Goal: Information Seeking & Learning: Find specific fact

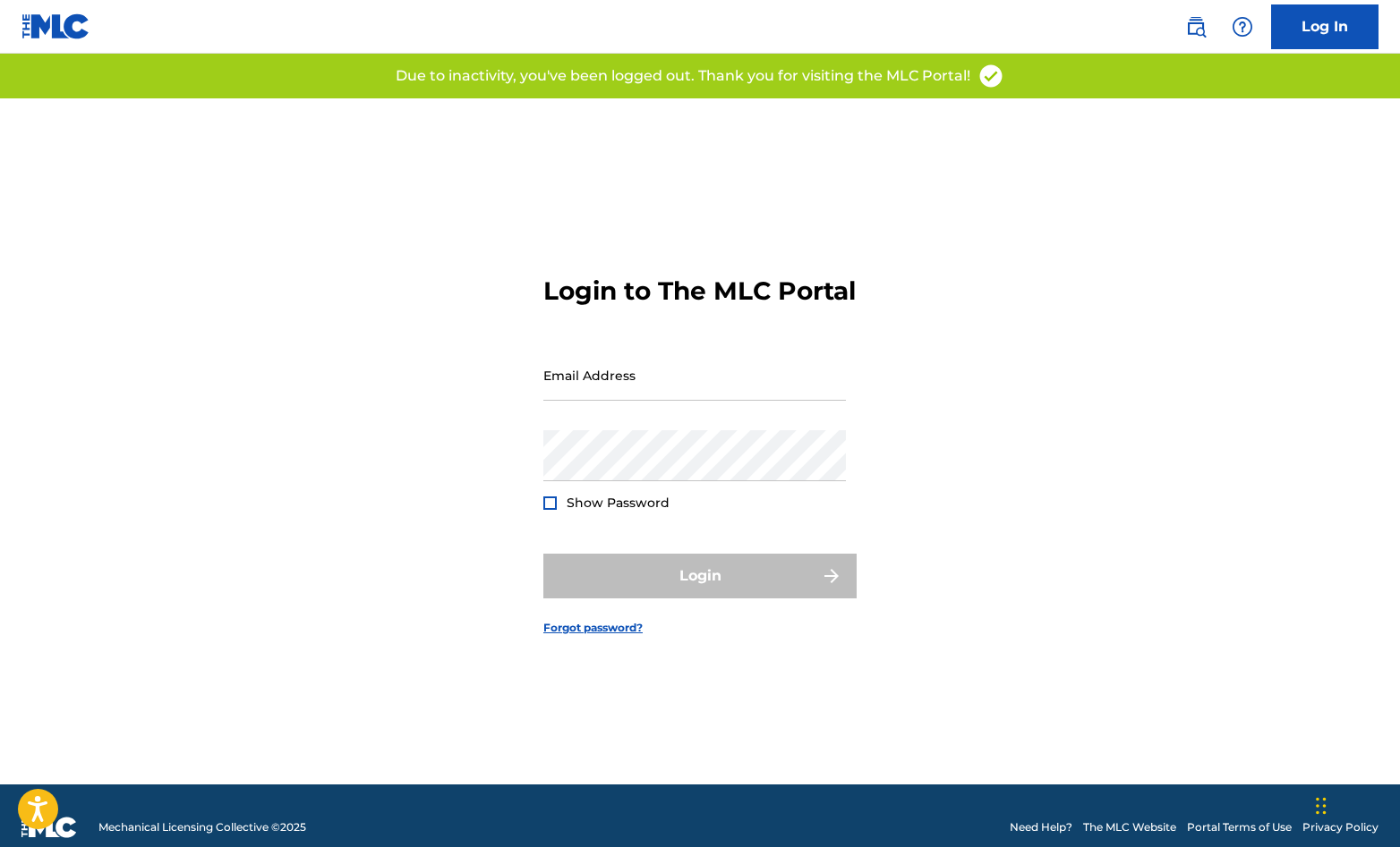
click at [539, 408] on div "Login to The MLC Portal Email Address Password Show Password Login Forgot passw…" at bounding box center [700, 441] width 1253 height 687
click at [585, 390] on input "Email Address" at bounding box center [694, 375] width 302 height 51
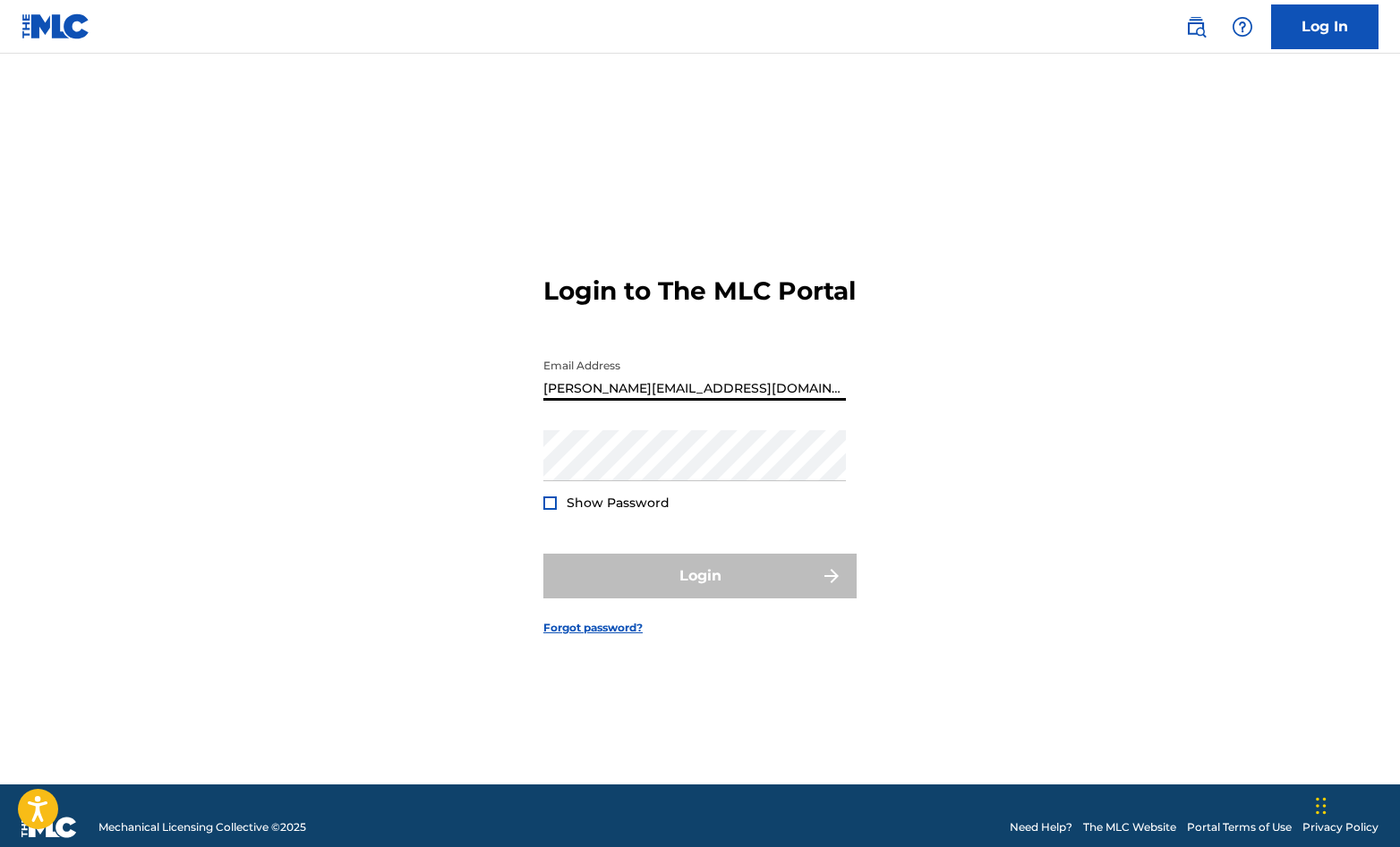
type input "[PERSON_NAME][EMAIL_ADDRESS][DOMAIN_NAME]"
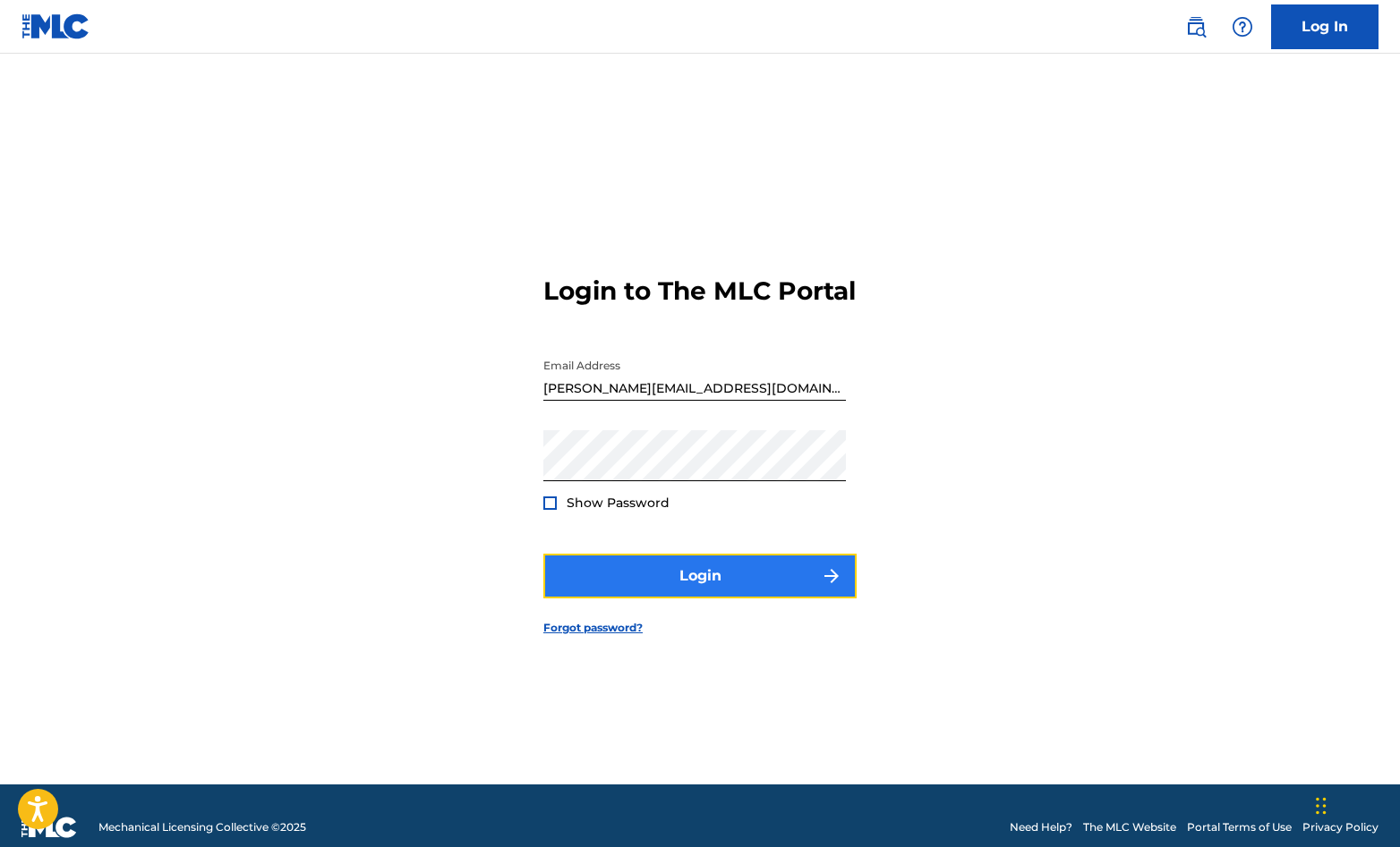
click at [699, 598] on button "Login" at bounding box center [700, 576] width 313 height 45
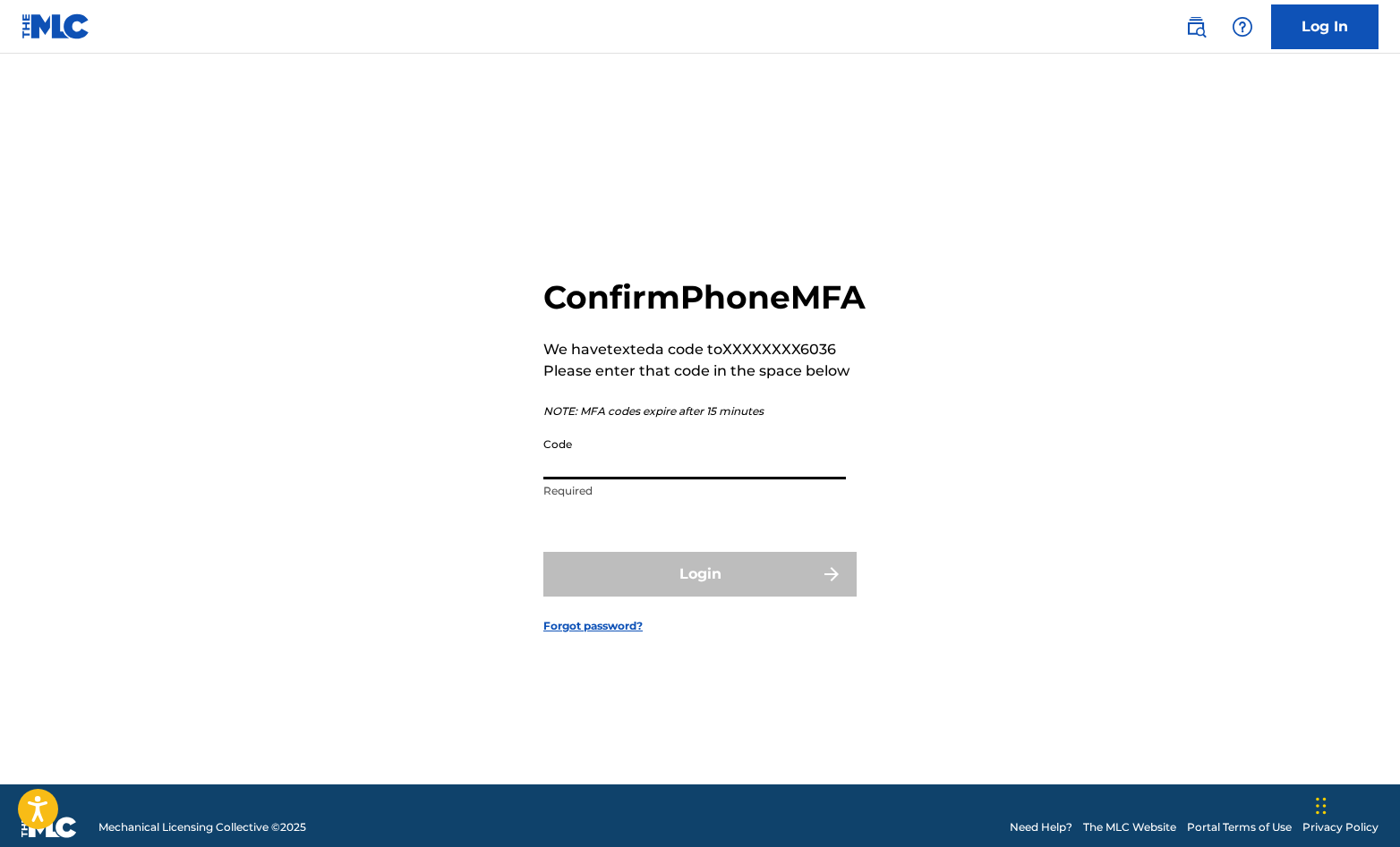
click at [578, 480] on input "Code" at bounding box center [694, 454] width 302 height 51
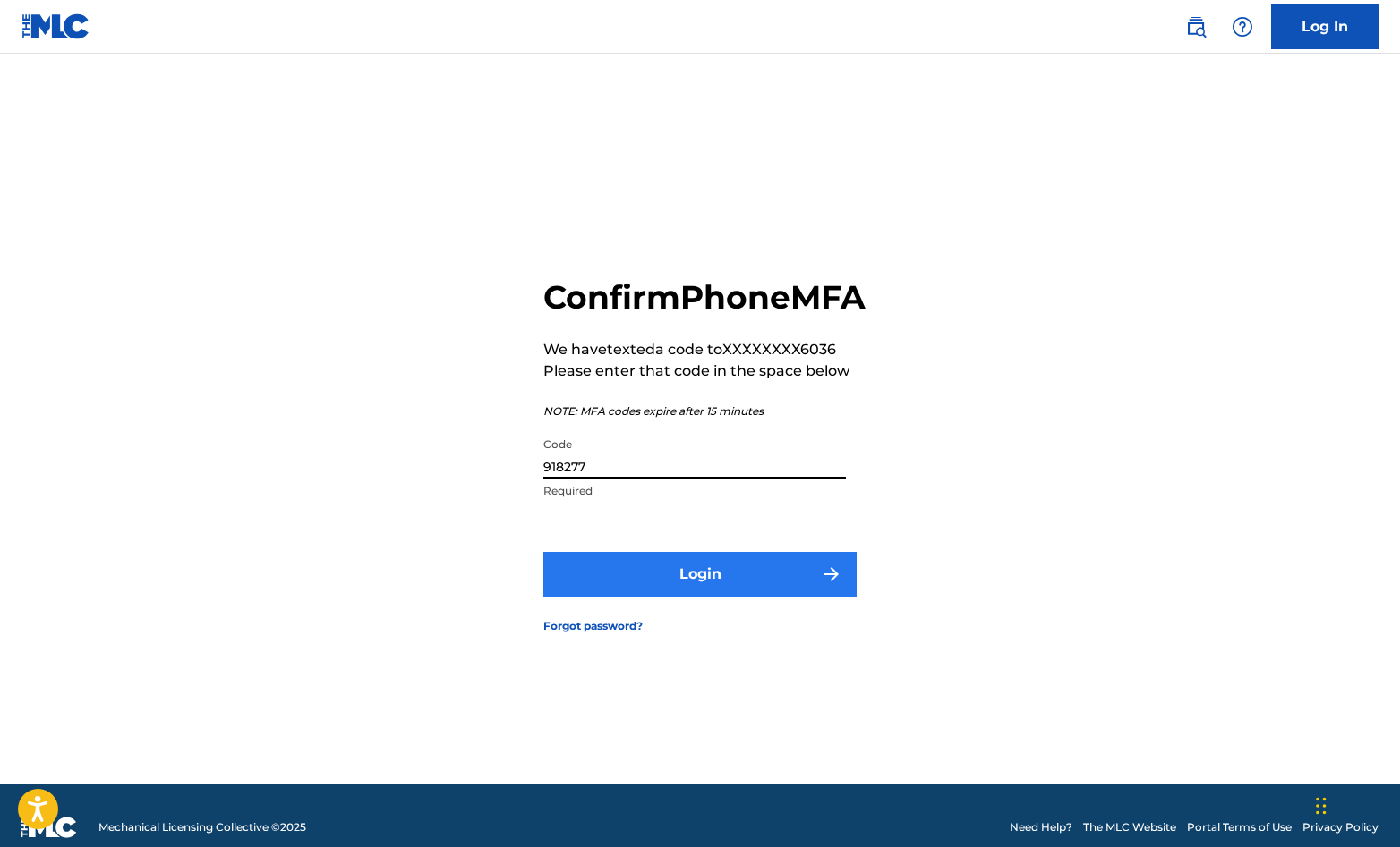
type input "918277"
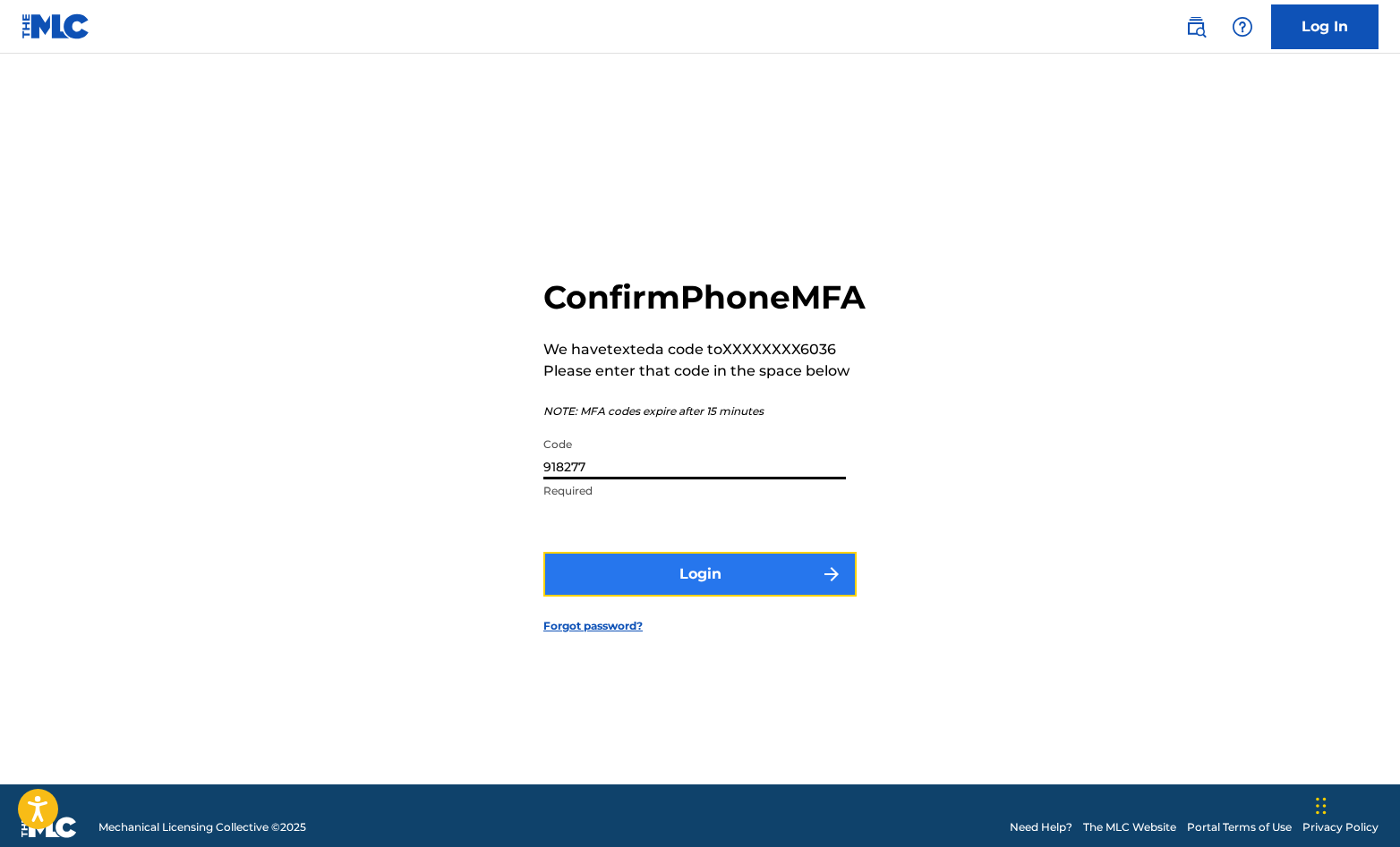
click at [665, 590] on button "Login" at bounding box center [700, 574] width 313 height 45
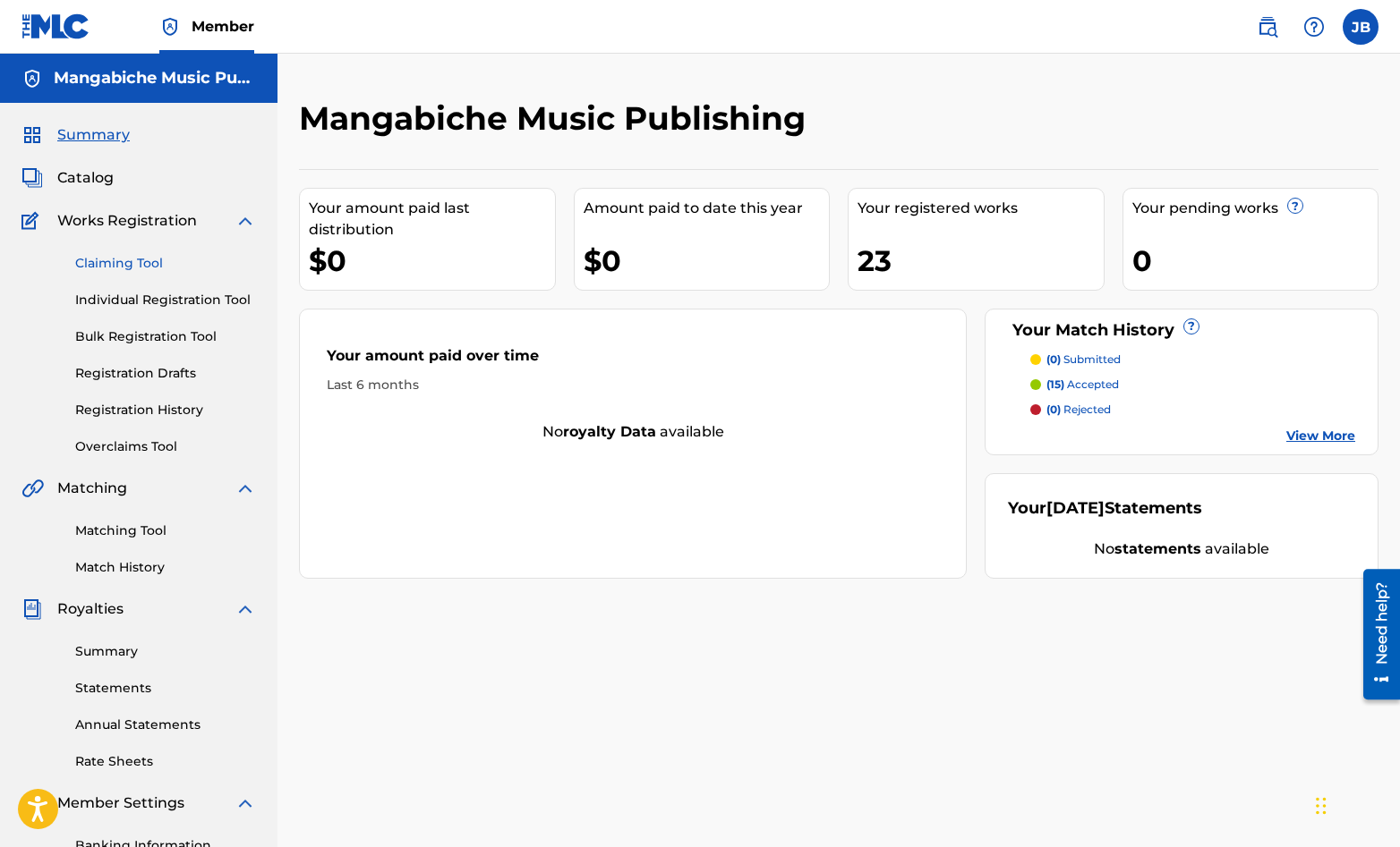
click at [119, 267] on link "Claiming Tool" at bounding box center [165, 263] width 181 height 18
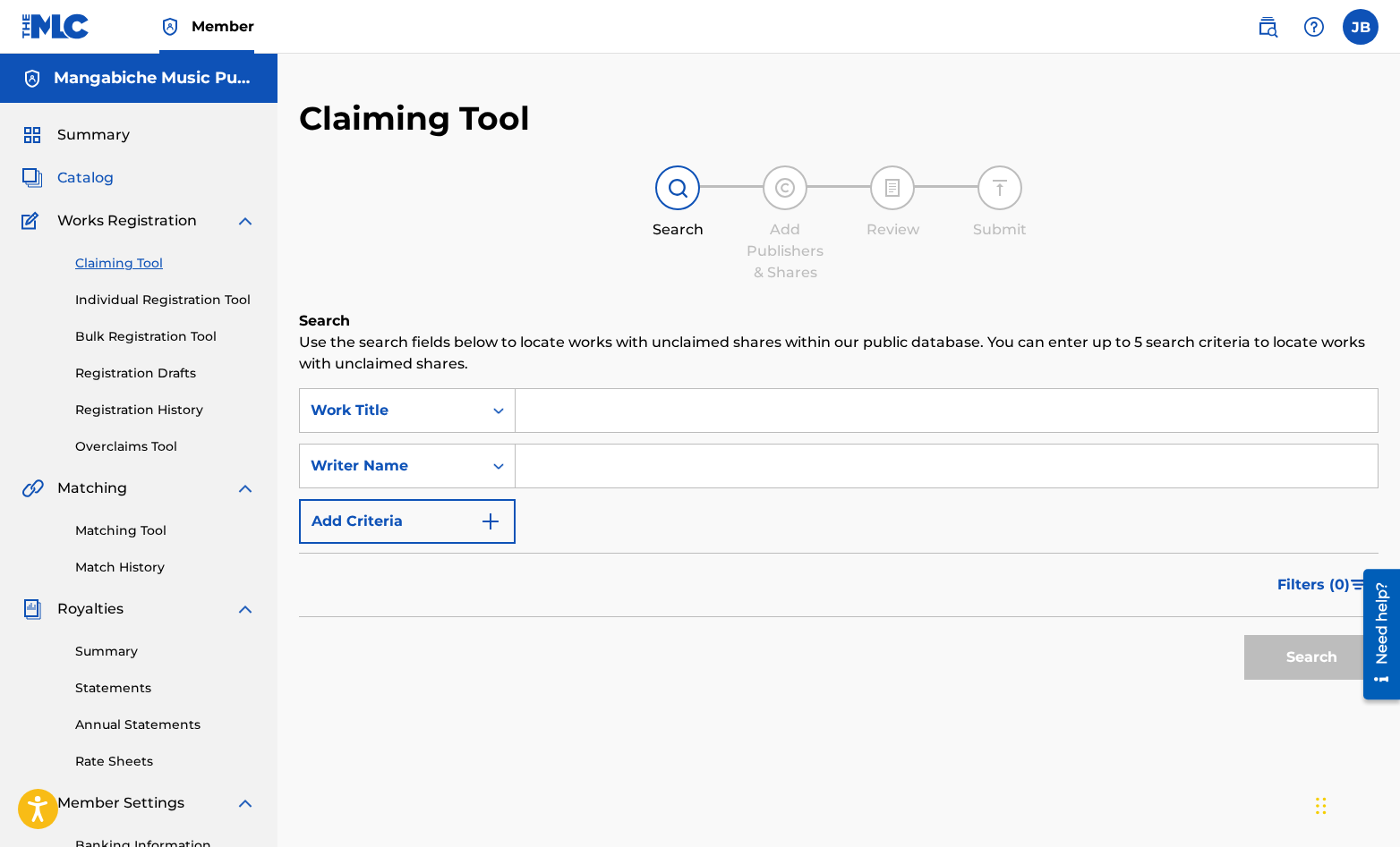
click at [90, 175] on span "Catalog" at bounding box center [85, 178] width 56 height 21
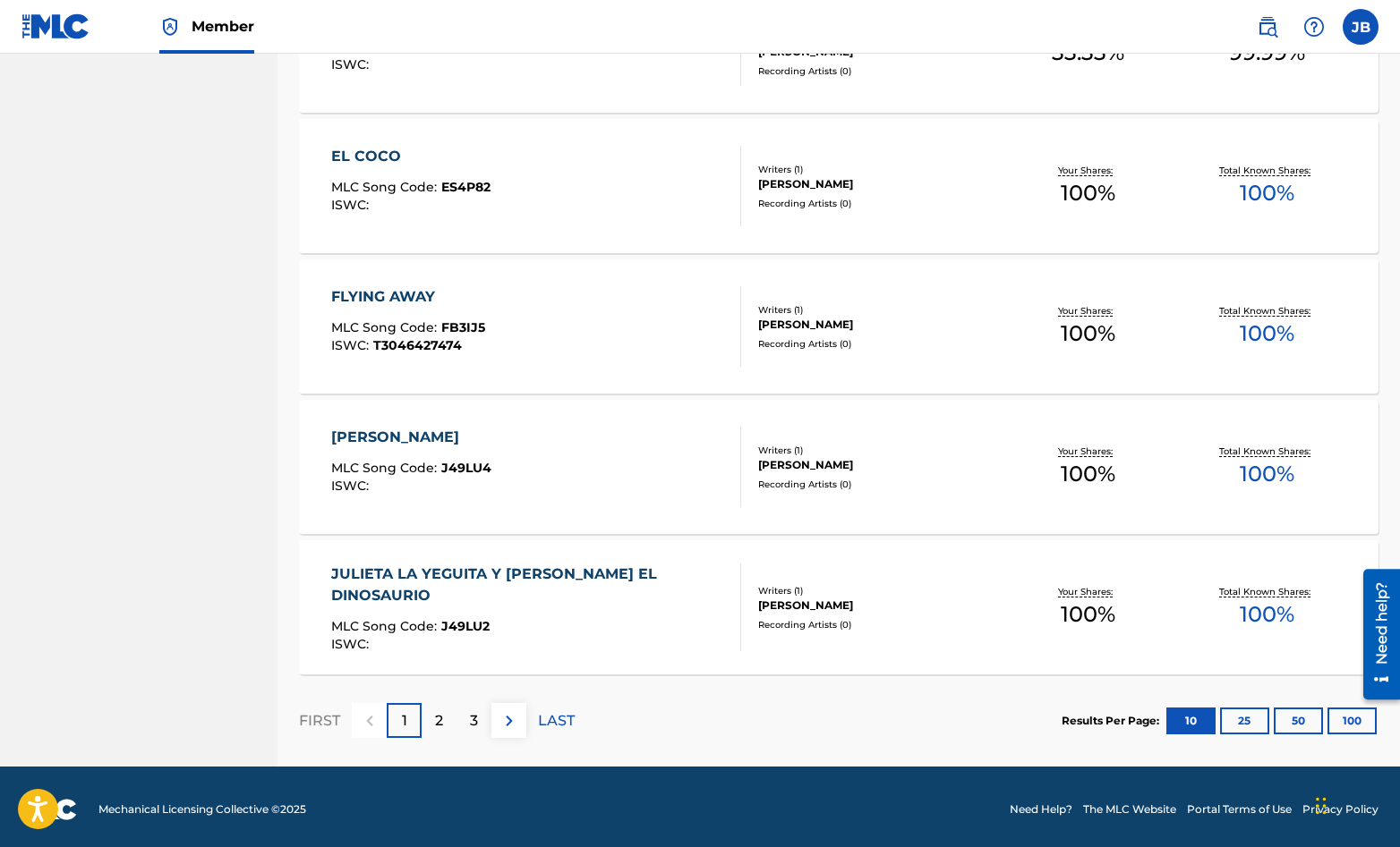
scroll to position [1201, 0]
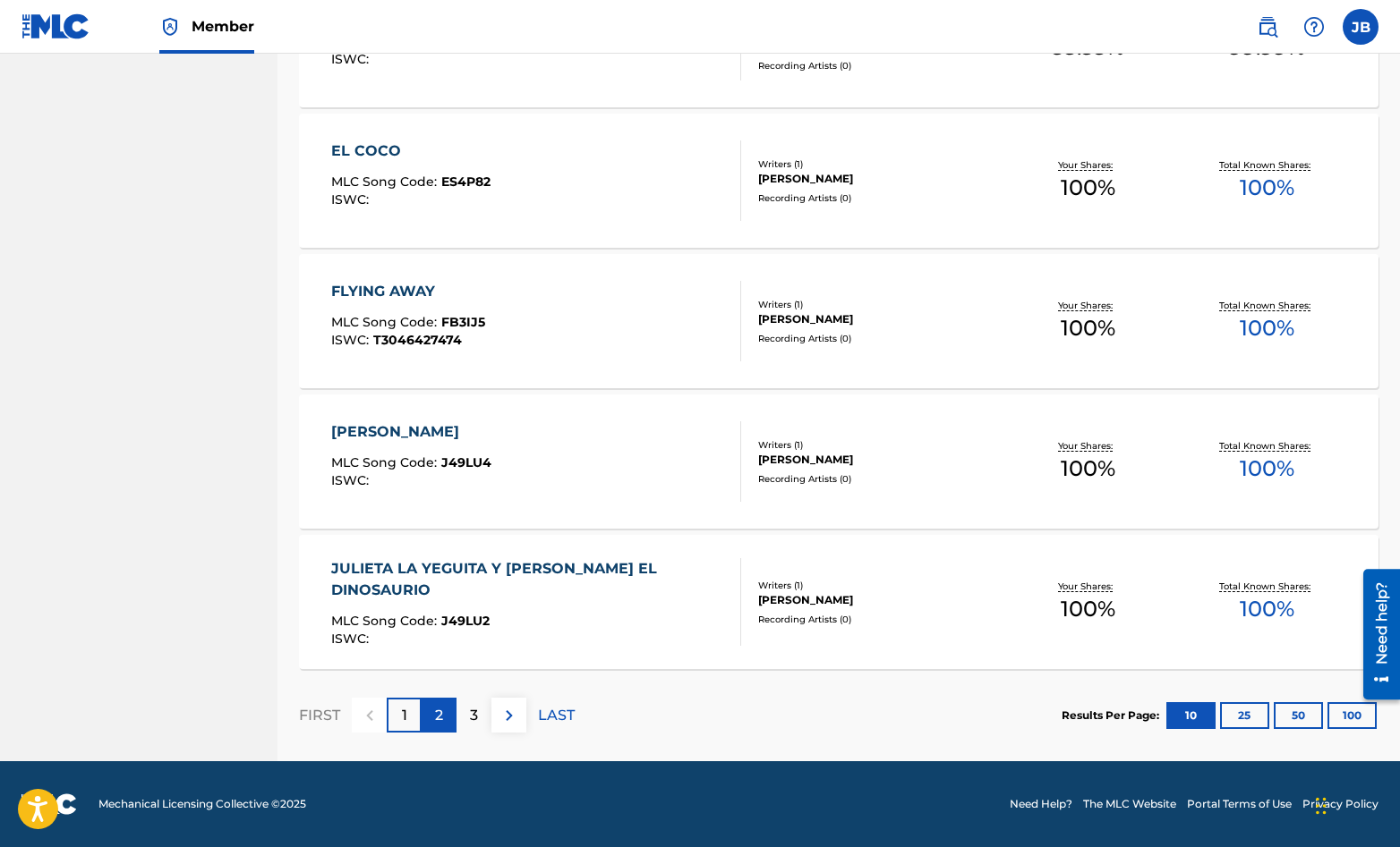
click at [440, 722] on p "2" at bounding box center [439, 716] width 8 height 21
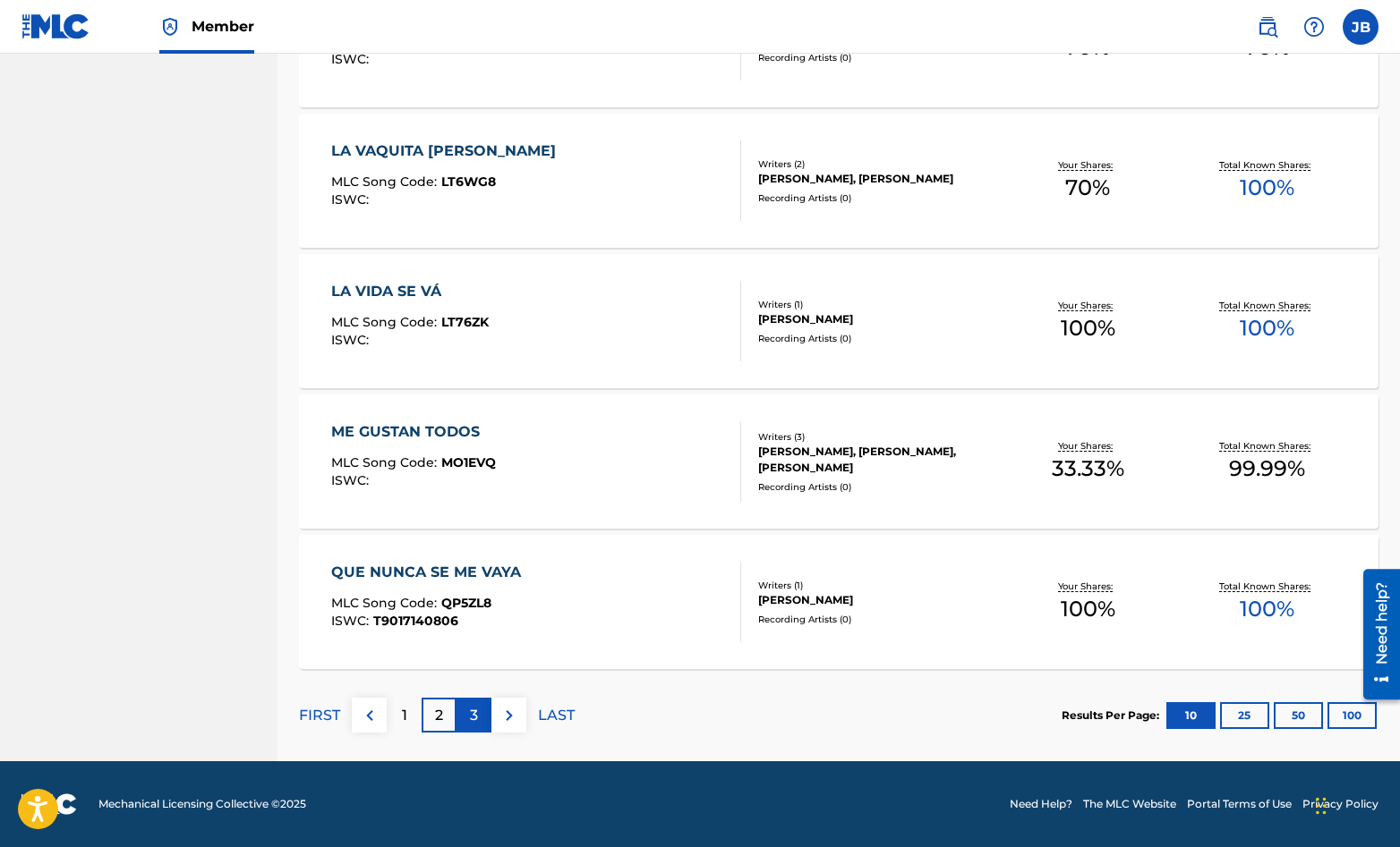
click at [475, 720] on p "3" at bounding box center [474, 716] width 8 height 21
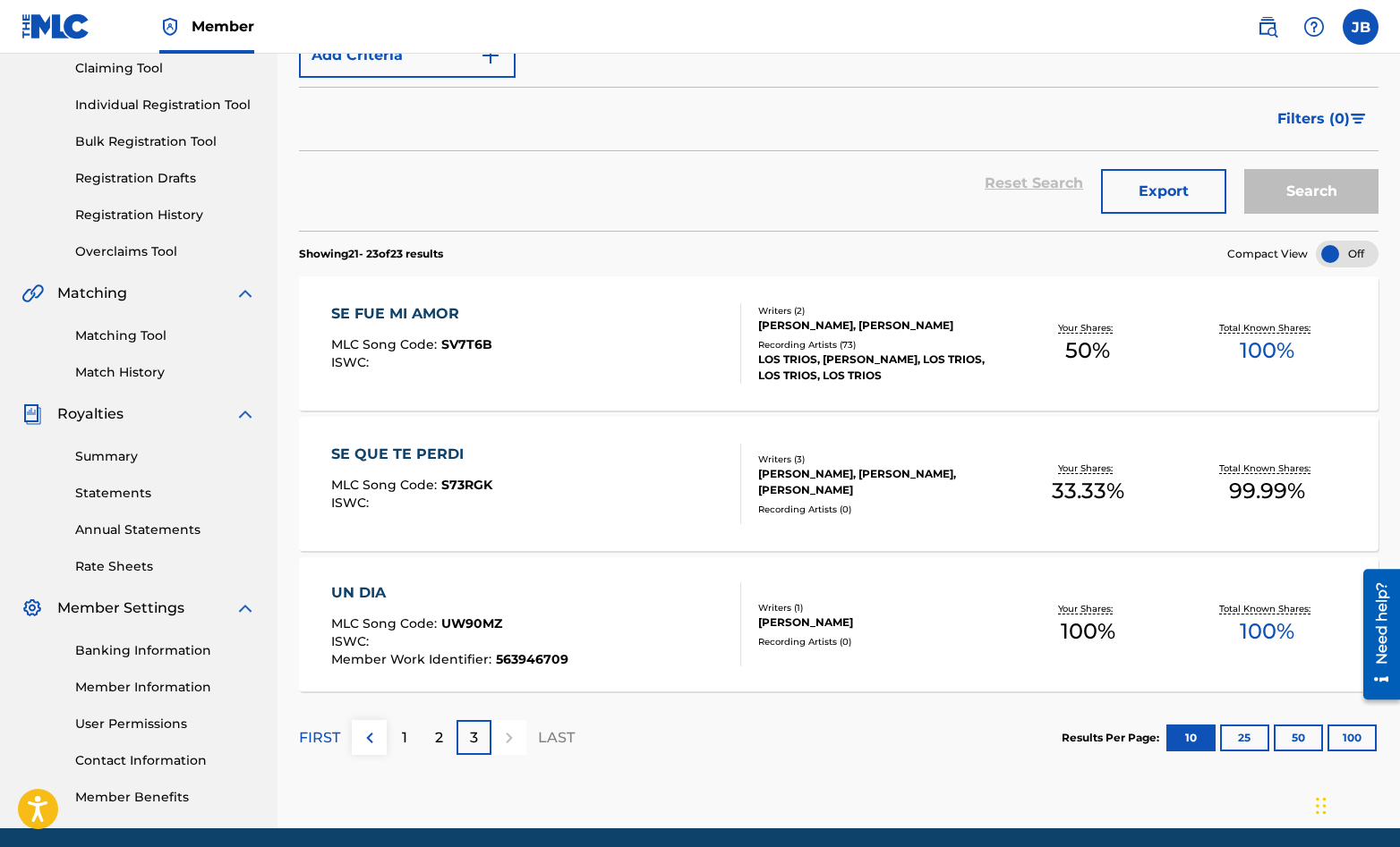
scroll to position [0, 0]
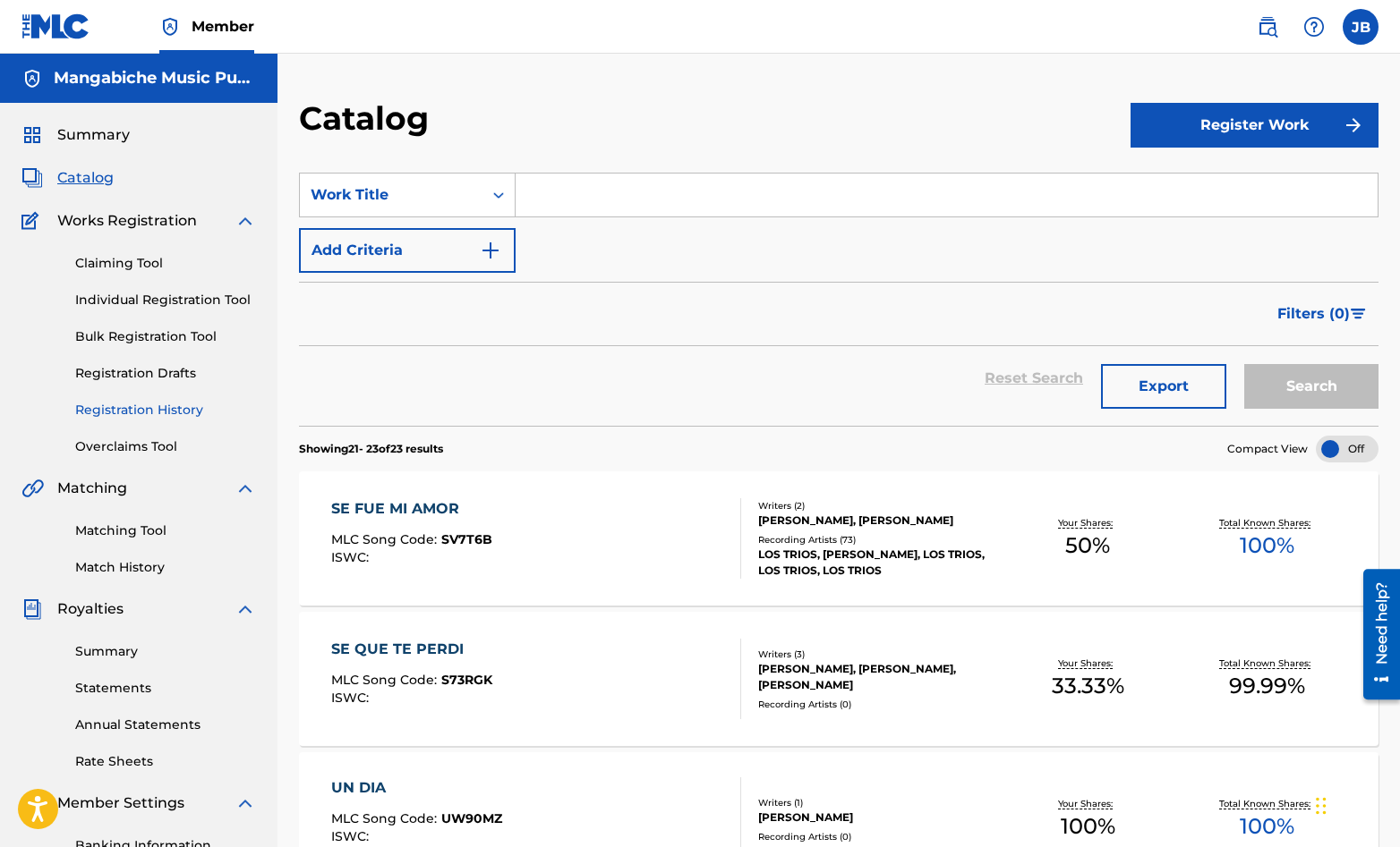
click at [129, 403] on link "Registration History" at bounding box center [165, 410] width 181 height 18
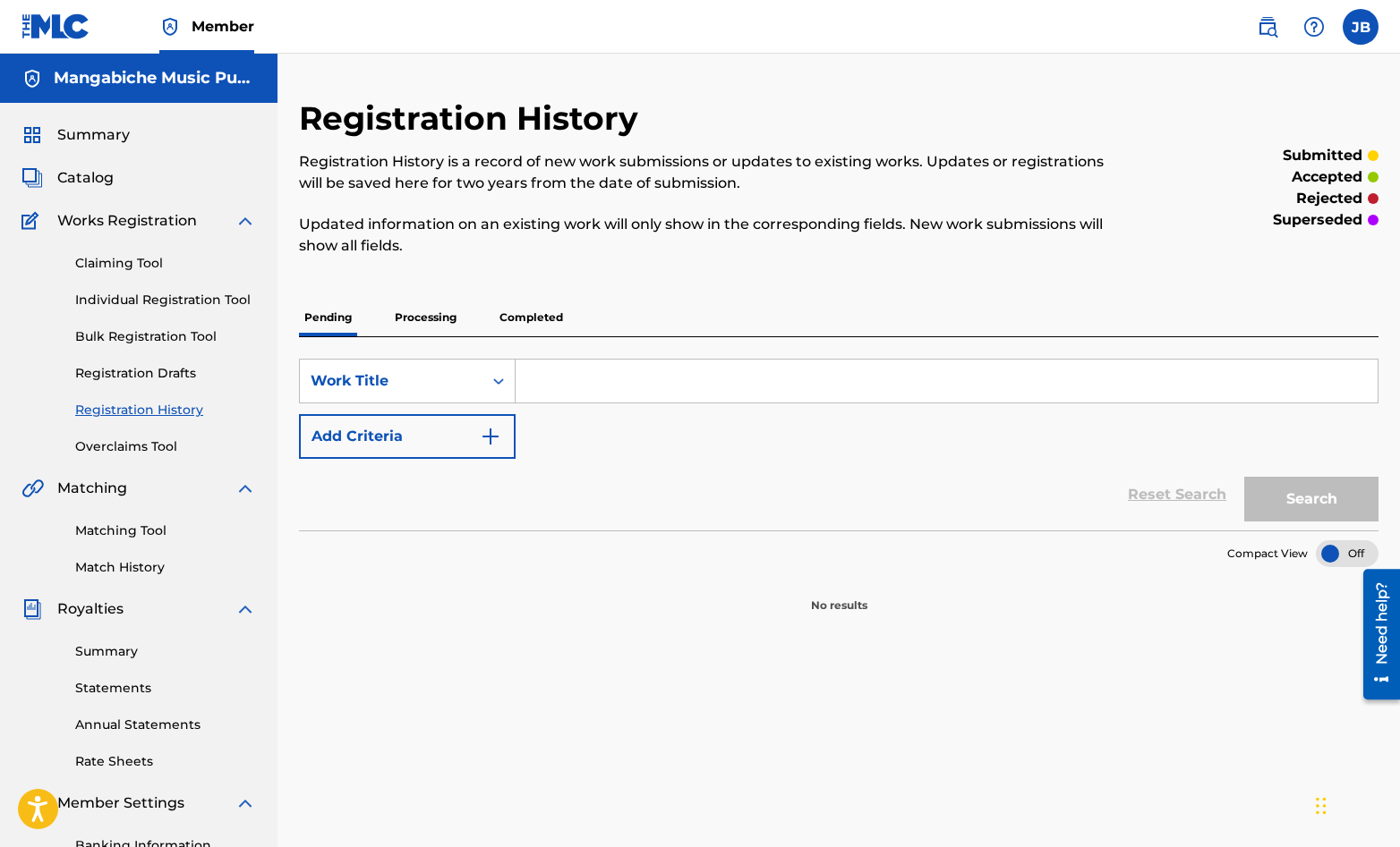
click at [426, 314] on p "Processing" at bounding box center [426, 318] width 73 height 38
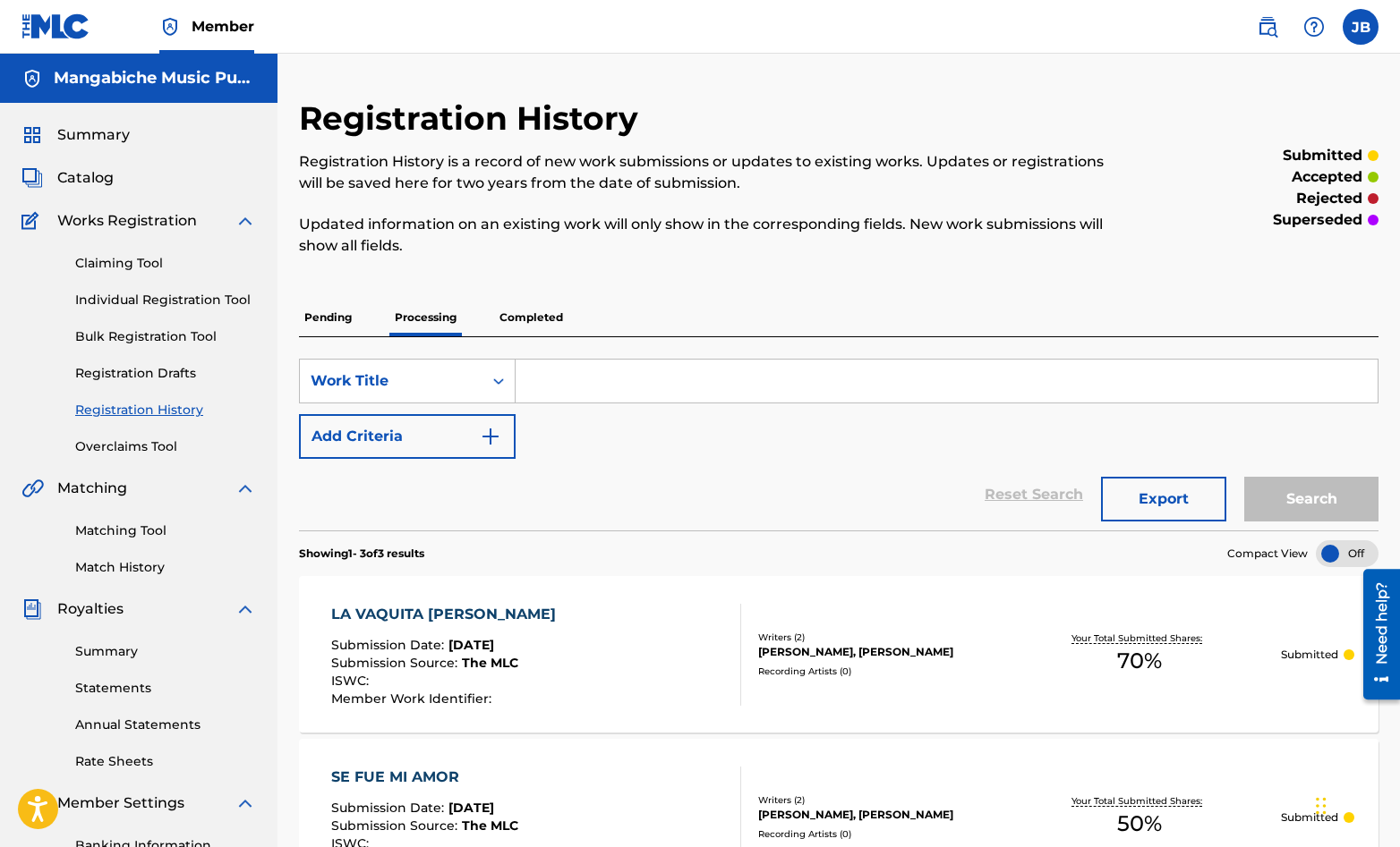
click at [523, 320] on p "Completed" at bounding box center [531, 318] width 74 height 38
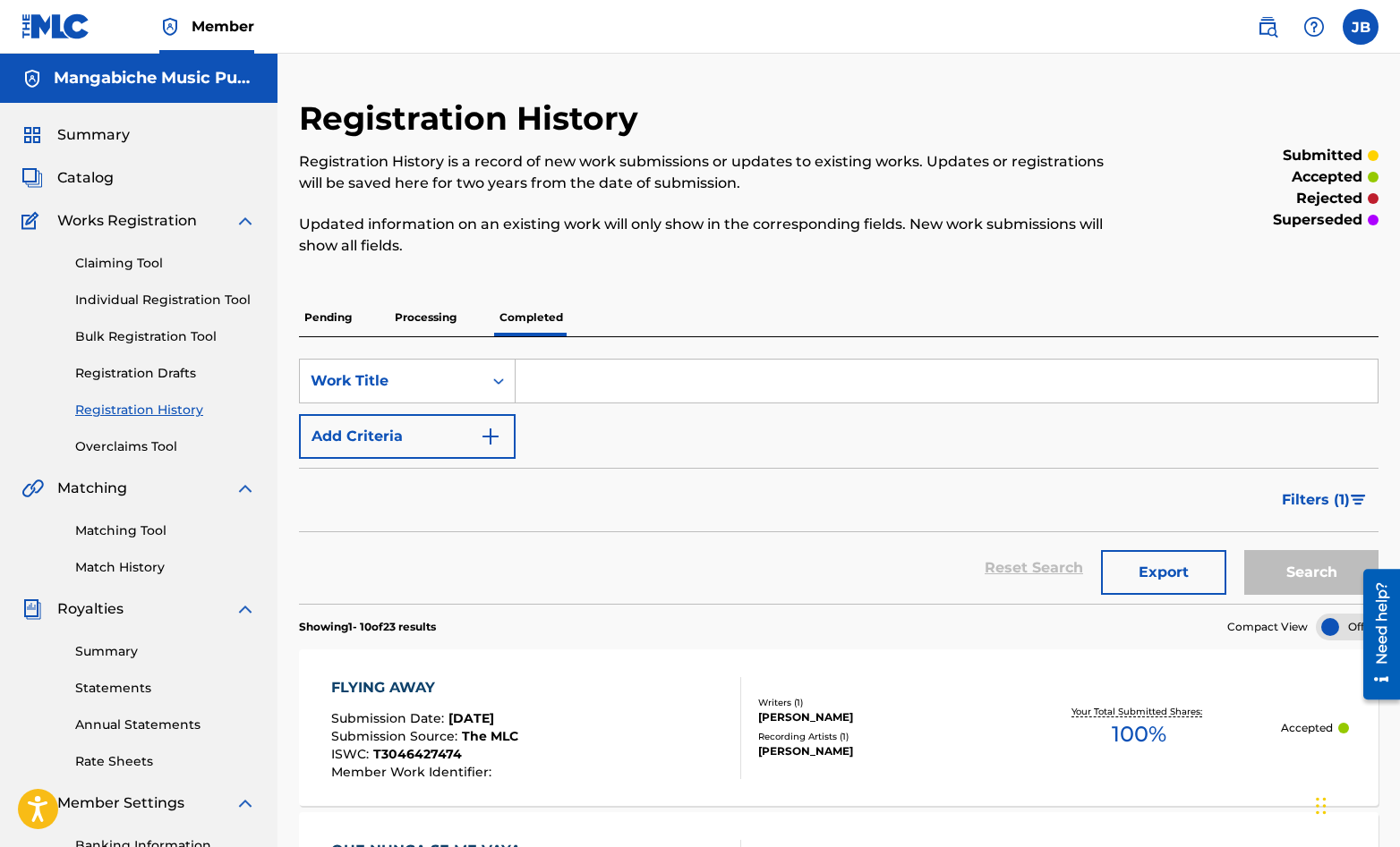
click at [417, 315] on p "Processing" at bounding box center [426, 318] width 73 height 38
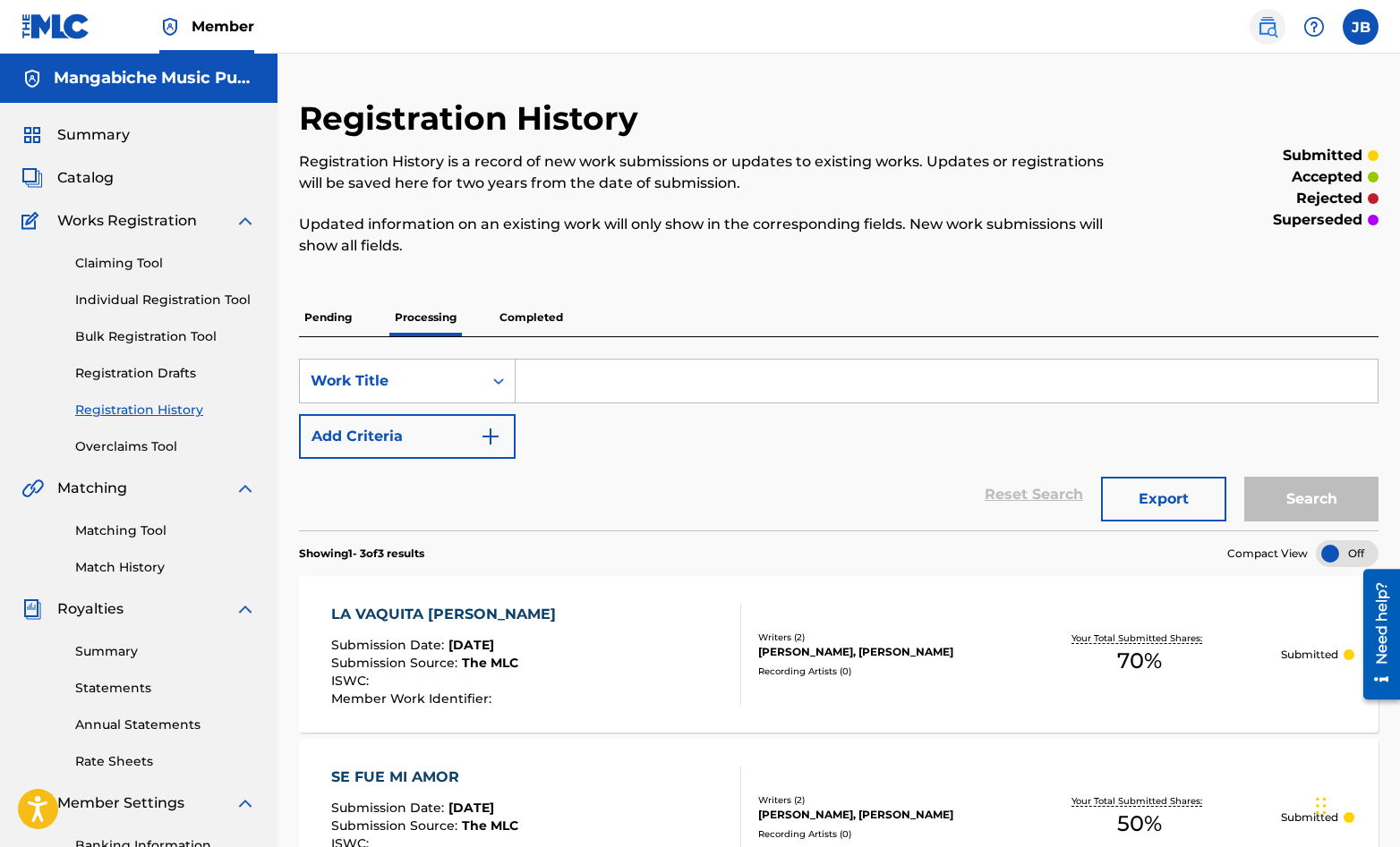
click at [1268, 28] on img at bounding box center [1267, 27] width 21 height 21
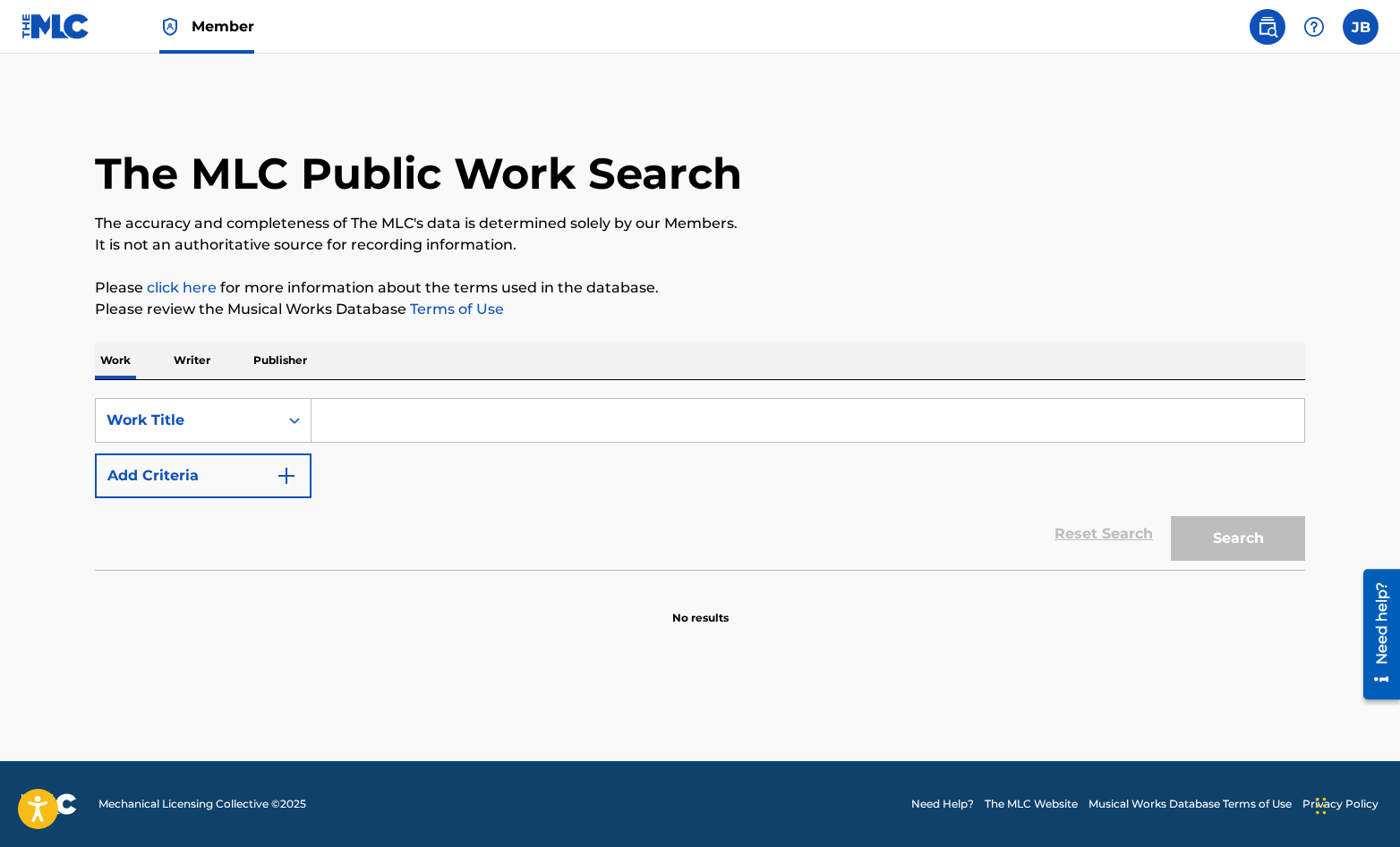
click at [335, 422] on input "Search Form" at bounding box center [808, 421] width 993 height 43
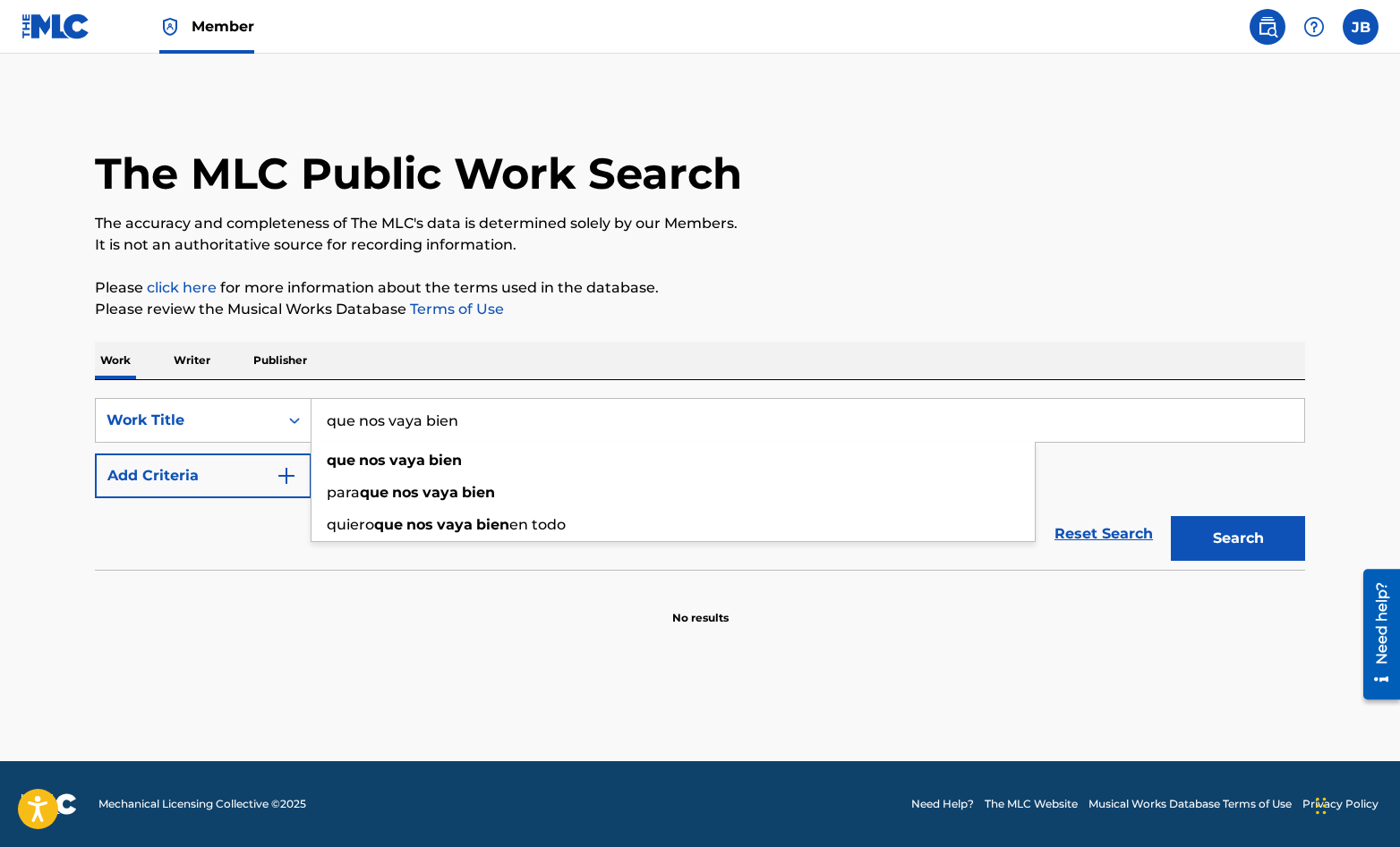
type input "que nos vaya bien"
click at [1171, 517] on button "Search" at bounding box center [1238, 539] width 134 height 45
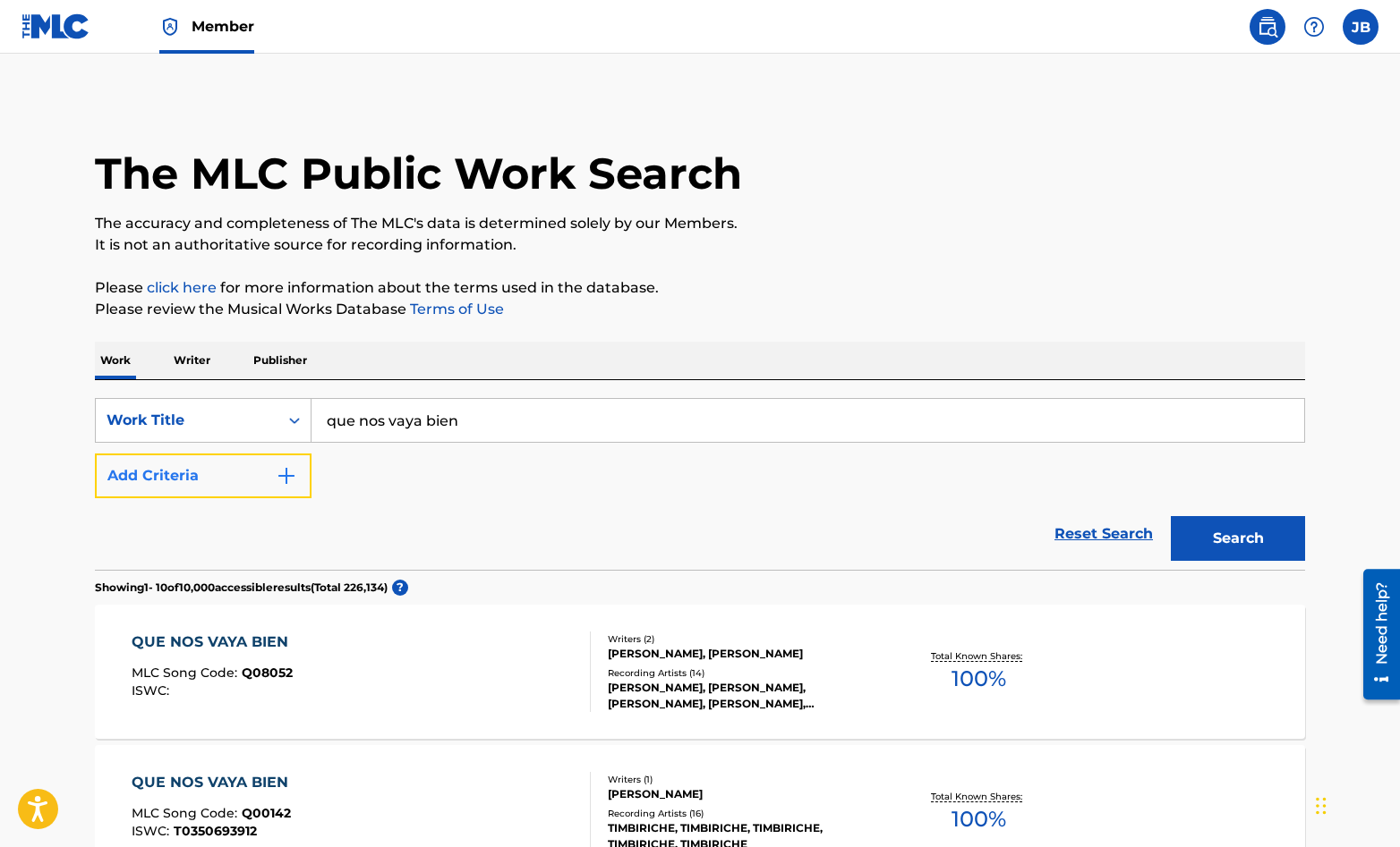
click at [282, 468] on img "Search Form" at bounding box center [287, 476] width 21 height 21
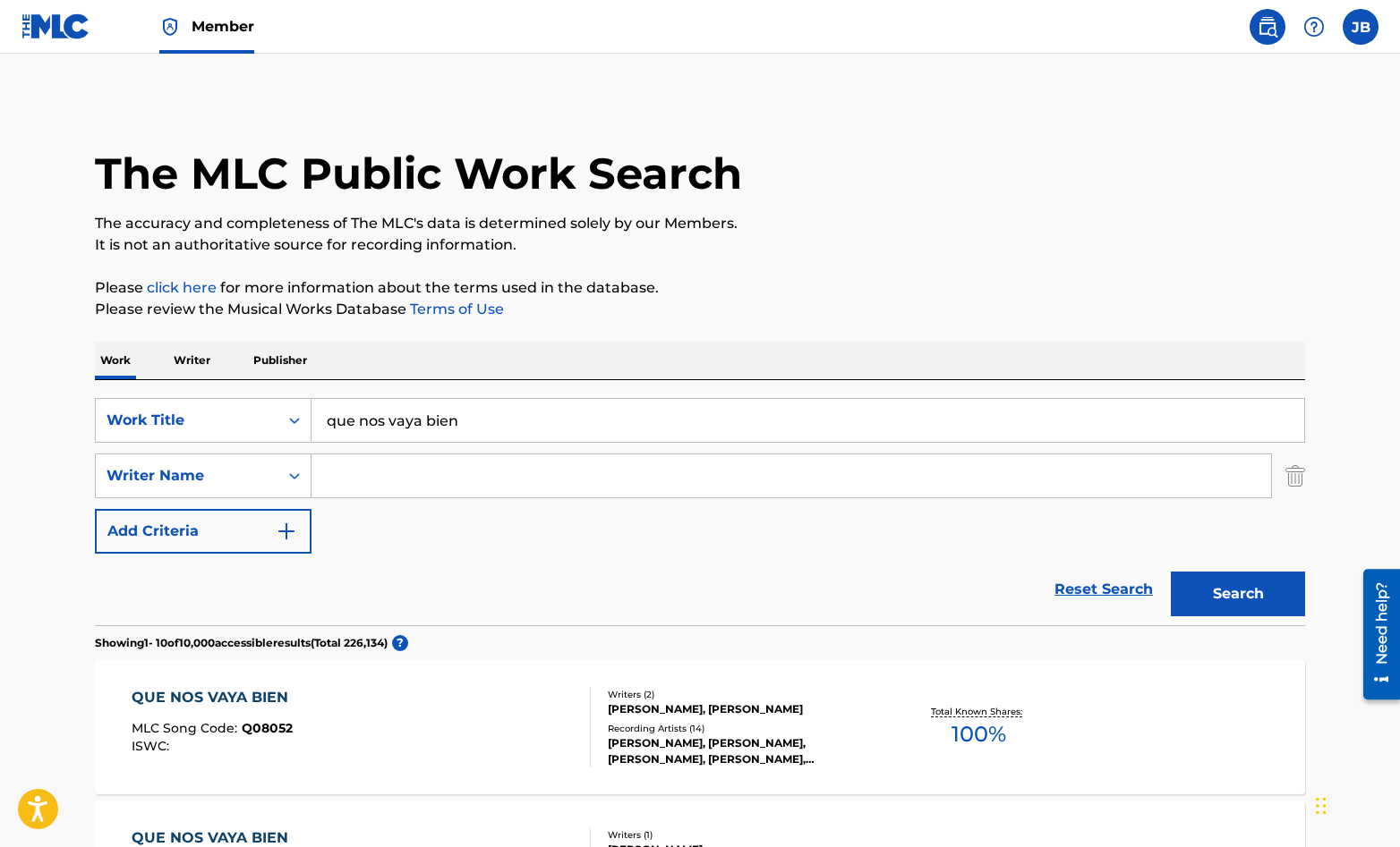
click at [364, 473] on input "Search Form" at bounding box center [792, 476] width 960 height 43
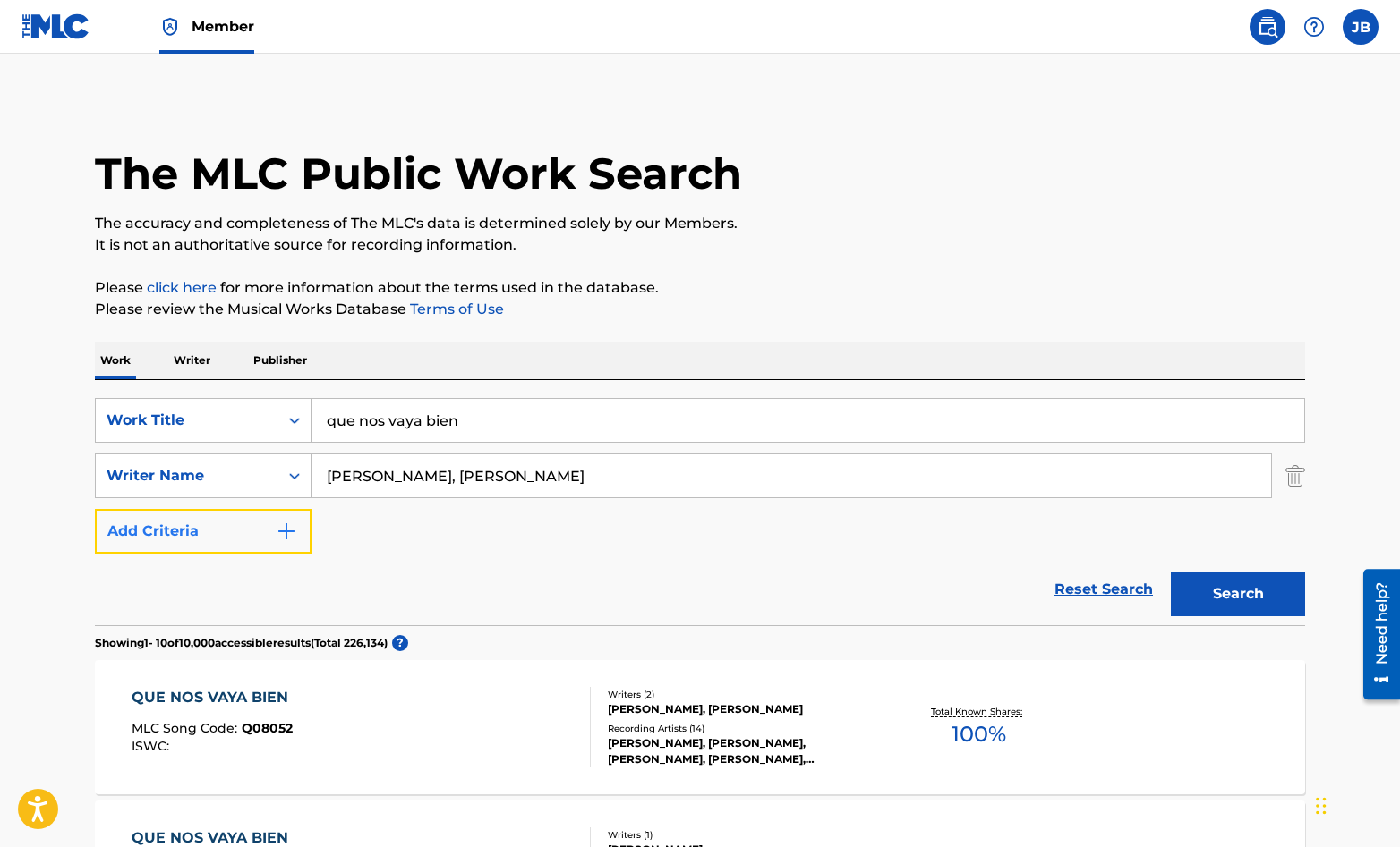
click at [286, 531] on img "Search Form" at bounding box center [287, 531] width 21 height 21
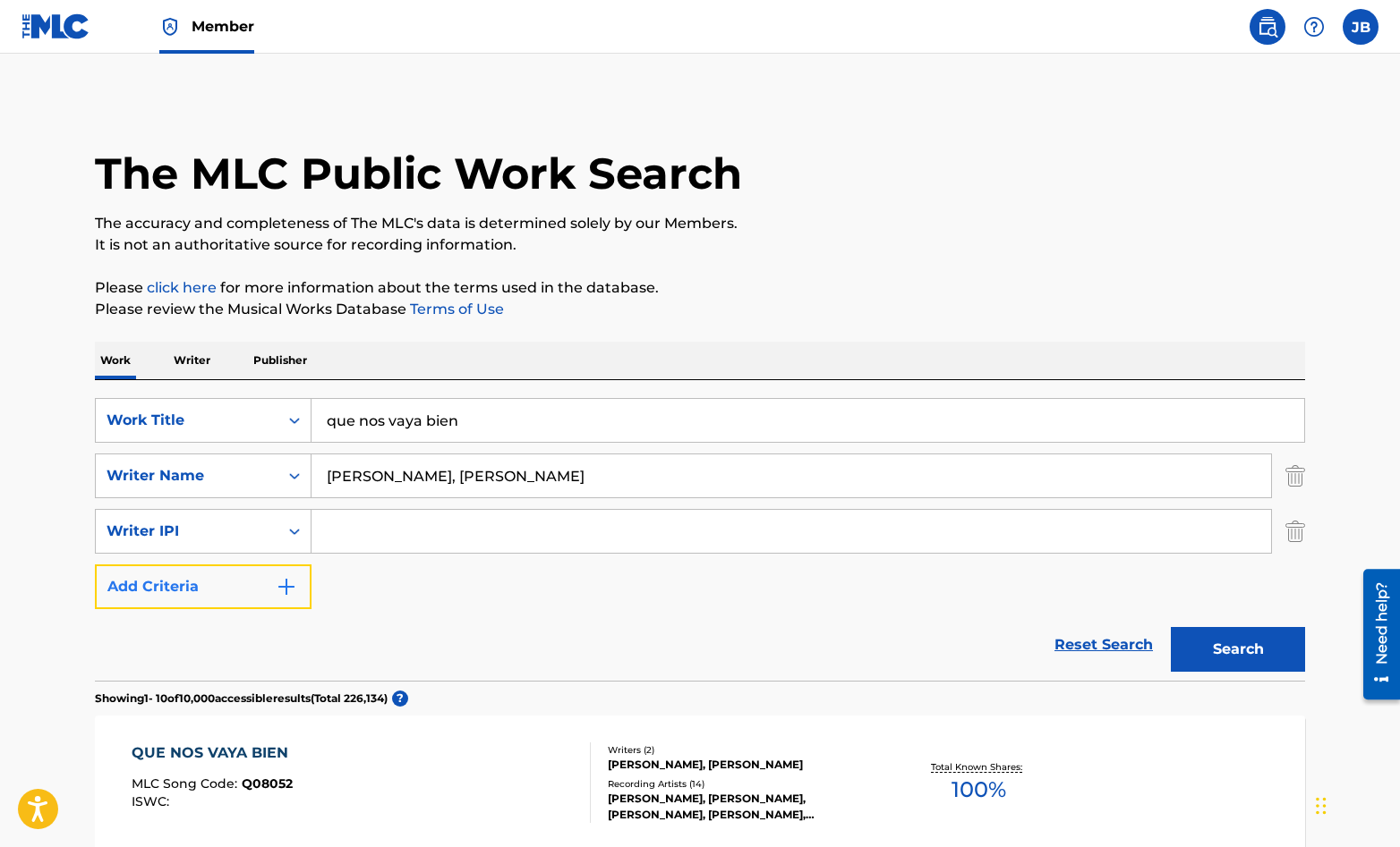
click at [283, 583] on img "Search Form" at bounding box center [287, 587] width 21 height 21
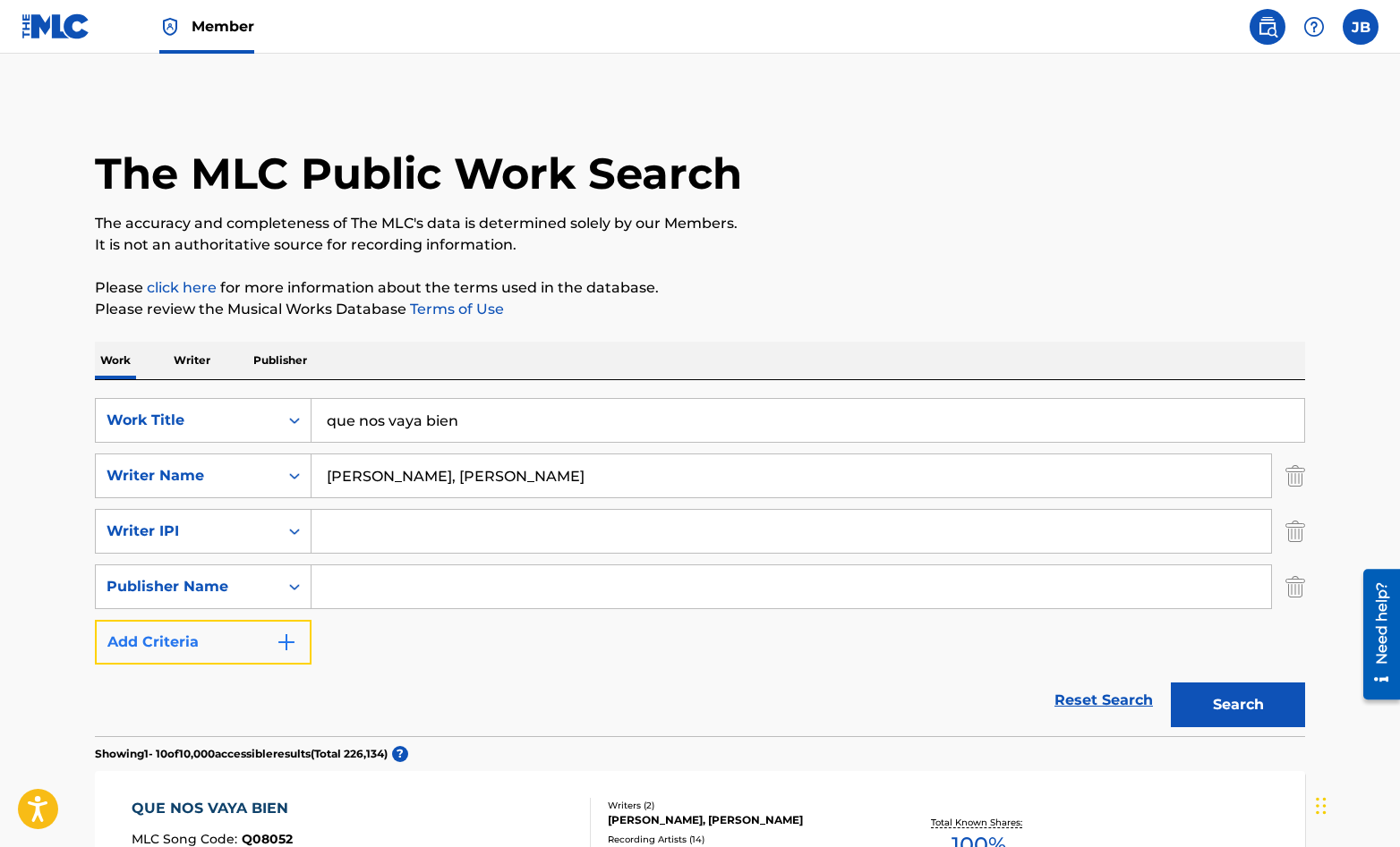
click at [281, 642] on img "Search Form" at bounding box center [287, 642] width 21 height 21
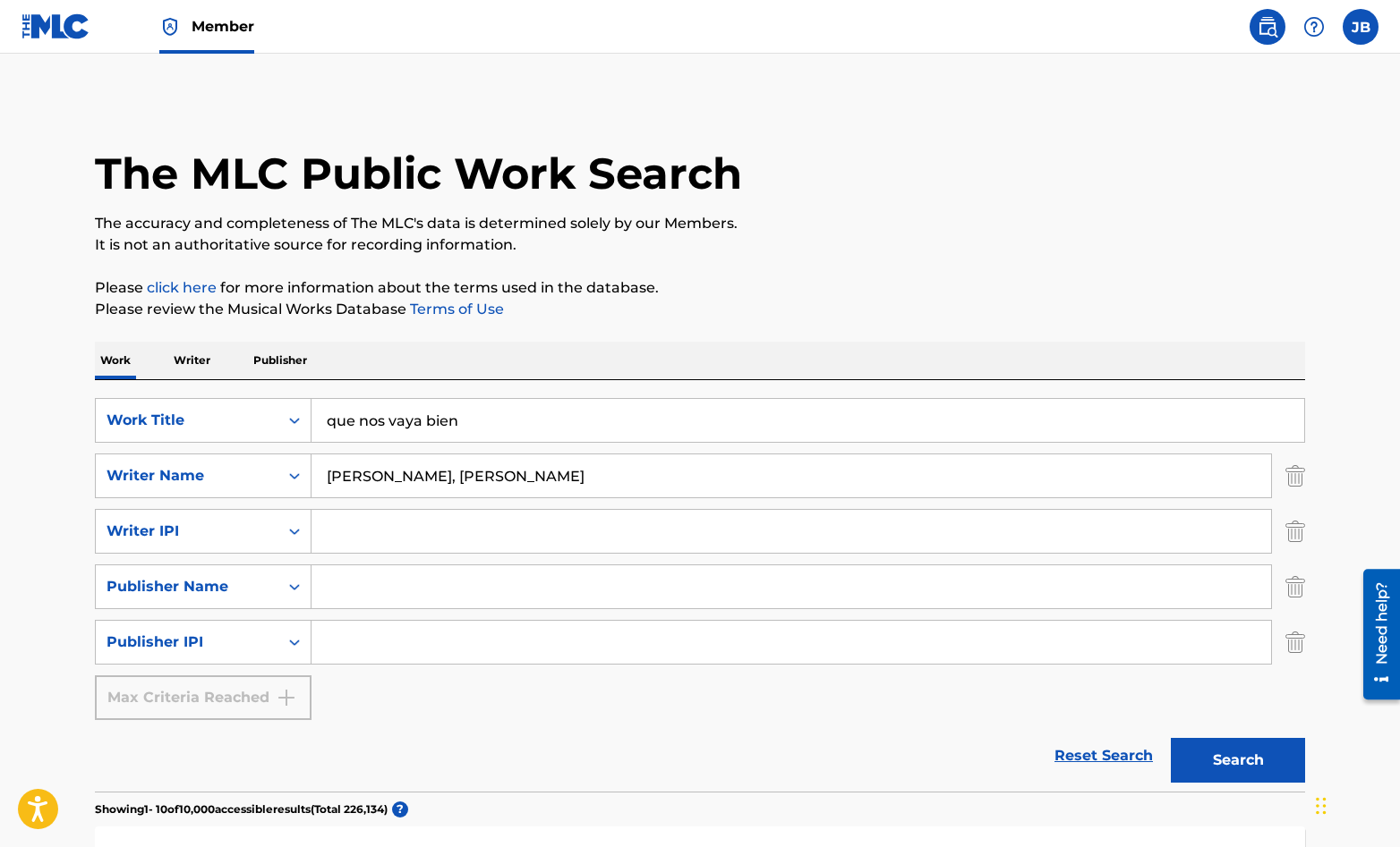
drag, startPoint x: 540, startPoint y: 479, endPoint x: 435, endPoint y: 476, distance: 105.0
click at [435, 476] on input "[PERSON_NAME], [PERSON_NAME]" at bounding box center [792, 476] width 960 height 43
type input "[PERSON_NAME]"
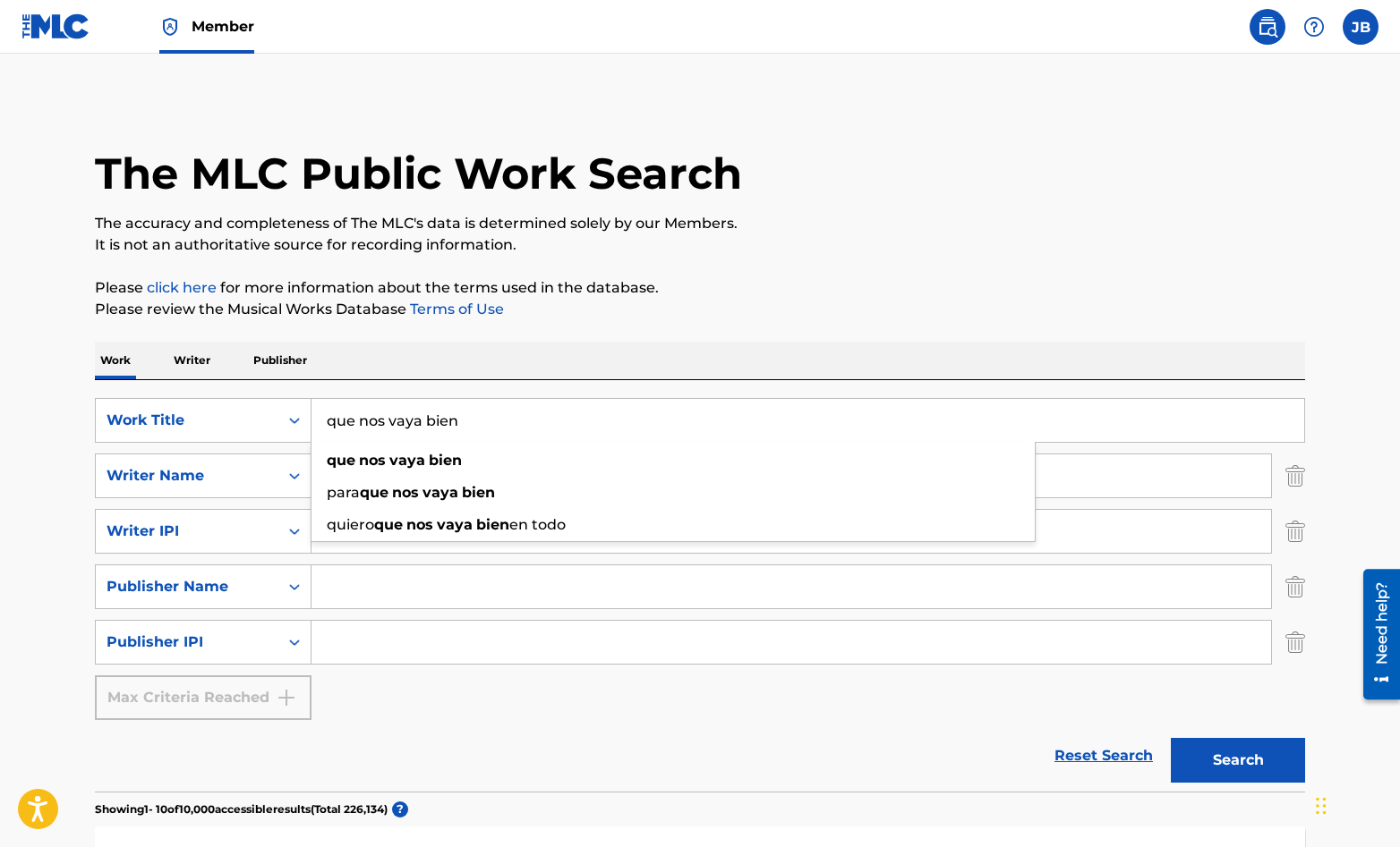
drag, startPoint x: 461, startPoint y: 423, endPoint x: 317, endPoint y: 426, distance: 144.0
click at [317, 426] on input "que nos vaya bien" at bounding box center [808, 421] width 993 height 43
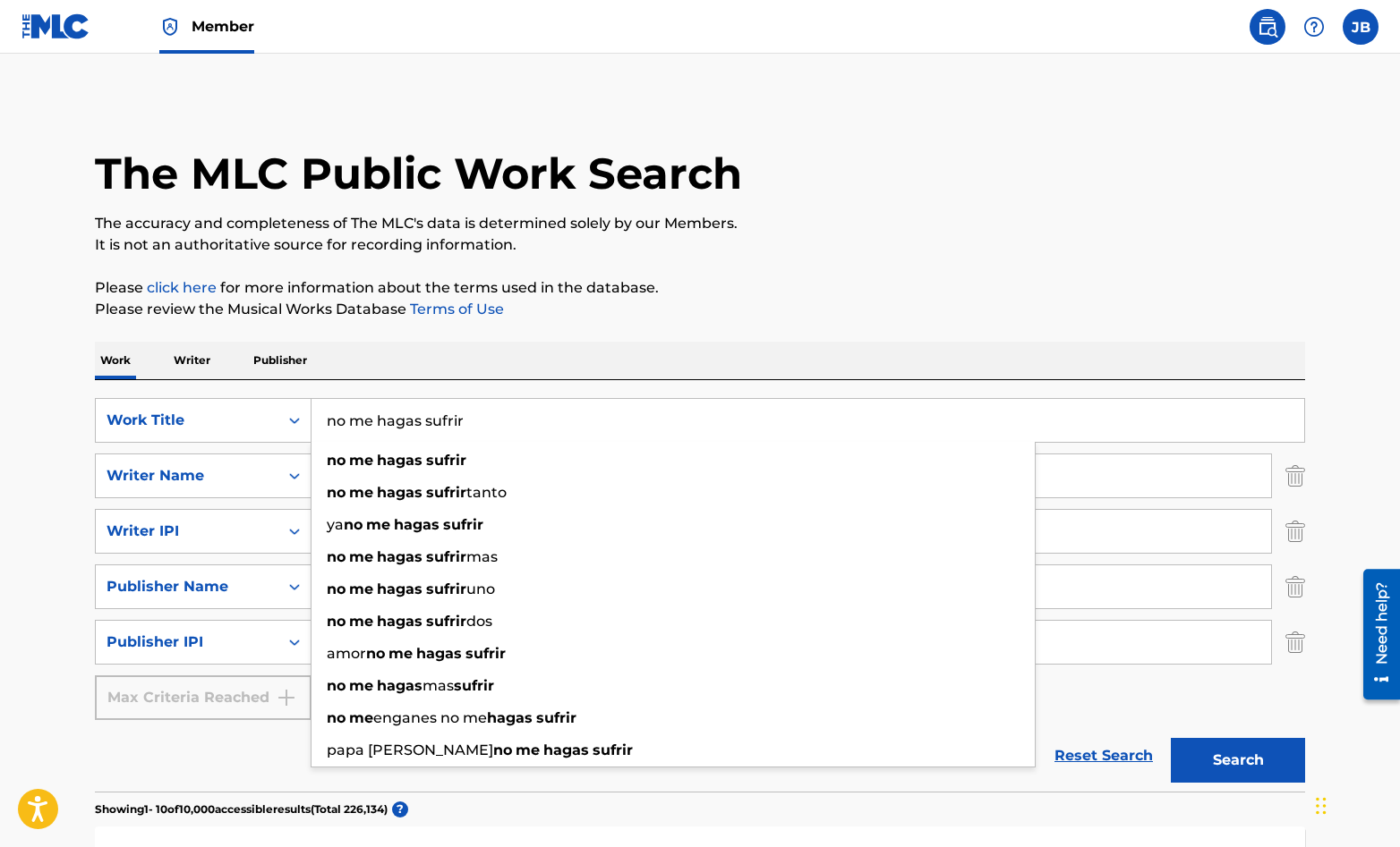
click at [632, 424] on input "no me hagas sufrir" at bounding box center [808, 421] width 993 height 43
click at [501, 427] on input "no me hagas sufrir" at bounding box center [808, 421] width 993 height 43
type input "no me hagas sufrir"
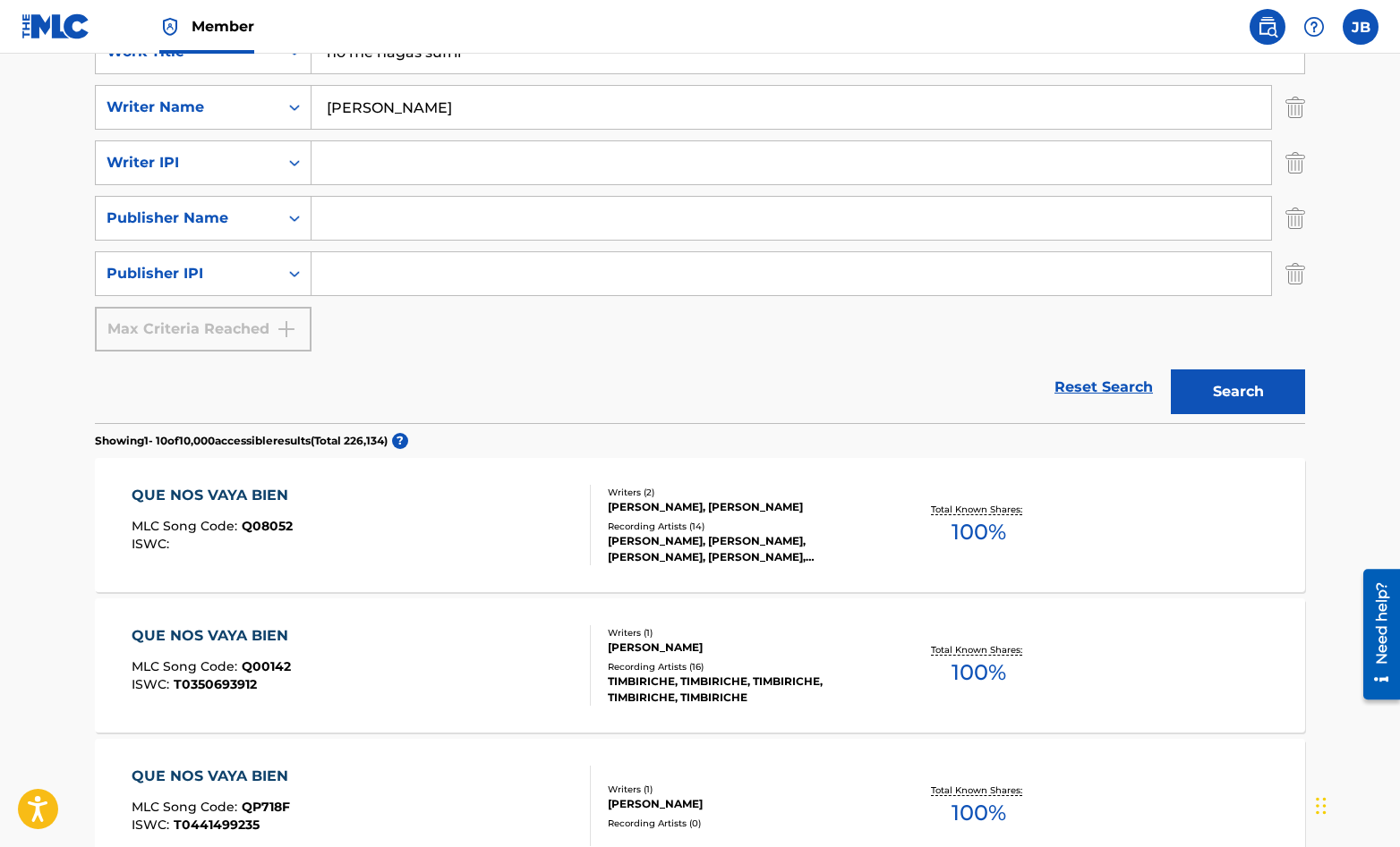
scroll to position [369, 0]
click at [1240, 386] on button "Search" at bounding box center [1238, 391] width 134 height 45
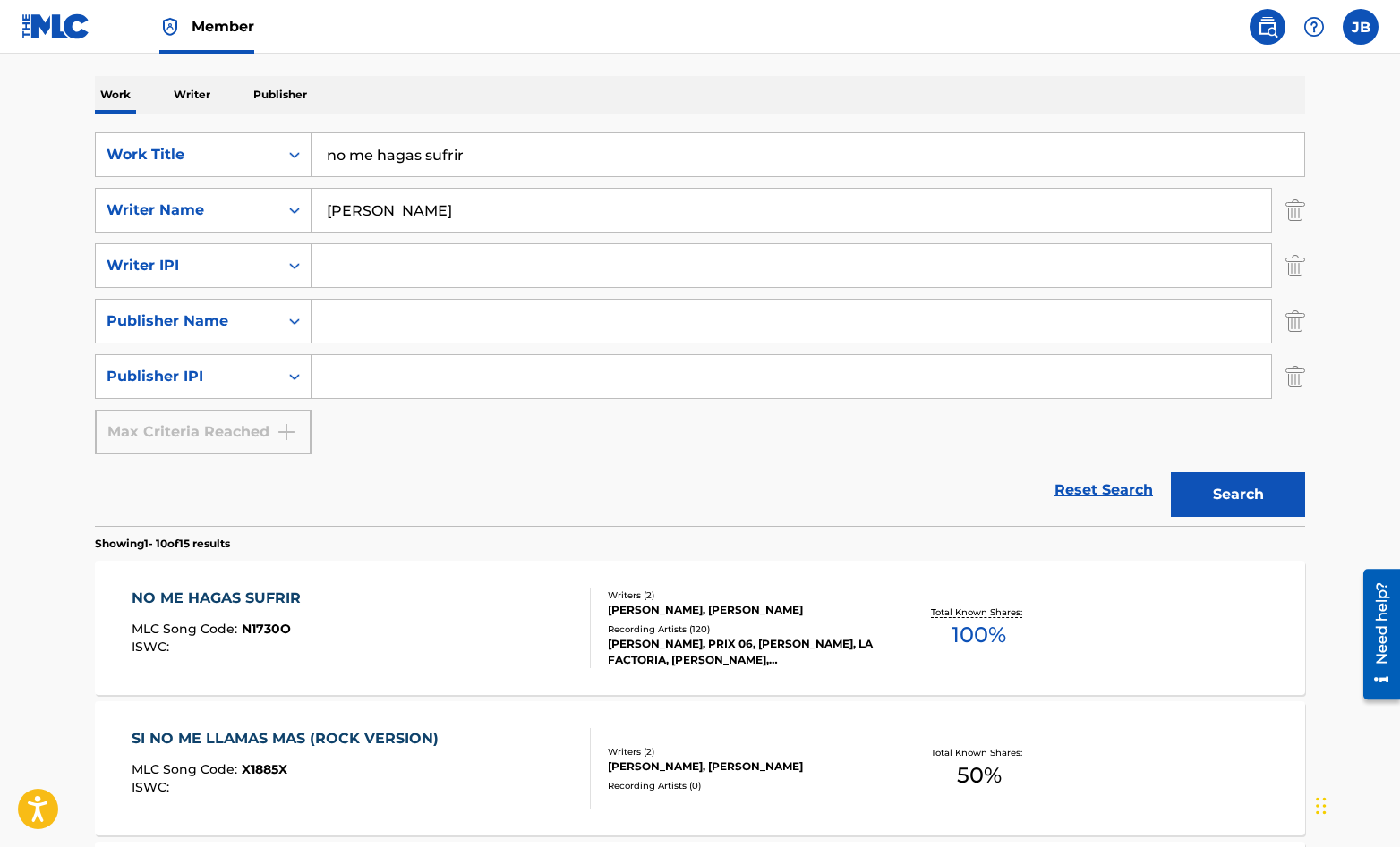
scroll to position [271, 0]
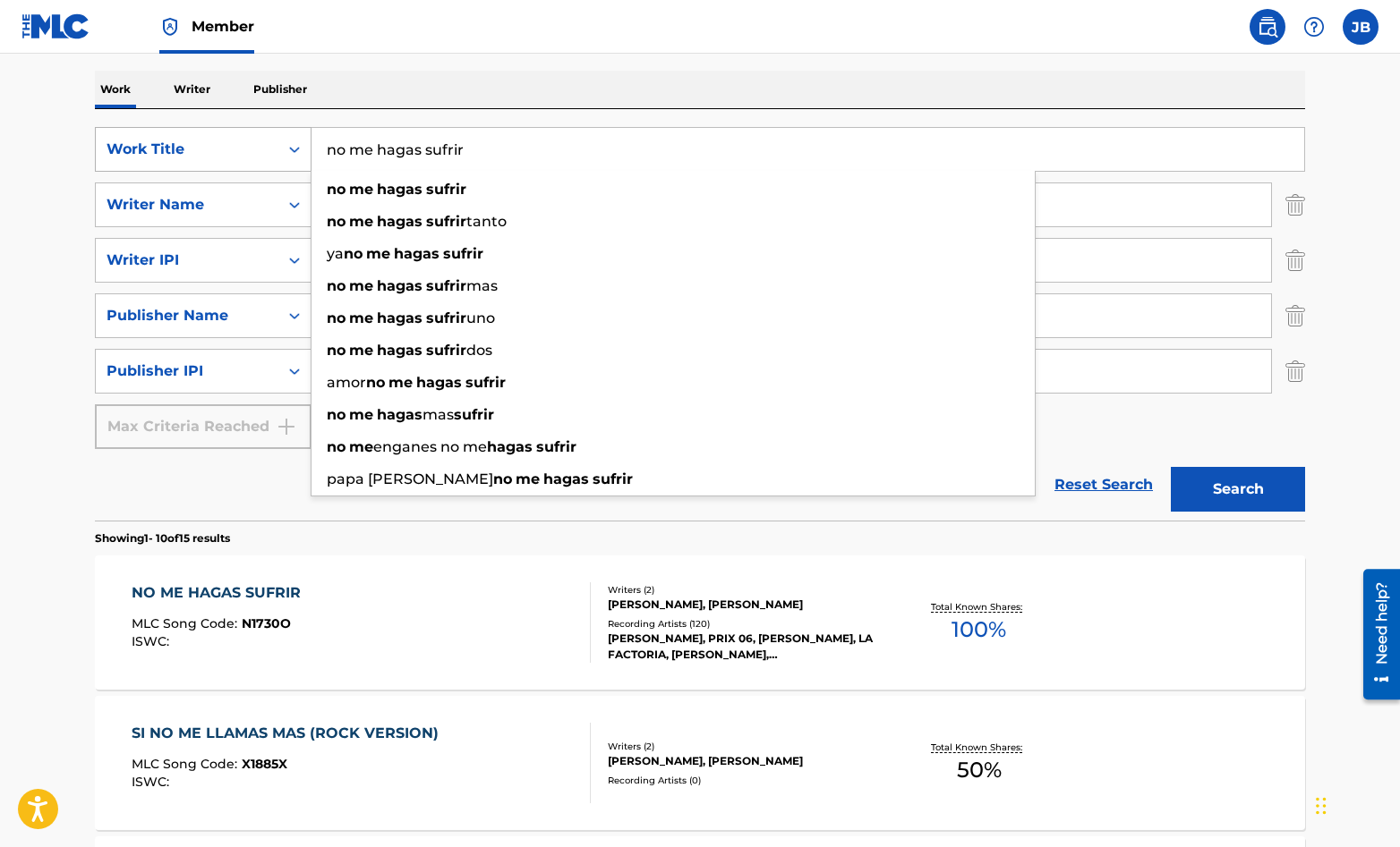
drag, startPoint x: 473, startPoint y: 151, endPoint x: 291, endPoint y: 137, distance: 182.5
click at [291, 137] on div "SearchWithCriteriaefb1981f-bc26-4704-af24-bf3548a081e7 Work Title no me hagas s…" at bounding box center [700, 150] width 1211 height 45
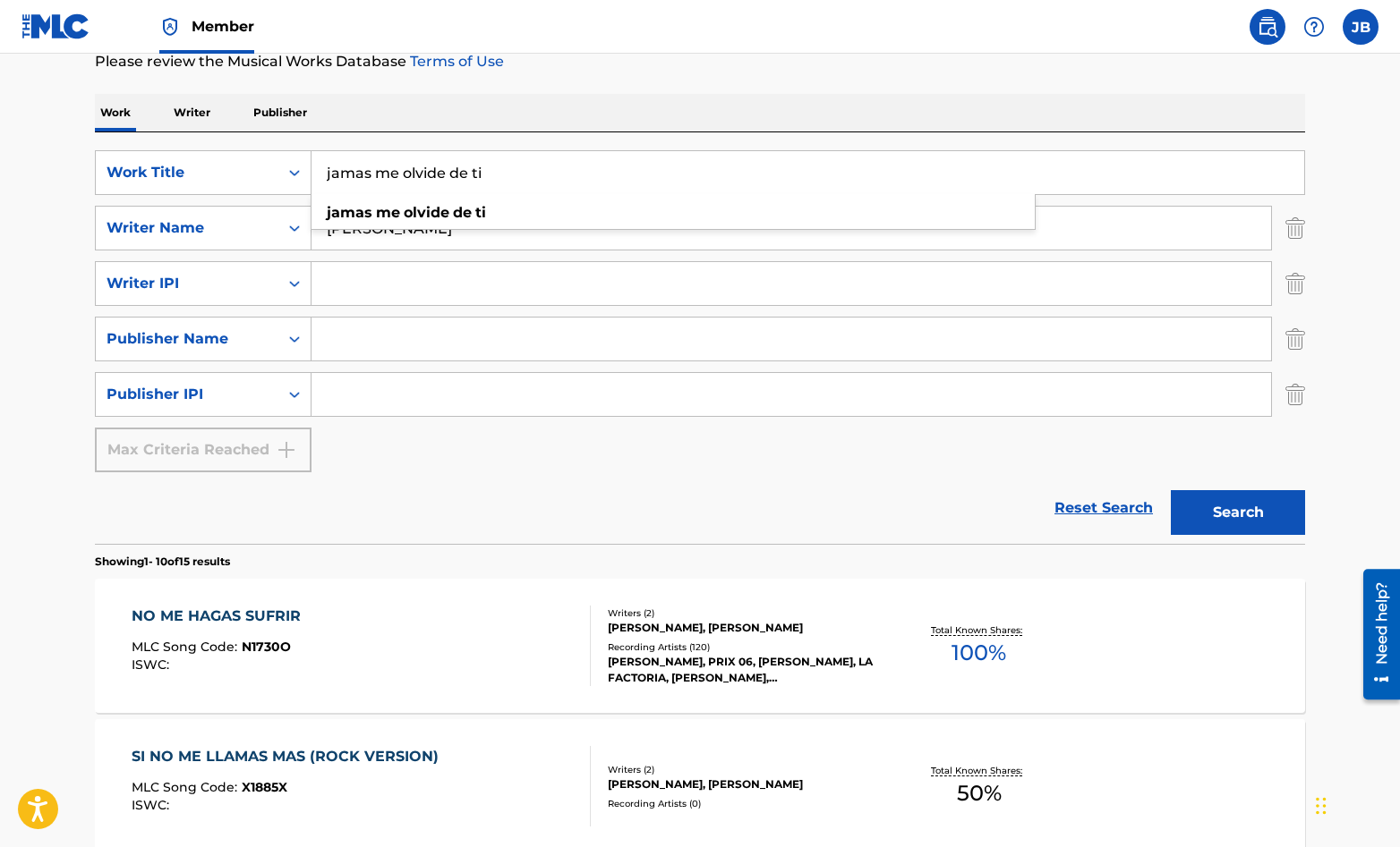
scroll to position [245, 0]
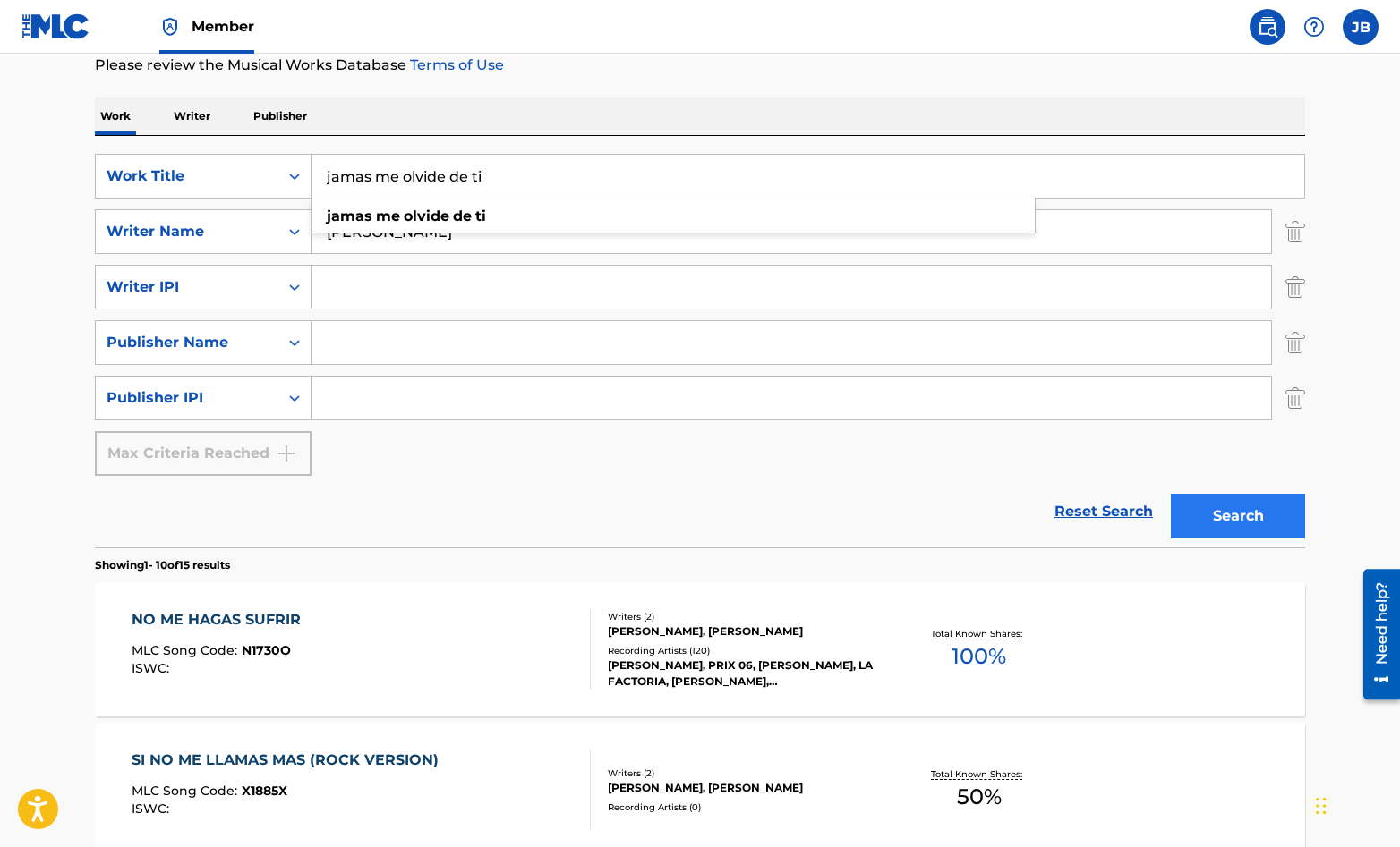
type input "jamas me olvide de ti"
click at [1245, 519] on button "Search" at bounding box center [1238, 517] width 134 height 45
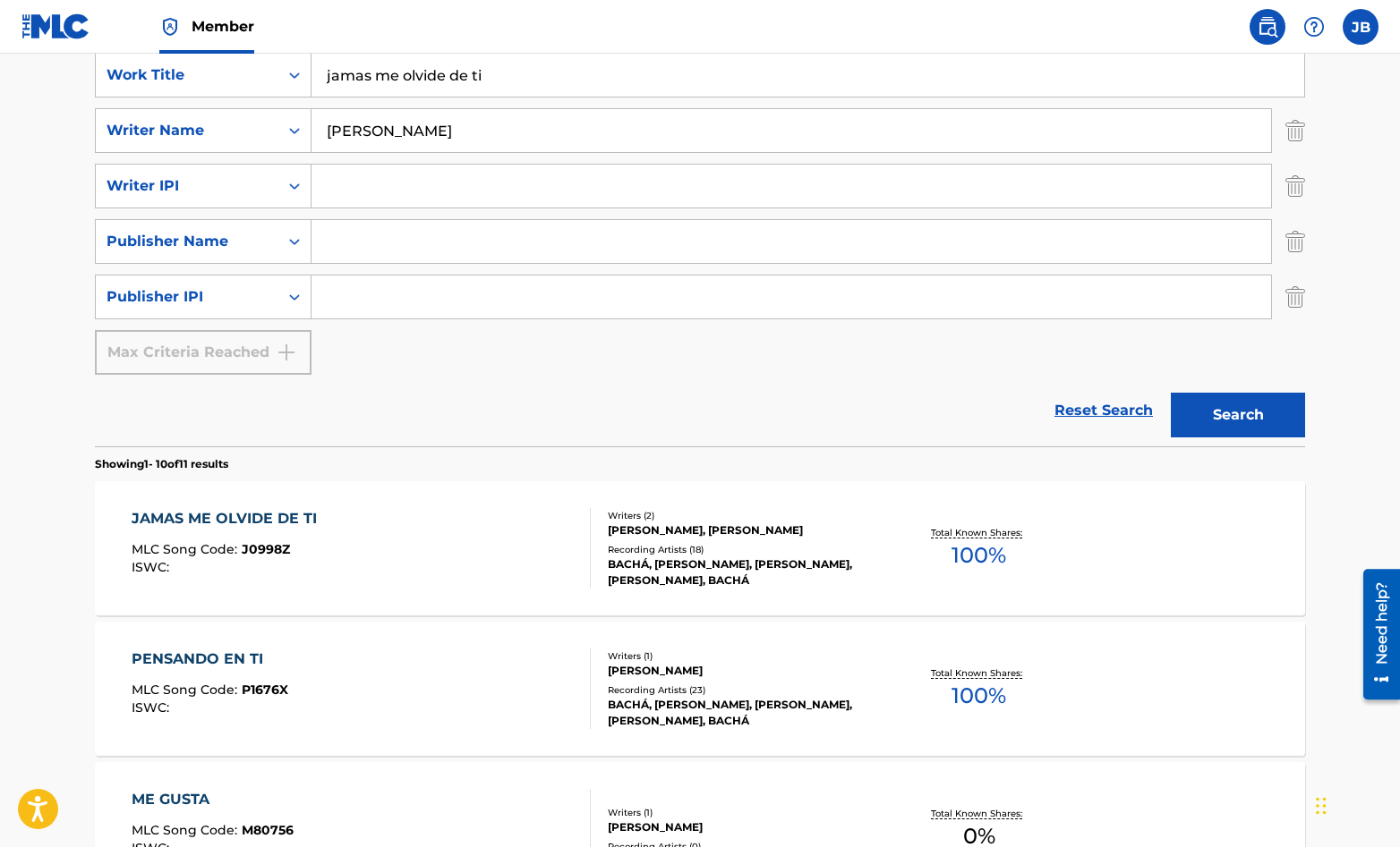
scroll to position [347, 0]
click at [502, 519] on div "JAMAS ME OLVIDE DE TI MLC Song Code : J0998Z ISWC :" at bounding box center [361, 547] width 461 height 81
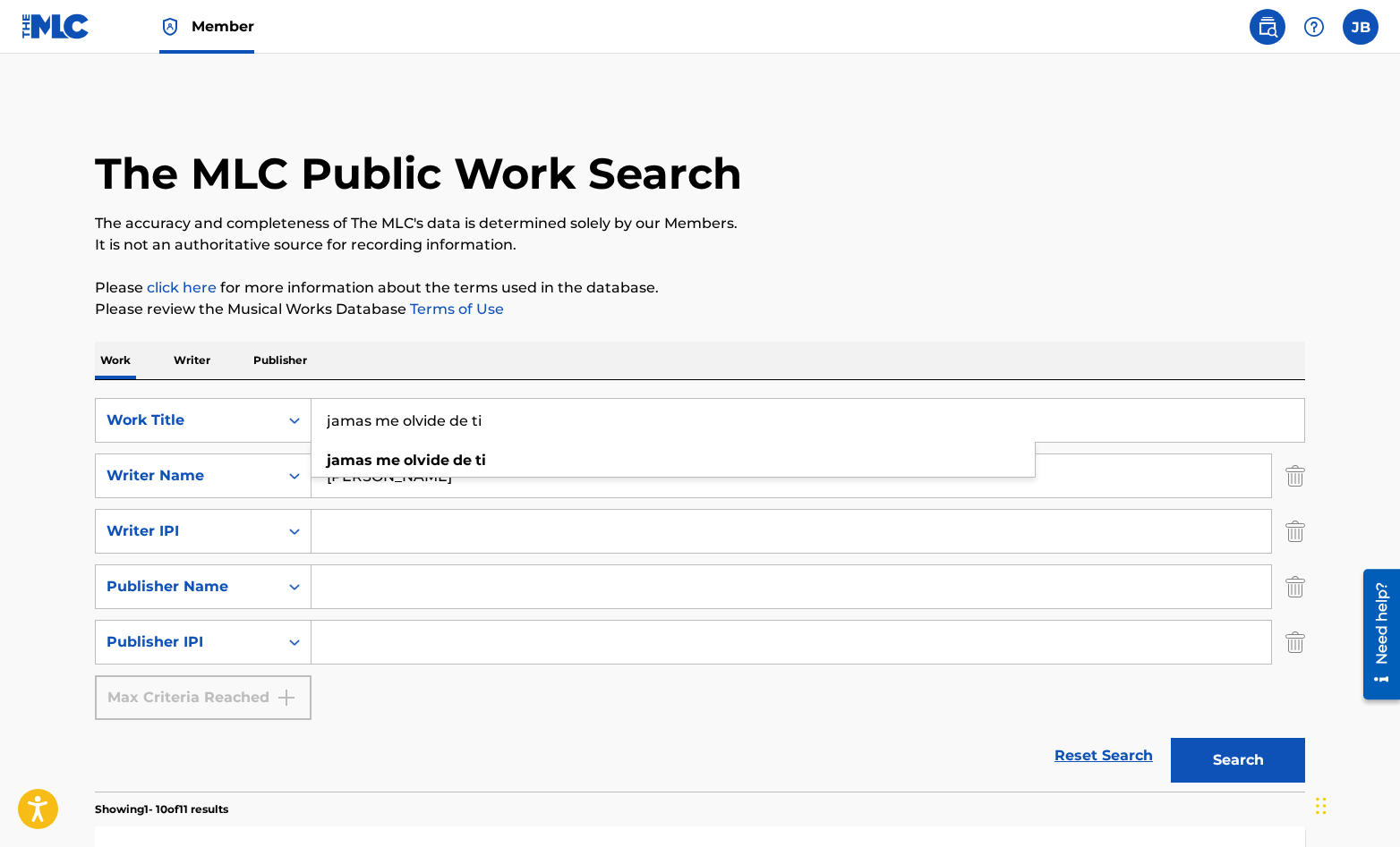
drag, startPoint x: 484, startPoint y: 426, endPoint x: 312, endPoint y: 425, distance: 172.0
click at [312, 425] on input "jamas me olvide de ti" at bounding box center [808, 421] width 993 height 43
type input "A donde iran las penas"
click at [1171, 738] on button "Search" at bounding box center [1238, 761] width 134 height 45
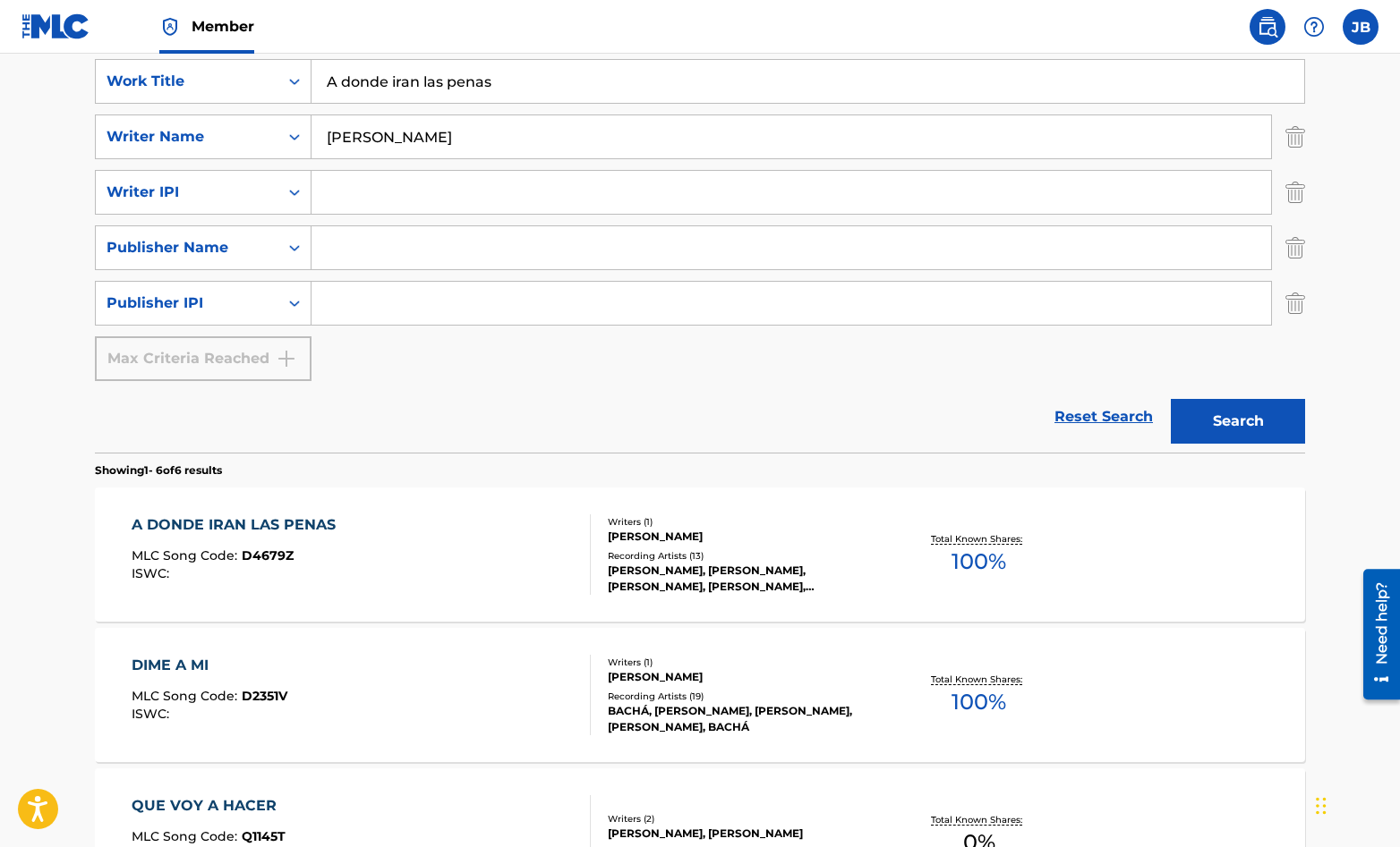
scroll to position [346, 0]
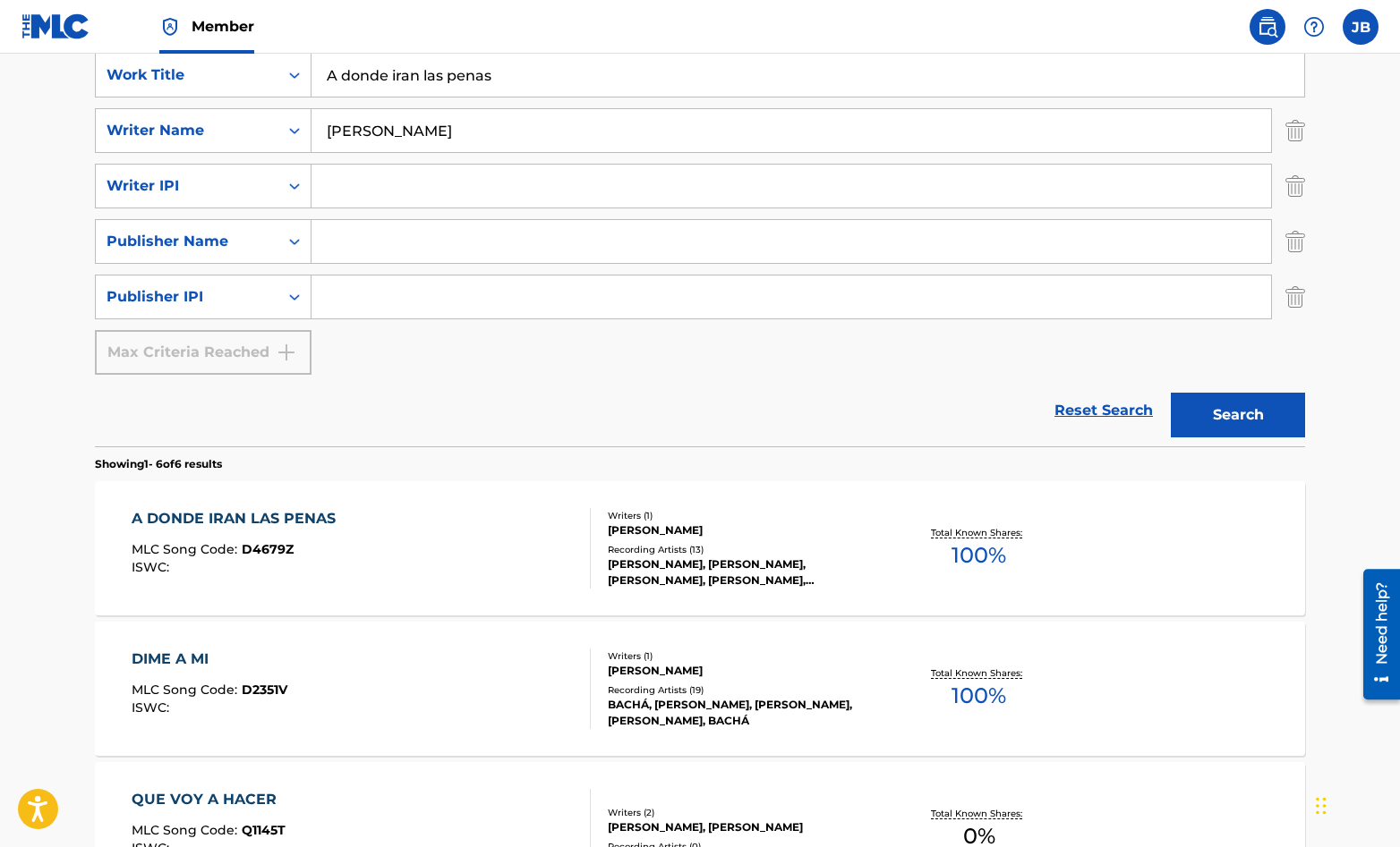
click at [427, 535] on div "A DONDE IRAN LAS PENAS MLC Song Code : D4679Z ISWC :" at bounding box center [361, 548] width 461 height 81
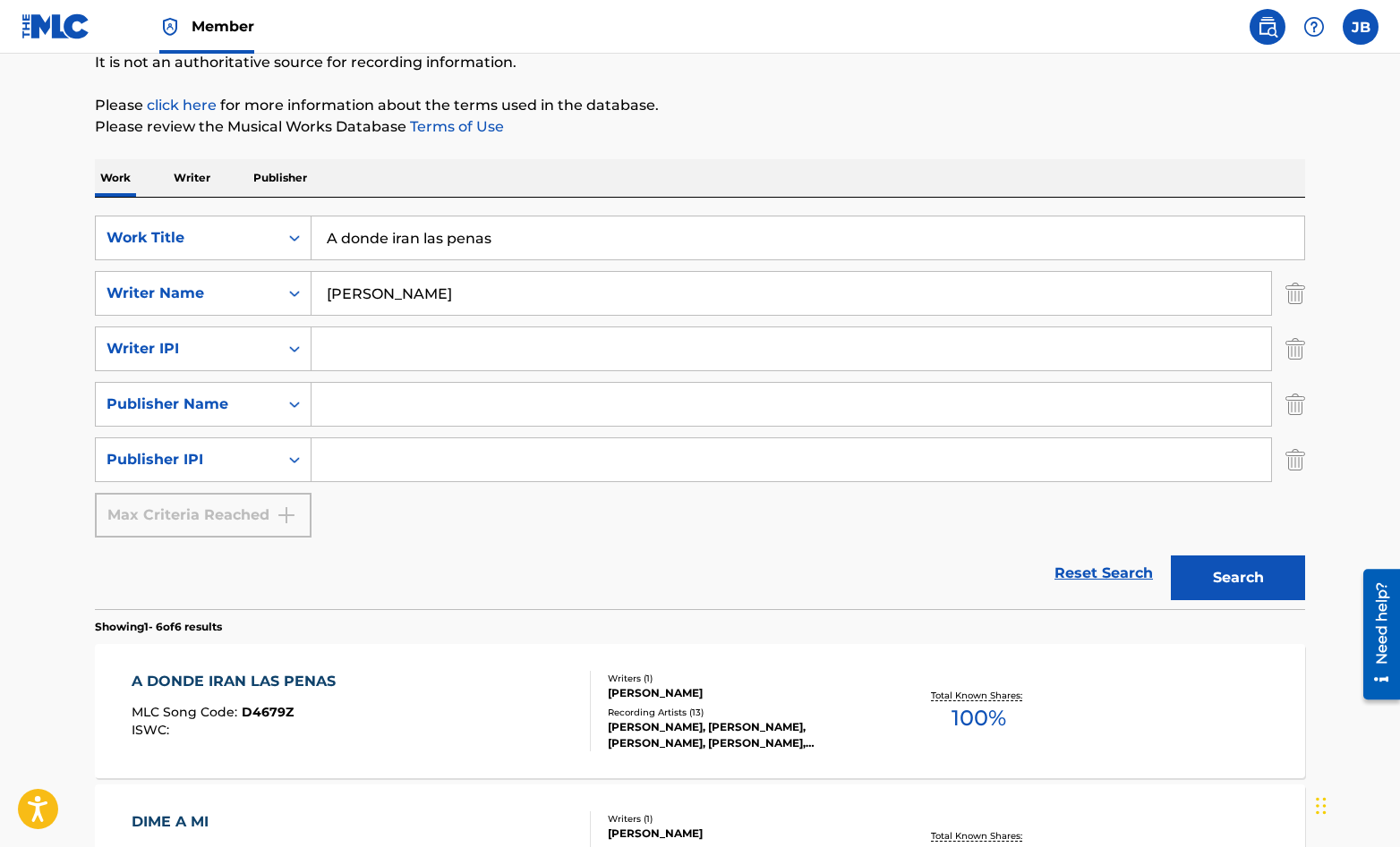
scroll to position [184, 0]
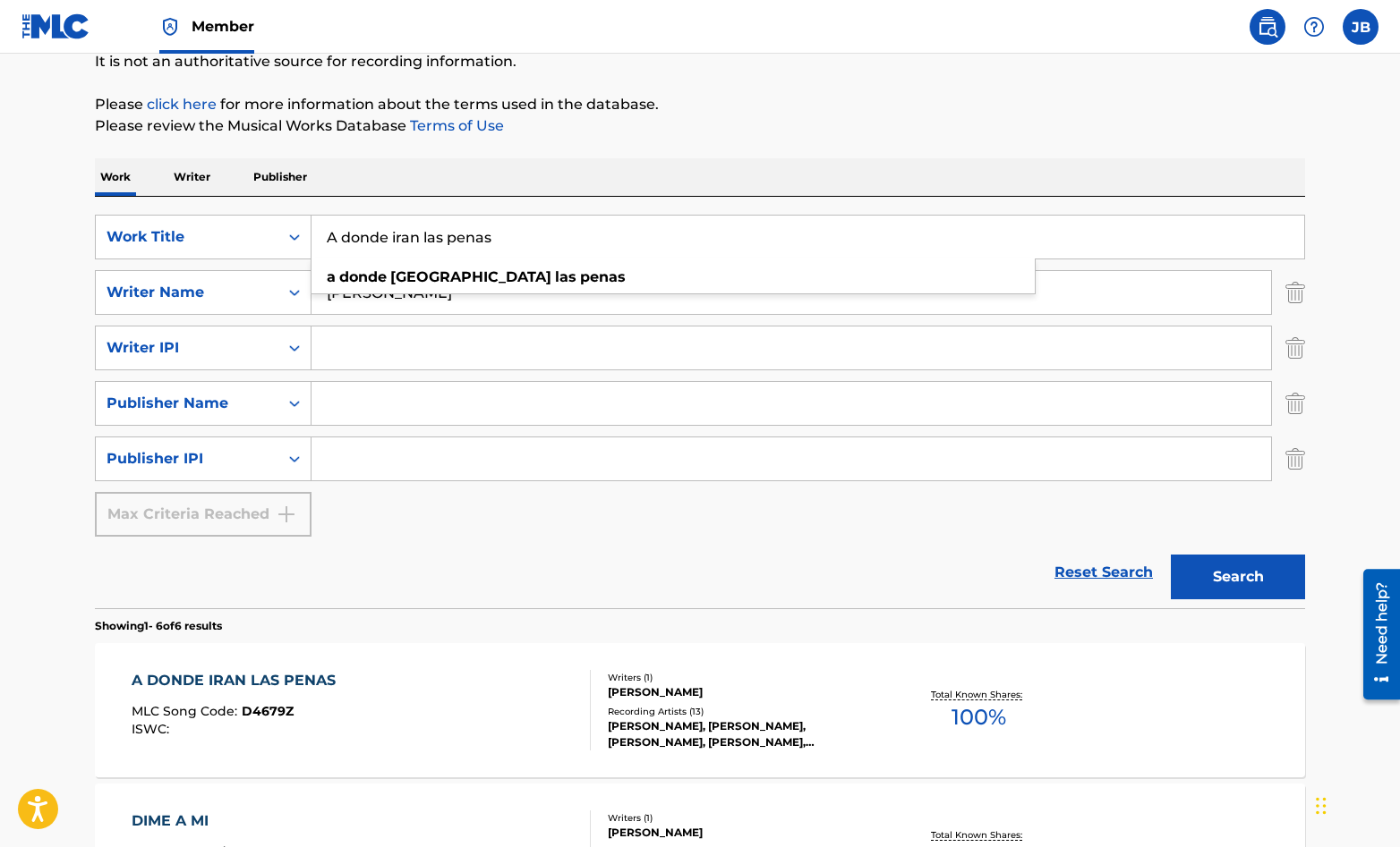
drag, startPoint x: 506, startPoint y: 240, endPoint x: 316, endPoint y: 238, distance: 190.0
click at [316, 238] on input "A donde iran las penas" at bounding box center [808, 237] width 993 height 43
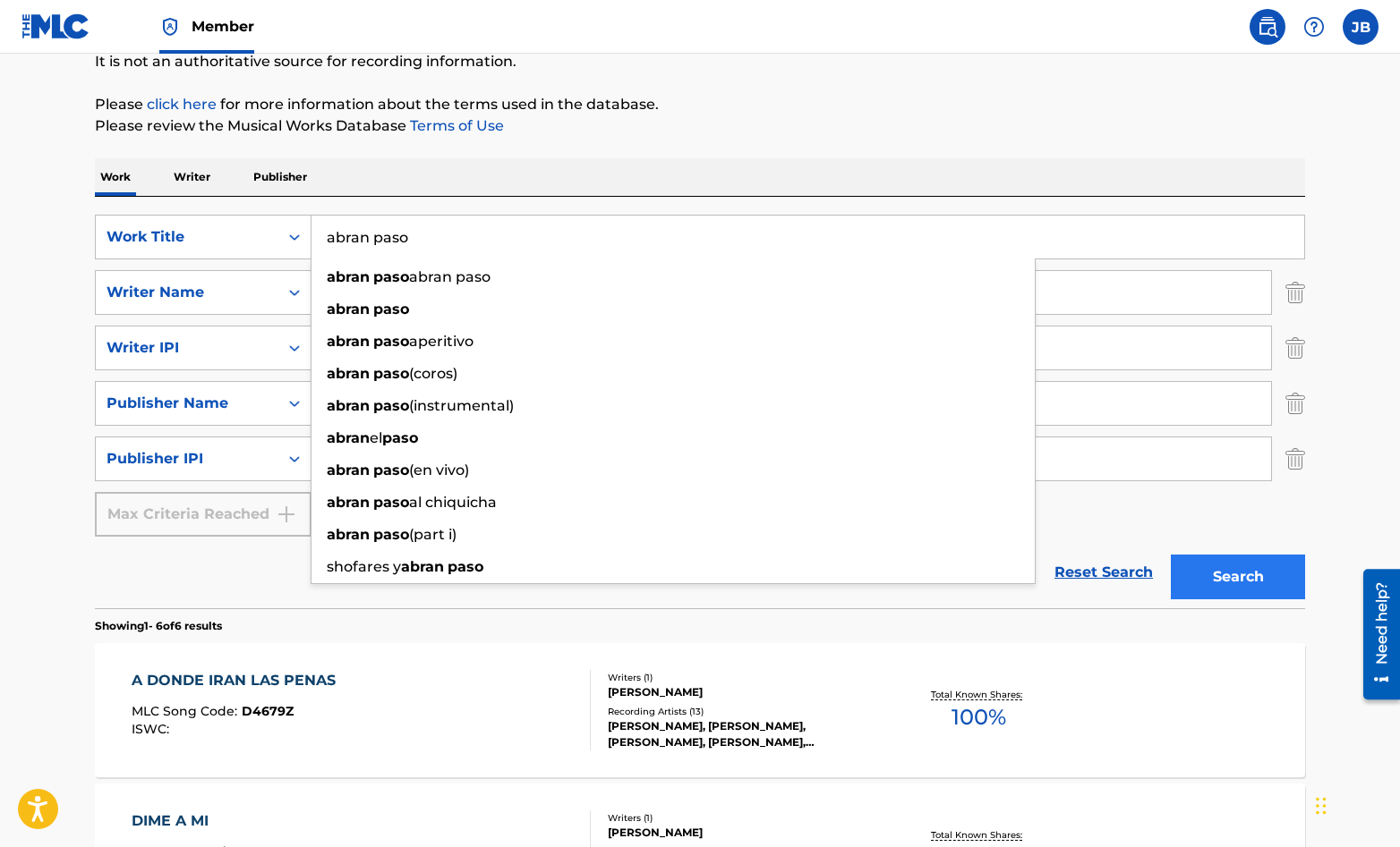
type input "abran paso"
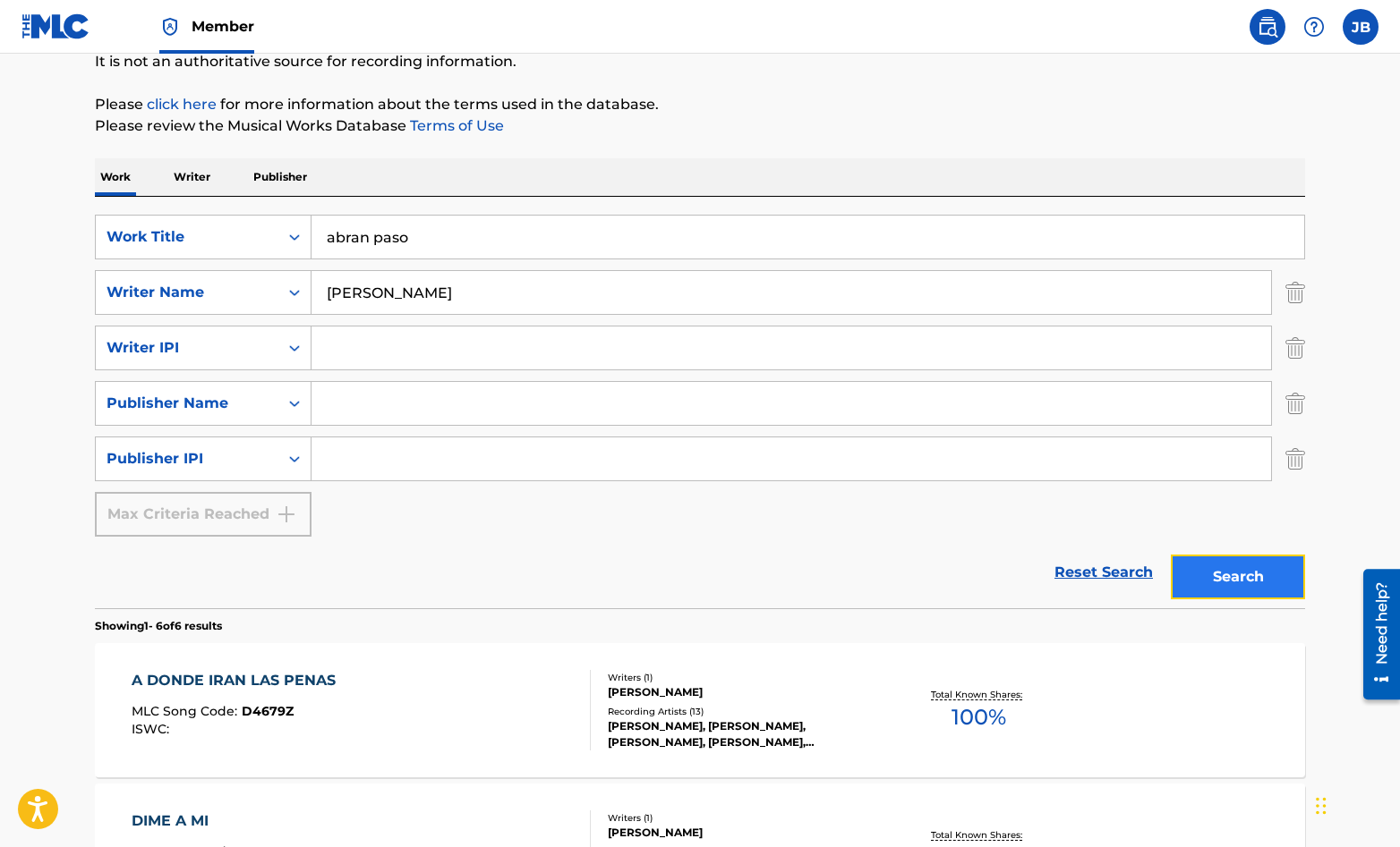
click at [1245, 578] on button "Search" at bounding box center [1238, 577] width 134 height 45
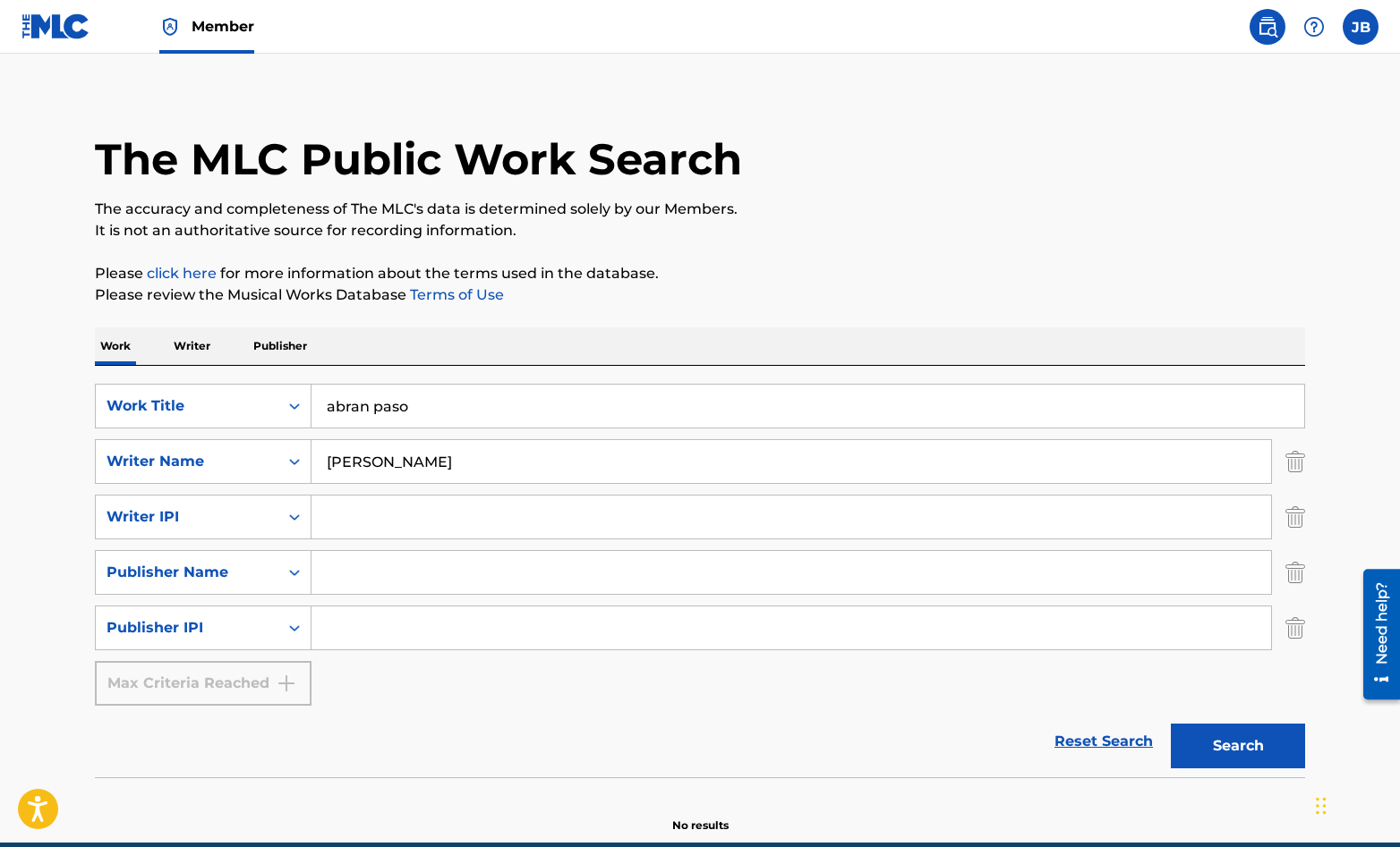
scroll to position [0, 0]
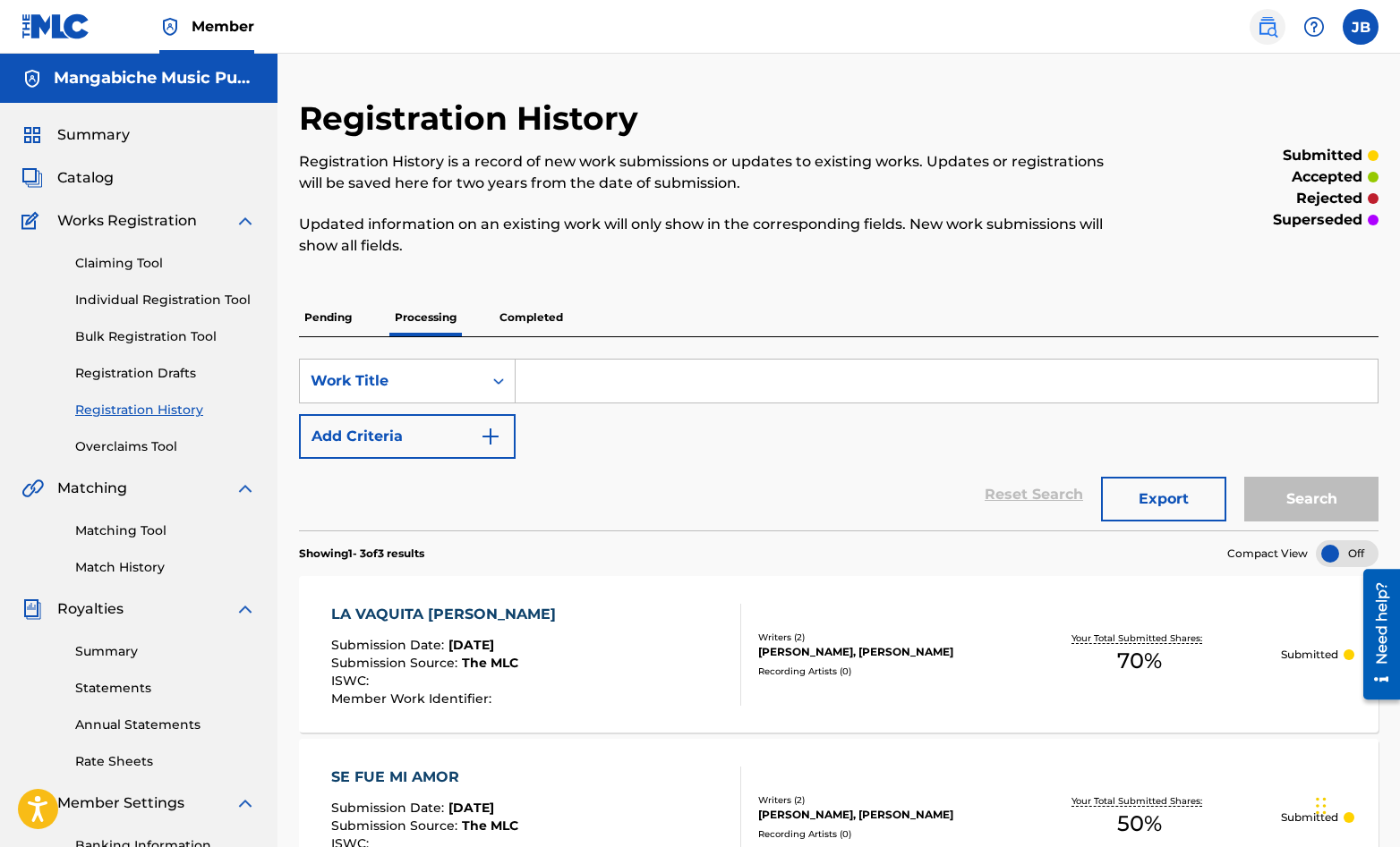
click at [1266, 27] on img at bounding box center [1267, 27] width 21 height 21
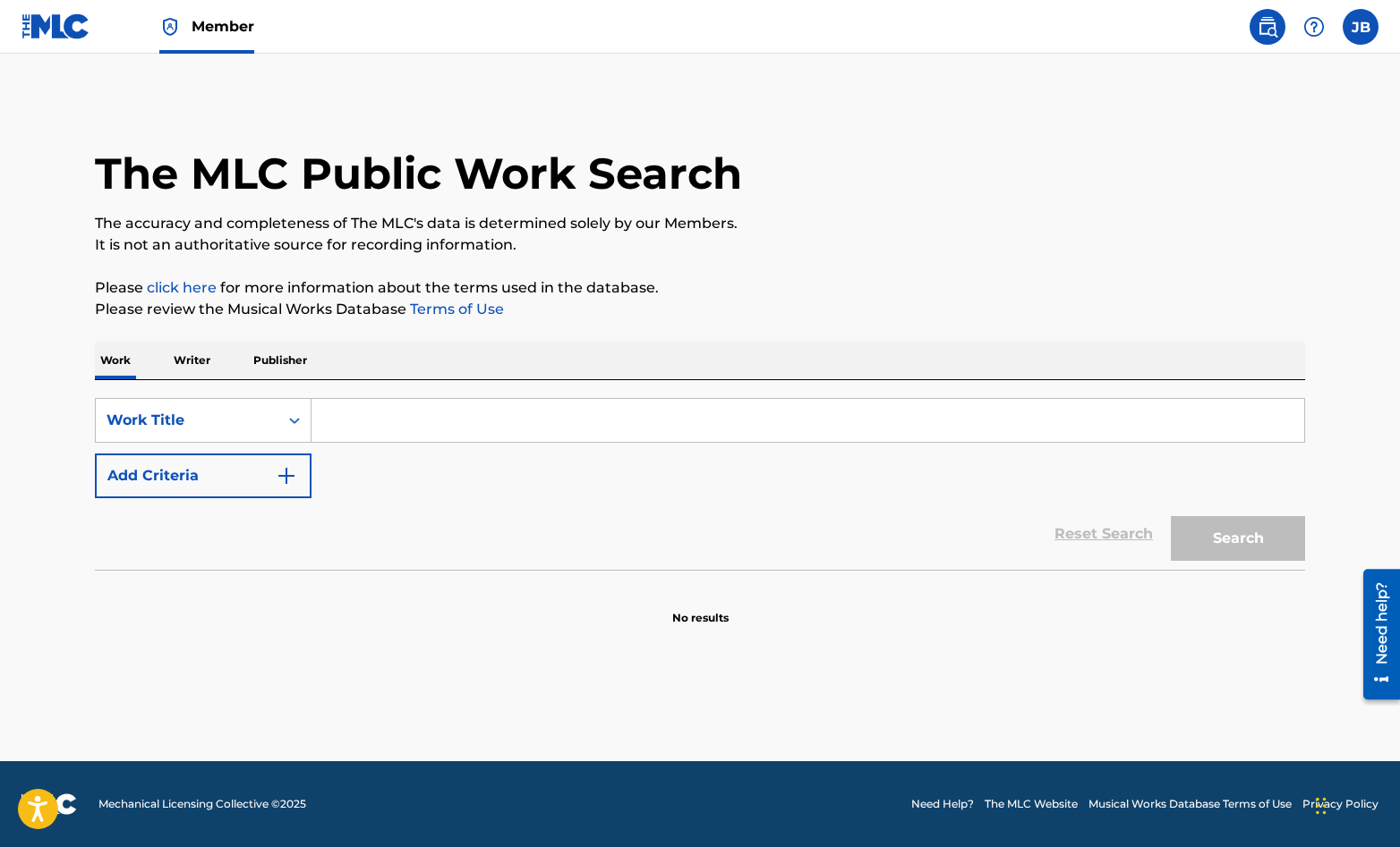
click at [334, 419] on input "Search Form" at bounding box center [808, 421] width 993 height 43
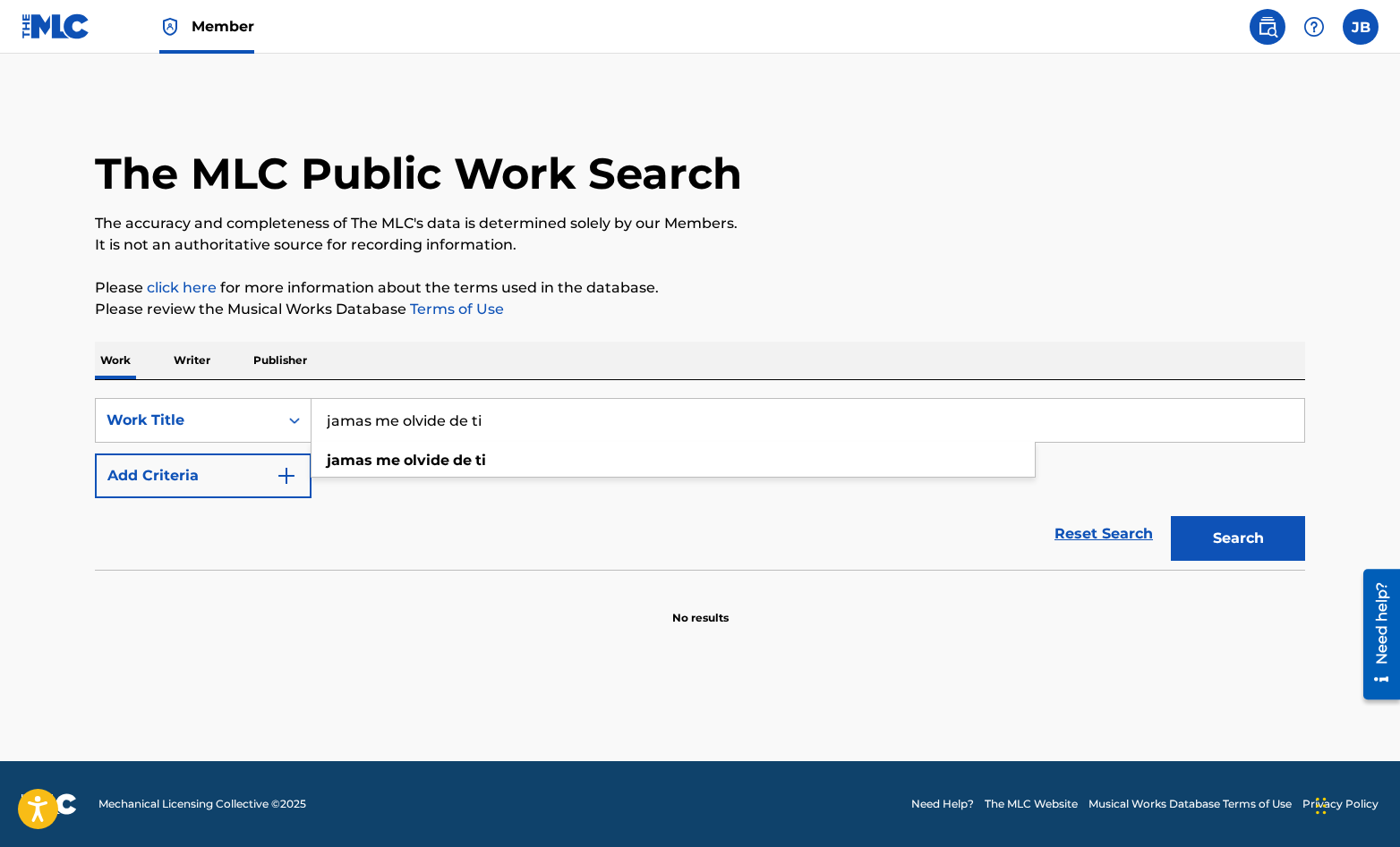
click at [1222, 564] on div "Search" at bounding box center [1233, 534] width 143 height 72
click at [1222, 563] on div "Search" at bounding box center [1233, 534] width 143 height 72
click at [1223, 544] on button "Search" at bounding box center [1238, 539] width 134 height 45
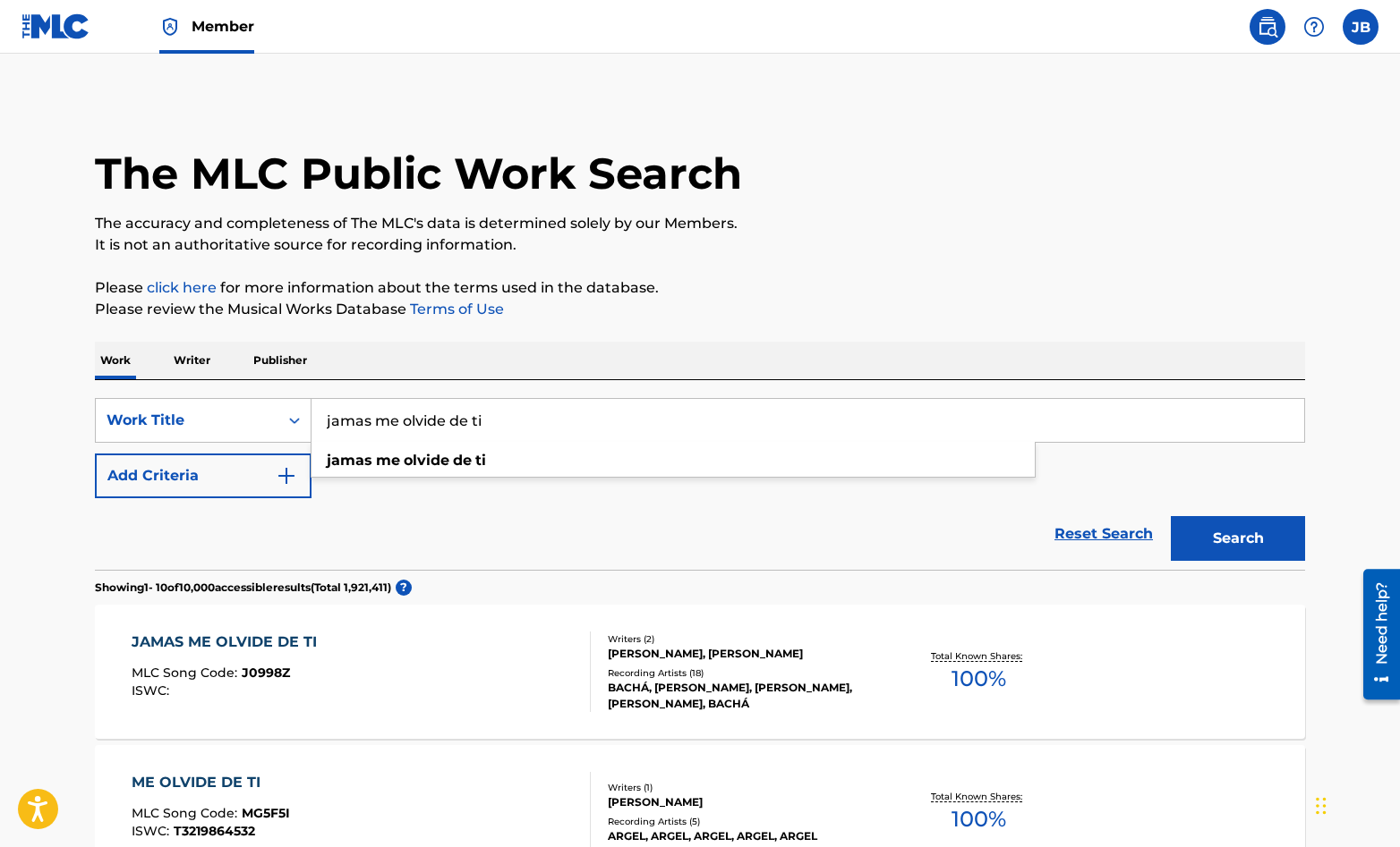
drag, startPoint x: 496, startPoint y: 422, endPoint x: 317, endPoint y: 420, distance: 179.0
click at [317, 420] on input "jamas me olvide de ti" at bounding box center [808, 421] width 993 height 43
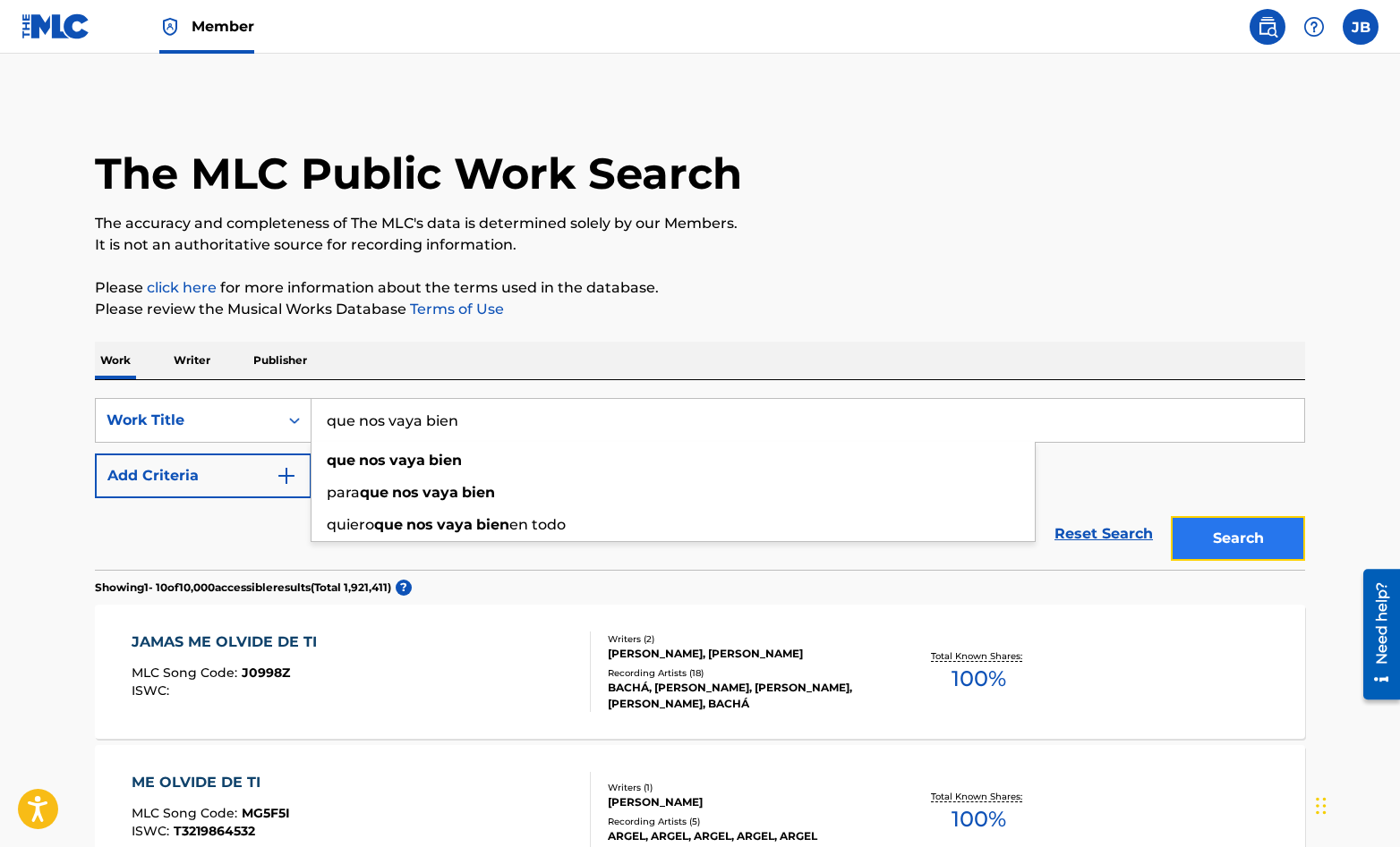
click at [1214, 540] on button "Search" at bounding box center [1238, 539] width 134 height 45
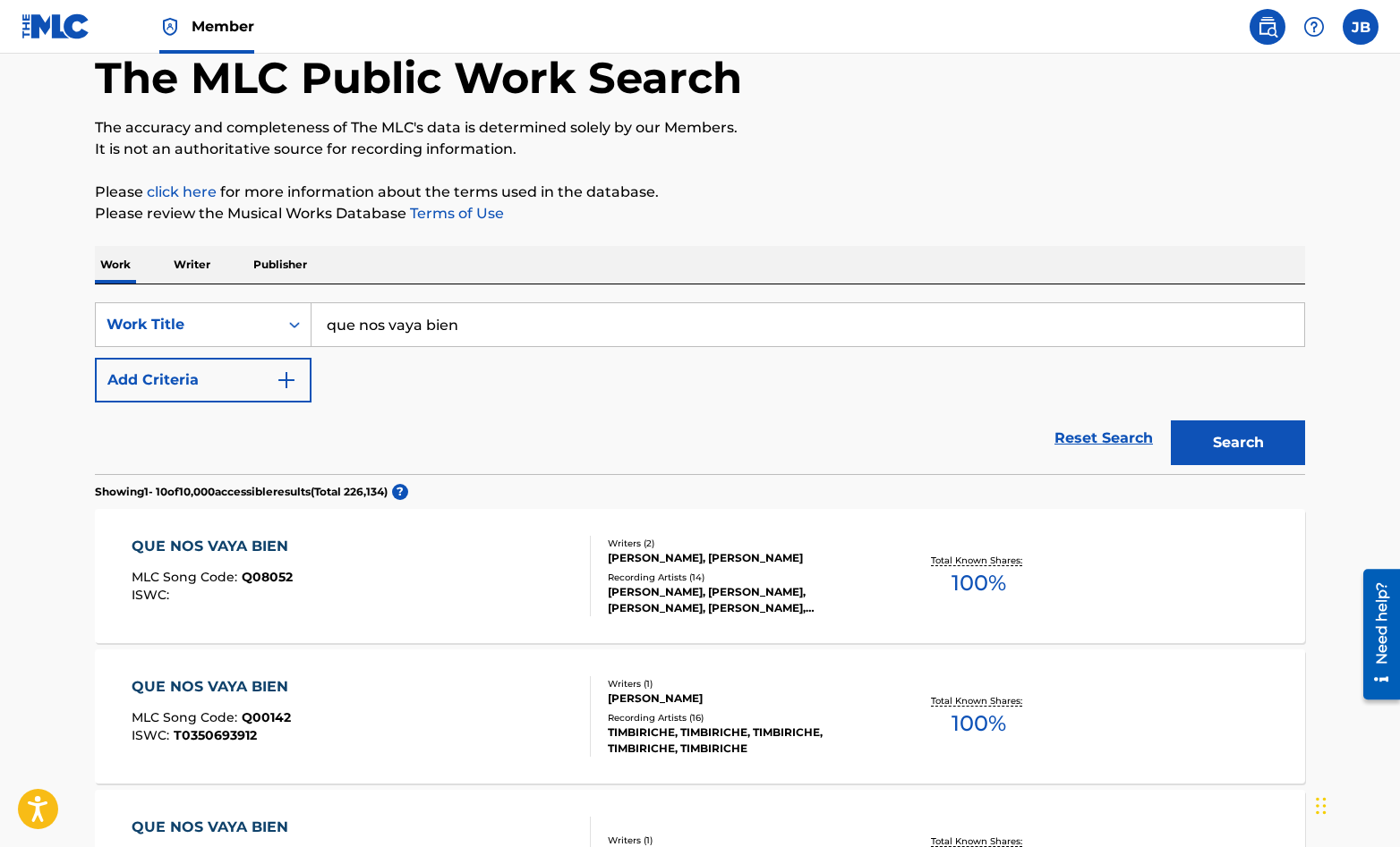
scroll to position [96, 0]
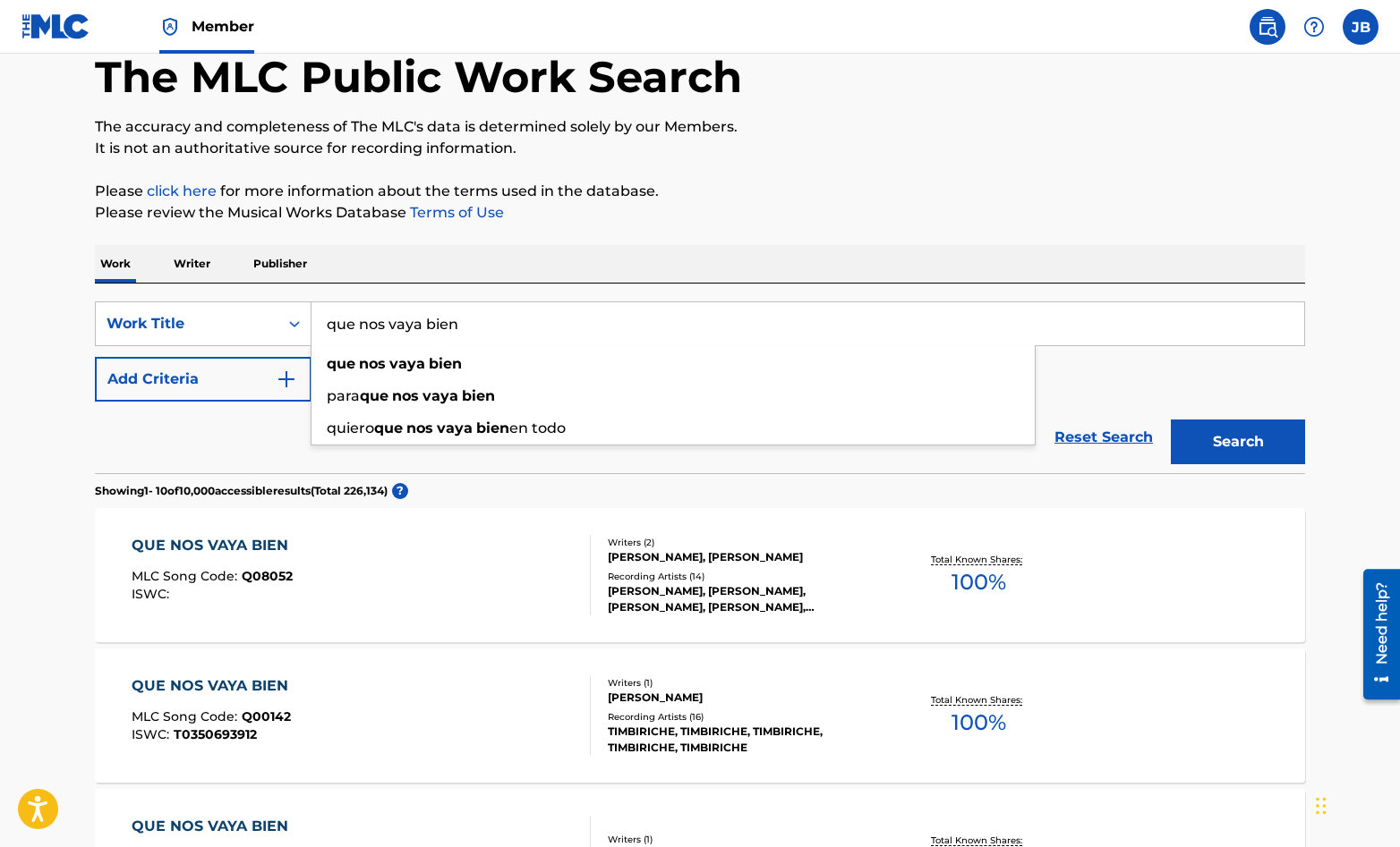
drag, startPoint x: 470, startPoint y: 325, endPoint x: 321, endPoint y: 325, distance: 149.0
click at [321, 325] on input "que nos vaya bien" at bounding box center [808, 323] width 993 height 43
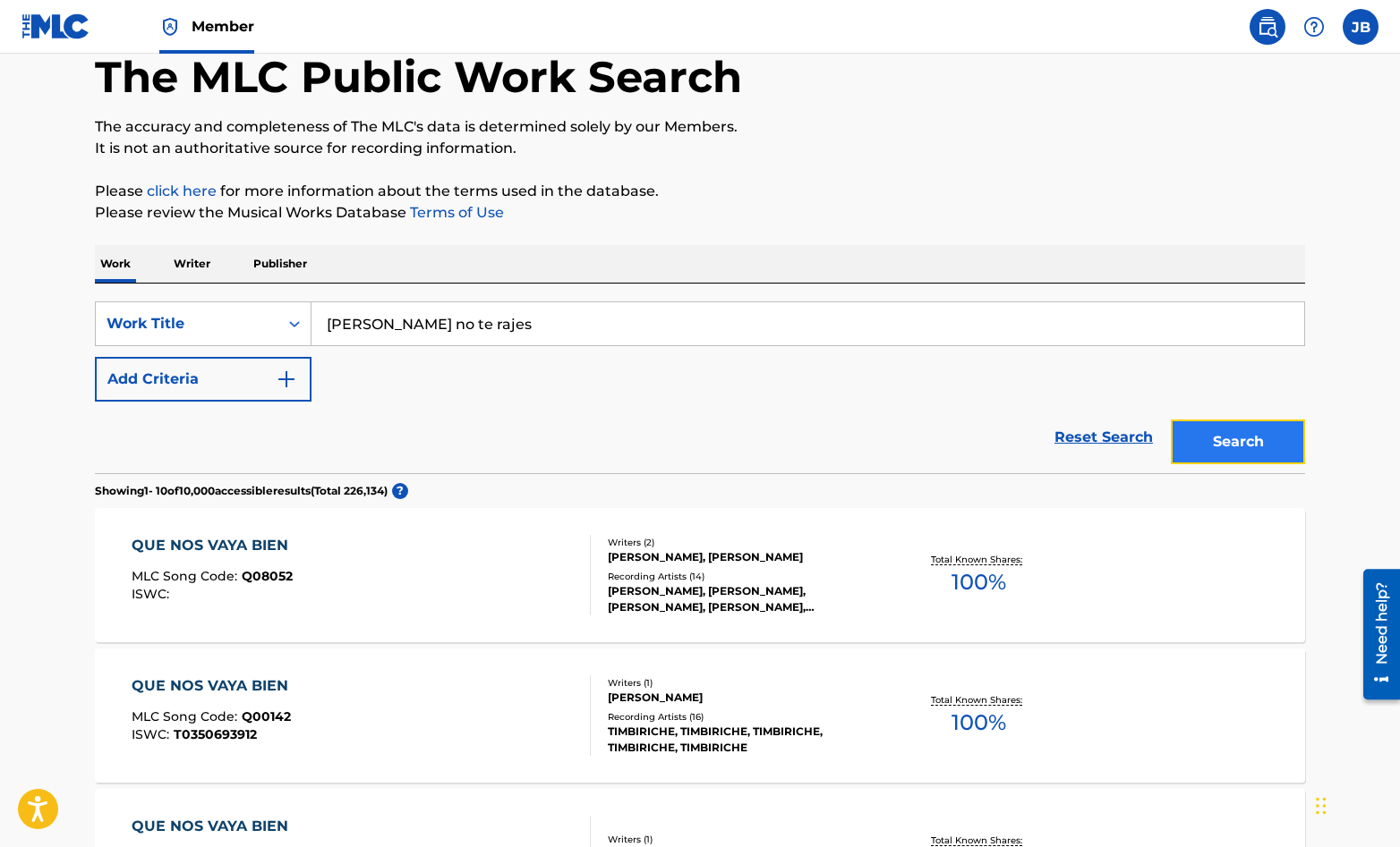
click at [1198, 436] on button "Search" at bounding box center [1238, 442] width 134 height 45
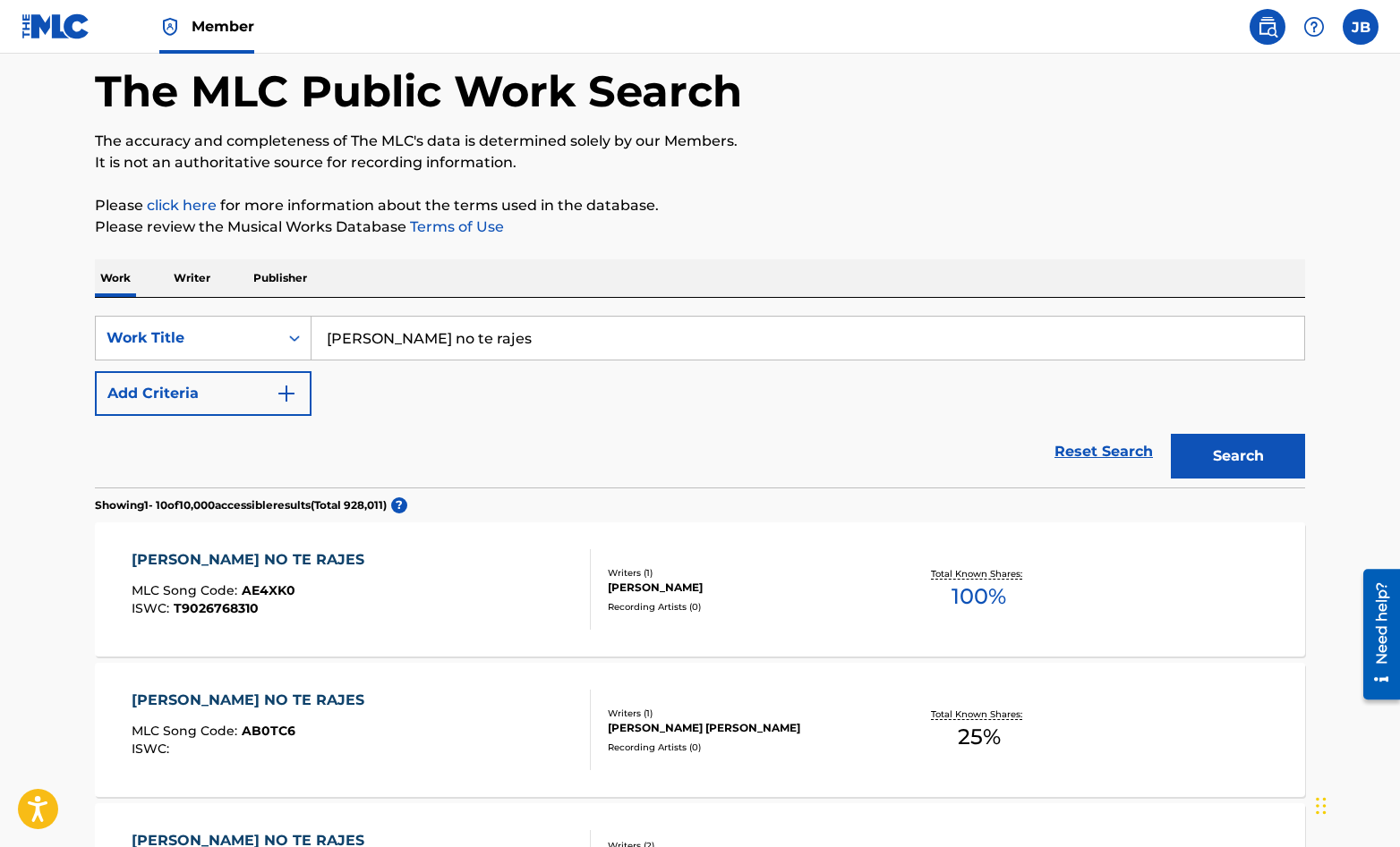
scroll to position [0, 0]
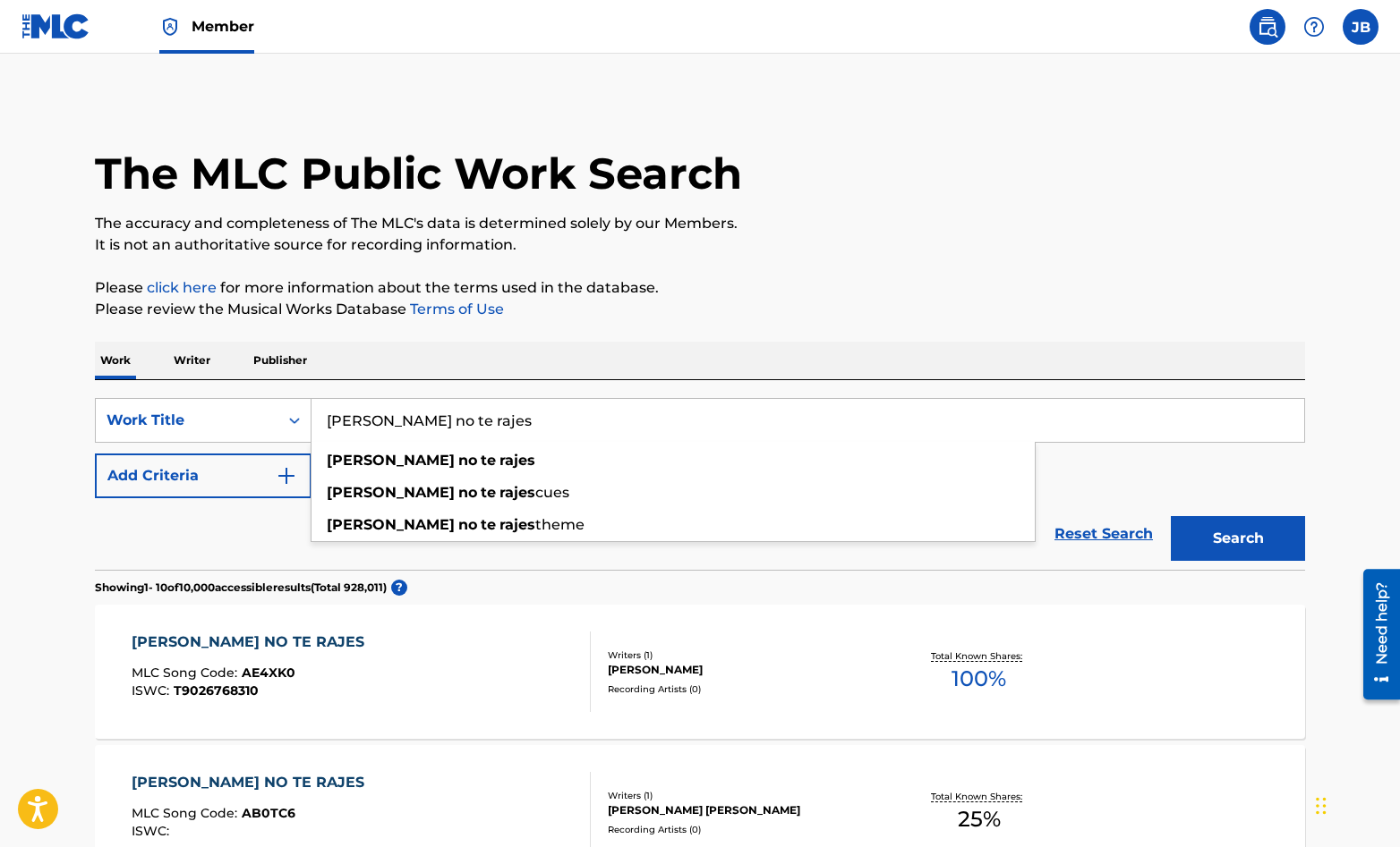
drag, startPoint x: 462, startPoint y: 432, endPoint x: 316, endPoint y: 422, distance: 146.3
click at [316, 422] on input "[PERSON_NAME] no te rajes" at bounding box center [808, 421] width 993 height 43
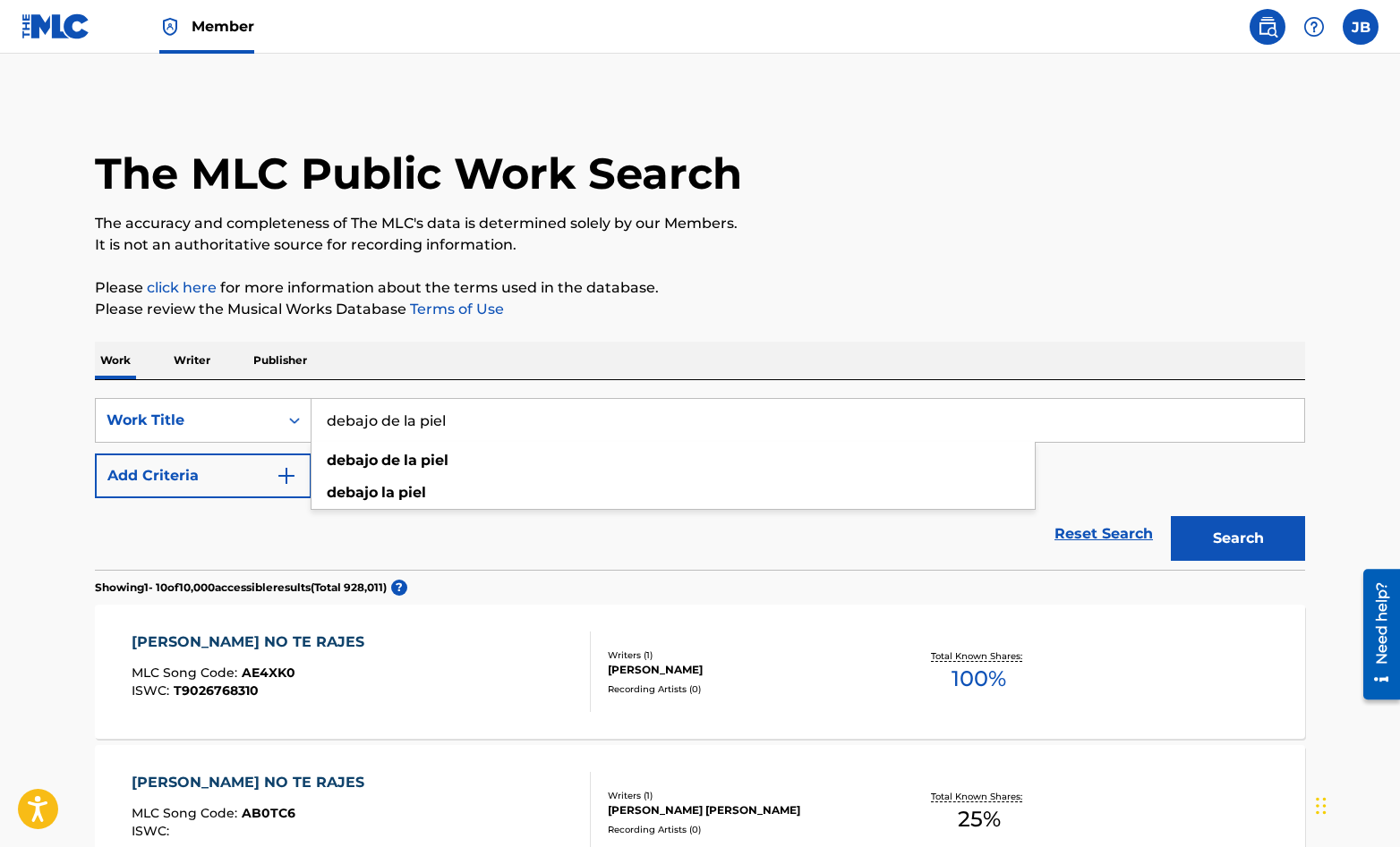
type input "debajo de la piel"
click at [1171, 517] on button "Search" at bounding box center [1238, 539] width 134 height 45
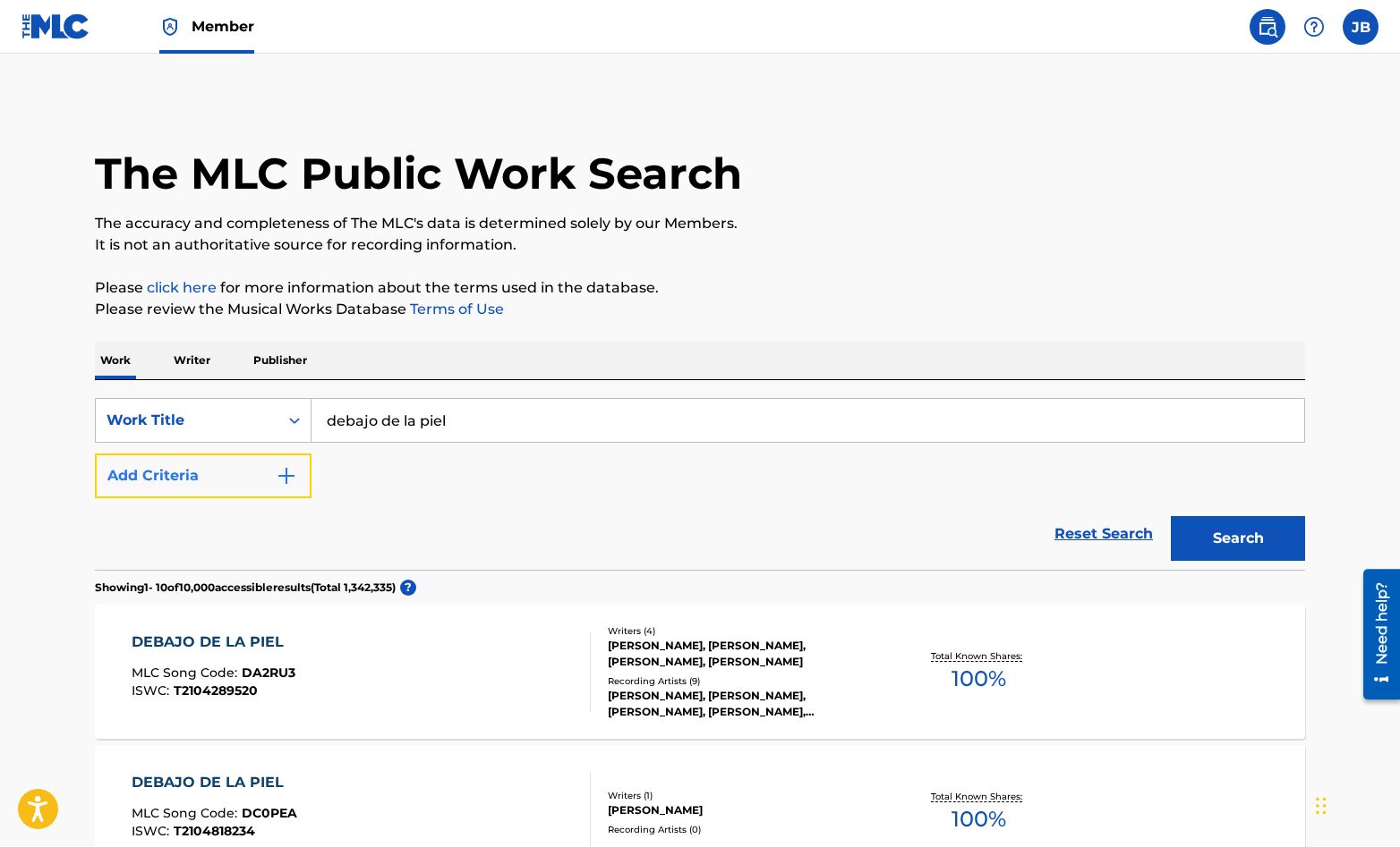
click at [273, 471] on button "Add Criteria" at bounding box center [203, 476] width 217 height 45
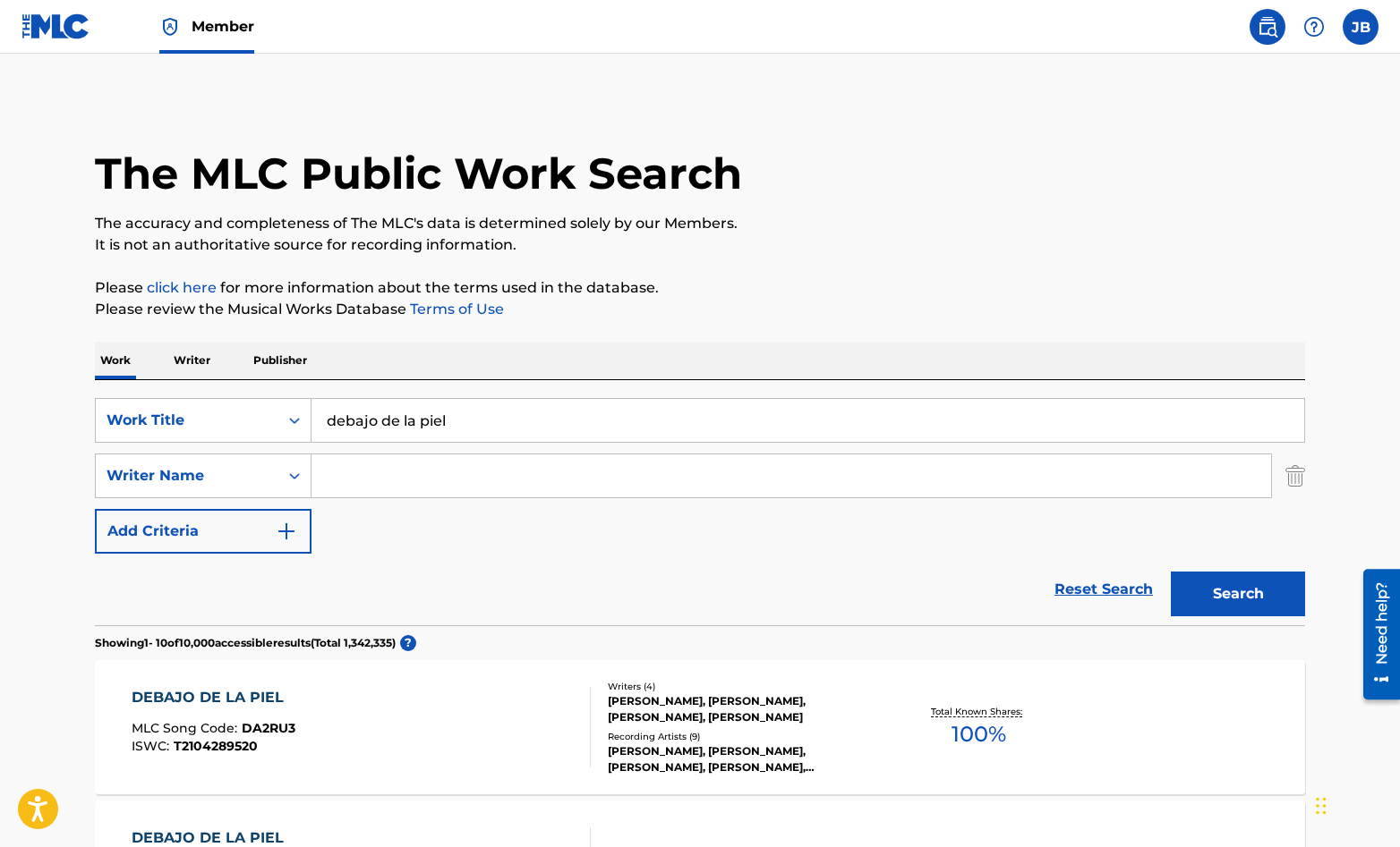
click at [347, 472] on input "Search Form" at bounding box center [792, 476] width 960 height 43
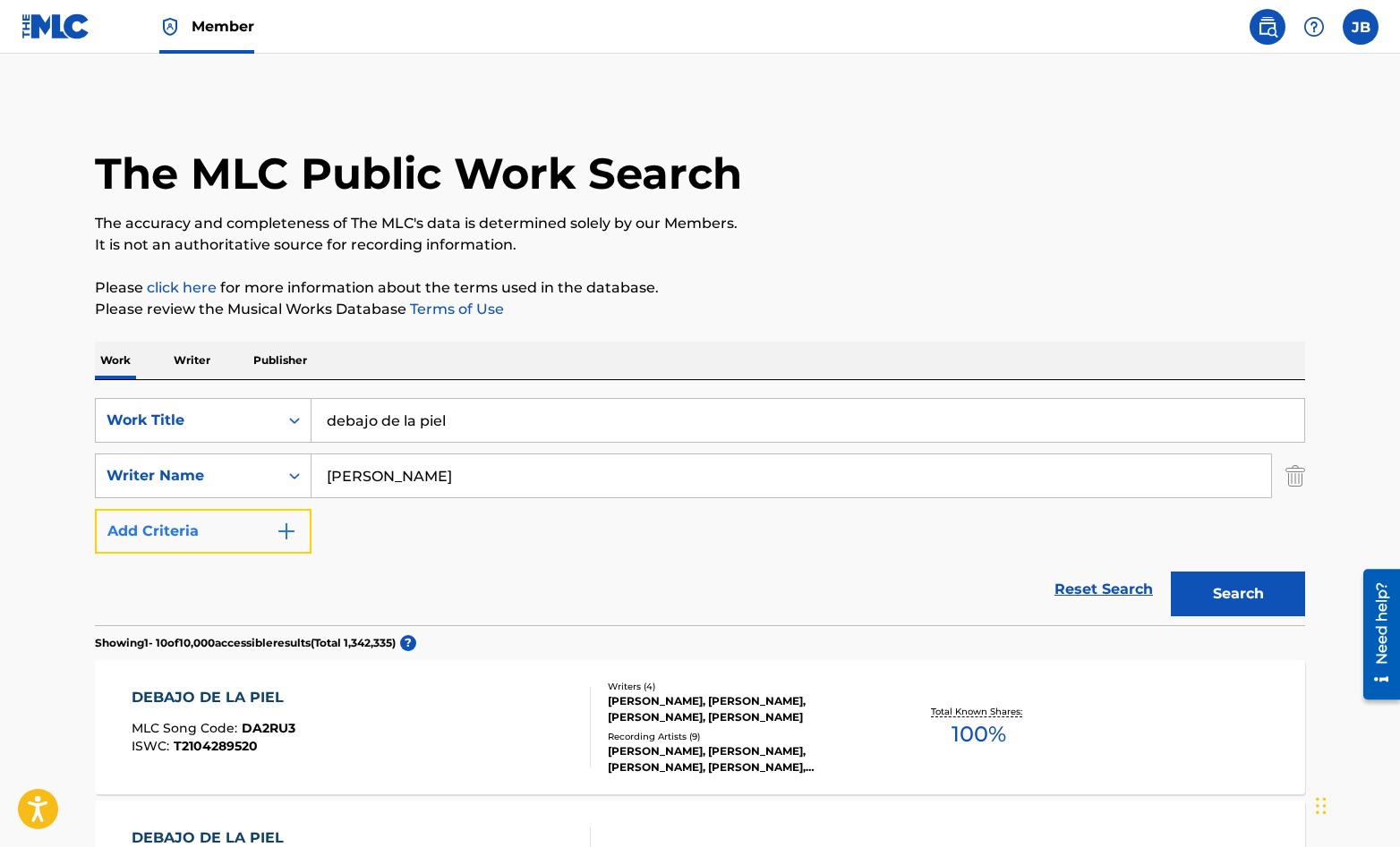
click at [285, 537] on img "Search Form" at bounding box center [287, 531] width 21 height 21
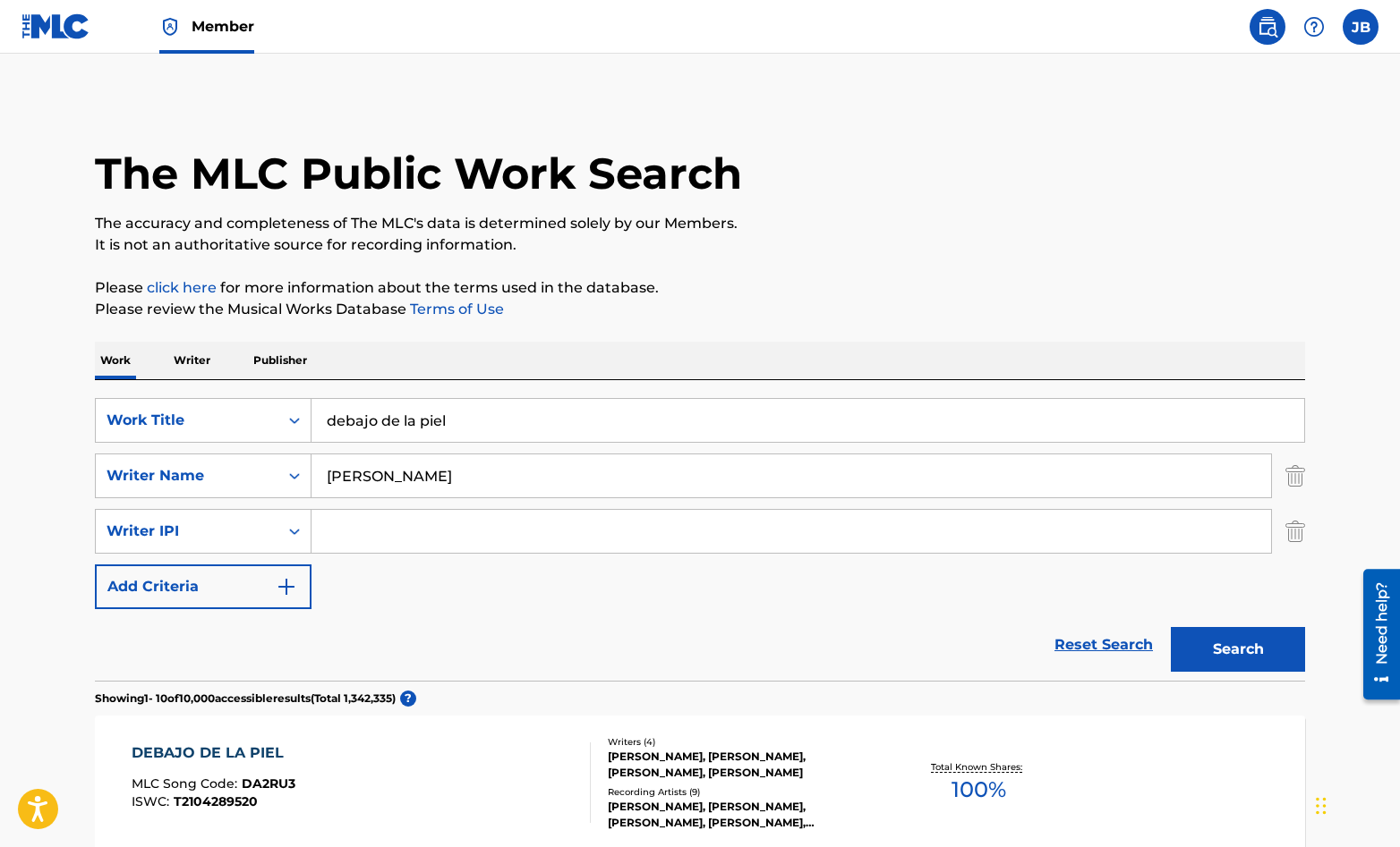
click at [495, 478] on input "[PERSON_NAME]" at bounding box center [792, 476] width 960 height 43
drag, startPoint x: 437, startPoint y: 482, endPoint x: 316, endPoint y: 473, distance: 121.3
click at [316, 473] on input "[PERSON_NAME], [PERSON_NAME]" at bounding box center [792, 476] width 960 height 43
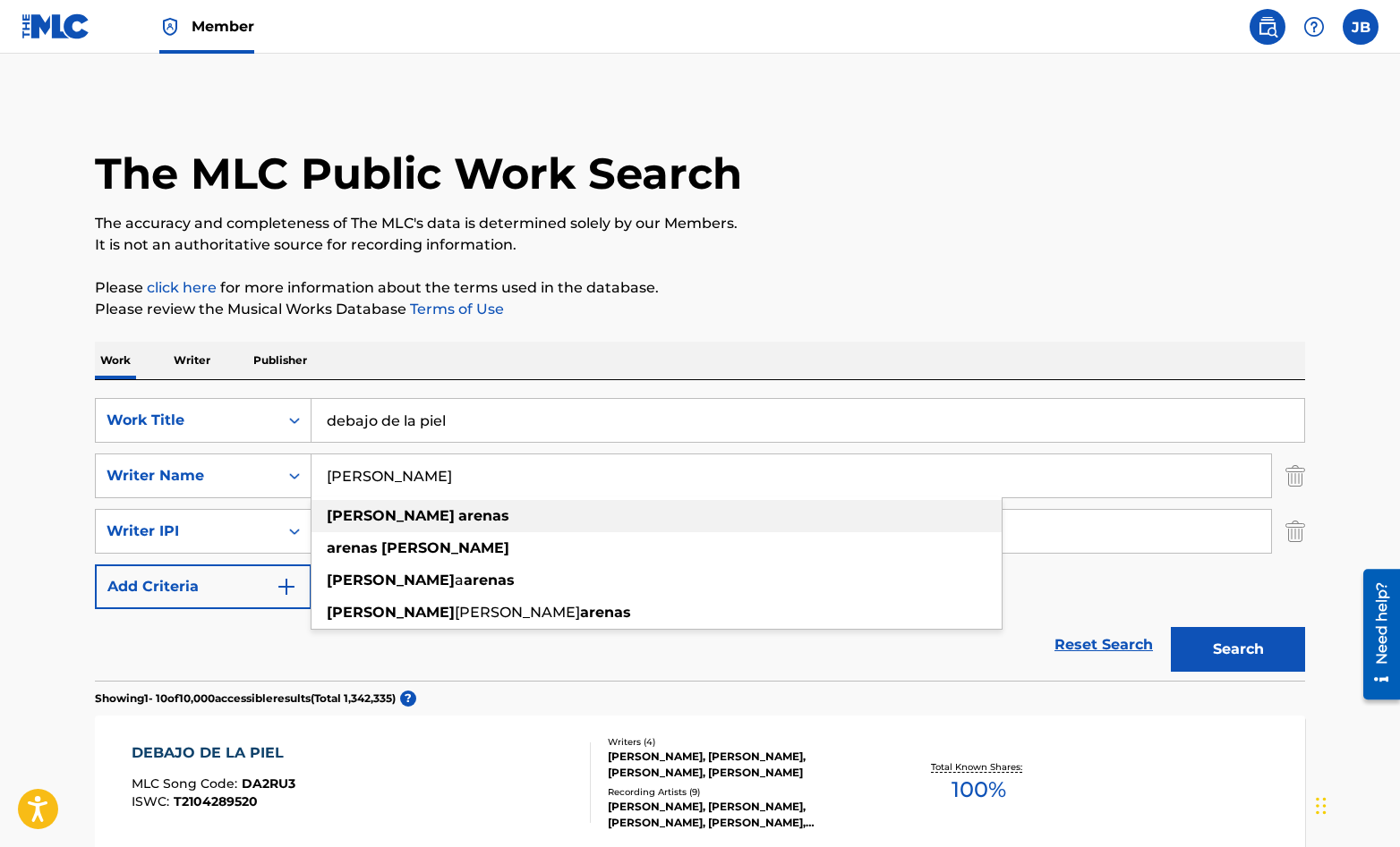
click at [370, 519] on strong "[PERSON_NAME]" at bounding box center [391, 516] width 128 height 17
type input "[PERSON_NAME]"
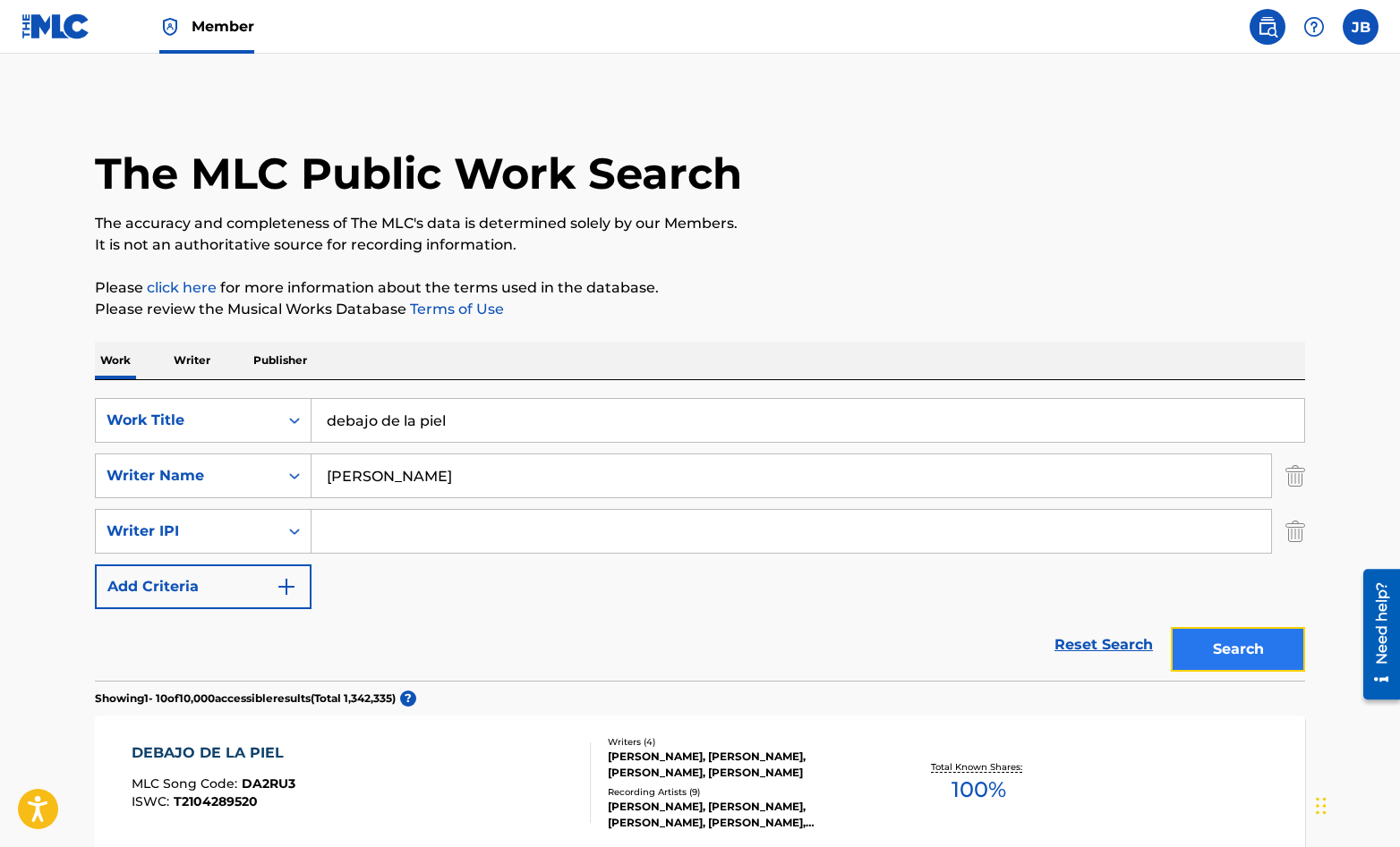
click at [1219, 645] on button "Search" at bounding box center [1238, 650] width 134 height 45
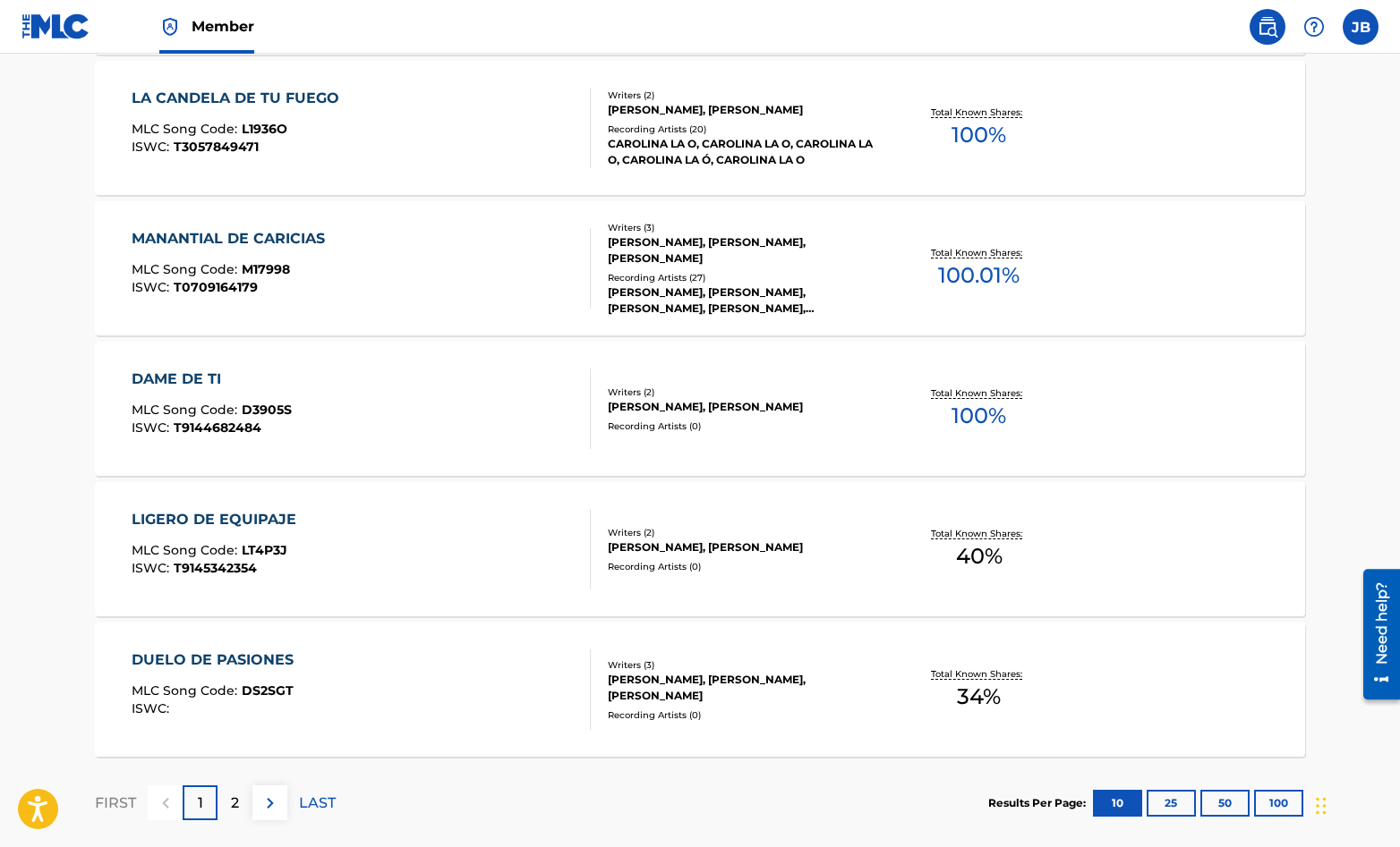
scroll to position [1380, 0]
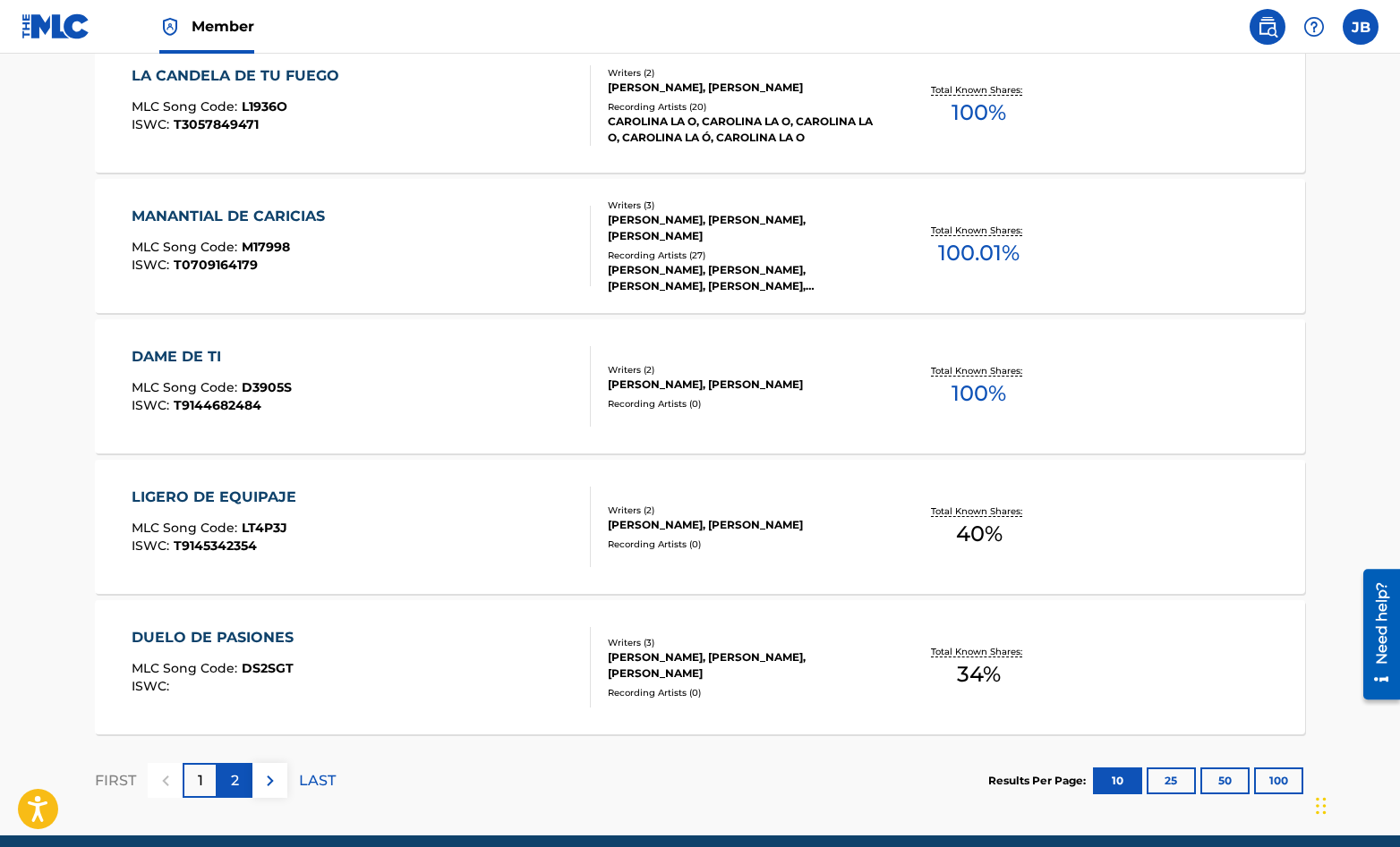
click at [220, 781] on div "2" at bounding box center [235, 781] width 35 height 35
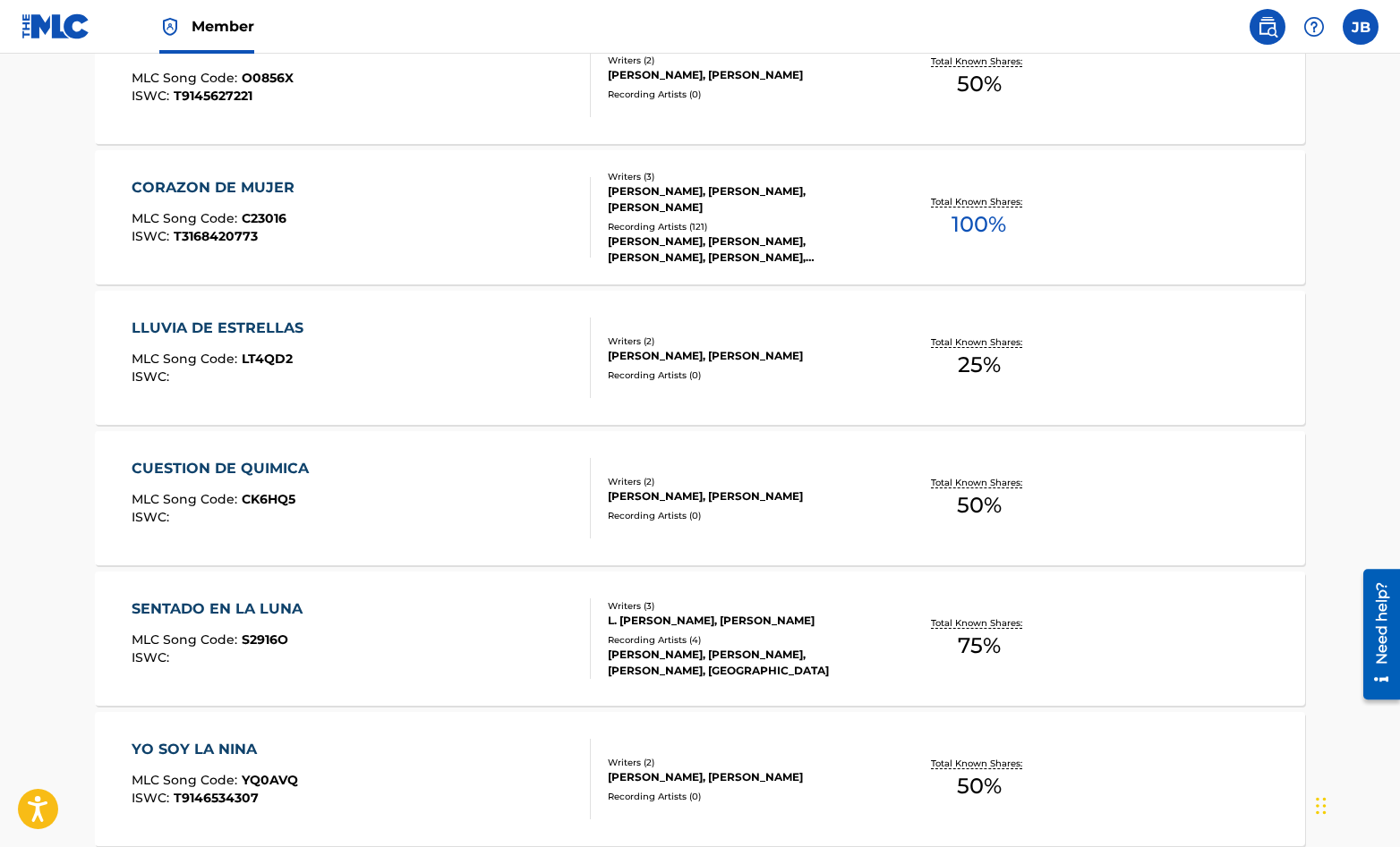
scroll to position [0, 0]
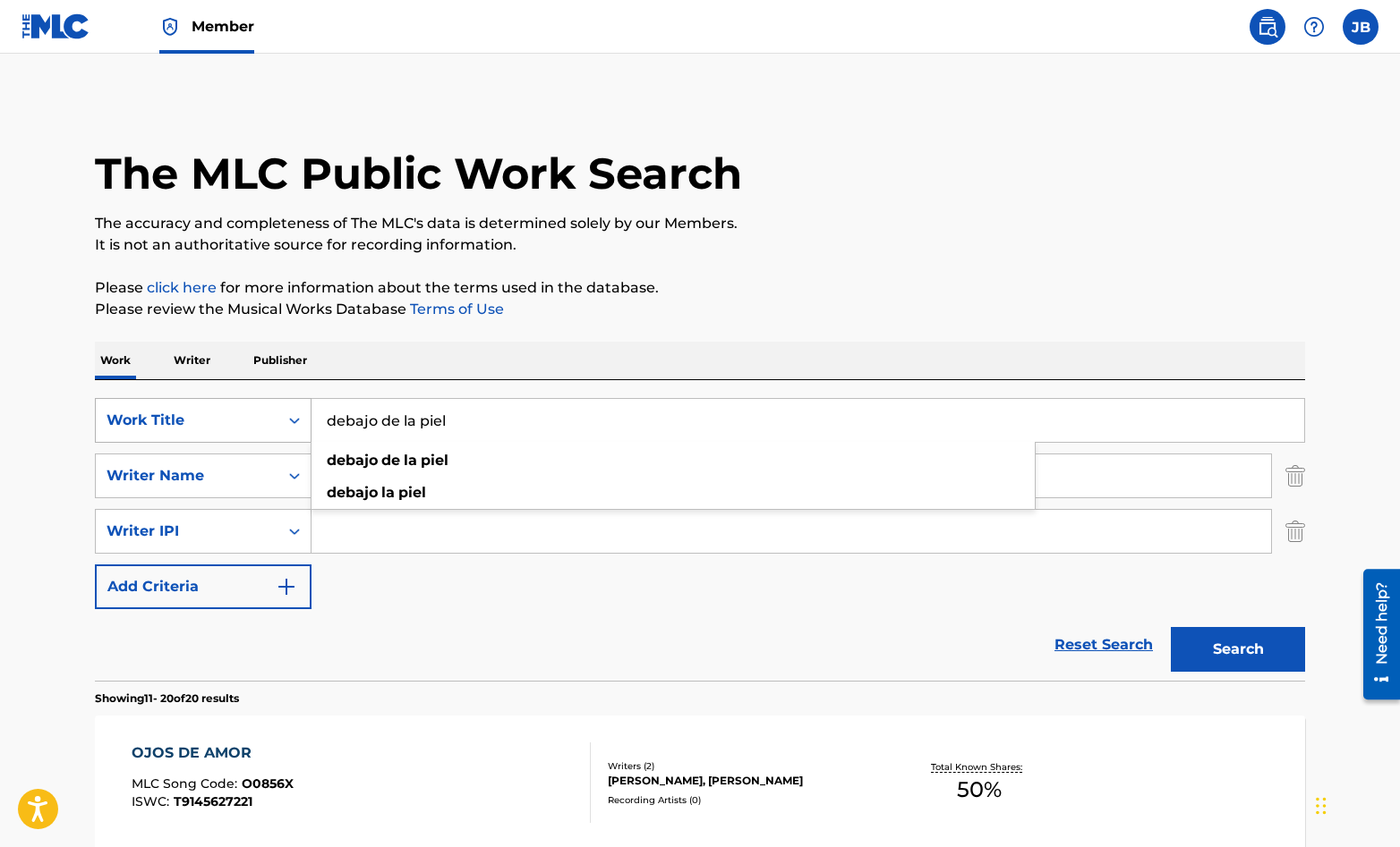
drag, startPoint x: 461, startPoint y: 425, endPoint x: 302, endPoint y: 420, distance: 159.1
click at [302, 420] on div "SearchWithCriteriaefb1981f-bc26-4704-af24-bf3548a081e7 Work Title debajo de la …" at bounding box center [700, 421] width 1211 height 45
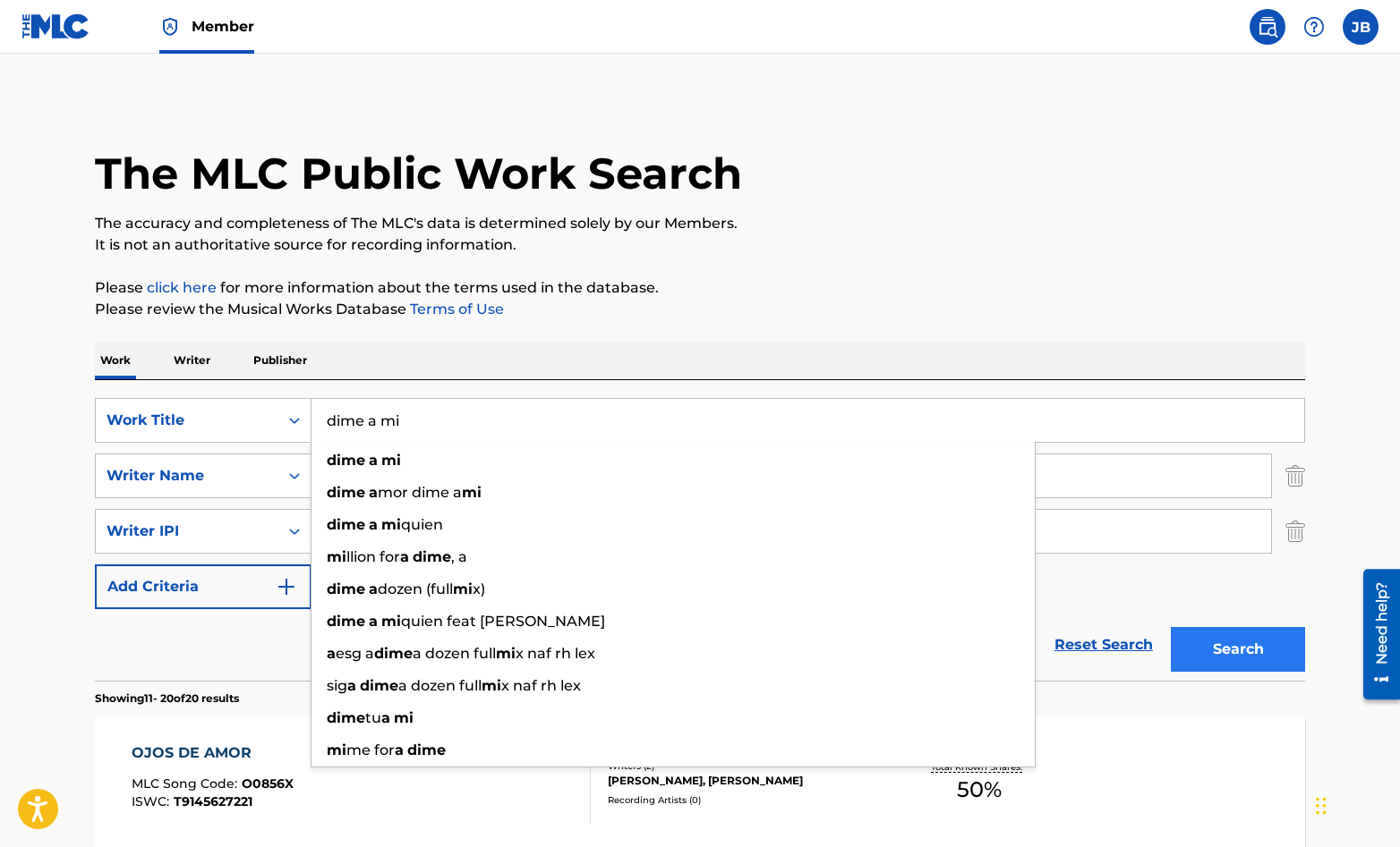
type input "dime a mi"
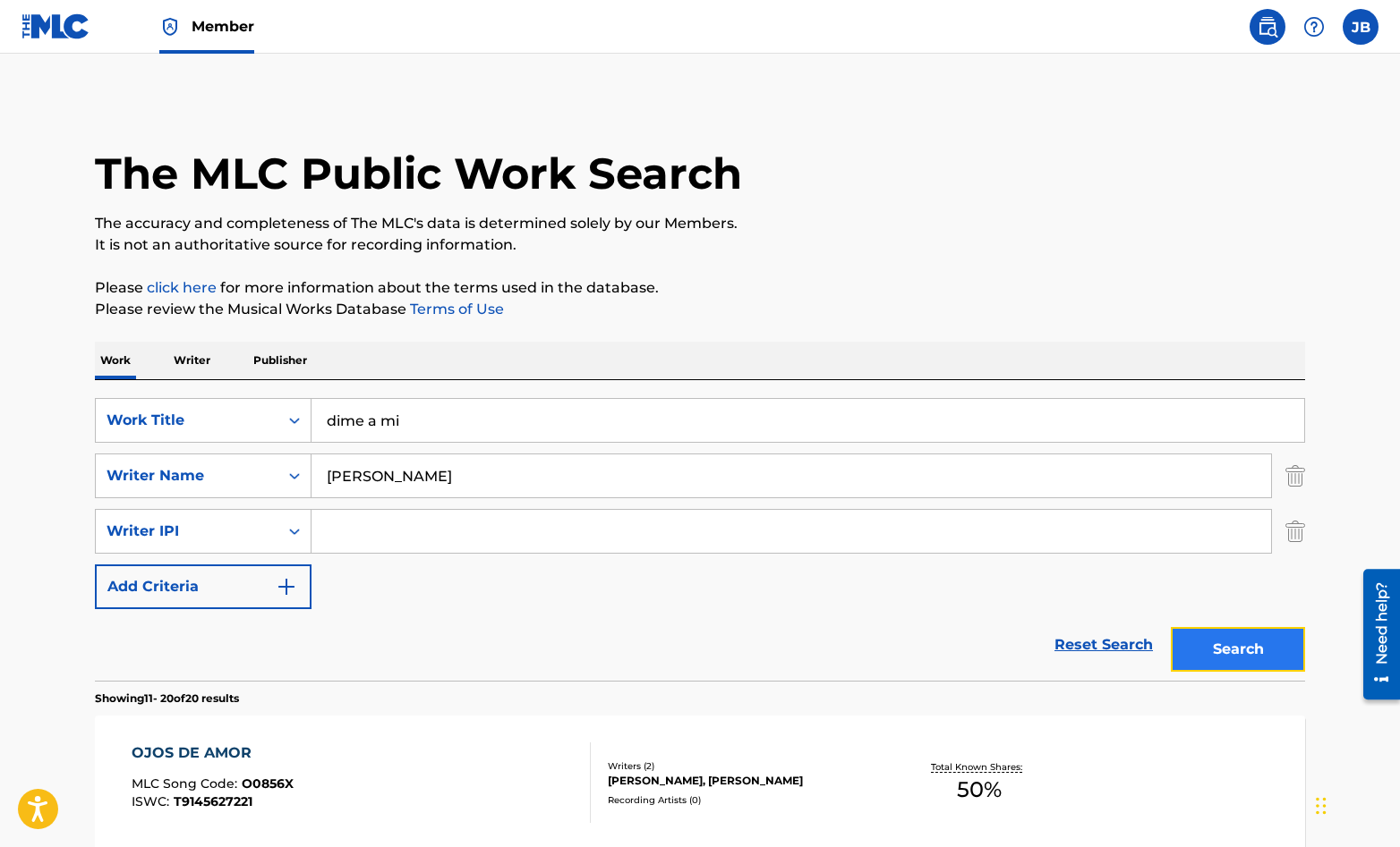
click at [1223, 653] on button "Search" at bounding box center [1238, 650] width 134 height 45
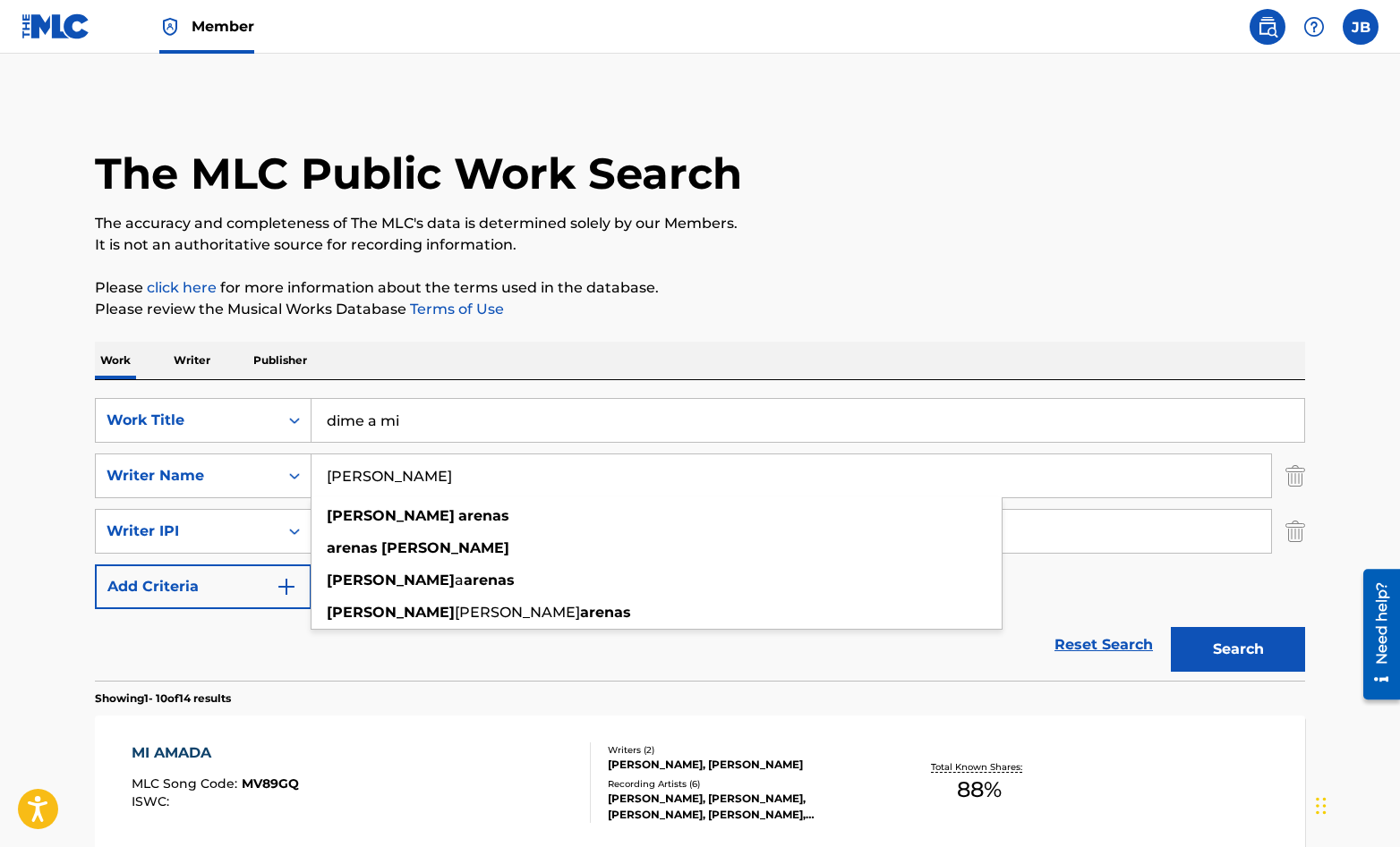
drag, startPoint x: 444, startPoint y: 483, endPoint x: 319, endPoint y: 473, distance: 125.4
click at [319, 473] on input "[PERSON_NAME]" at bounding box center [792, 476] width 960 height 43
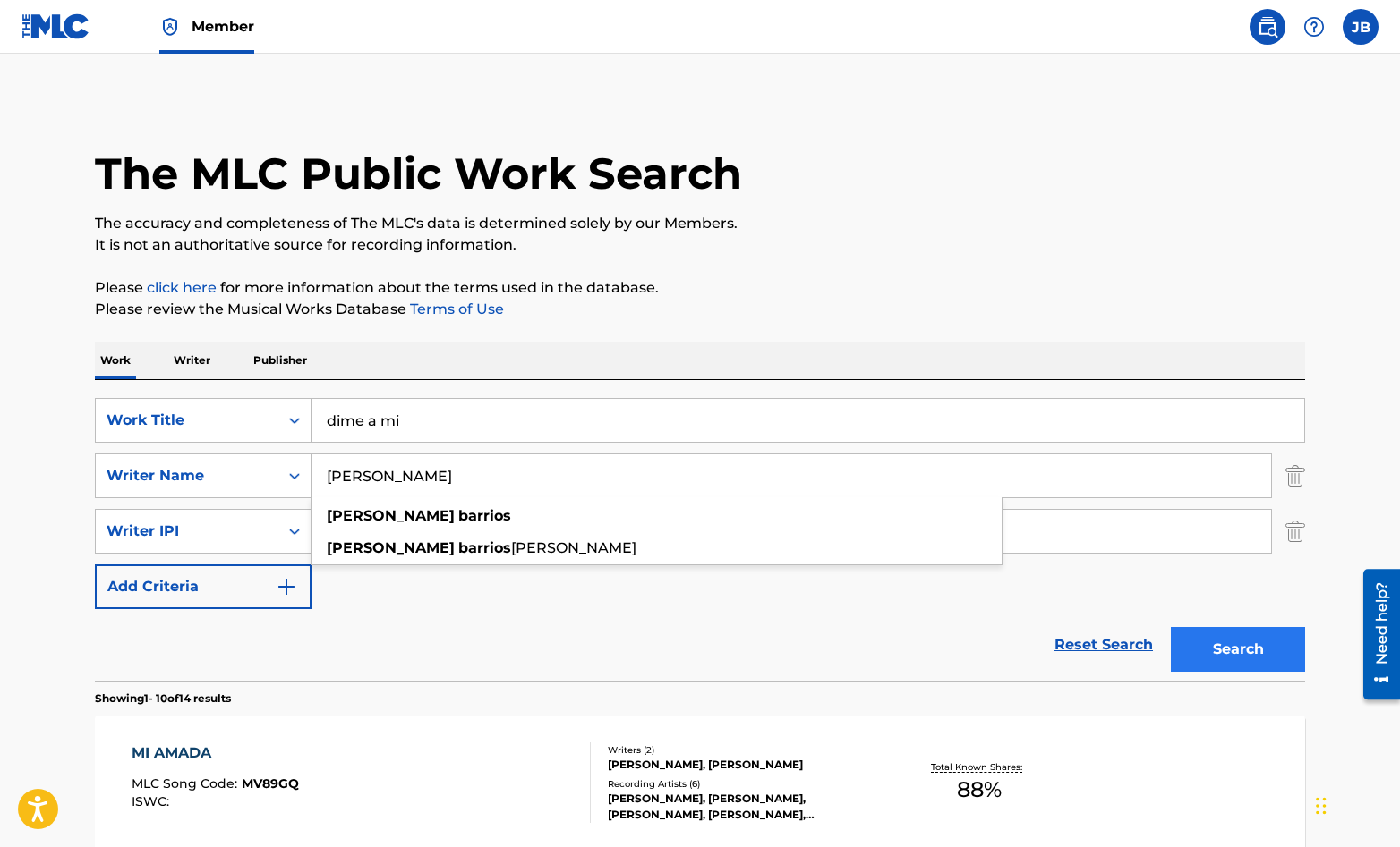
type input "[PERSON_NAME]"
click at [1219, 649] on button "Search" at bounding box center [1238, 650] width 134 height 45
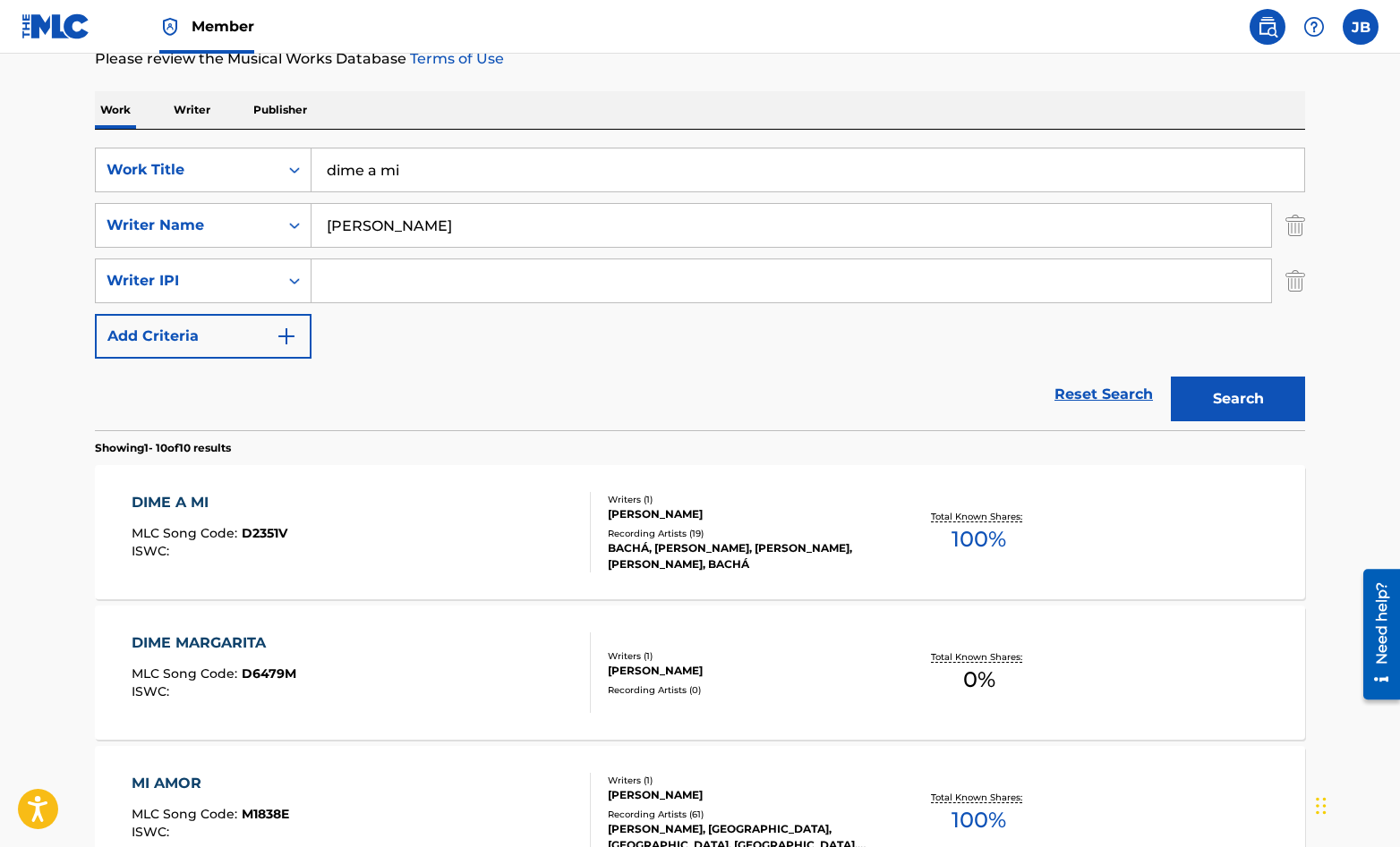
scroll to position [254, 0]
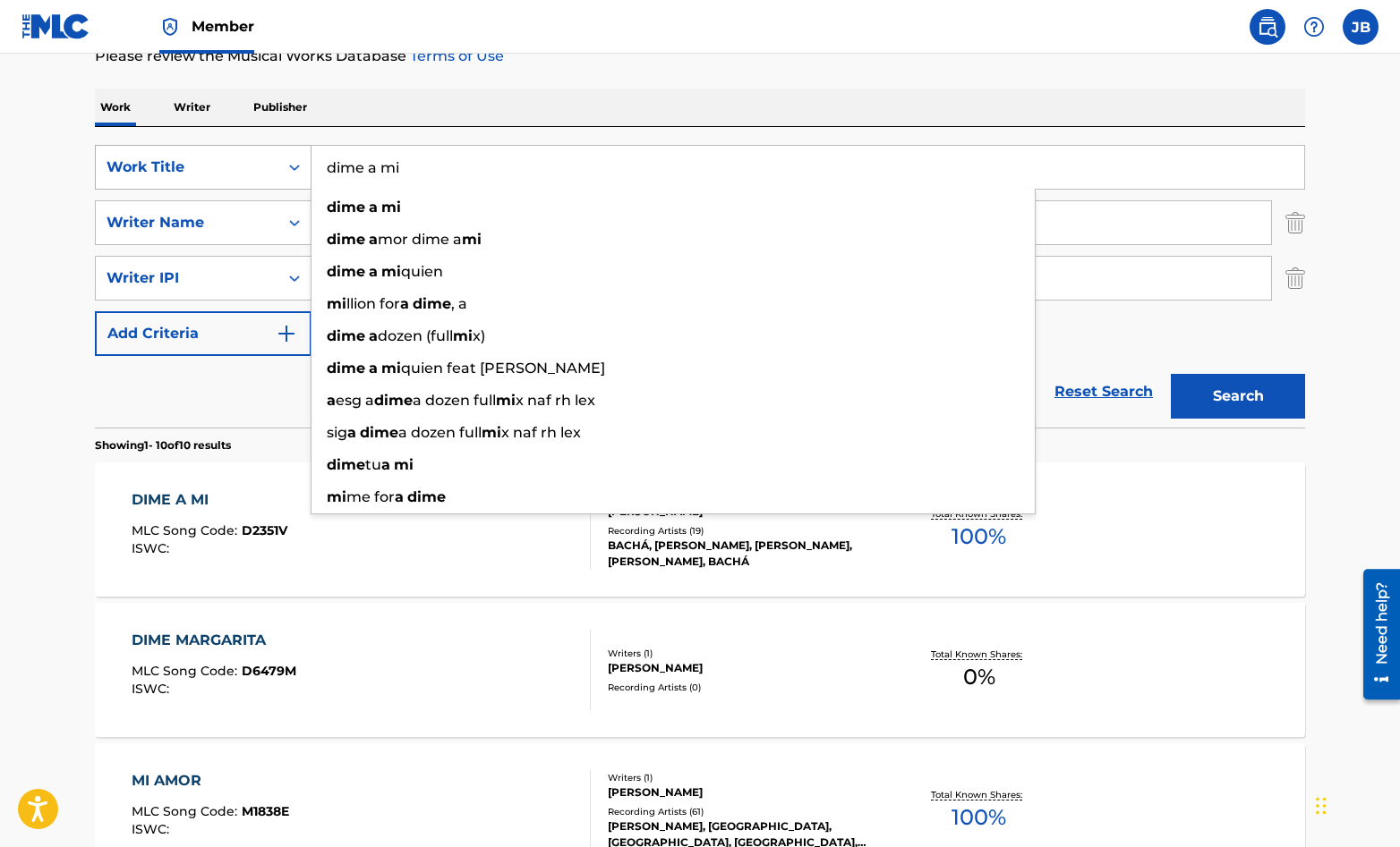
drag, startPoint x: 411, startPoint y: 167, endPoint x: 303, endPoint y: 169, distance: 108.0
click at [303, 169] on div "SearchWithCriteriaefb1981f-bc26-4704-af24-bf3548a081e7 Work Title dime a mi dim…" at bounding box center [700, 167] width 1211 height 45
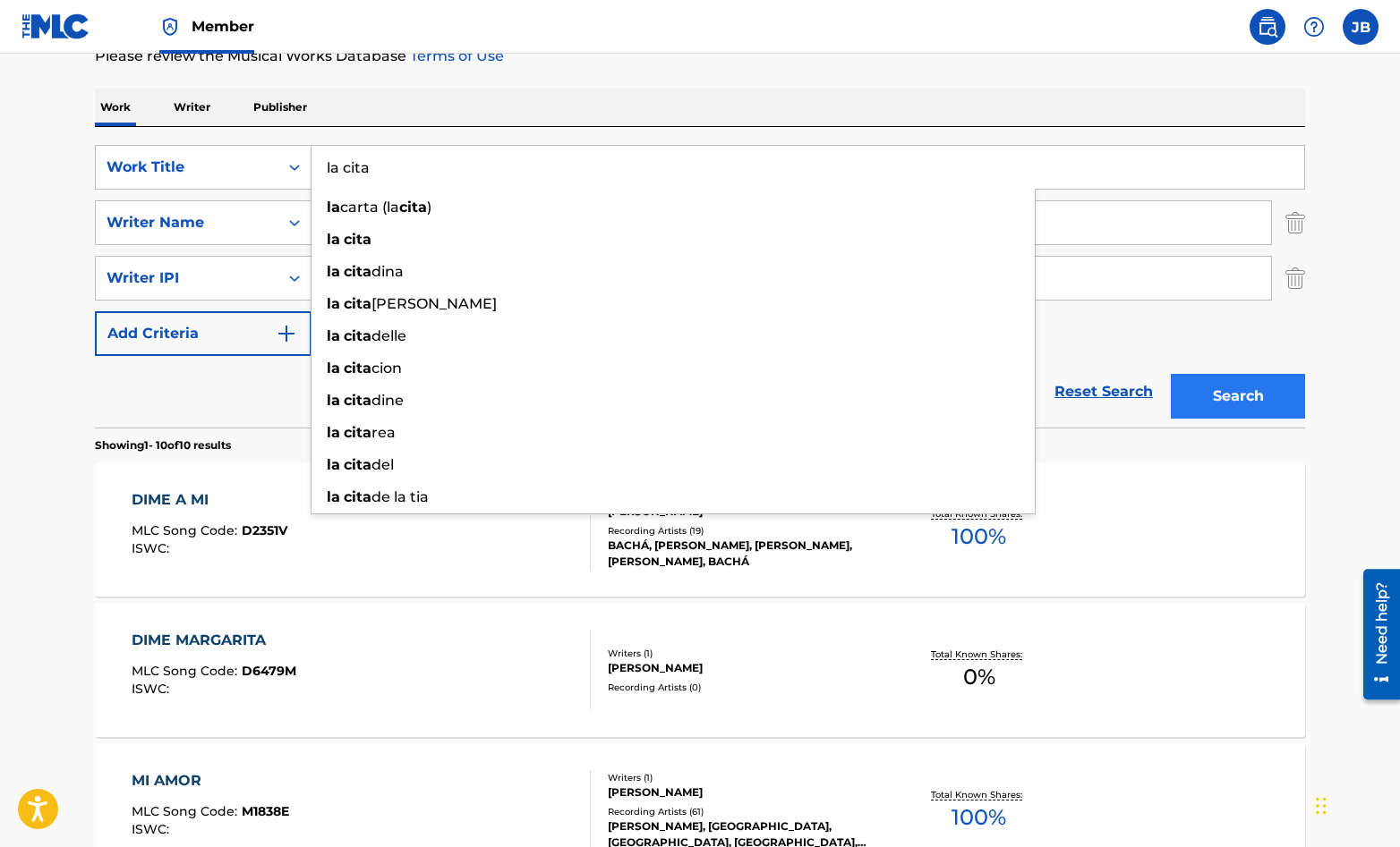
type input "la cita"
click at [1226, 395] on button "Search" at bounding box center [1238, 396] width 134 height 45
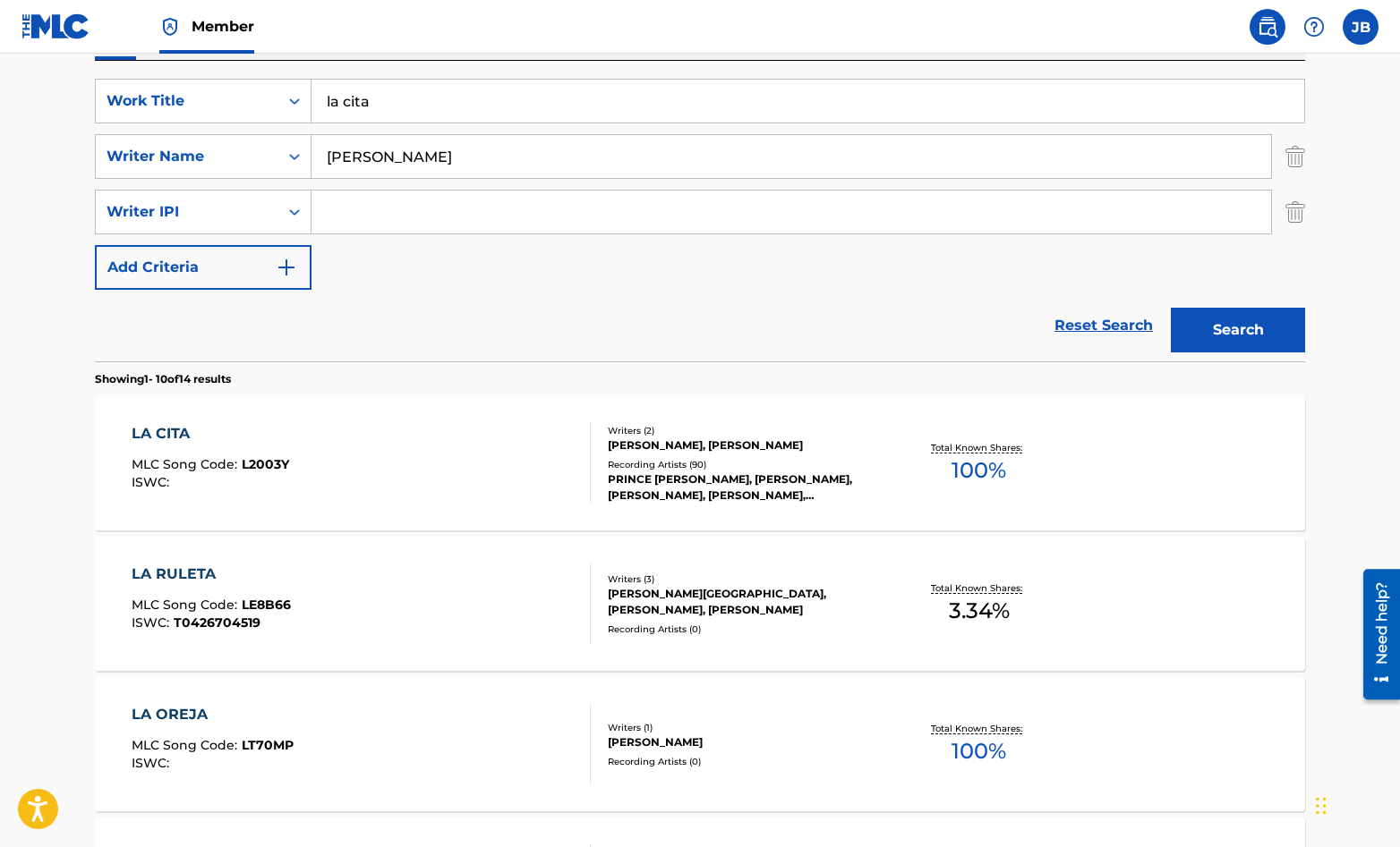
scroll to position [322, 0]
click at [781, 607] on div "[PERSON_NAME][GEOGRAPHIC_DATA], [PERSON_NAME], [PERSON_NAME]" at bounding box center [743, 600] width 270 height 32
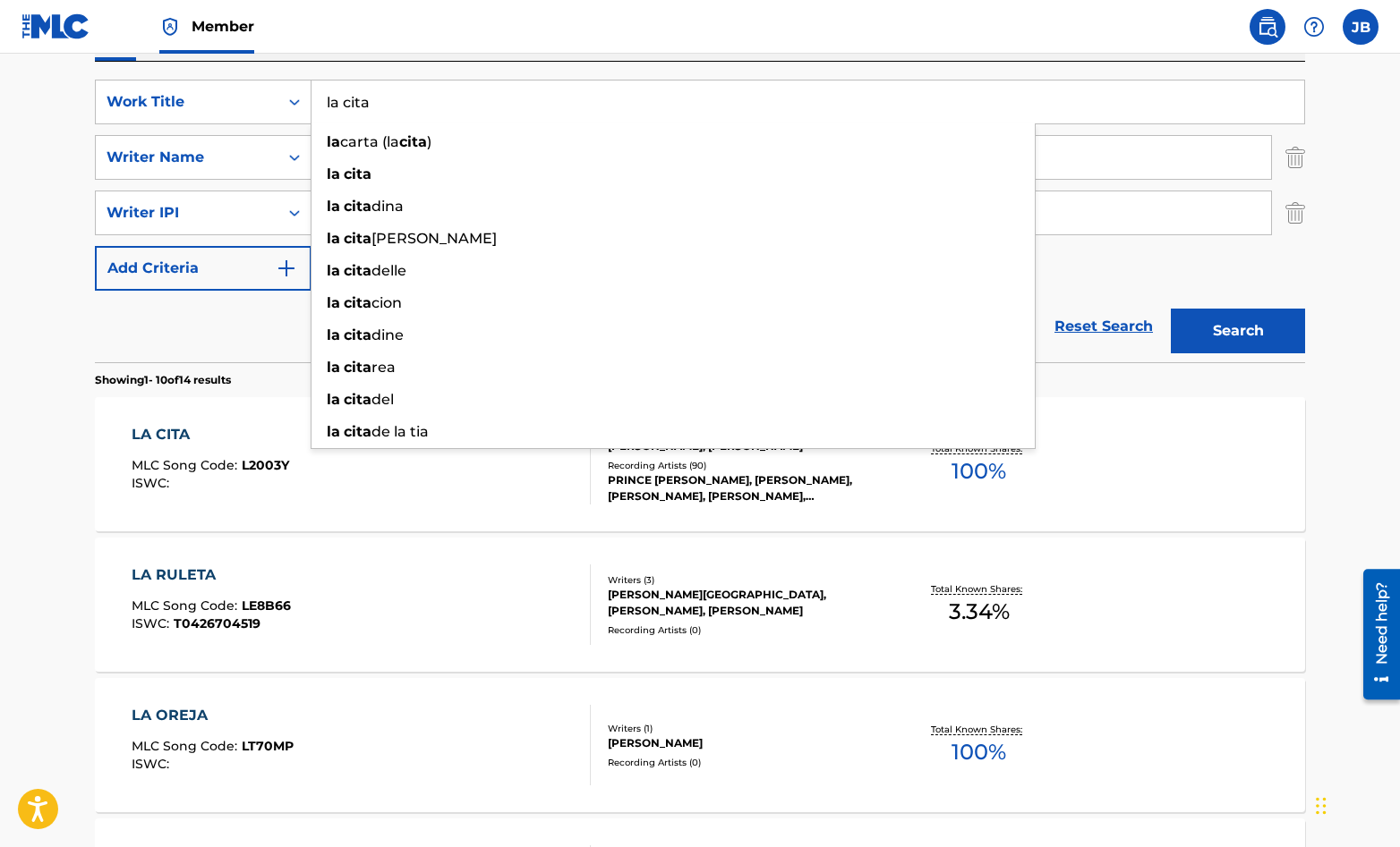
drag, startPoint x: 378, startPoint y: 103, endPoint x: 319, endPoint y: 103, distance: 59.0
click at [319, 103] on input "la cita" at bounding box center [808, 102] width 993 height 43
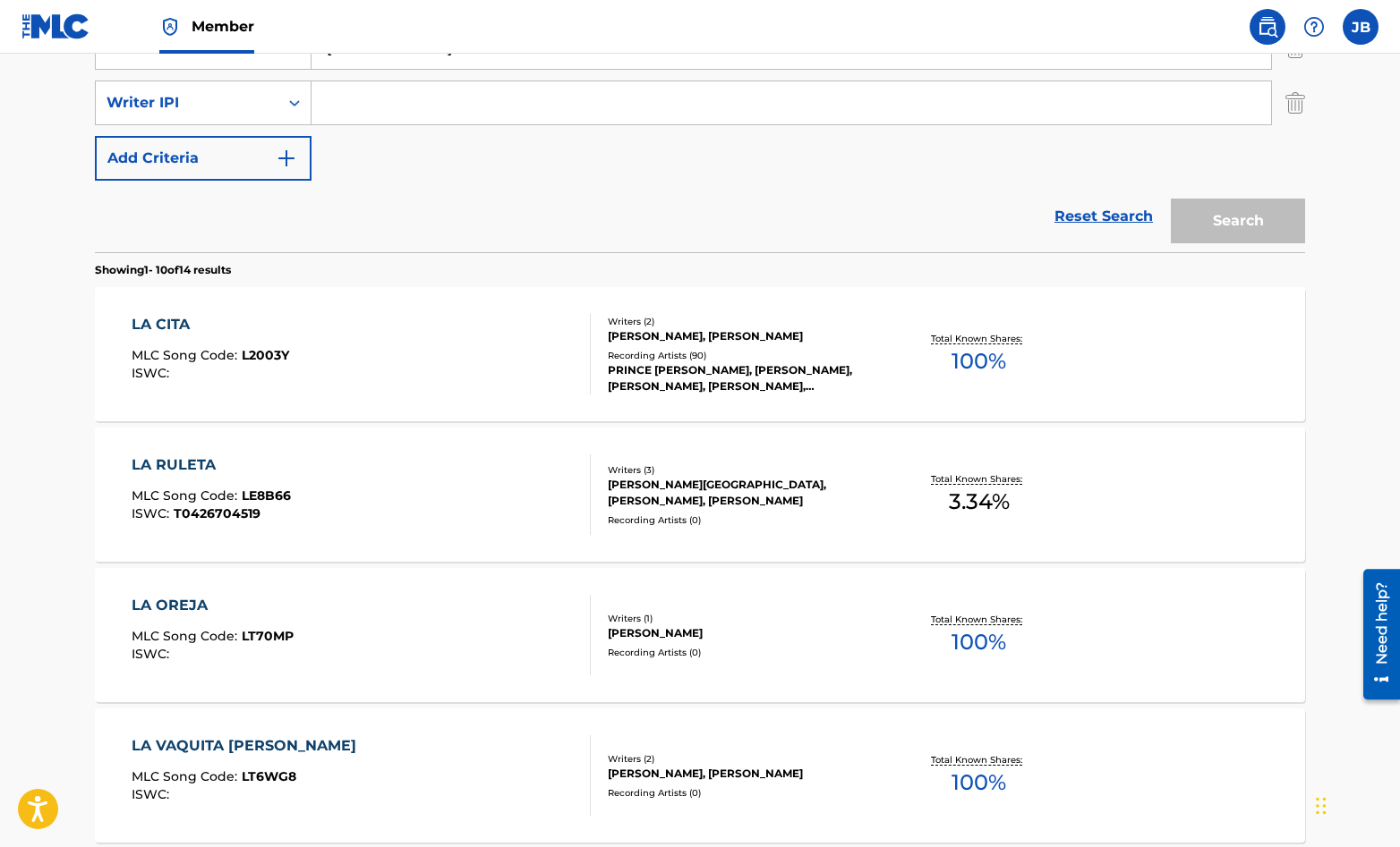
scroll to position [430, 0]
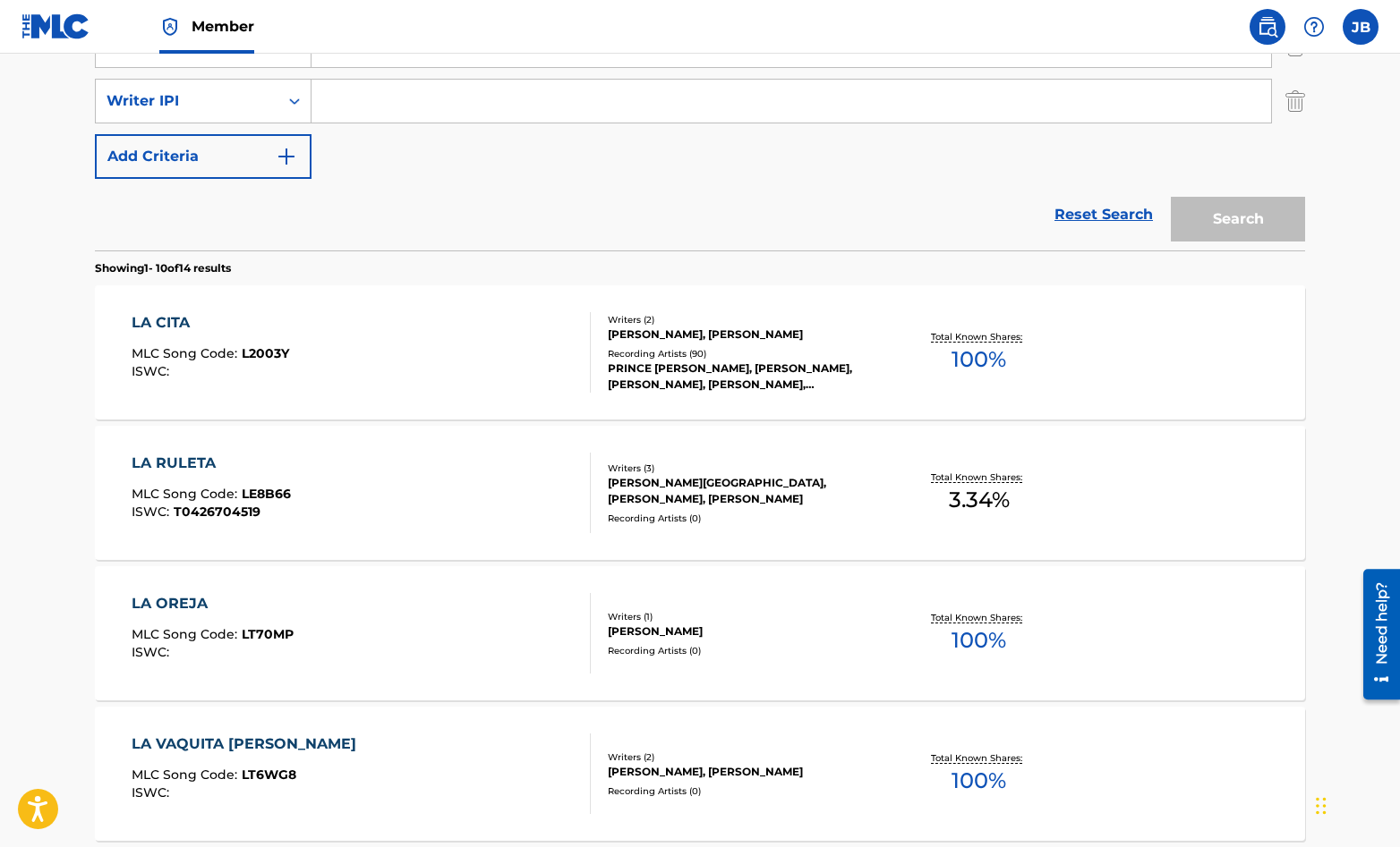
click at [341, 103] on input "Search Form" at bounding box center [792, 101] width 960 height 43
type input "[PERSON_NAME]"
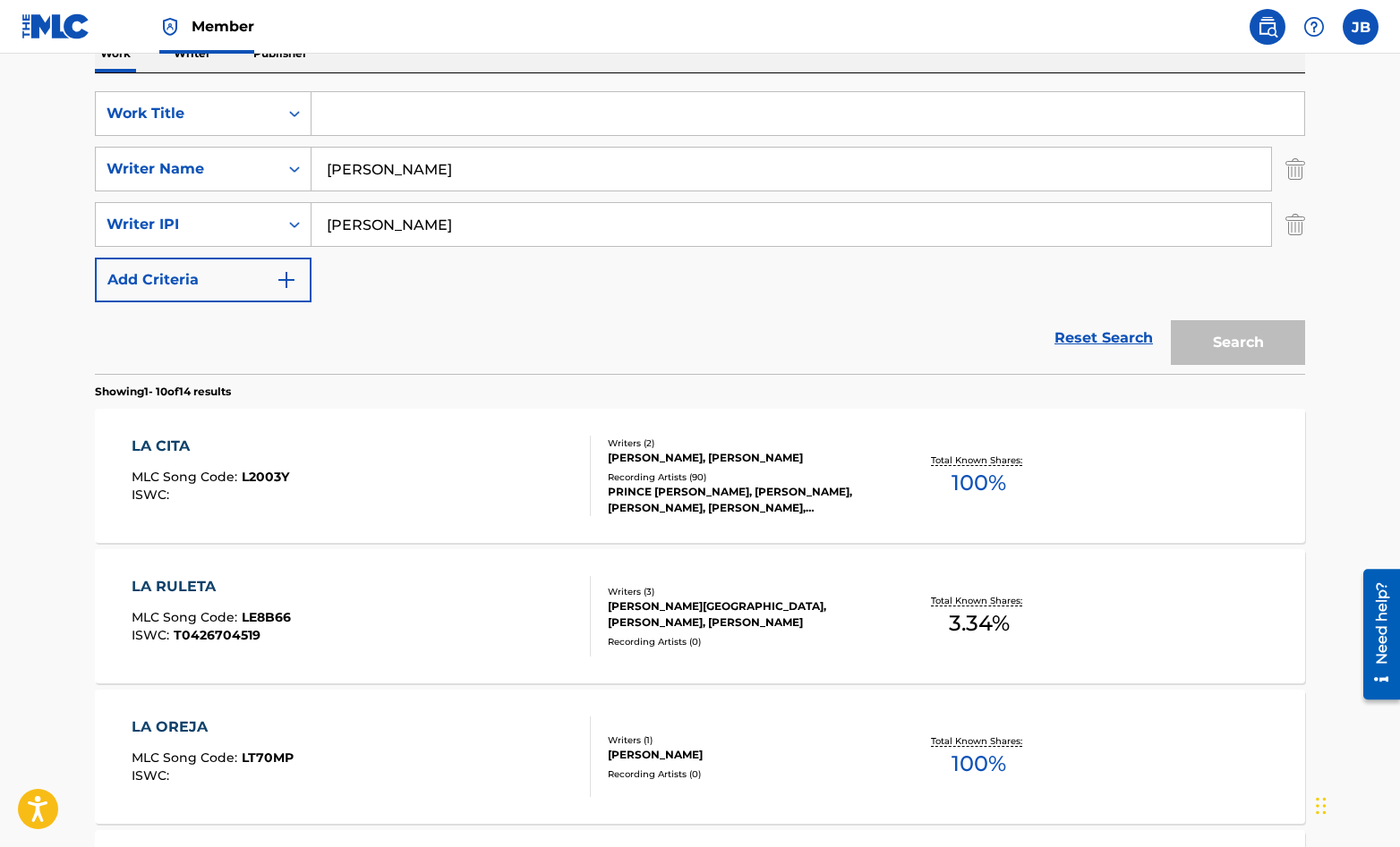
scroll to position [280, 0]
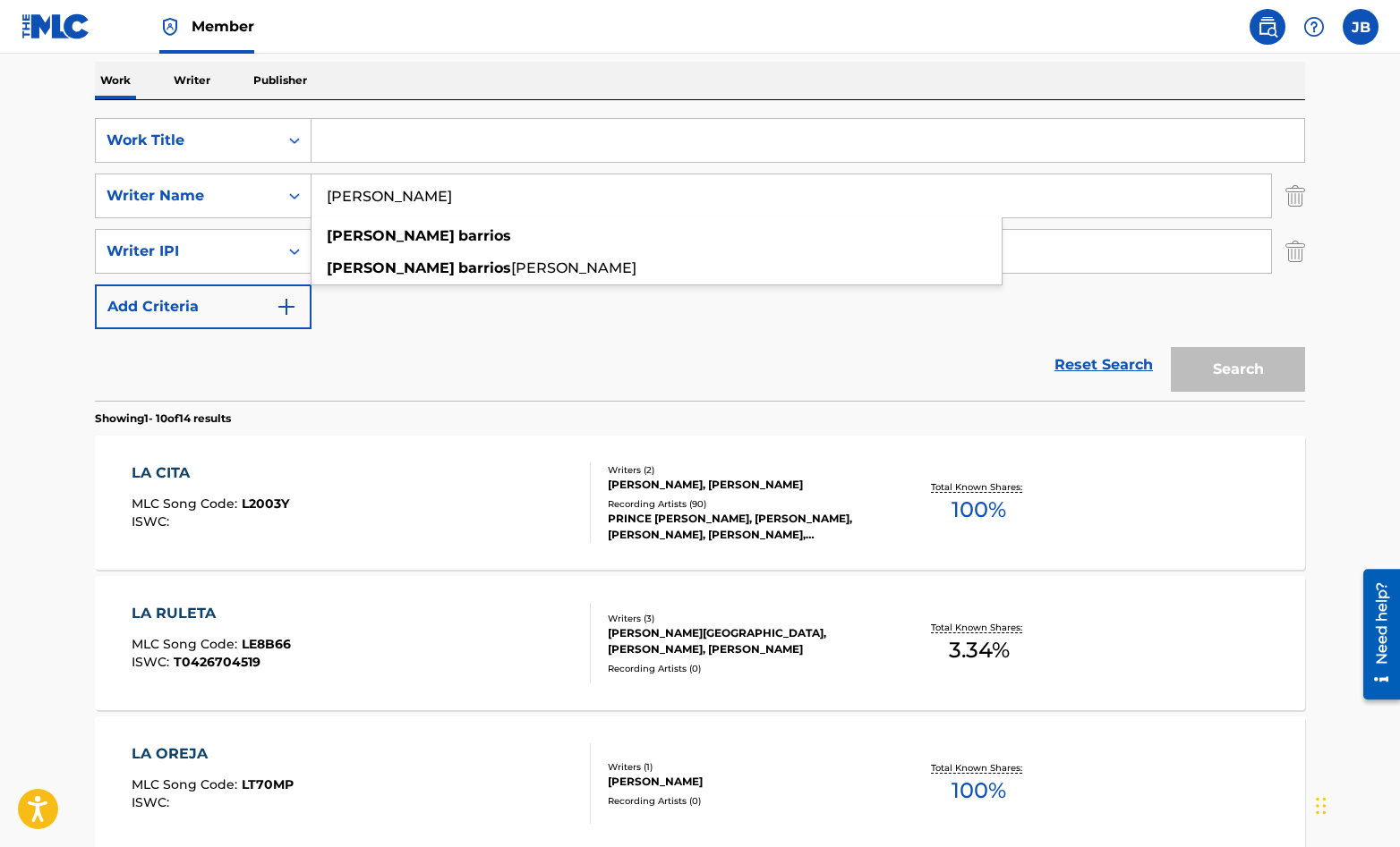
click at [432, 196] on input "[PERSON_NAME]" at bounding box center [792, 196] width 960 height 43
drag, startPoint x: 427, startPoint y: 192, endPoint x: 300, endPoint y: 188, distance: 127.1
click at [300, 188] on div "SearchWithCriteriac6b15329-2848-4977-8fba-55f37b9c9677 Writer Name [PERSON_NAME…" at bounding box center [700, 196] width 1211 height 45
type input "[PERSON_NAME]"
drag, startPoint x: 412, startPoint y: 247, endPoint x: 296, endPoint y: 264, distance: 117.2
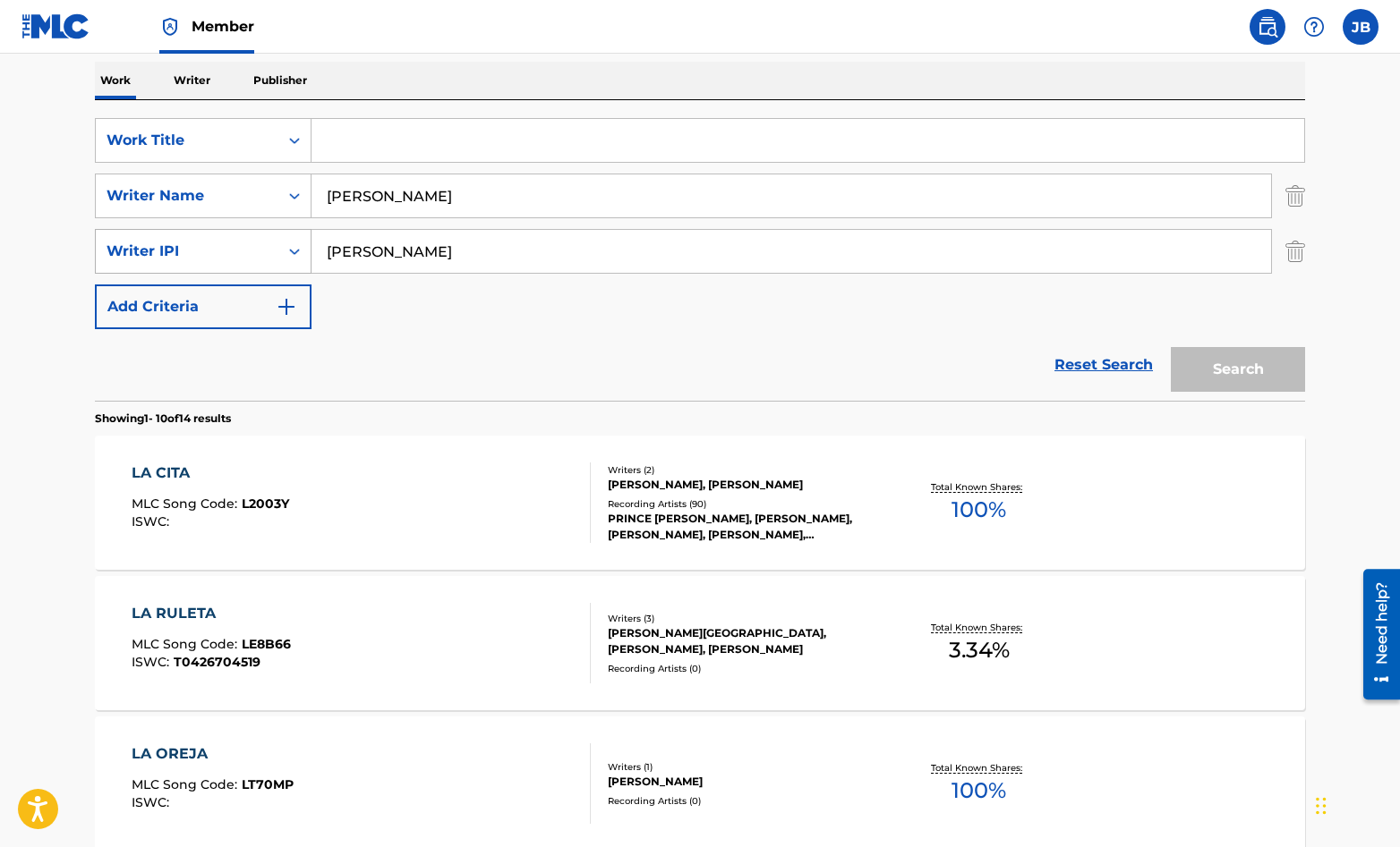
click at [296, 264] on div "SearchWithCriteriaf7e32507-1212-4393-af15-91eec3e7b471 Writer [PERSON_NAME]" at bounding box center [700, 252] width 1211 height 45
drag, startPoint x: 402, startPoint y: 253, endPoint x: 318, endPoint y: 253, distance: 84.0
click at [318, 253] on input "[PERSON_NAME]" at bounding box center [792, 252] width 960 height 43
click at [340, 138] on input "Search Form" at bounding box center [808, 141] width 993 height 43
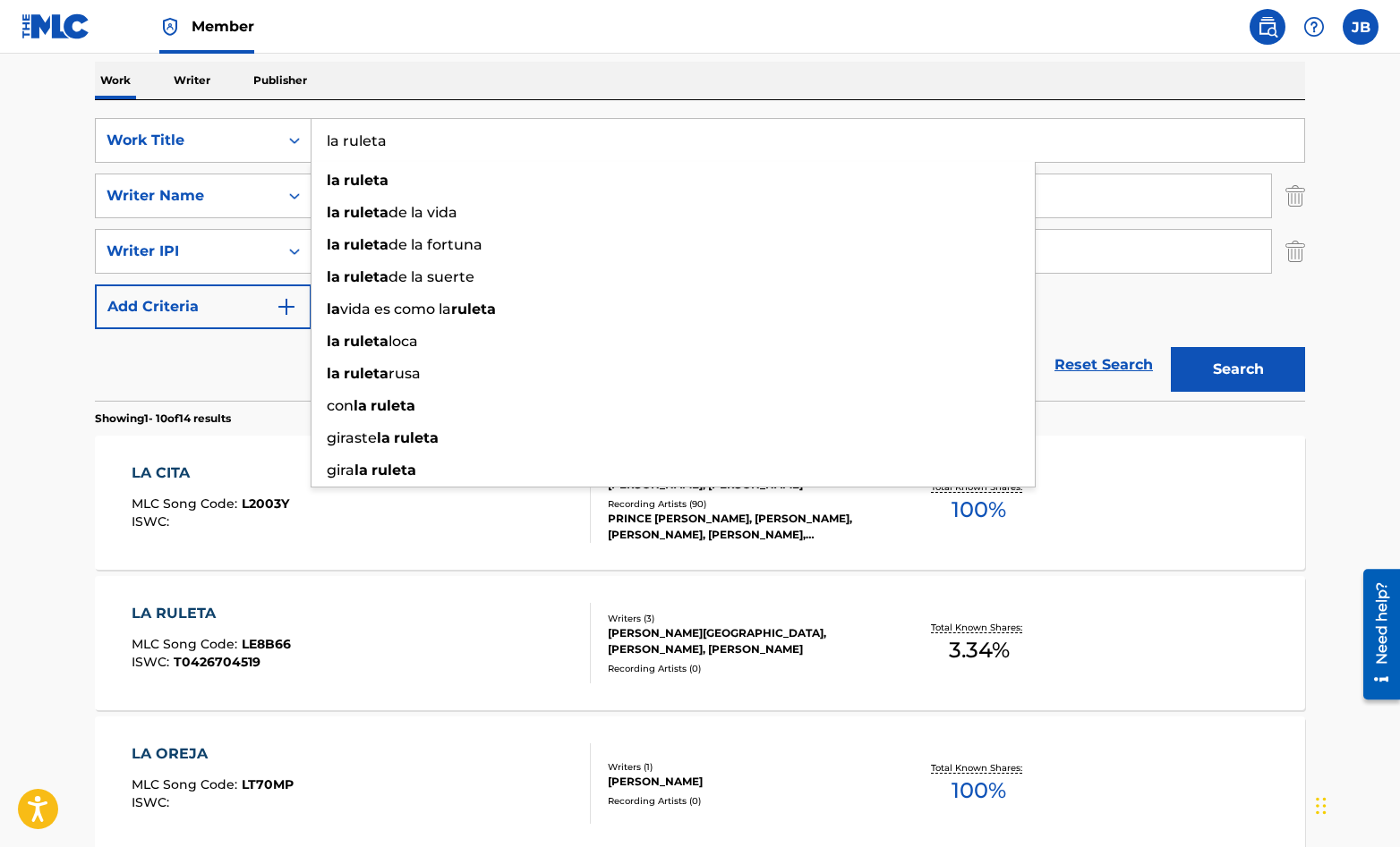
type input "la ruleta"
click at [1171, 347] on button "Search" at bounding box center [1238, 369] width 134 height 45
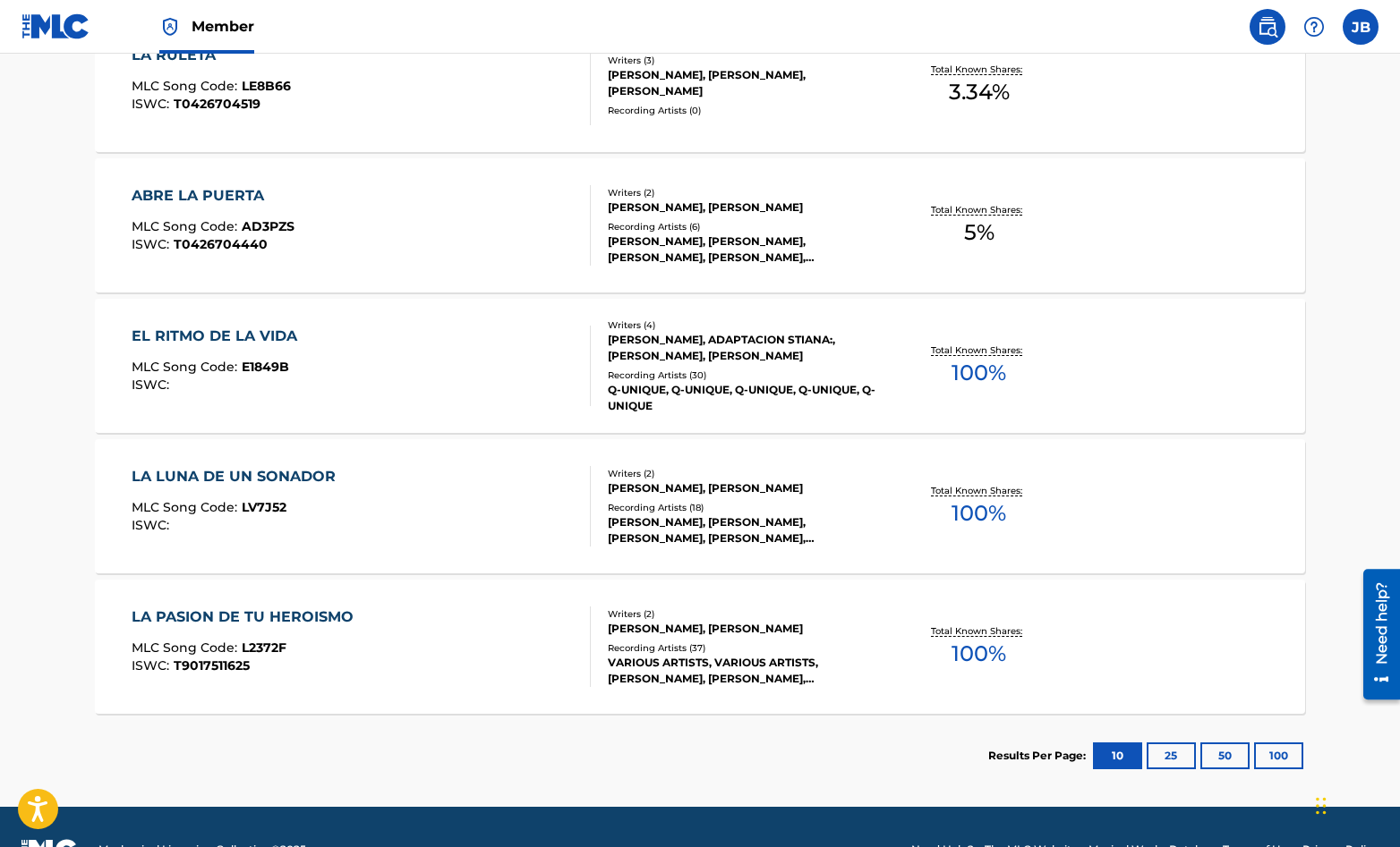
scroll to position [704, 0]
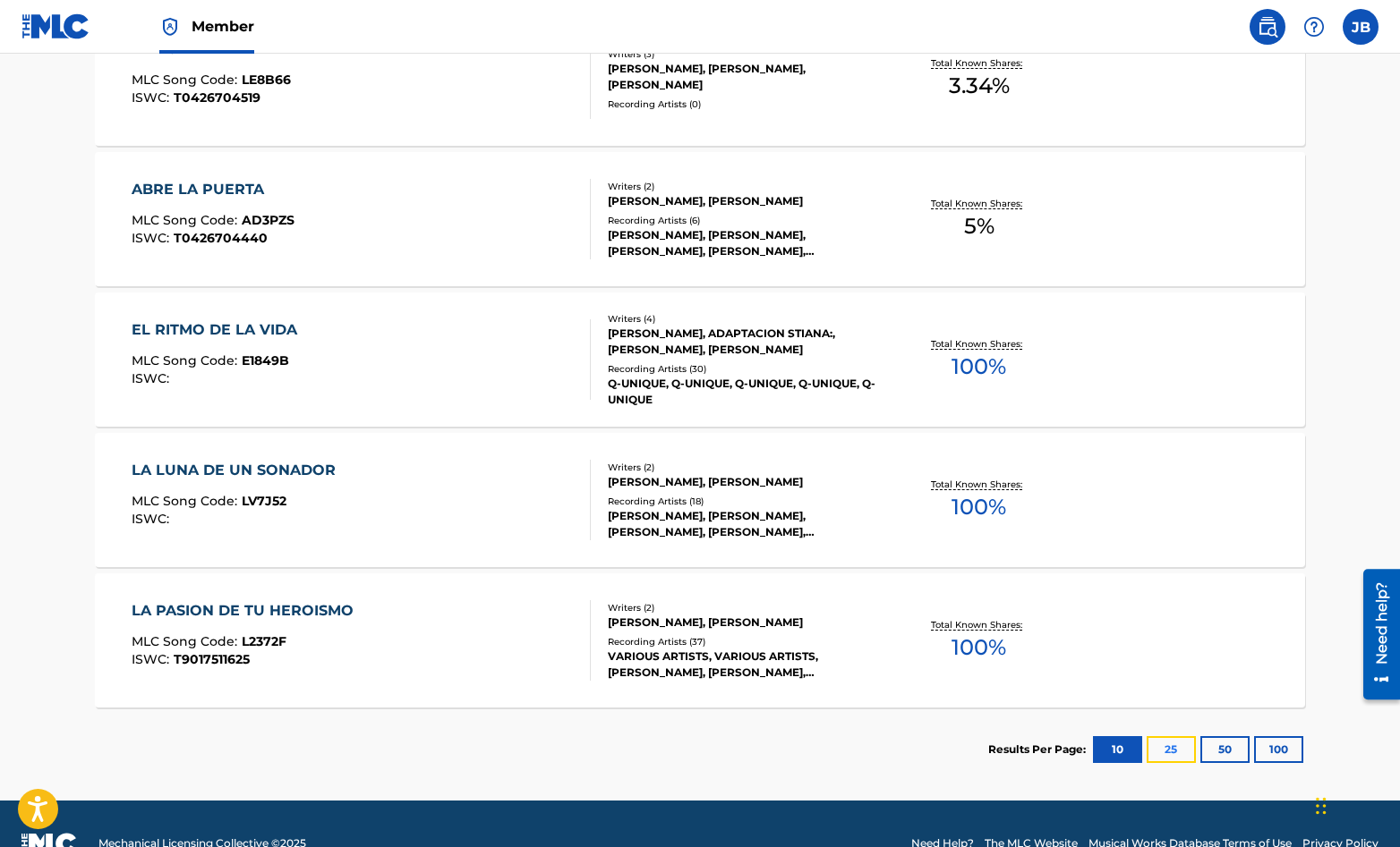
click at [1172, 749] on button "25" at bounding box center [1171, 750] width 50 height 27
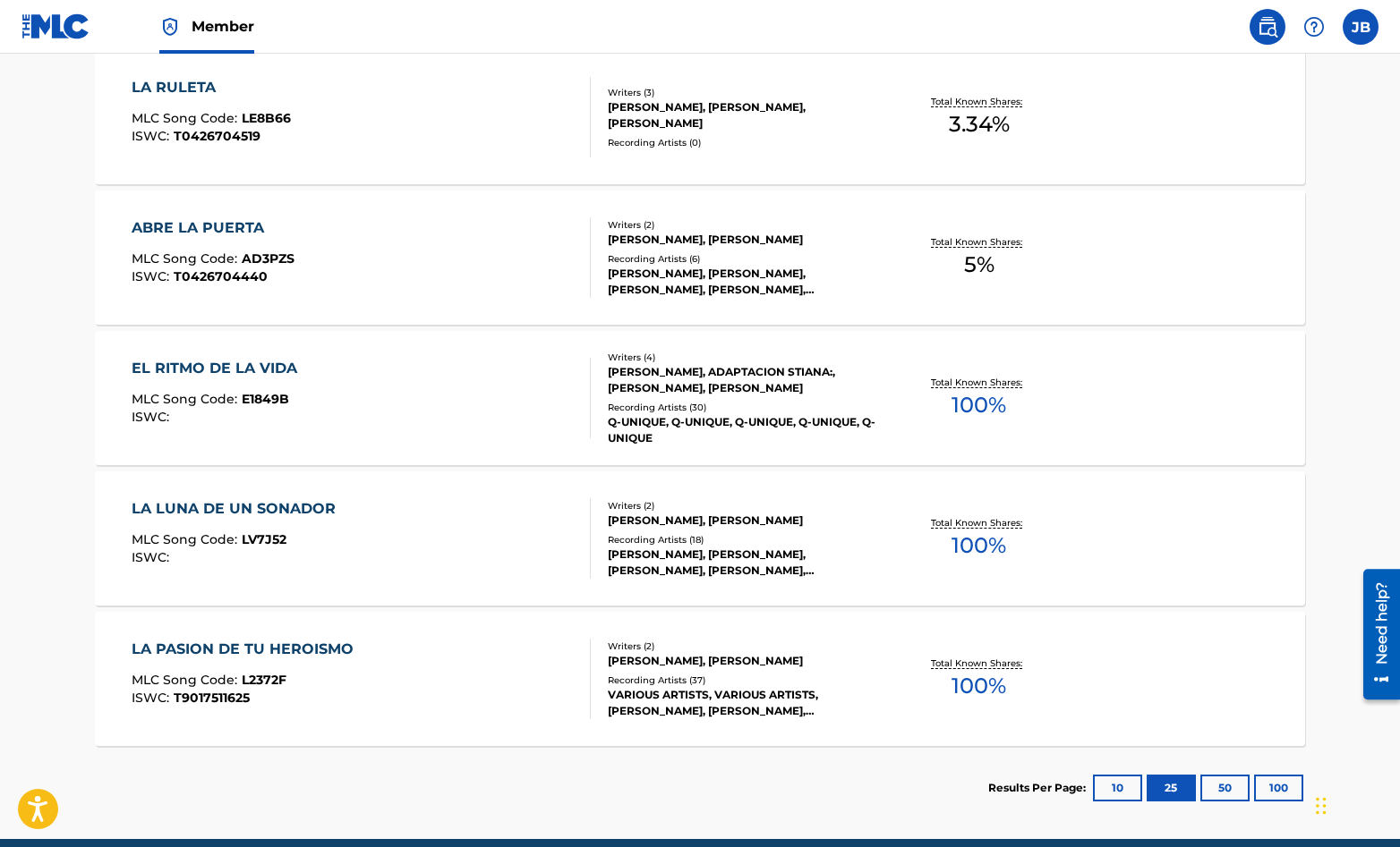
scroll to position [698, 0]
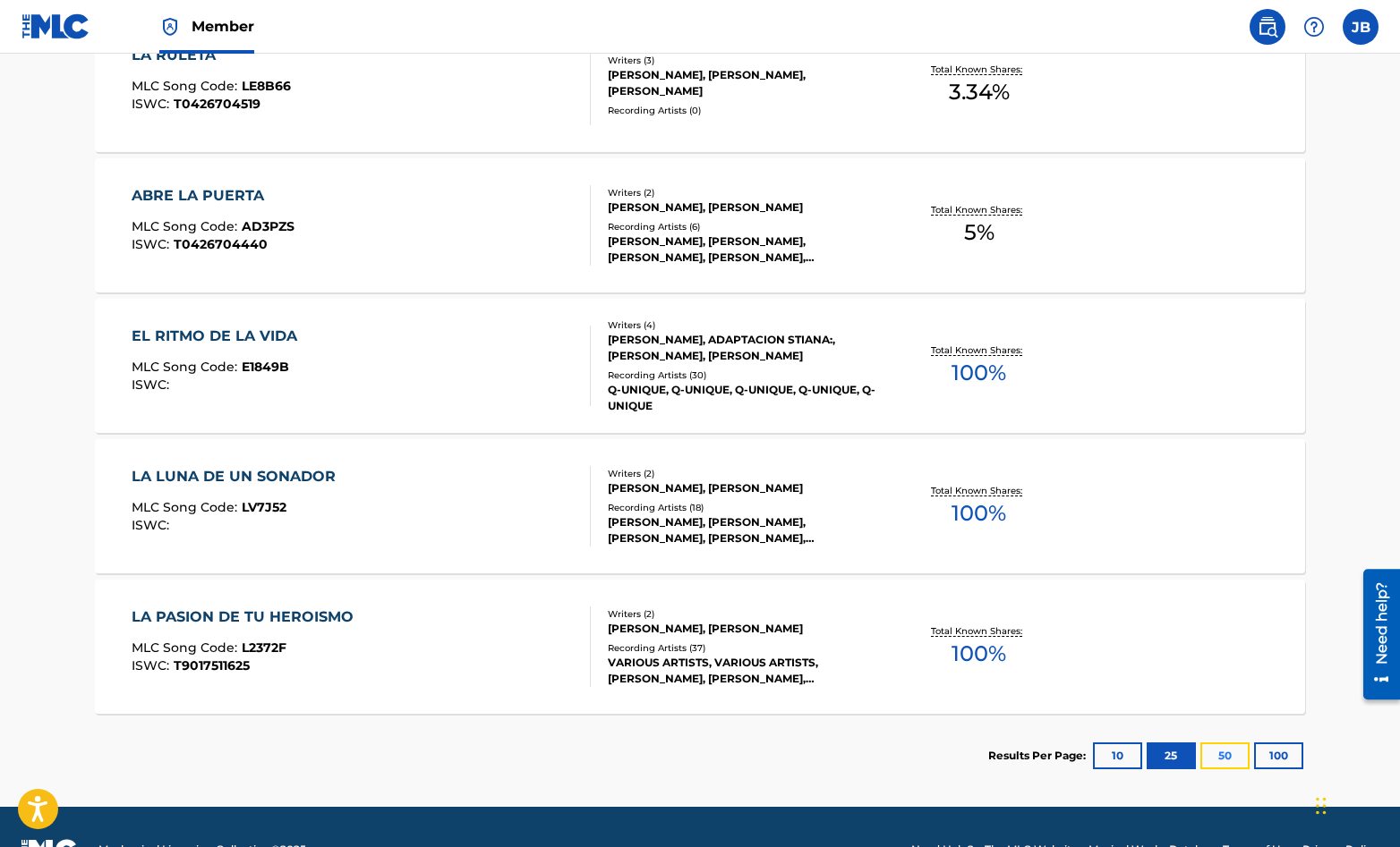
click at [1216, 752] on button "50" at bounding box center [1224, 757] width 50 height 27
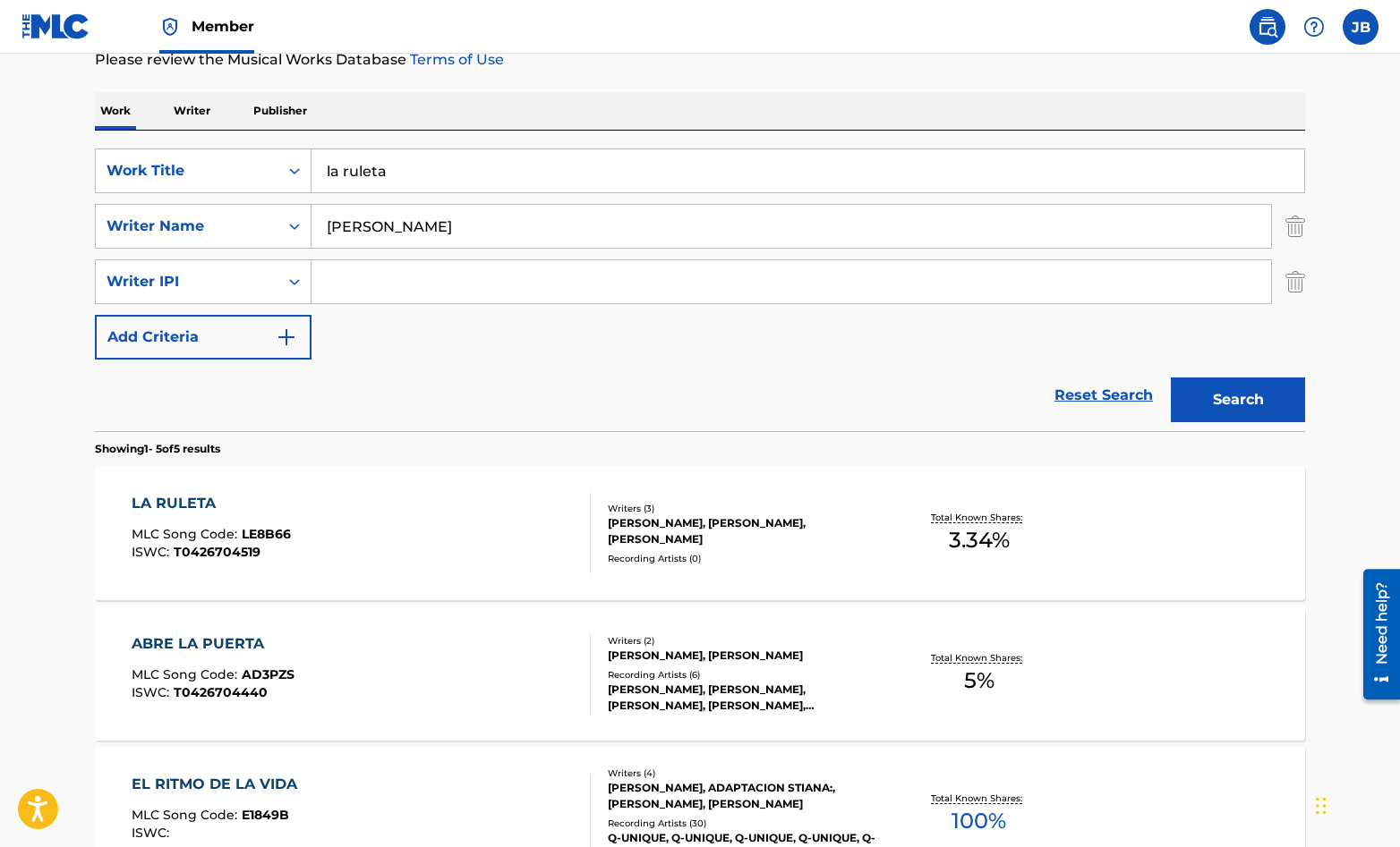
scroll to position [0, 0]
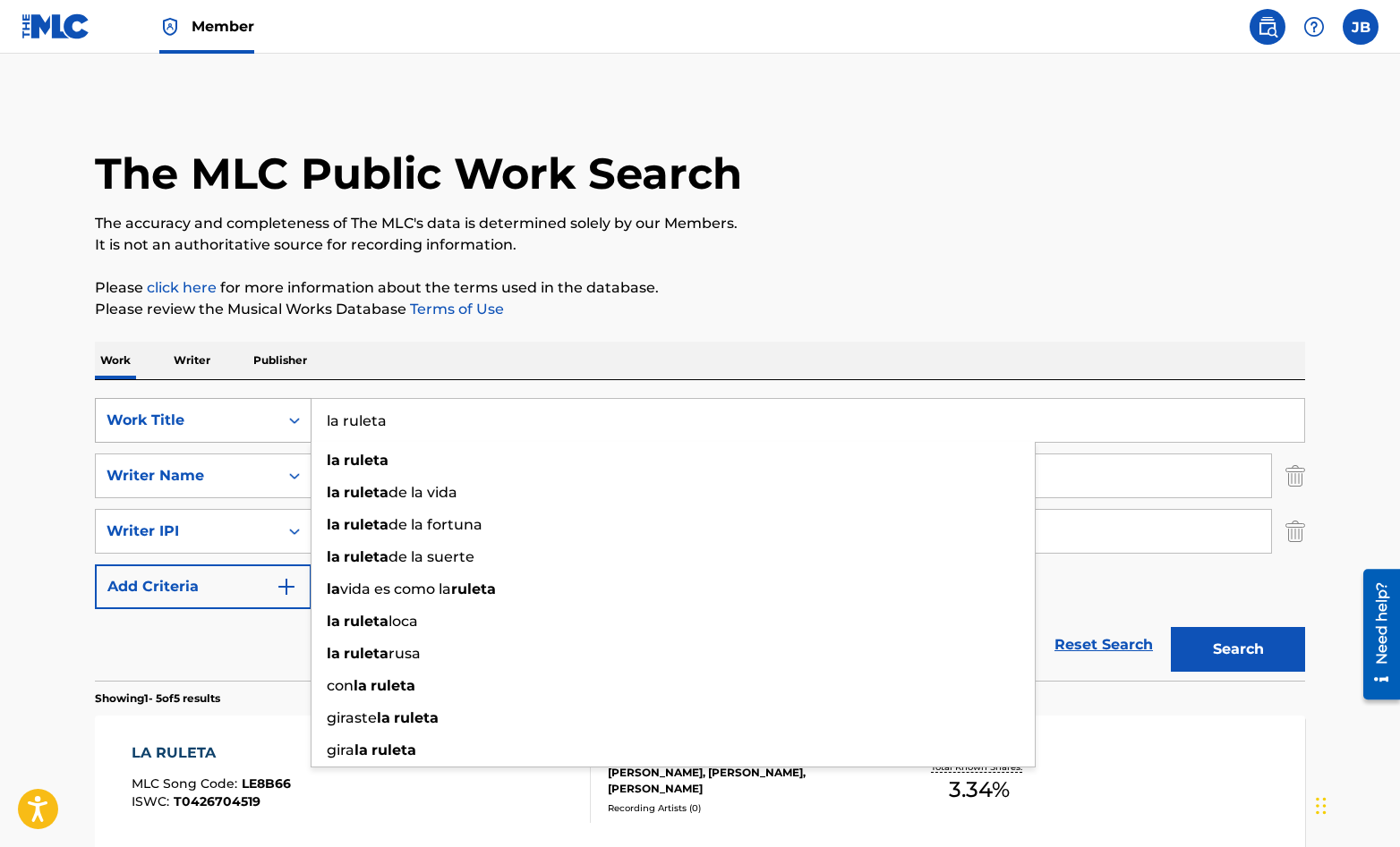
drag, startPoint x: 394, startPoint y: 423, endPoint x: 286, endPoint y: 423, distance: 108.0
click at [286, 423] on div "SearchWithCriteriaefb1981f-bc26-4704-af24-bf3548a081e7 Work Title la ruleta la …" at bounding box center [700, 421] width 1211 height 45
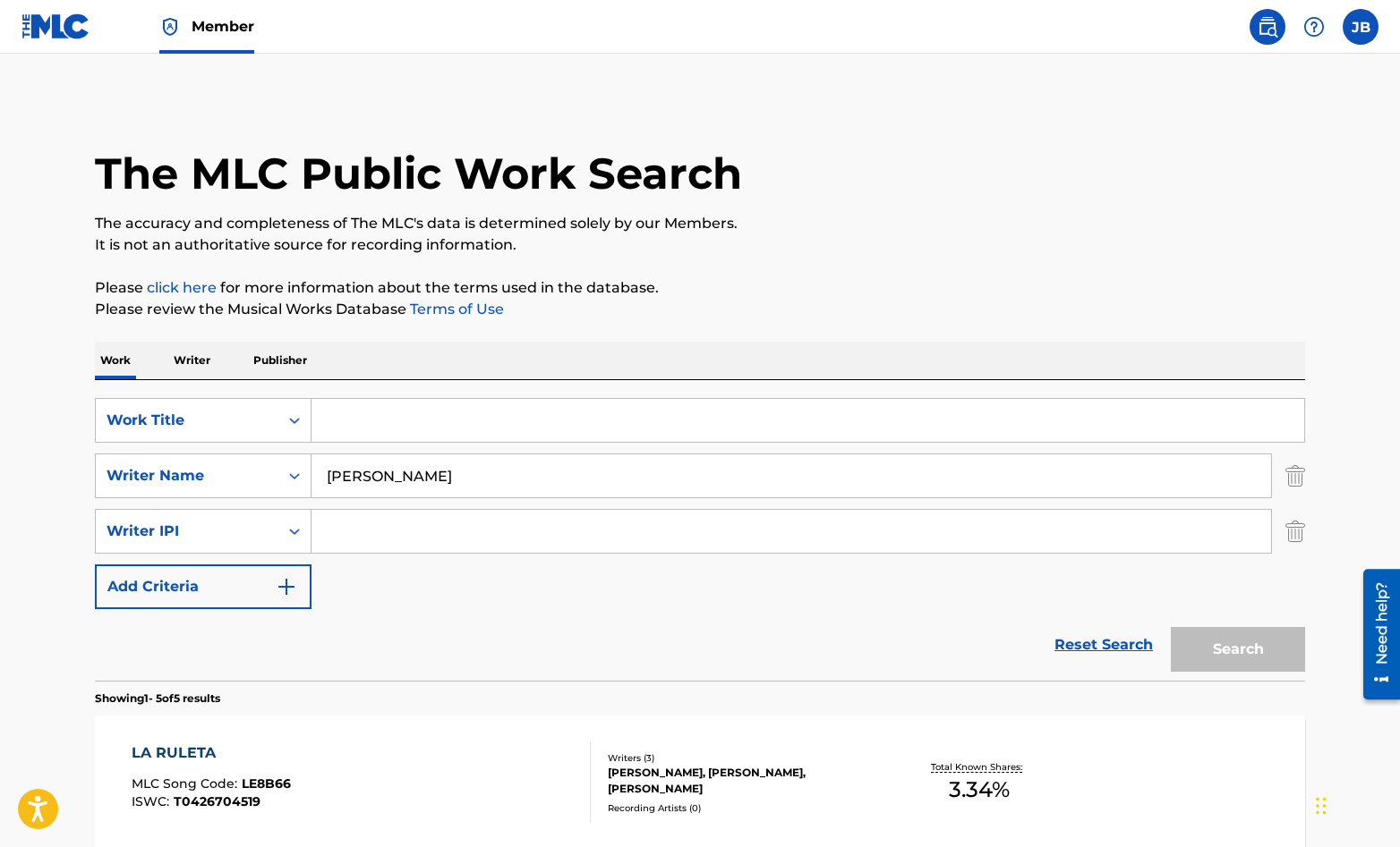
drag, startPoint x: 411, startPoint y: 481, endPoint x: 323, endPoint y: 476, distance: 88.1
click at [323, 476] on input "[PERSON_NAME]" at bounding box center [792, 476] width 960 height 43
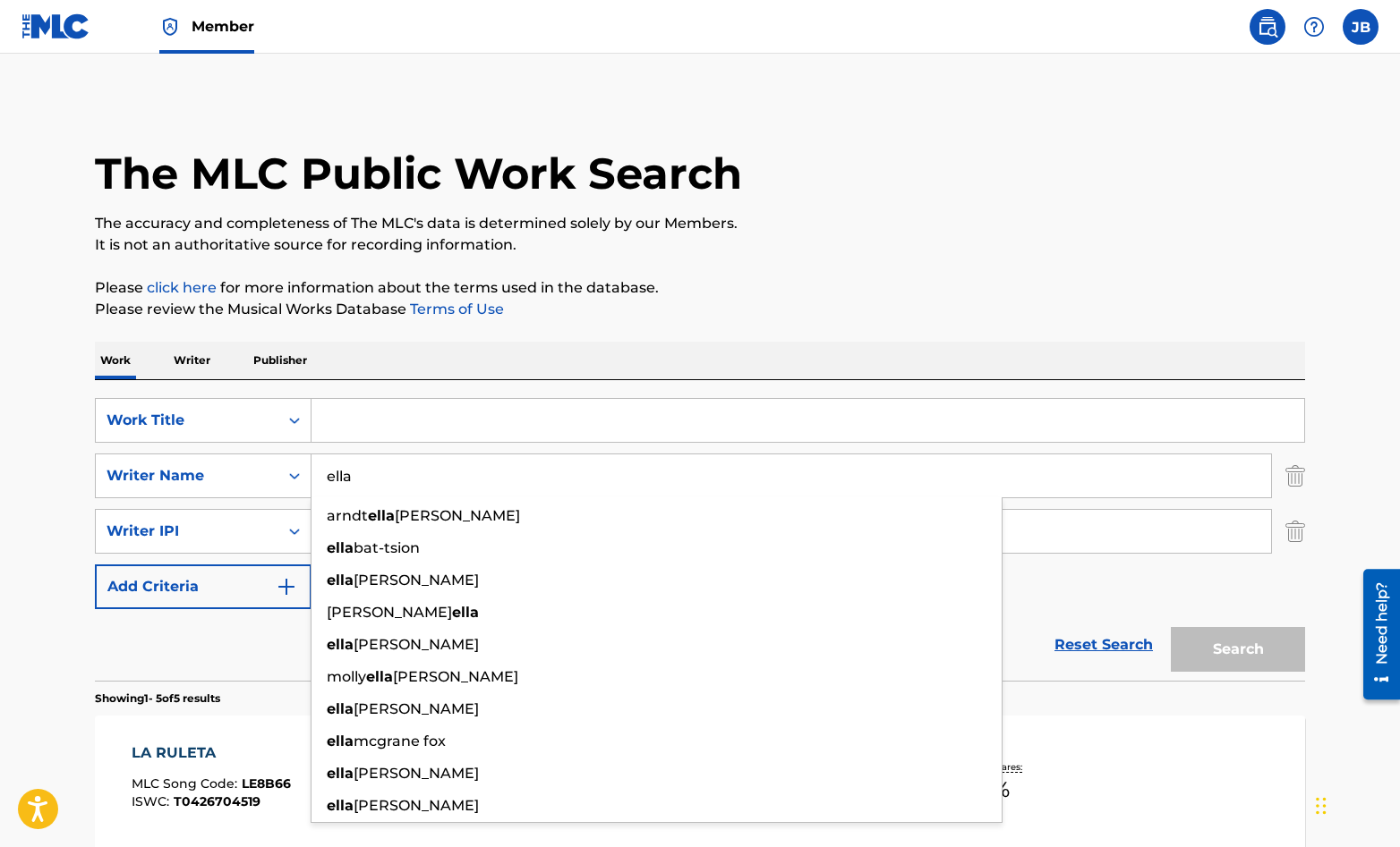
type input "ella"
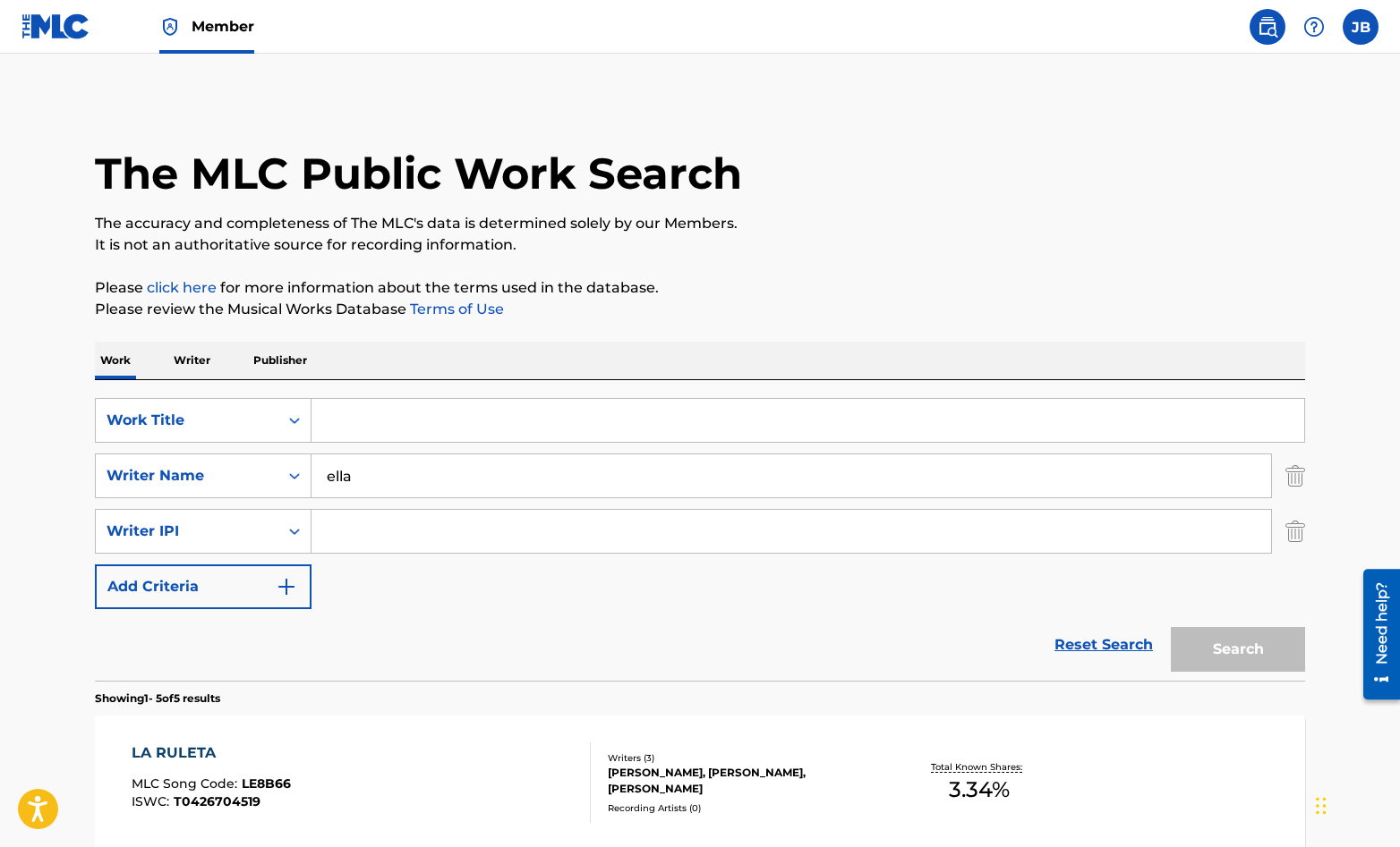
click at [327, 417] on input "Search Form" at bounding box center [808, 421] width 993 height 43
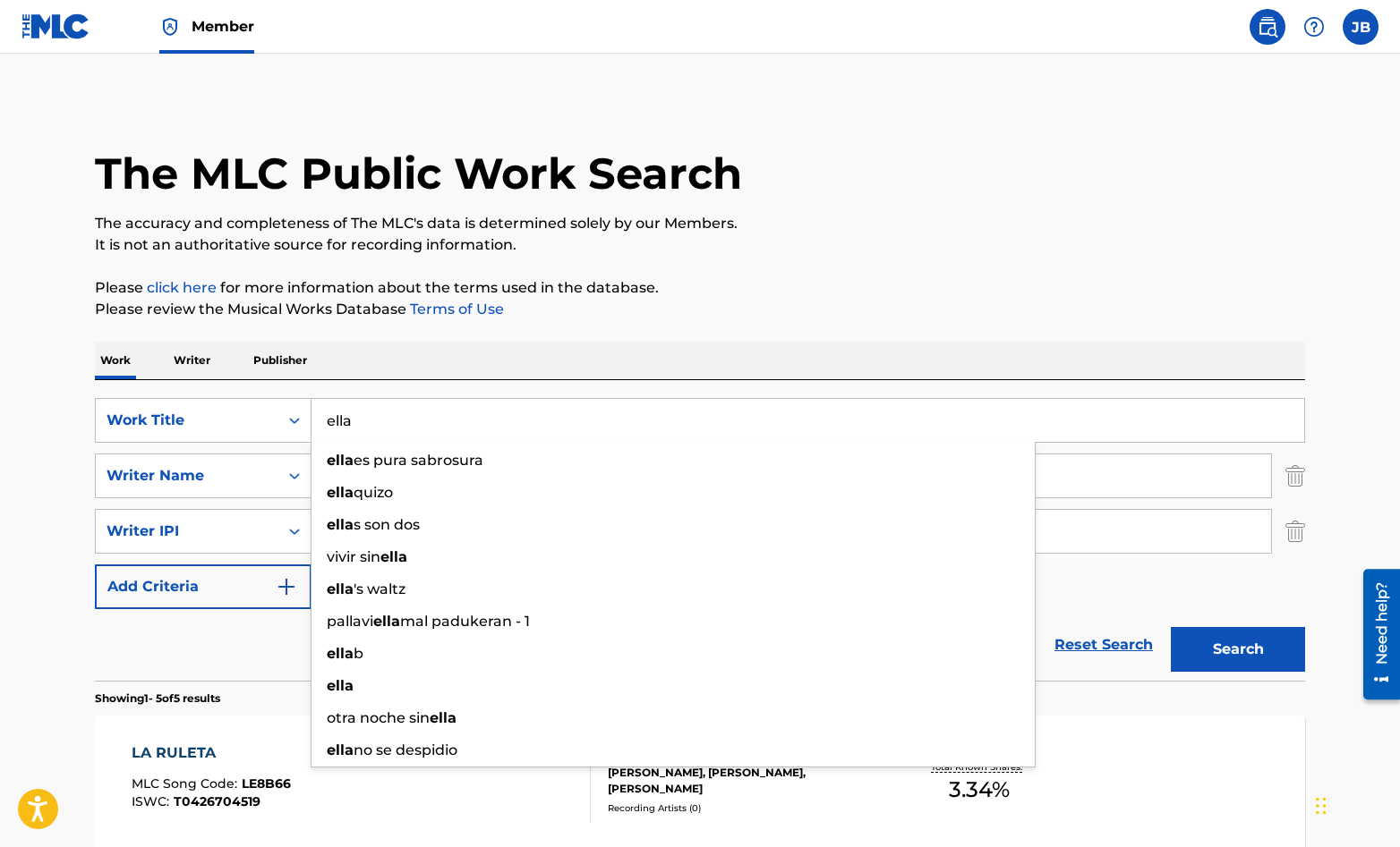
type input "ella"
click at [1070, 748] on div "LA RULETA MLC Song Code : LE8B66 ISWC : T0426704519 Writers ( 3 ) [PERSON_NAME]…" at bounding box center [700, 783] width 1211 height 134
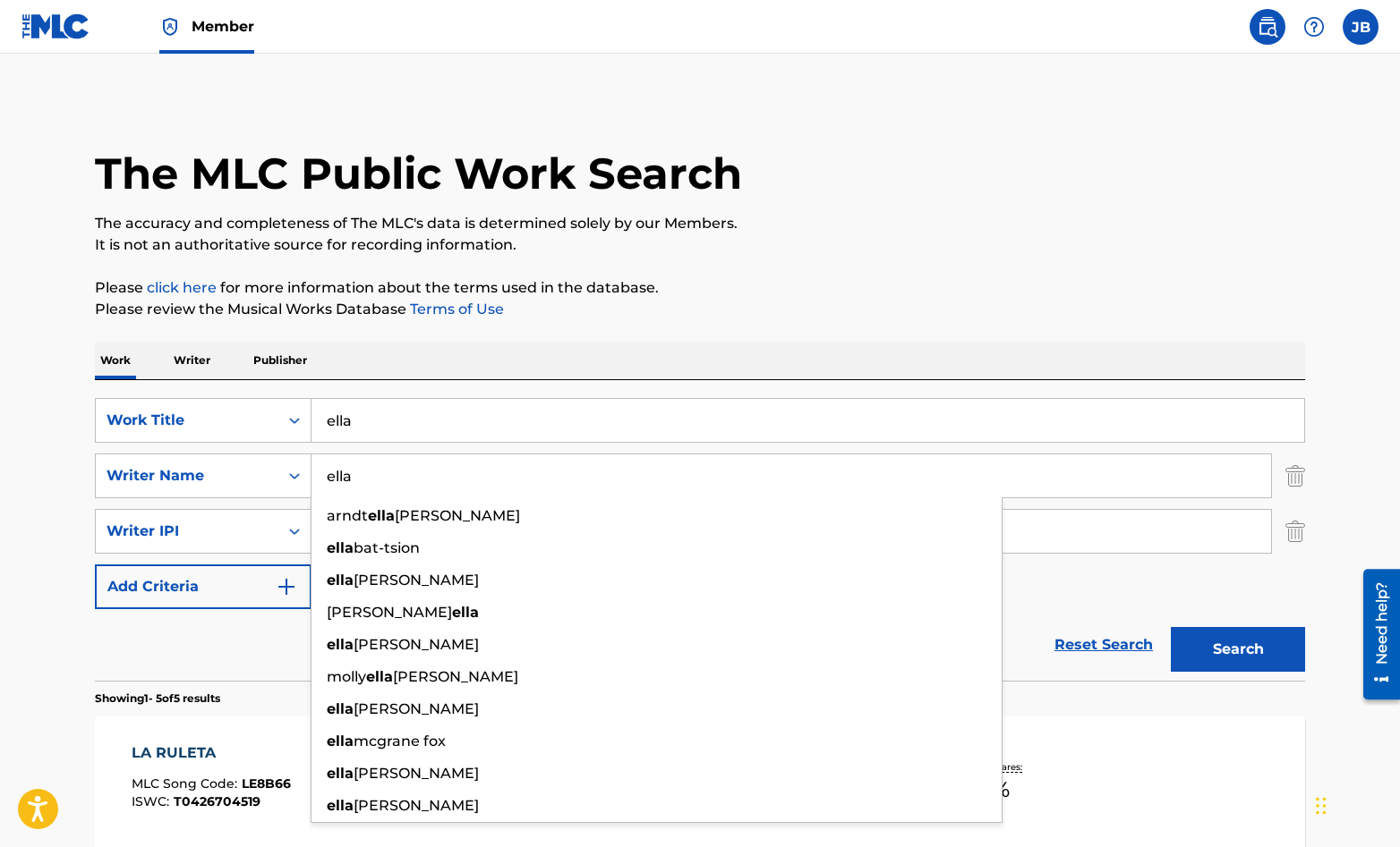
drag, startPoint x: 357, startPoint y: 477, endPoint x: 324, endPoint y: 477, distance: 33.0
click at [324, 477] on input "ella" at bounding box center [792, 476] width 960 height 43
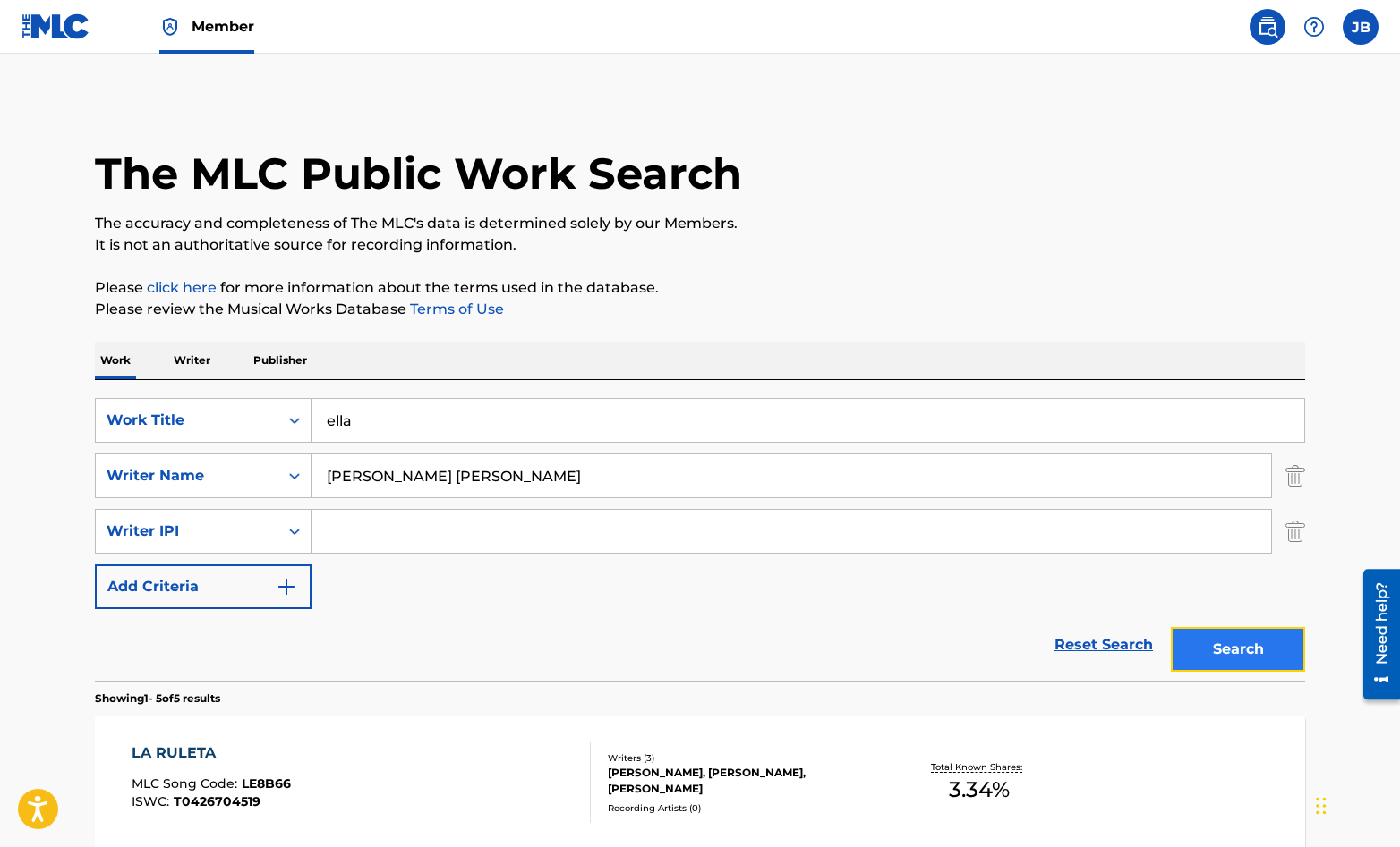
click at [1273, 647] on button "Search" at bounding box center [1238, 650] width 134 height 45
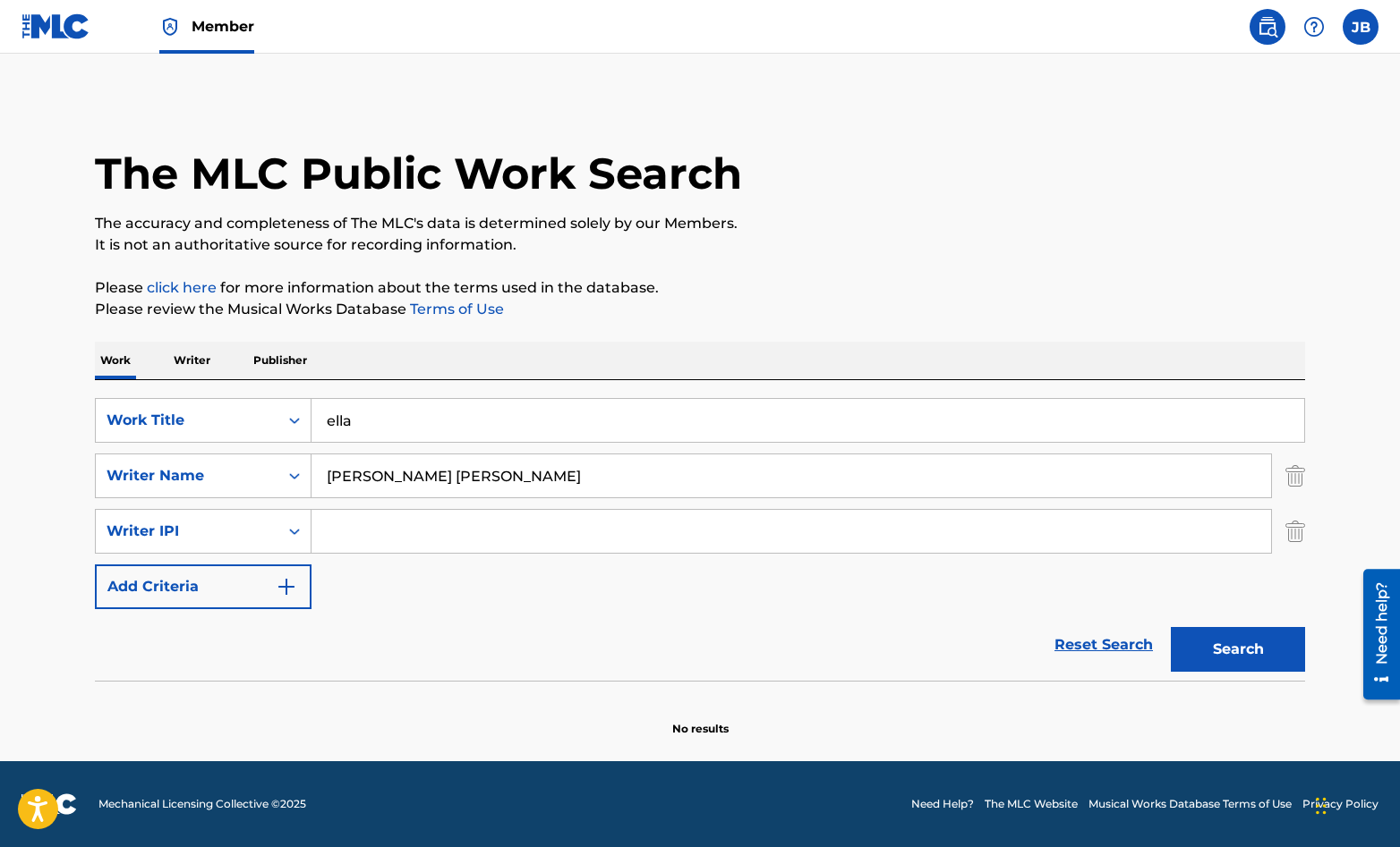
click at [429, 478] on input "[PERSON_NAME] [PERSON_NAME]" at bounding box center [792, 476] width 960 height 43
type input "[PERSON_NAME], [PERSON_NAME]"
click at [1234, 647] on button "Search" at bounding box center [1238, 650] width 134 height 45
click at [336, 424] on input "ella" at bounding box center [808, 421] width 993 height 43
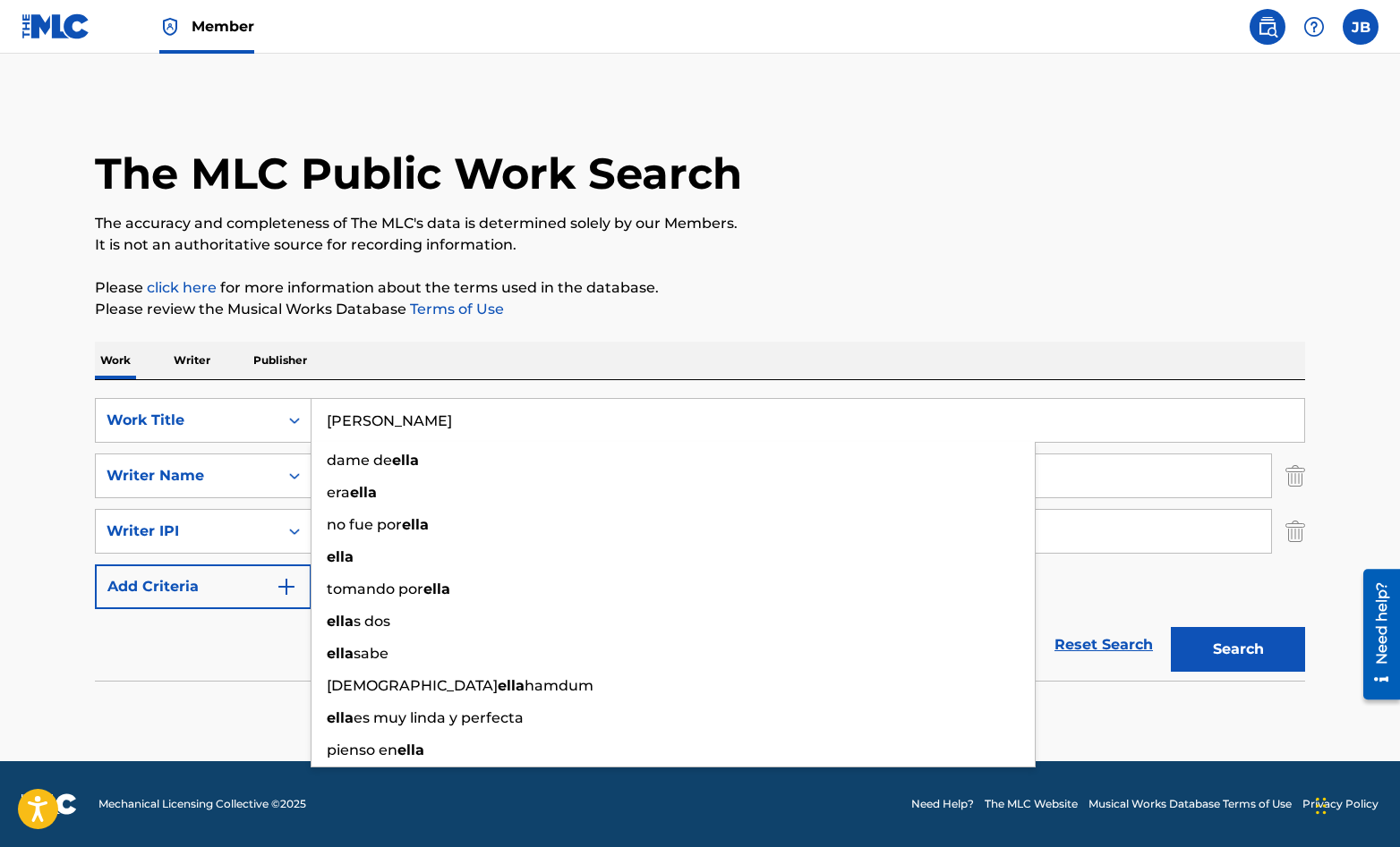
click at [1096, 623] on div "Reset Search Search" at bounding box center [700, 645] width 1211 height 72
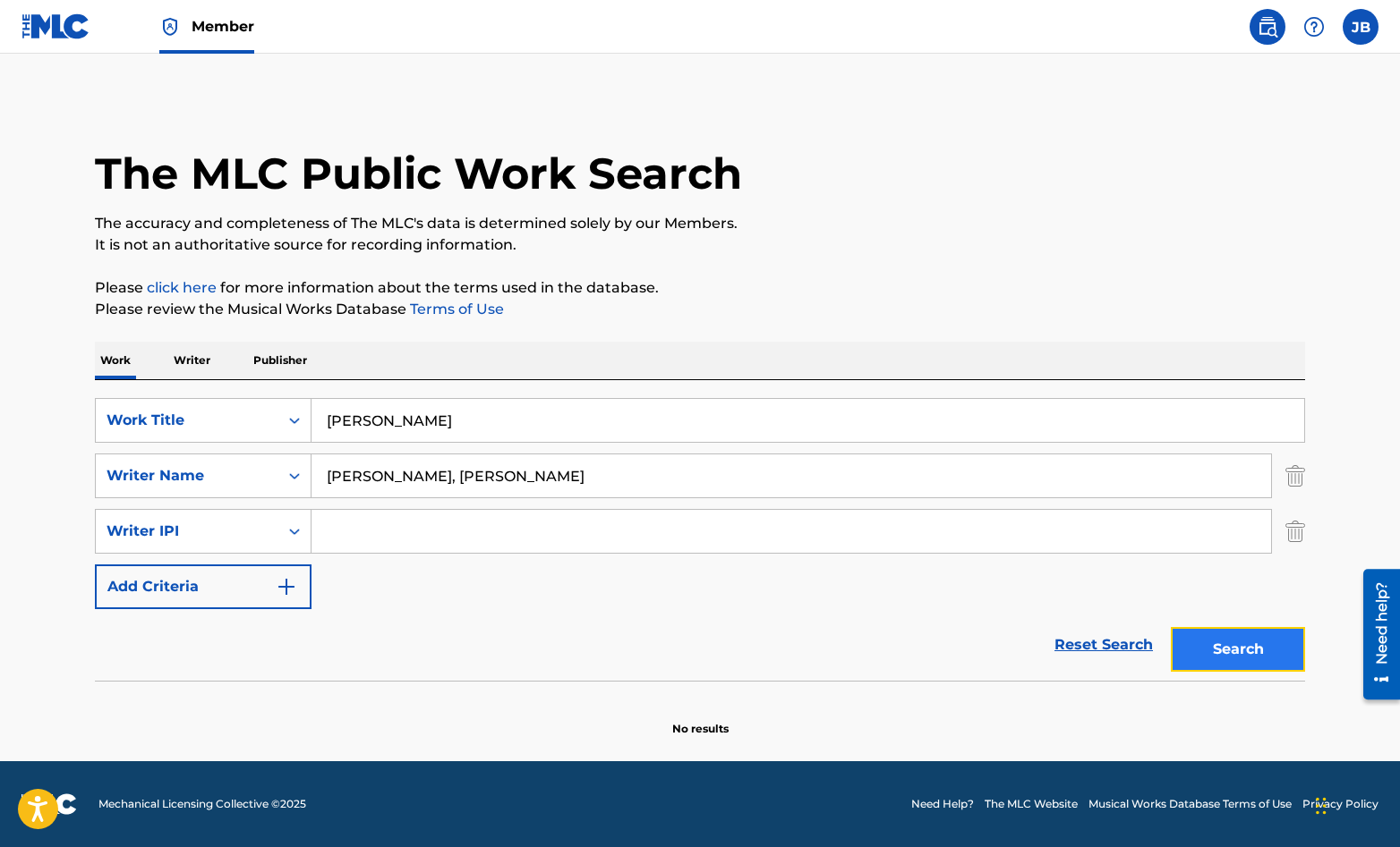
click at [1225, 653] on button "Search" at bounding box center [1238, 650] width 134 height 45
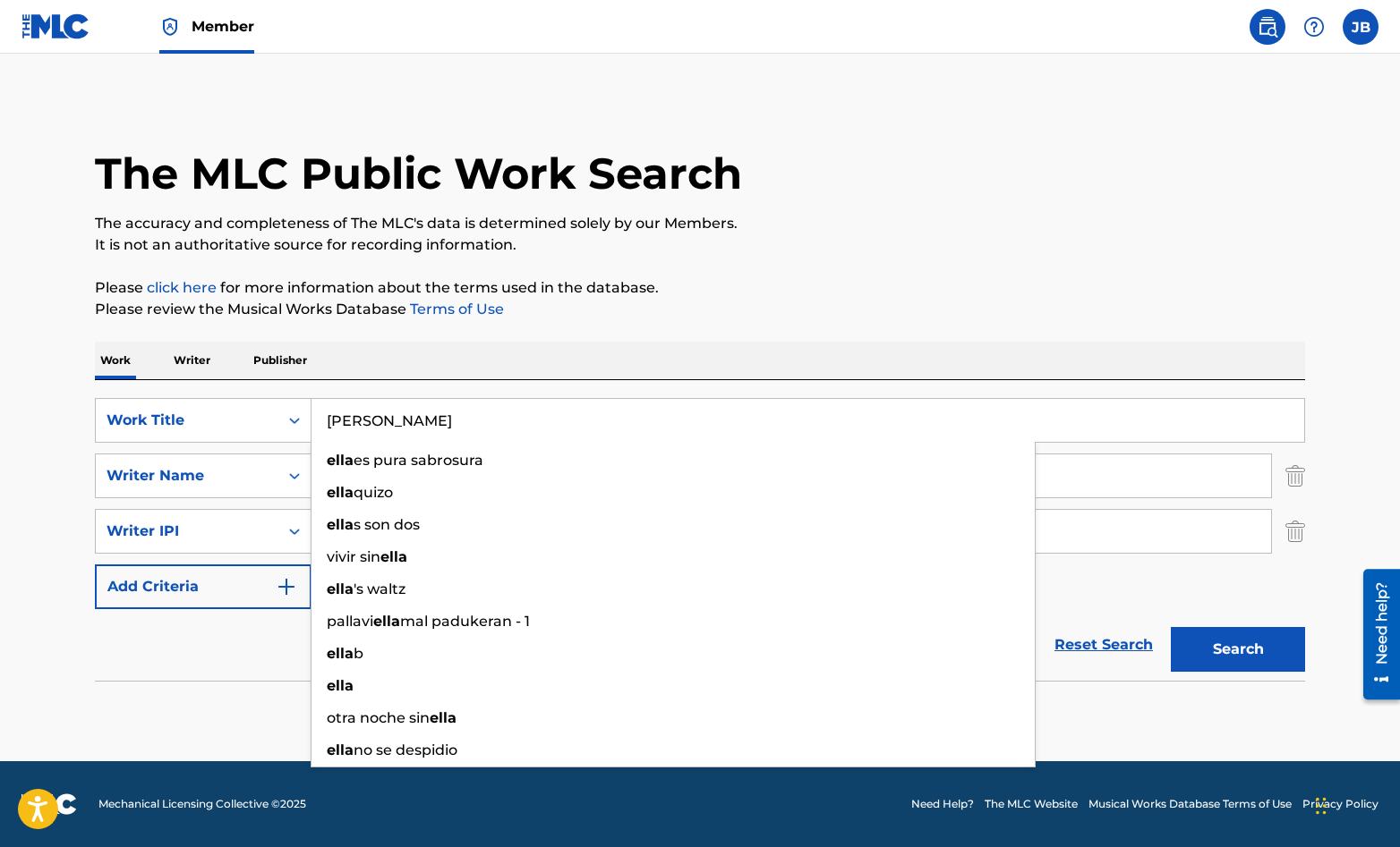
drag, startPoint x: 370, startPoint y: 417, endPoint x: 318, endPoint y: 417, distance: 52.0
click at [318, 417] on input "[PERSON_NAME]" at bounding box center [808, 421] width 993 height 43
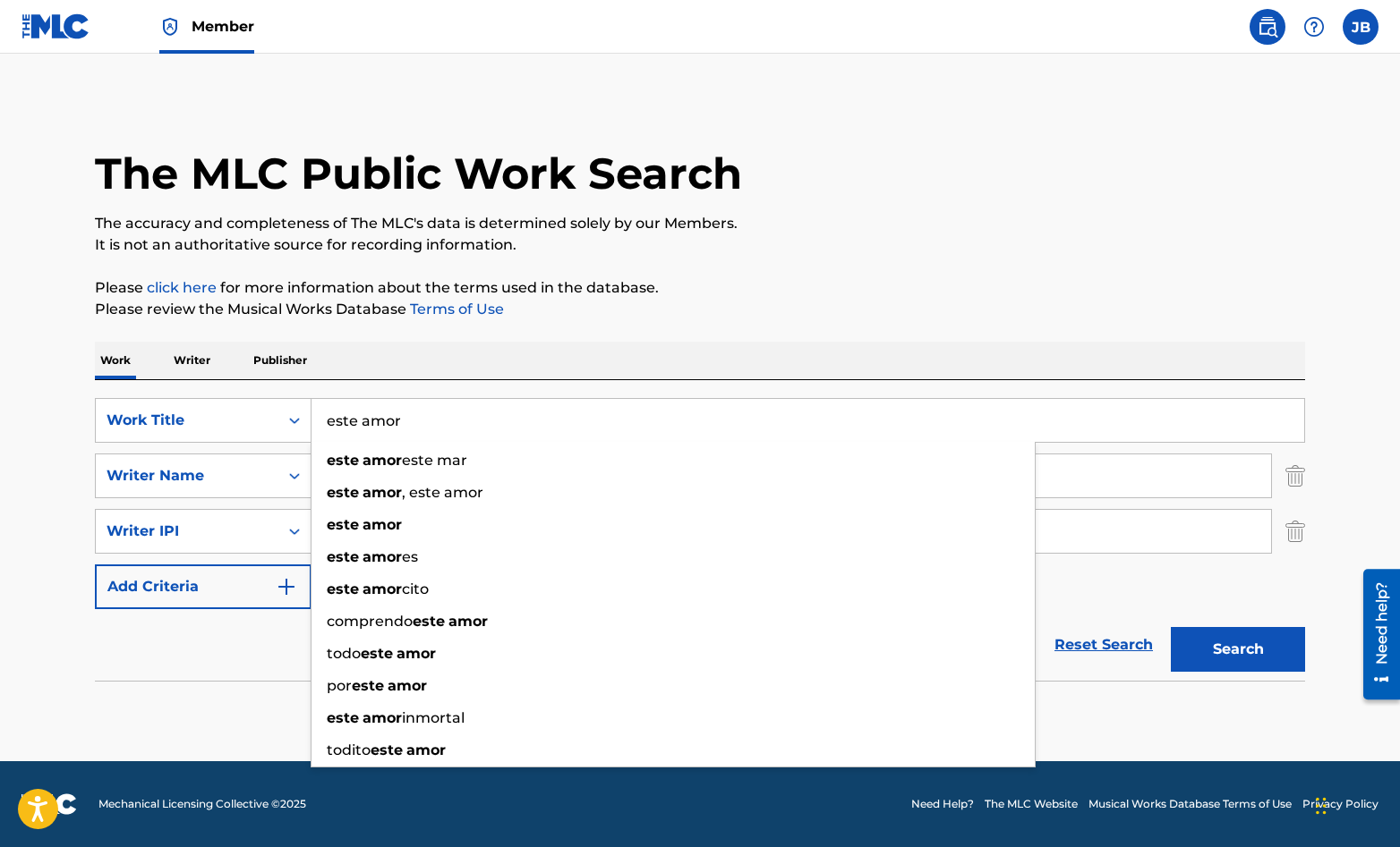
type input "este amor"
click at [999, 287] on p "Please click here for more information about the terms used in the database." at bounding box center [700, 288] width 1211 height 21
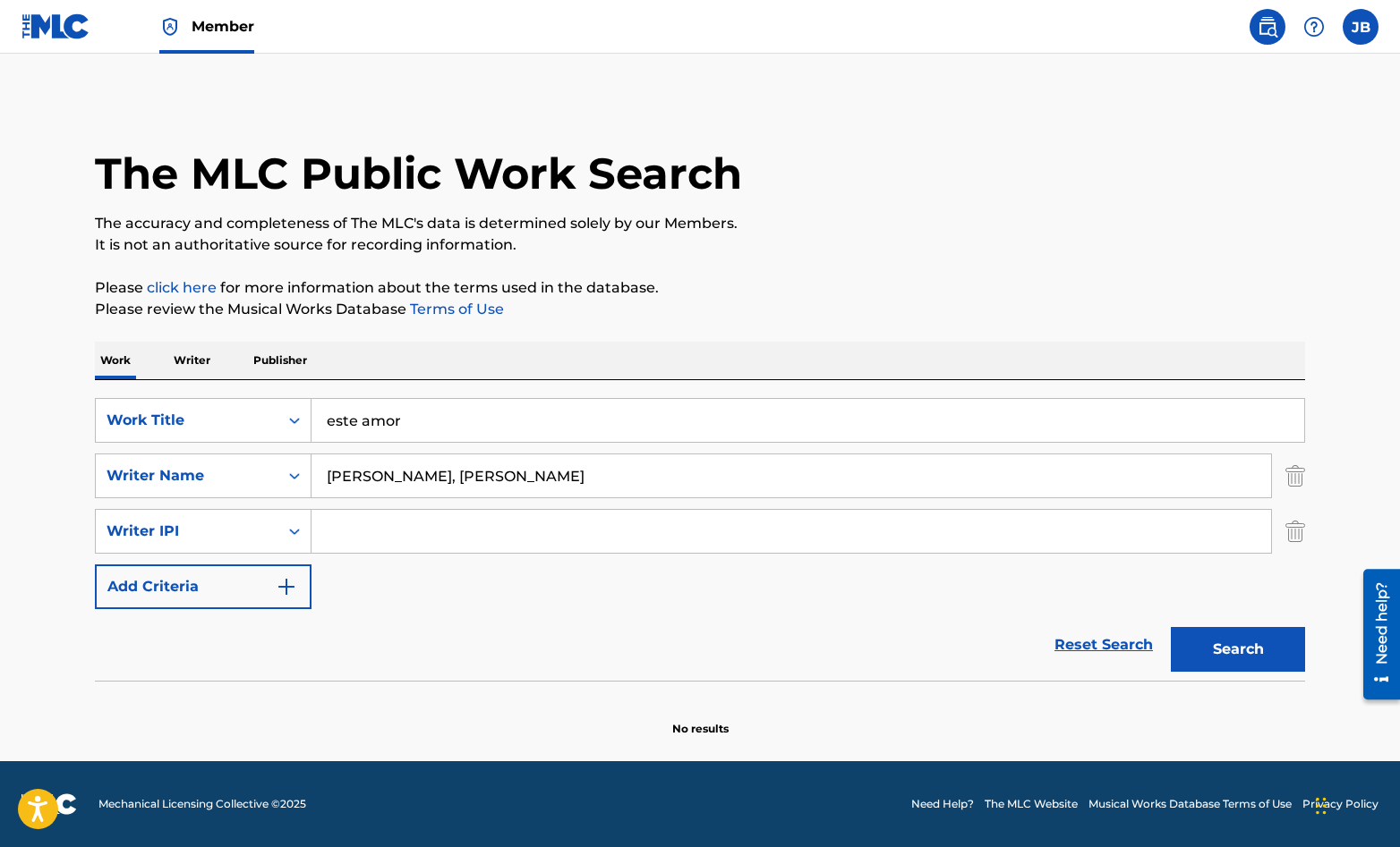
drag, startPoint x: 540, startPoint y: 478, endPoint x: 529, endPoint y: 478, distance: 11.0
click at [529, 478] on input "[PERSON_NAME], [PERSON_NAME]" at bounding box center [792, 476] width 960 height 43
click at [1243, 651] on button "Search" at bounding box center [1238, 650] width 134 height 45
drag, startPoint x: 539, startPoint y: 478, endPoint x: 431, endPoint y: 478, distance: 108.0
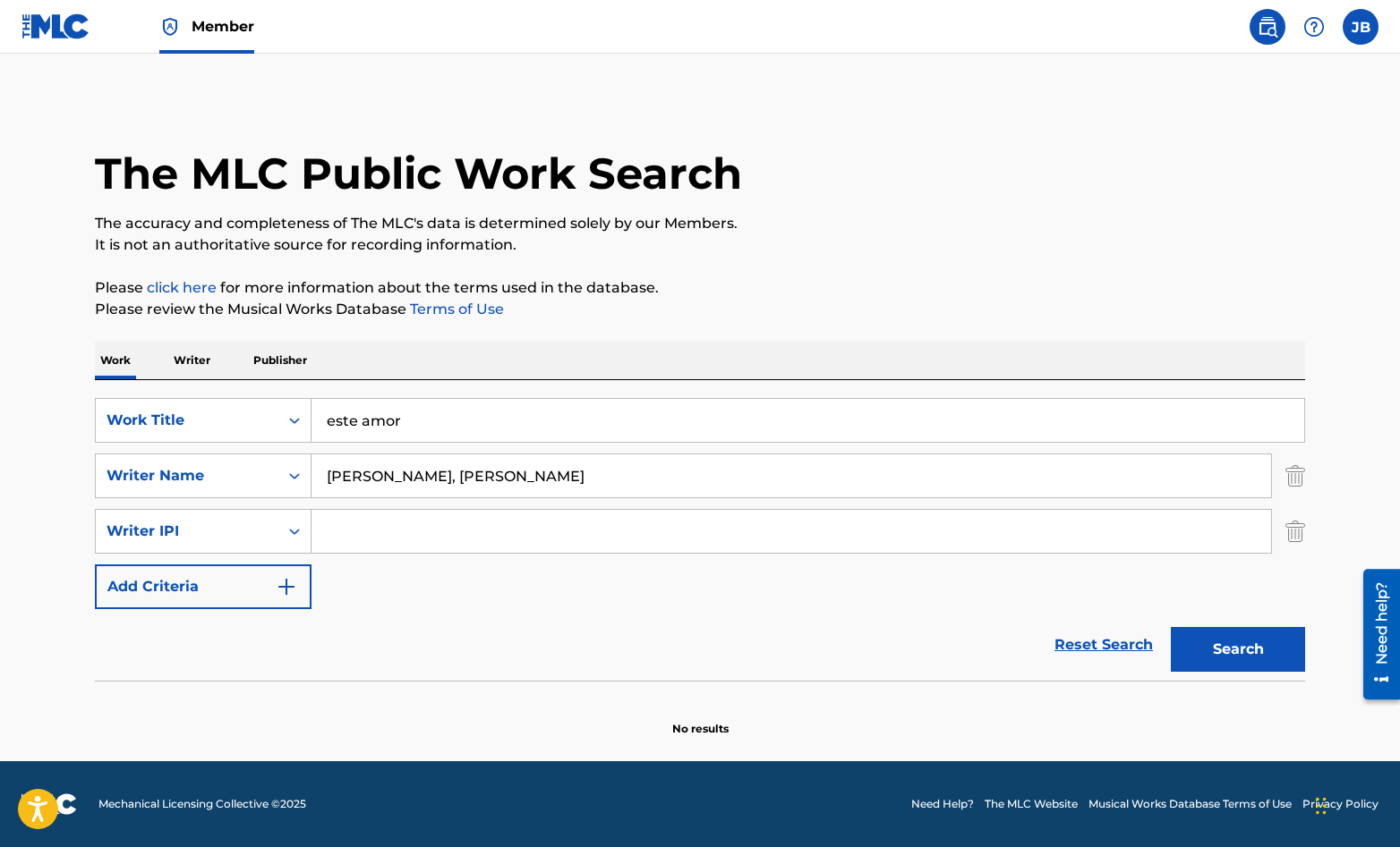
click at [431, 478] on input "[PERSON_NAME], [PERSON_NAME]" at bounding box center [792, 476] width 960 height 43
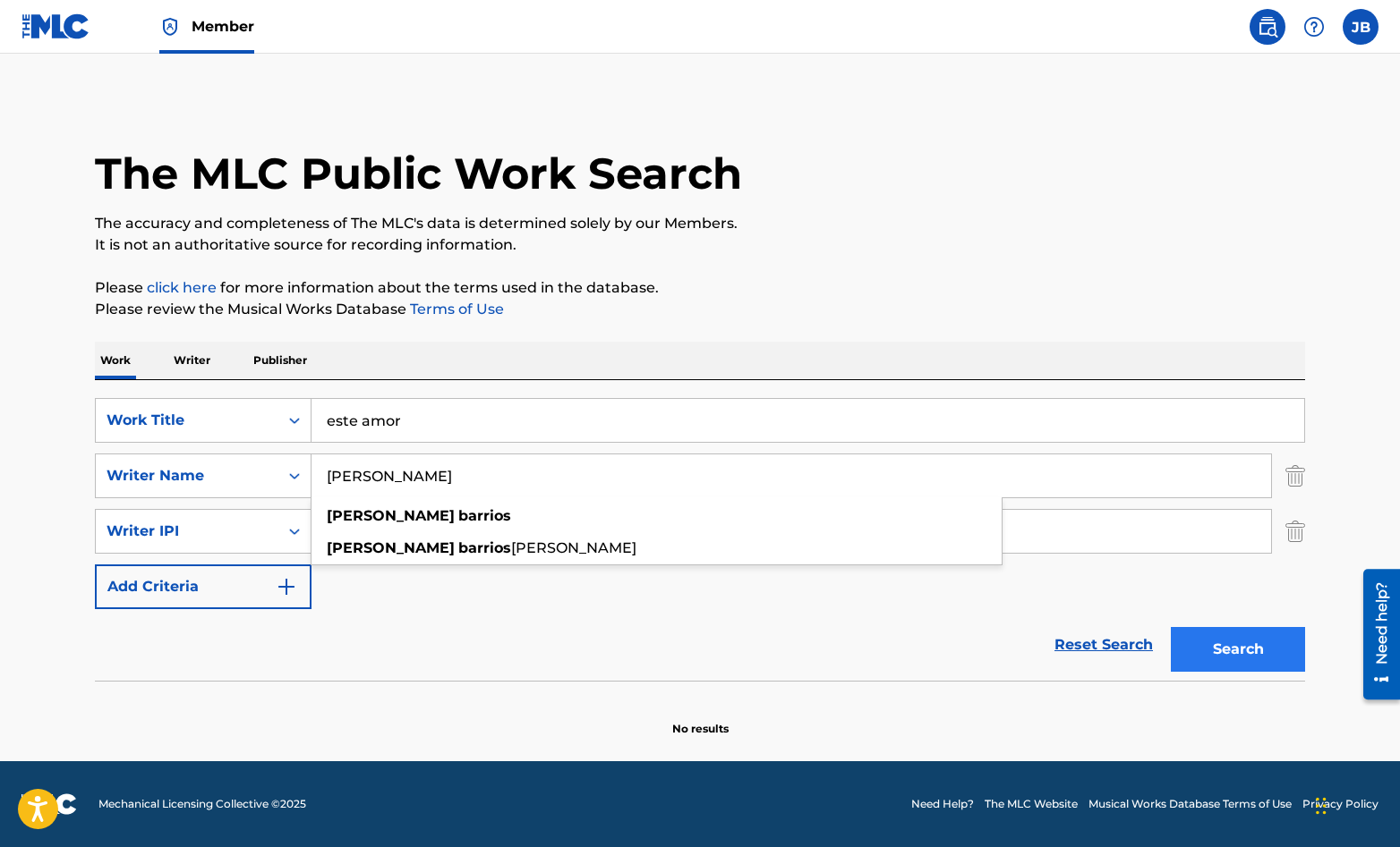
type input "[PERSON_NAME]"
click at [1220, 653] on button "Search" at bounding box center [1238, 650] width 134 height 45
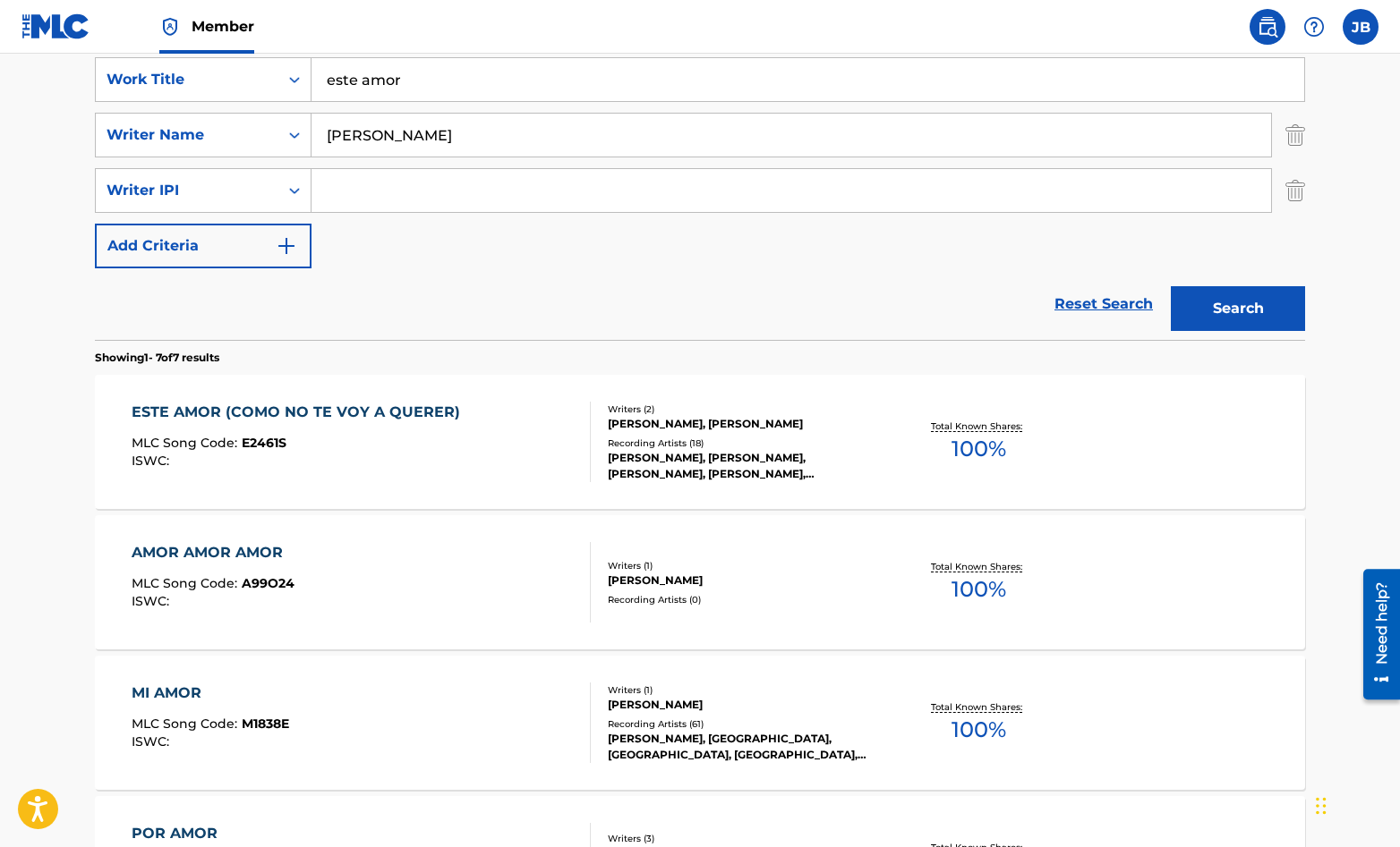
scroll to position [342, 0]
click at [888, 457] on div "Total Known Shares: 100 %" at bounding box center [978, 442] width 201 height 54
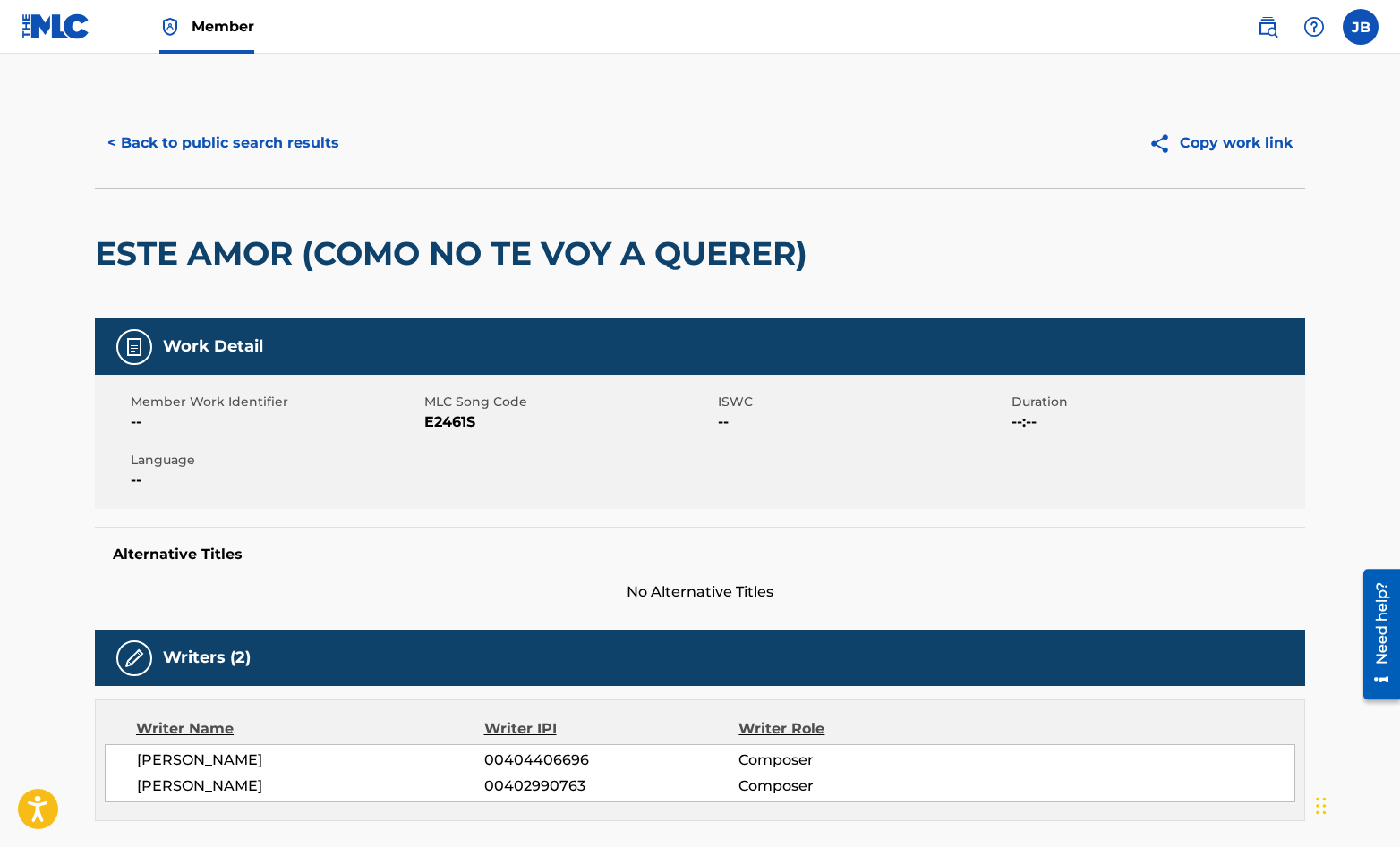
scroll to position [342, 0]
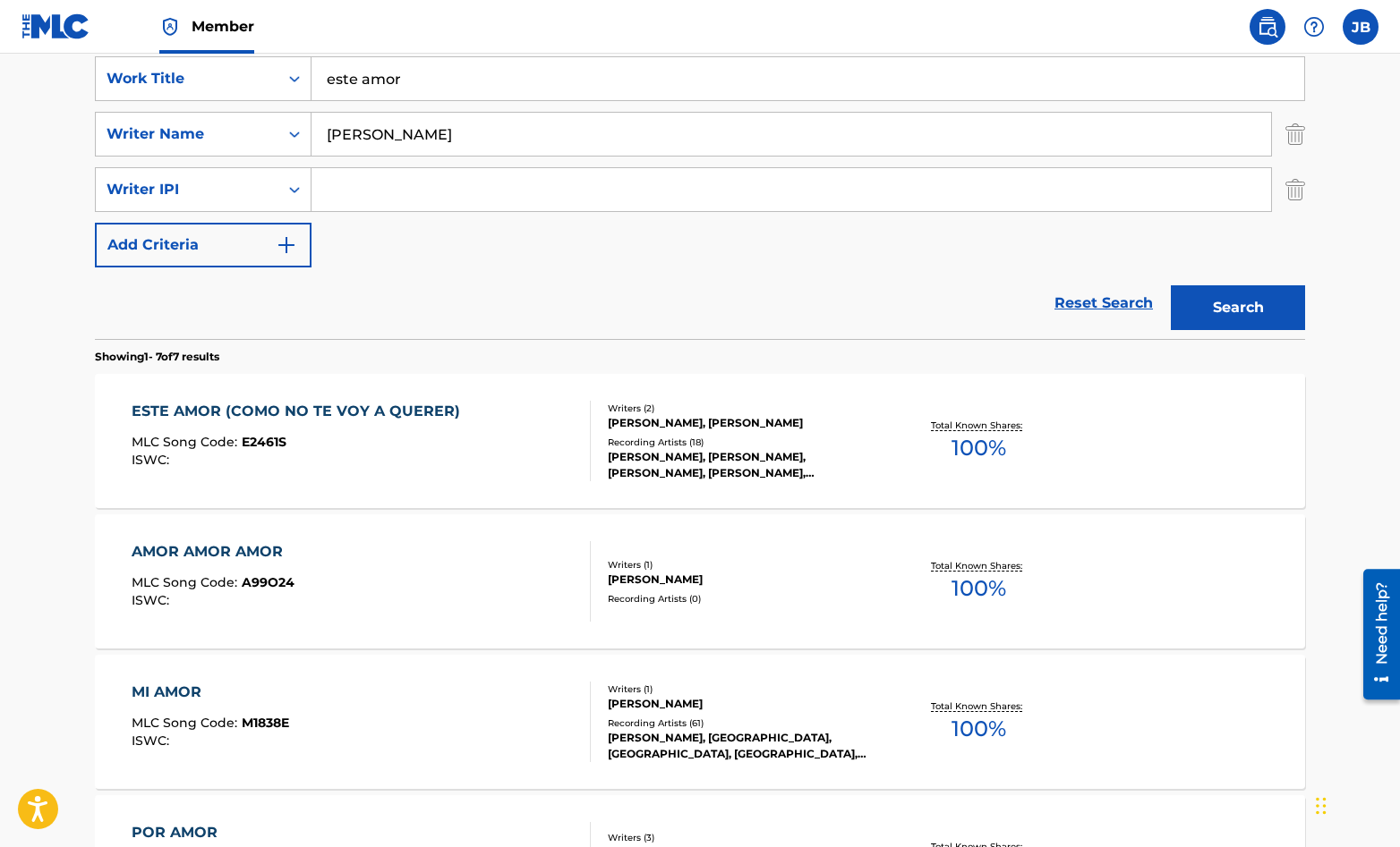
click at [506, 457] on div "ESTE AMOR (COMO NO TE VOY A QUERER) MLC Song Code : E2461S ISWC :" at bounding box center [361, 441] width 461 height 81
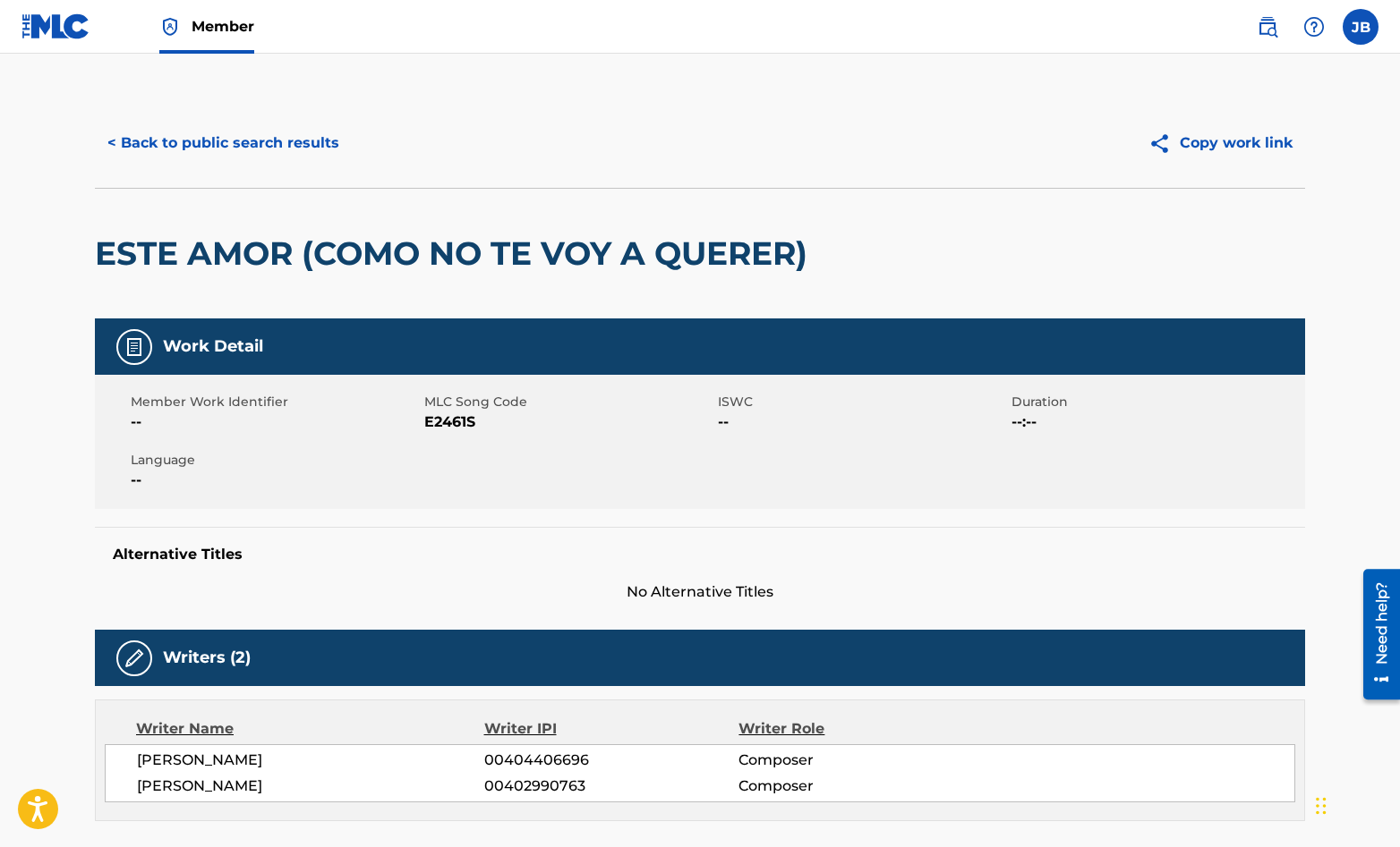
scroll to position [342, 0]
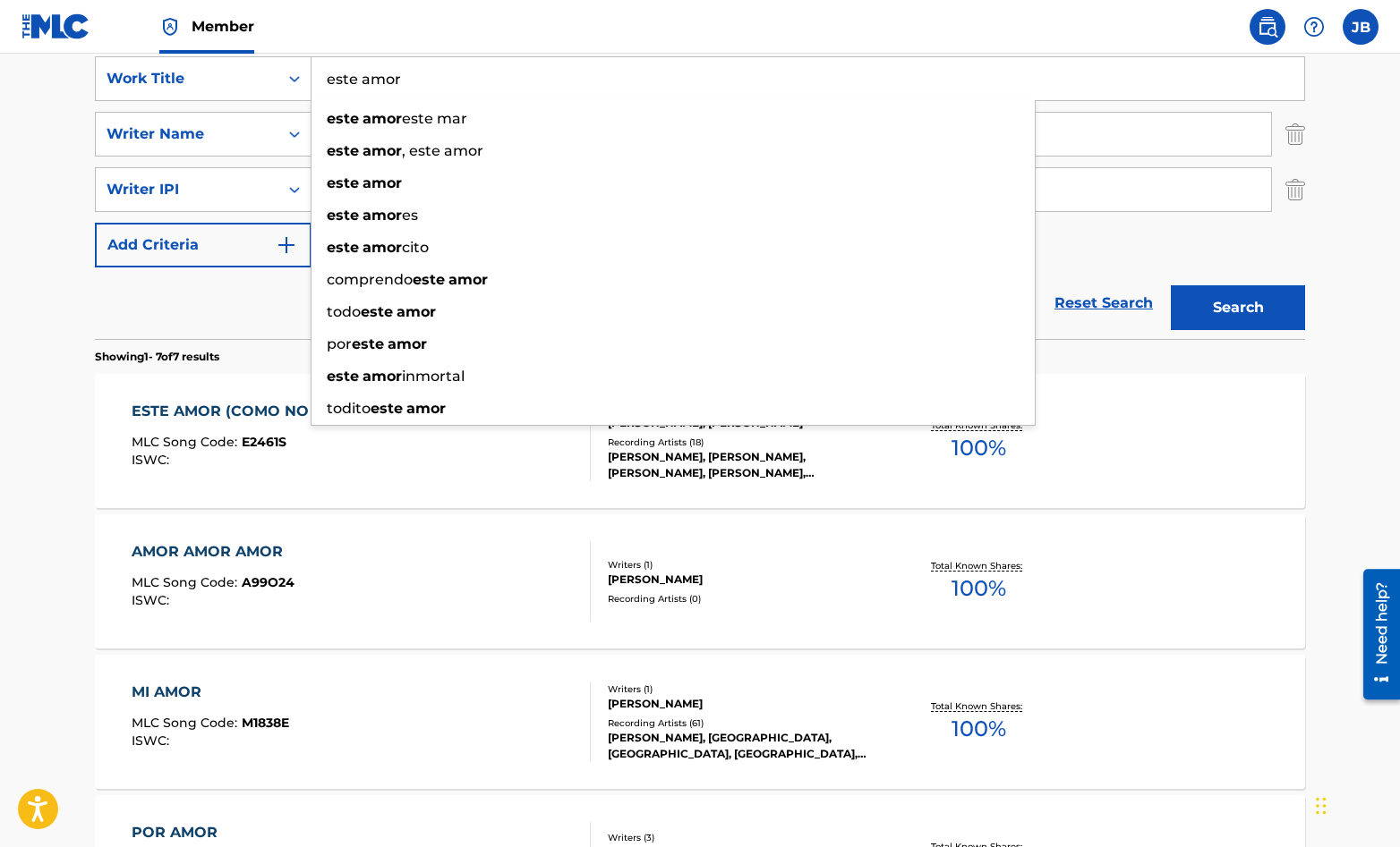
drag, startPoint x: 409, startPoint y: 81, endPoint x: 322, endPoint y: 81, distance: 87.0
click at [322, 81] on input "este amor" at bounding box center [808, 79] width 993 height 43
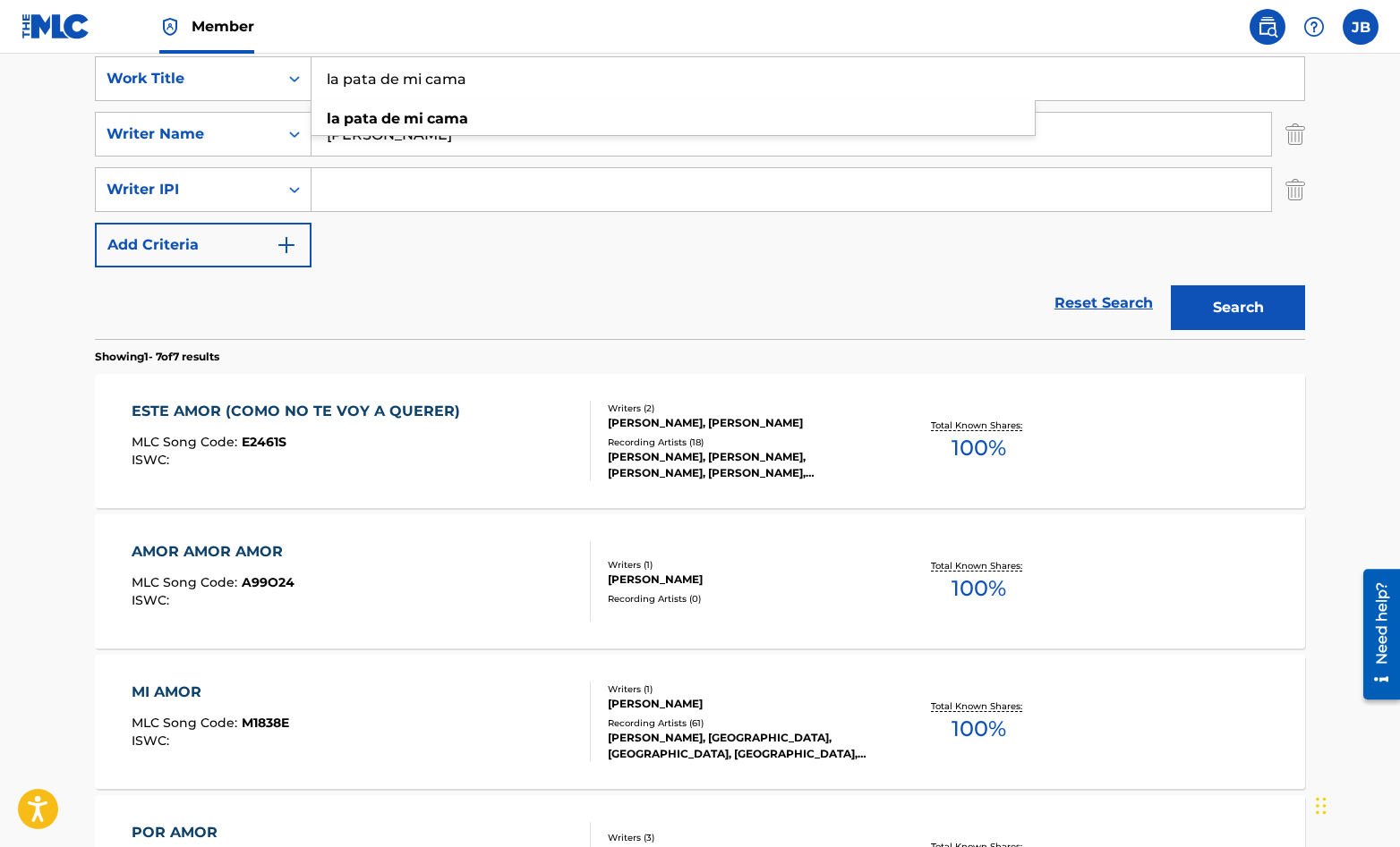
type input "la pata de mi cama"
click at [853, 260] on div "SearchWithCriteriaefb1981f-bc26-4704-af24-bf3548a081e7 Work Title la pata de mi…" at bounding box center [700, 161] width 1211 height 211
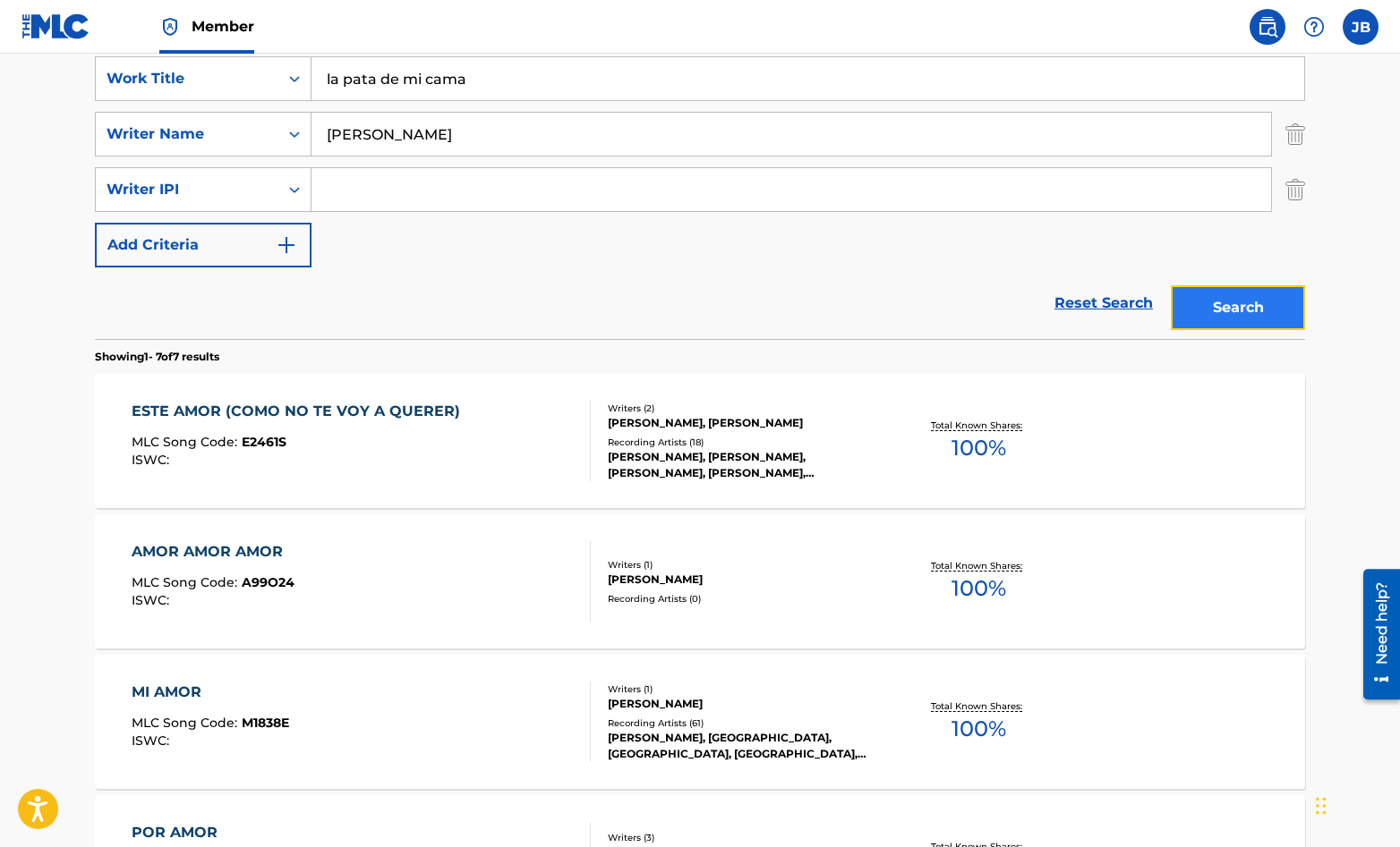
click at [1218, 318] on button "Search" at bounding box center [1238, 308] width 134 height 45
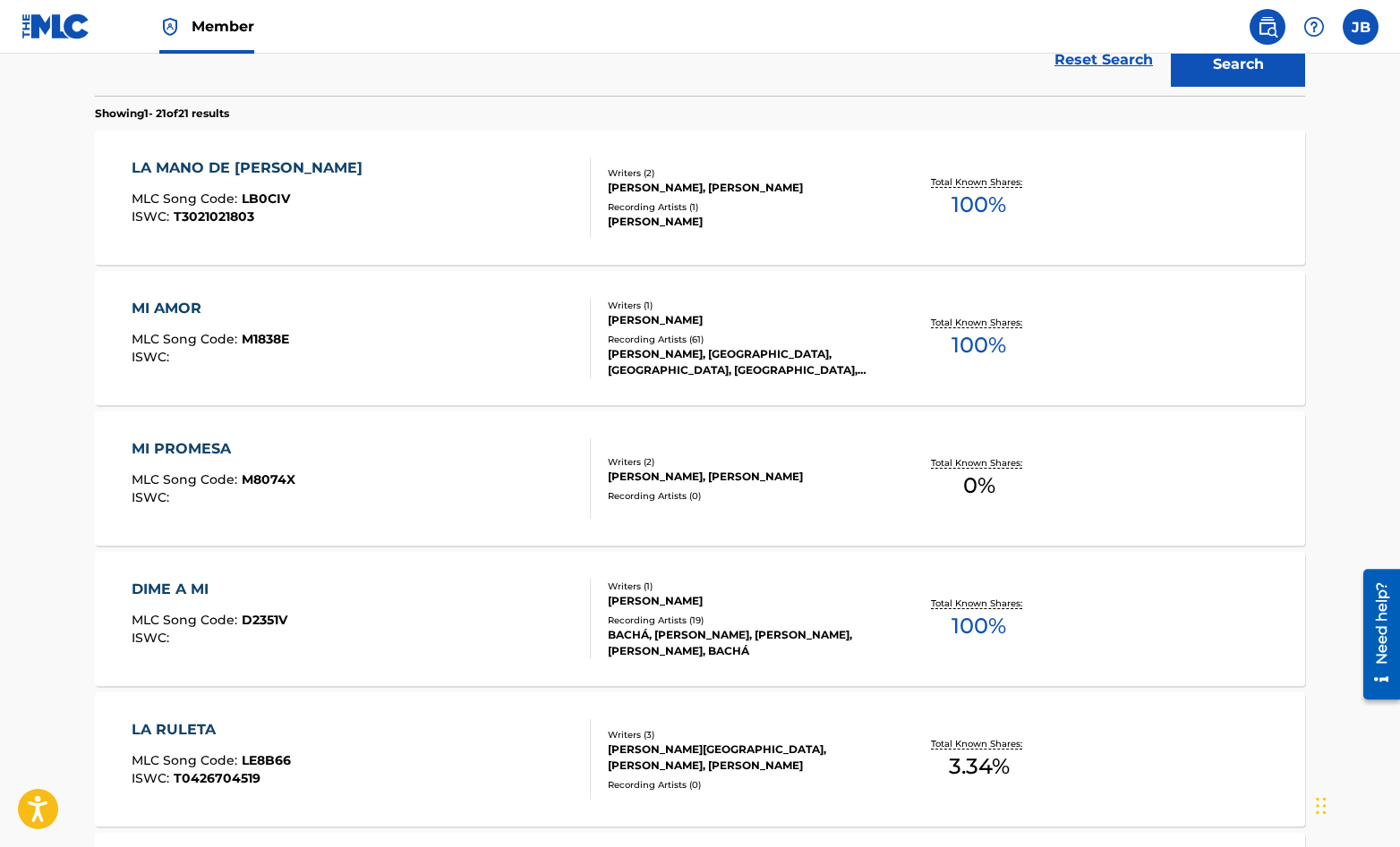
scroll to position [587, 0]
click at [518, 455] on div "MI PROMESA MLC Song Code : M8074X ISWC :" at bounding box center [361, 477] width 461 height 81
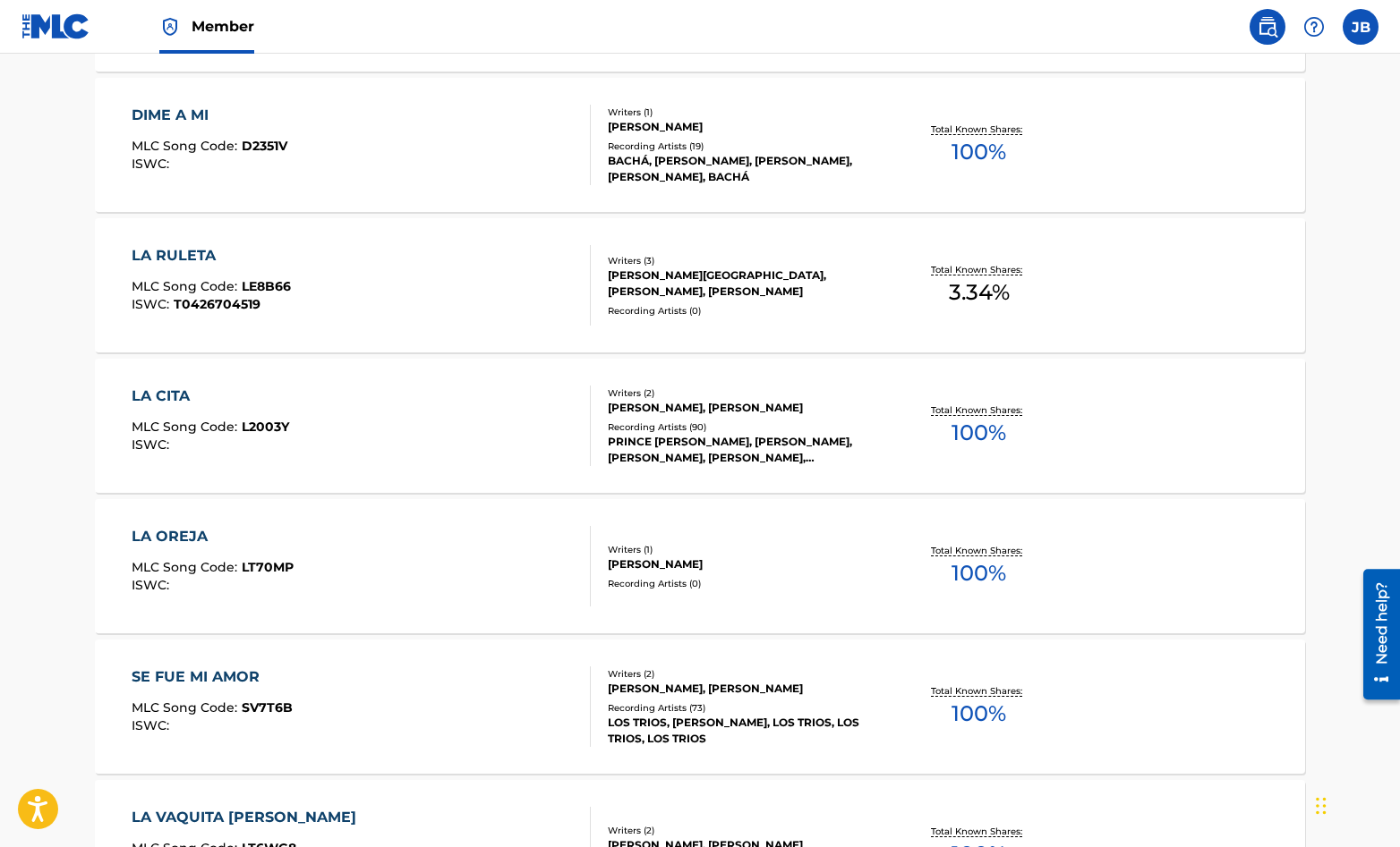
scroll to position [1063, 0]
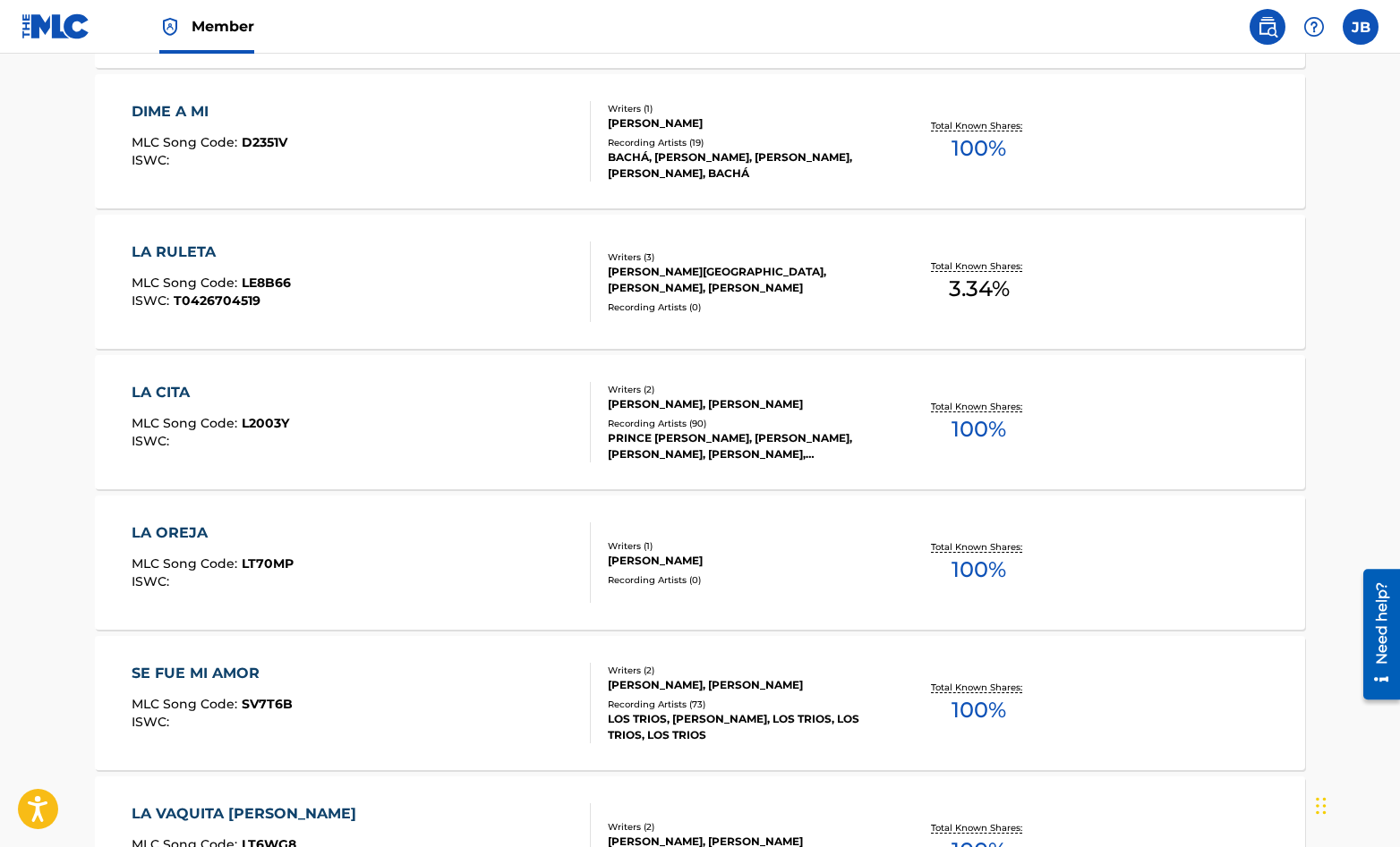
click at [508, 559] on div "LA OREJA MLC Song Code : LT70MP ISWC :" at bounding box center [361, 562] width 461 height 81
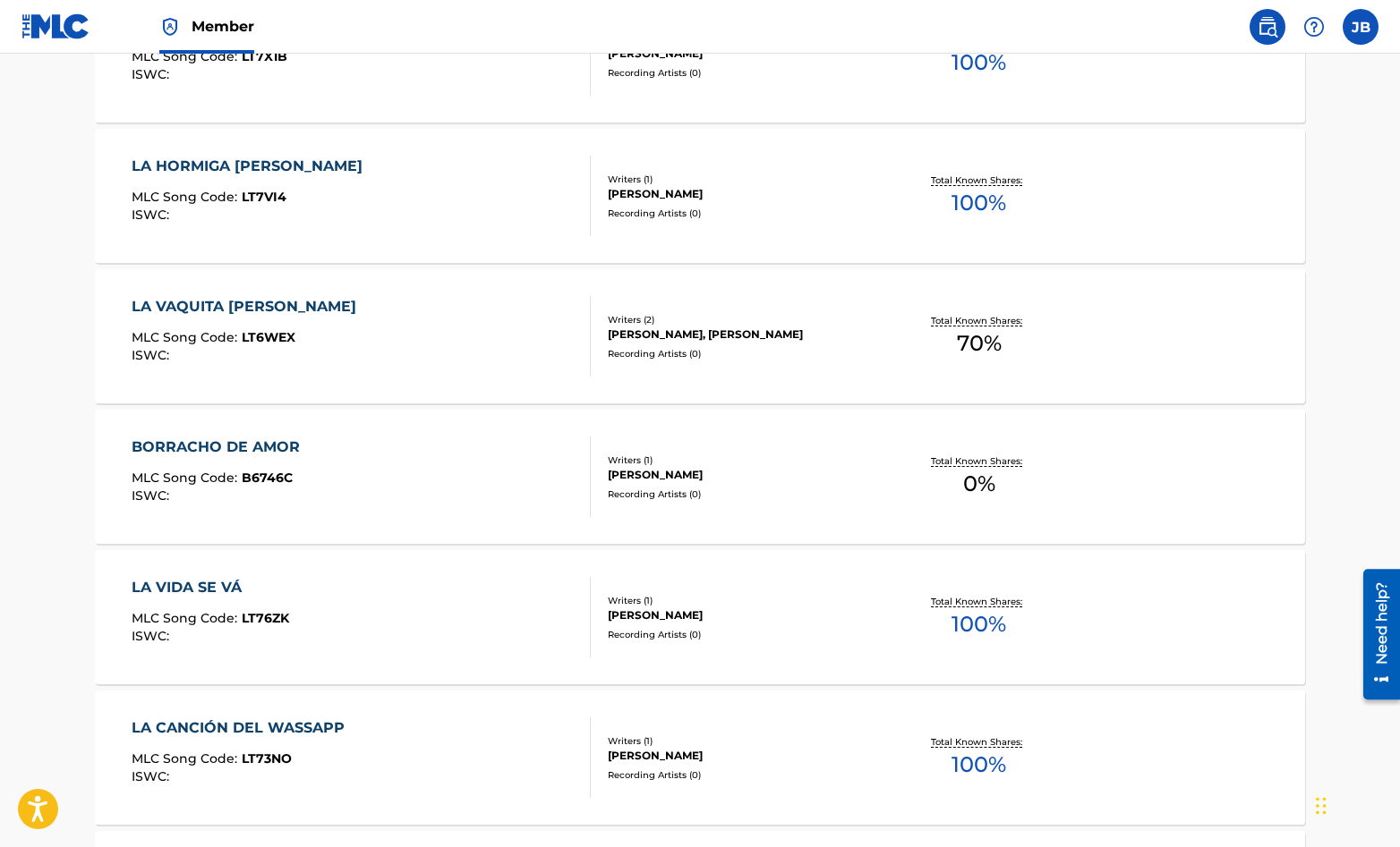
scroll to position [2160, 0]
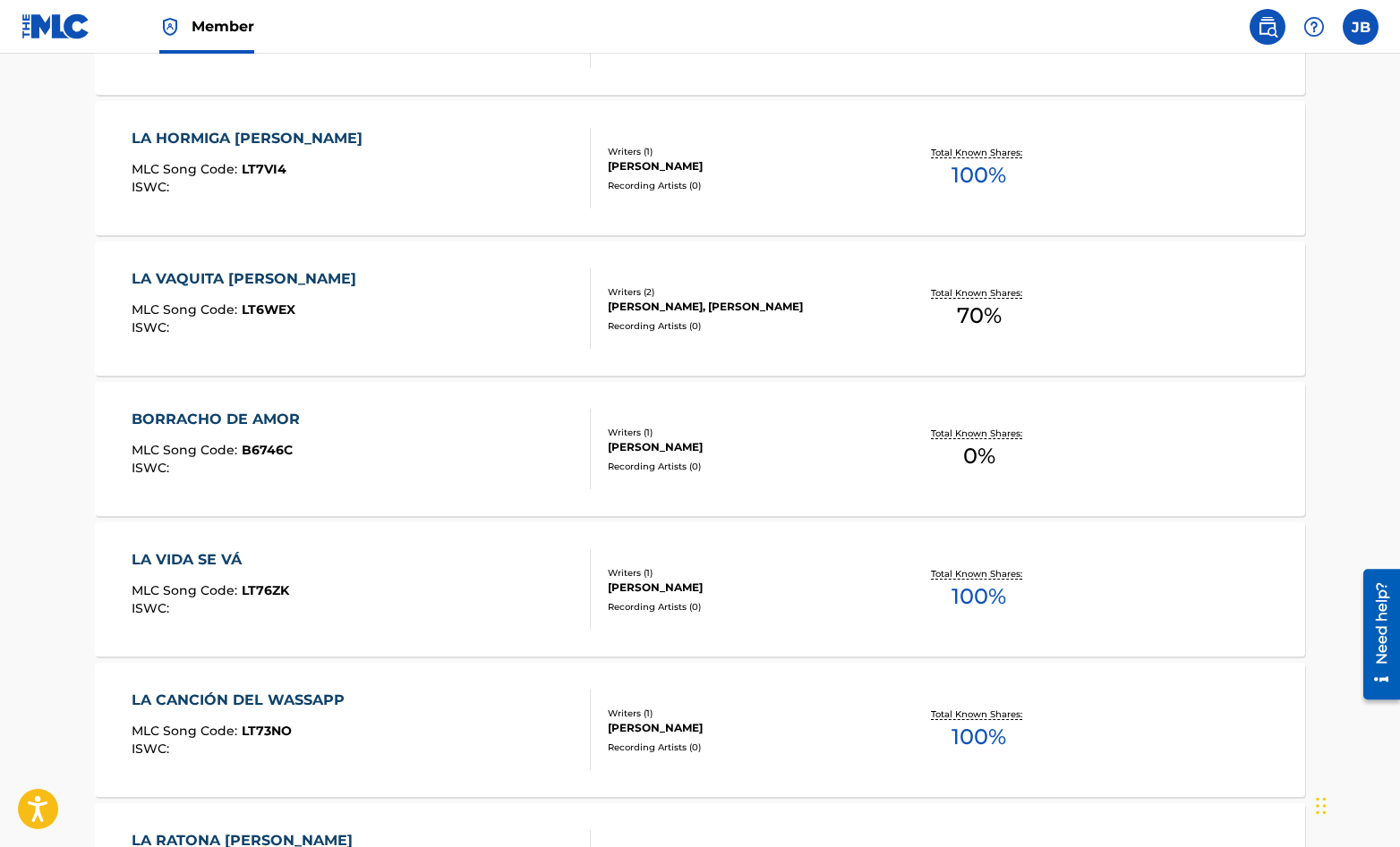
click at [542, 426] on div "BORRACHO DE AMOR MLC Song Code : B6746C ISWC :" at bounding box center [361, 449] width 461 height 81
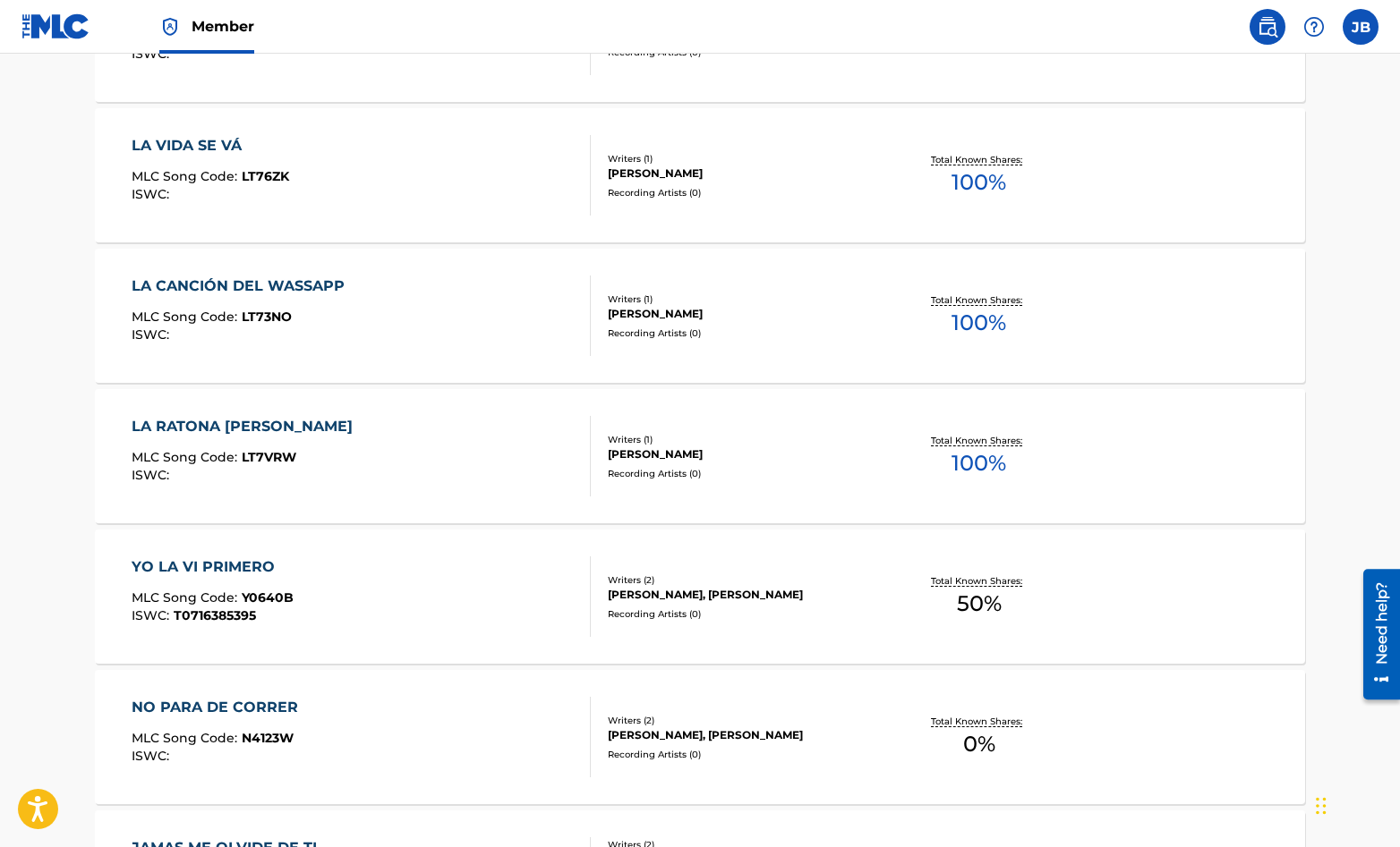
scroll to position [2587, 0]
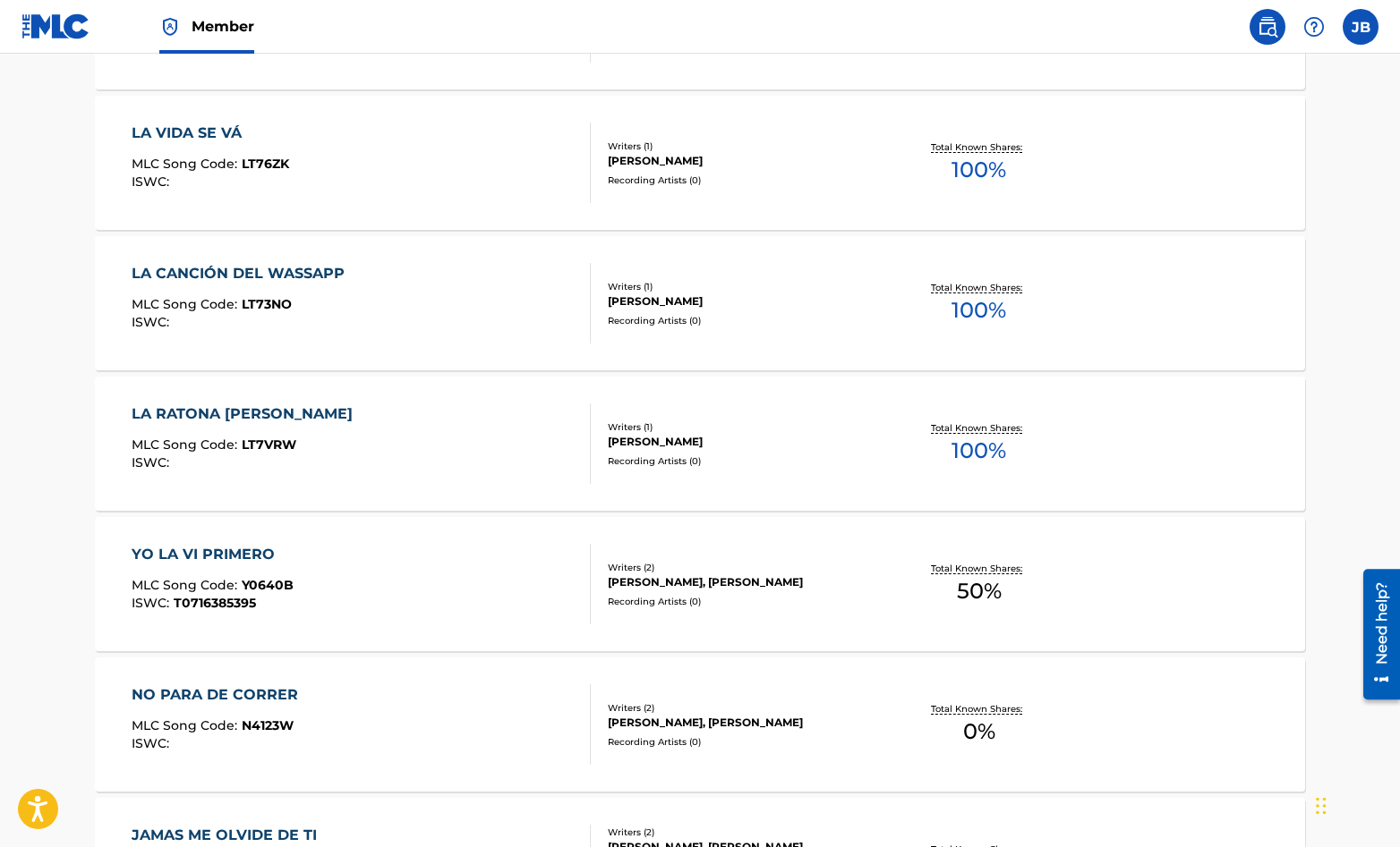
click at [519, 587] on div "YO LA VI PRIMERO MLC Song Code : Y0640B ISWC : T0716385395" at bounding box center [361, 584] width 461 height 81
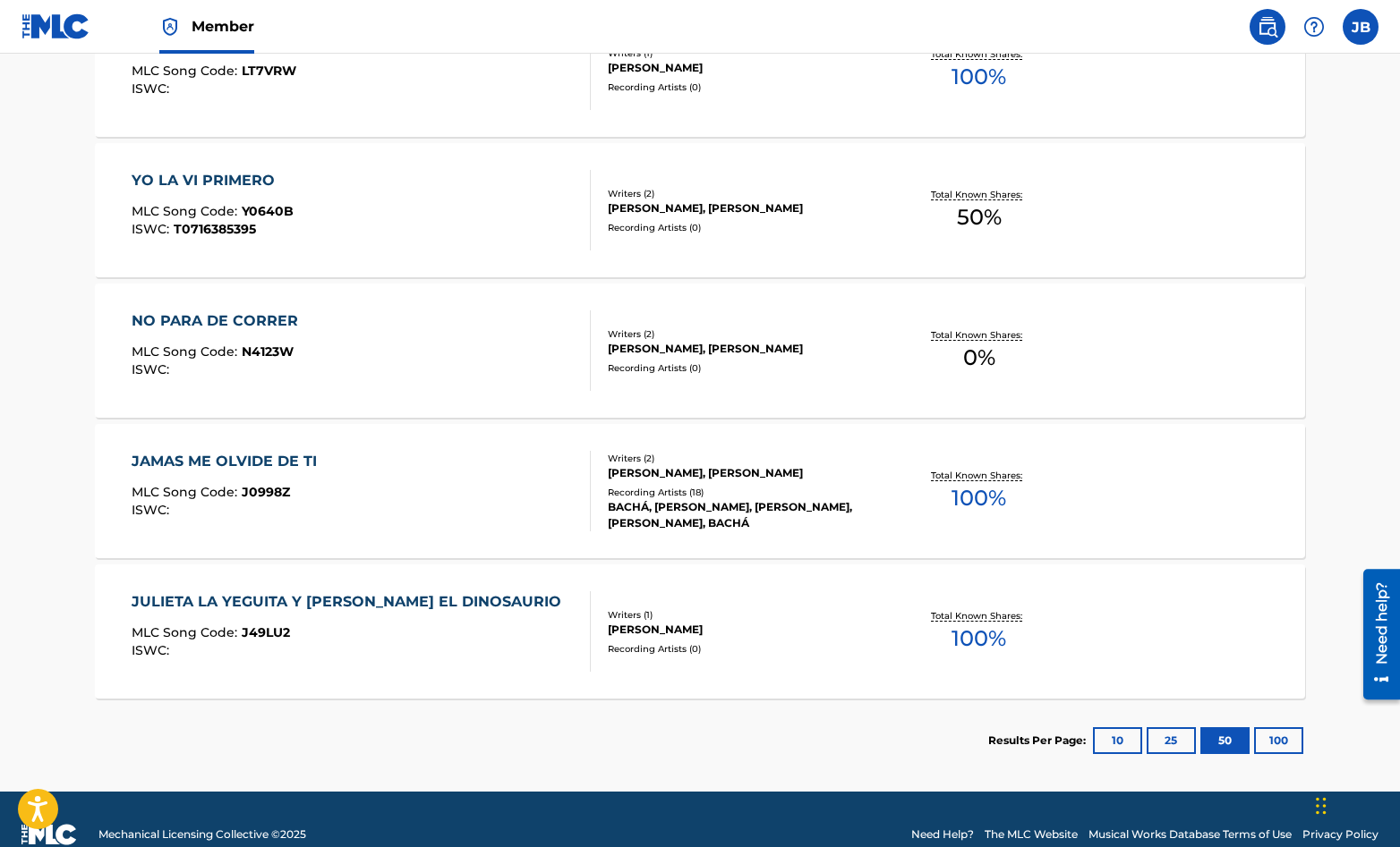
scroll to position [2959, 0]
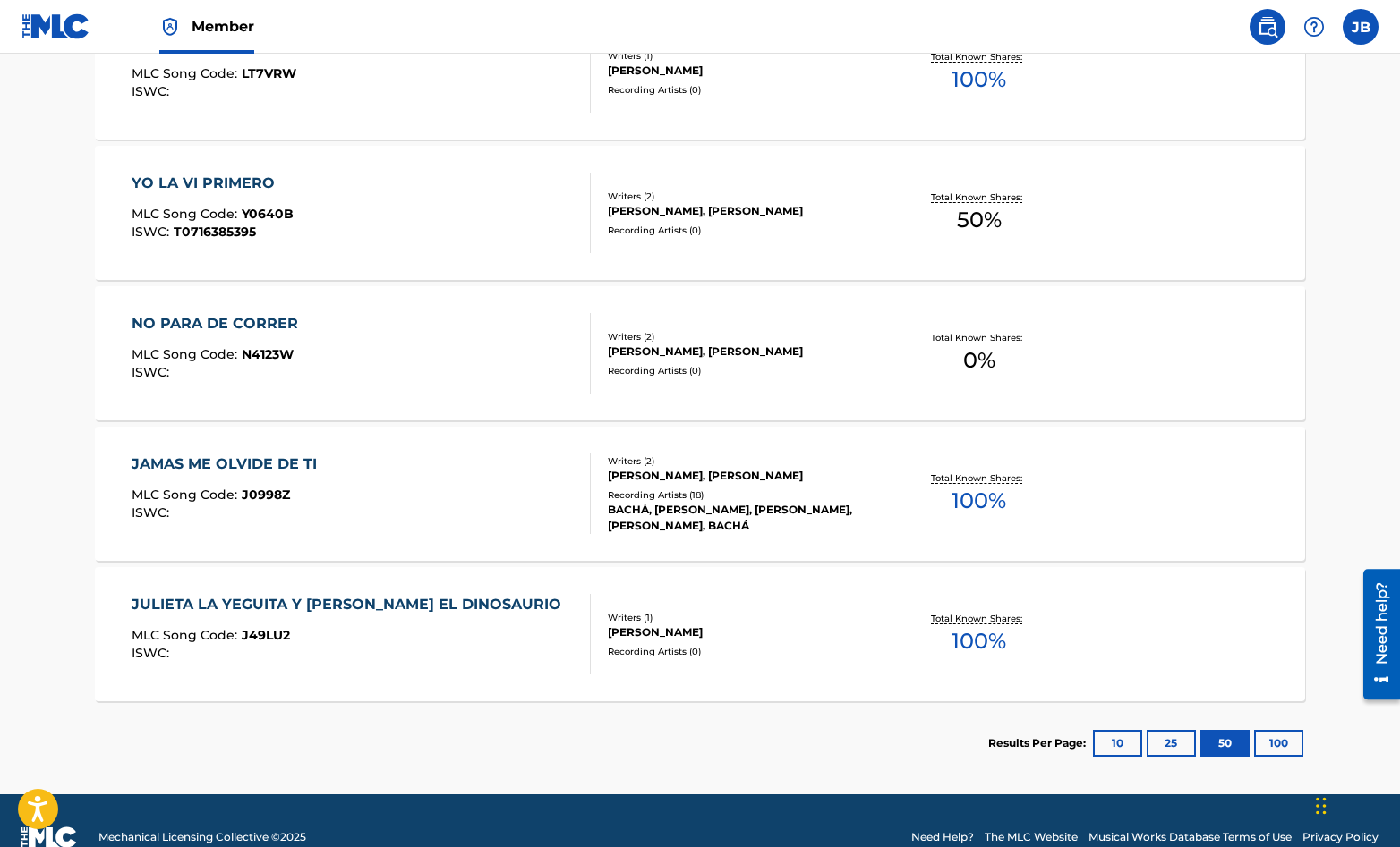
click at [523, 350] on div "NO PARA DE CORRER MLC Song Code : N4123W ISWC :" at bounding box center [361, 353] width 461 height 81
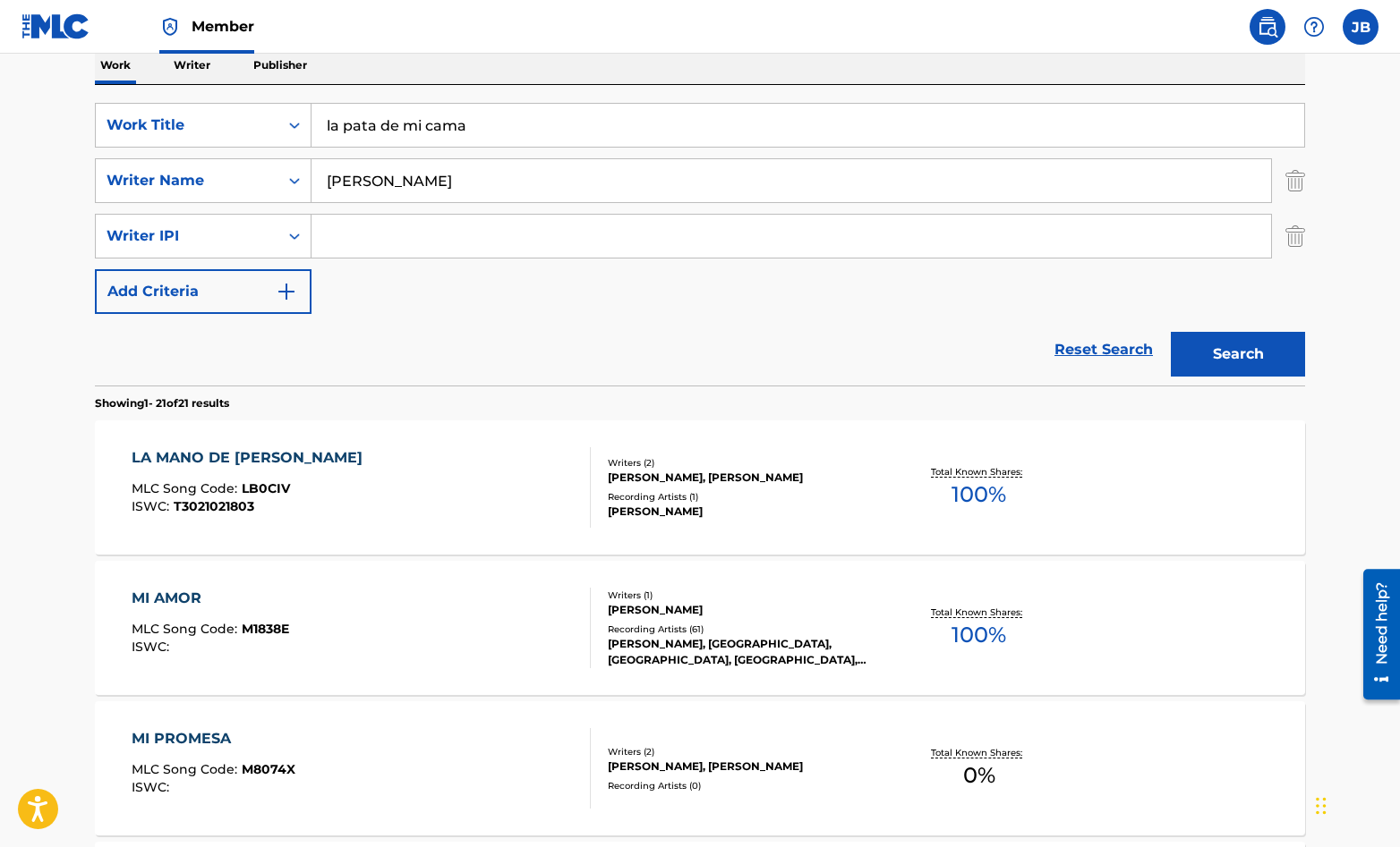
scroll to position [169, 0]
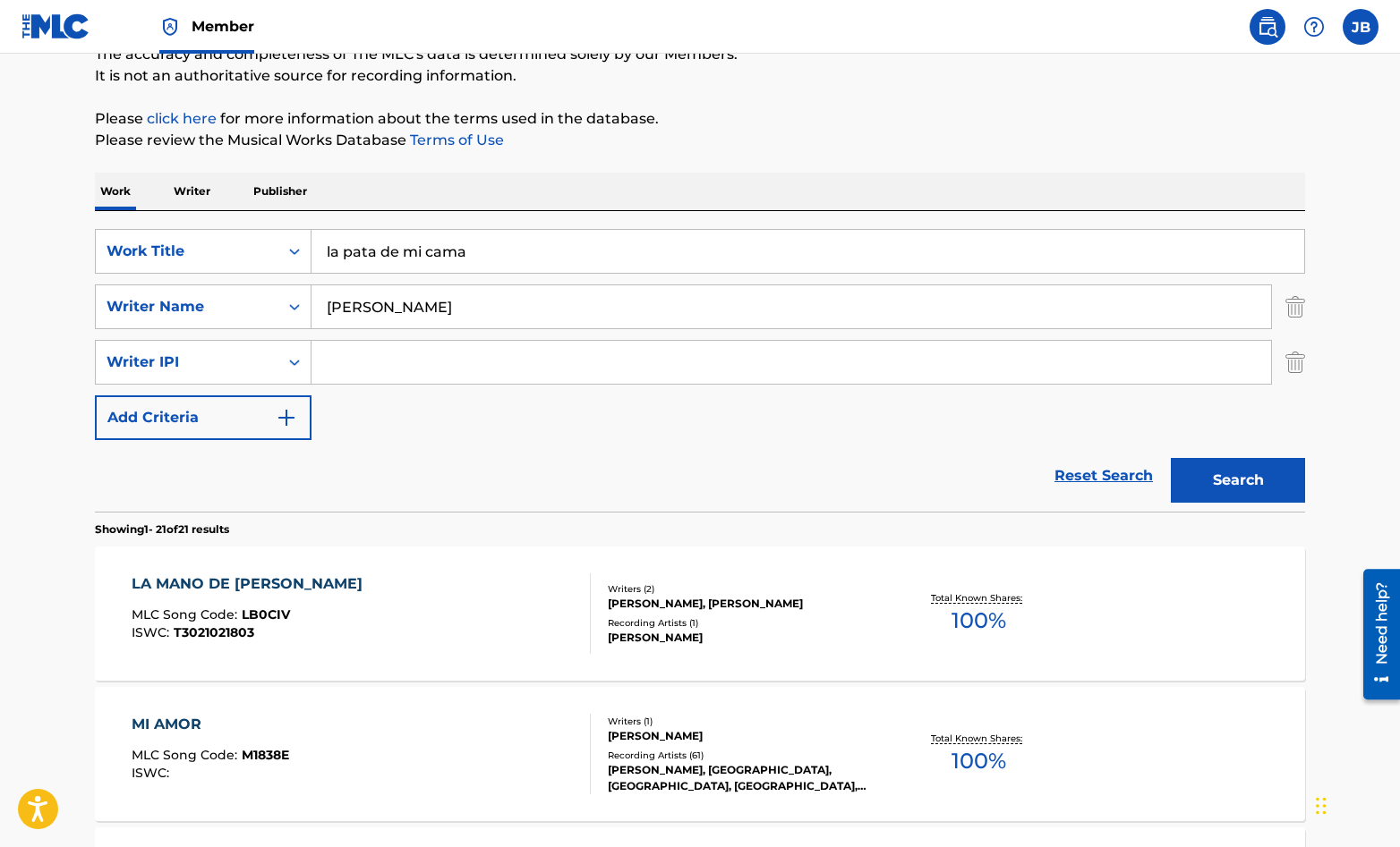
click at [443, 311] on input "[PERSON_NAME]" at bounding box center [792, 307] width 960 height 43
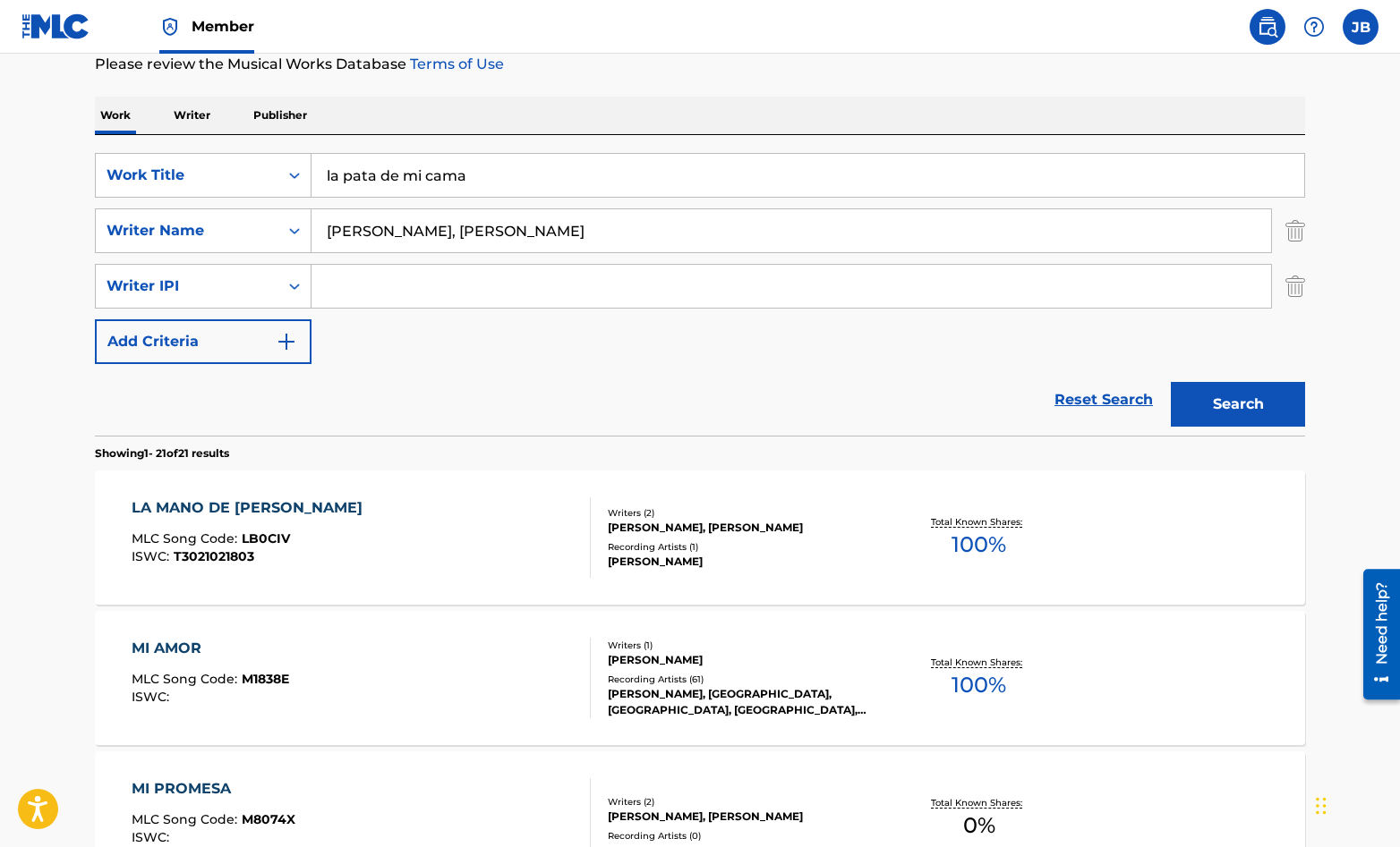
drag, startPoint x: 436, startPoint y: 235, endPoint x: 316, endPoint y: 234, distance: 120.0
click at [316, 234] on input "[PERSON_NAME], [PERSON_NAME]" at bounding box center [792, 231] width 960 height 43
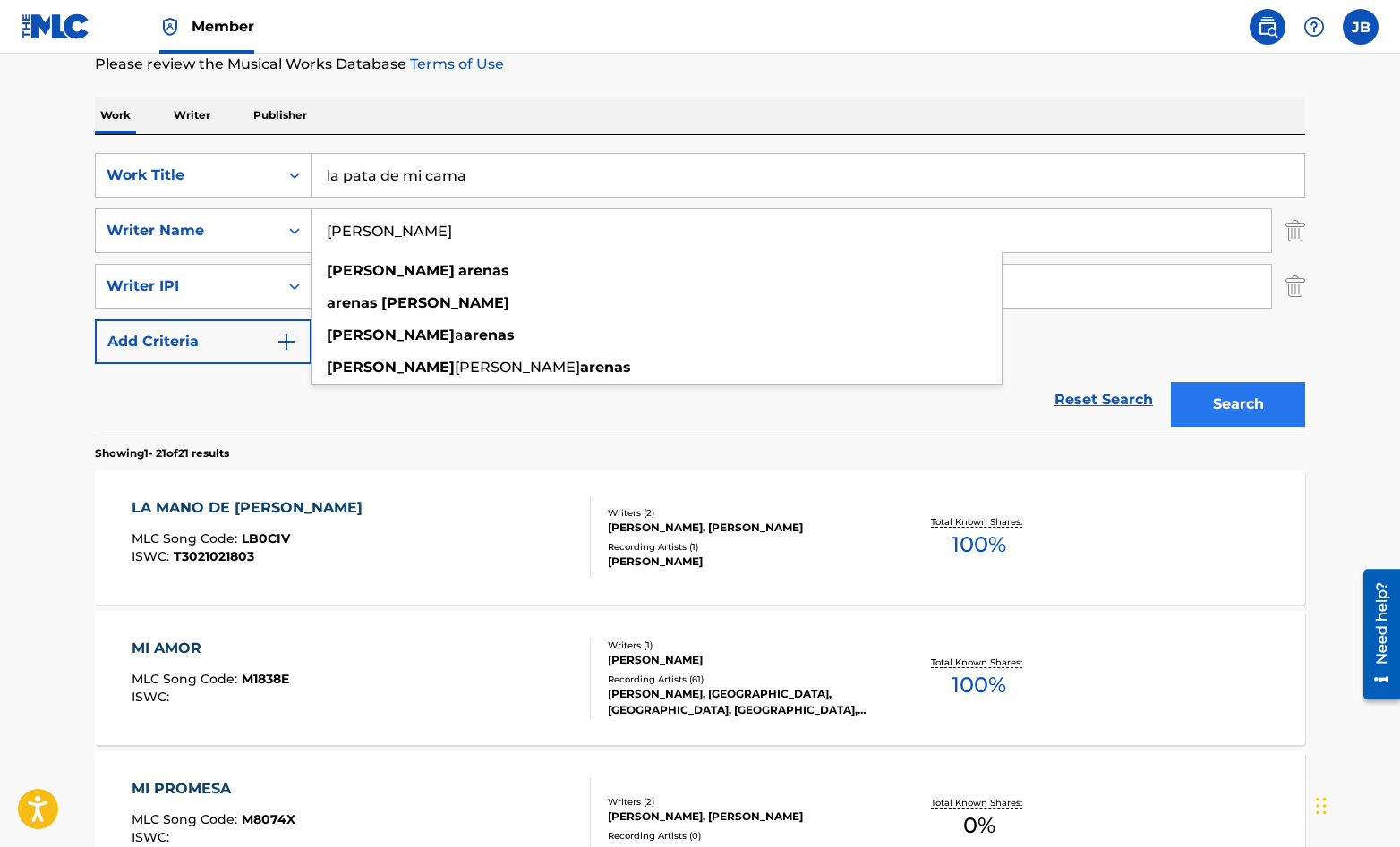
type input "[PERSON_NAME]"
click at [1213, 407] on button "Search" at bounding box center [1238, 404] width 134 height 45
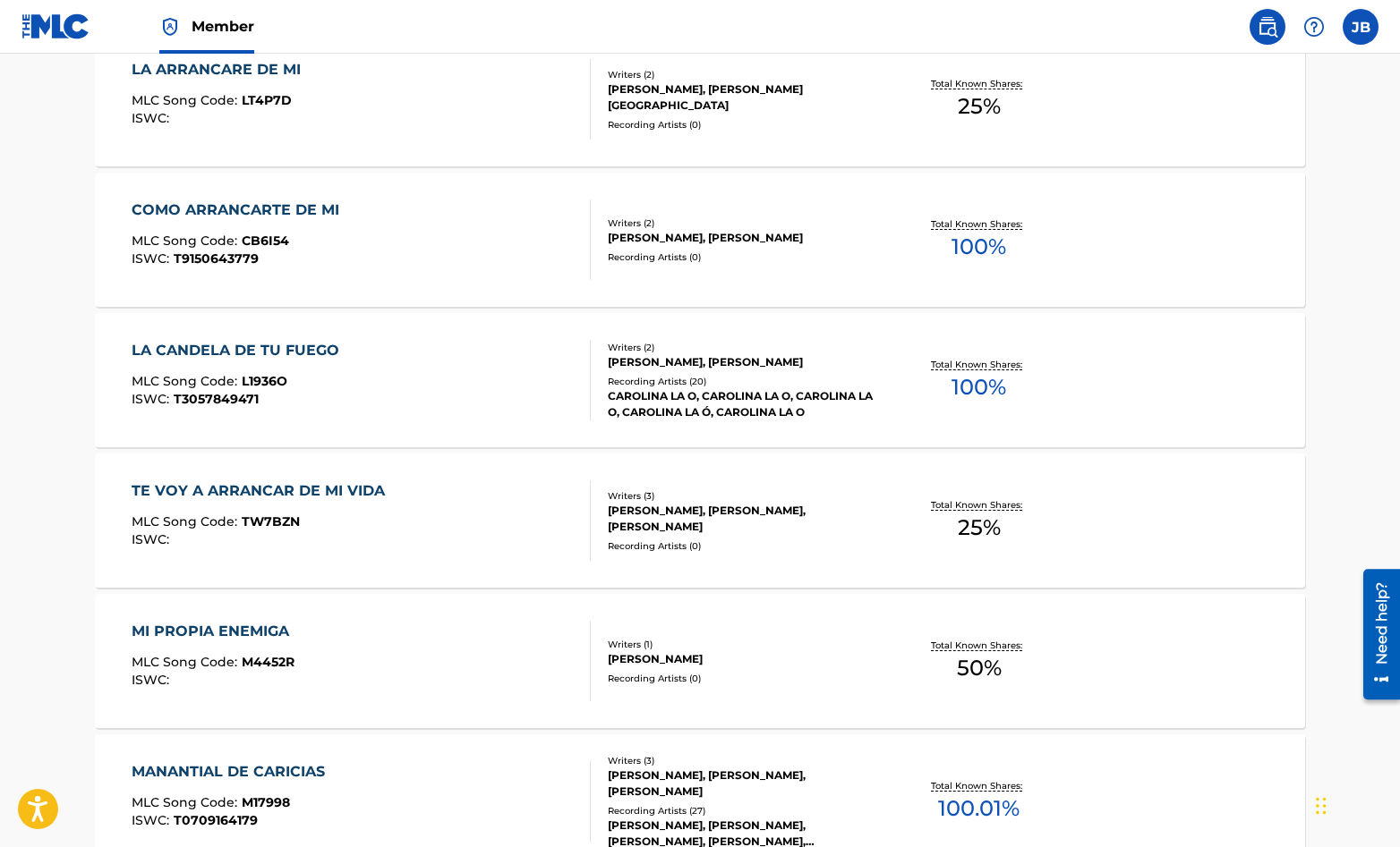
scroll to position [0, 0]
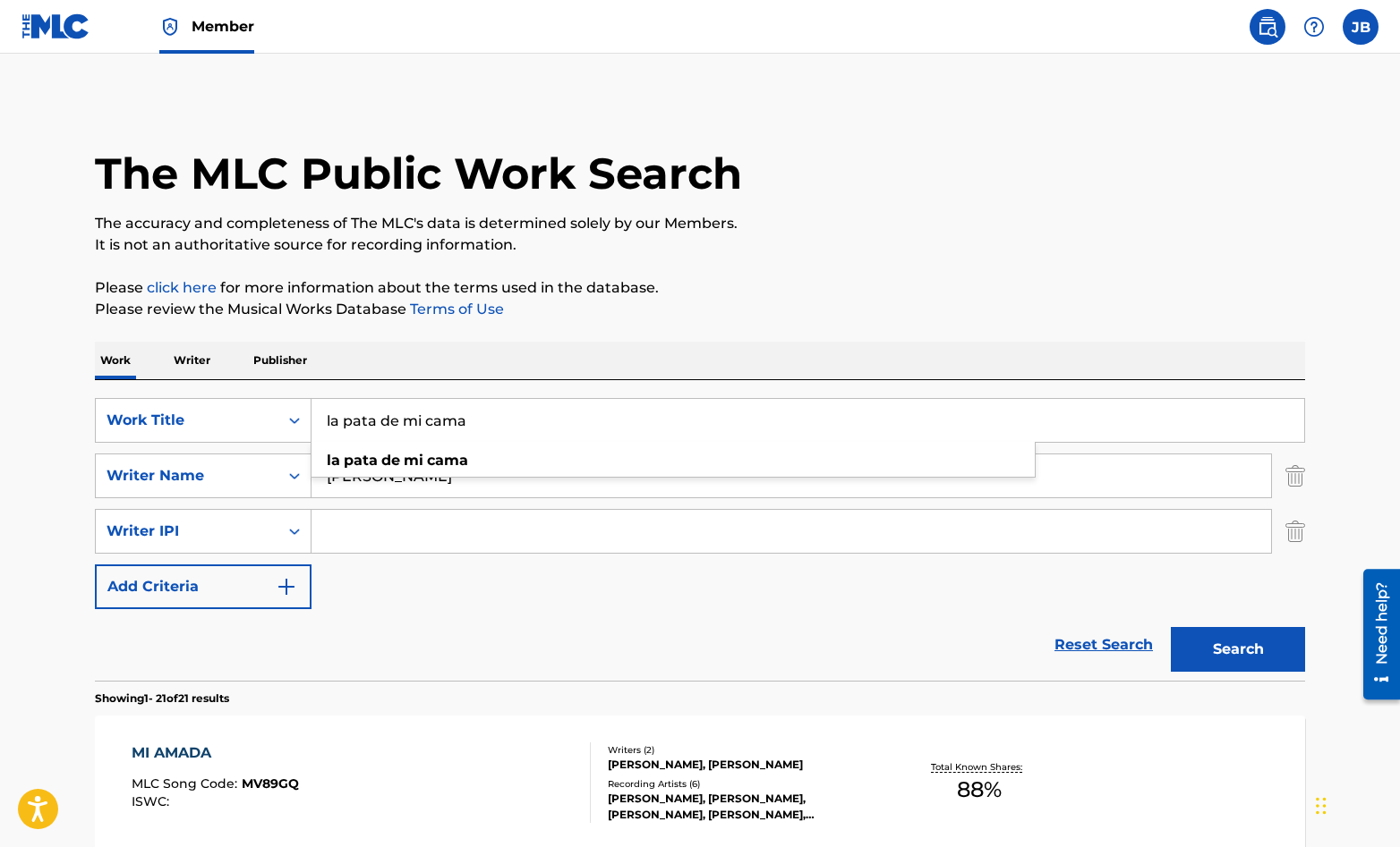
drag, startPoint x: 472, startPoint y: 428, endPoint x: 316, endPoint y: 419, distance: 156.3
click at [316, 419] on input "la pata de mi cama" at bounding box center [808, 421] width 993 height 43
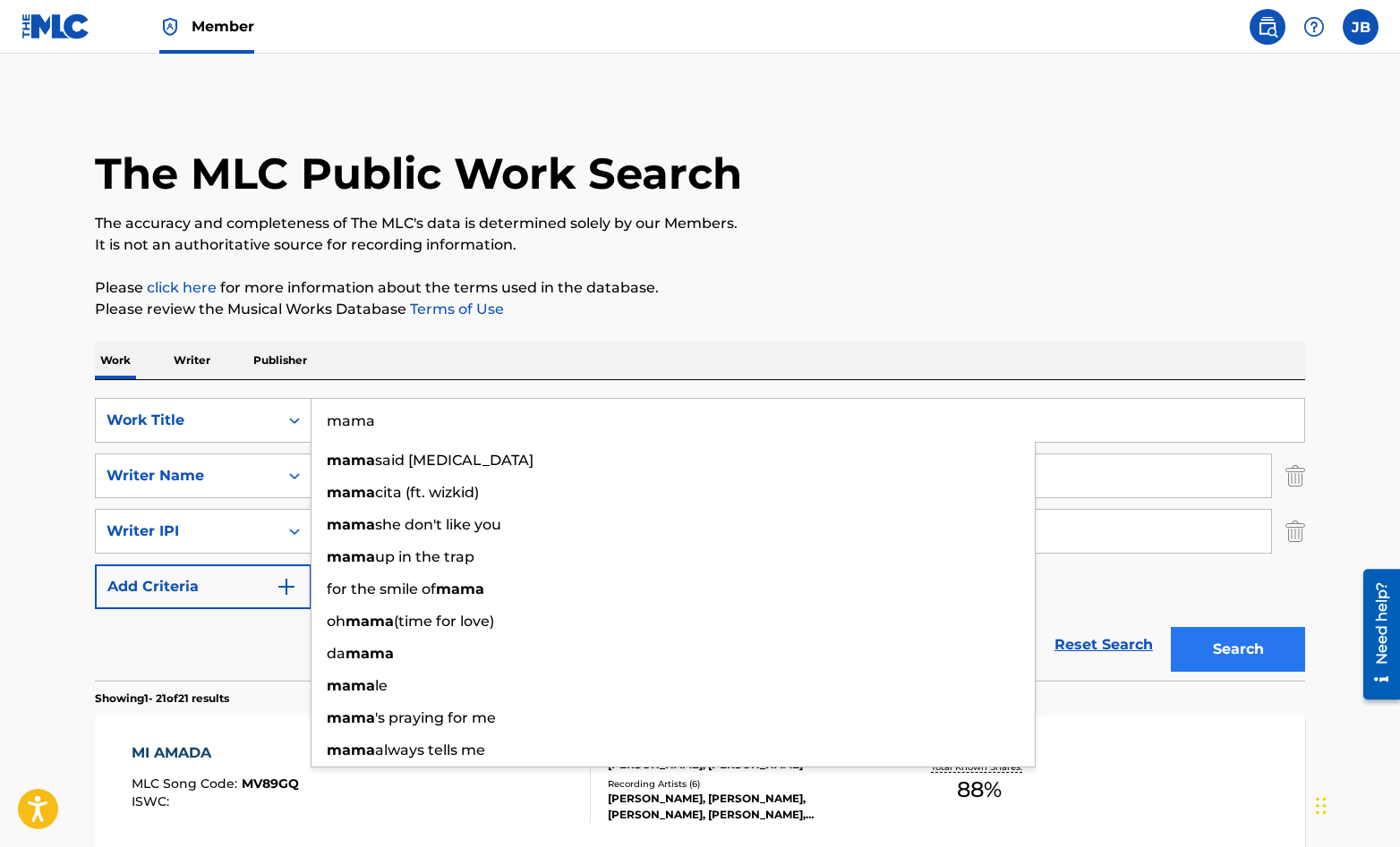
type input "mama"
click at [1233, 647] on button "Search" at bounding box center [1238, 650] width 134 height 45
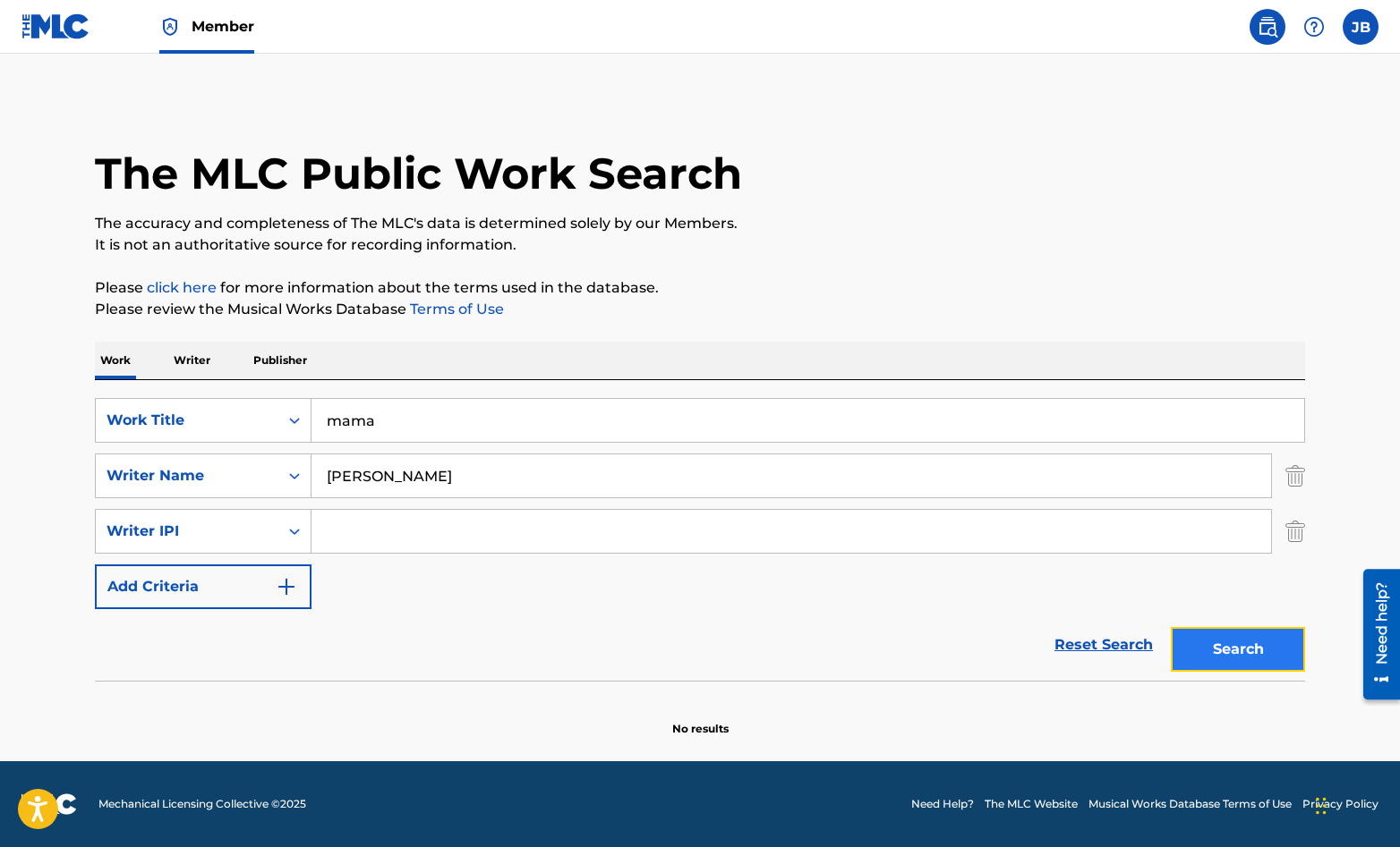
click at [1246, 650] on button "Search" at bounding box center [1238, 650] width 134 height 45
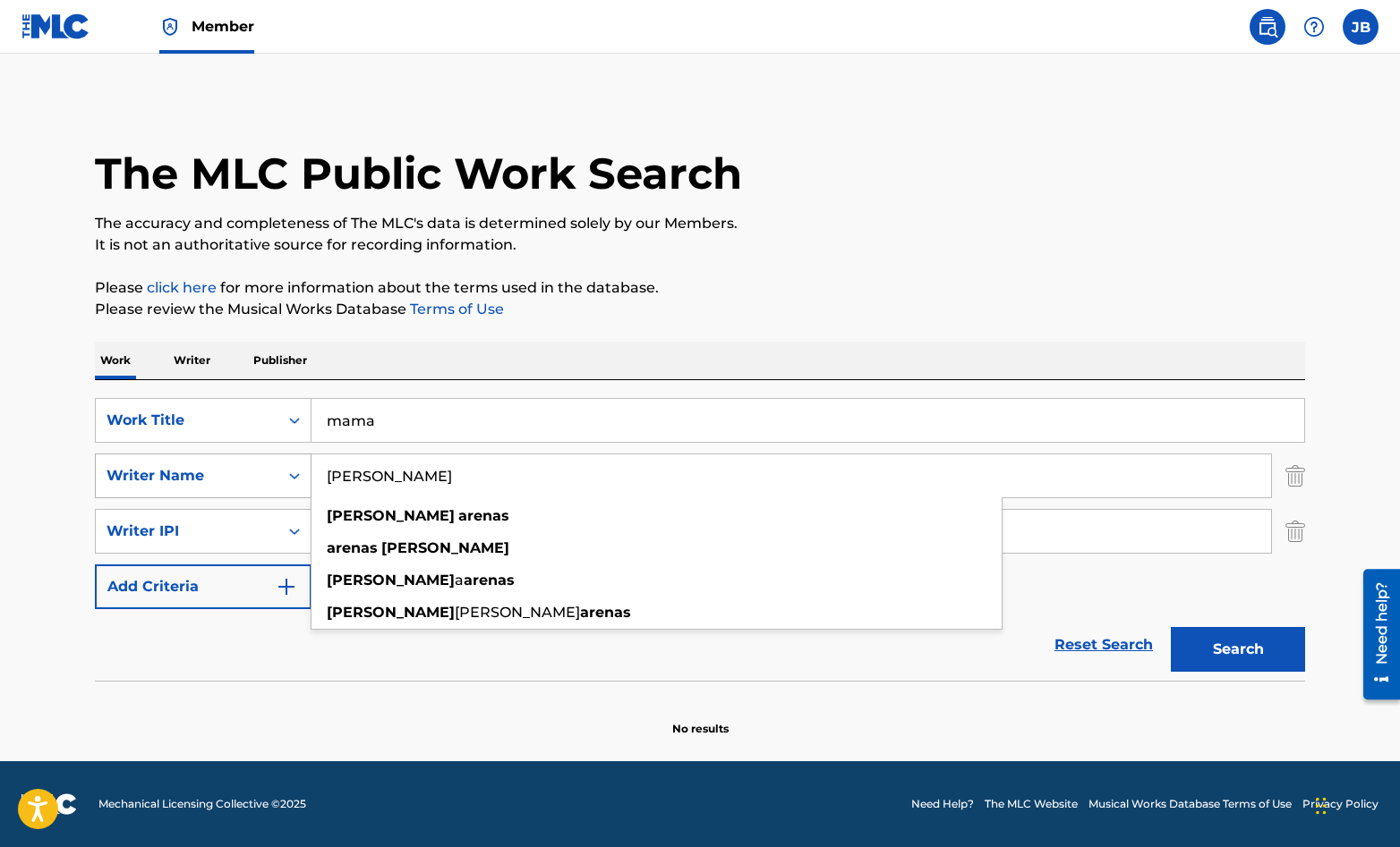
drag, startPoint x: 438, startPoint y: 482, endPoint x: 305, endPoint y: 473, distance: 133.3
click at [302, 473] on div "SearchWithCriteriac6b15329-2848-4977-8fba-55f37b9c9677 Writer Name [PERSON_NAME…" at bounding box center [700, 476] width 1211 height 45
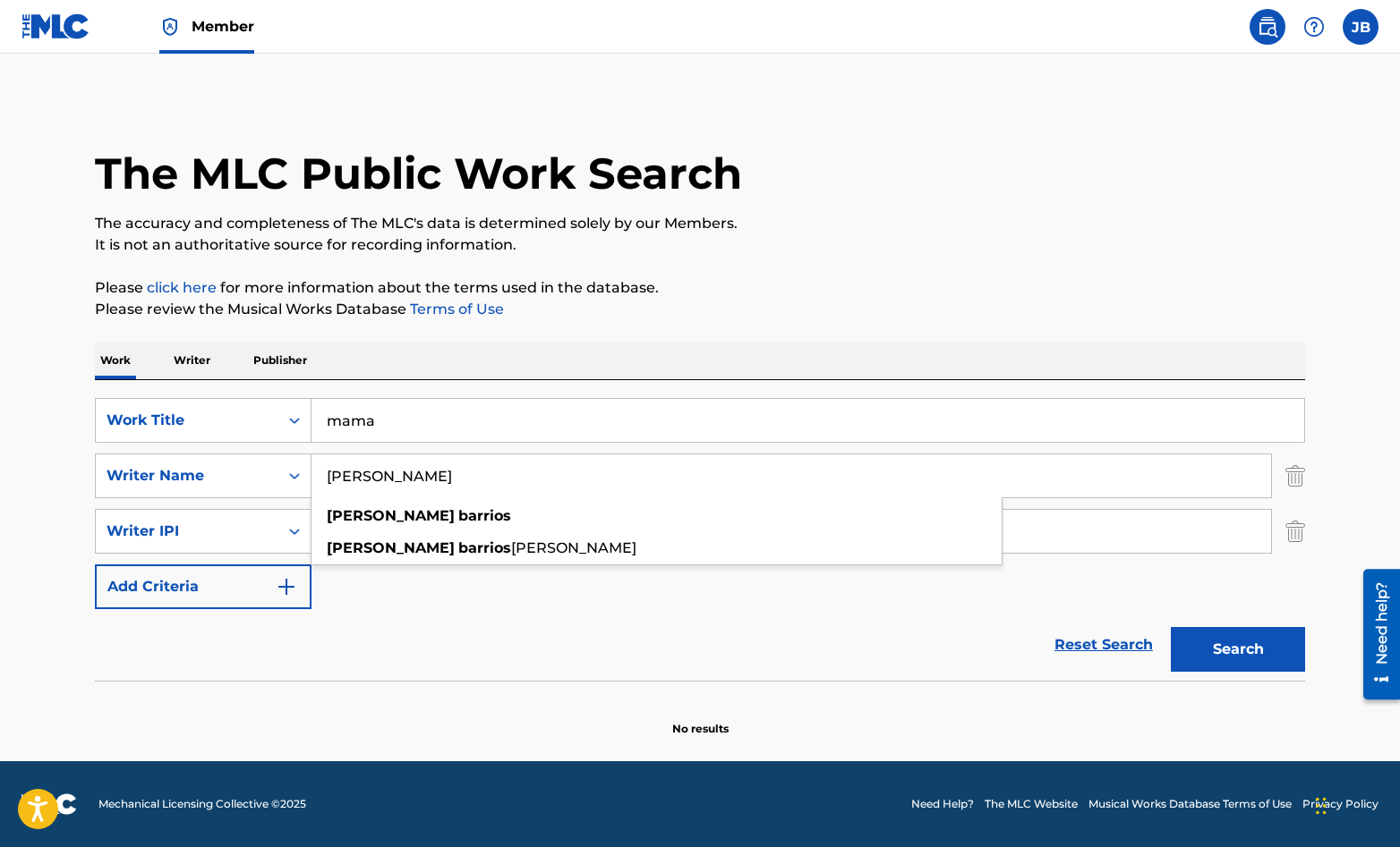
type input "[PERSON_NAME]"
click at [867, 628] on div "Reset Search Search" at bounding box center [700, 645] width 1211 height 72
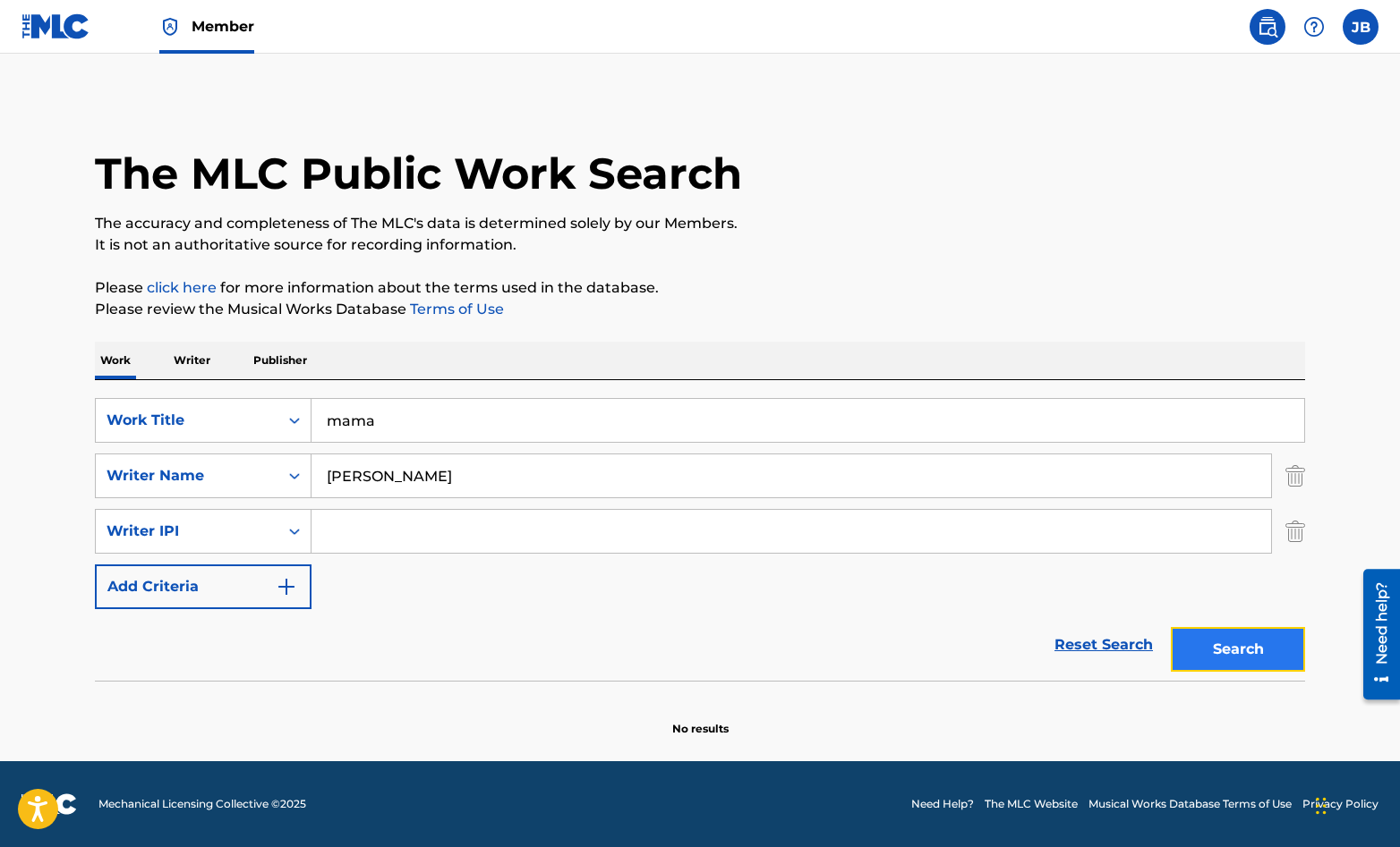
click at [1228, 650] on button "Search" at bounding box center [1238, 650] width 134 height 45
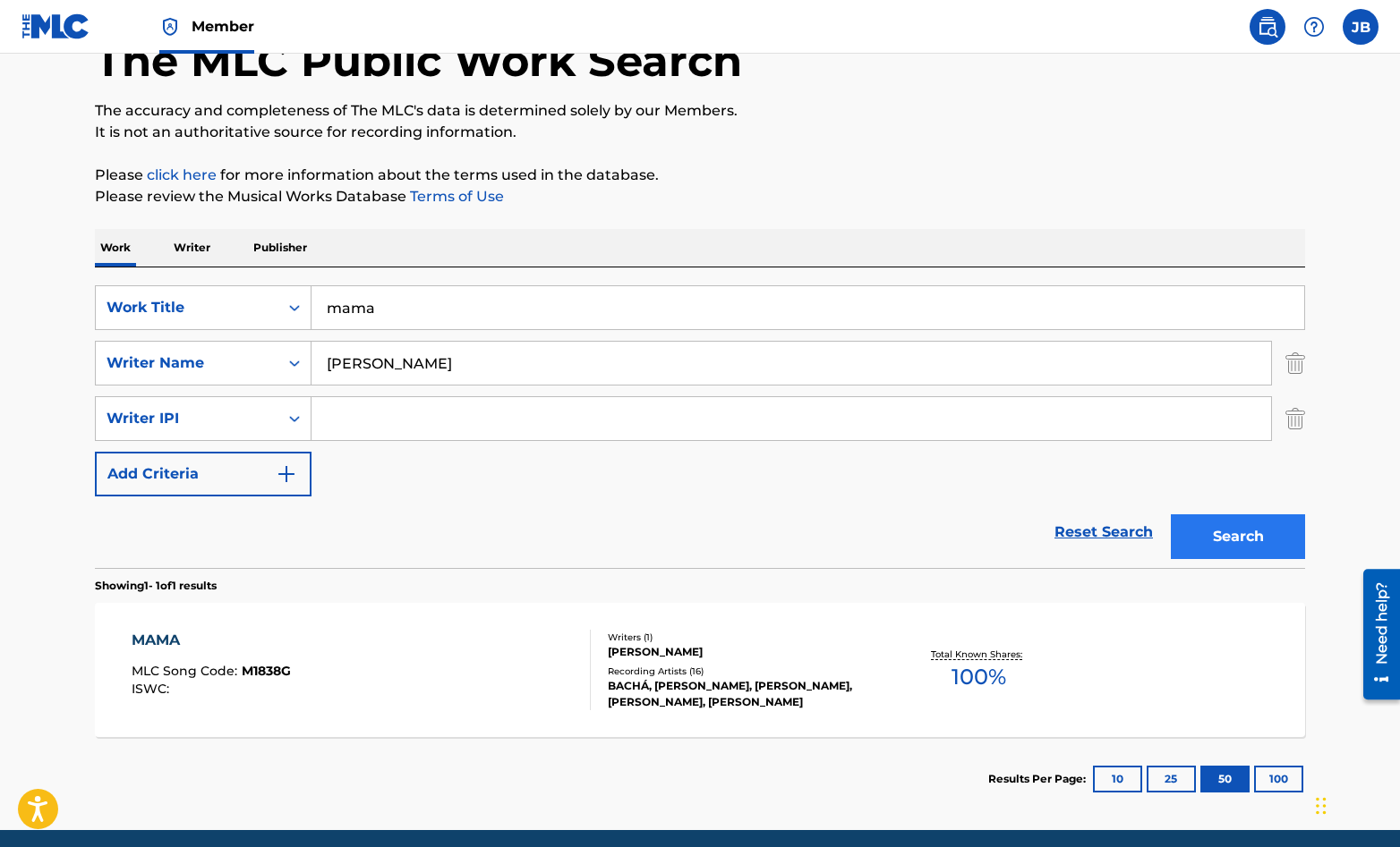
scroll to position [117, 0]
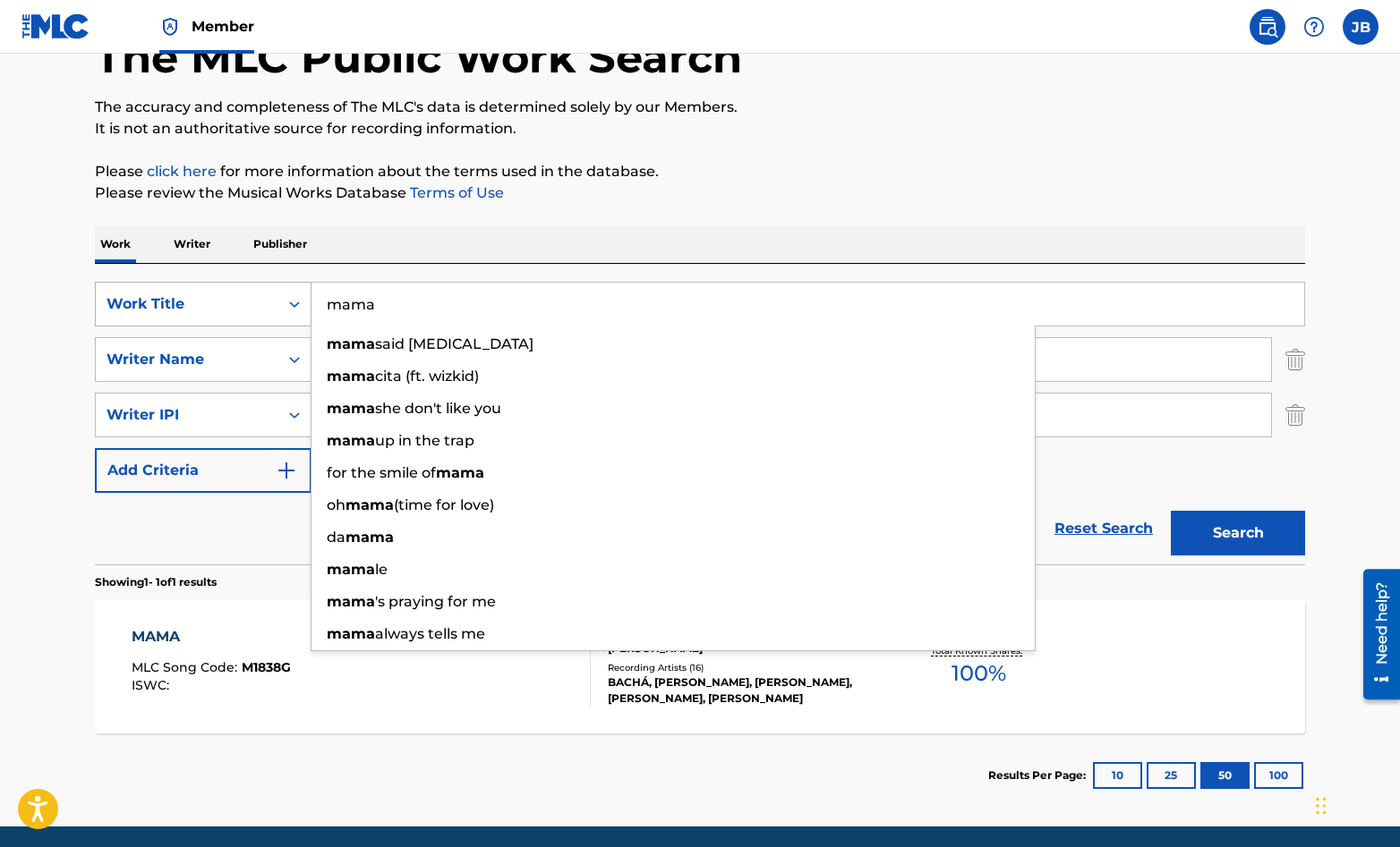
drag, startPoint x: 380, startPoint y: 306, endPoint x: 297, endPoint y: 304, distance: 83.0
click at [297, 304] on div "SearchWithCriteriaefb1981f-bc26-4704-af24-bf3548a081e7 Work Title mama mama sai…" at bounding box center [700, 304] width 1211 height 45
type input "m"
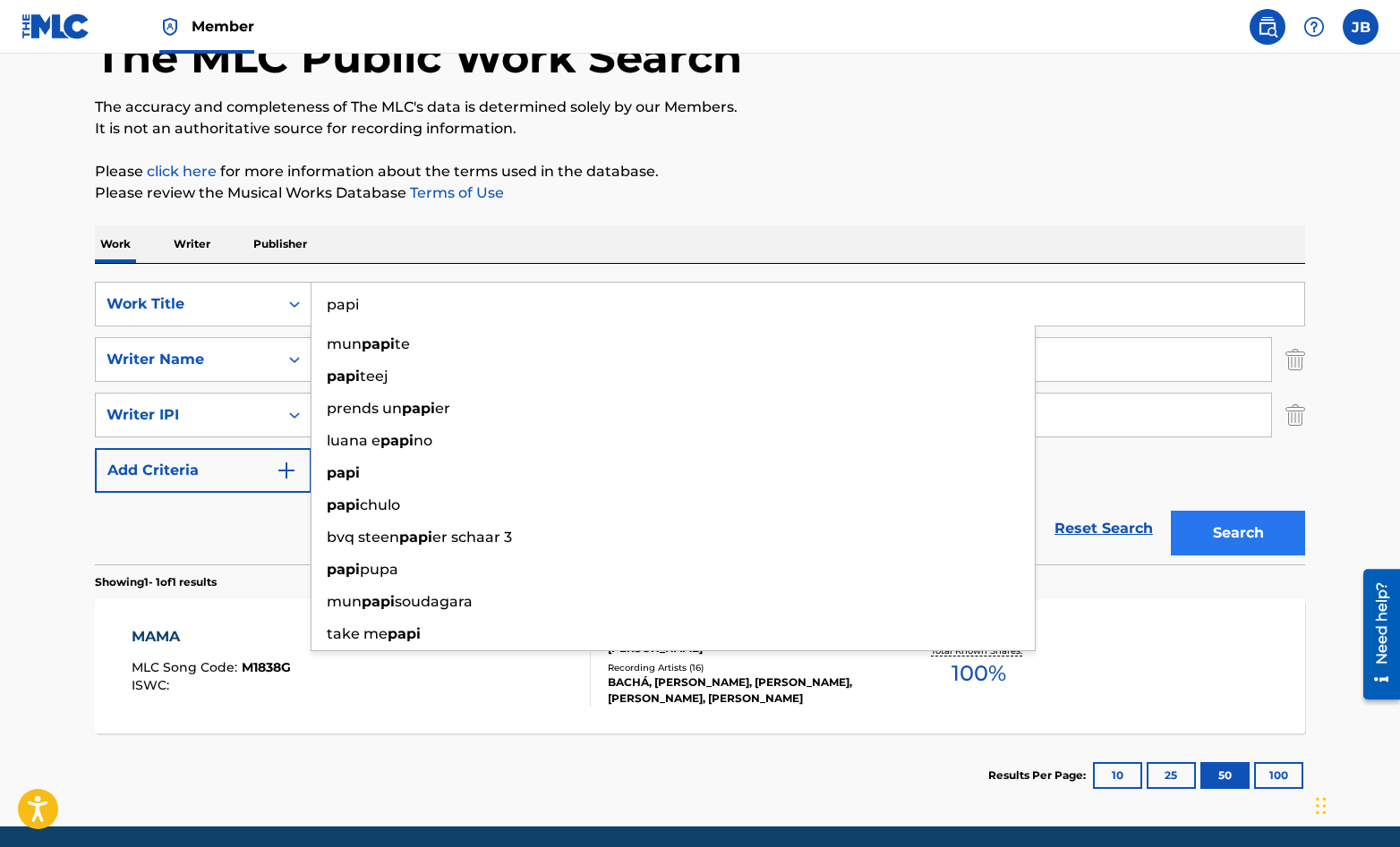
type input "papi"
click at [1225, 535] on button "Search" at bounding box center [1238, 533] width 134 height 45
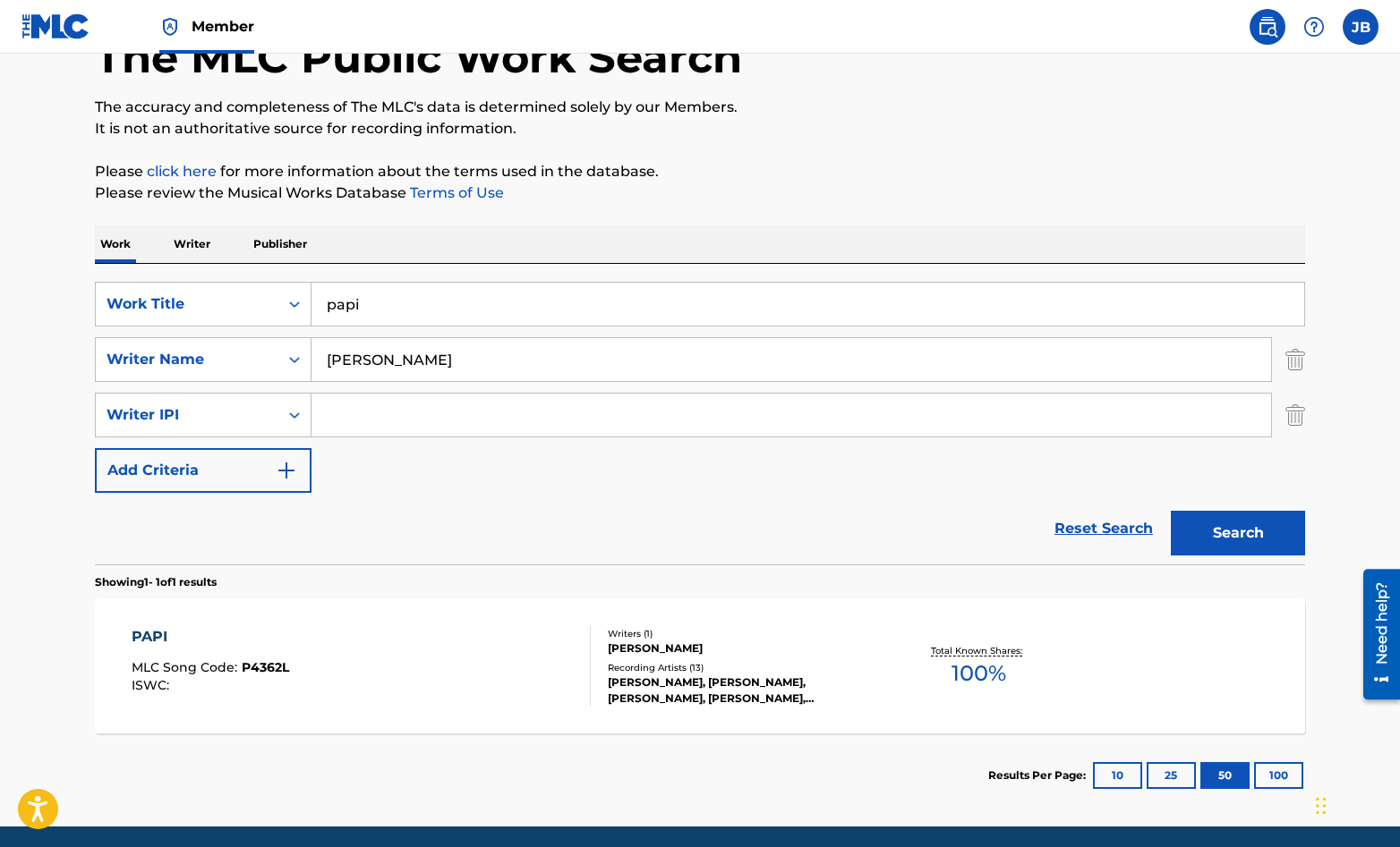
scroll to position [182, 0]
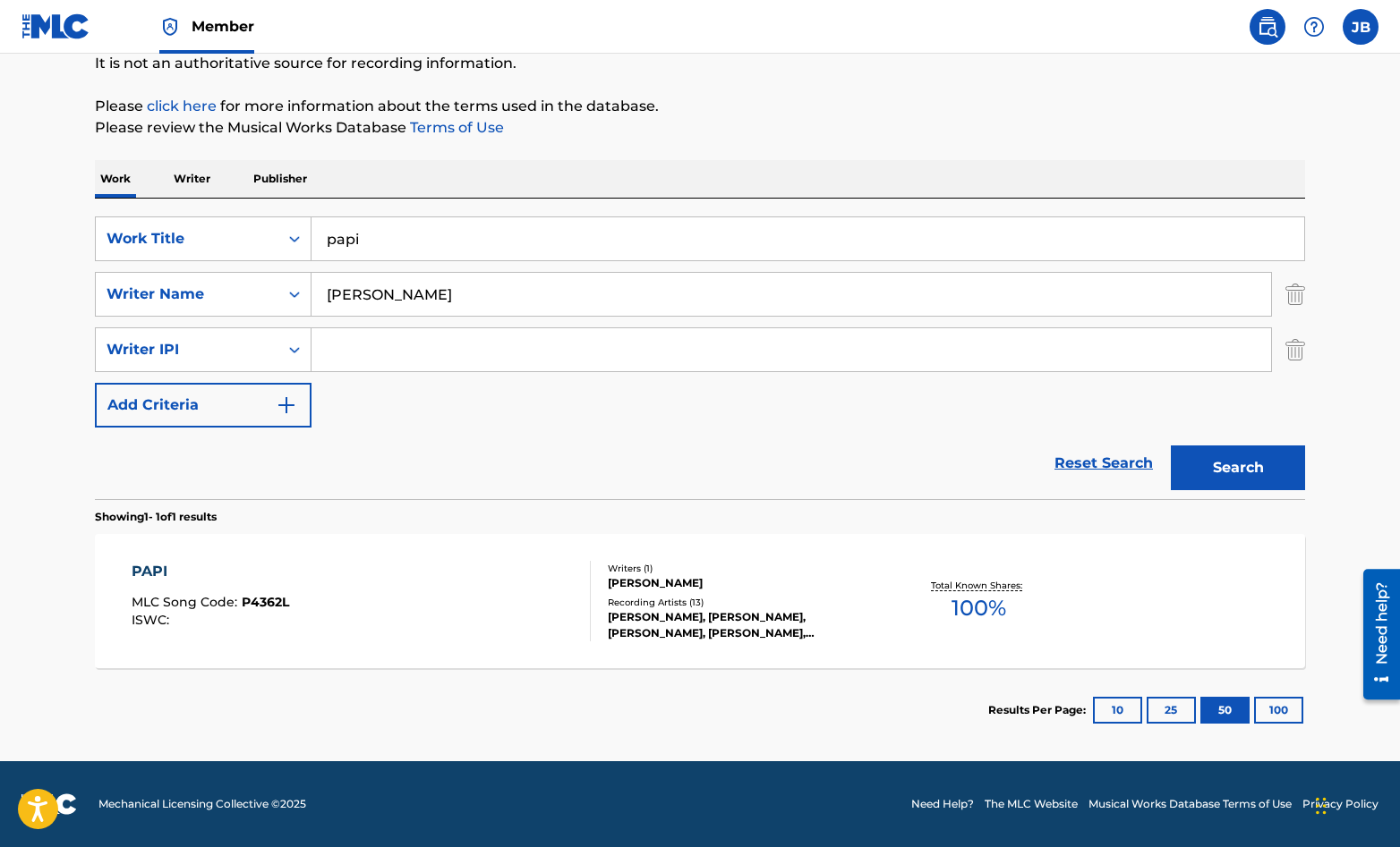
click at [541, 588] on div "PAPI MLC Song Code : P4362L ISWC :" at bounding box center [361, 601] width 461 height 81
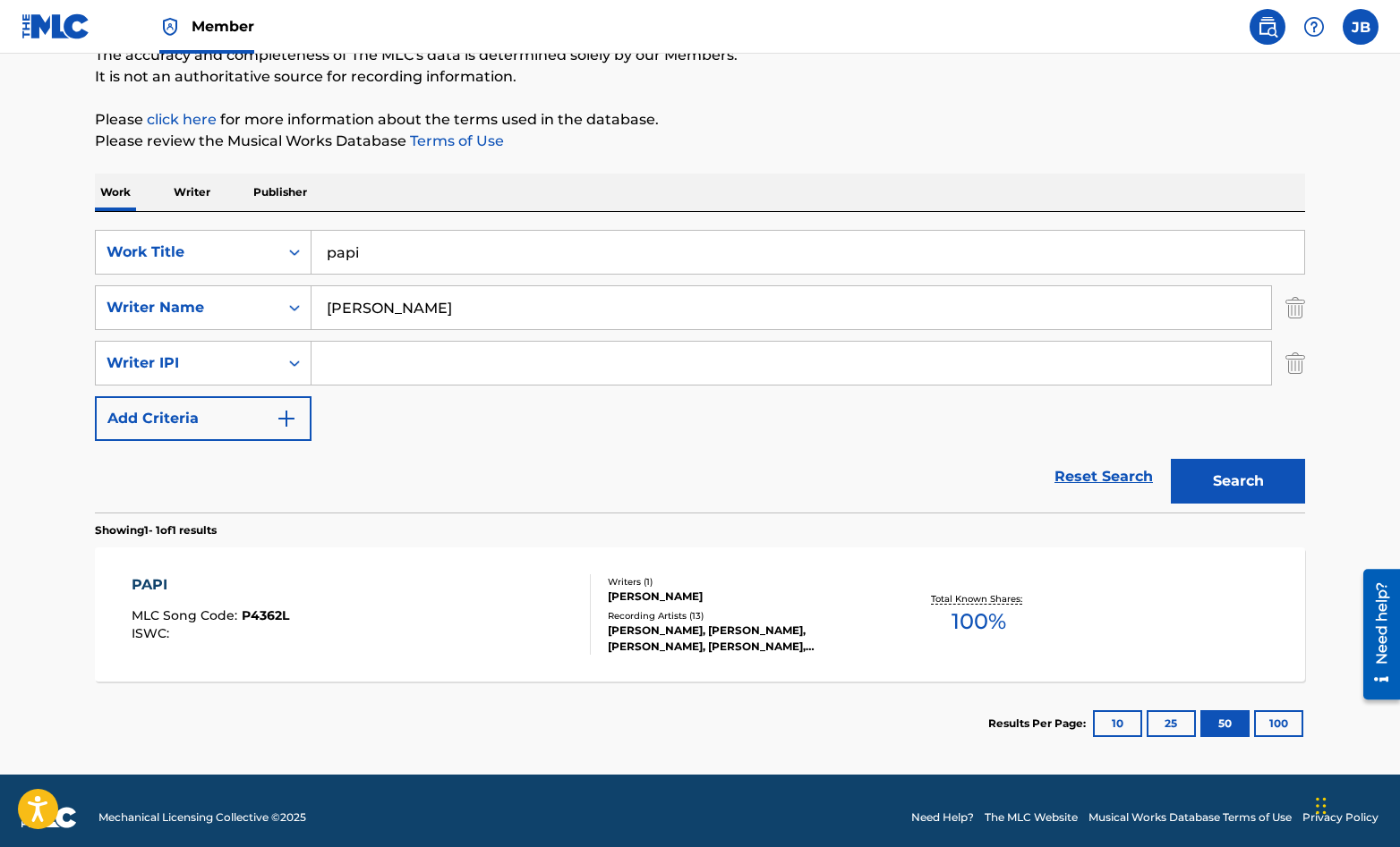
scroll to position [171, 0]
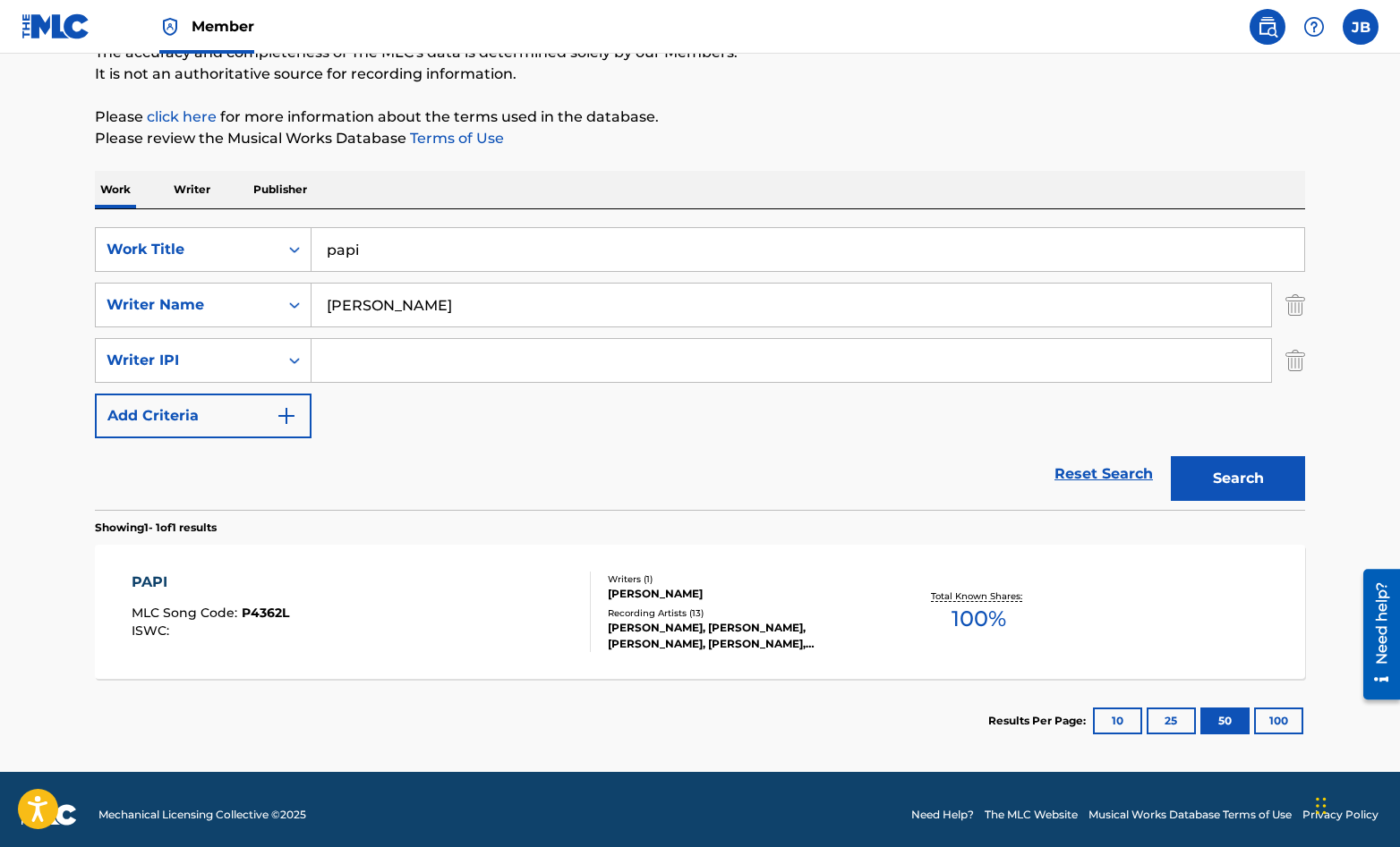
click at [552, 600] on div "PAPI MLC Song Code : P4362L ISWC :" at bounding box center [361, 612] width 461 height 81
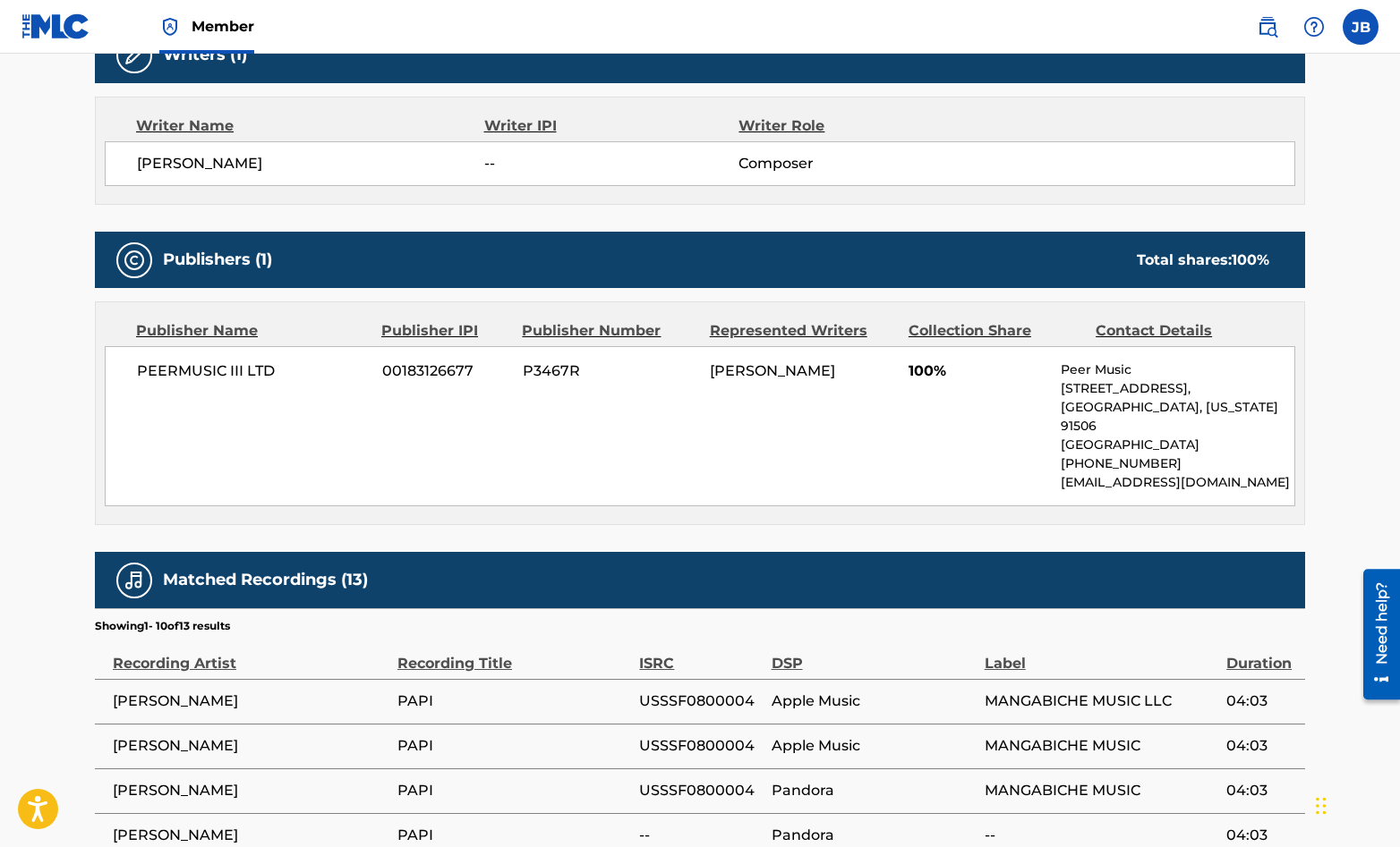
scroll to position [1140, 0]
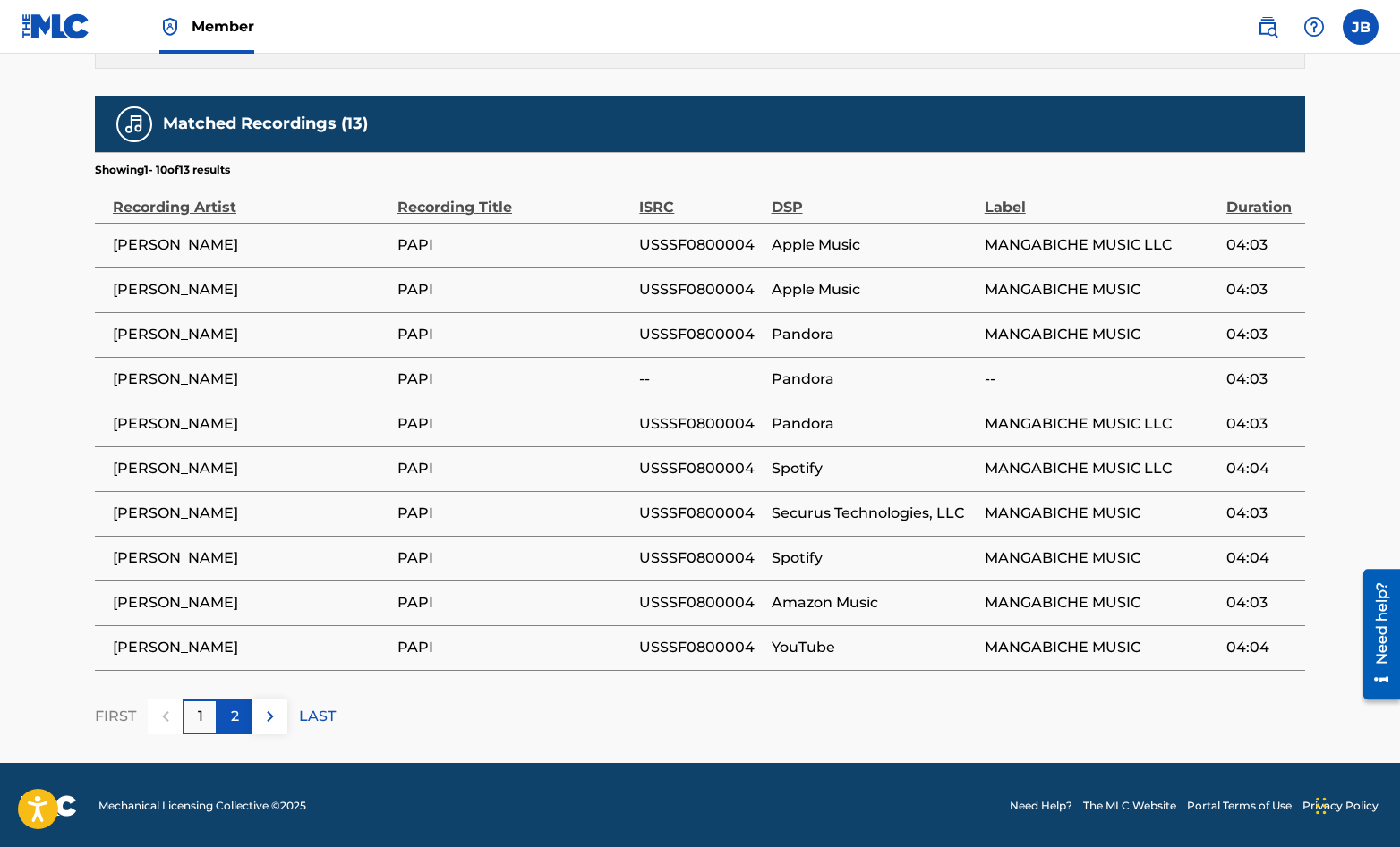
click at [233, 713] on p "2" at bounding box center [235, 717] width 8 height 21
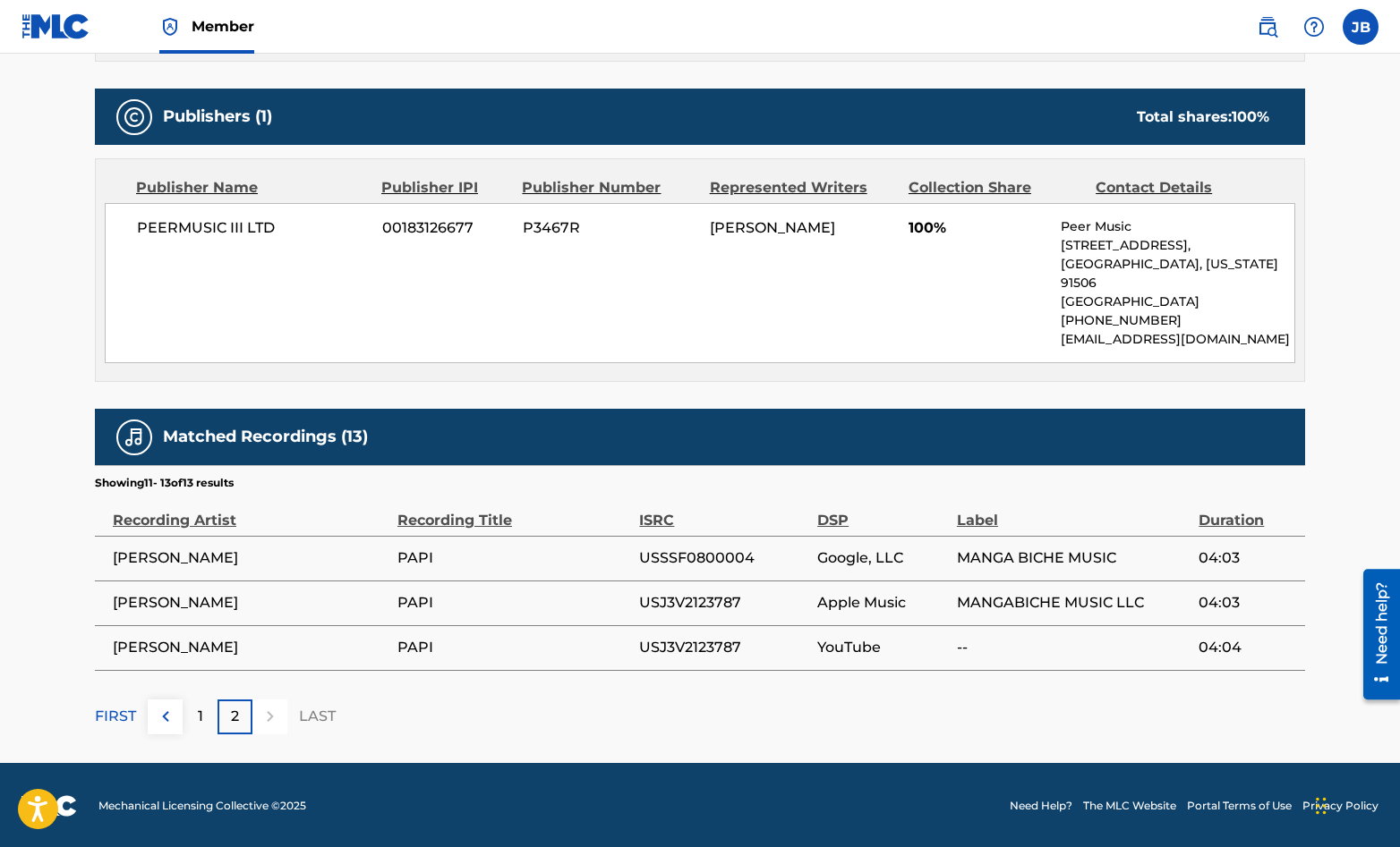
scroll to position [0, 0]
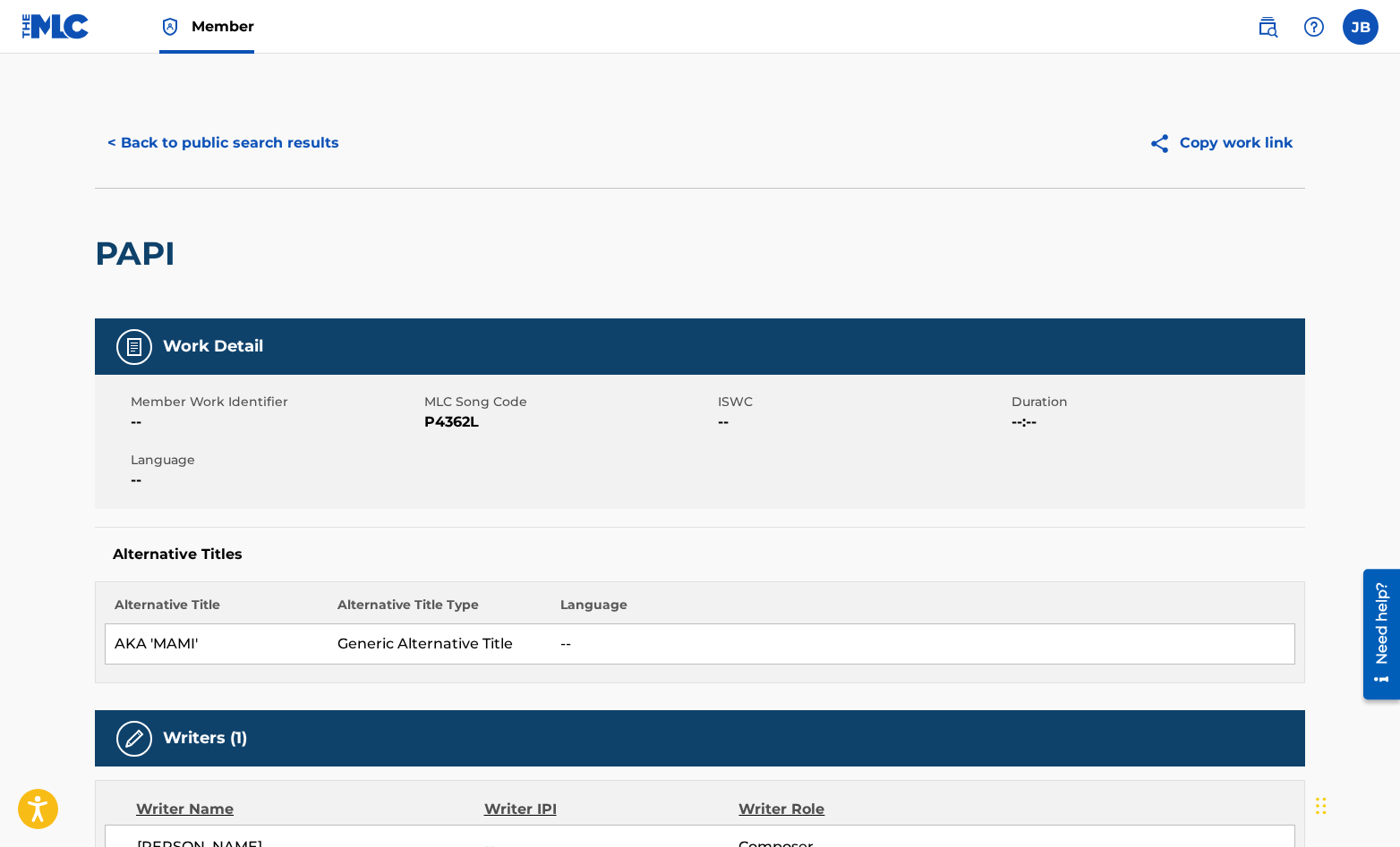
scroll to position [24, 0]
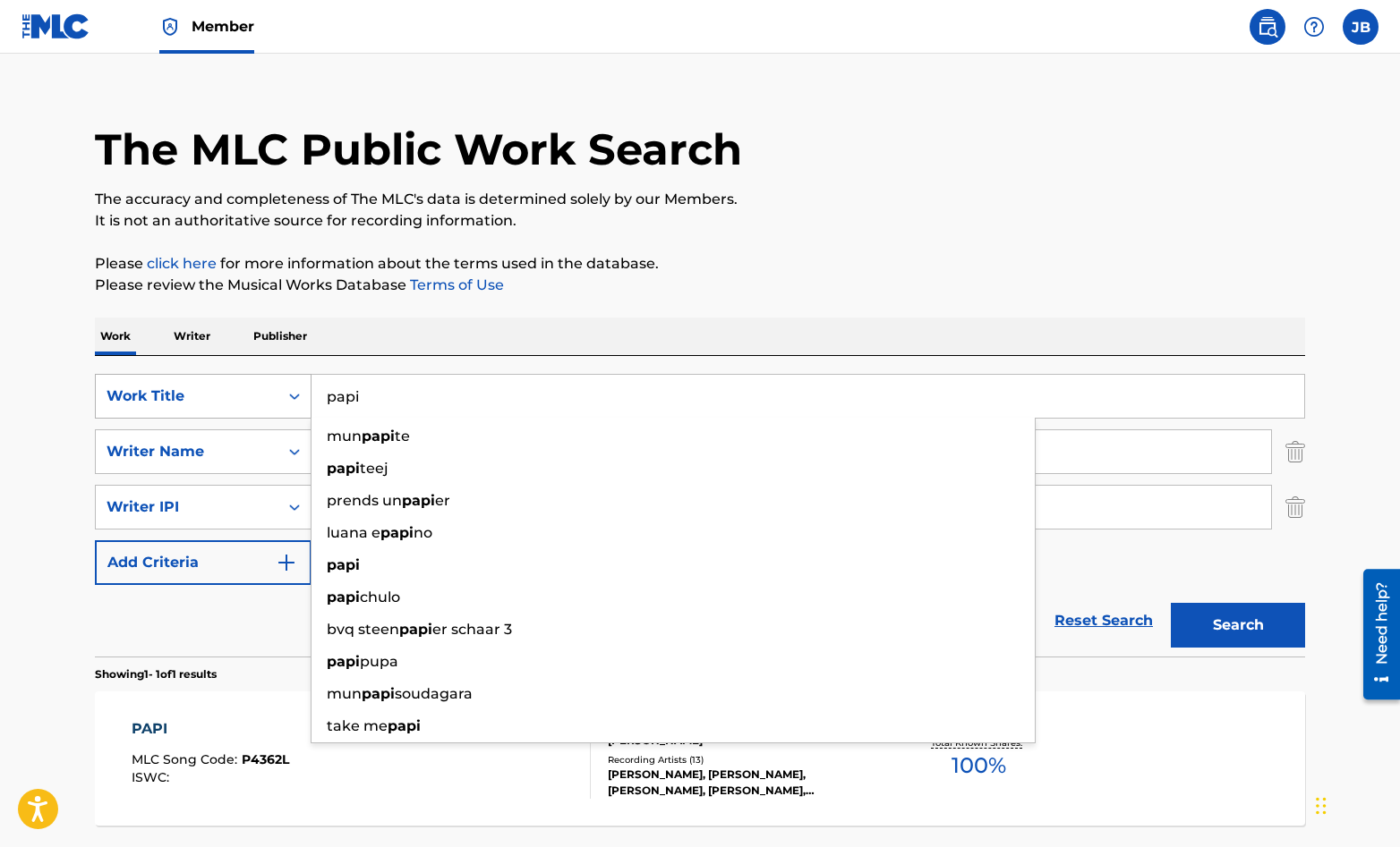
drag, startPoint x: 363, startPoint y: 402, endPoint x: 309, endPoint y: 398, distance: 54.1
click at [309, 398] on div "SearchWithCriteriaefb1981f-bc26-4704-af24-bf3548a081e7 Work Title papi mun papi…" at bounding box center [700, 396] width 1211 height 45
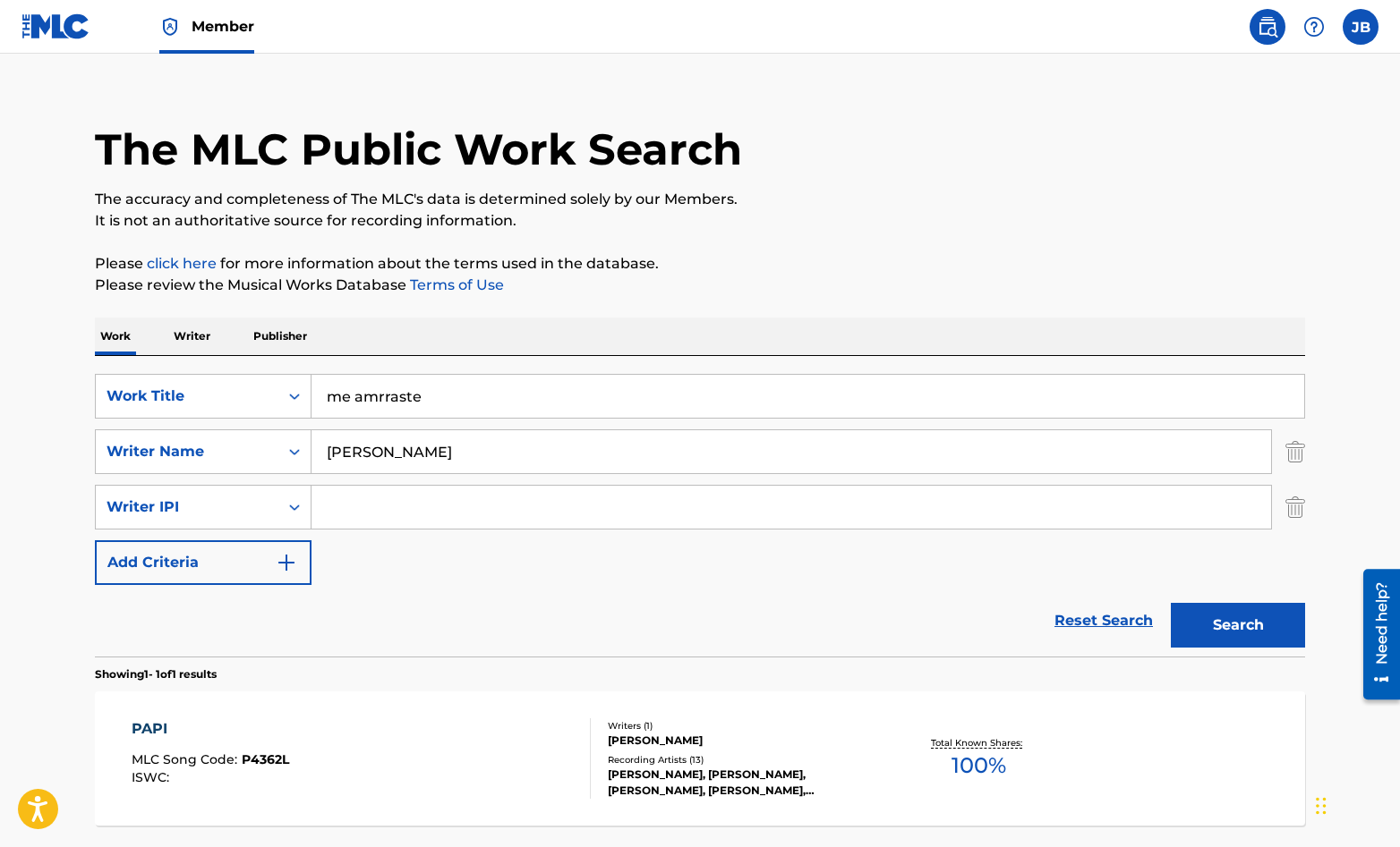
click at [375, 400] on input "me amrraste" at bounding box center [808, 396] width 993 height 43
type input "me amarraste"
click at [1233, 629] on button "Search" at bounding box center [1238, 626] width 134 height 45
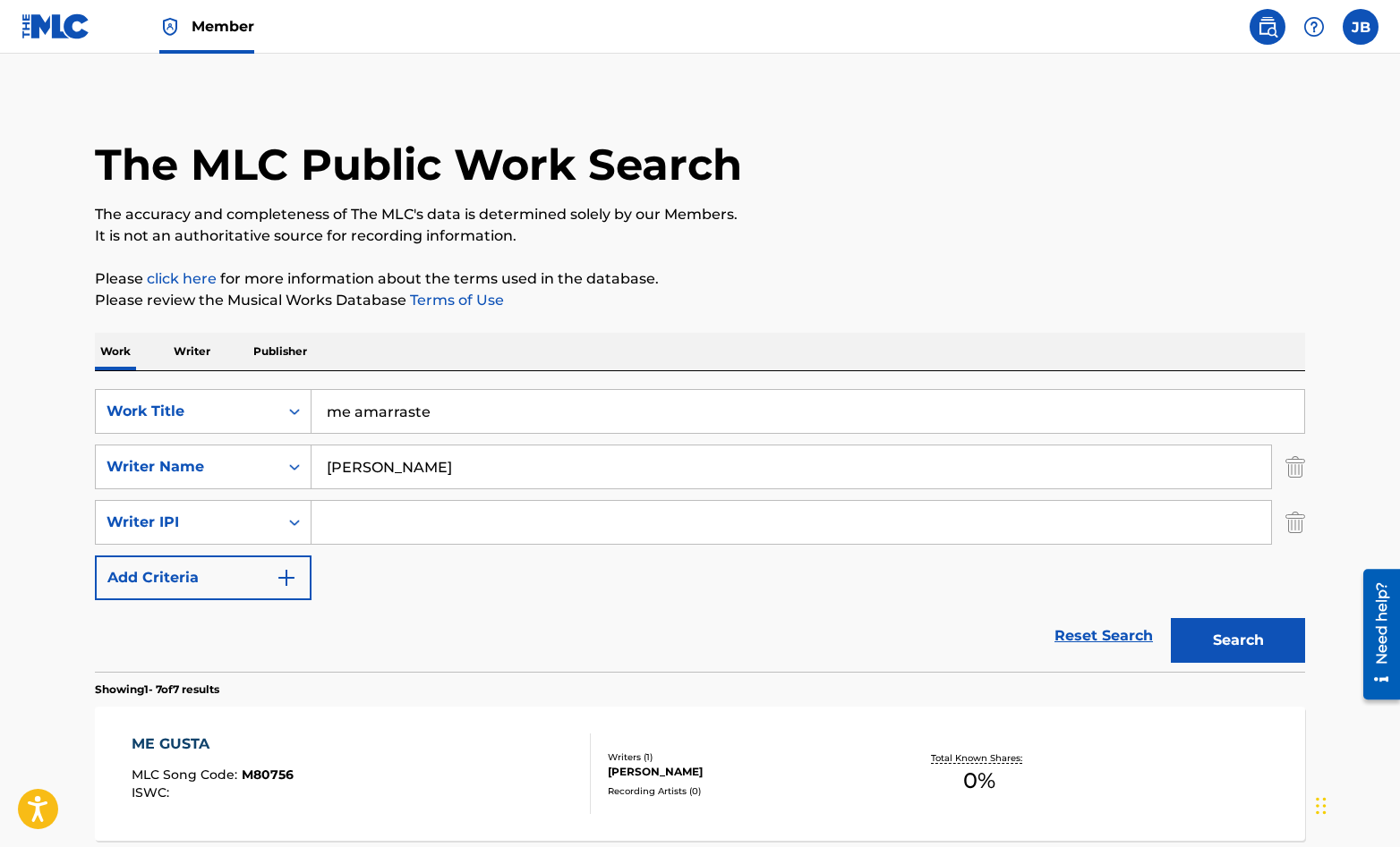
scroll to position [0, 0]
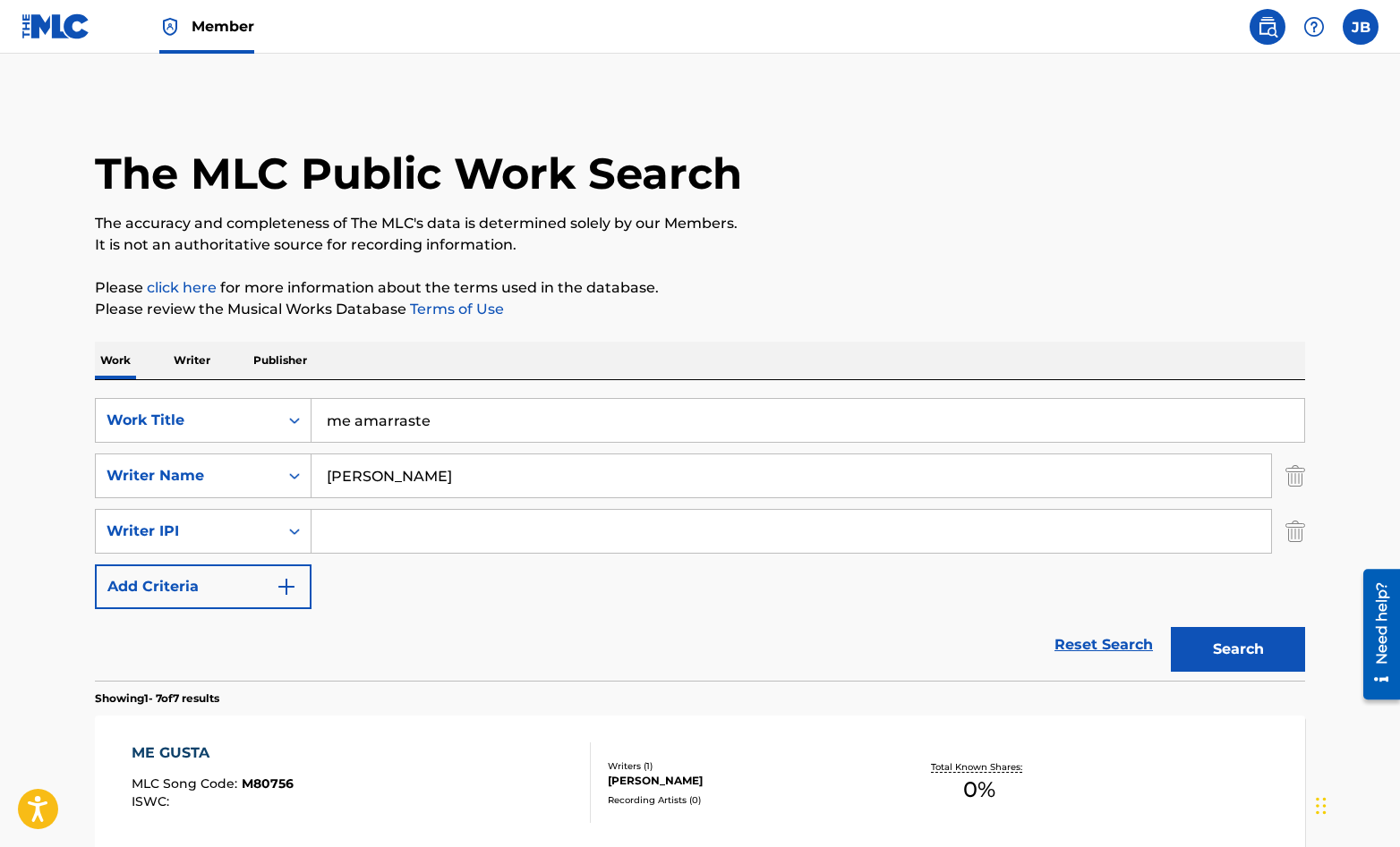
drag, startPoint x: 435, startPoint y: 424, endPoint x: 315, endPoint y: 418, distance: 120.1
click at [315, 418] on input "me amarraste" at bounding box center [808, 421] width 993 height 43
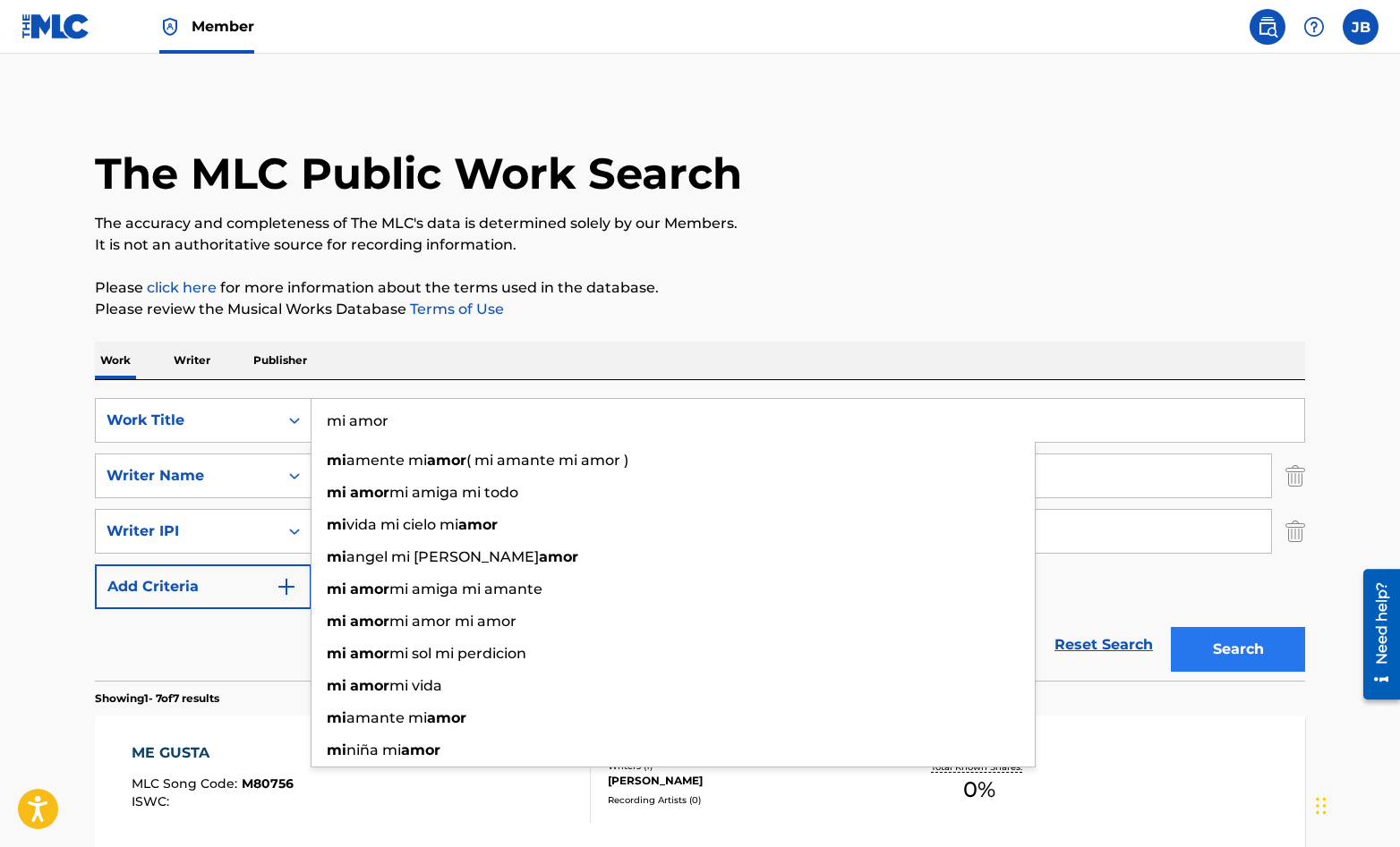
type input "mi amor"
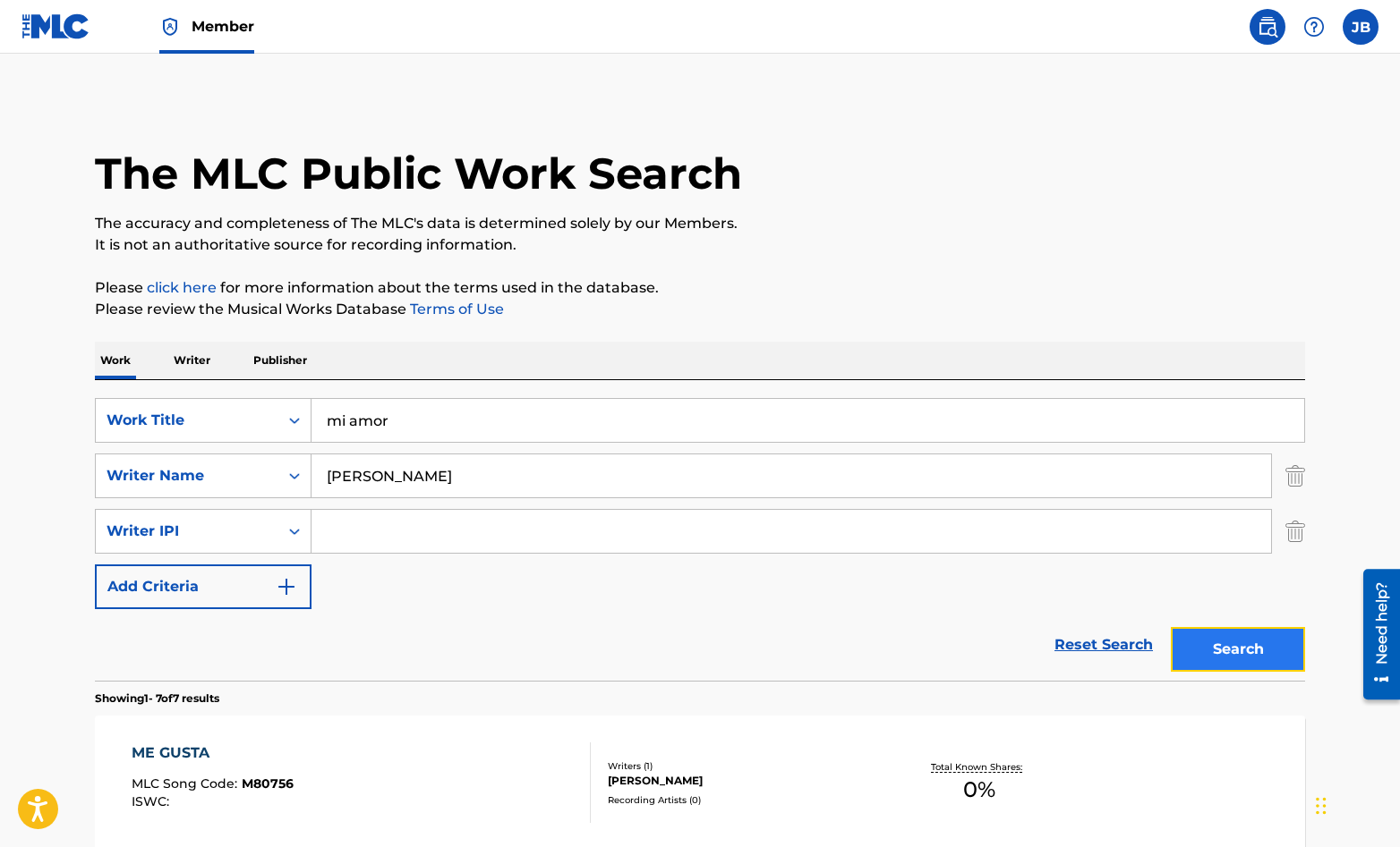
click at [1226, 643] on button "Search" at bounding box center [1238, 650] width 134 height 45
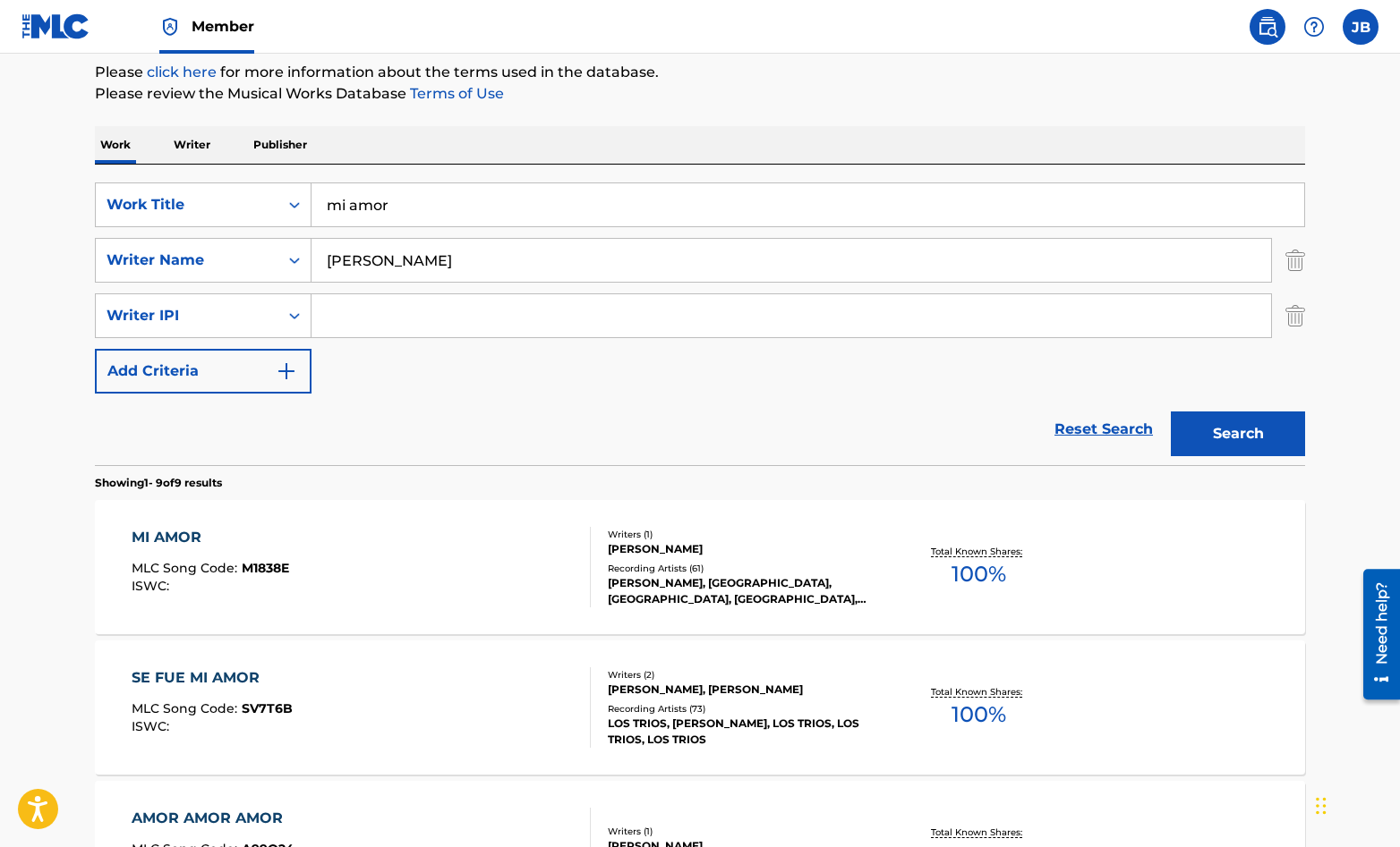
scroll to position [220, 0]
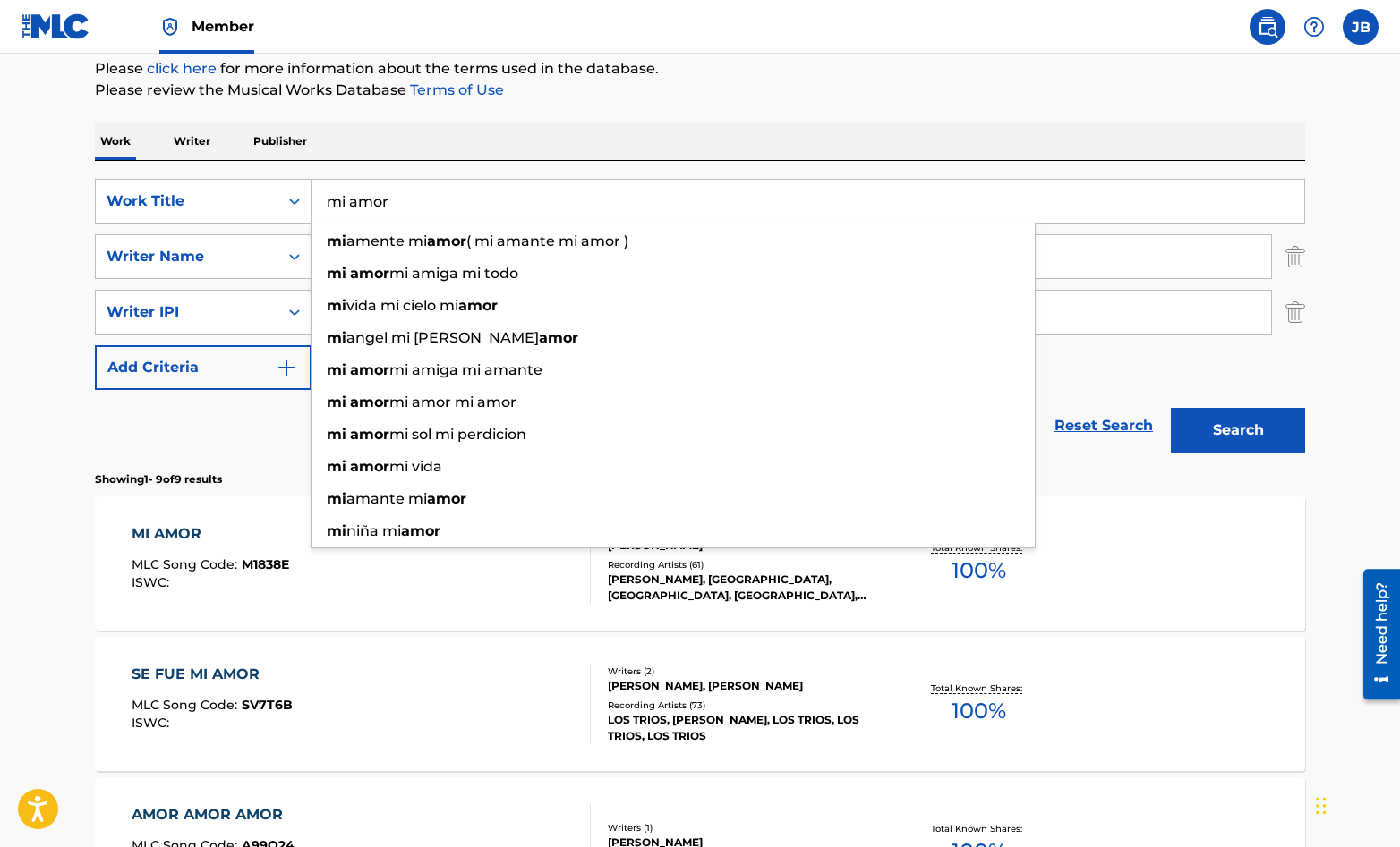
drag, startPoint x: 393, startPoint y: 196, endPoint x: 314, endPoint y: 205, distance: 79.5
click at [314, 205] on input "mi amor" at bounding box center [808, 201] width 993 height 43
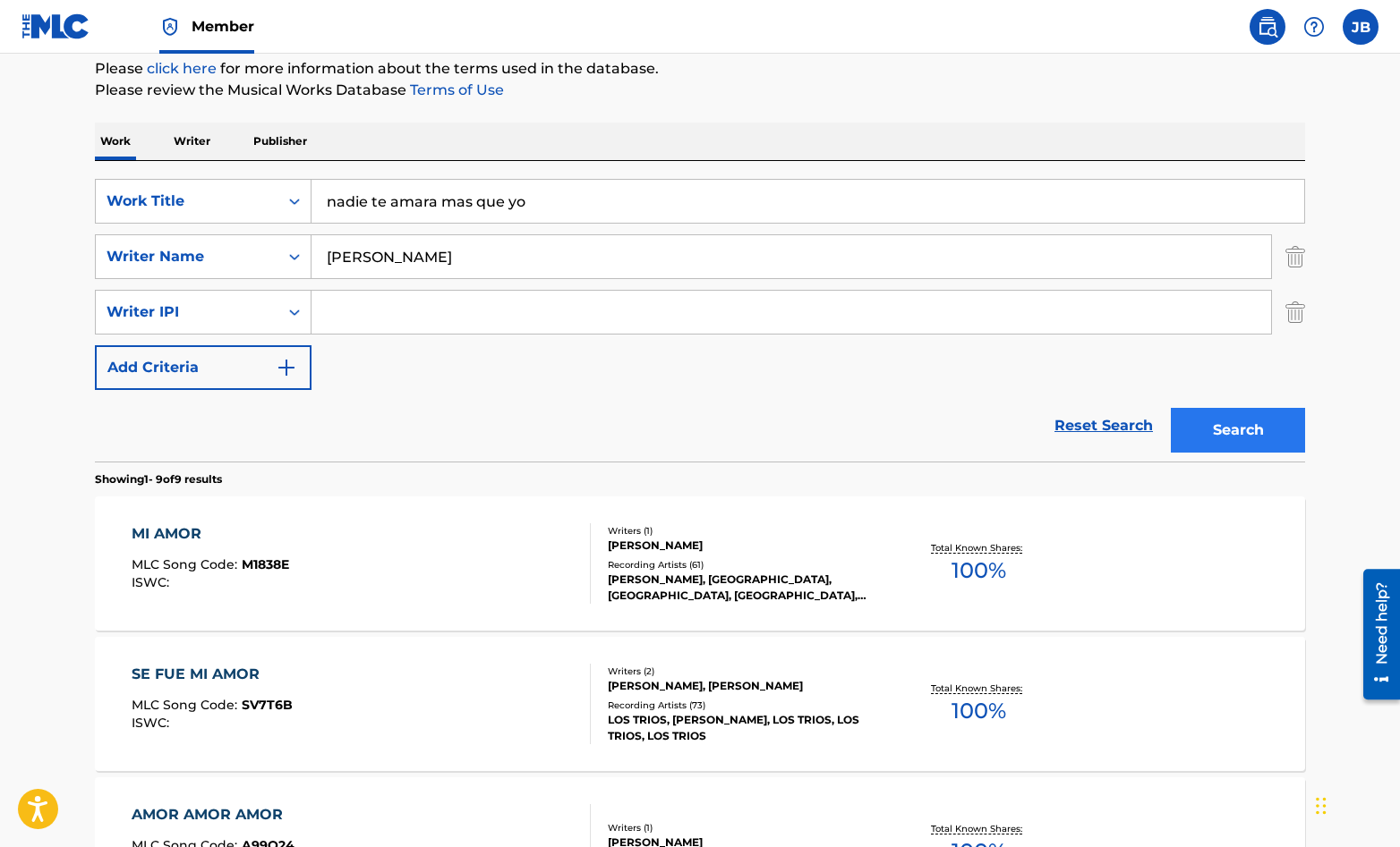
type input "nadie te amara mas que yo"
click at [1223, 436] on button "Search" at bounding box center [1238, 430] width 134 height 45
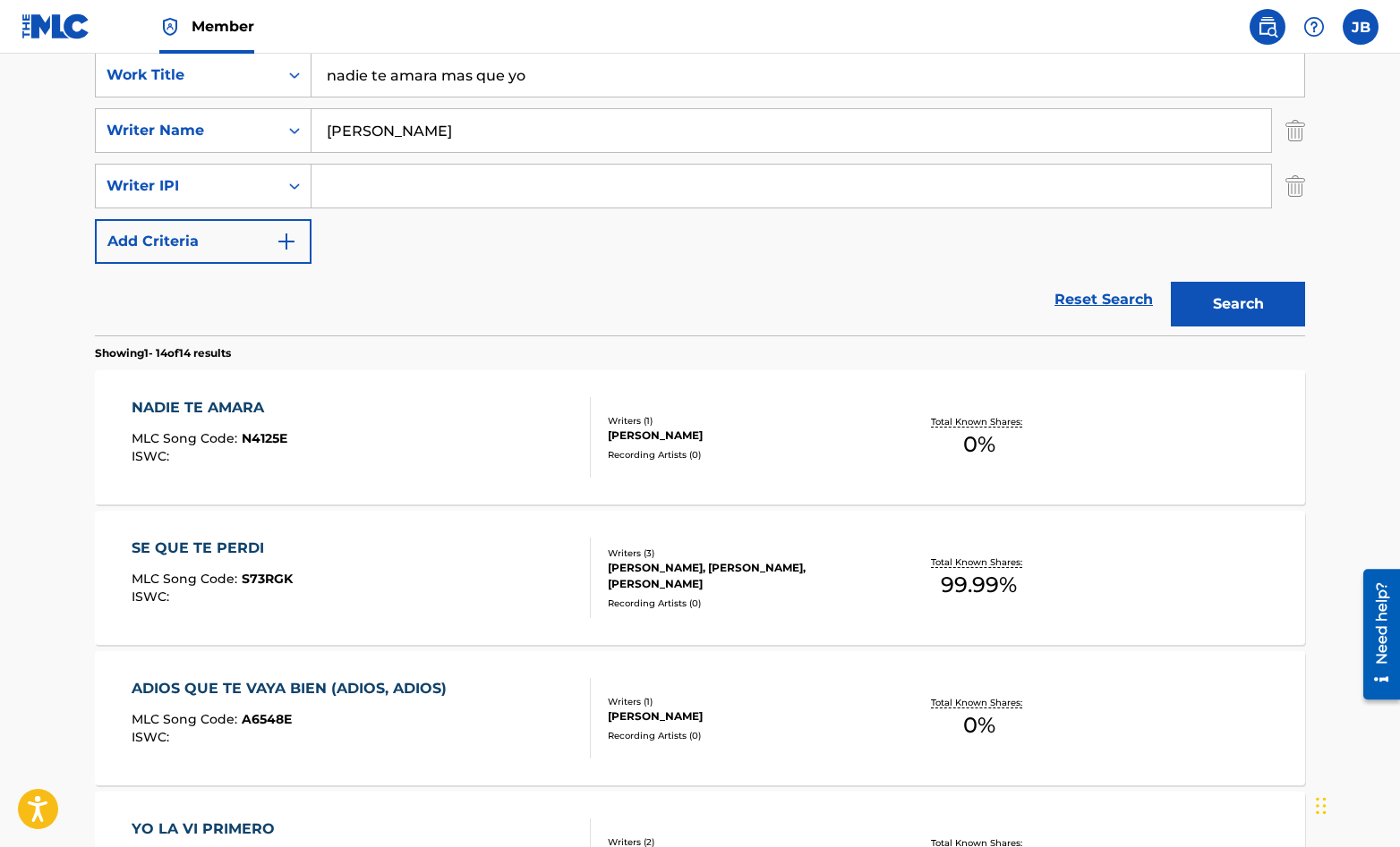
scroll to position [347, 0]
click at [471, 433] on div "NADIE TE AMARA MLC Song Code : N4125E ISWC :" at bounding box center [361, 436] width 461 height 81
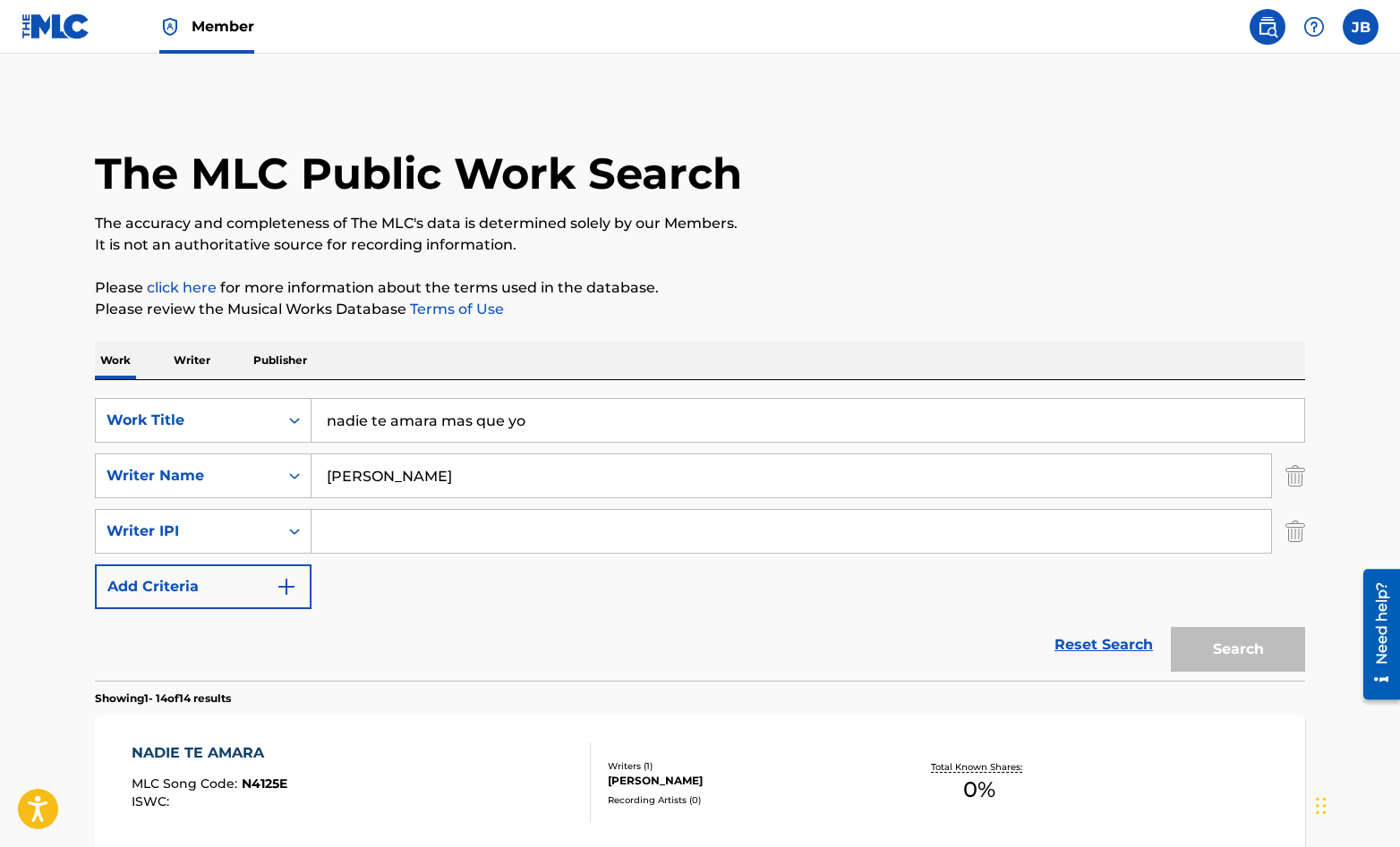
scroll to position [347, 0]
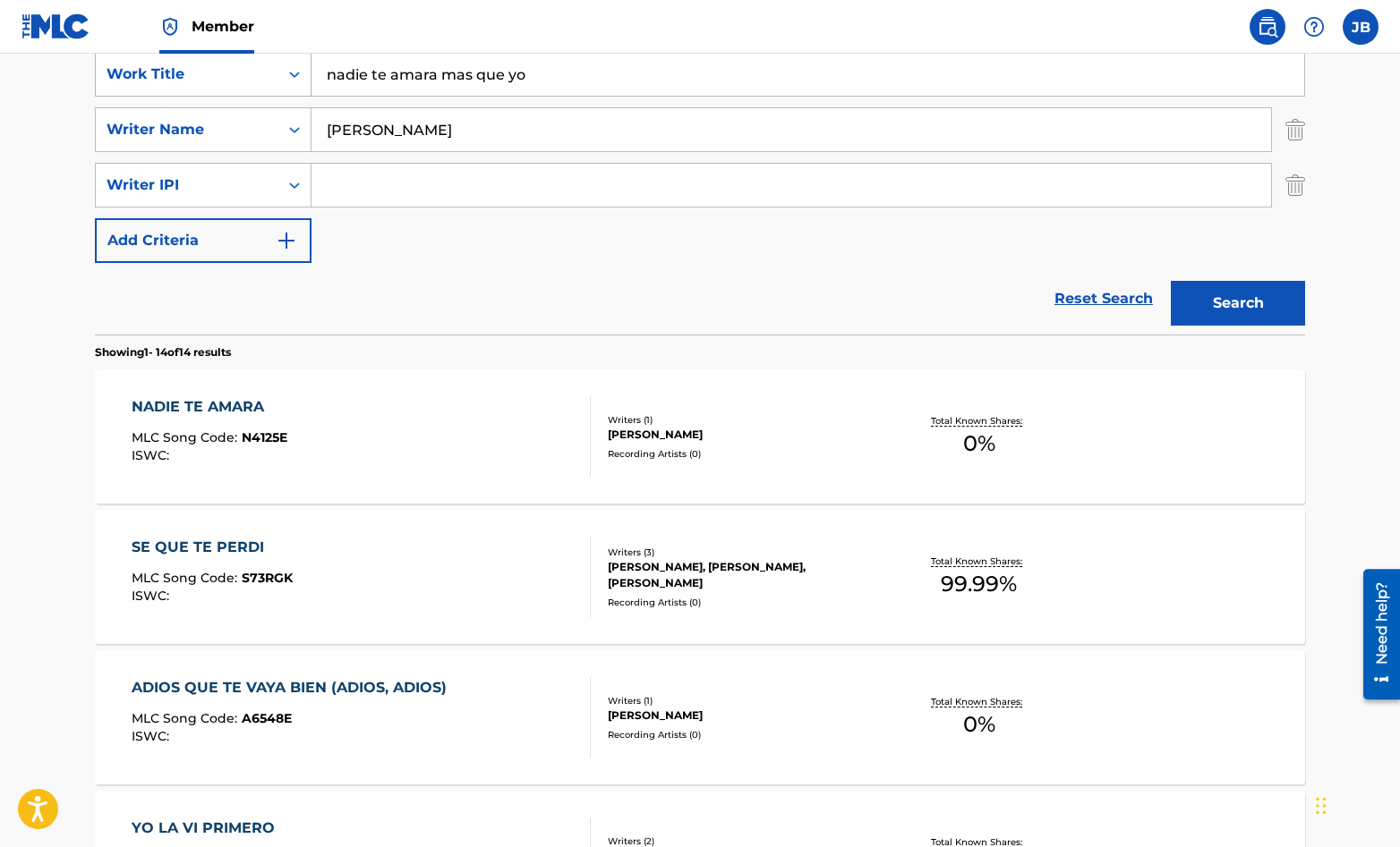
drag, startPoint x: 528, startPoint y: 77, endPoint x: 311, endPoint y: 77, distance: 217.0
click at [311, 77] on div "SearchWithCriteriaefb1981f-bc26-4704-af24-bf3548a081e7 Work Title nadie te amar…" at bounding box center [700, 74] width 1211 height 45
click at [1251, 289] on button "Search" at bounding box center [1238, 303] width 134 height 45
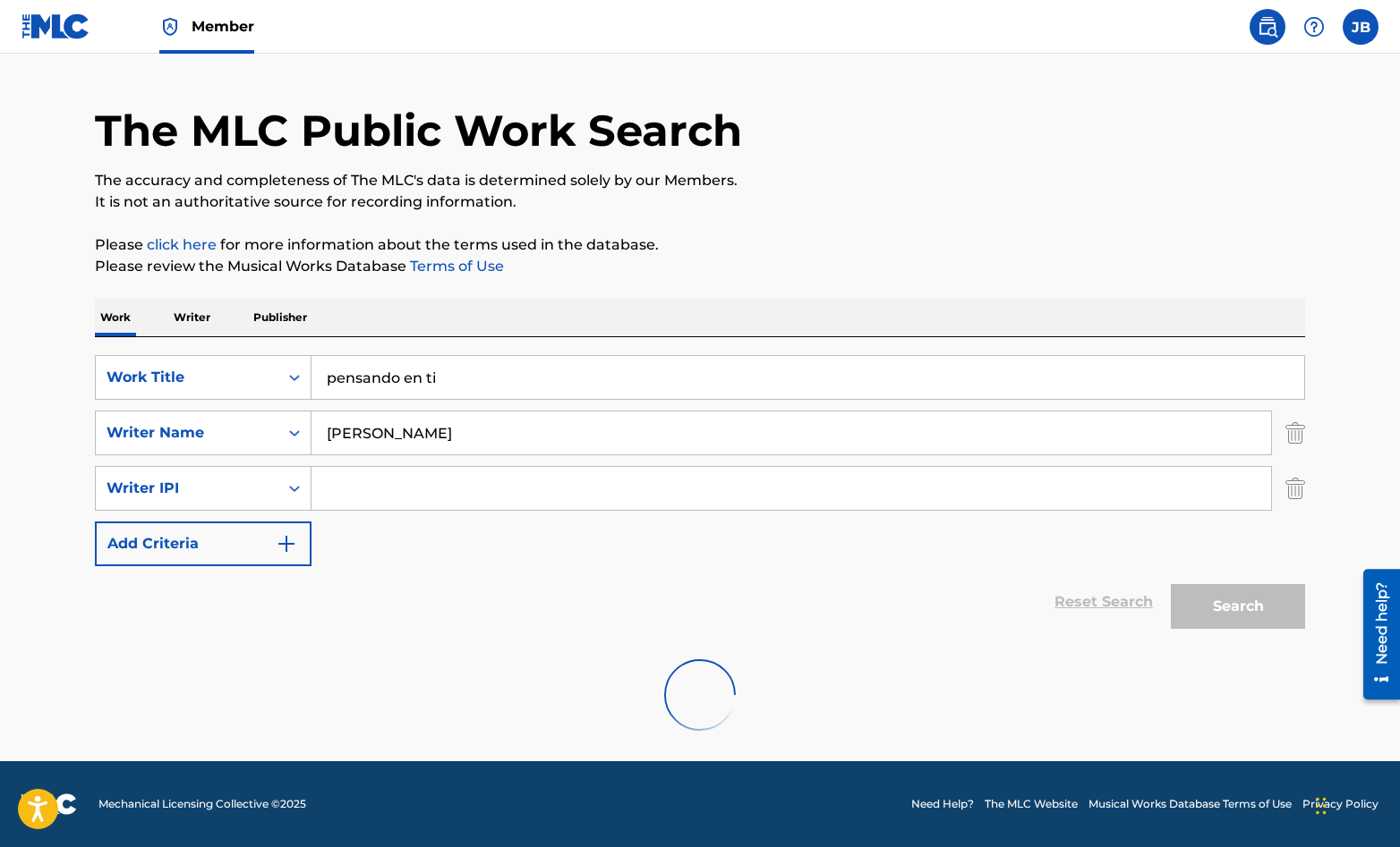
scroll to position [322, 0]
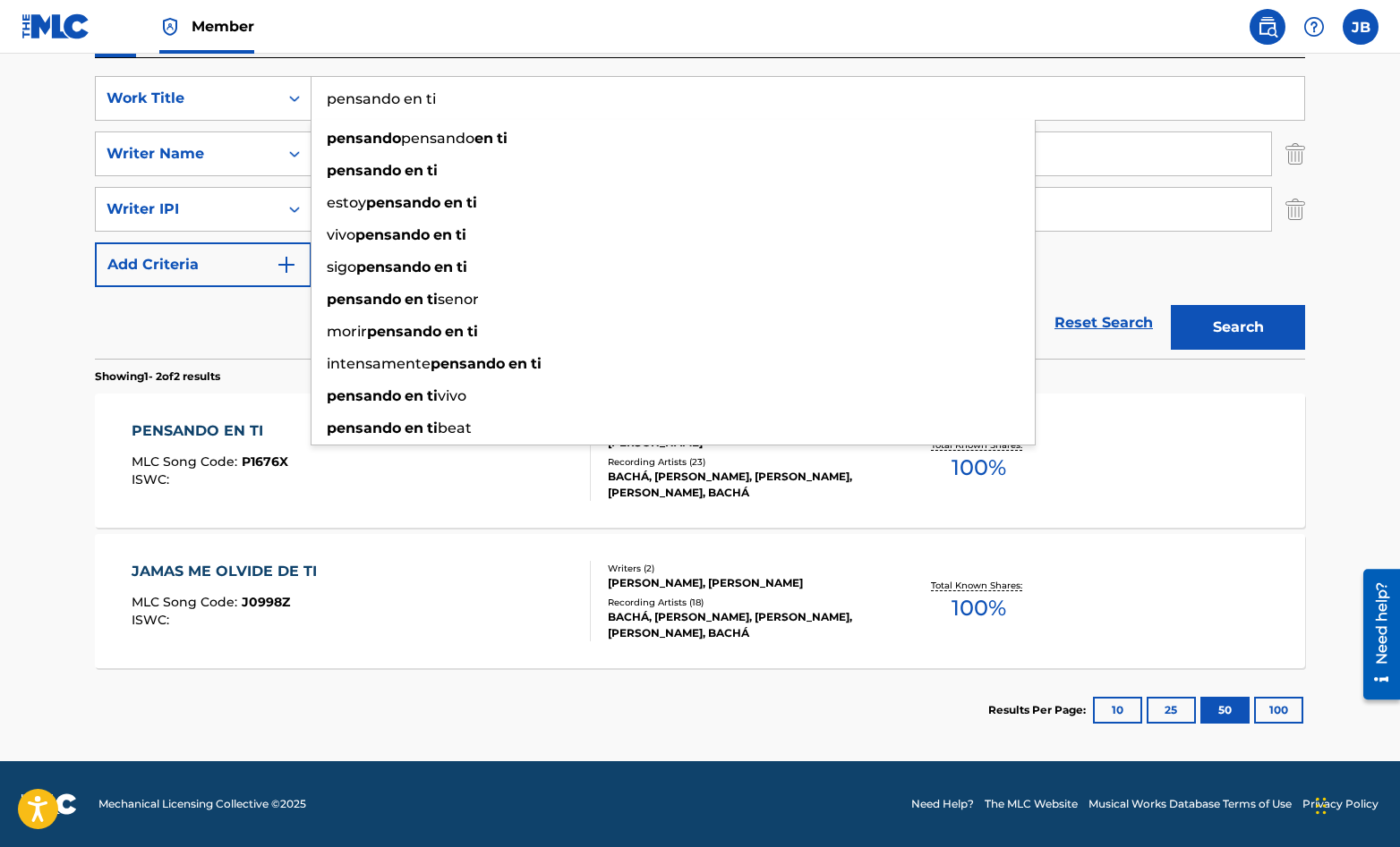
drag, startPoint x: 443, startPoint y: 99, endPoint x: 319, endPoint y: 101, distance: 124.0
click at [319, 101] on input "pensando en ti" at bounding box center [808, 98] width 993 height 43
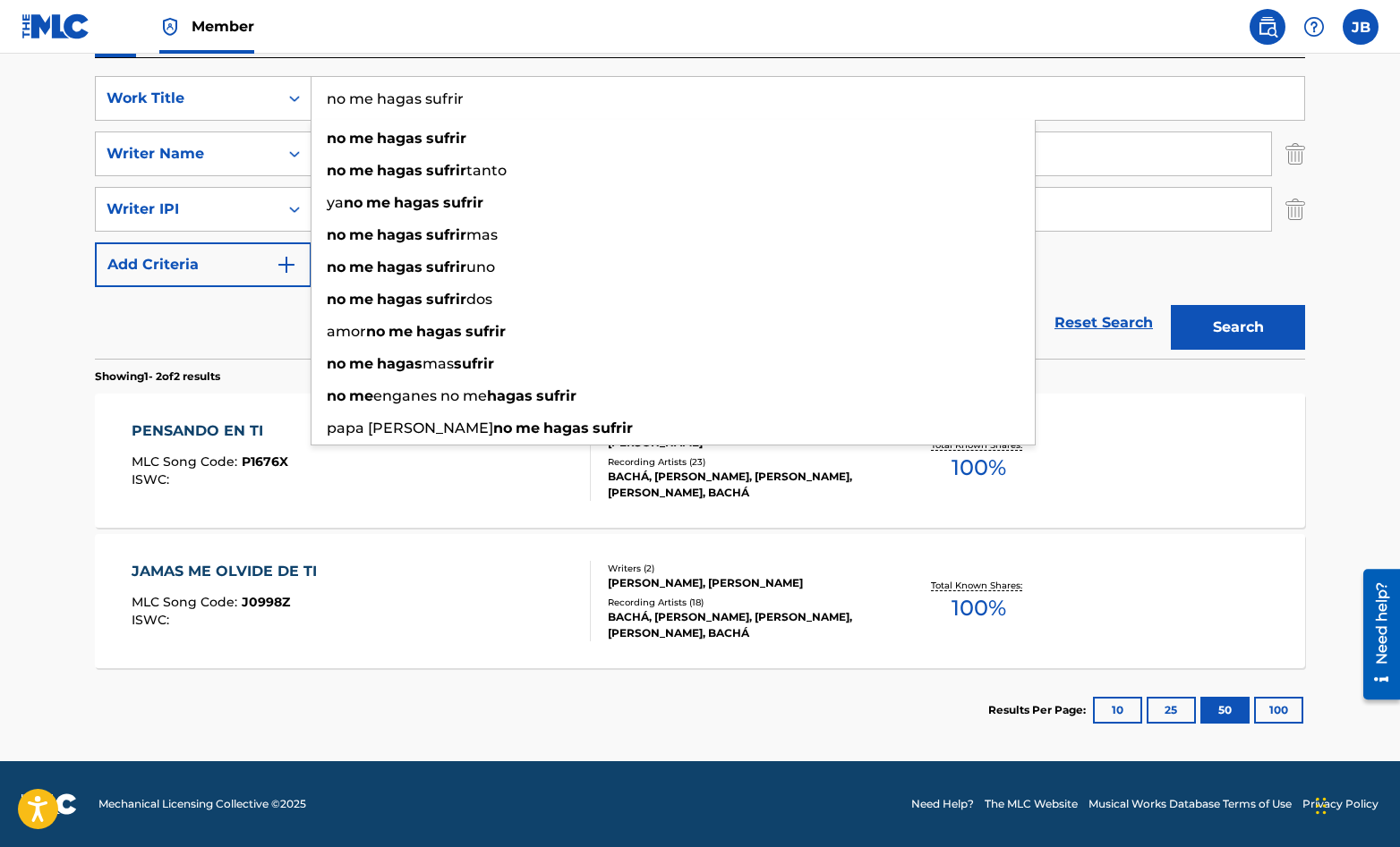
type input "no me hagas sufrir"
click at [1171, 305] on button "Search" at bounding box center [1238, 327] width 134 height 45
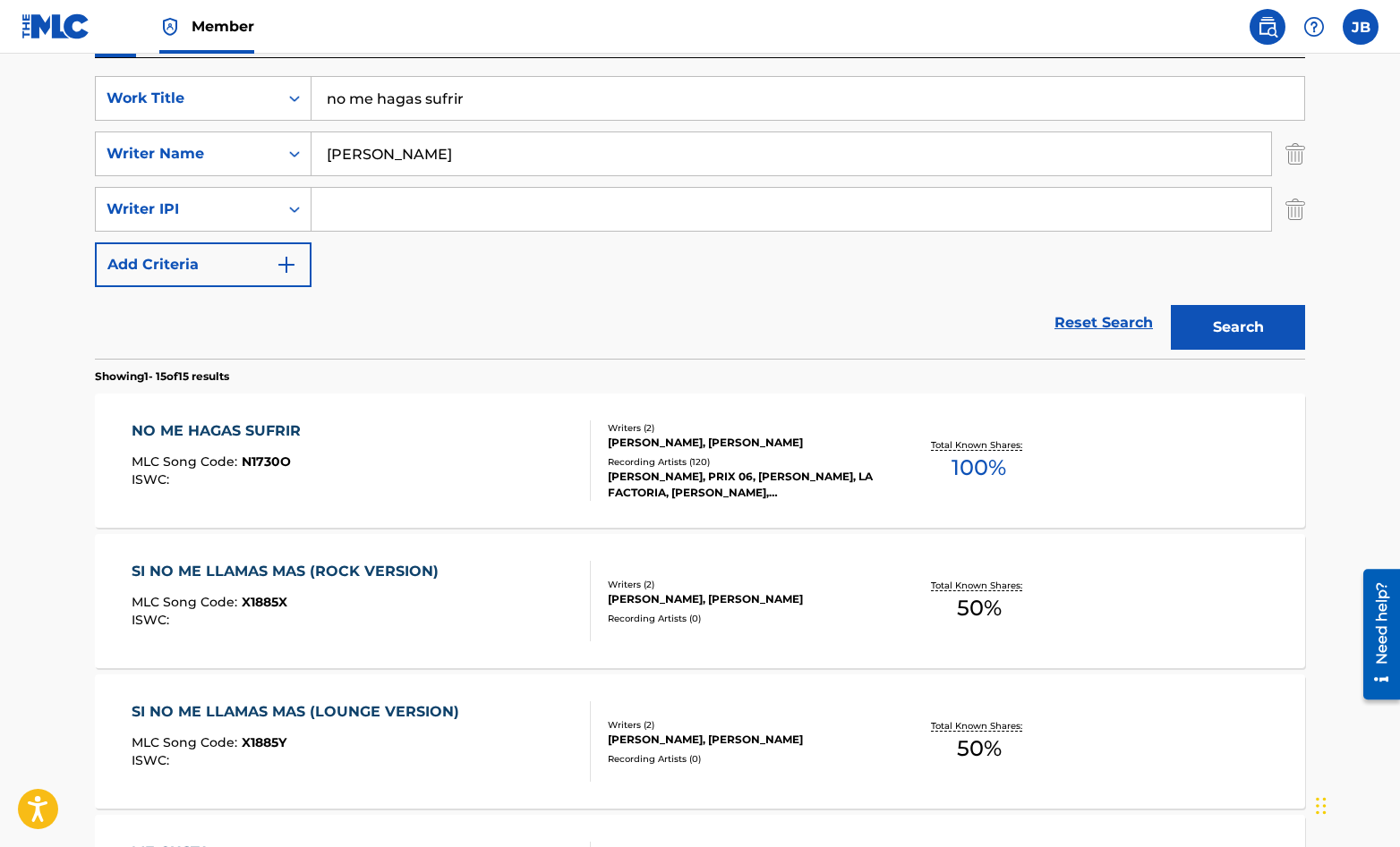
click at [457, 465] on div "NO ME HAGAS SUFRIR MLC Song Code : N1730O ISWC :" at bounding box center [361, 460] width 461 height 81
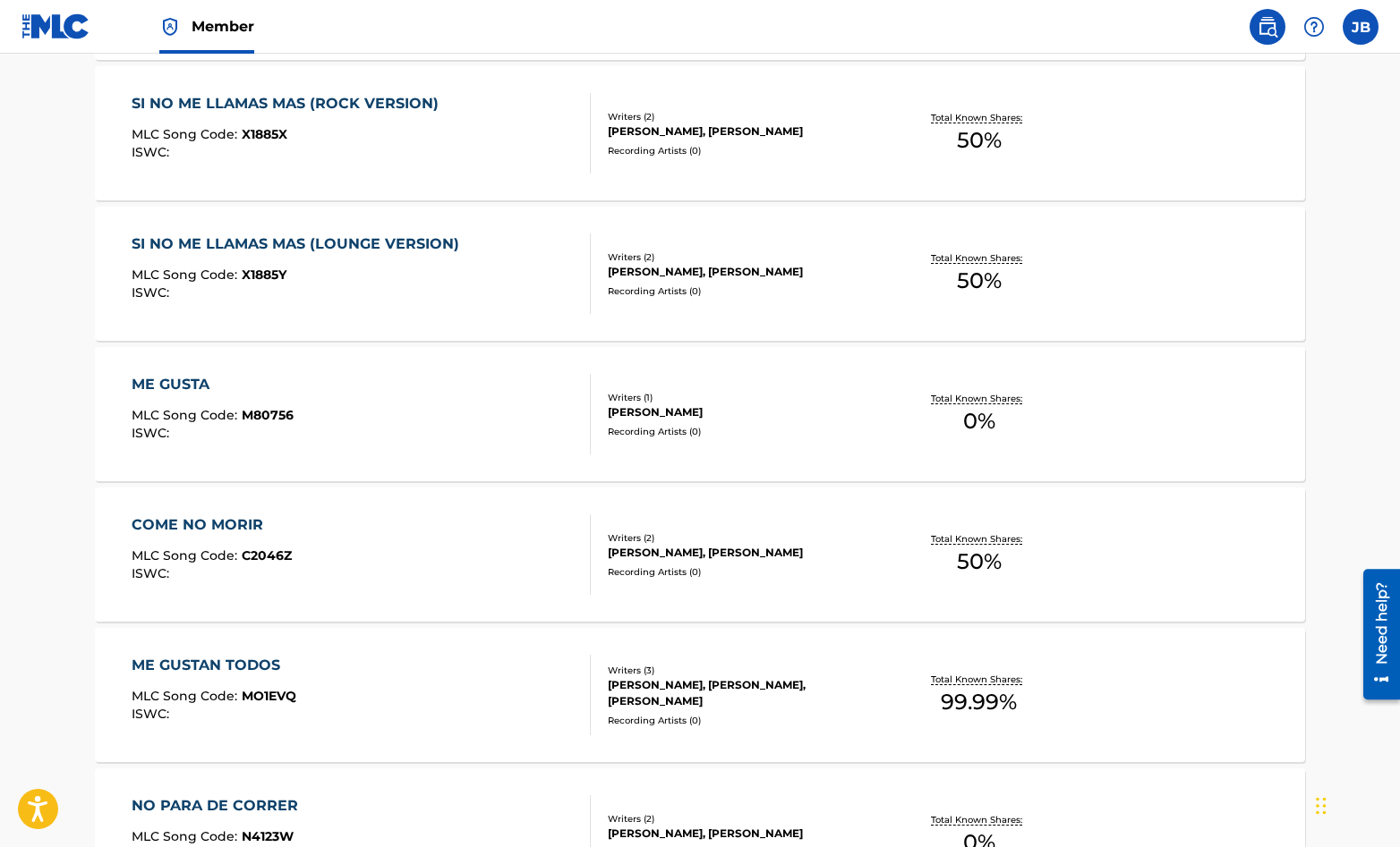
scroll to position [791, 0]
click at [457, 525] on div "COME NO MORIR MLC Song Code : C2046Z ISWC :" at bounding box center [361, 554] width 461 height 81
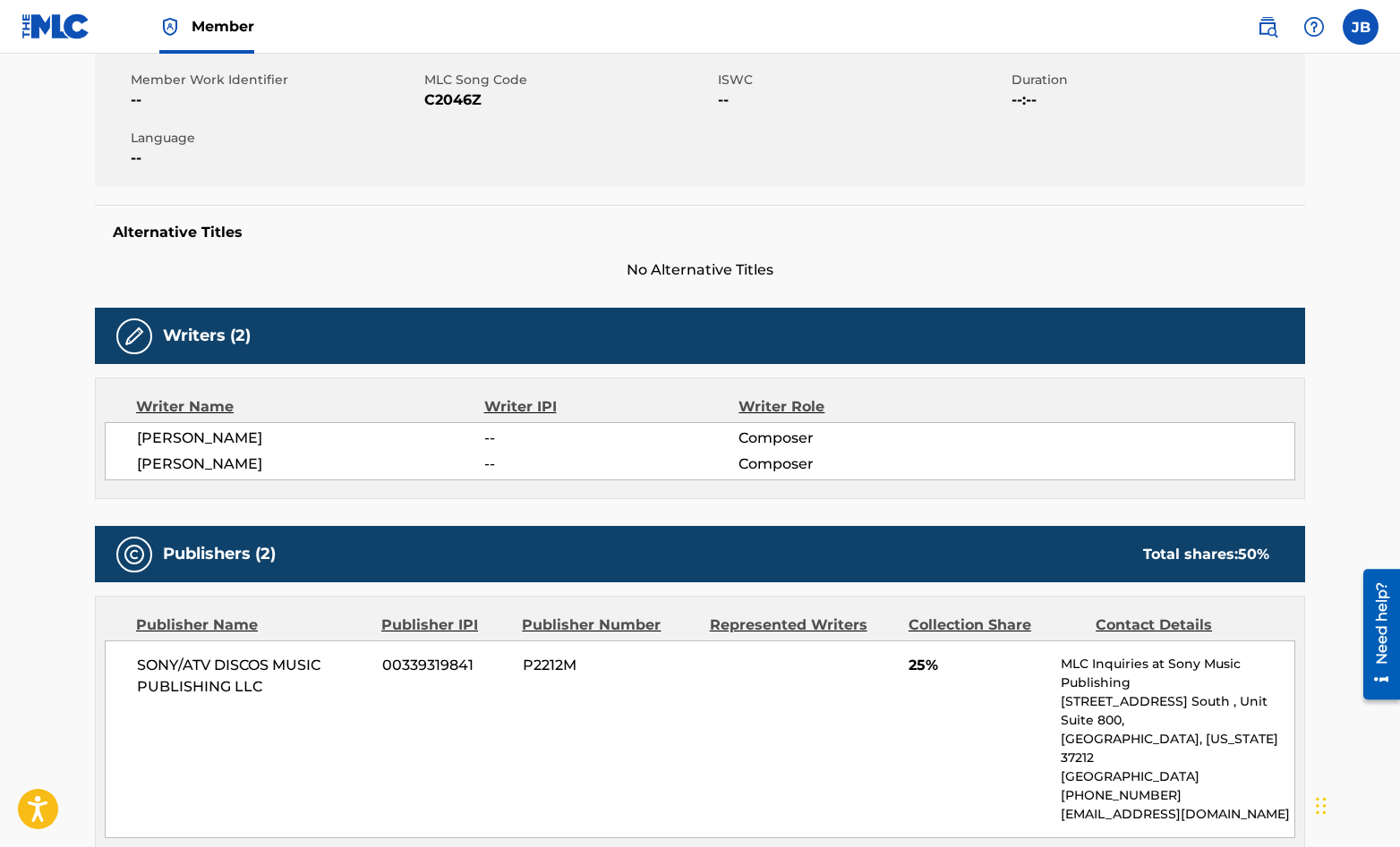
scroll to position [214, 0]
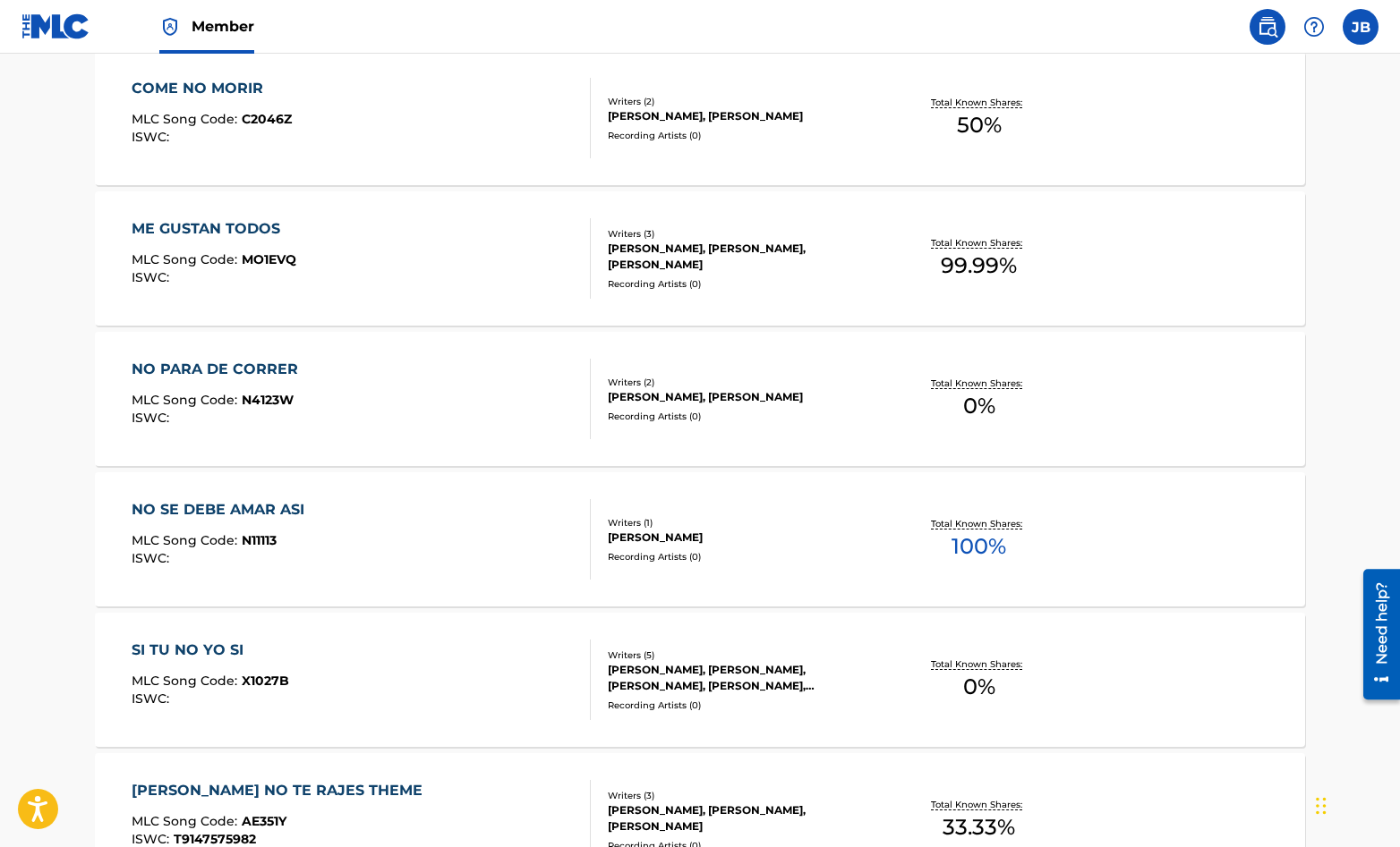
scroll to position [1231, 0]
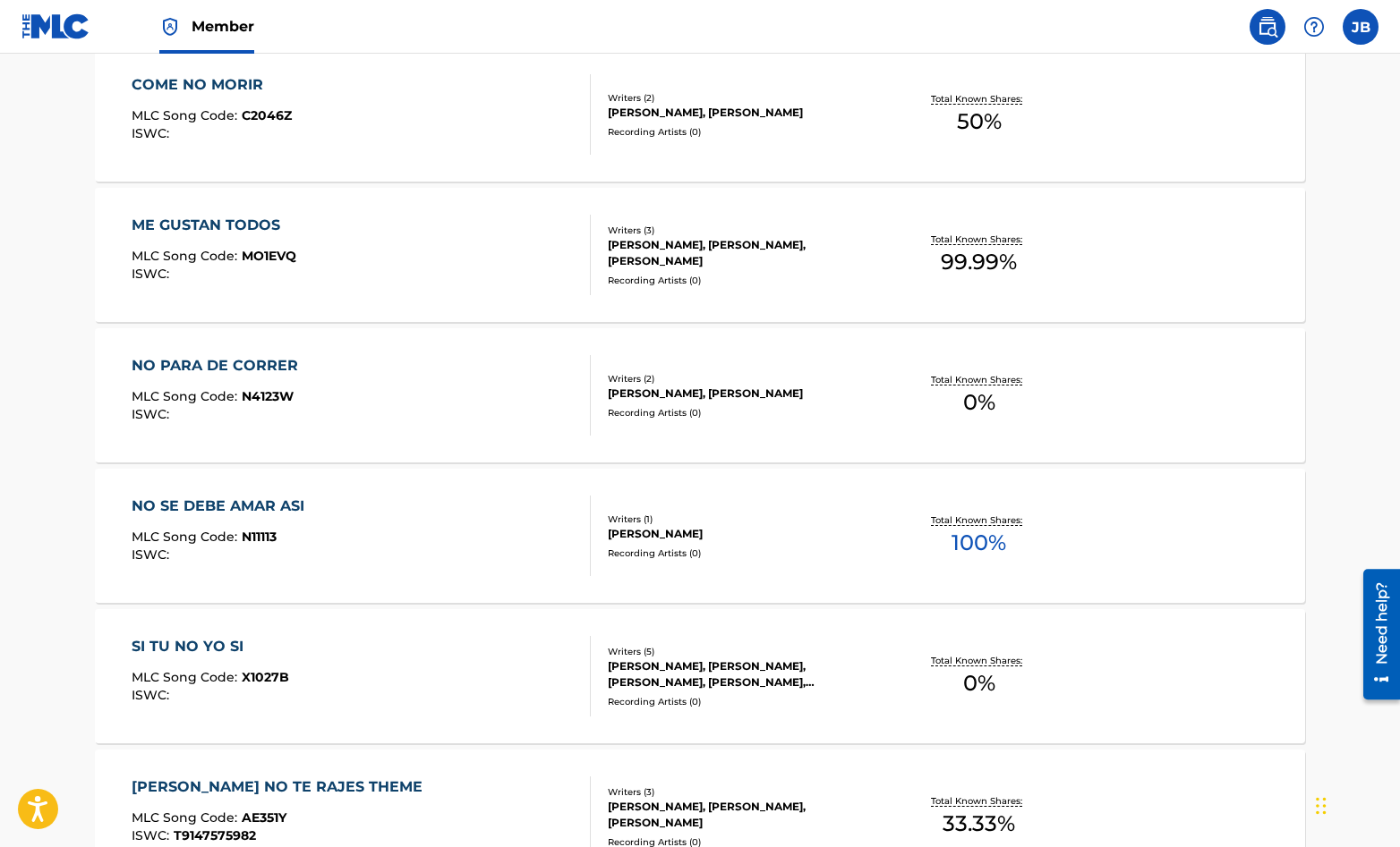
click at [563, 527] on div "NO SE DEBE AMAR ASI MLC Song Code : N11113 ISWC :" at bounding box center [361, 535] width 461 height 81
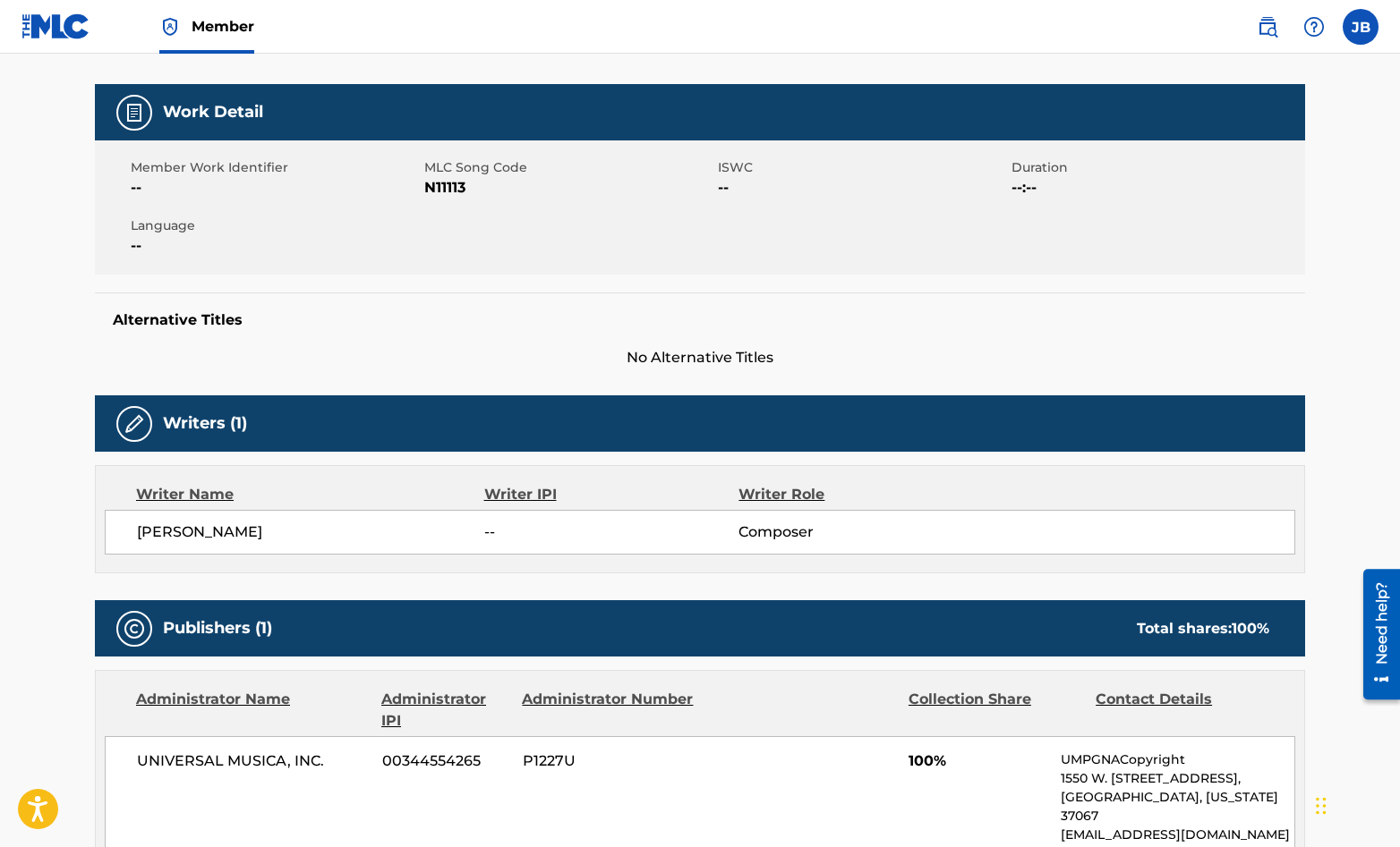
scroll to position [213, 0]
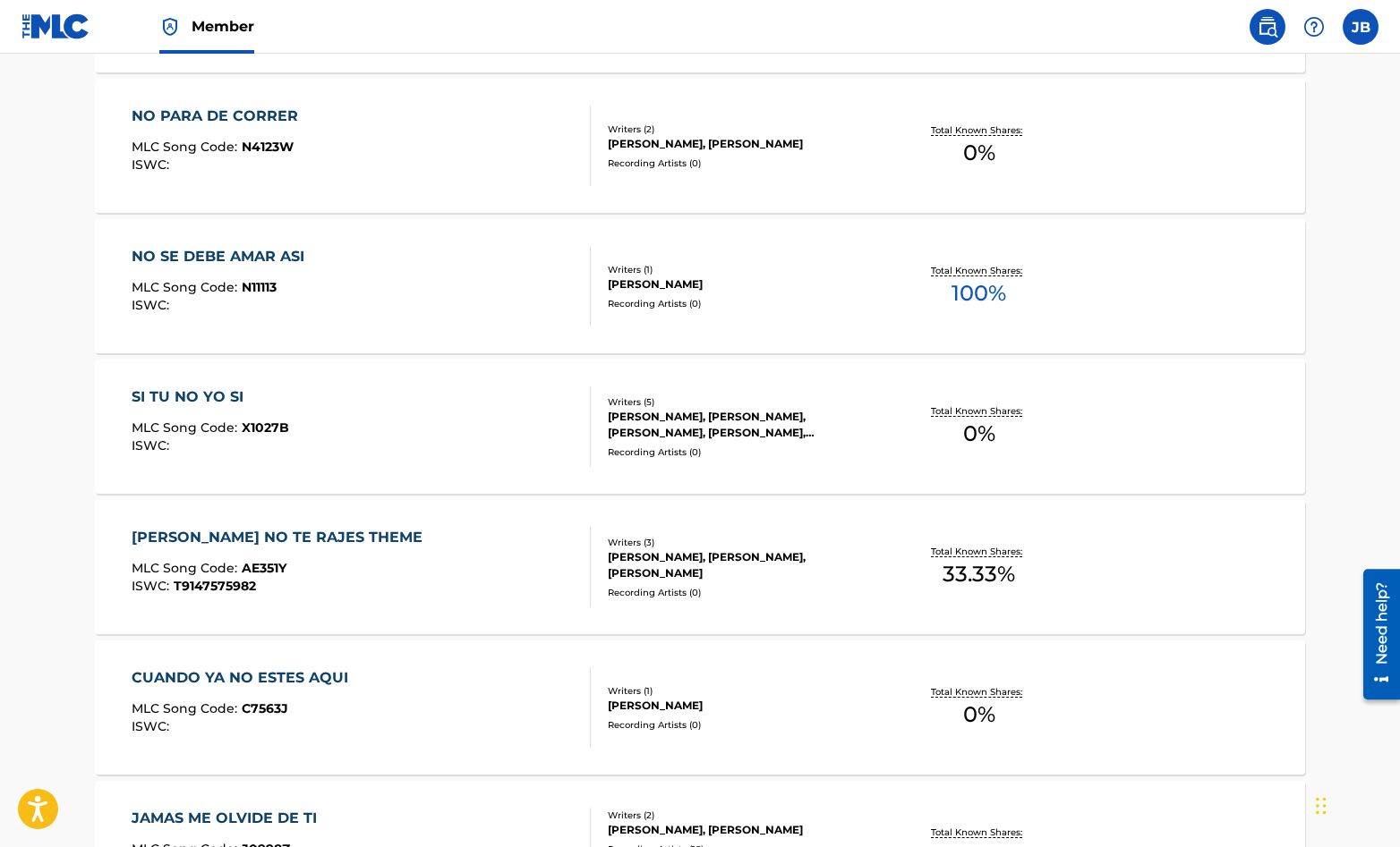
scroll to position [1479, 0]
click at [547, 273] on div "NO SE DEBE AMAR ASI MLC Song Code : N11113 ISWC :" at bounding box center [361, 287] width 461 height 81
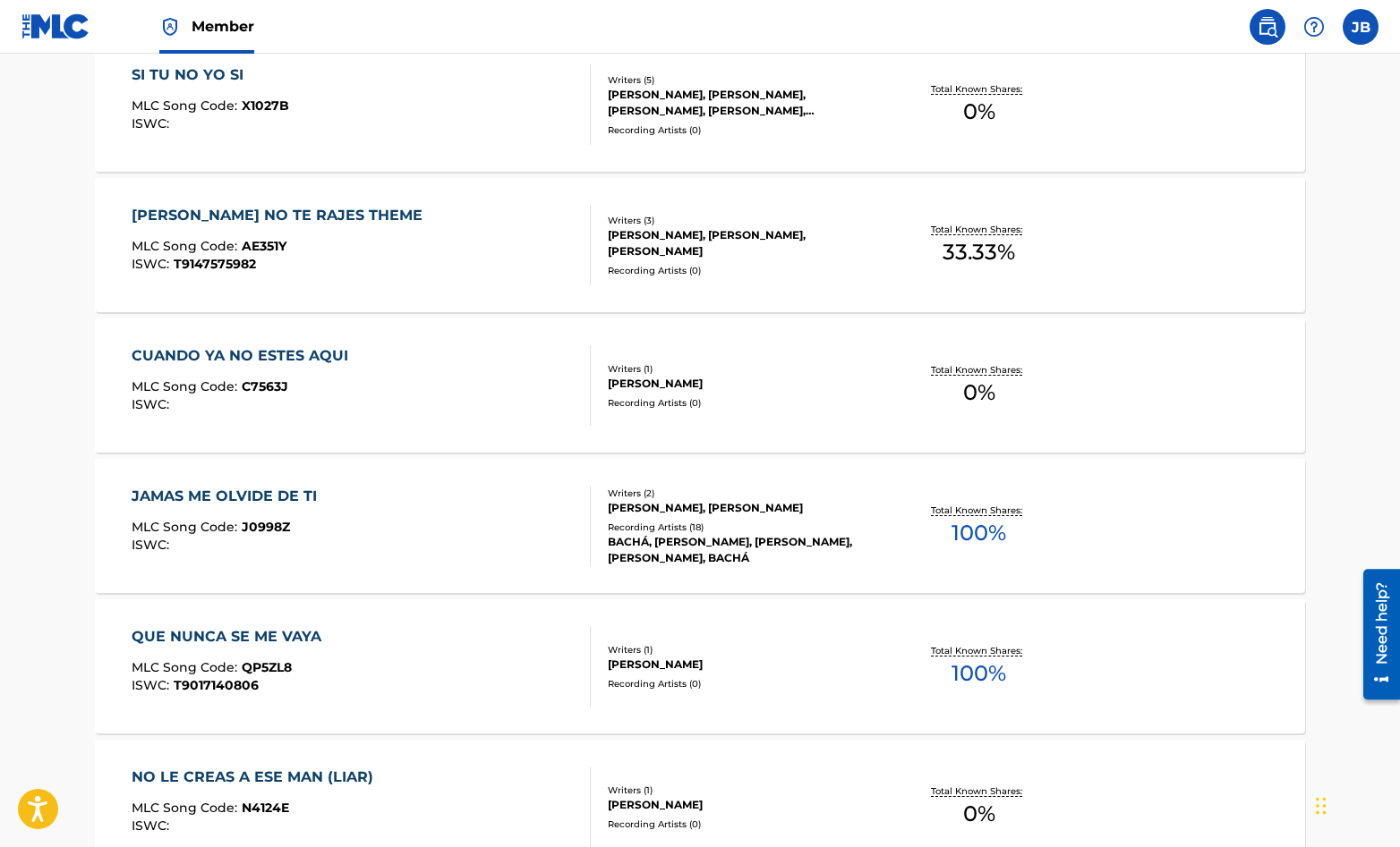
scroll to position [1803, 0]
click at [516, 400] on div "CUANDO YA NO ESTES AQUI MLC Song Code : C7563J ISWC :" at bounding box center [361, 385] width 461 height 81
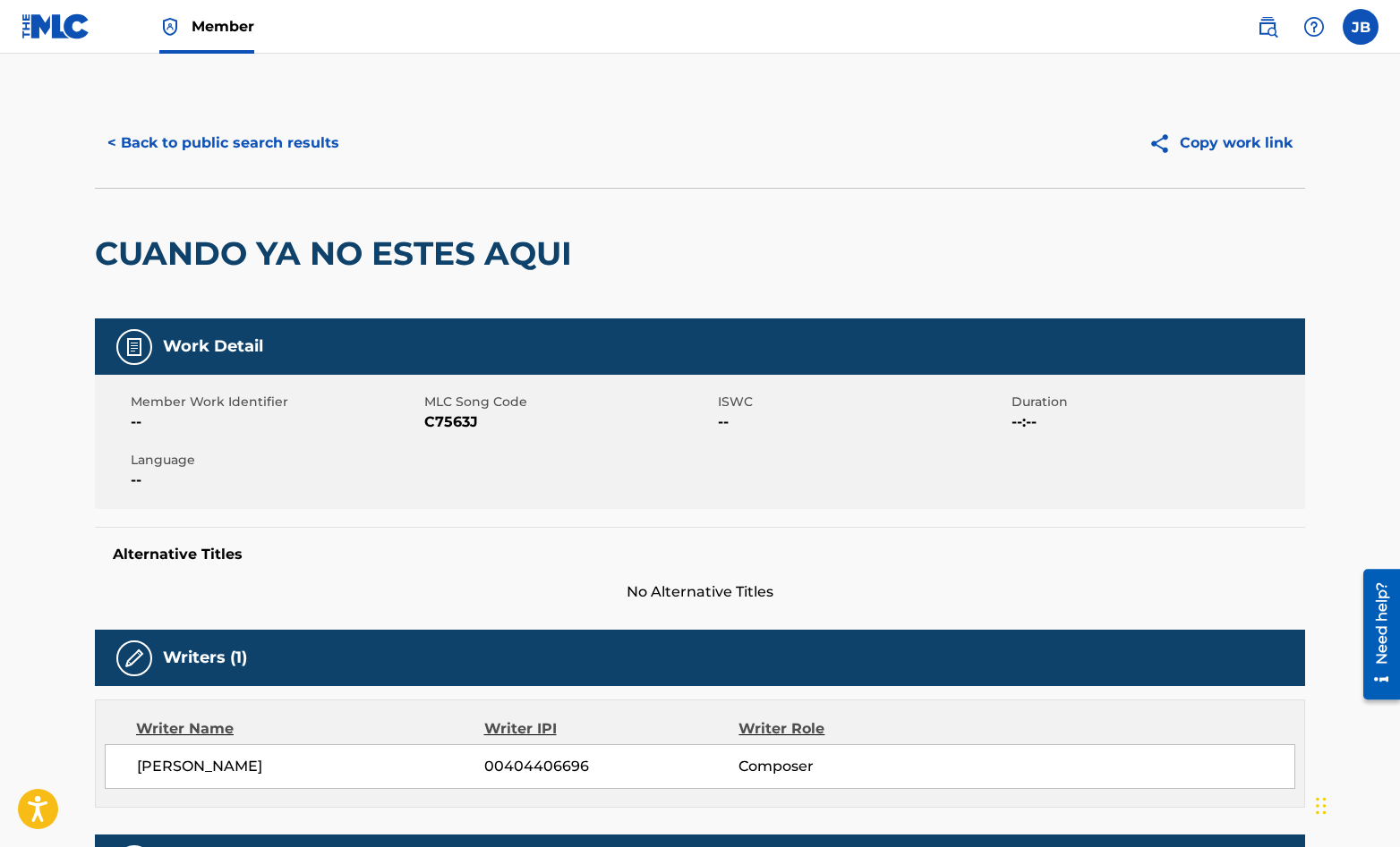
scroll to position [1960, 0]
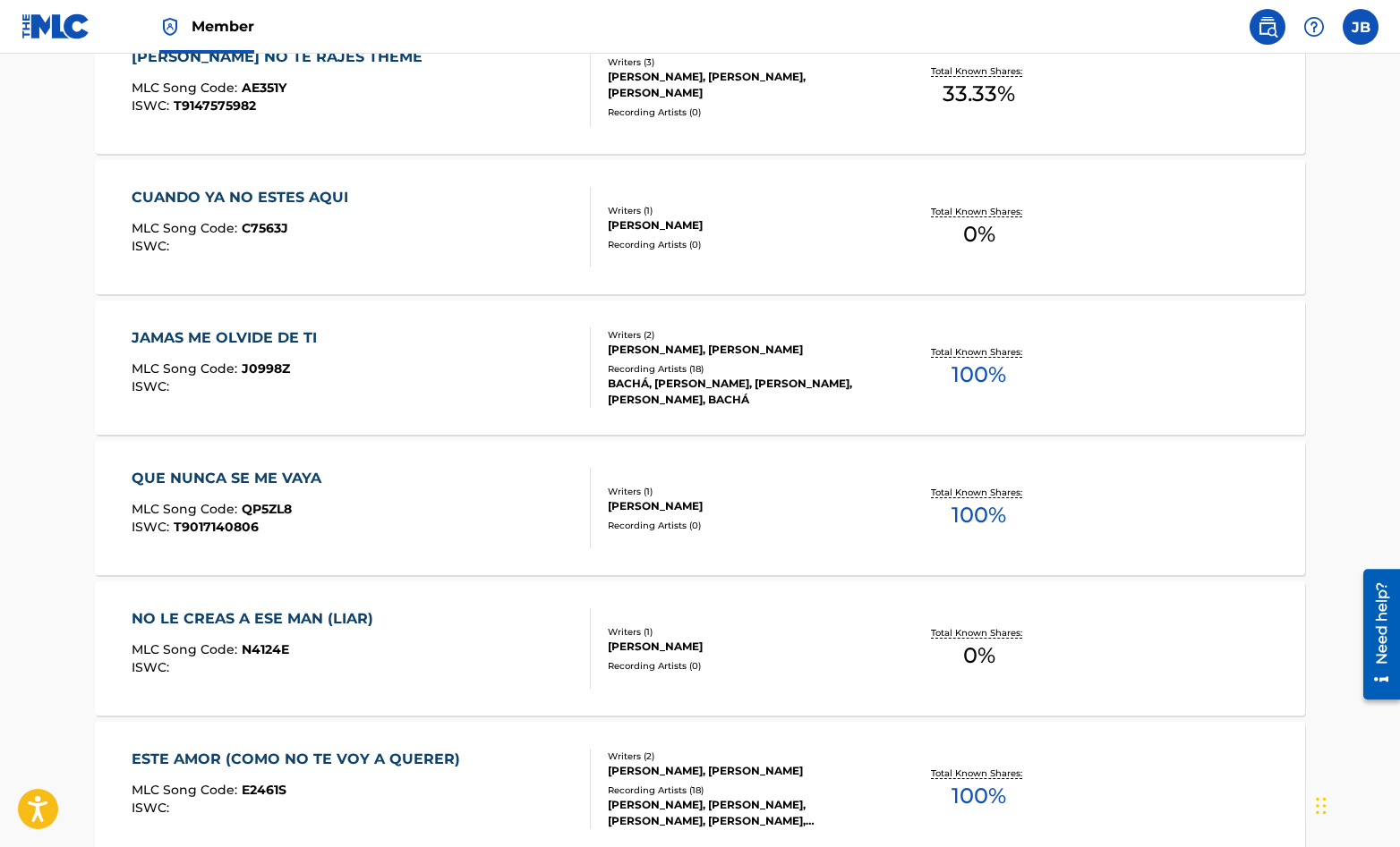
click at [541, 502] on div "QUE NUNCA SE ME VAYA MLC Song Code : QP5ZL8 ISWC : T9017140806" at bounding box center [361, 508] width 461 height 81
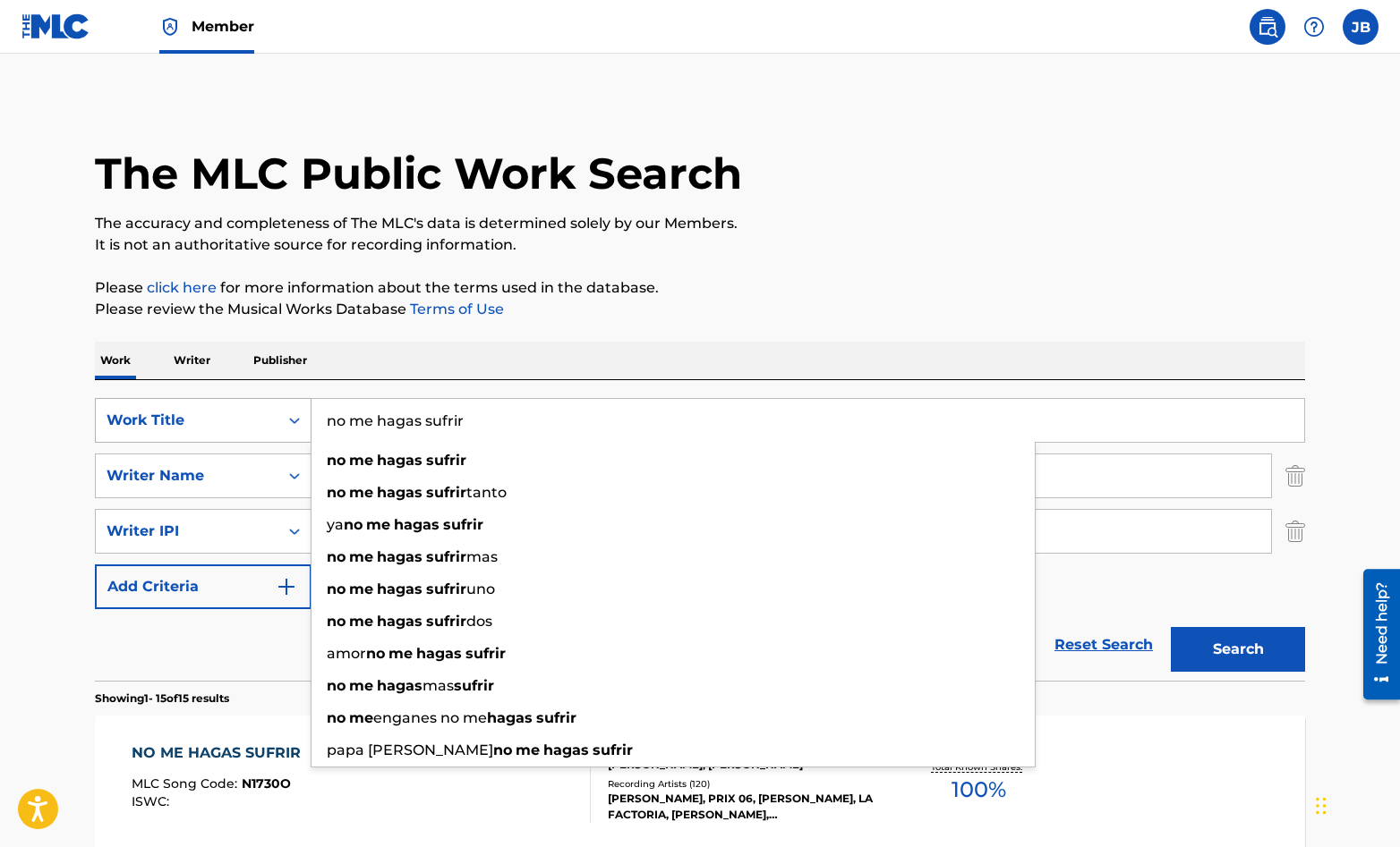
drag, startPoint x: 477, startPoint y: 426, endPoint x: 305, endPoint y: 422, distance: 172.0
click at [305, 422] on div "SearchWithCriteriaefb1981f-bc26-4704-af24-bf3548a081e7 Work Title no me hagas s…" at bounding box center [700, 421] width 1211 height 45
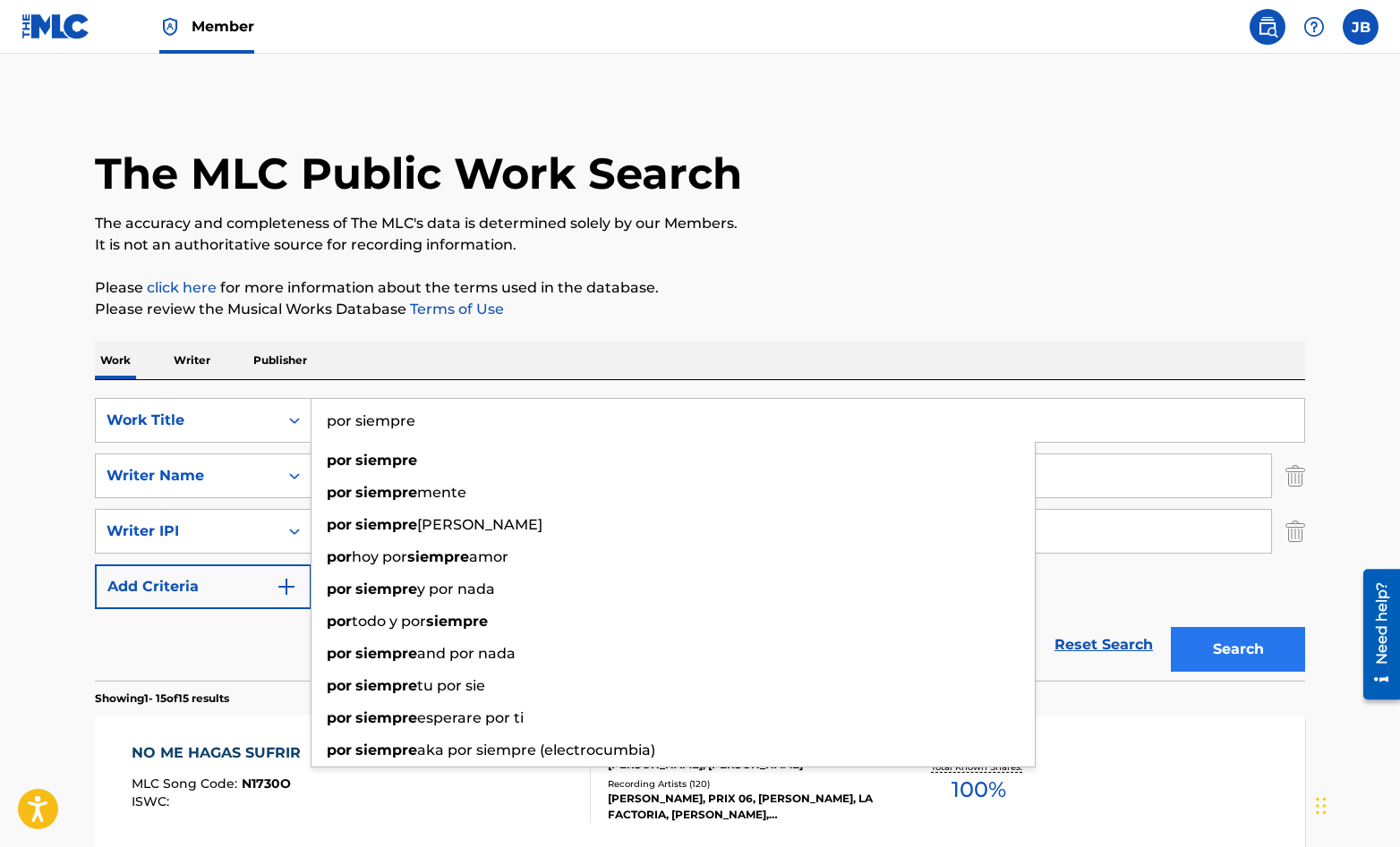
type input "por siempre"
click at [1224, 660] on button "Search" at bounding box center [1238, 650] width 134 height 45
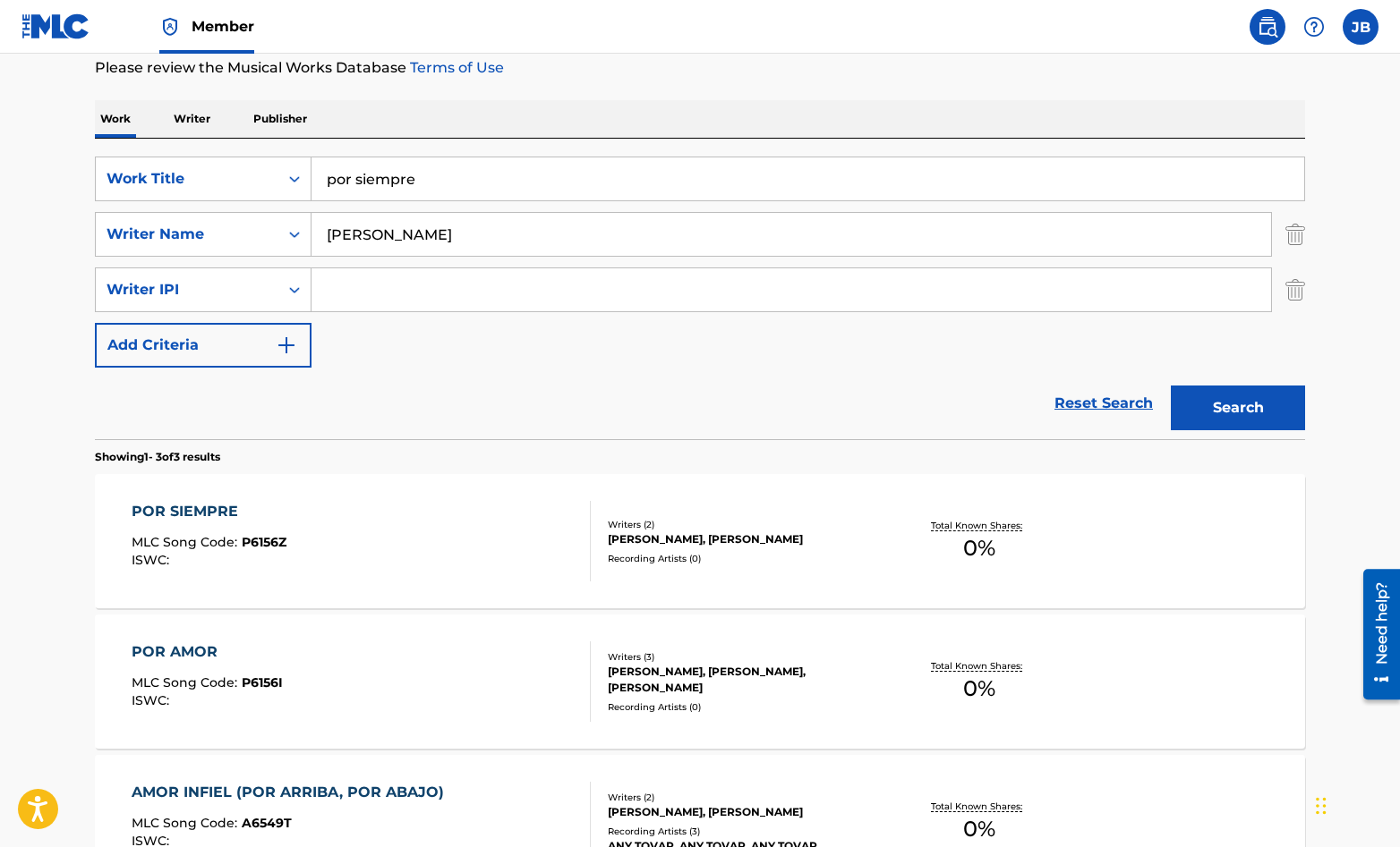
scroll to position [244, 0]
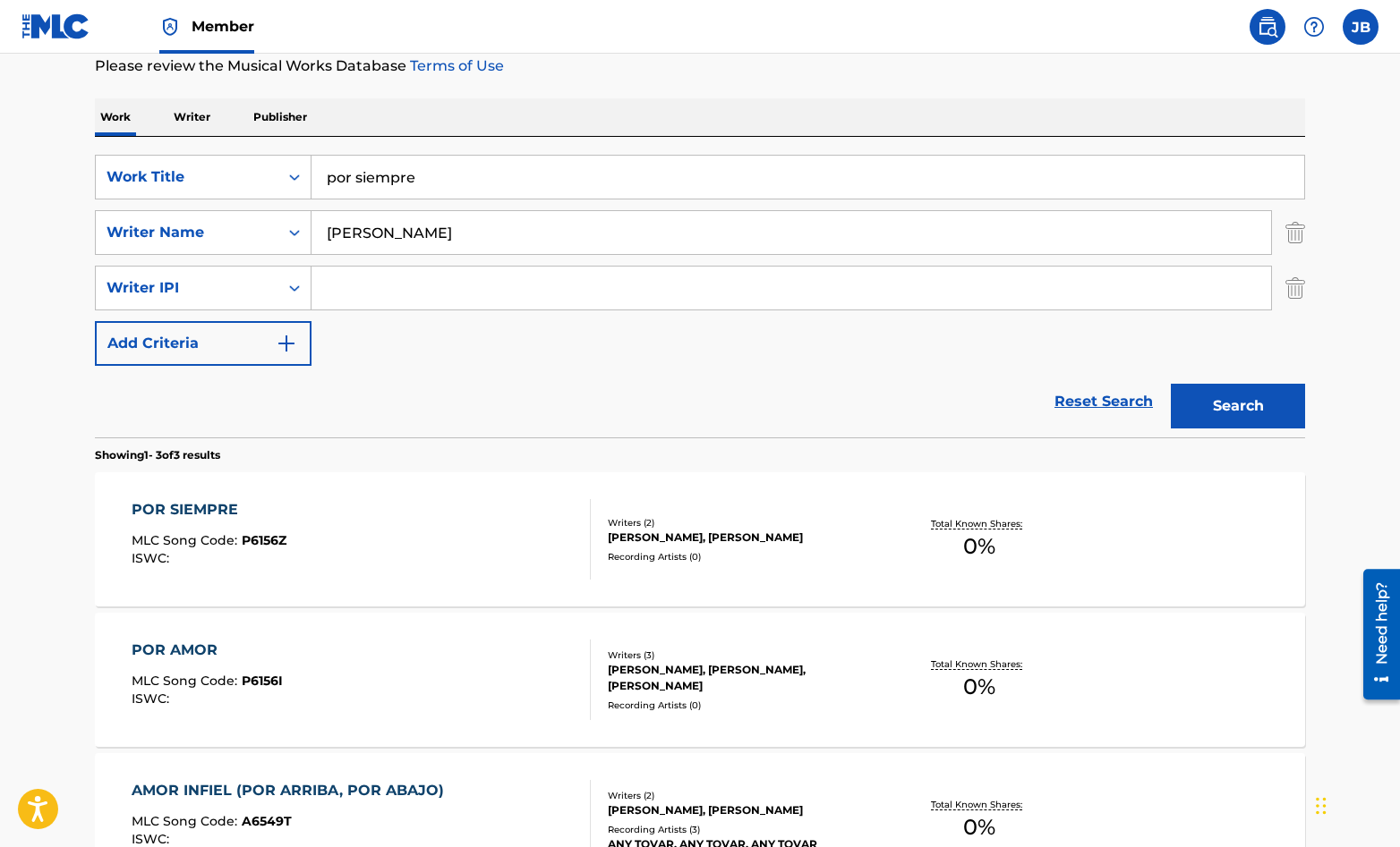
click at [501, 535] on div "POR SIEMPRE MLC Song Code : P6156Z ISWC :" at bounding box center [361, 539] width 461 height 81
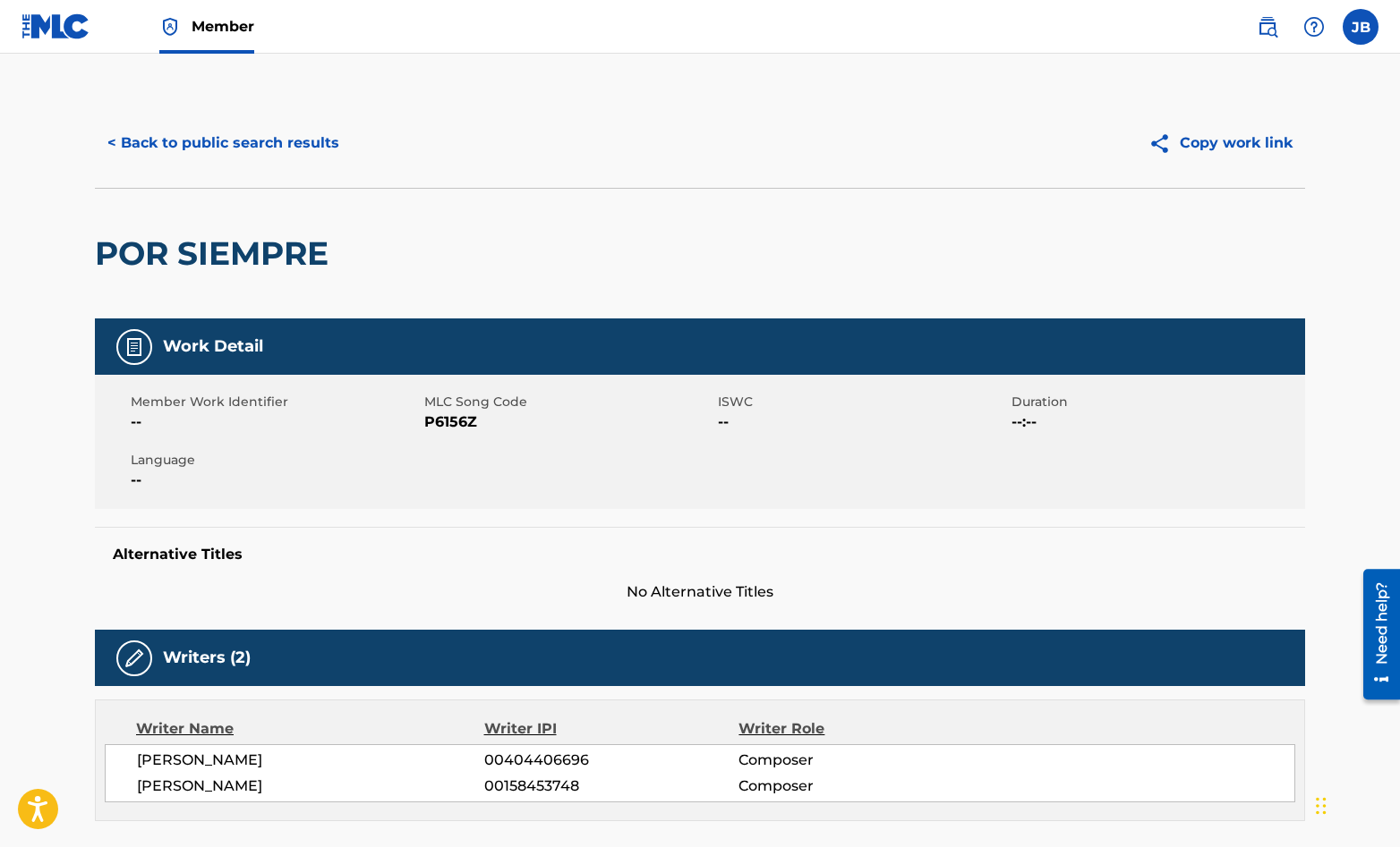
scroll to position [244, 0]
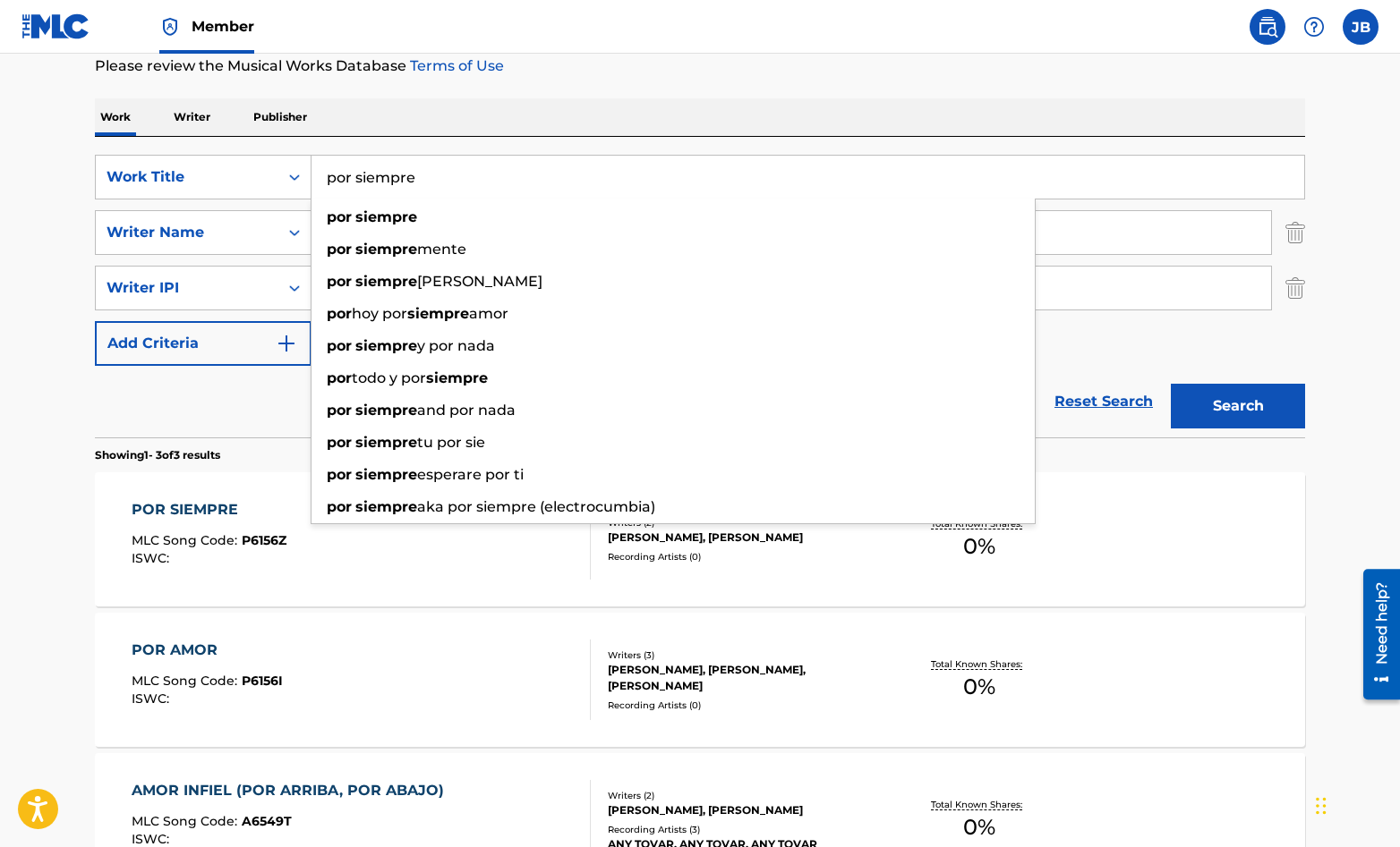
drag, startPoint x: 415, startPoint y: 180, endPoint x: 325, endPoint y: 184, distance: 90.1
click at [325, 184] on input "por siempre" at bounding box center [808, 177] width 993 height 43
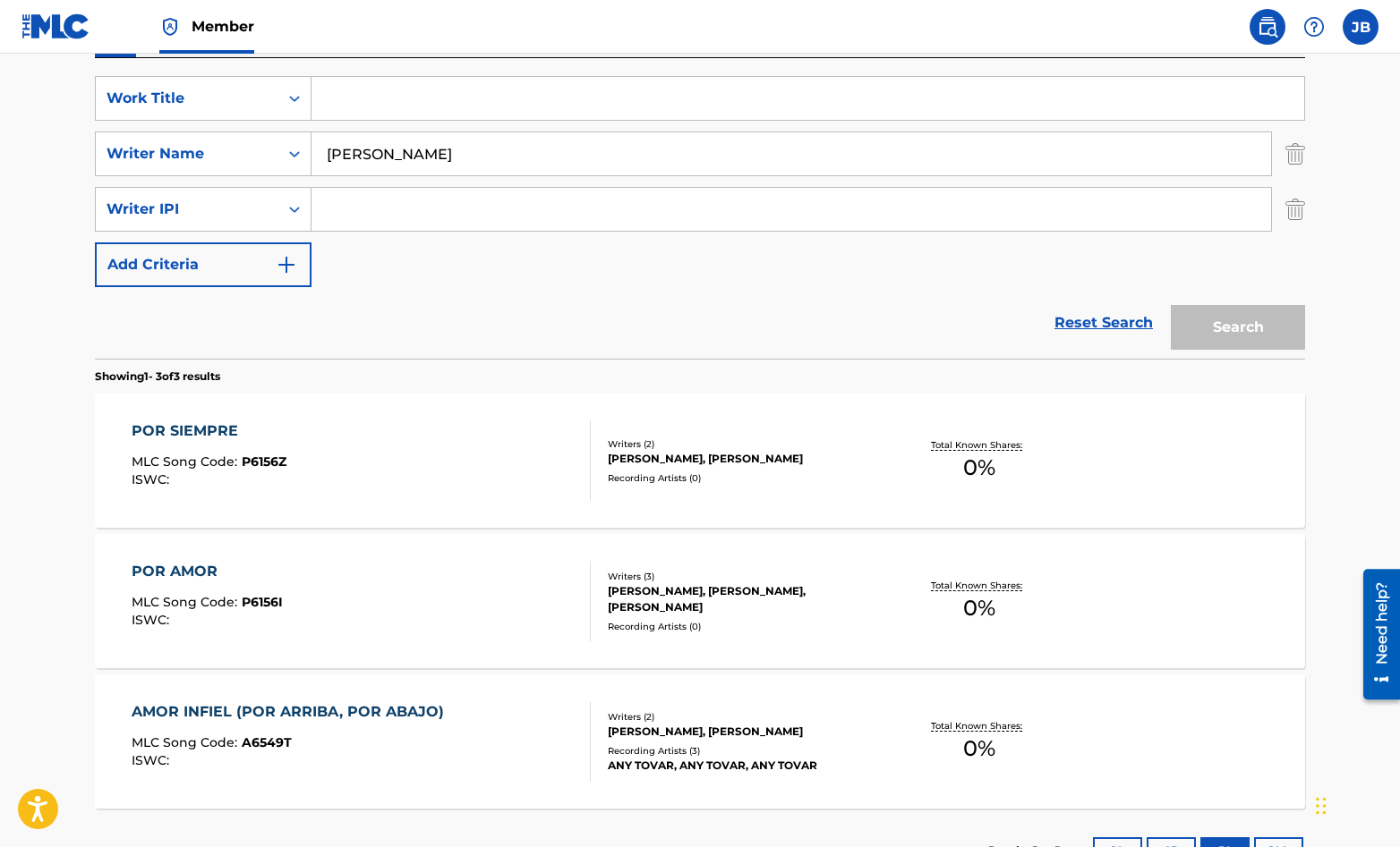
scroll to position [348, 0]
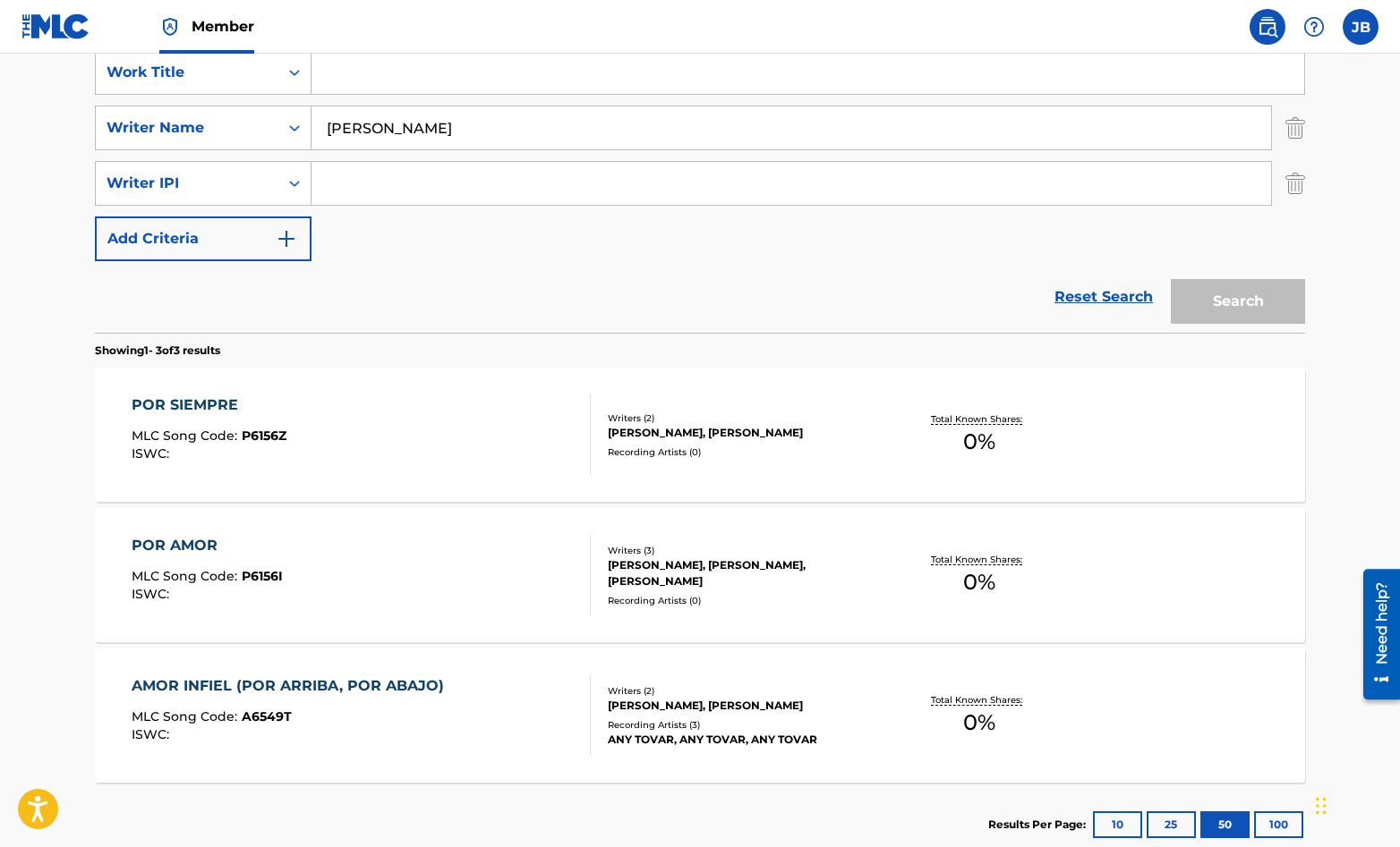
click at [539, 542] on div "POR AMOR MLC Song Code : P6156I ISWC :" at bounding box center [361, 575] width 461 height 81
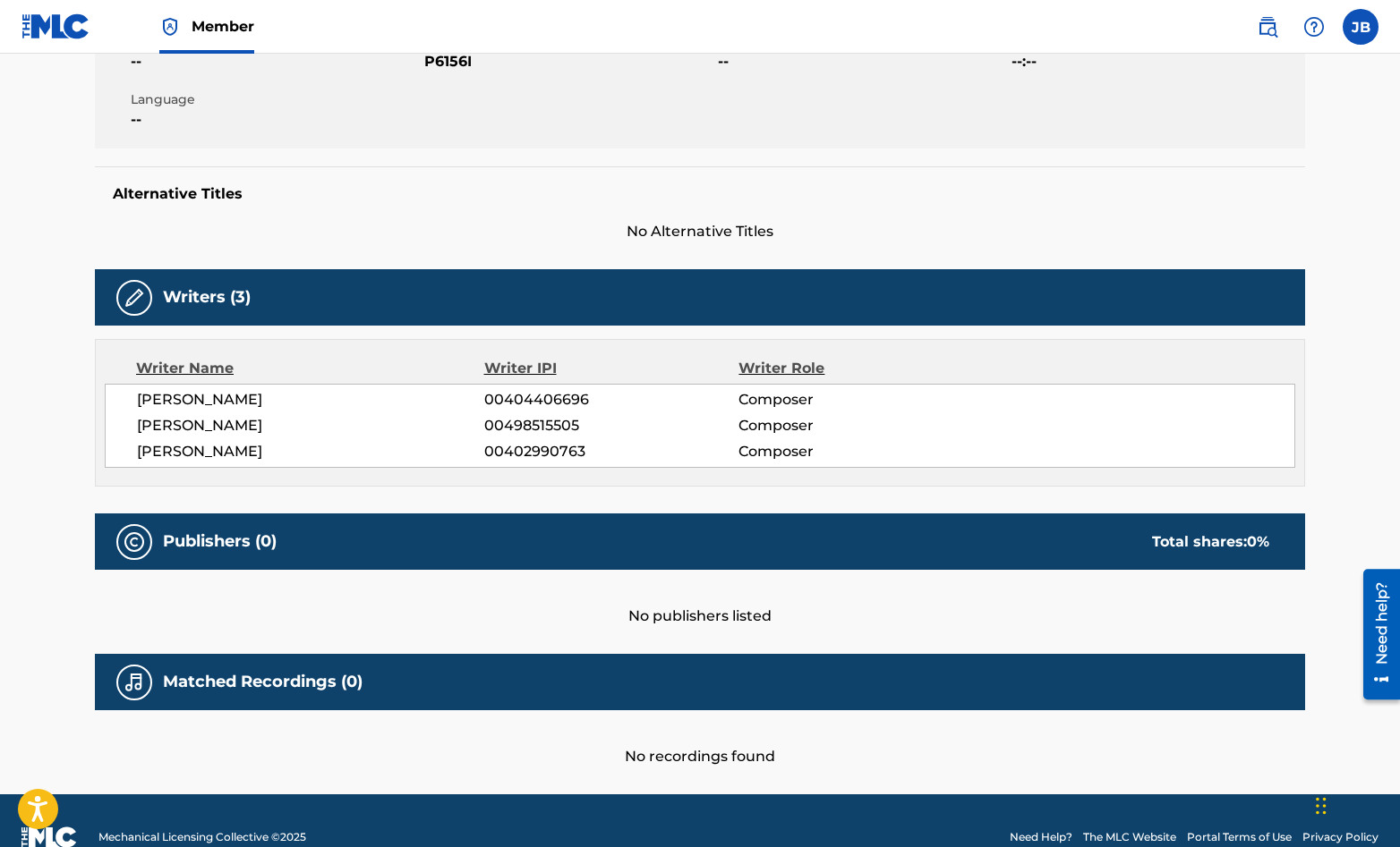
scroll to position [392, 0]
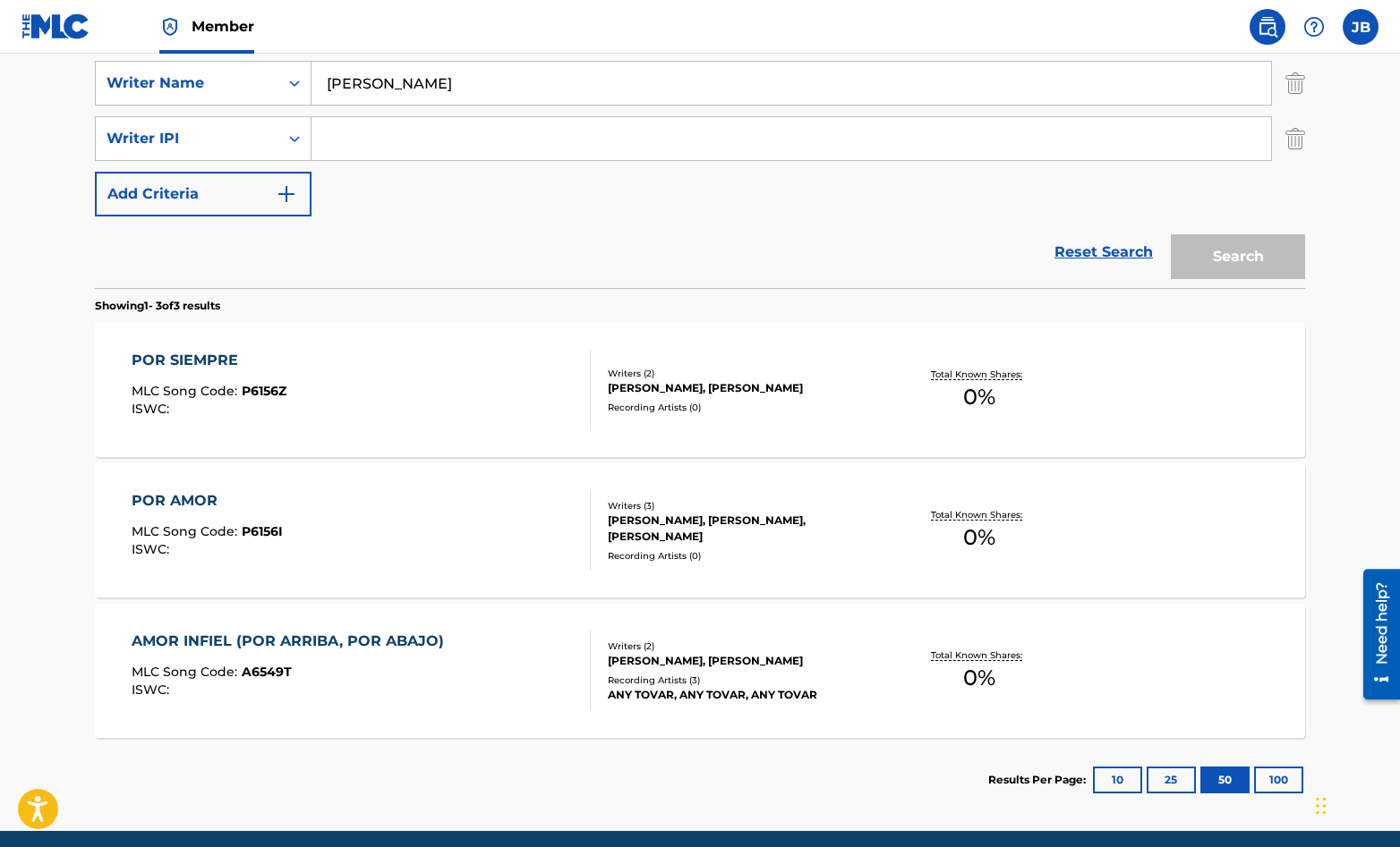
scroll to position [462, 0]
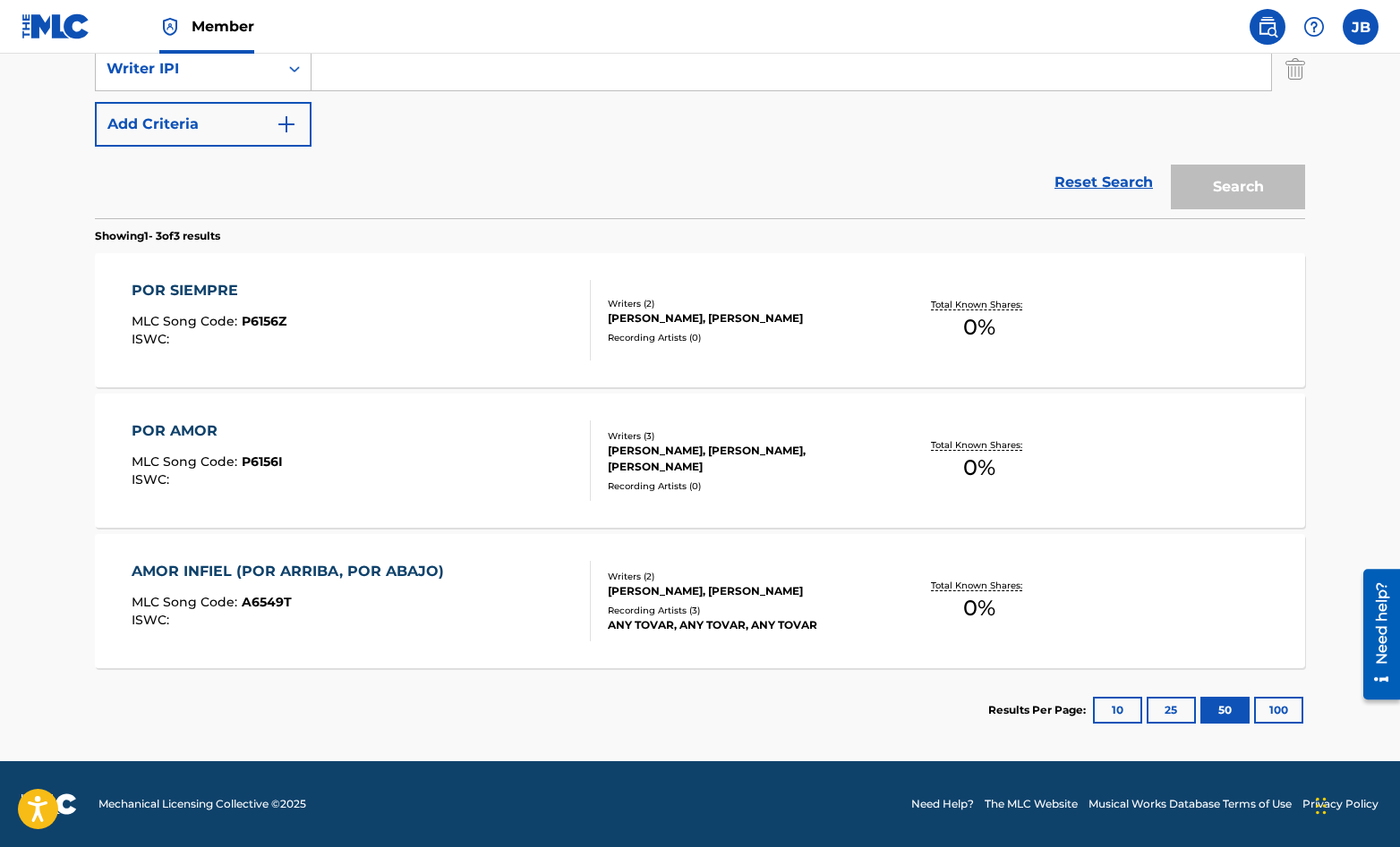
click at [559, 607] on div "AMOR INFIEL (POR ARRIBA, POR ABAJO) MLC Song Code : A6549T ISWC :" at bounding box center [361, 601] width 461 height 81
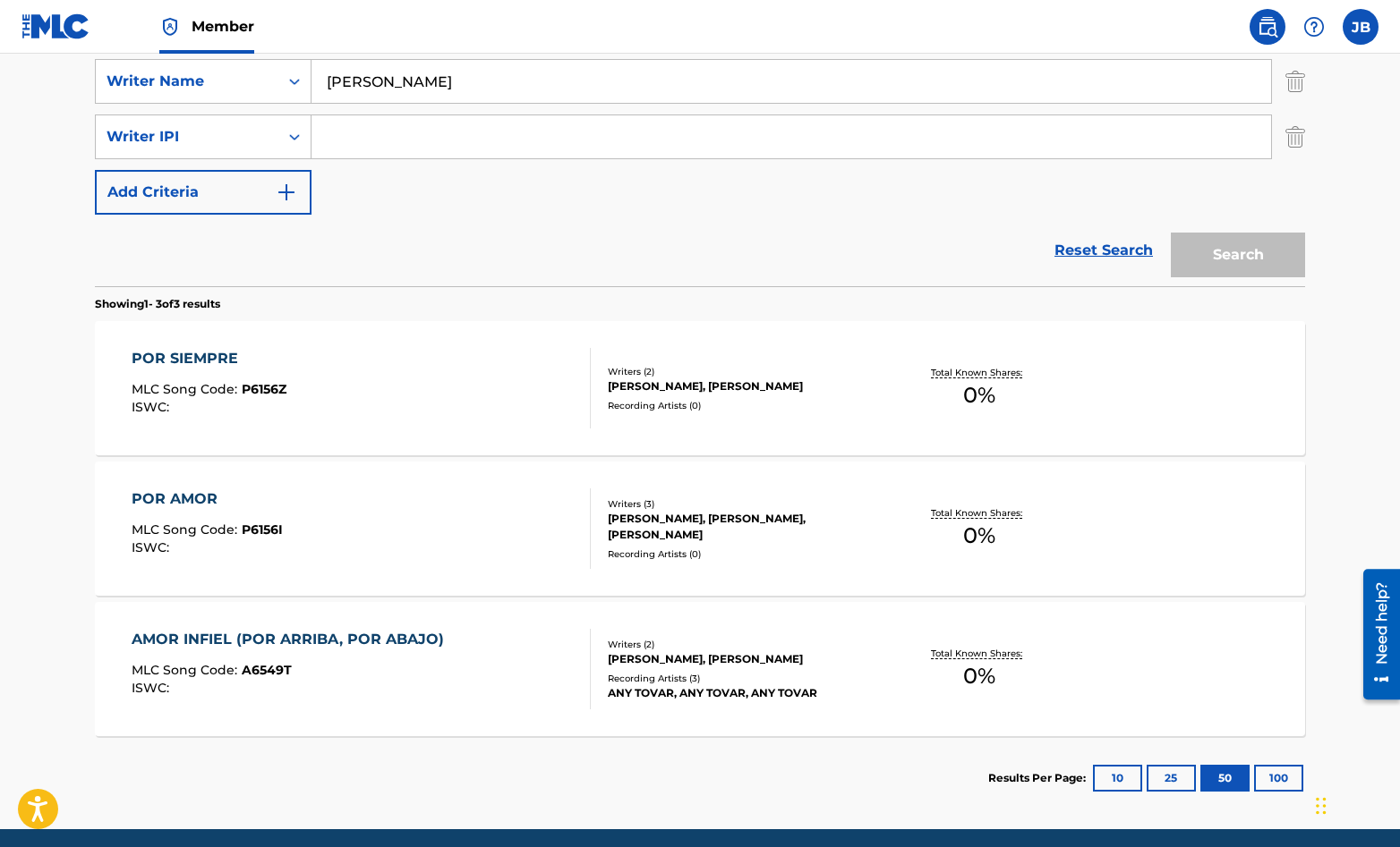
scroll to position [401, 0]
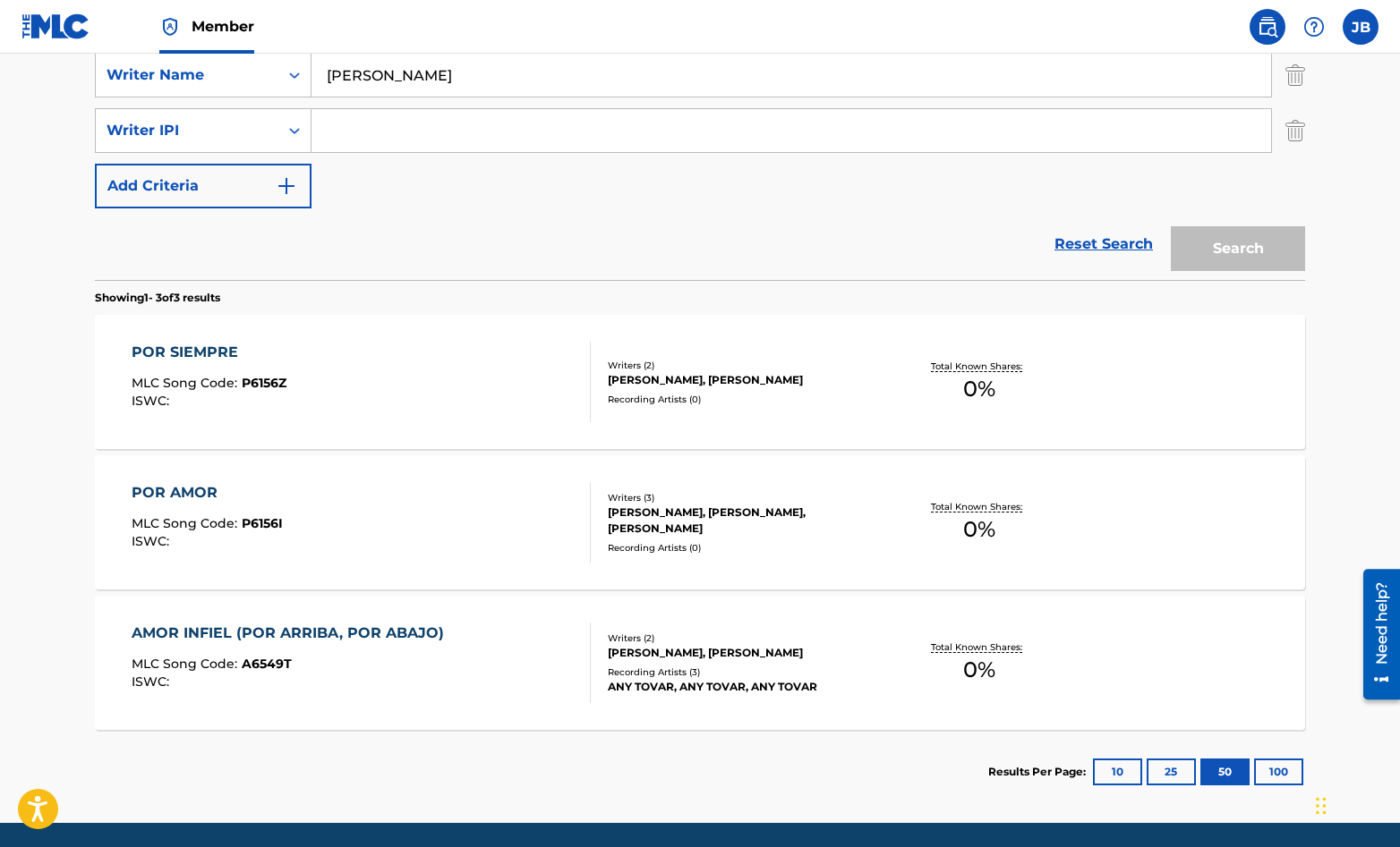
click at [564, 661] on div "AMOR INFIEL (POR ARRIBA, POR ABAJO) MLC Song Code : A6549T ISWC :" at bounding box center [361, 662] width 461 height 81
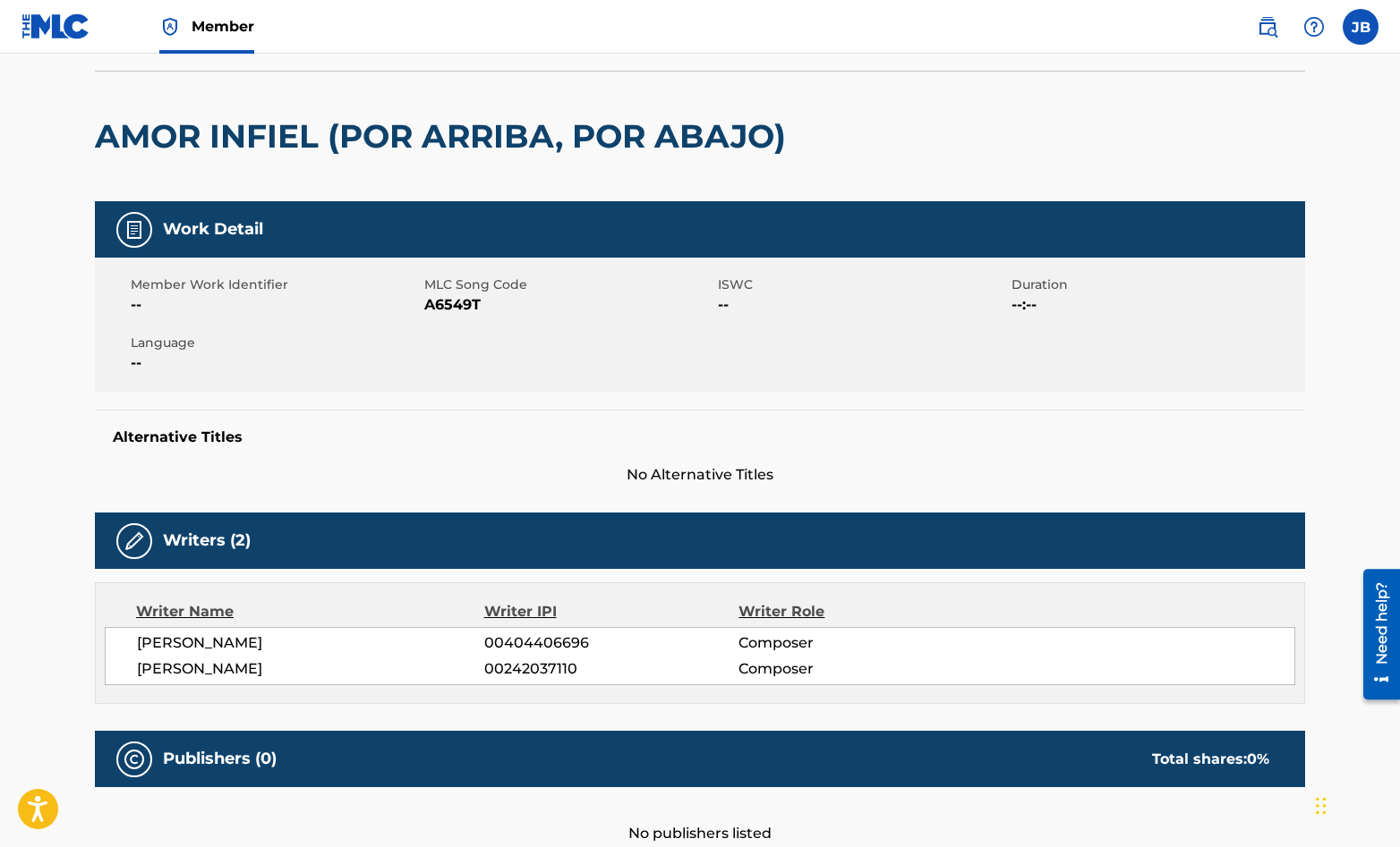
scroll to position [116, 0]
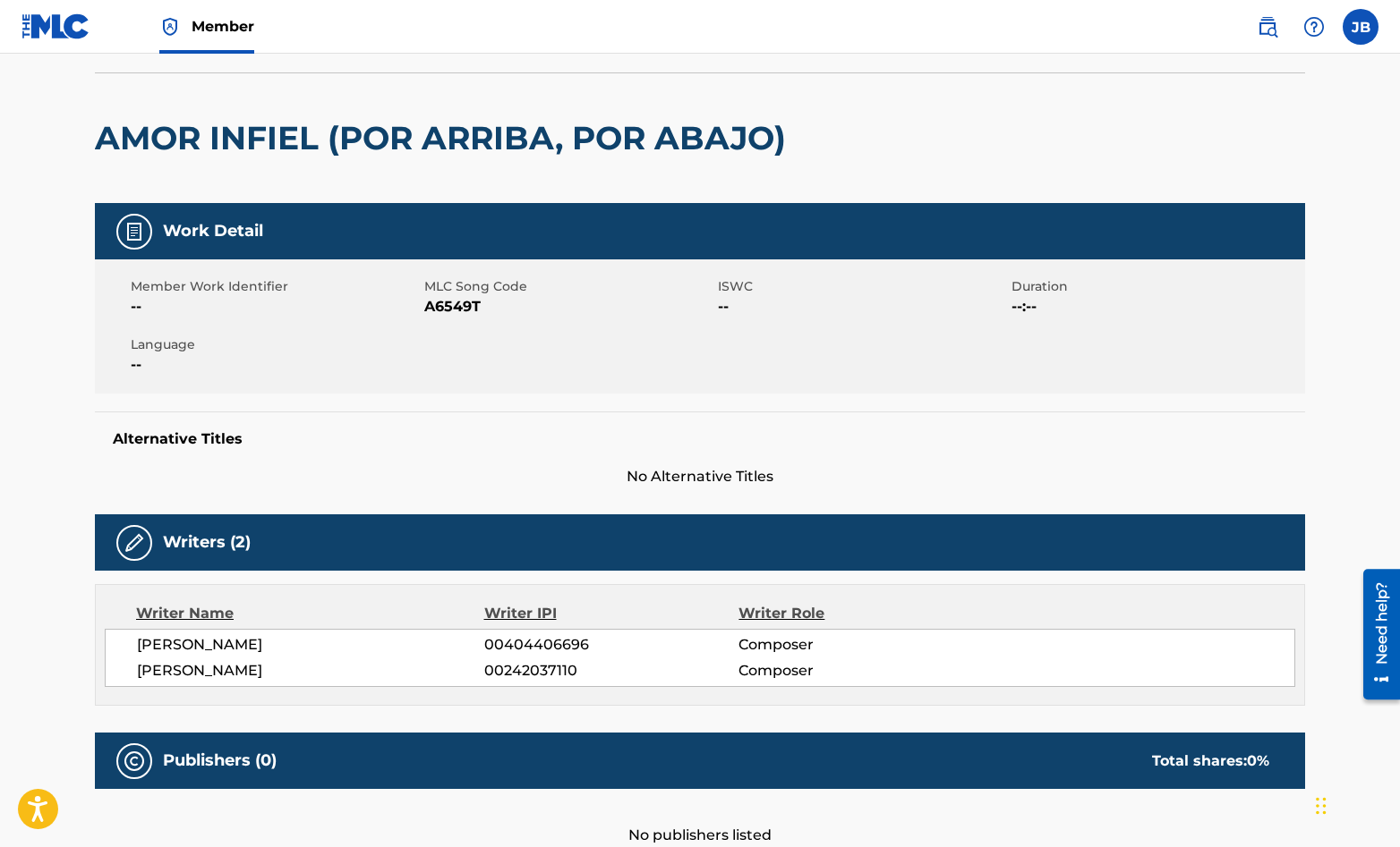
scroll to position [305, 0]
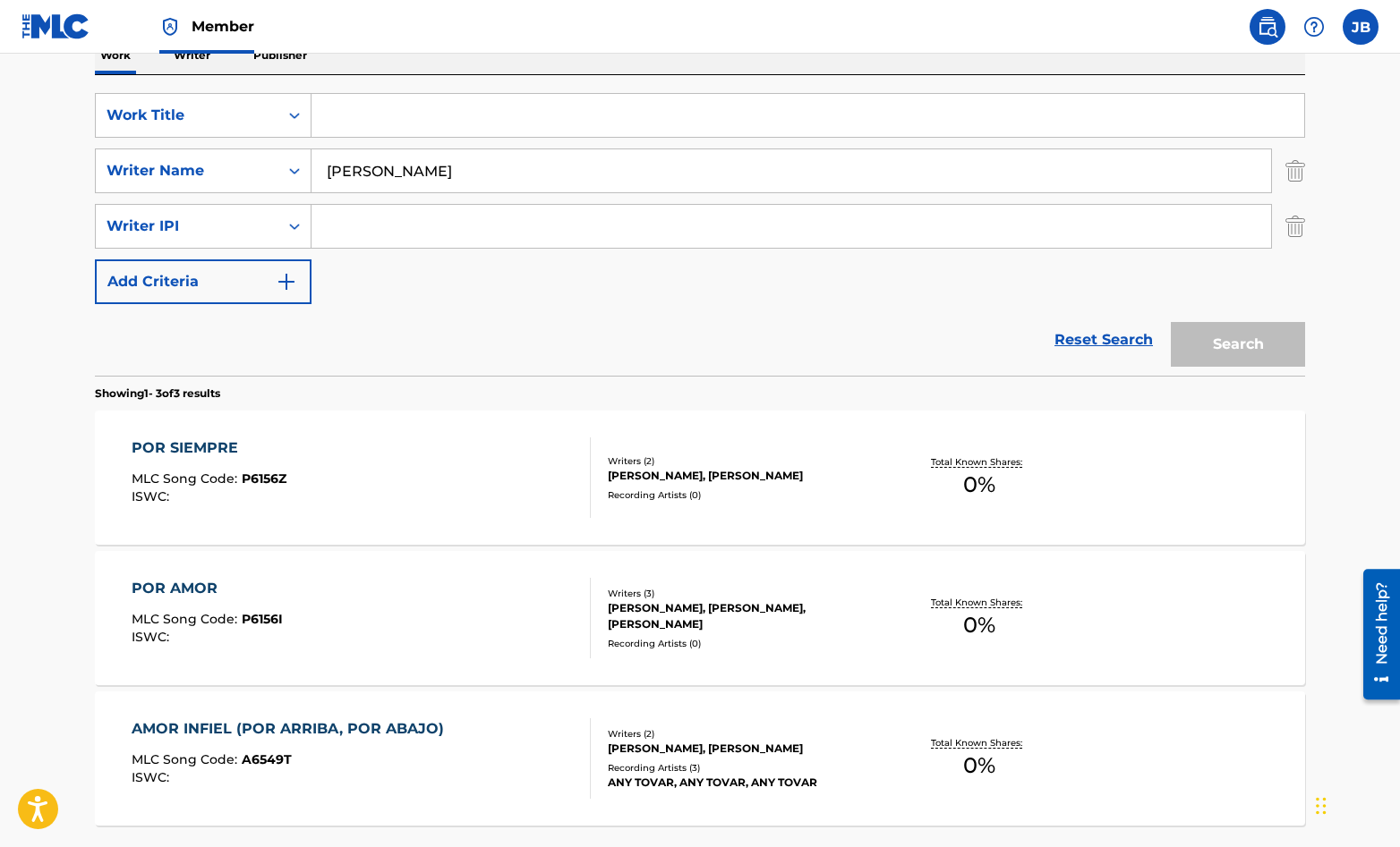
click at [349, 121] on input "Search Form" at bounding box center [808, 116] width 993 height 43
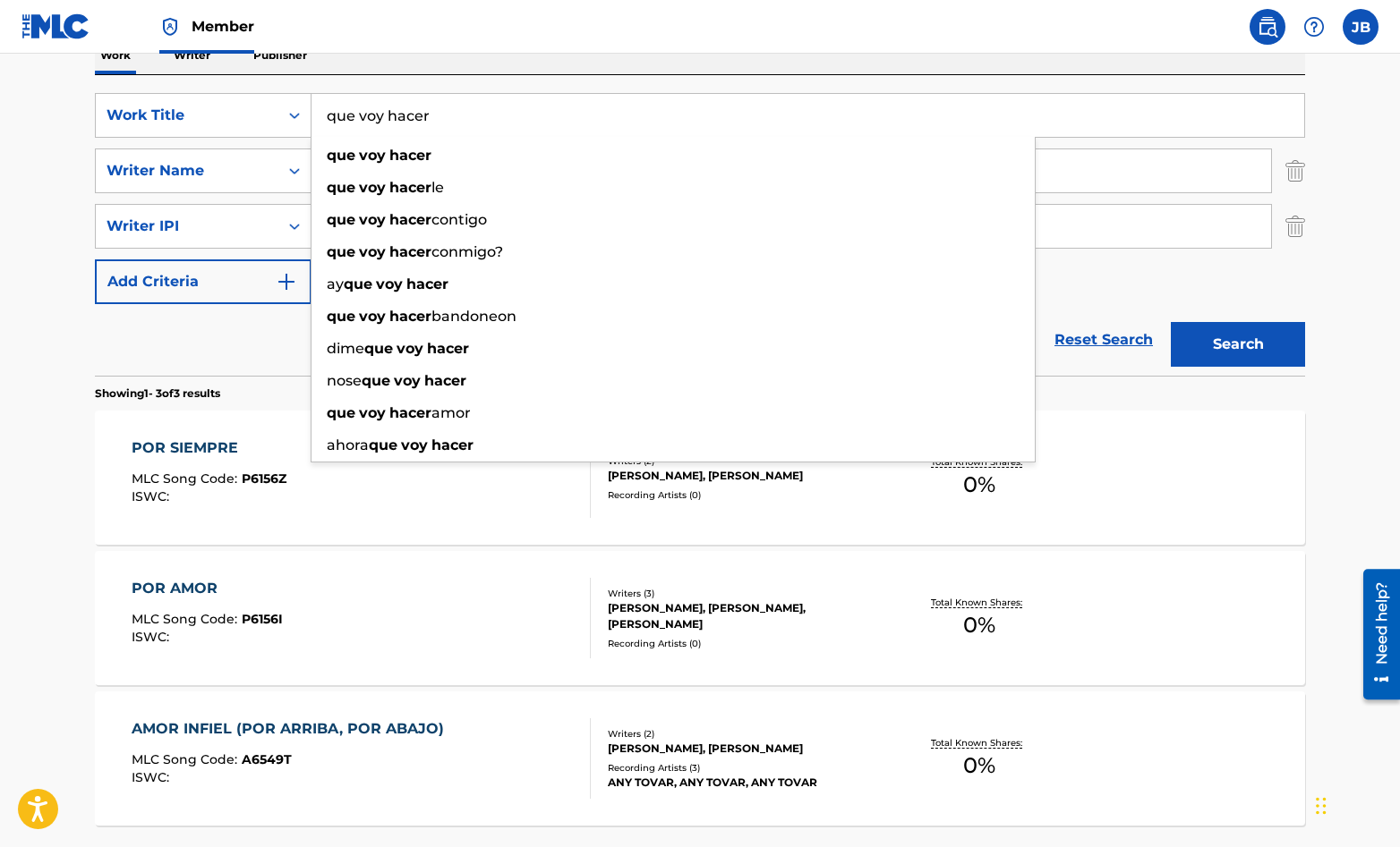
type input "que voy hacer"
click at [1171, 322] on button "Search" at bounding box center [1238, 345] width 134 height 45
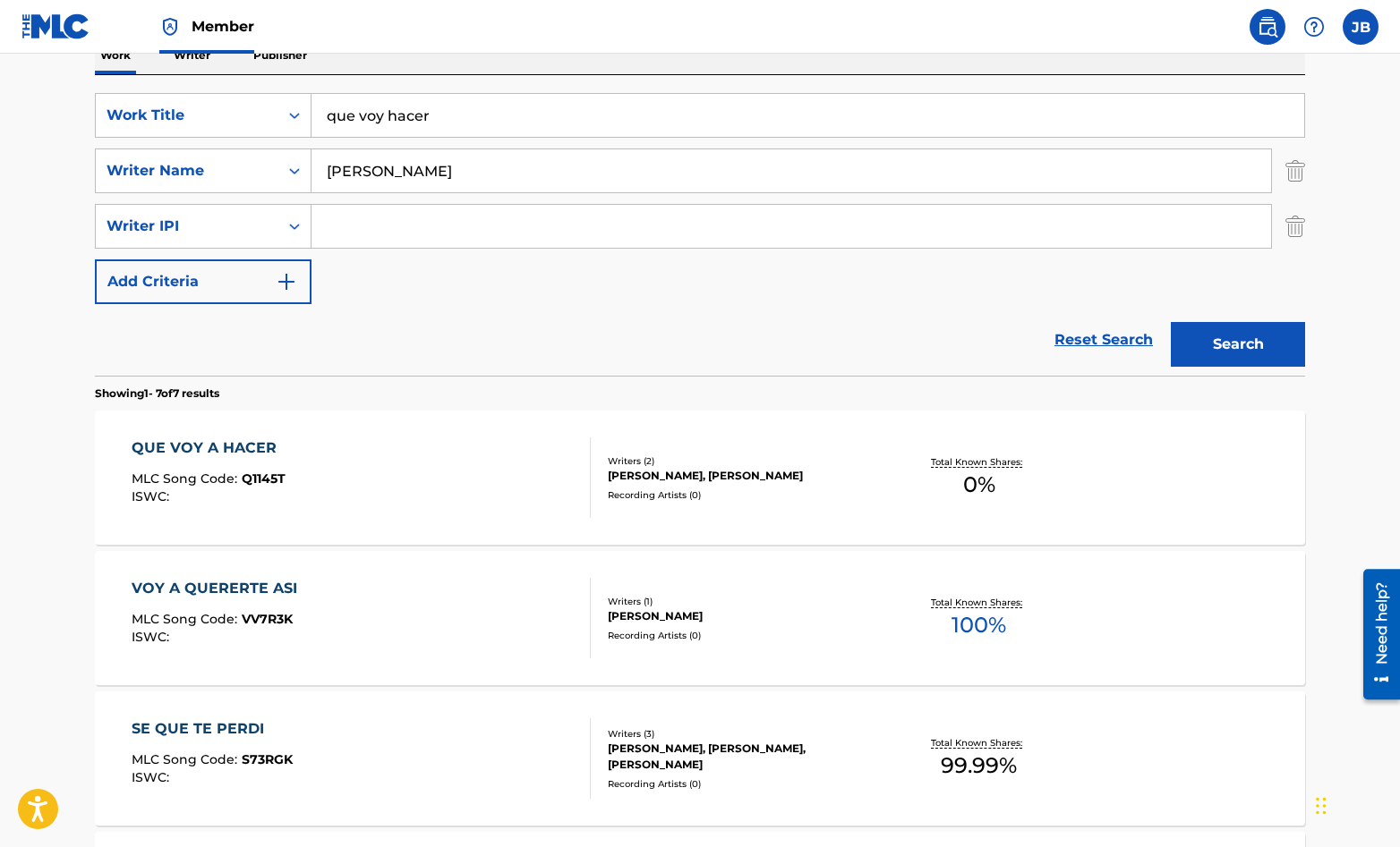
click at [466, 599] on div "VOY A QUERERTE ASI MLC Song Code : VV7R3K ISWC :" at bounding box center [361, 618] width 461 height 81
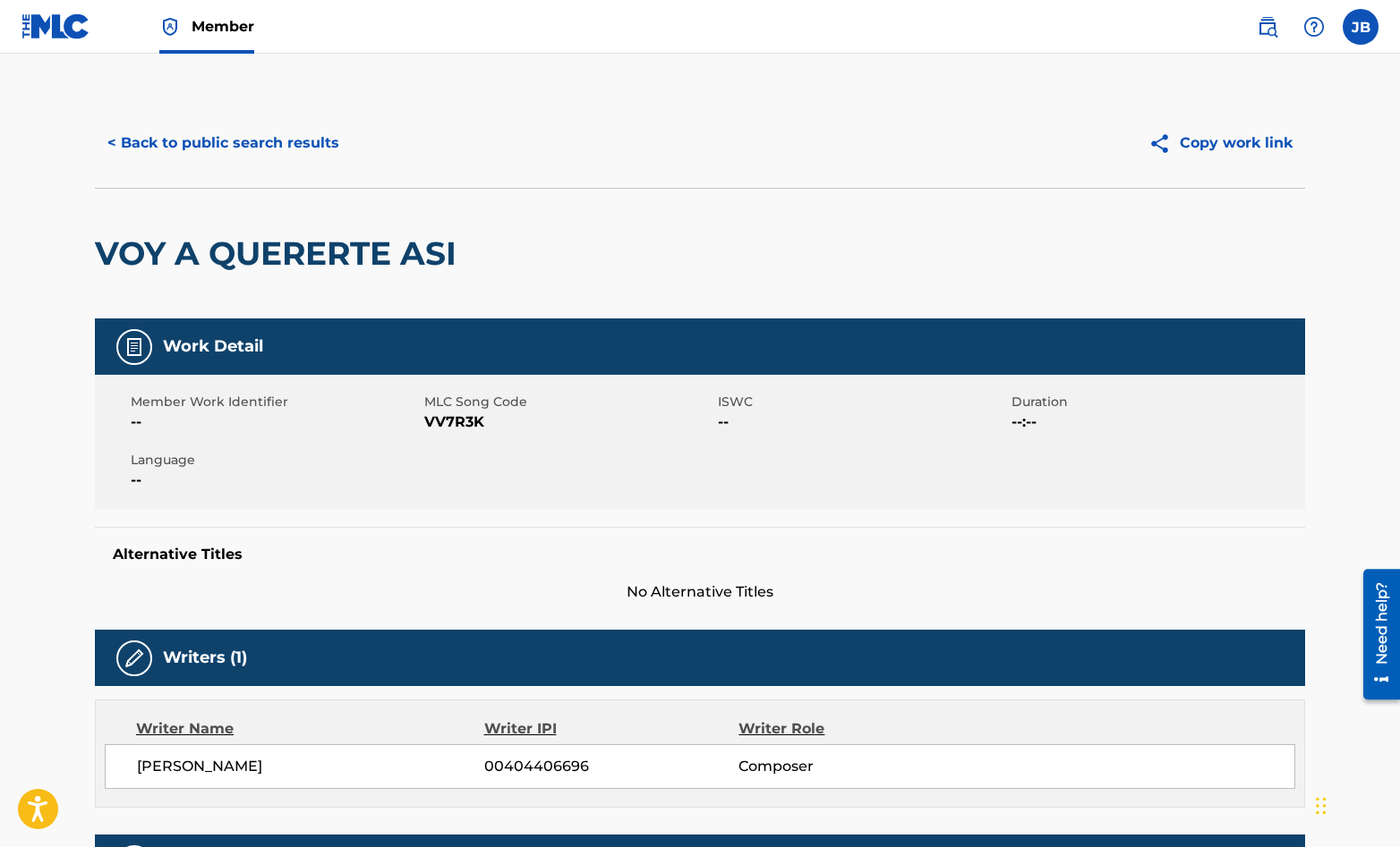
scroll to position [305, 0]
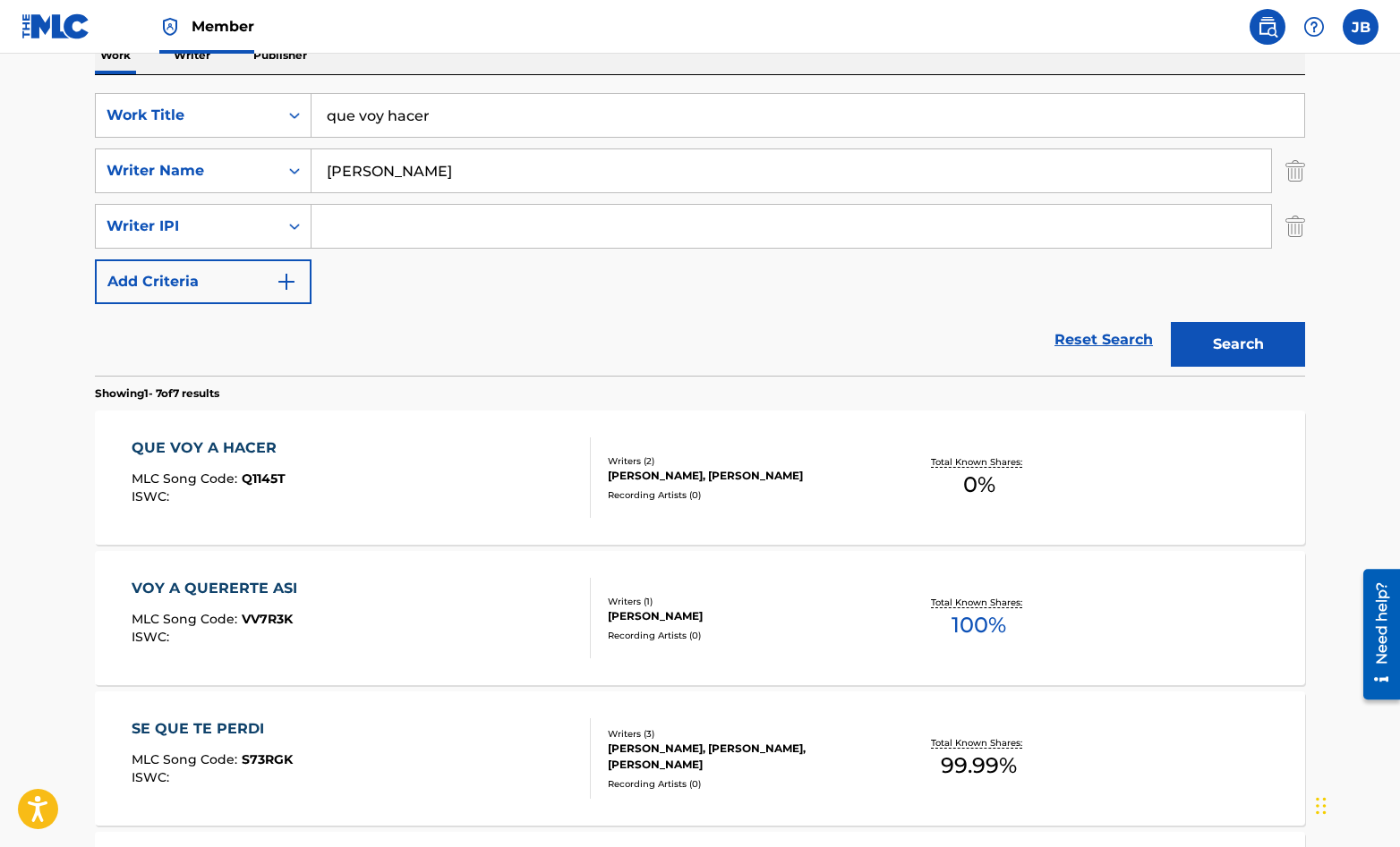
click at [554, 492] on div "QUE VOY A HACER MLC Song Code : Q1145T ISWC :" at bounding box center [361, 477] width 461 height 81
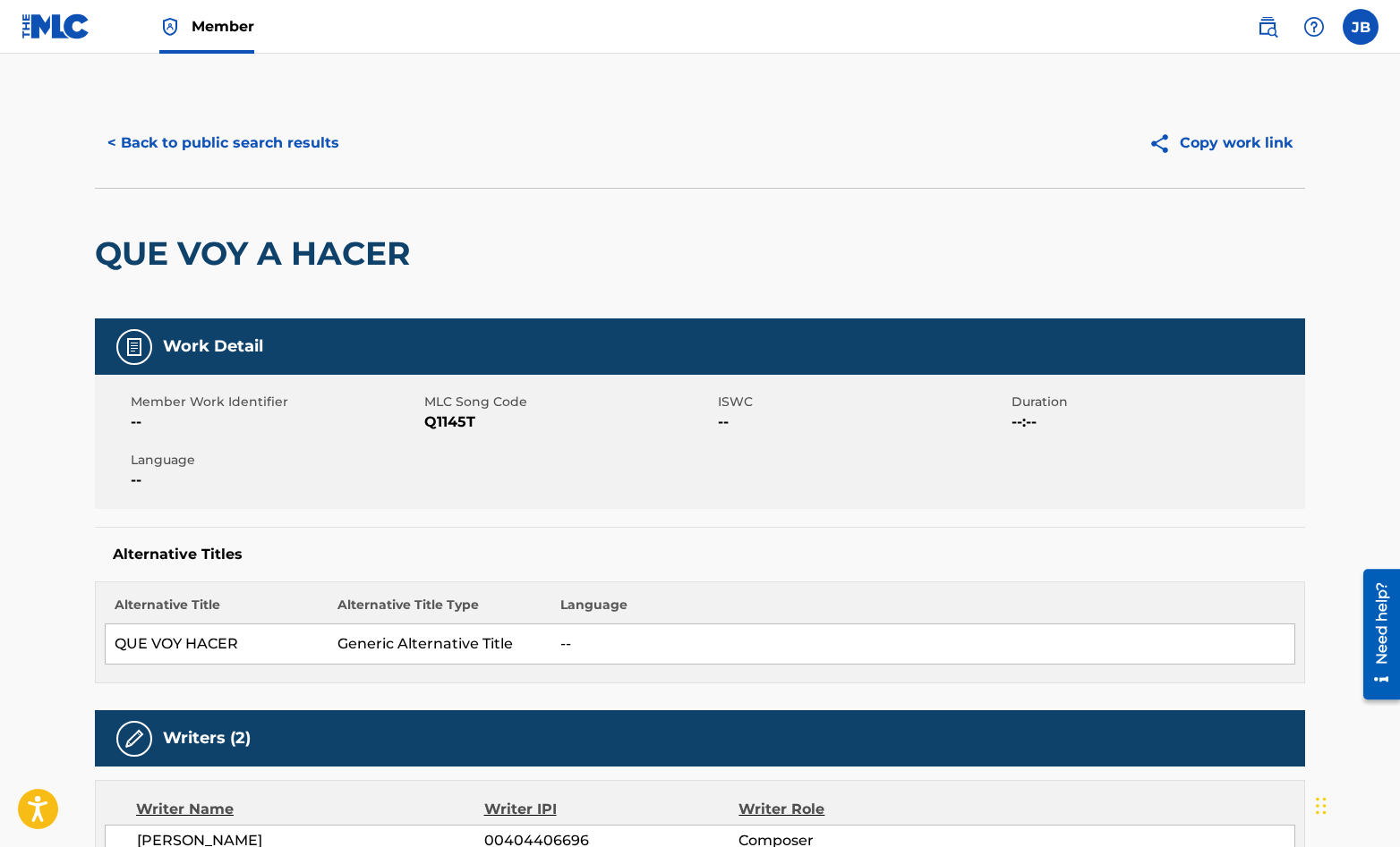
scroll to position [305, 0]
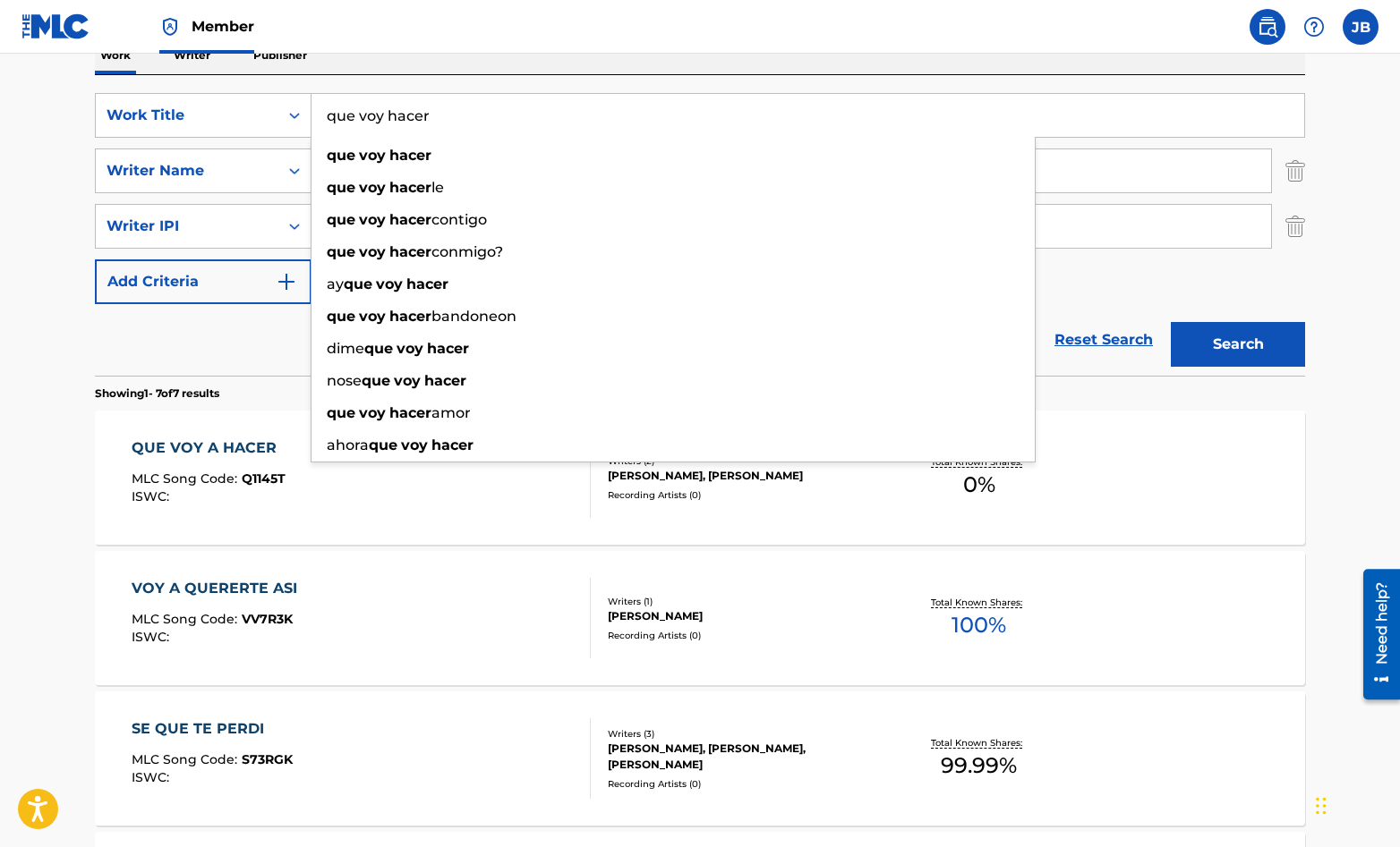
drag, startPoint x: 444, startPoint y: 125, endPoint x: 329, endPoint y: 123, distance: 115.0
click at [329, 123] on input "que voy hacer" at bounding box center [808, 116] width 993 height 43
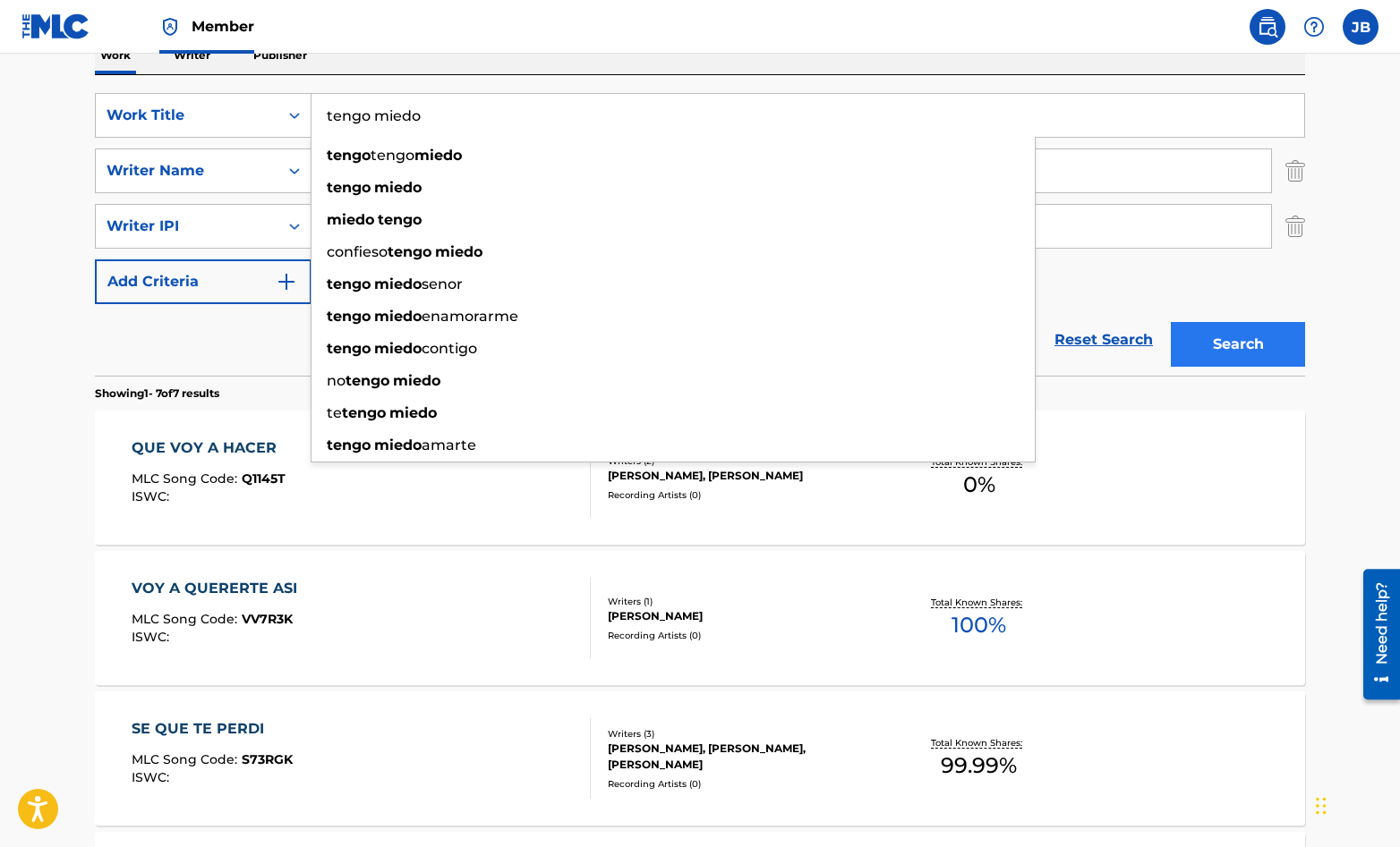
type input "tengo miedo"
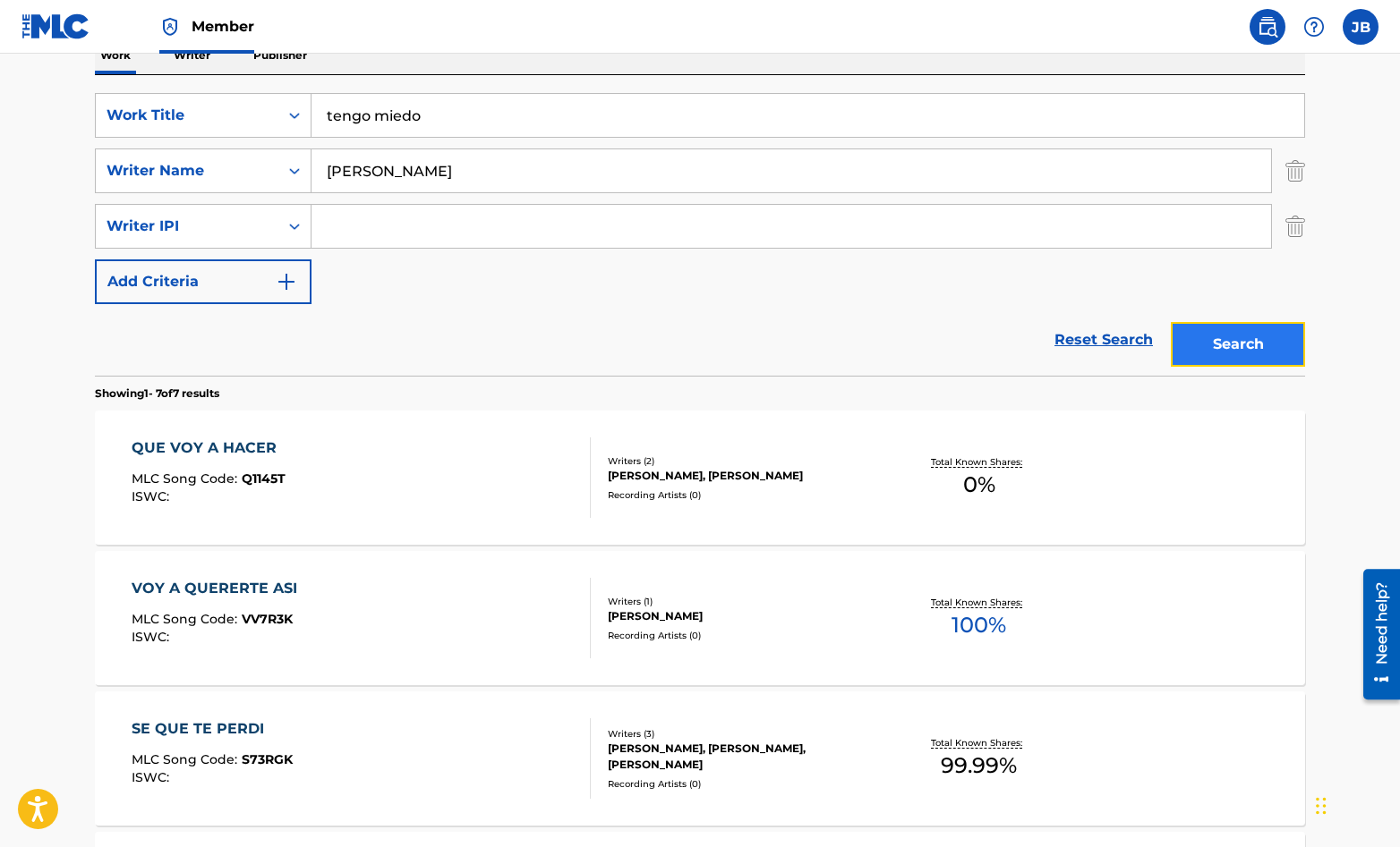
click at [1223, 349] on button "Search" at bounding box center [1238, 345] width 134 height 45
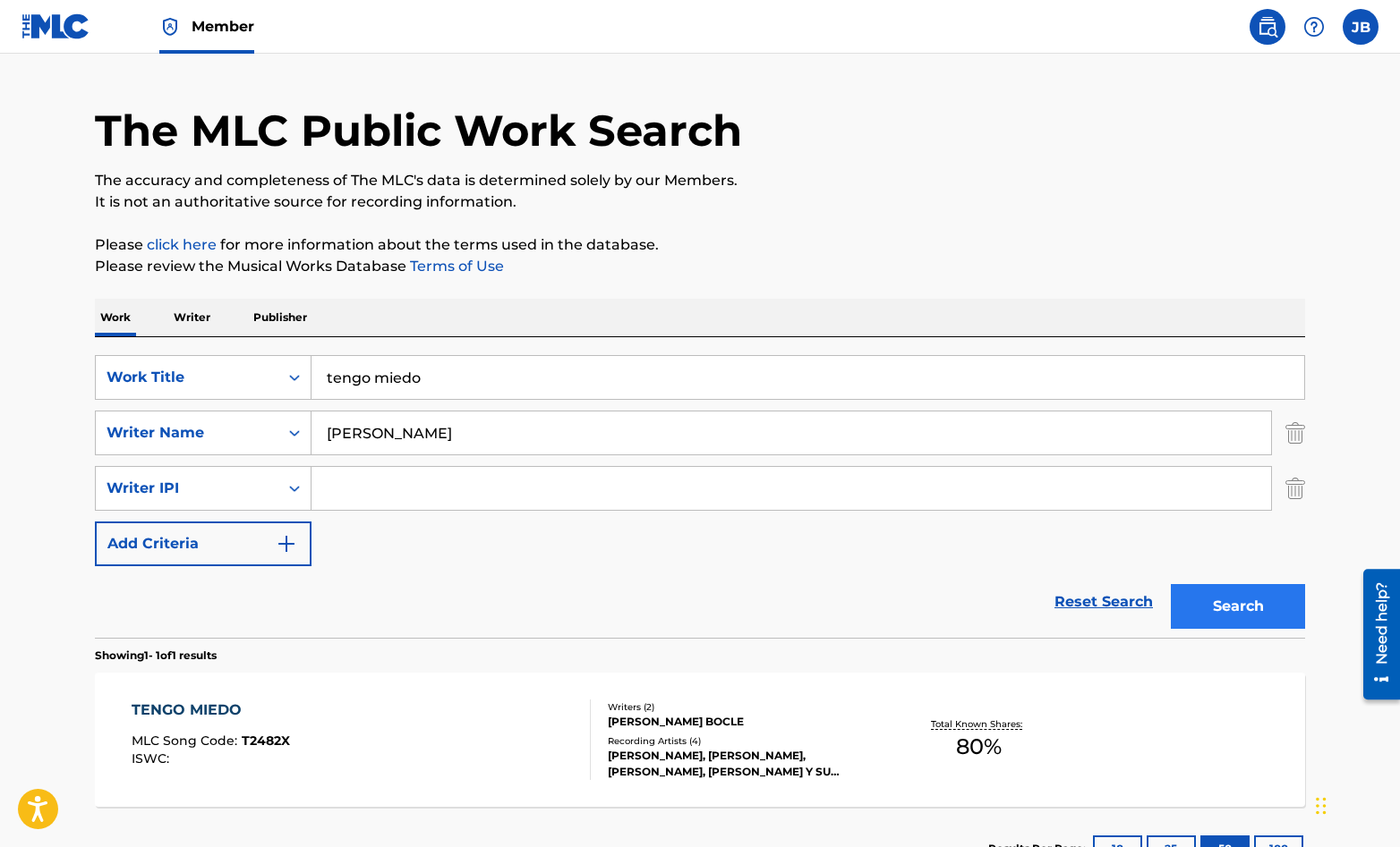
scroll to position [182, 0]
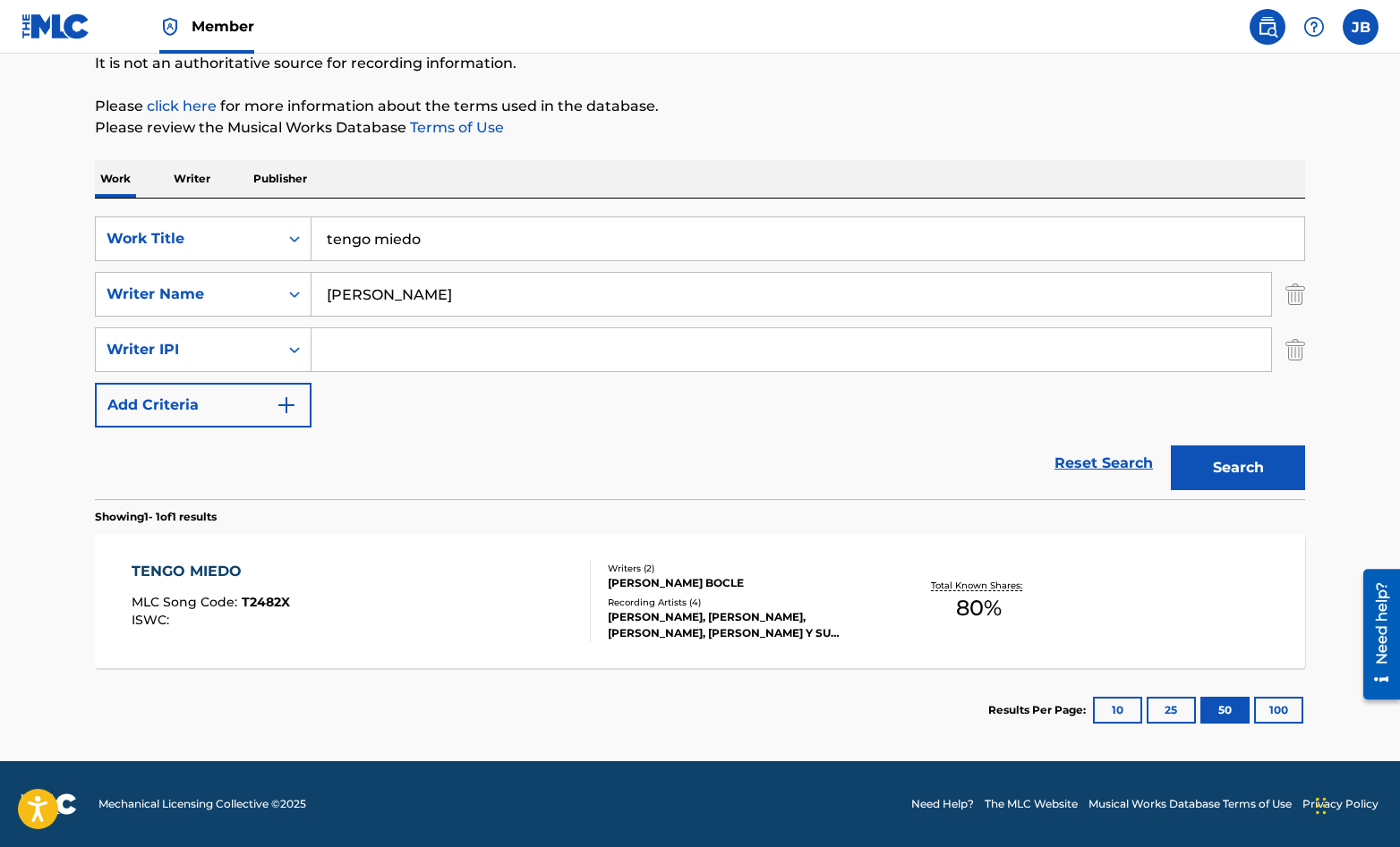
click at [503, 590] on div "TENGO MIEDO MLC Song Code : T2482X ISWC :" at bounding box center [361, 601] width 461 height 81
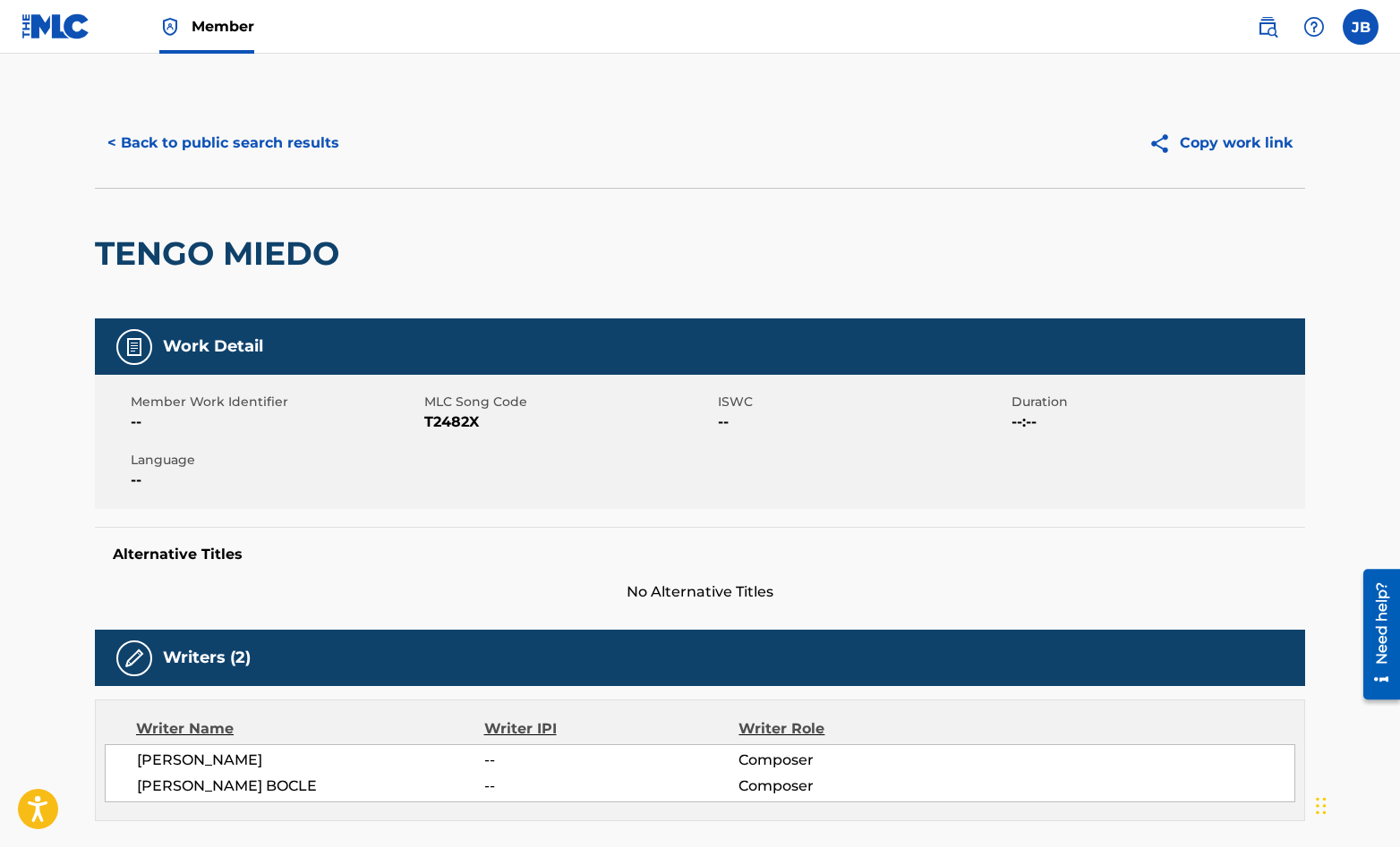
scroll to position [24, 0]
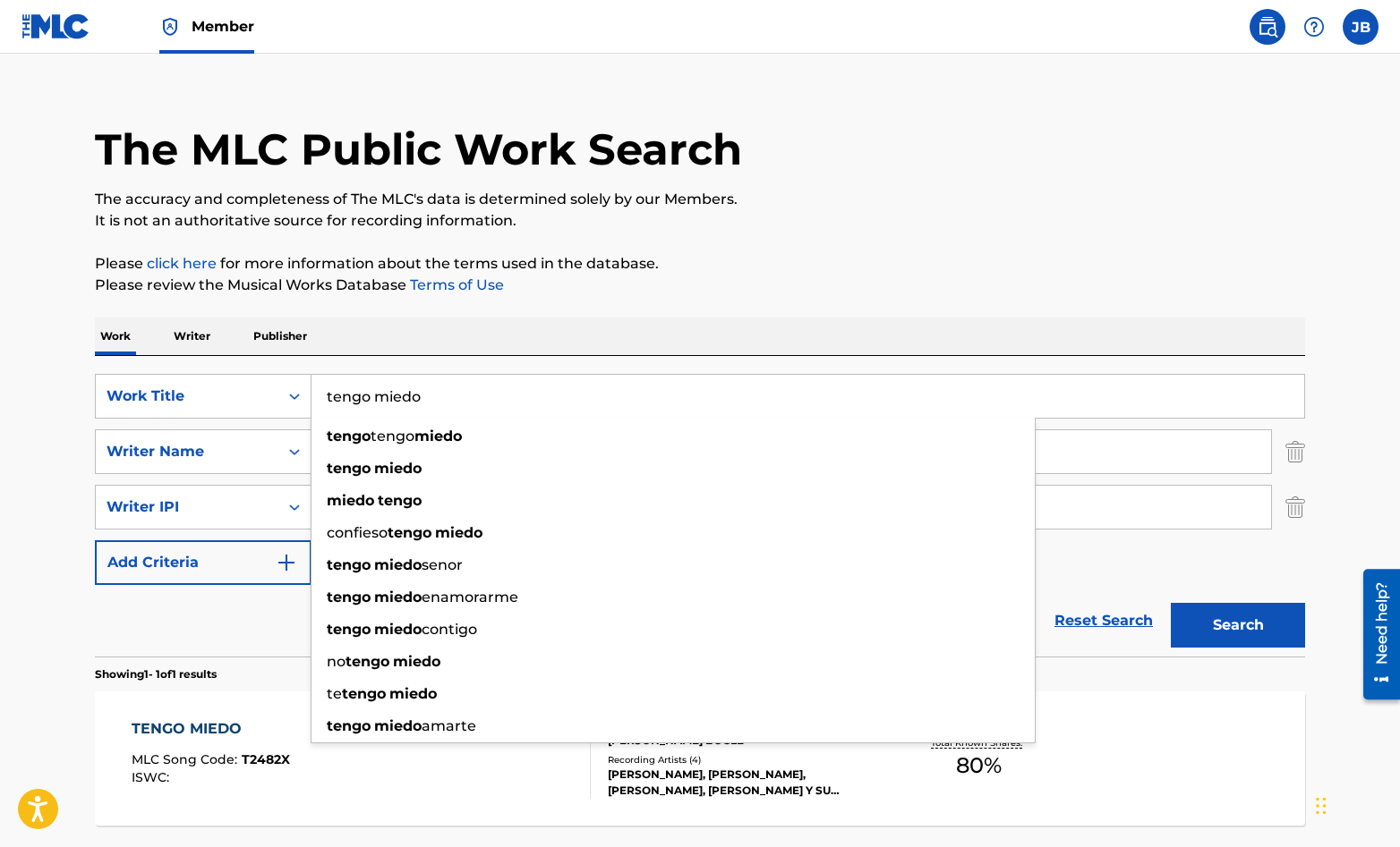
drag, startPoint x: 425, startPoint y: 403, endPoint x: 316, endPoint y: 390, distance: 109.8
click at [316, 390] on input "tengo miedo" at bounding box center [808, 396] width 993 height 43
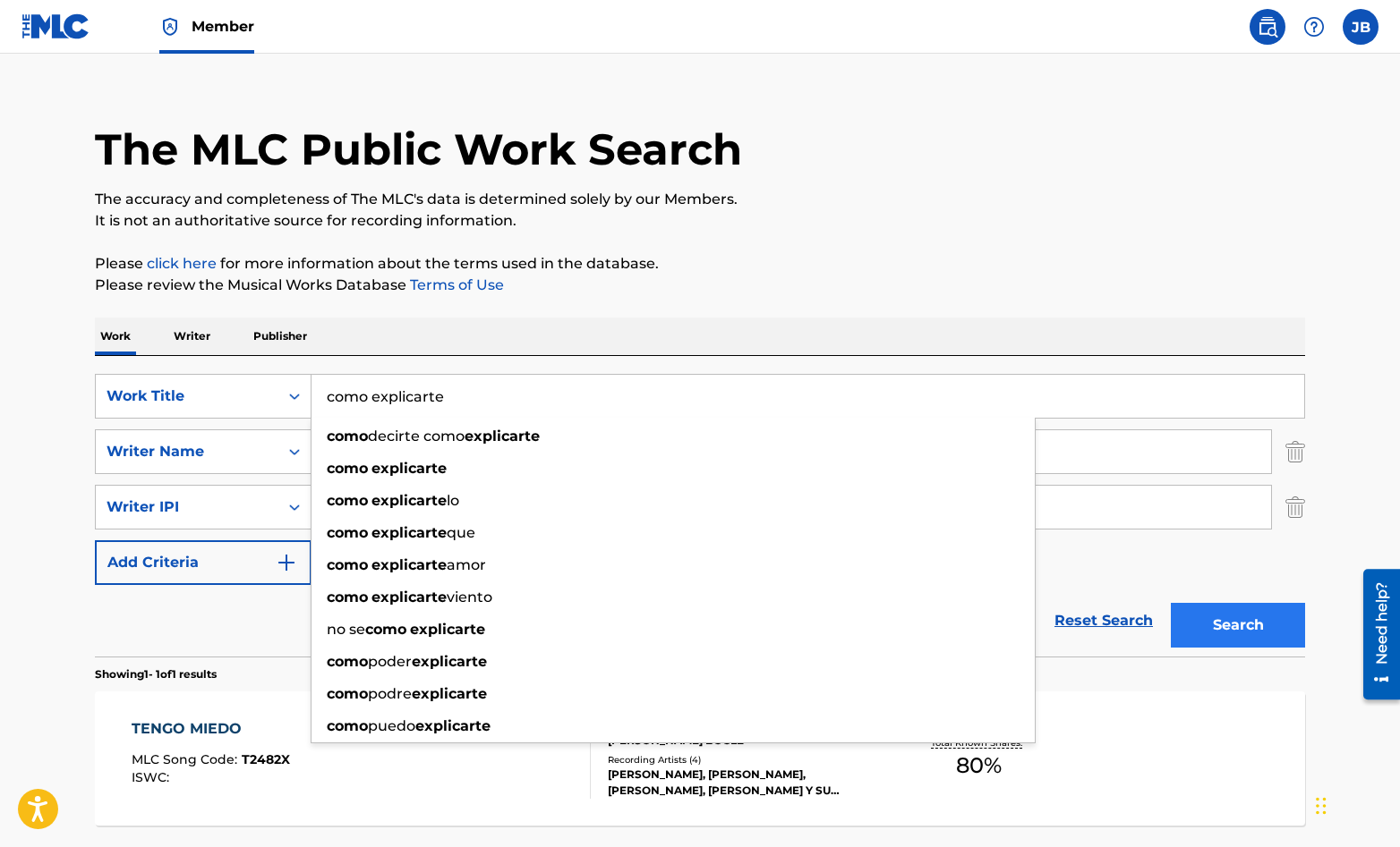
type input "como explicarte"
click at [1233, 613] on button "Search" at bounding box center [1238, 626] width 134 height 45
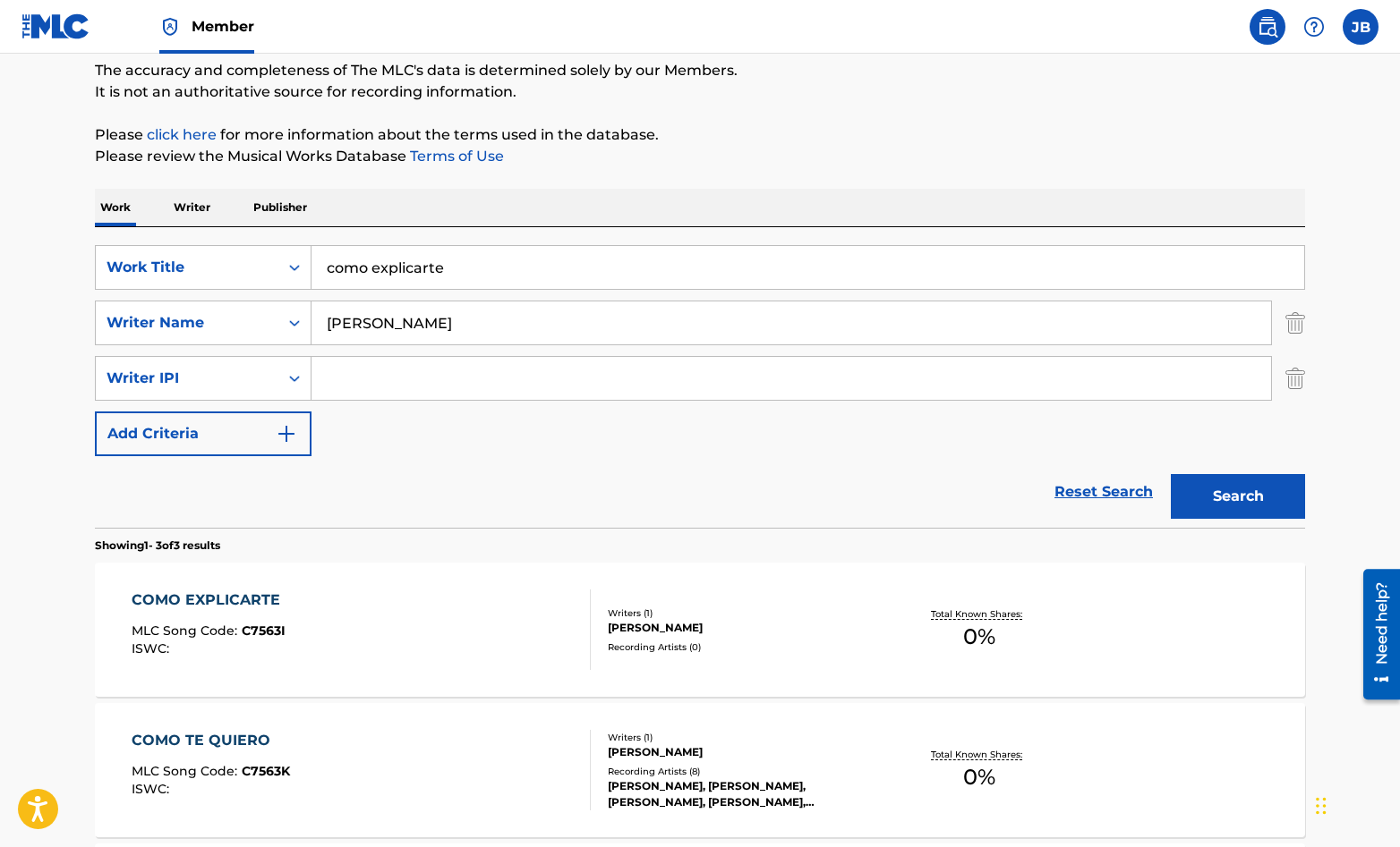
scroll to position [163, 0]
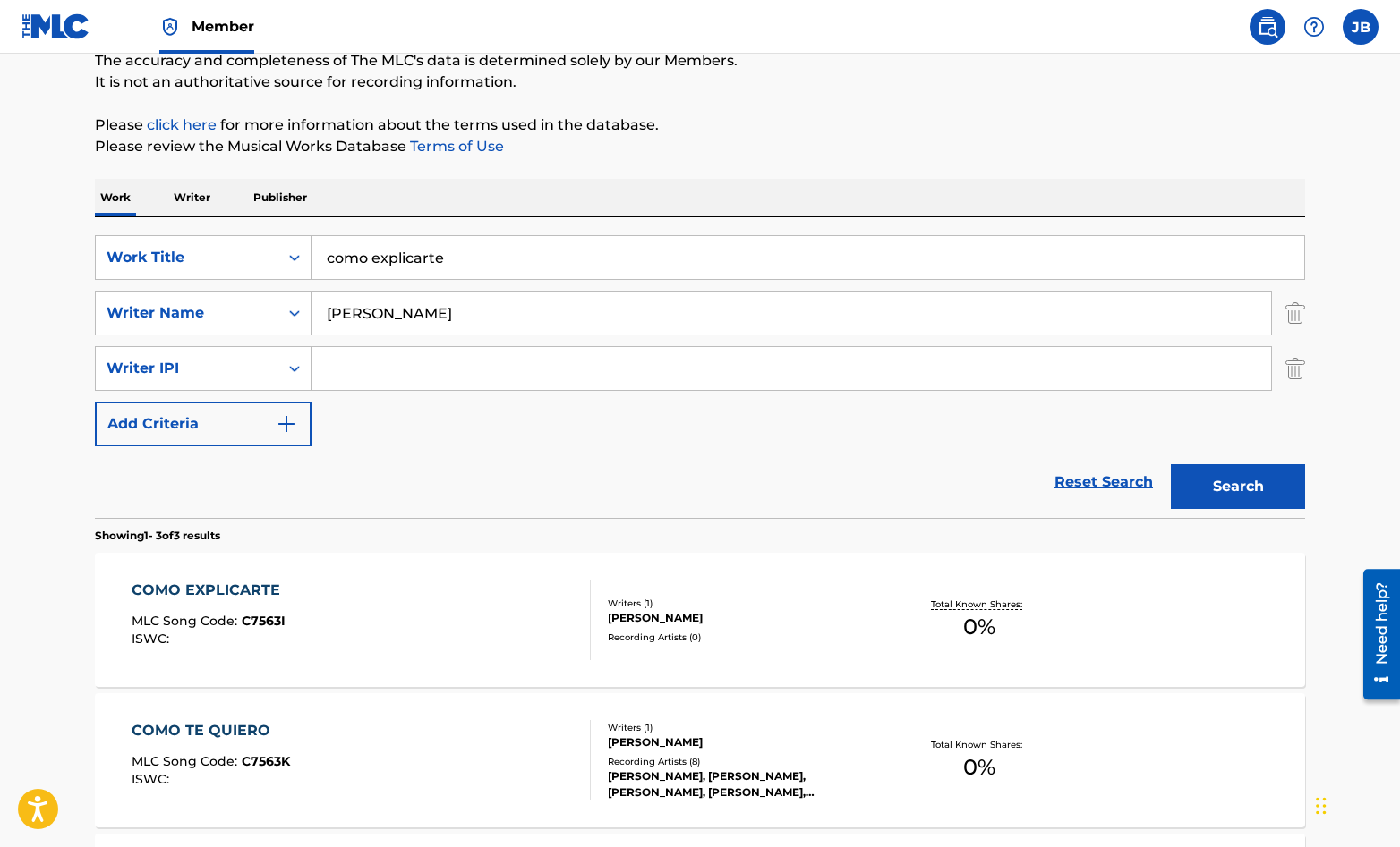
click at [495, 624] on div "COMO EXPLICARTE MLC Song Code : C7563I ISWC :" at bounding box center [361, 620] width 461 height 81
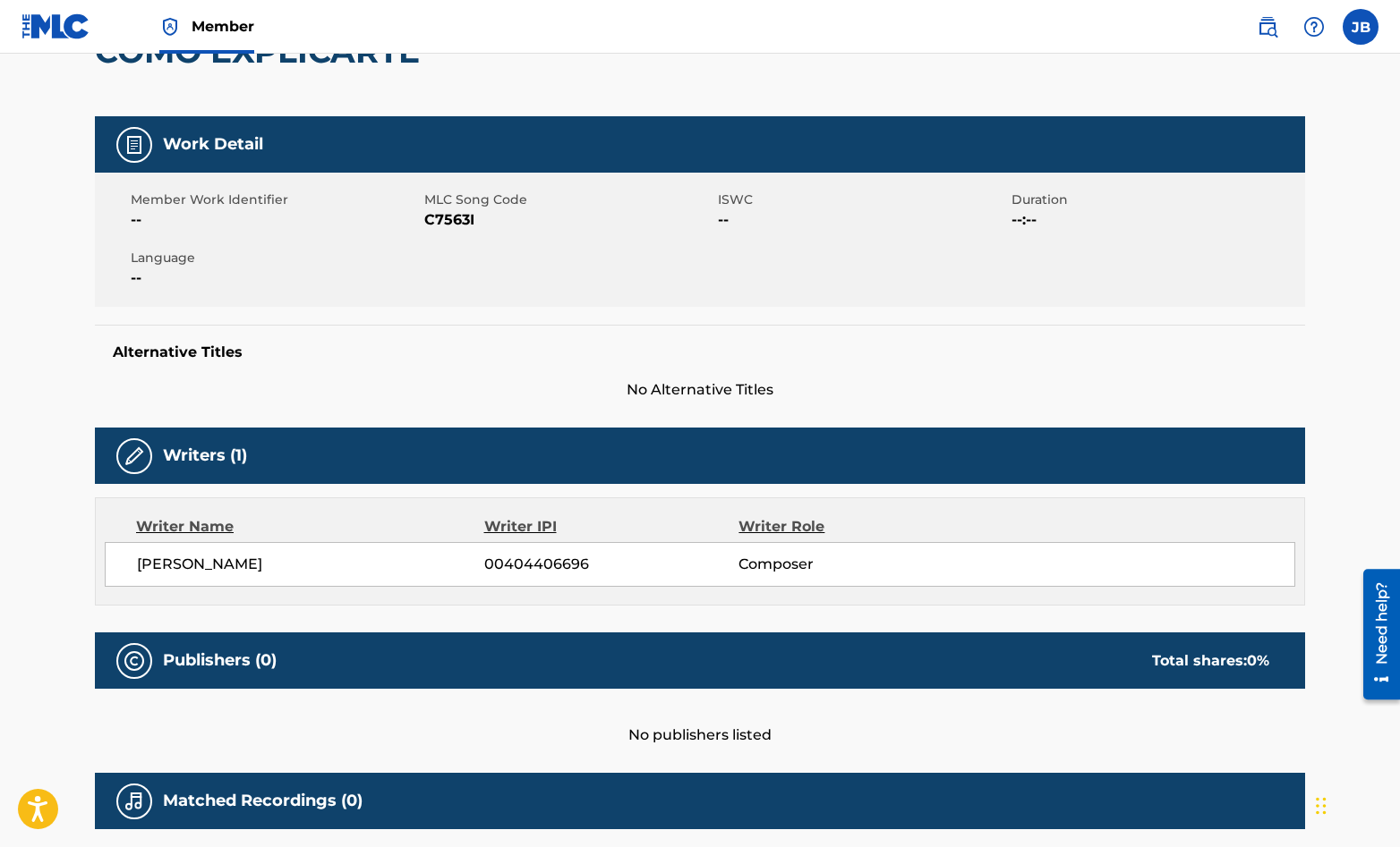
scroll to position [101, 0]
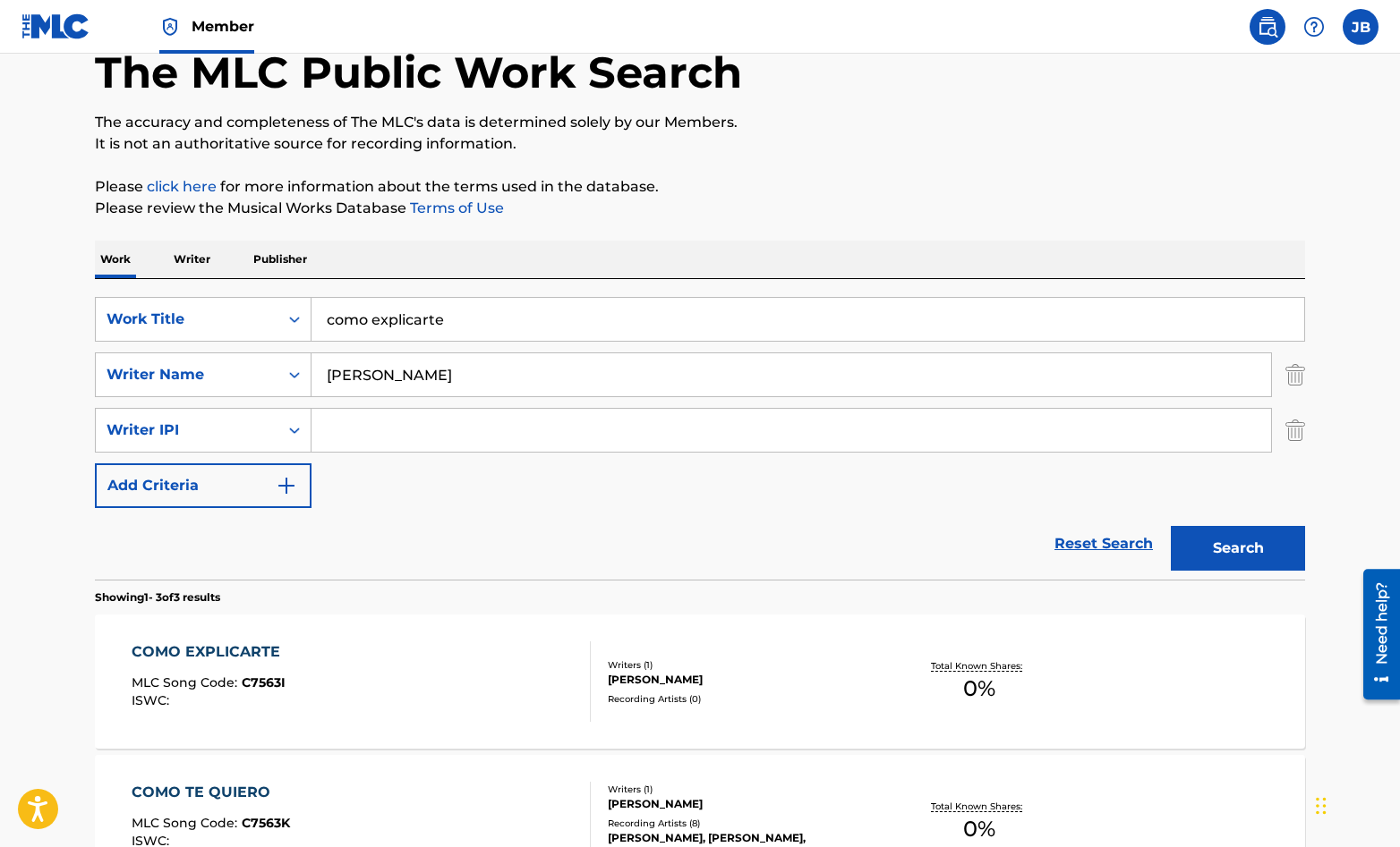
scroll to position [163, 0]
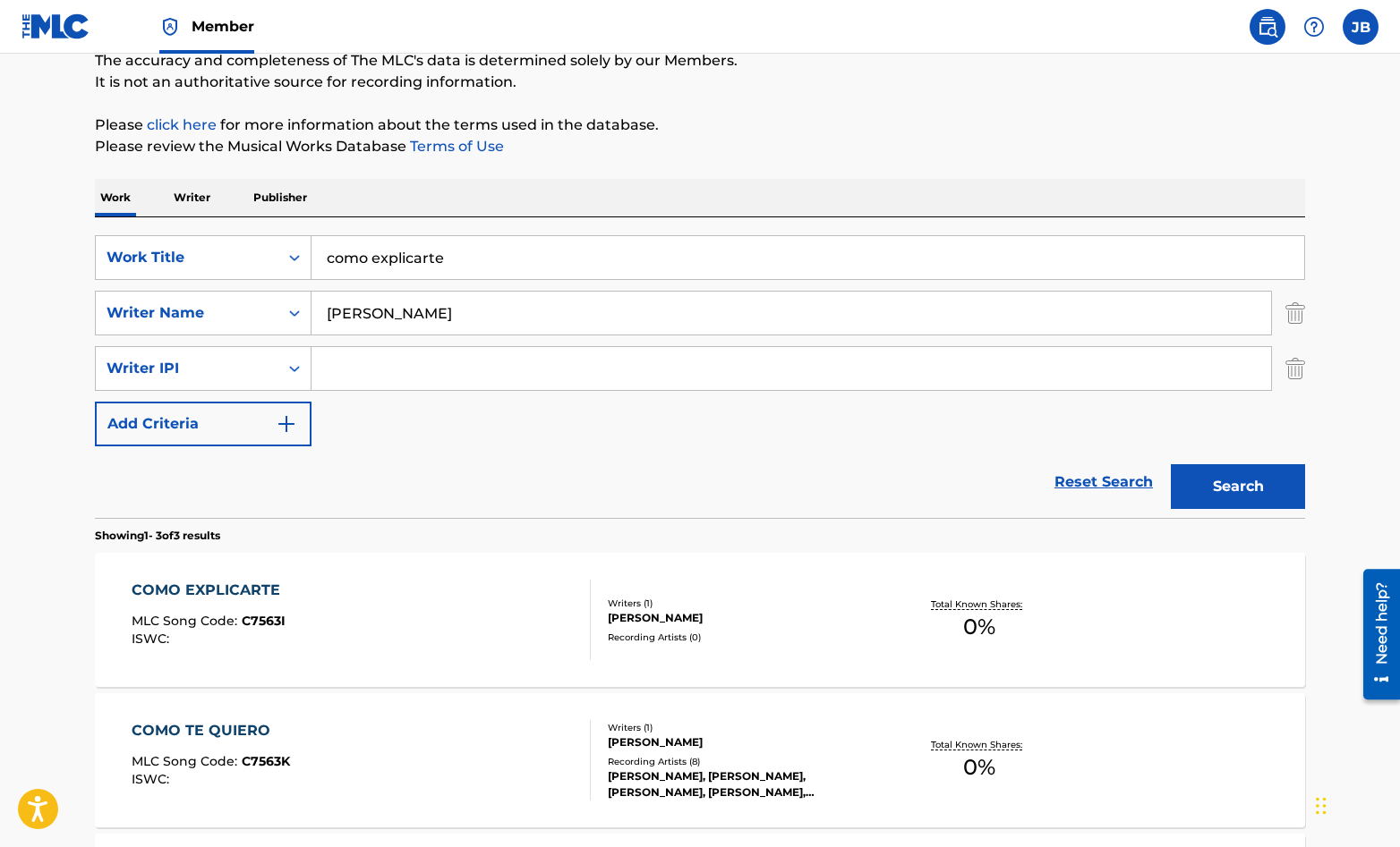
click at [534, 745] on div "COMO TE QUIERO MLC Song Code : C7563K ISWC :" at bounding box center [361, 761] width 461 height 81
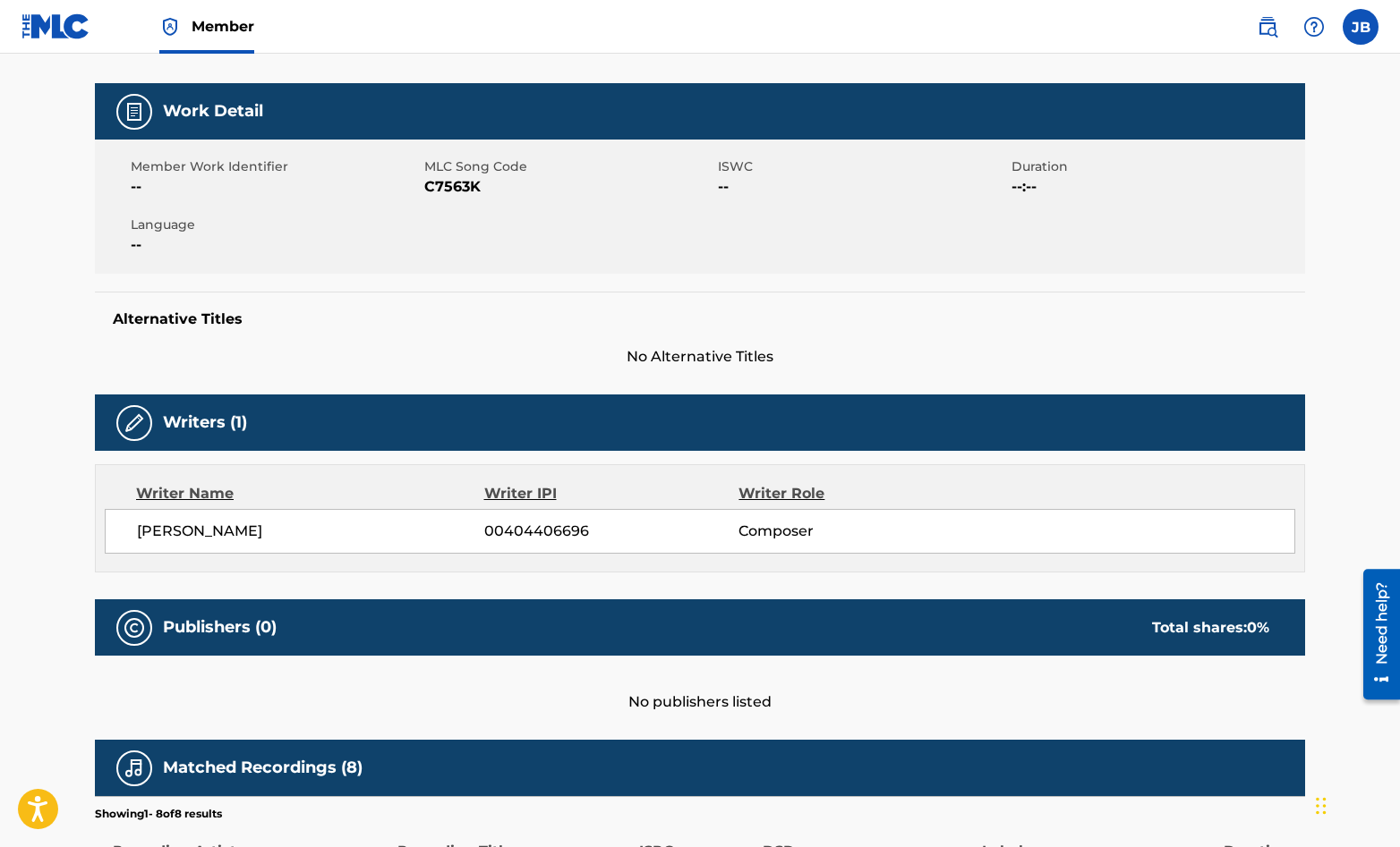
scroll to position [215, 0]
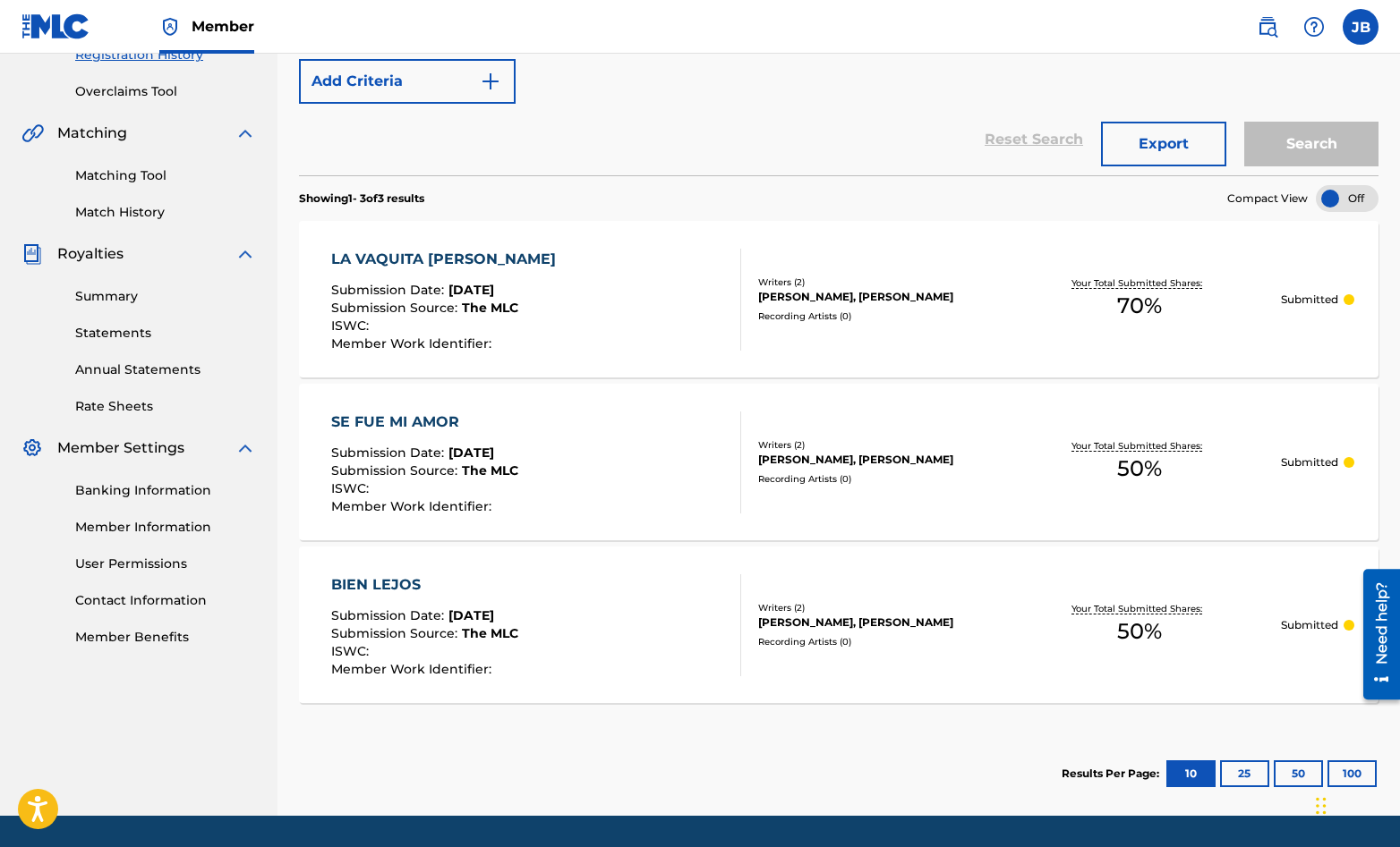
scroll to position [410, 0]
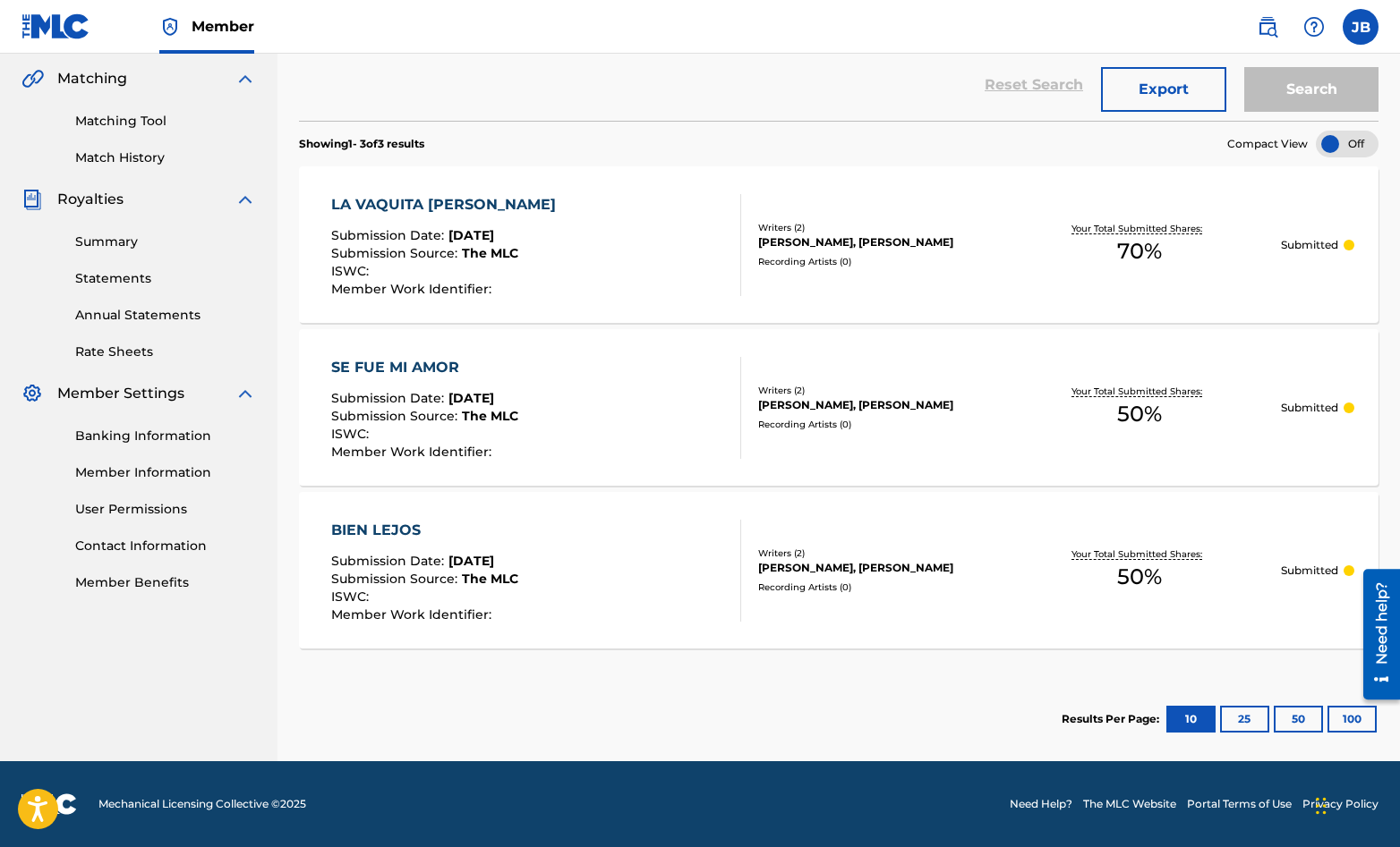
click at [670, 414] on div "SE FUE MI AMOR Submission Date : [DATE] Submission Source : The MLC ISWC : Memb…" at bounding box center [536, 408] width 410 height 102
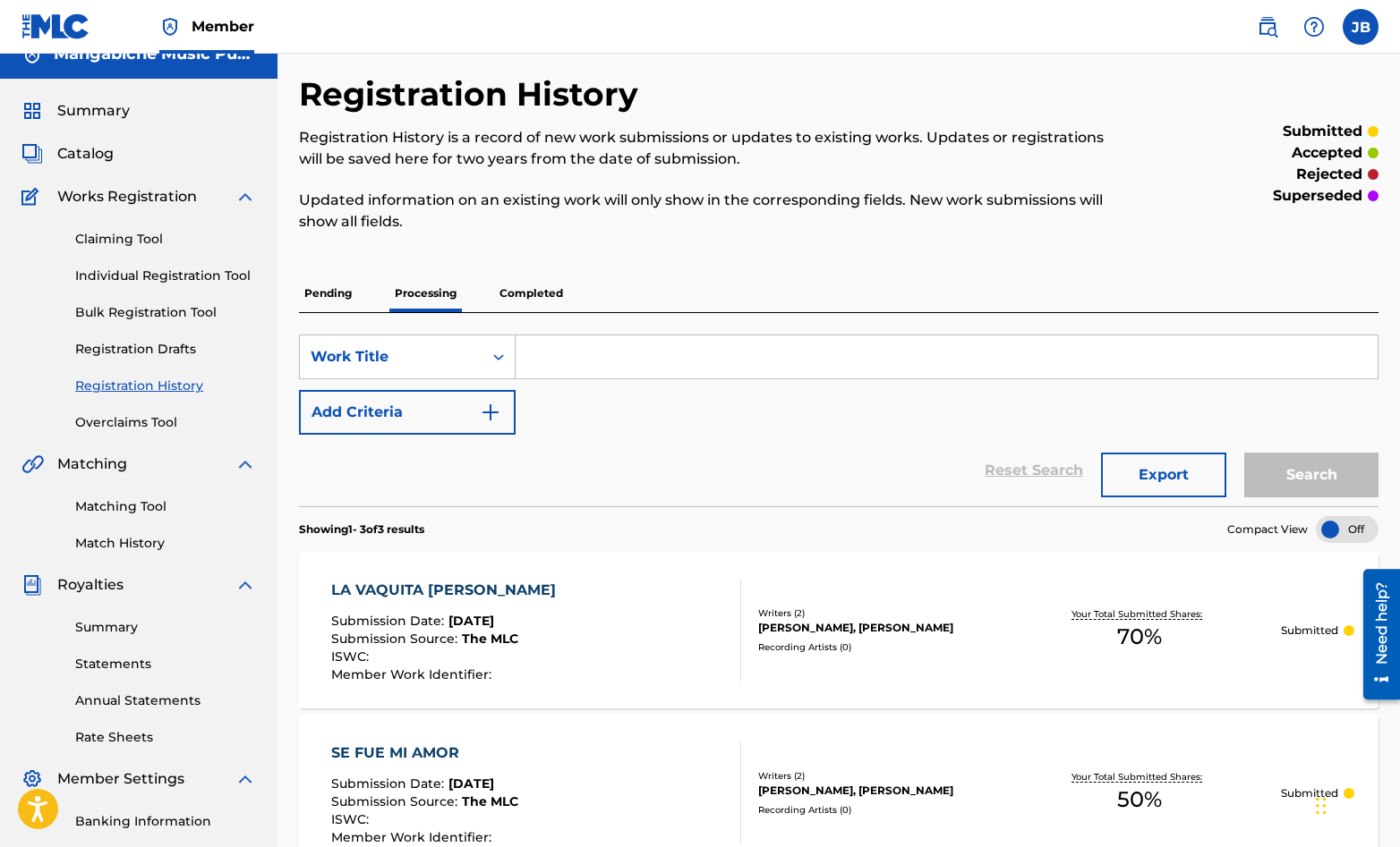
scroll to position [4, 0]
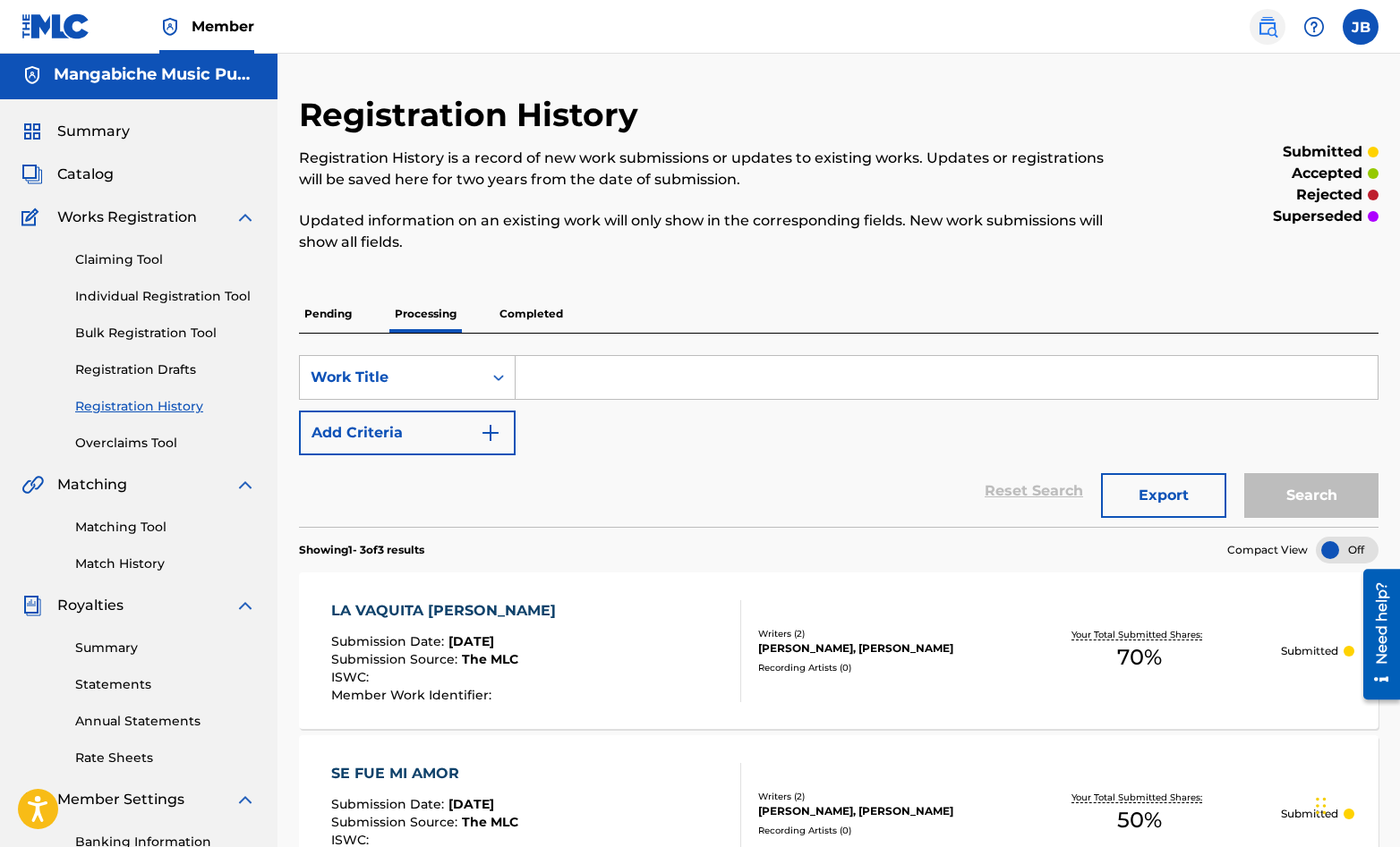
click at [1265, 31] on img at bounding box center [1267, 27] width 21 height 21
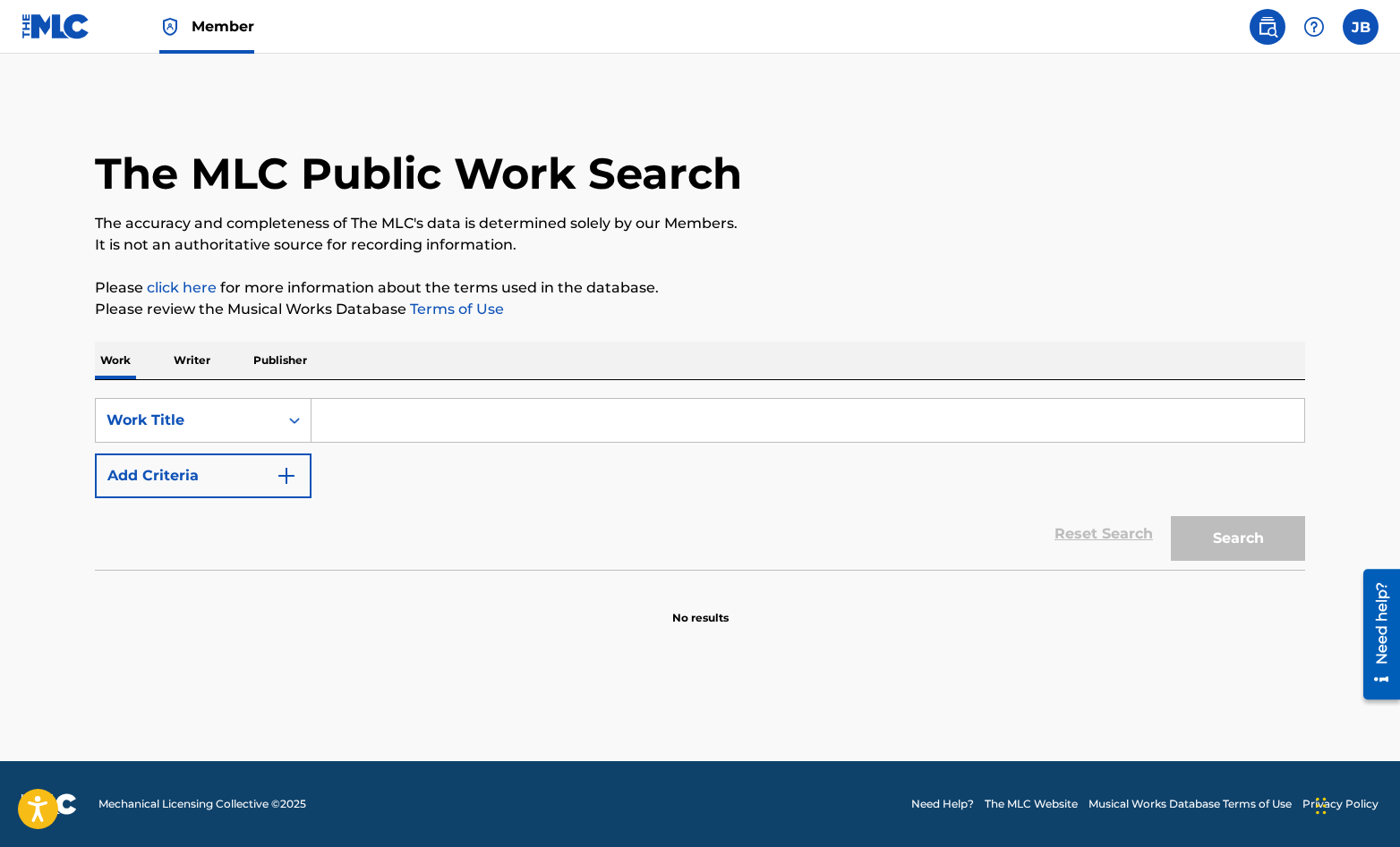
click at [330, 424] on input "Search Form" at bounding box center [808, 421] width 993 height 43
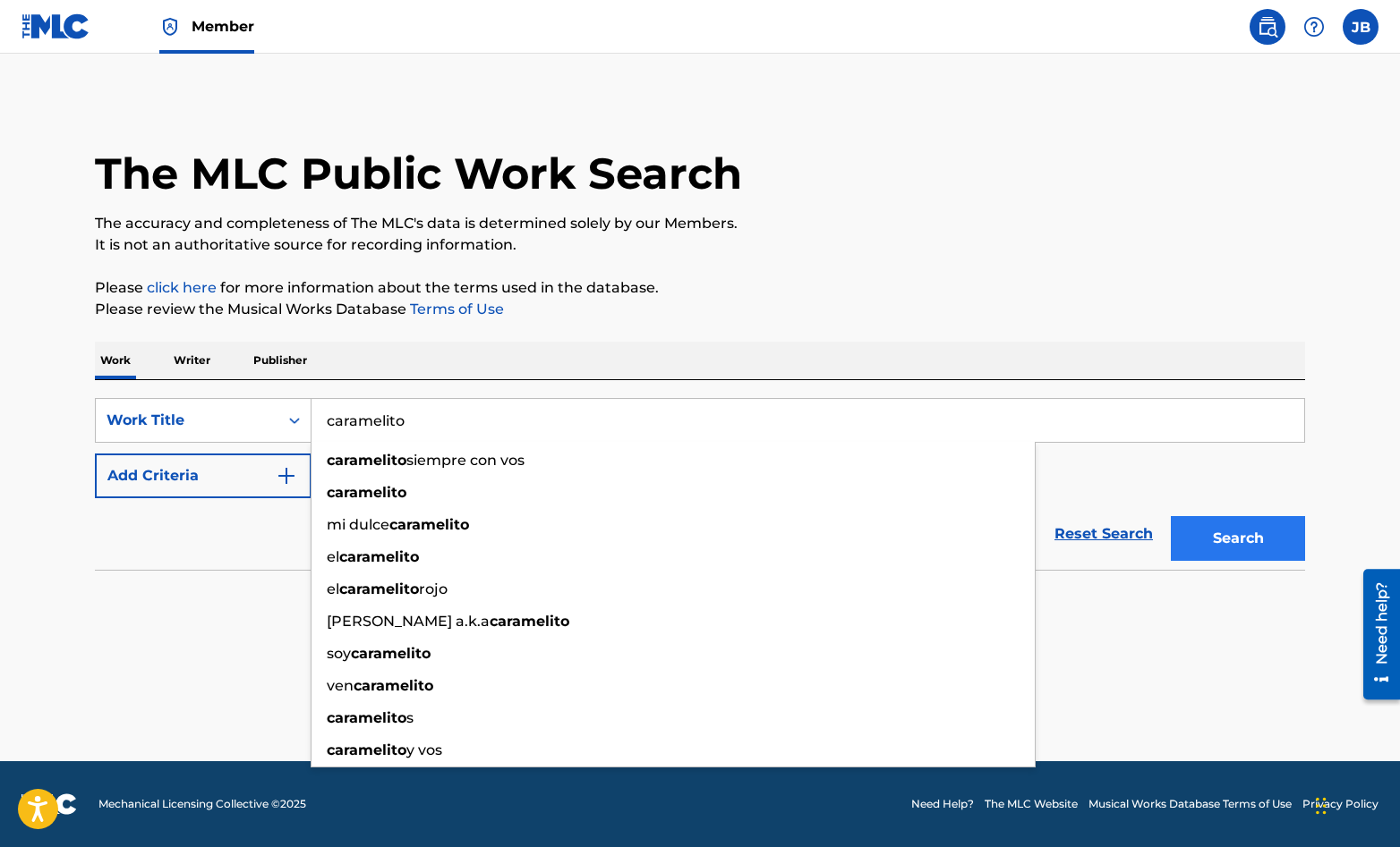
type input "caramelito"
click at [1267, 535] on button "Search" at bounding box center [1238, 539] width 134 height 45
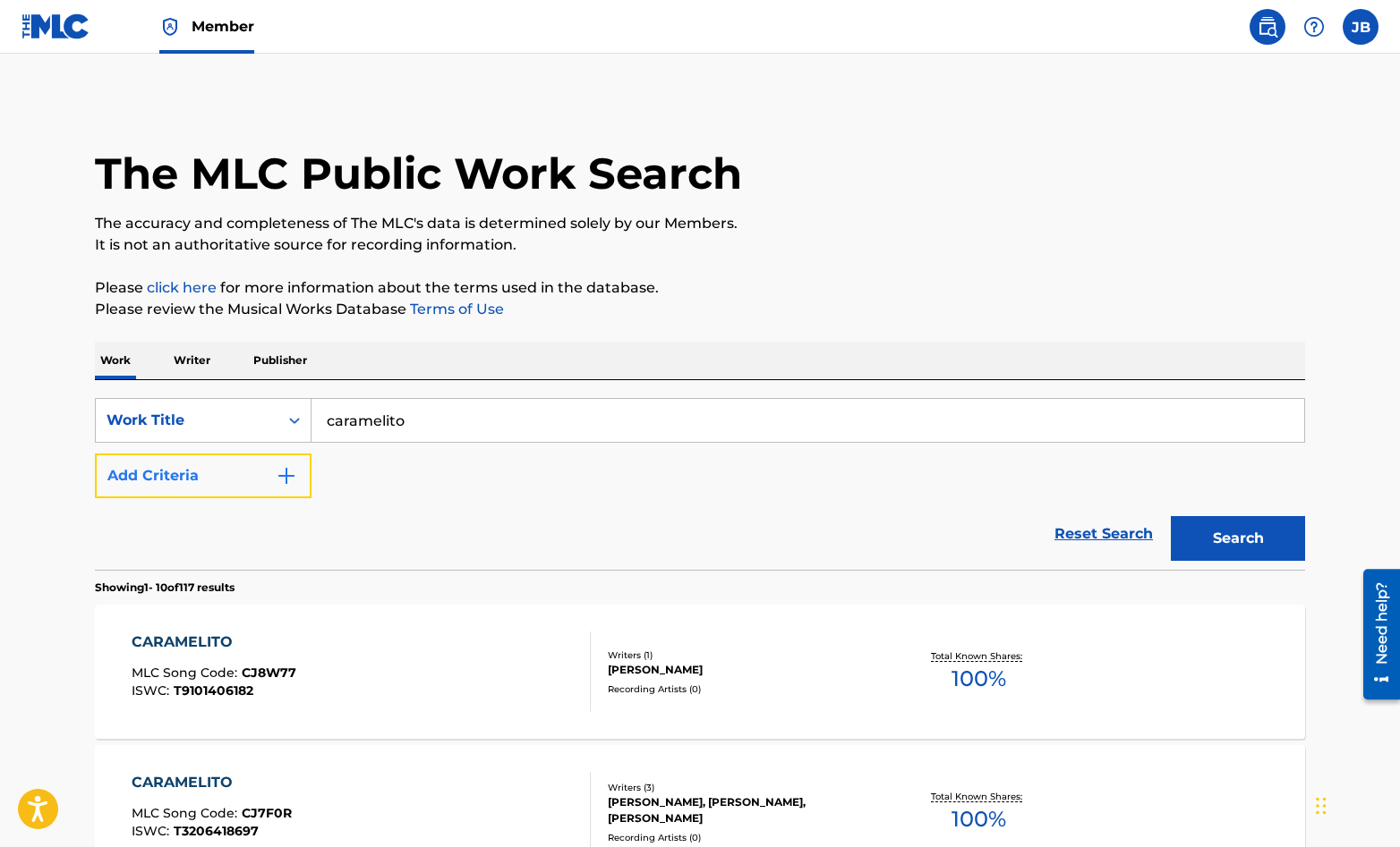
click at [280, 482] on img "Search Form" at bounding box center [287, 476] width 21 height 21
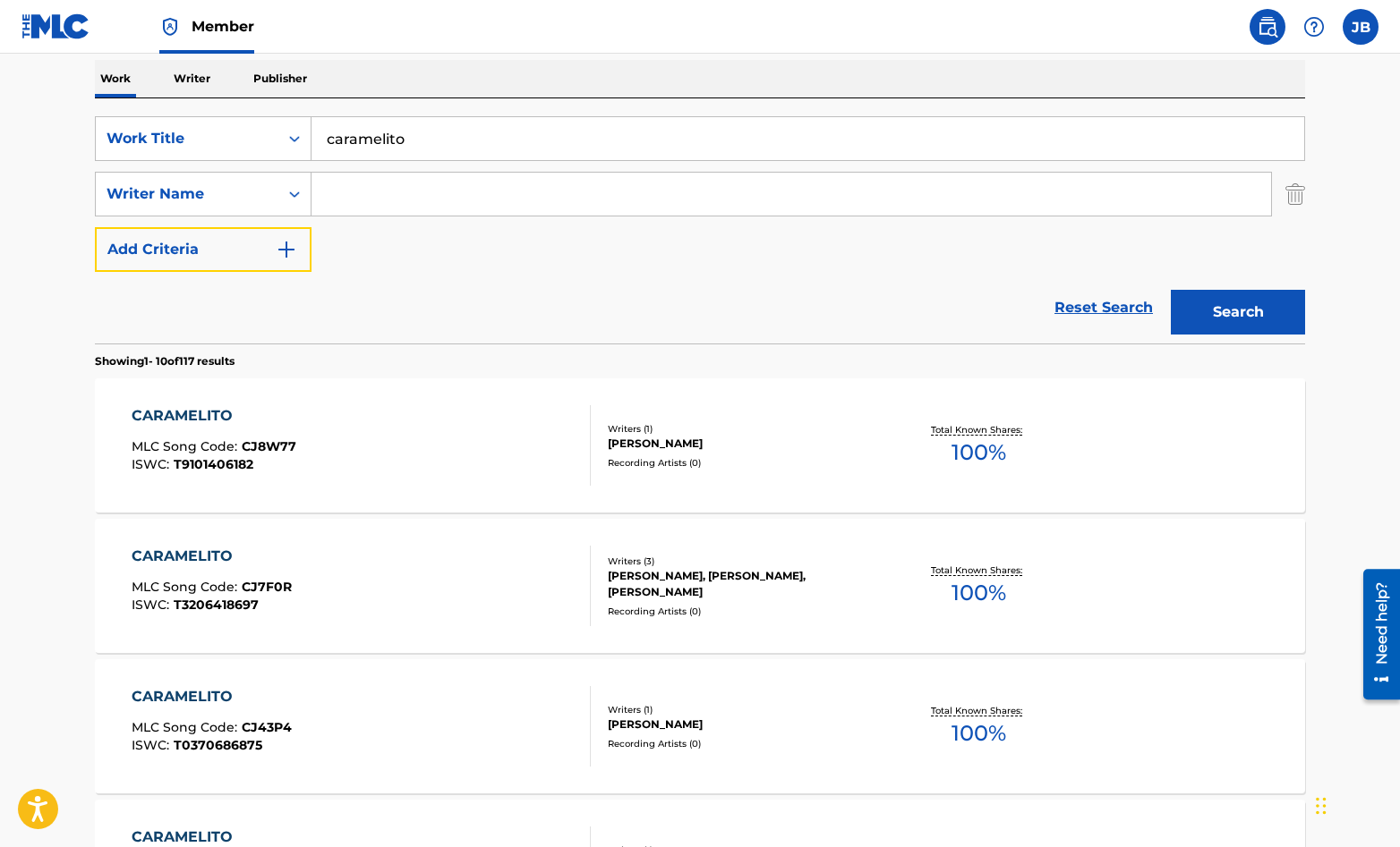
scroll to position [284, 0]
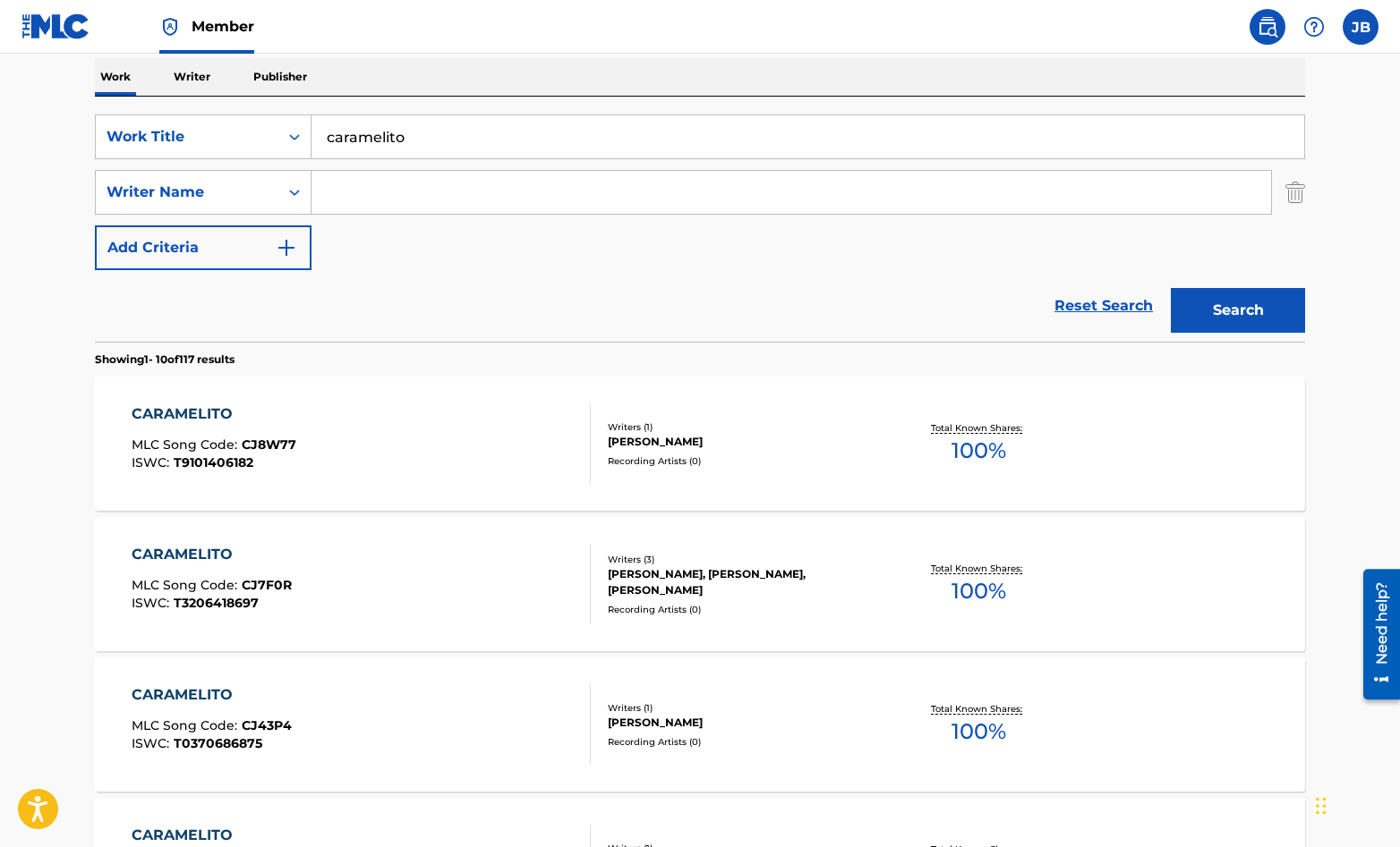
click at [347, 189] on input "Search Form" at bounding box center [792, 192] width 960 height 43
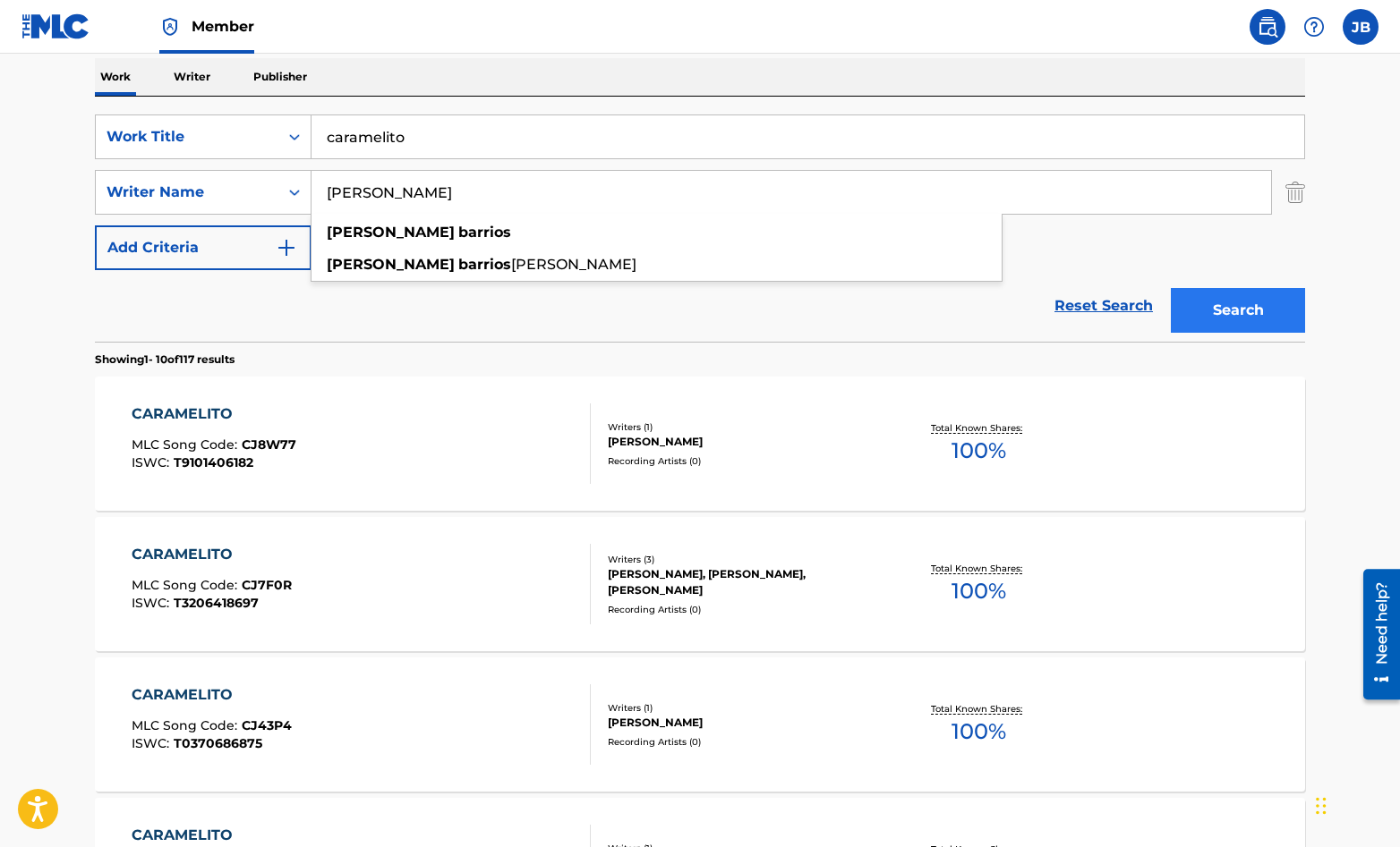
type input "[PERSON_NAME]"
click at [1270, 305] on button "Search" at bounding box center [1238, 311] width 134 height 45
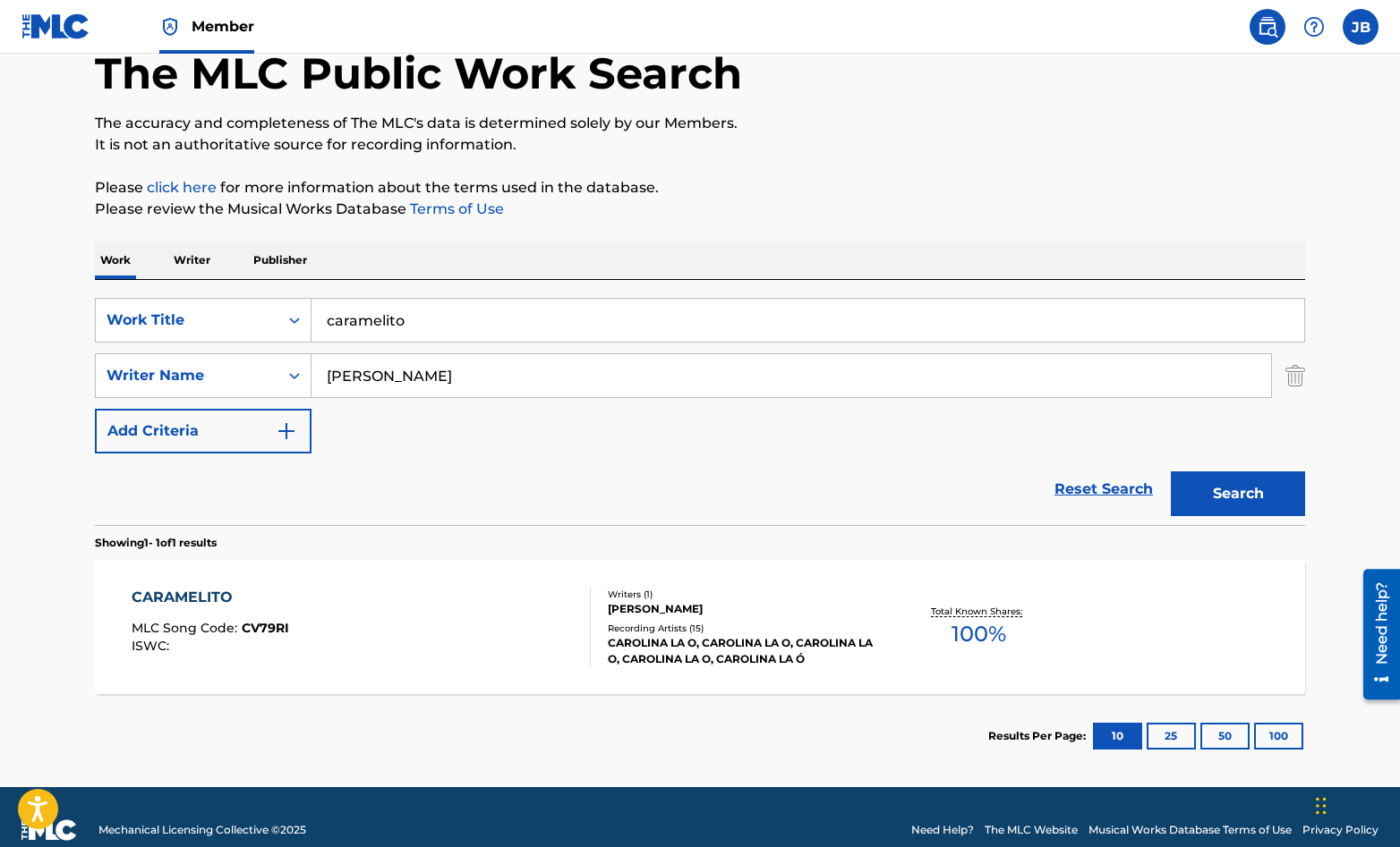
scroll to position [126, 0]
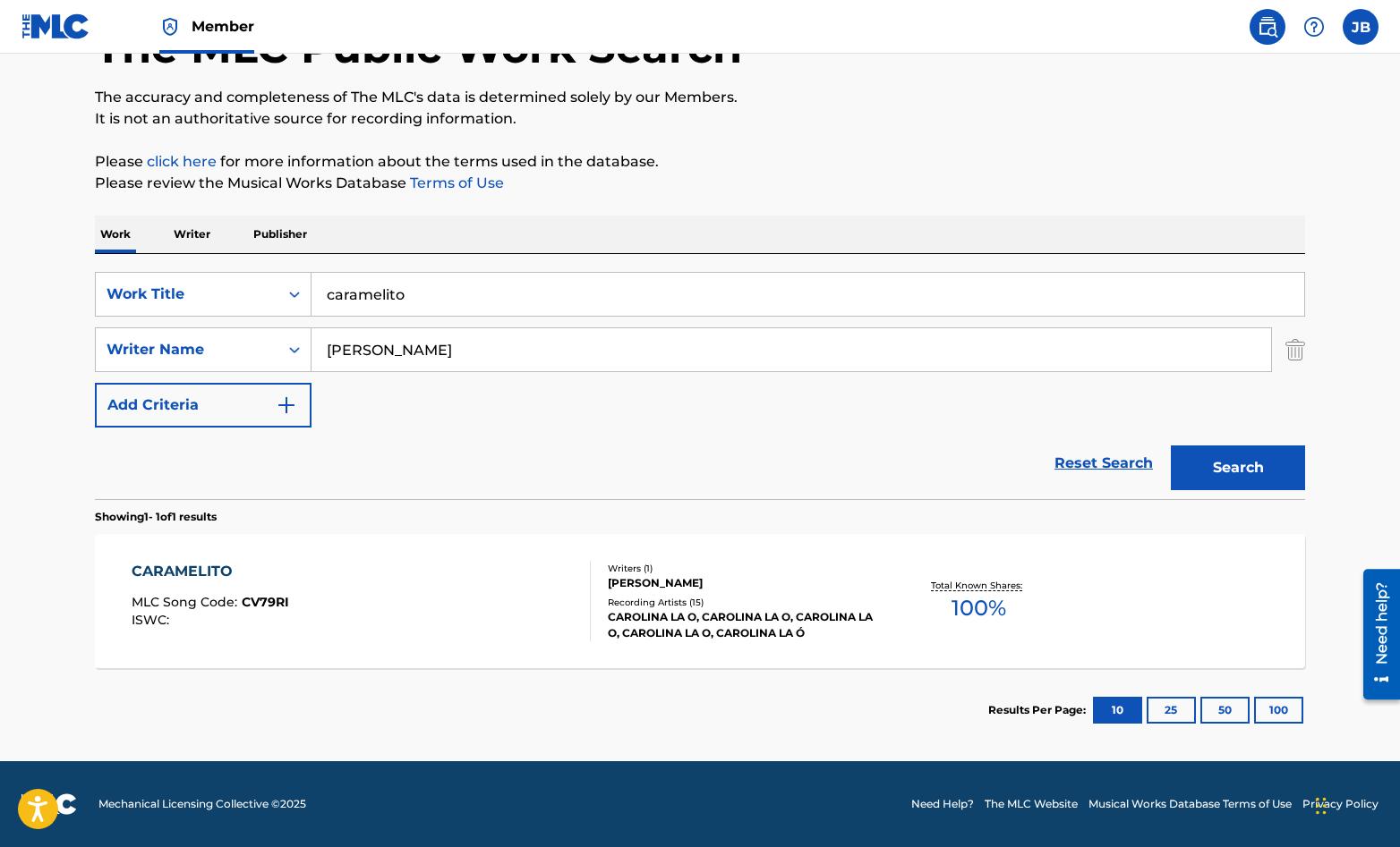
click at [468, 594] on div "CARAMELITO MLC Song Code : CV79RI ISWC :" at bounding box center [361, 601] width 461 height 81
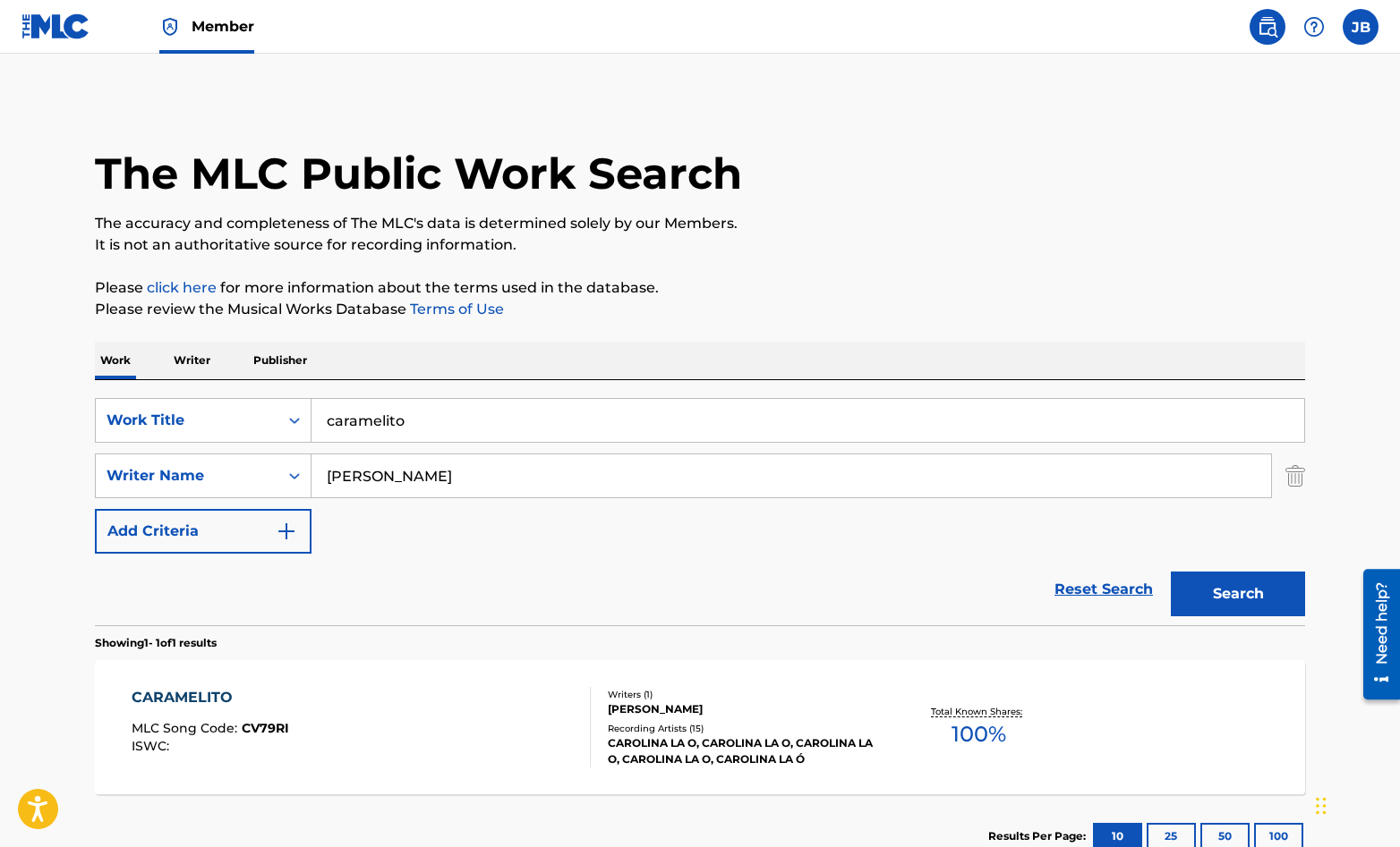
scroll to position [24, 0]
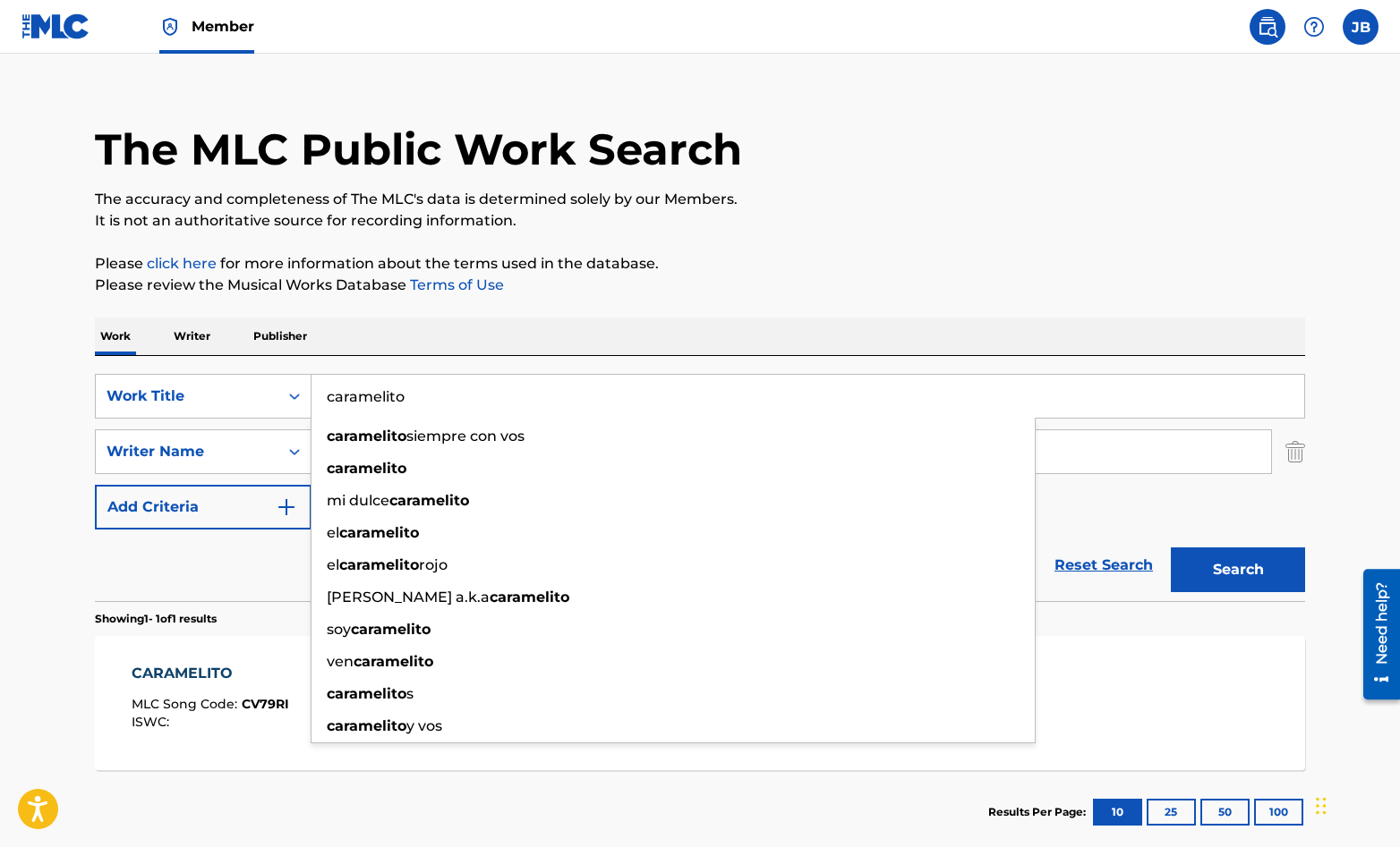
drag, startPoint x: 407, startPoint y: 395, endPoint x: 324, endPoint y: 396, distance: 83.0
click at [324, 396] on input "caramelito" at bounding box center [808, 396] width 993 height 43
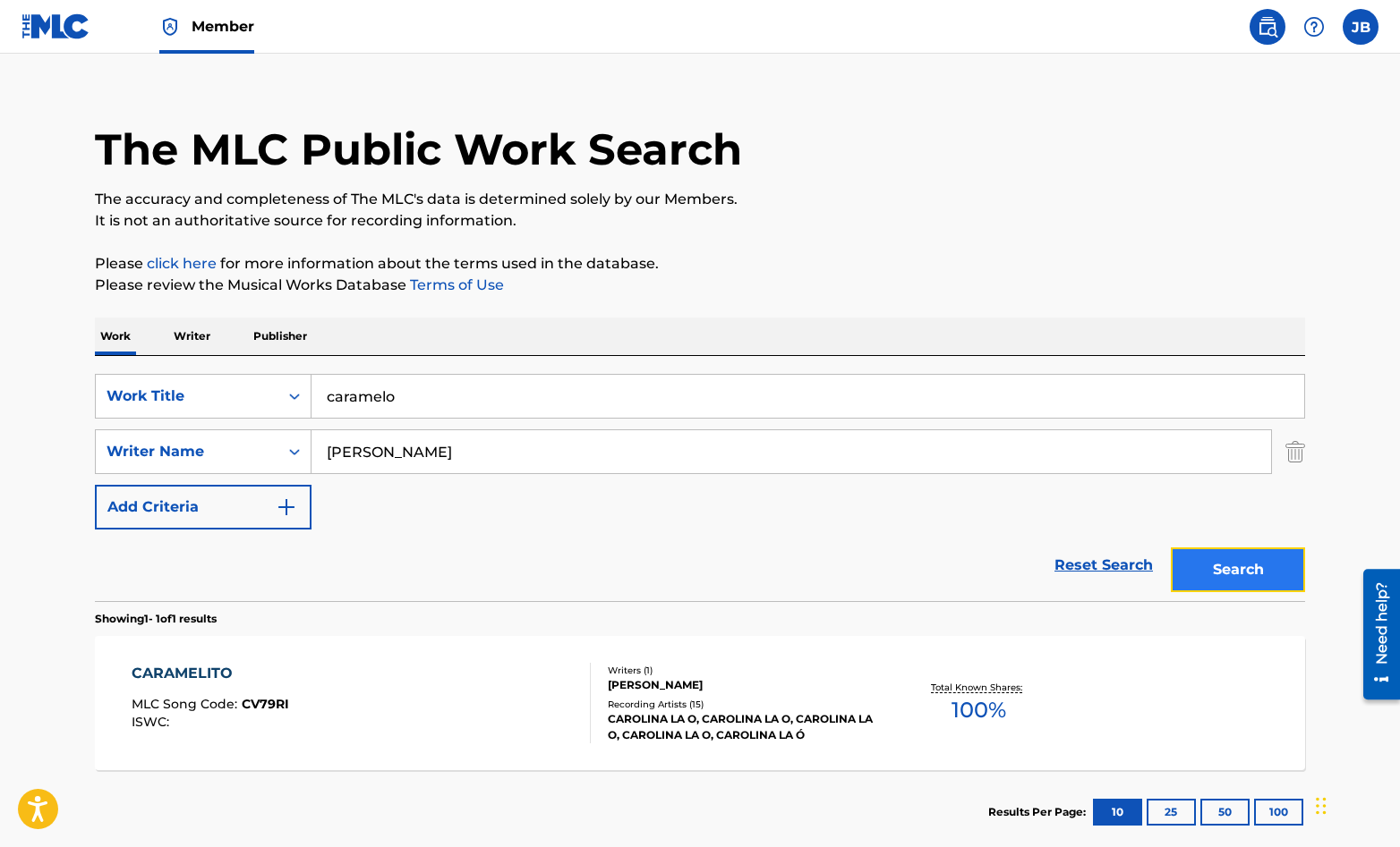
click at [1256, 565] on button "Search" at bounding box center [1238, 570] width 134 height 45
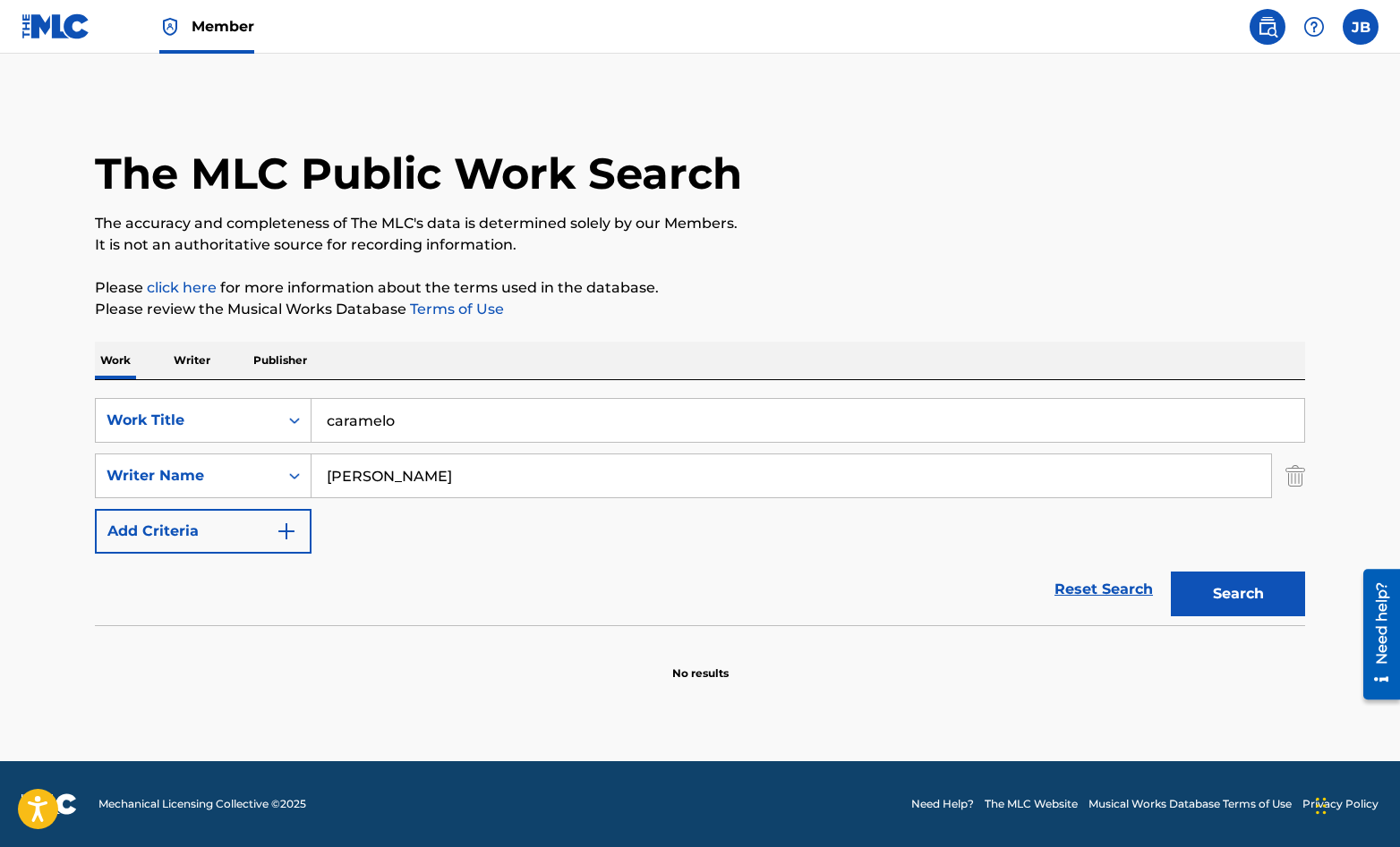
click at [395, 419] on input "caramelo" at bounding box center [808, 421] width 993 height 43
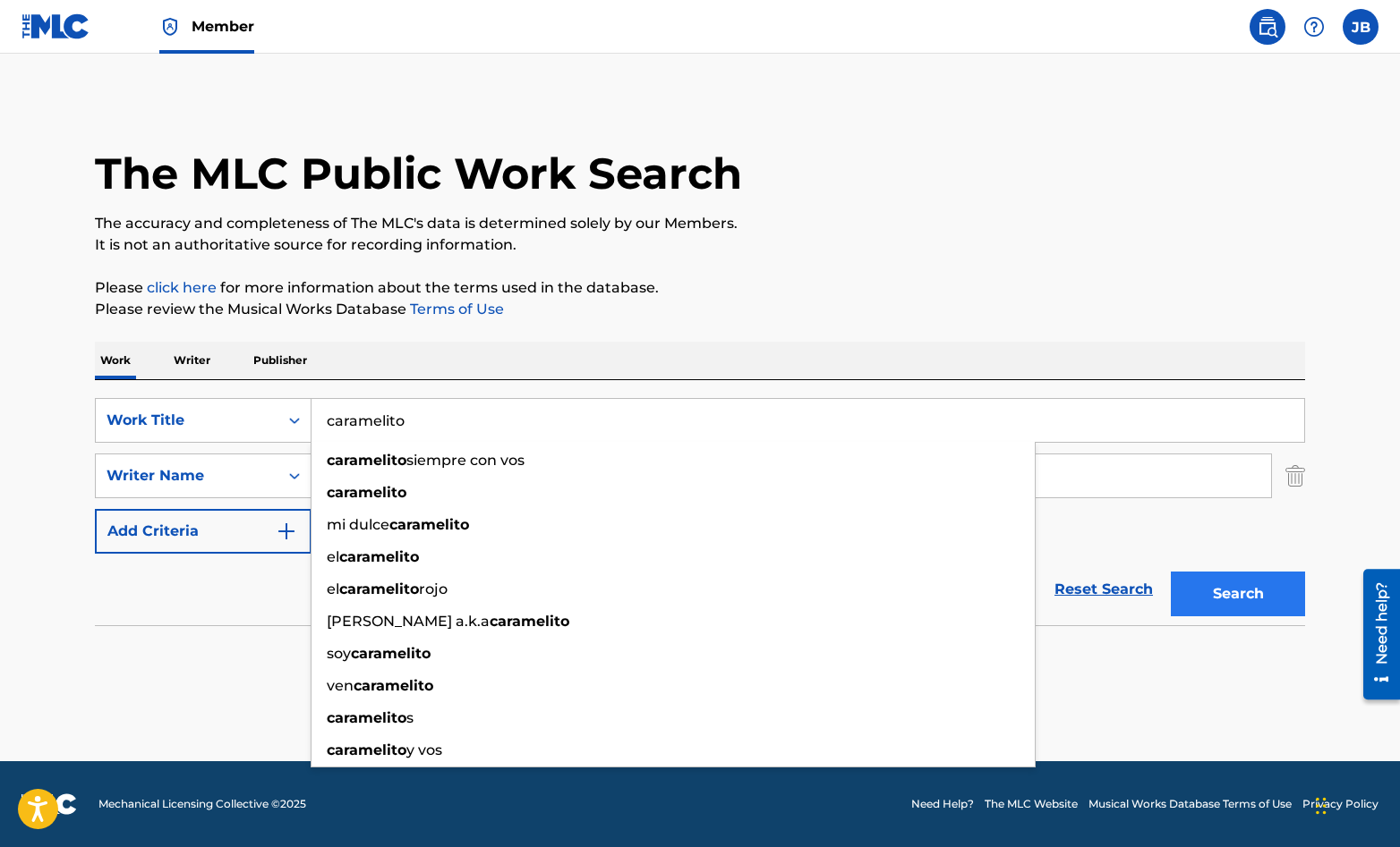
type input "caramelito"
click at [1263, 592] on button "Search" at bounding box center [1238, 594] width 134 height 45
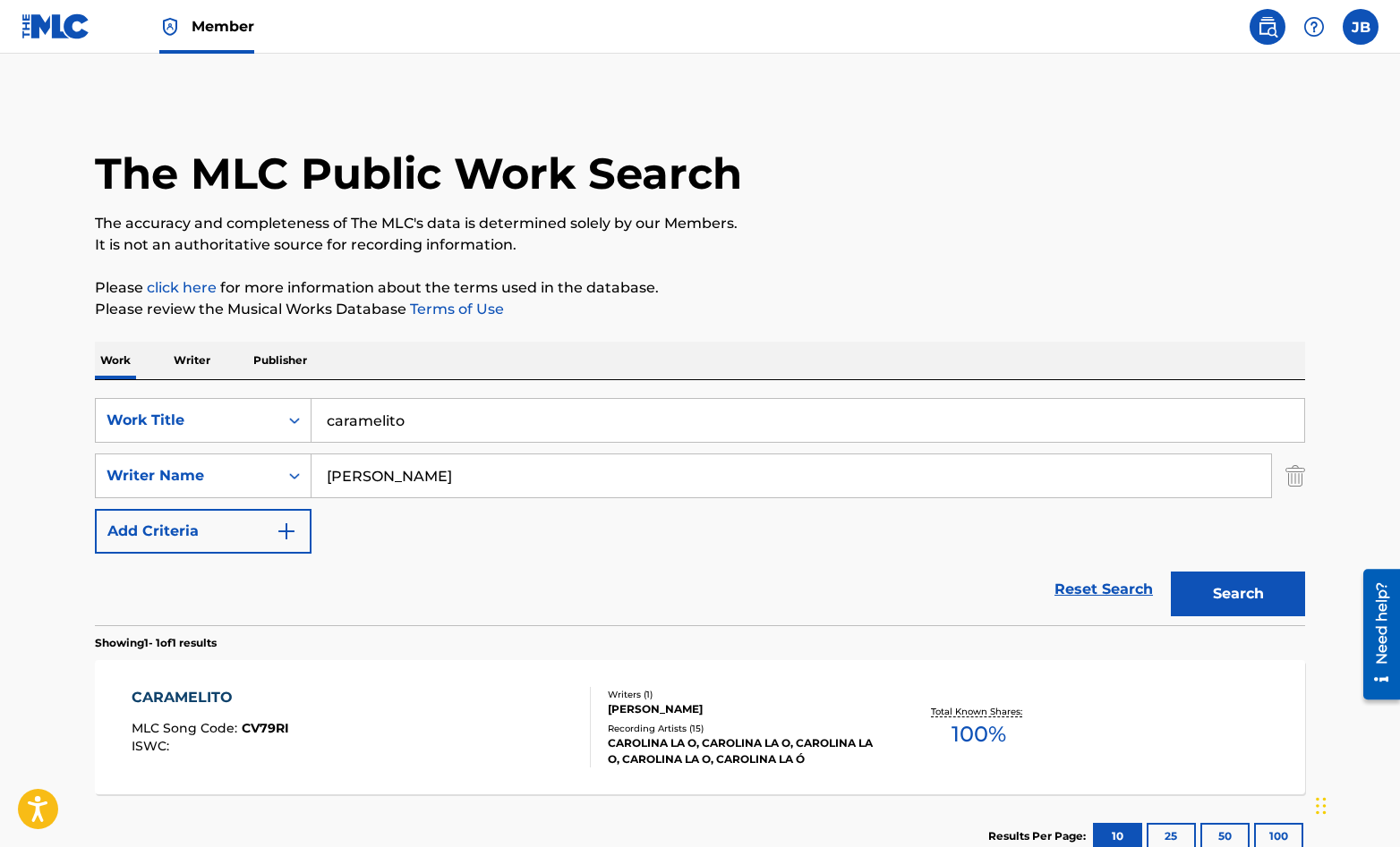
scroll to position [126, 0]
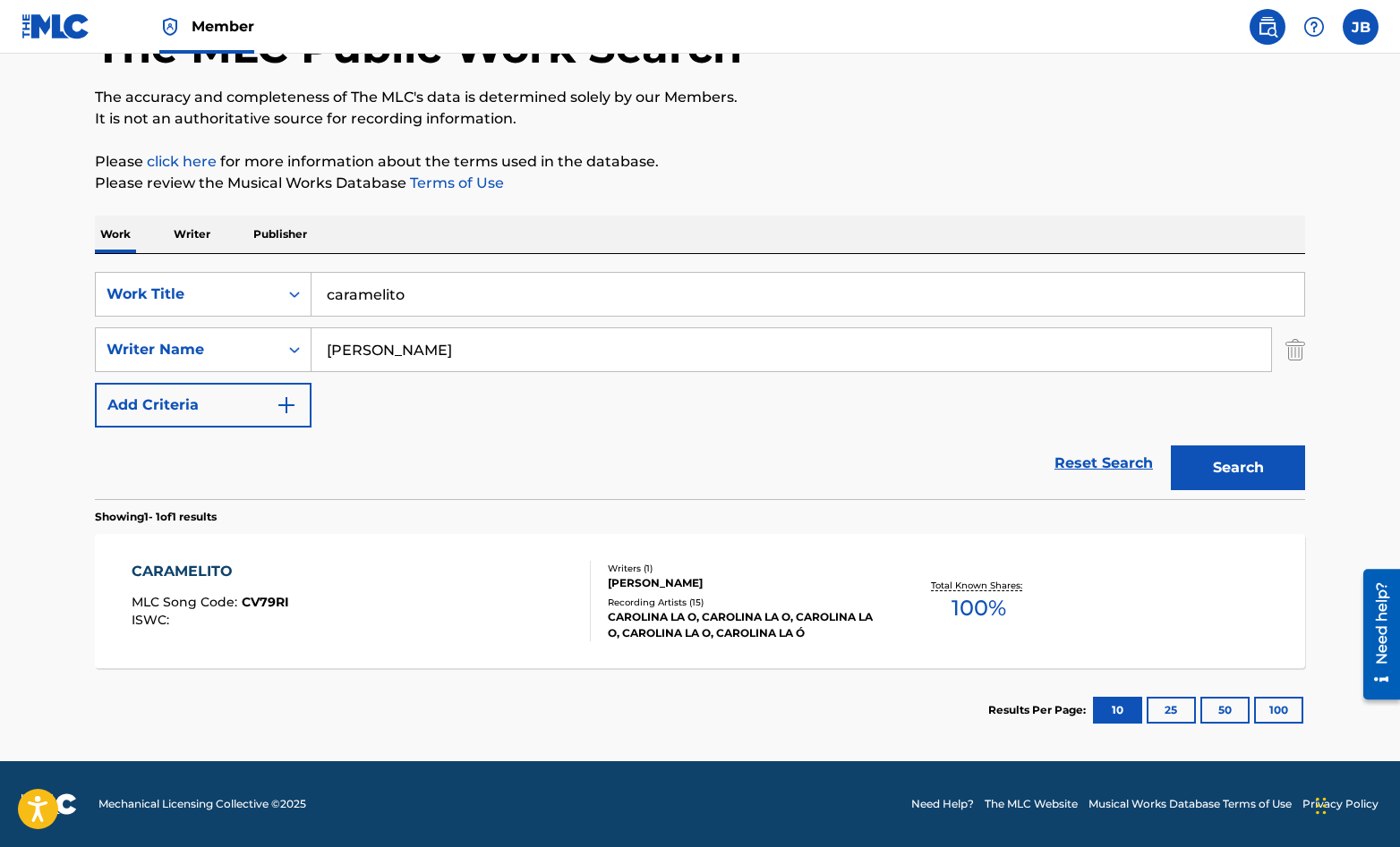
click at [544, 603] on div "CARAMELITO MLC Song Code : CV79RI ISWC :" at bounding box center [361, 601] width 461 height 81
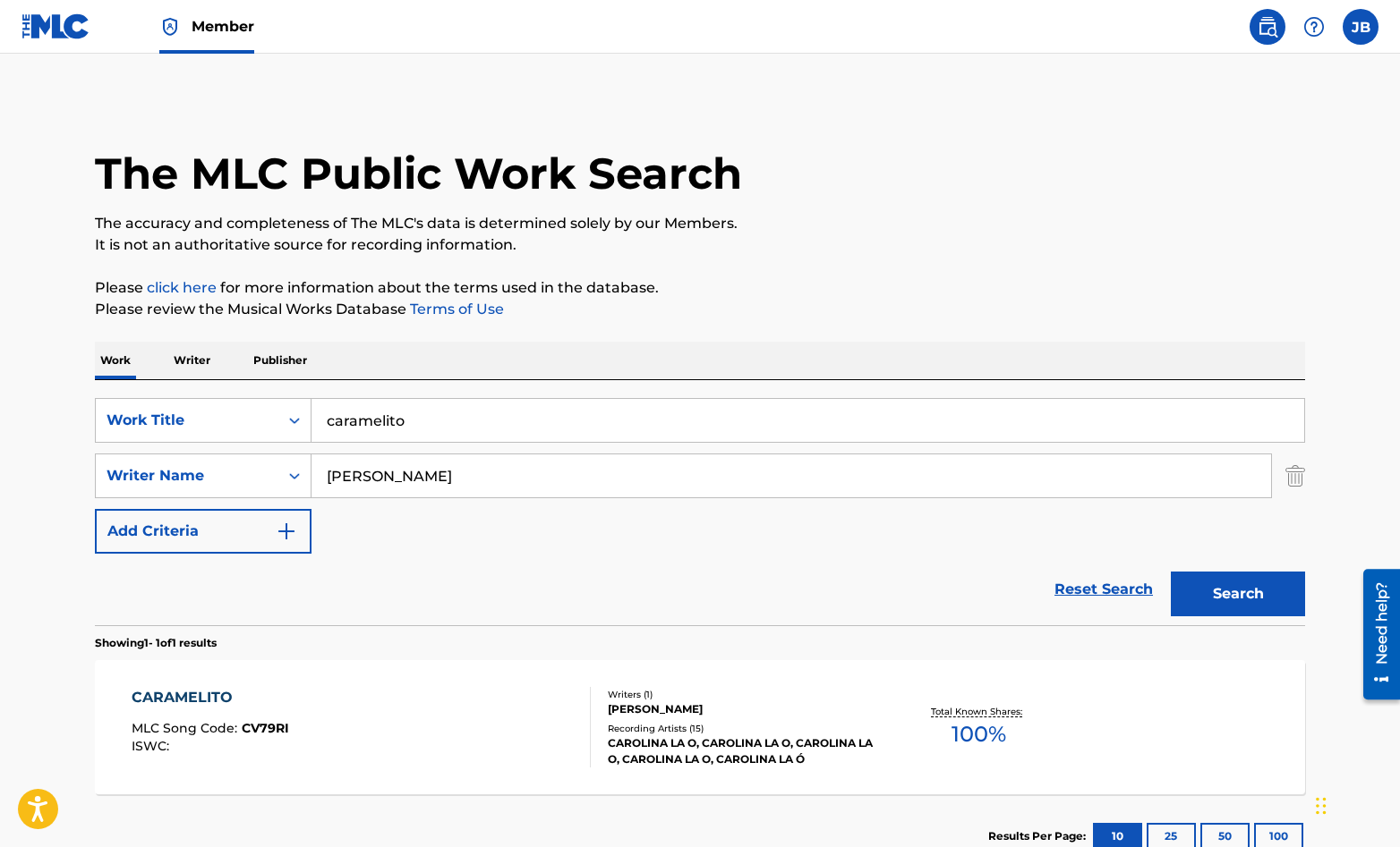
scroll to position [24, 0]
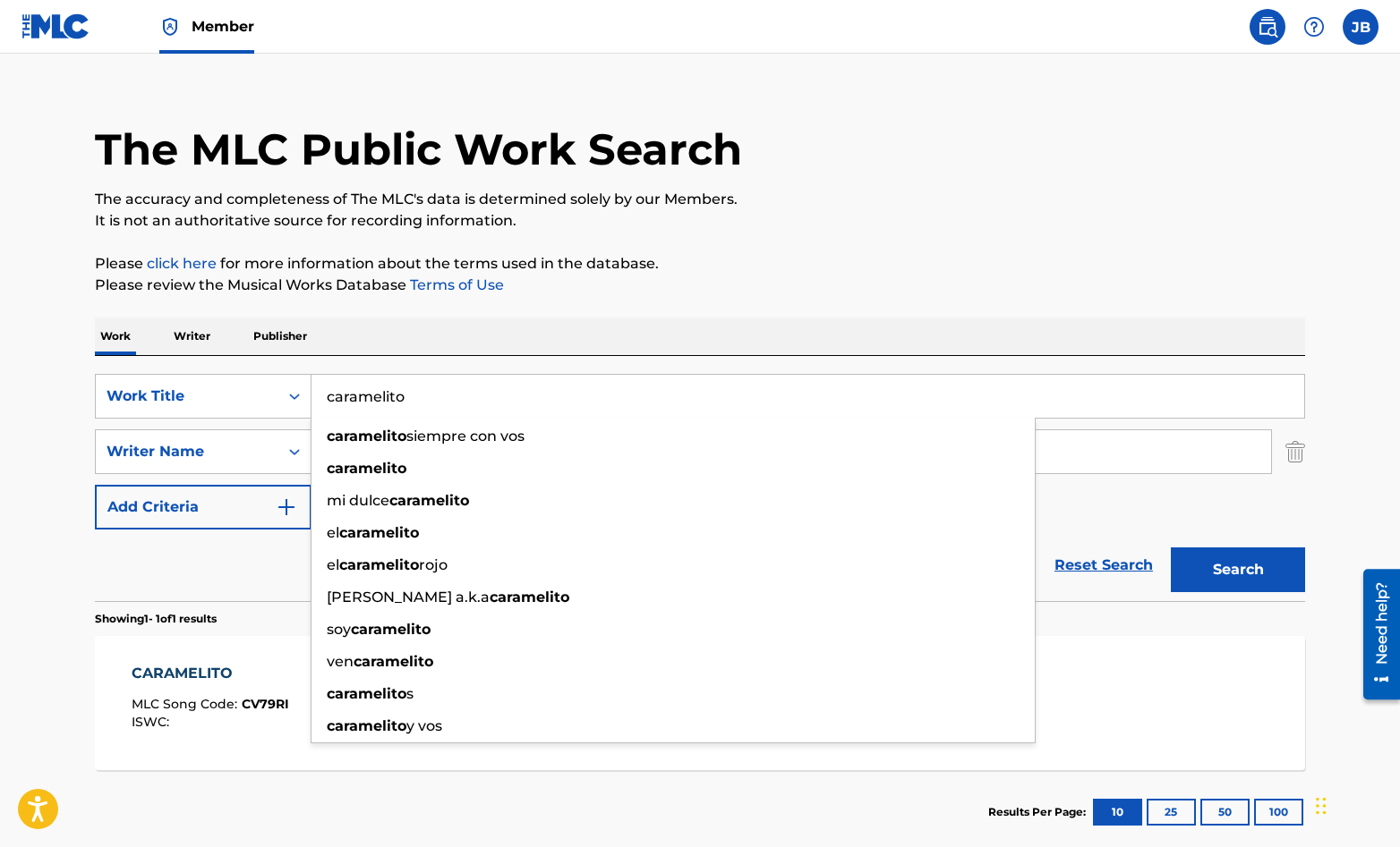
drag, startPoint x: 433, startPoint y: 395, endPoint x: 311, endPoint y: 401, distance: 122.1
click at [312, 401] on input "caramelito" at bounding box center [808, 396] width 993 height 43
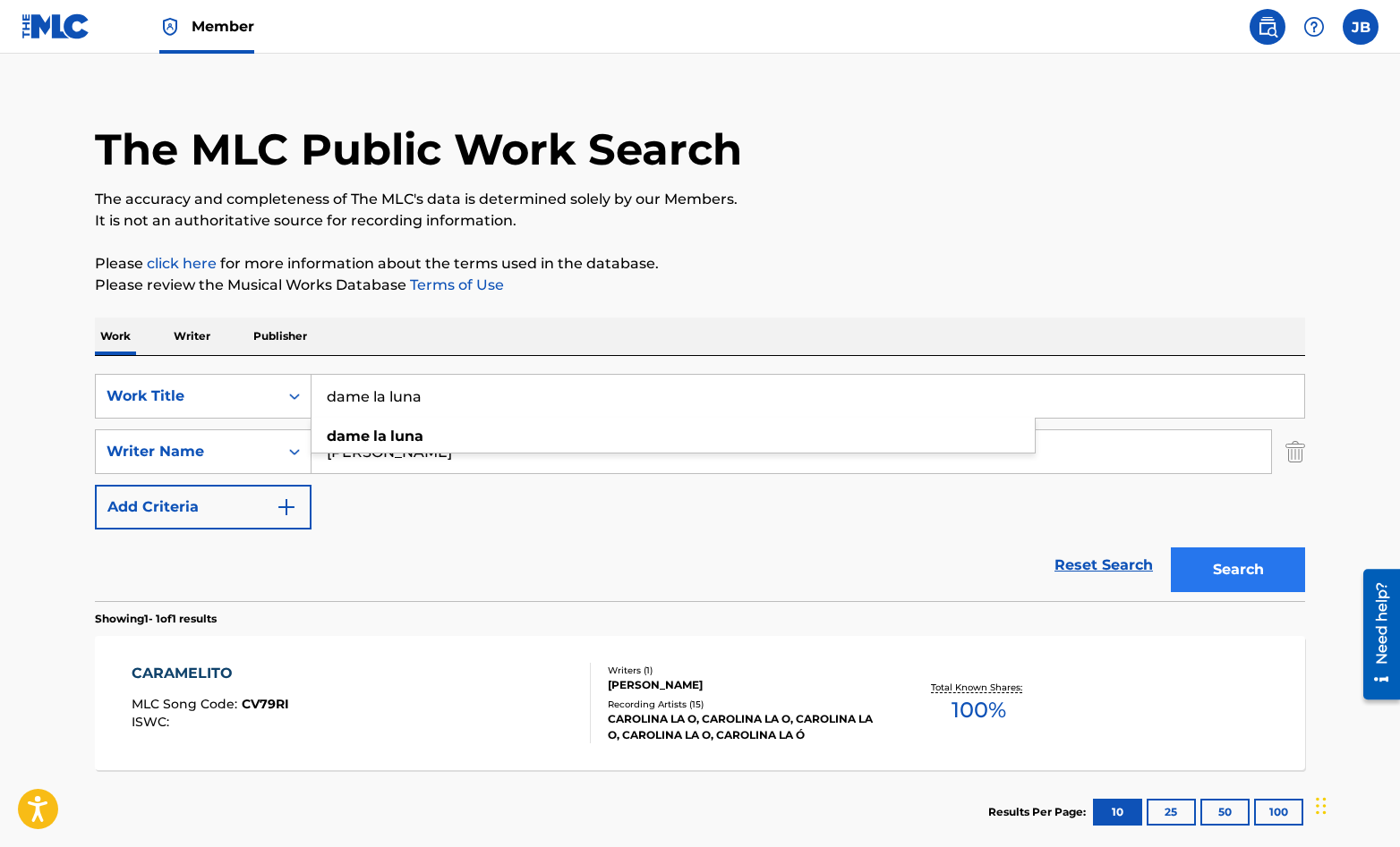
type input "dame la luna"
click at [1216, 579] on button "Search" at bounding box center [1238, 570] width 134 height 45
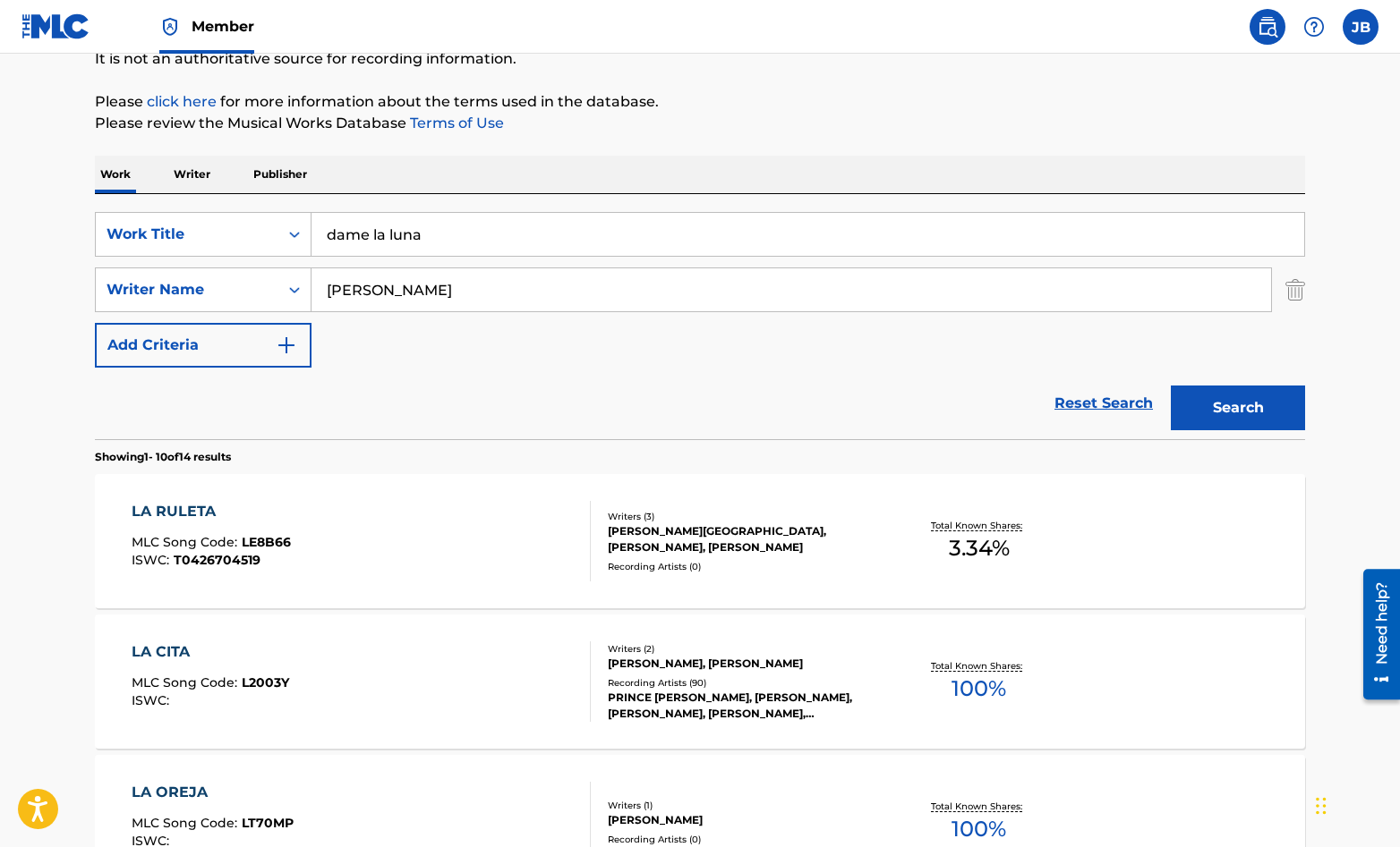
scroll to position [188, 0]
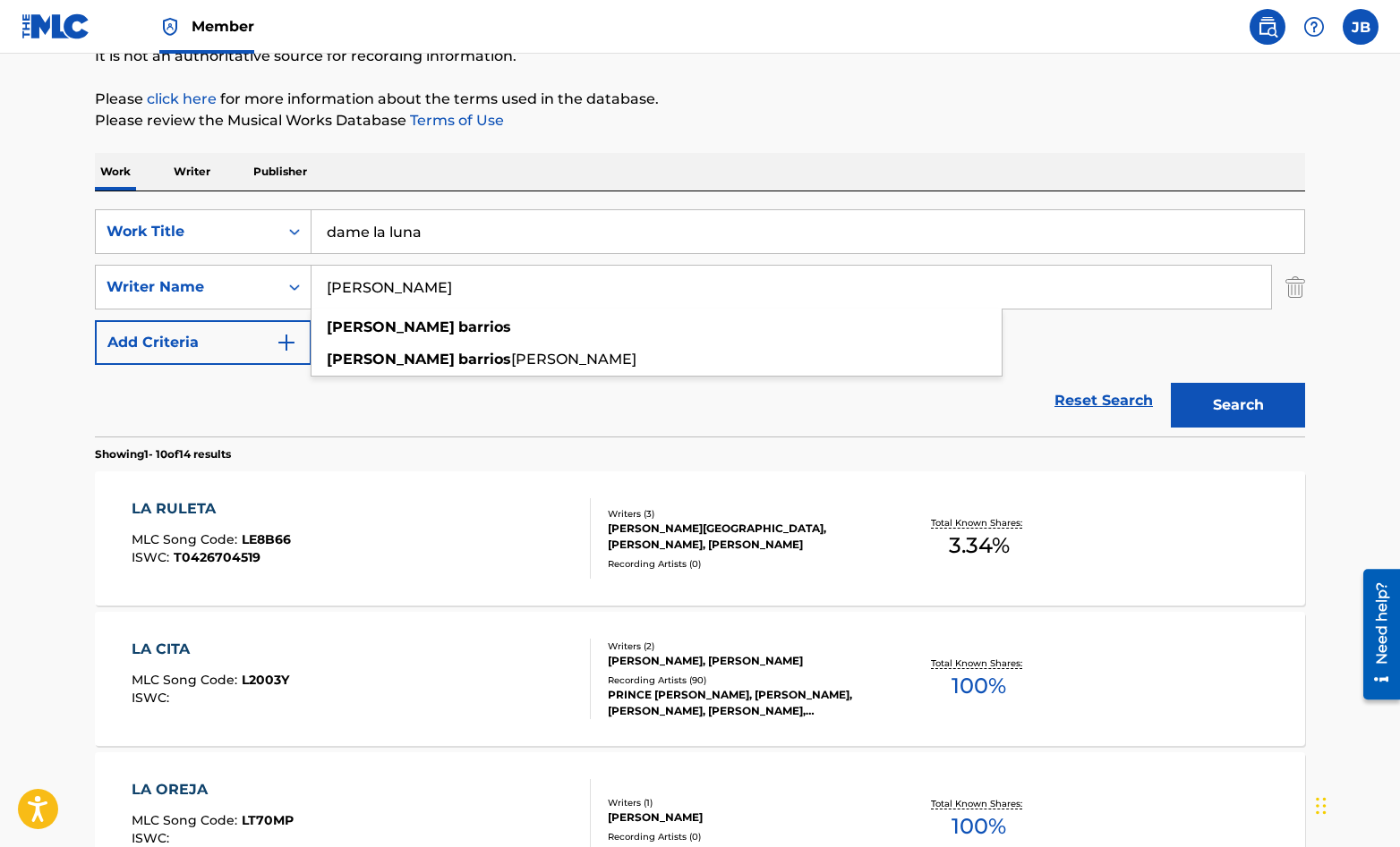
drag, startPoint x: 447, startPoint y: 292, endPoint x: 316, endPoint y: 292, distance: 131.0
click at [316, 292] on input "[PERSON_NAME]" at bounding box center [792, 288] width 960 height 43
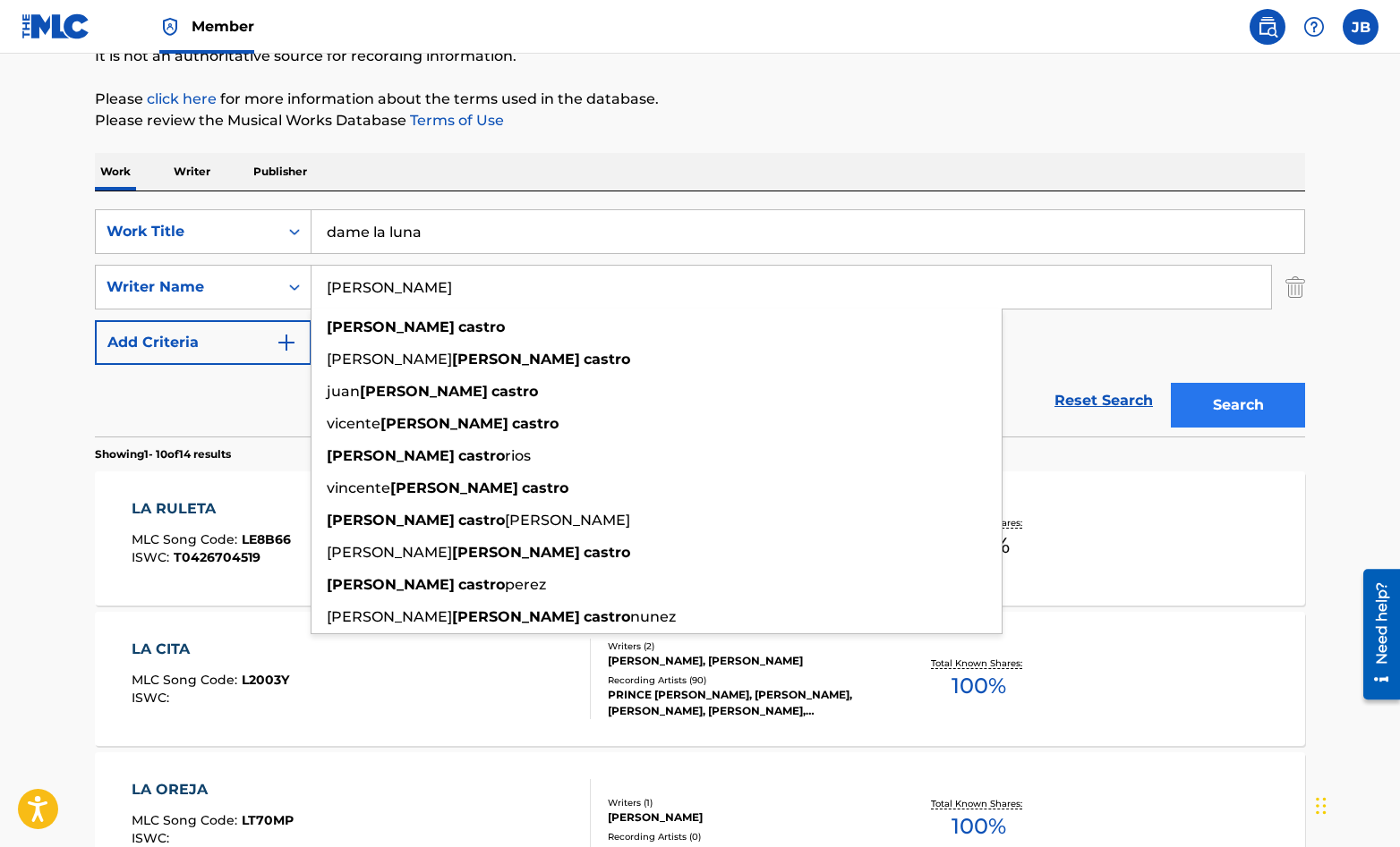
type input "[PERSON_NAME]"
click at [1259, 404] on button "Search" at bounding box center [1238, 405] width 134 height 45
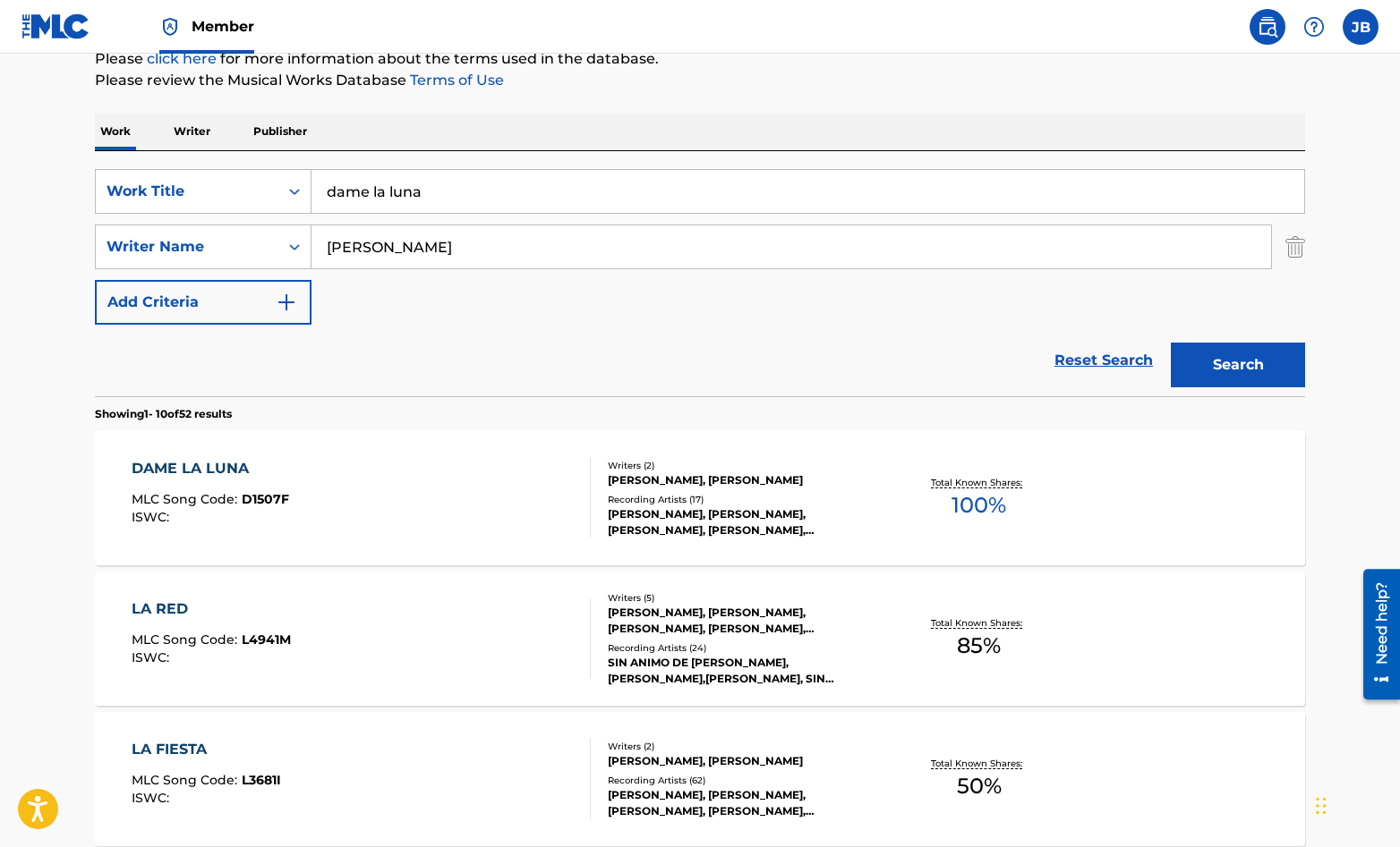
scroll to position [236, 0]
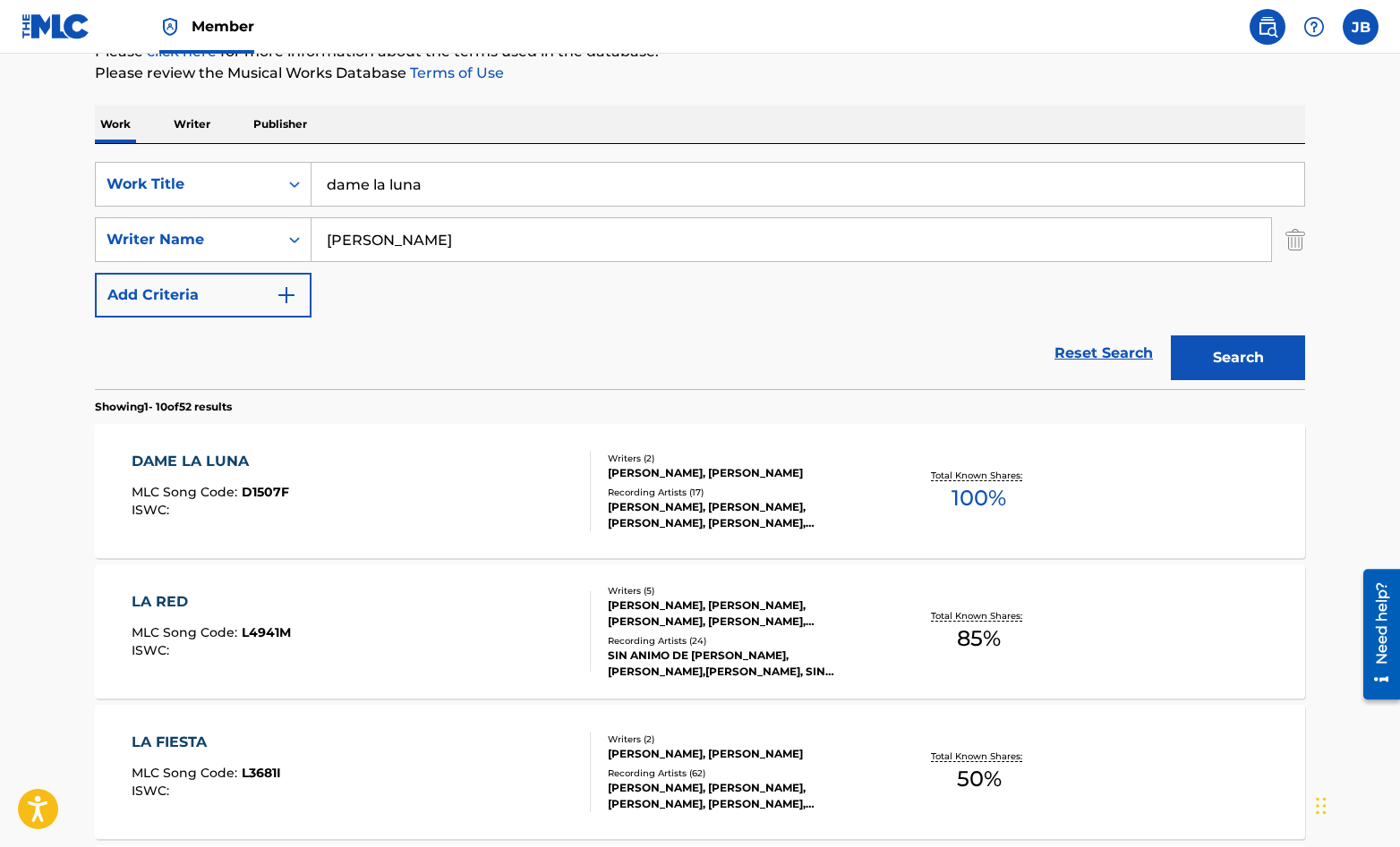
click at [505, 479] on div "DAME LA LUNA MLC Song Code : D1507F ISWC :" at bounding box center [361, 491] width 461 height 81
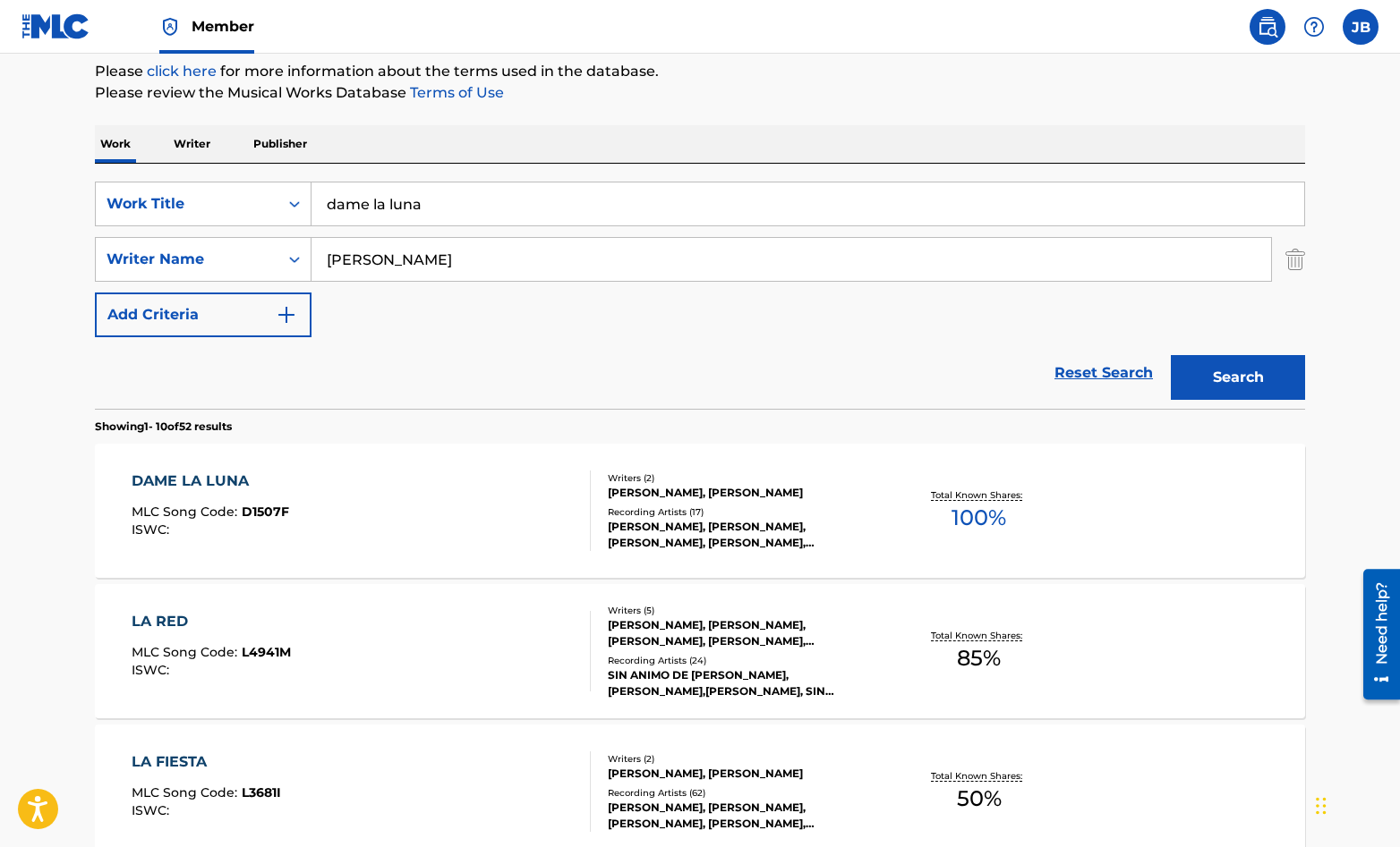
scroll to position [213, 0]
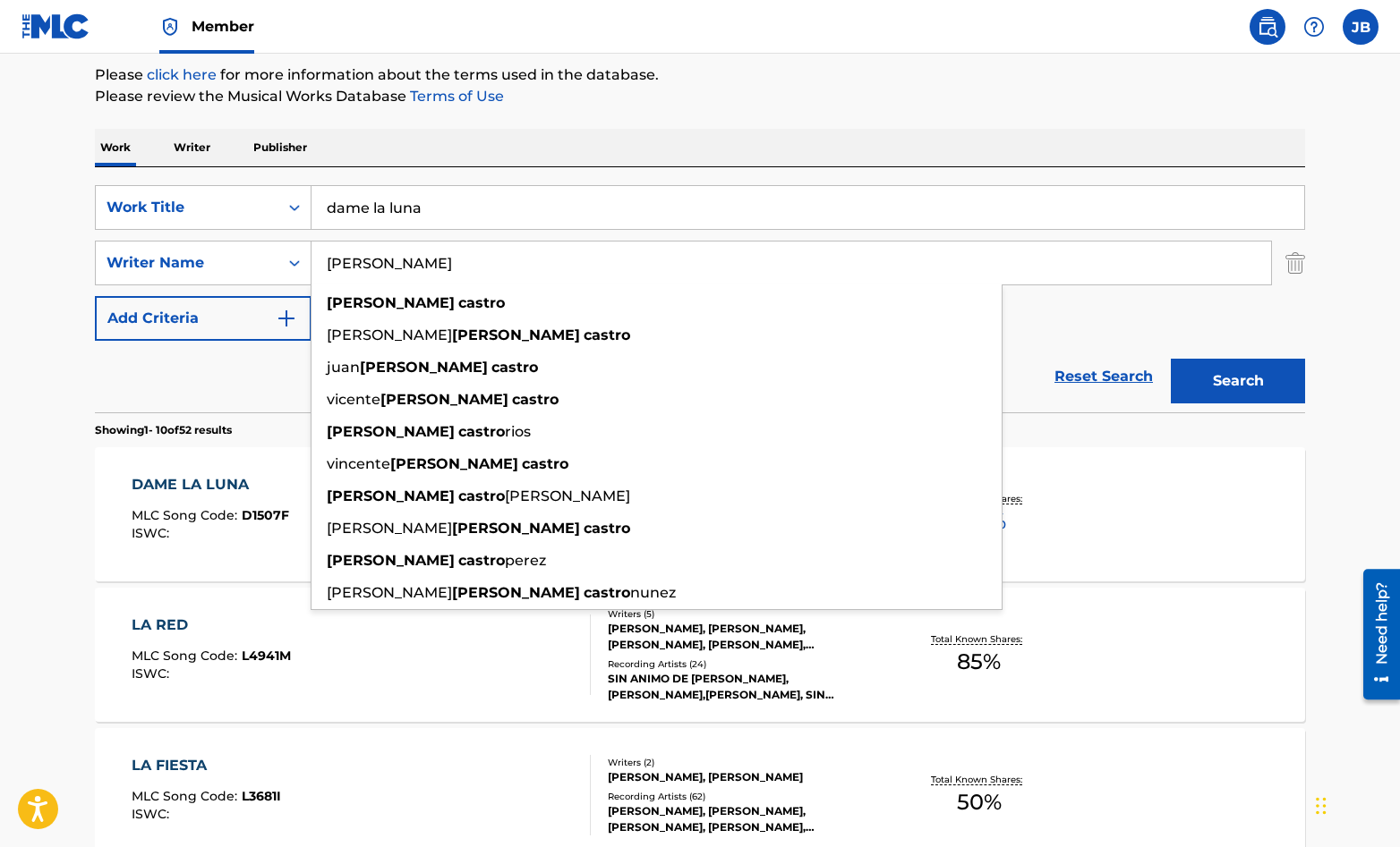
drag, startPoint x: 428, startPoint y: 269, endPoint x: 492, endPoint y: 261, distance: 64.5
click at [492, 261] on input "[PERSON_NAME]" at bounding box center [792, 263] width 960 height 43
click at [440, 251] on input "[PERSON_NAME]" at bounding box center [792, 263] width 960 height 43
click at [1109, 483] on div "DAME LA LUNA MLC Song Code : D1507F ISWC : Writers ( 2 ) [PERSON_NAME], [PERSON…" at bounding box center [700, 515] width 1211 height 134
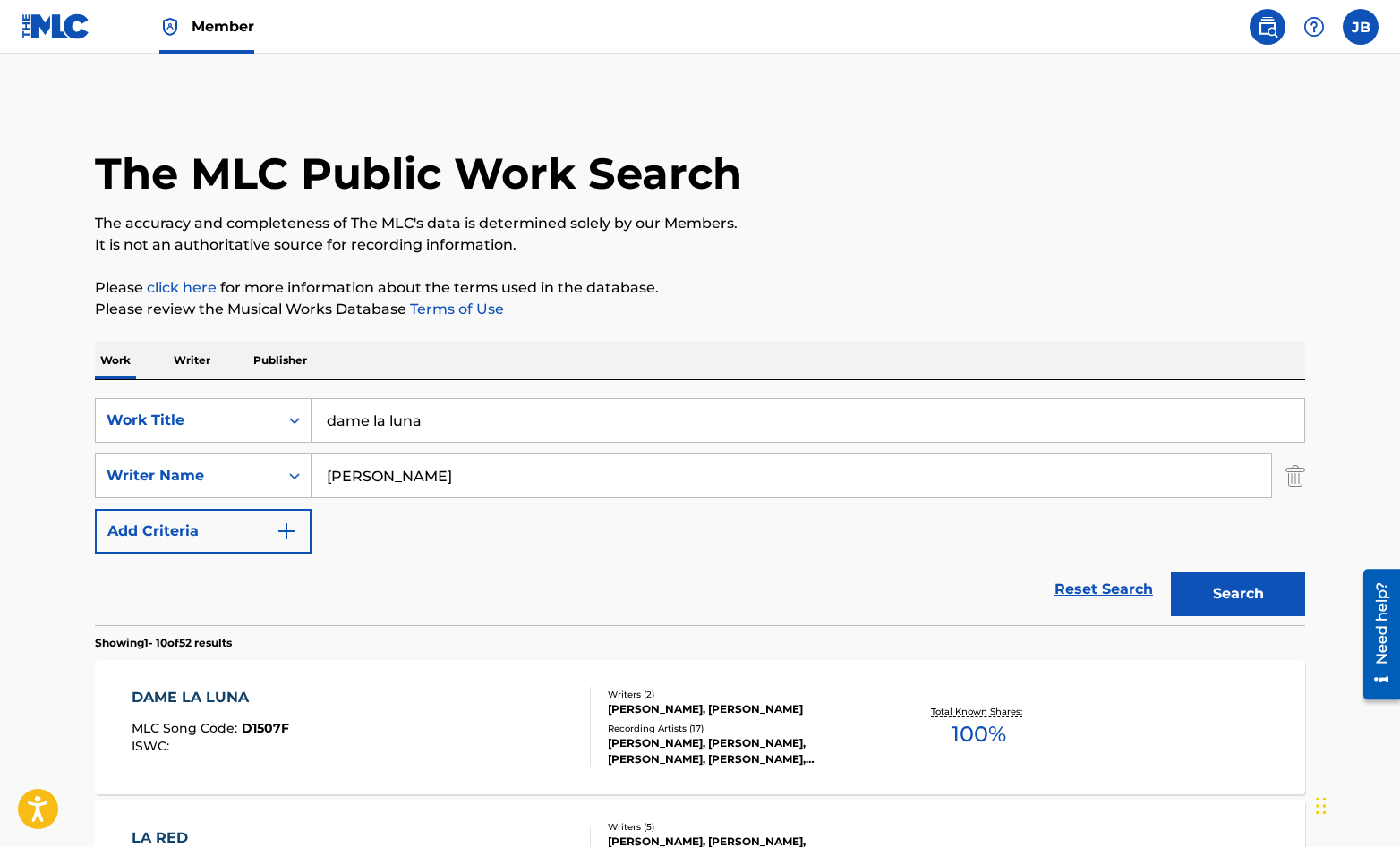
scroll to position [213, 0]
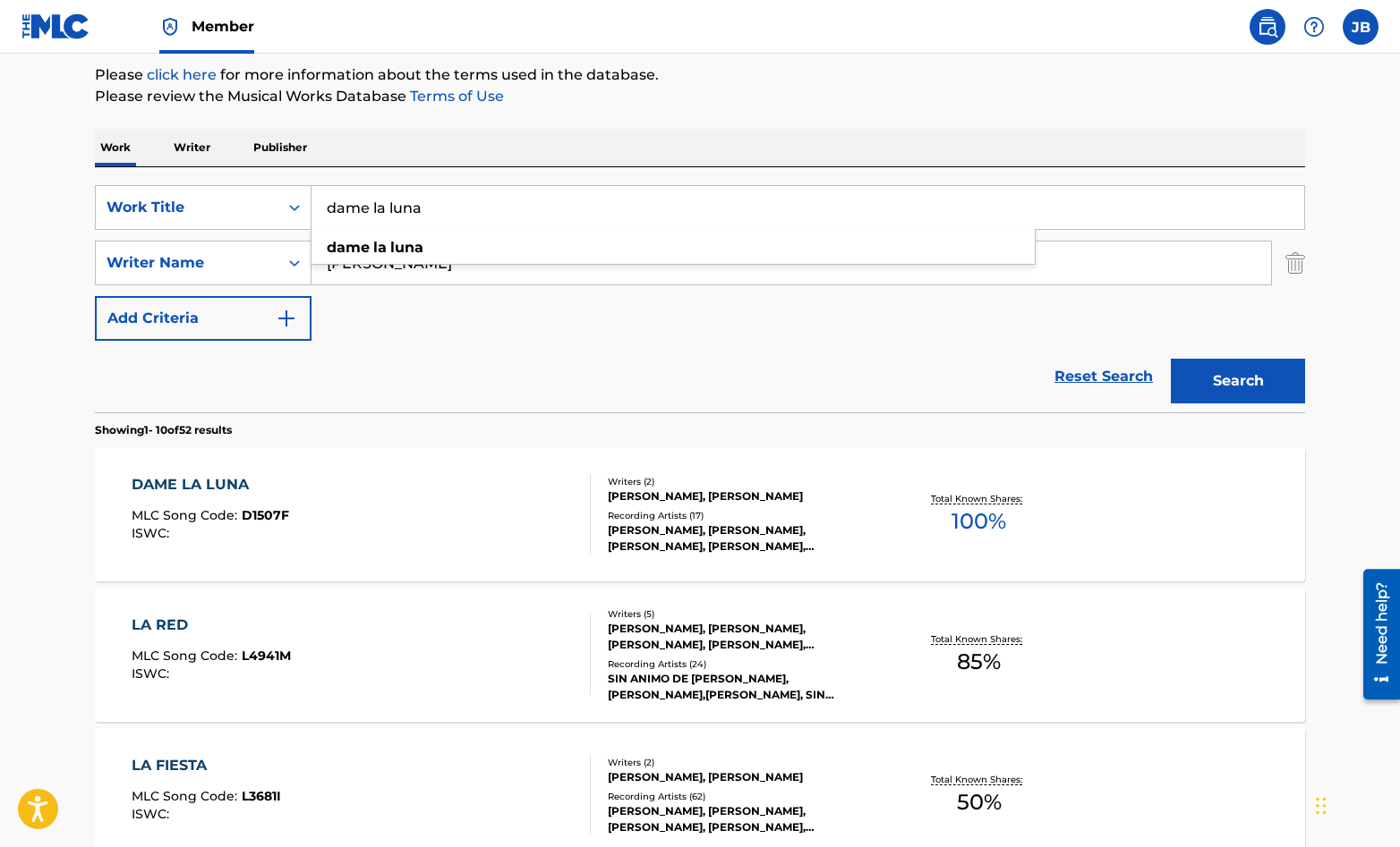
drag, startPoint x: 432, startPoint y: 209, endPoint x: 311, endPoint y: 207, distance: 121.0
click at [312, 207] on input "dame la luna" at bounding box center [808, 208] width 993 height 43
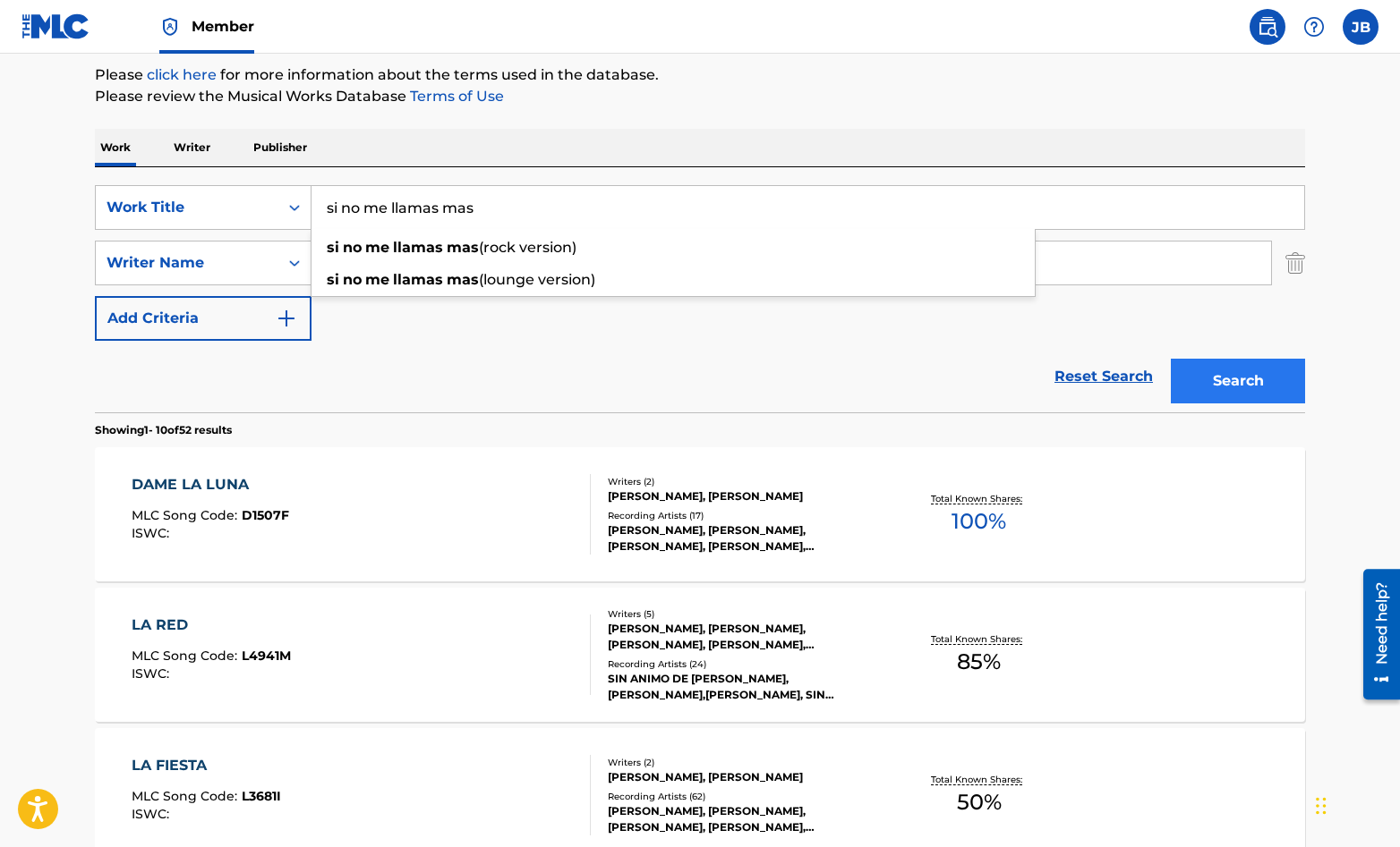
type input "si no me llamas mas"
click at [1208, 390] on button "Search" at bounding box center [1238, 381] width 134 height 45
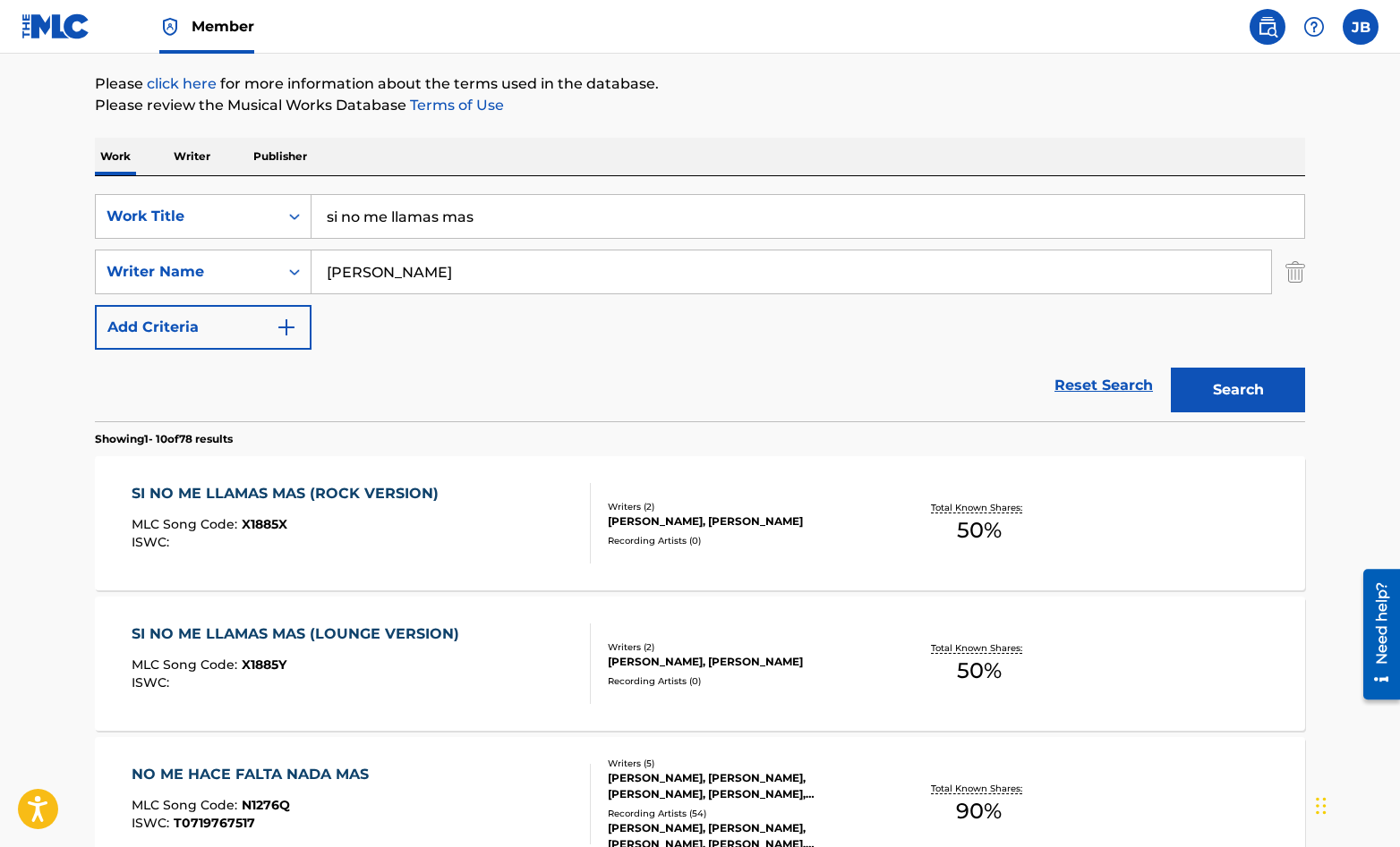
scroll to position [210, 0]
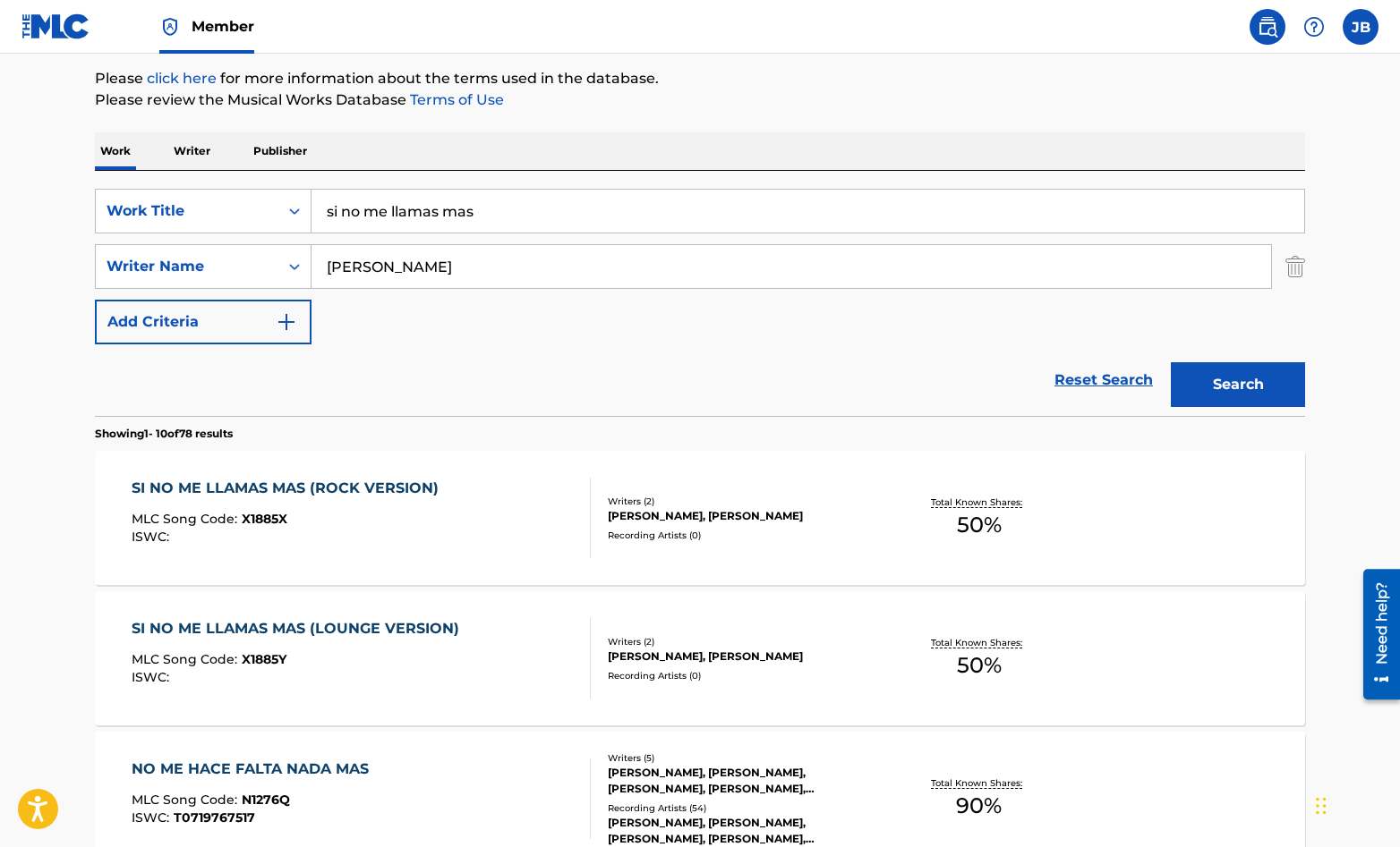
click at [546, 523] on div "SI NO ME LLAMAS MAS (ROCK VERSION) MLC Song Code : X1885X ISWC :" at bounding box center [361, 518] width 461 height 81
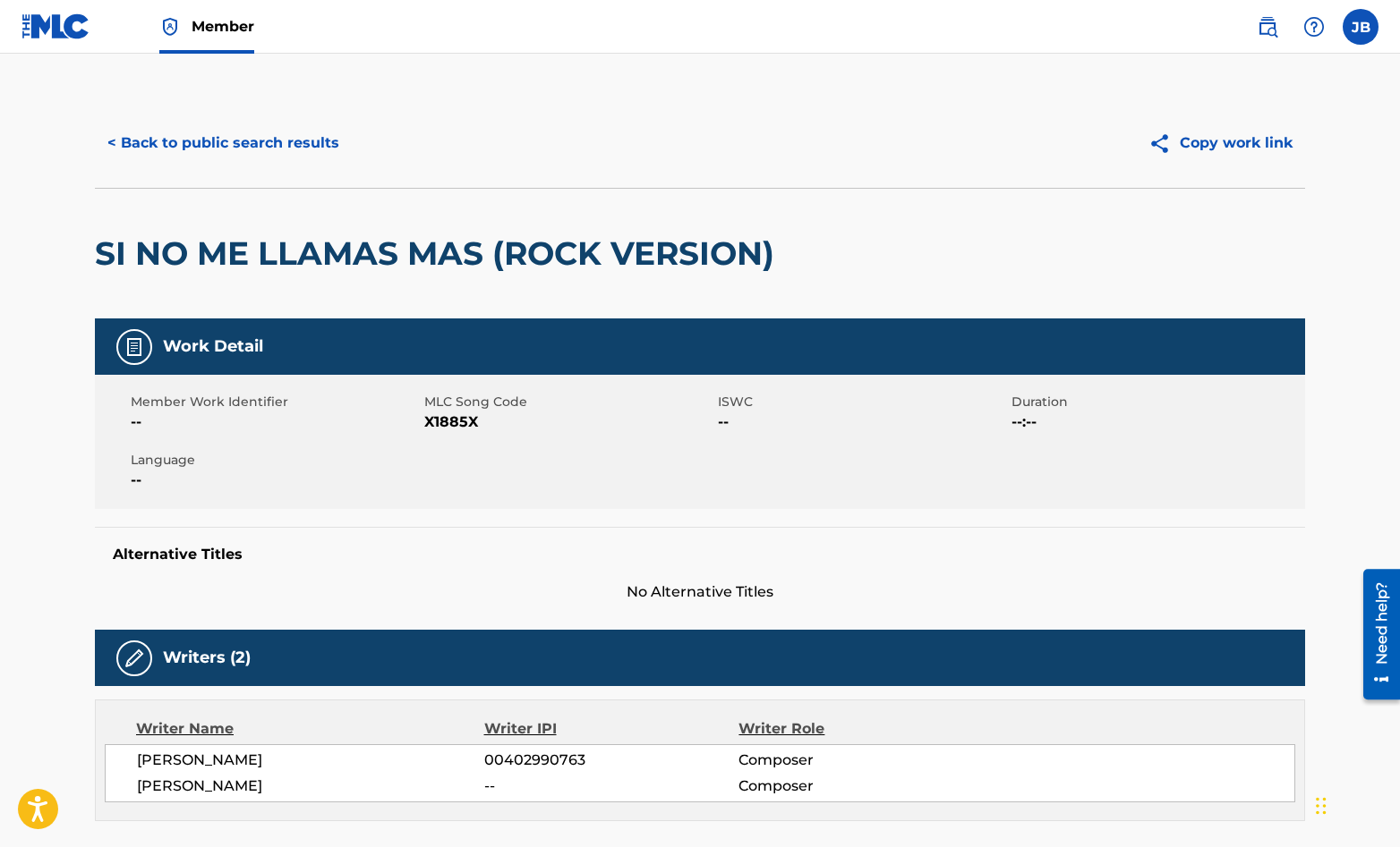
scroll to position [210, 0]
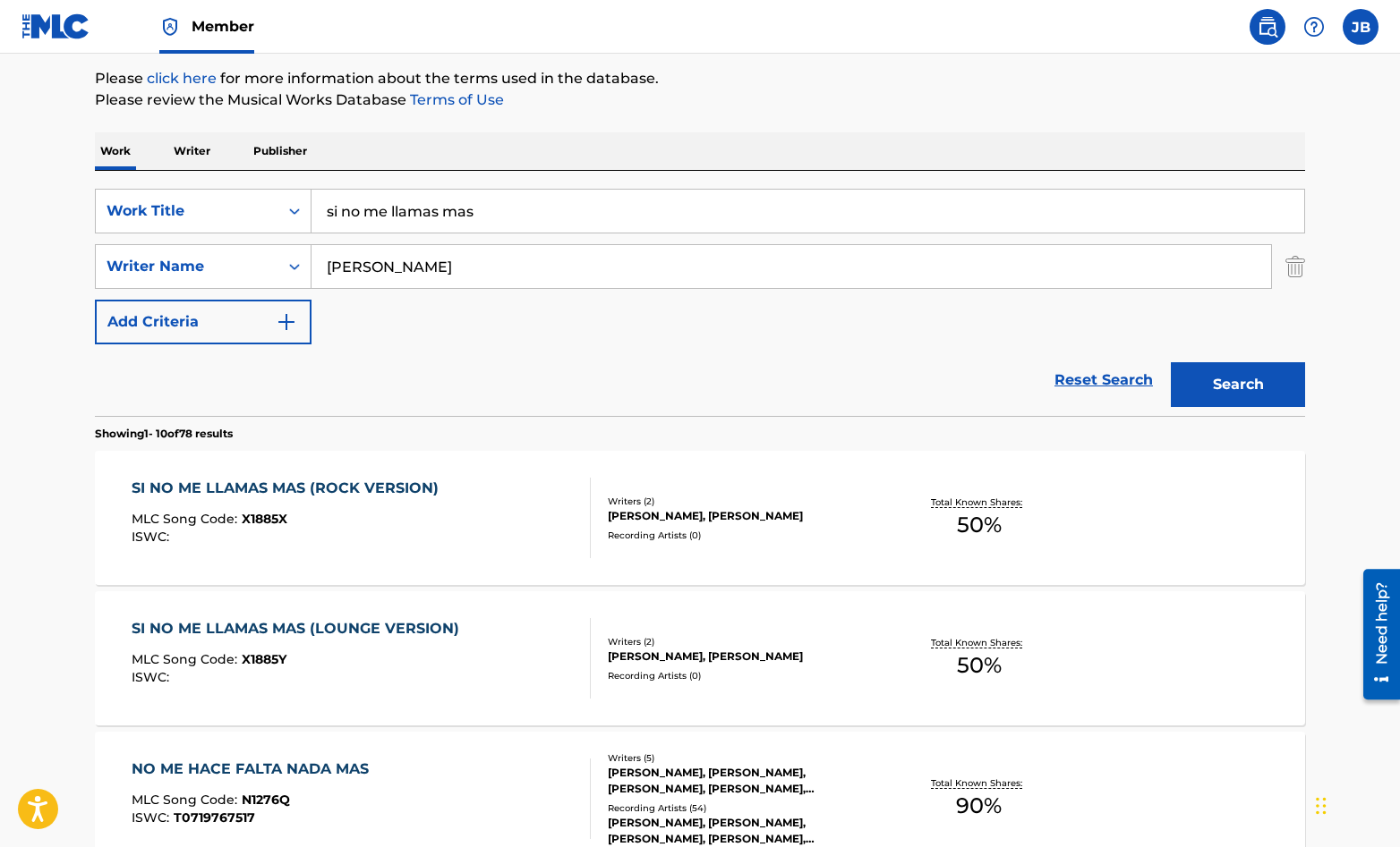
click at [487, 652] on div "SI NO ME LLAMAS MAS (LOUNGE VERSION) MLC Song Code : X1885Y ISWC :" at bounding box center [361, 659] width 461 height 81
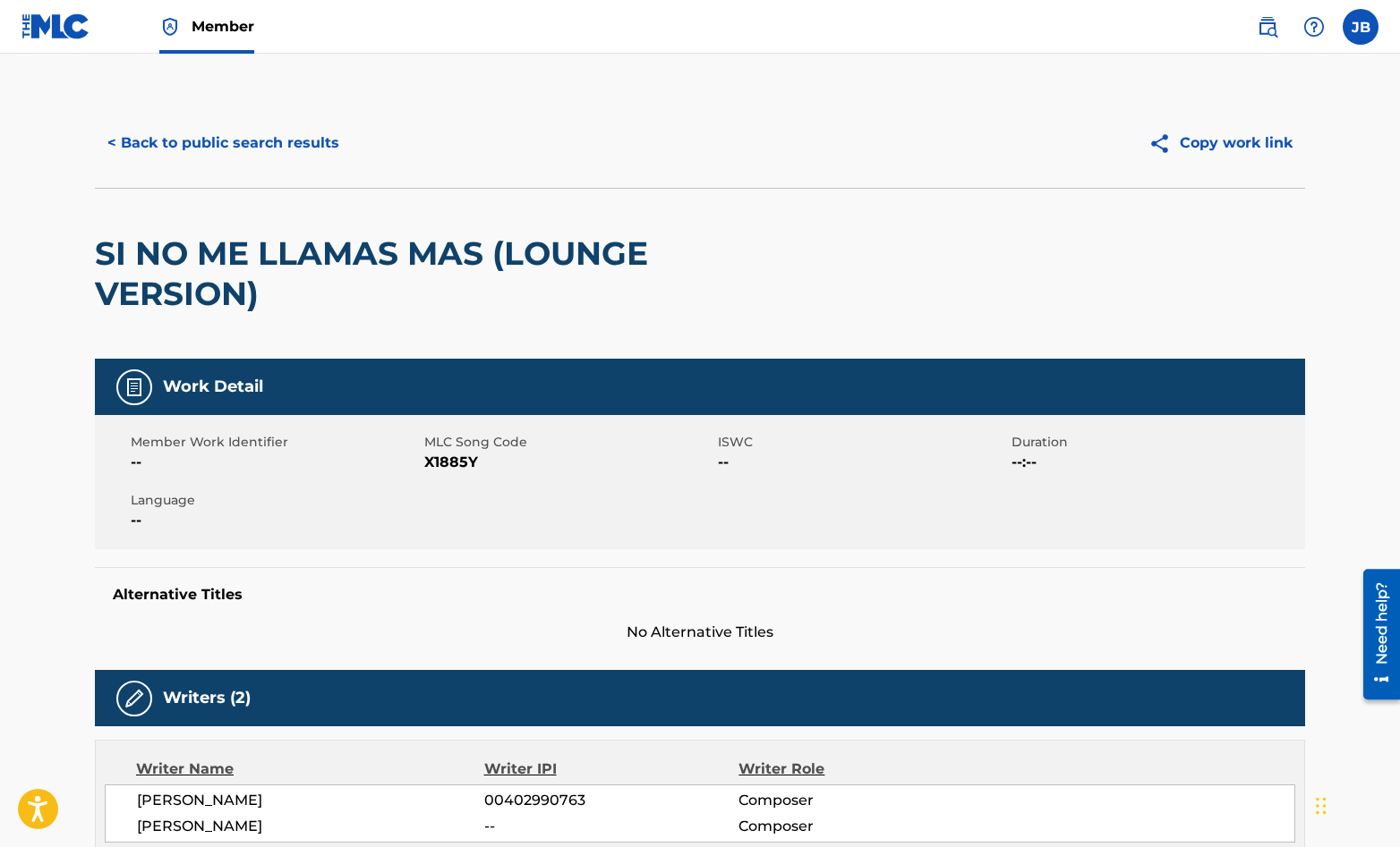
scroll to position [210, 0]
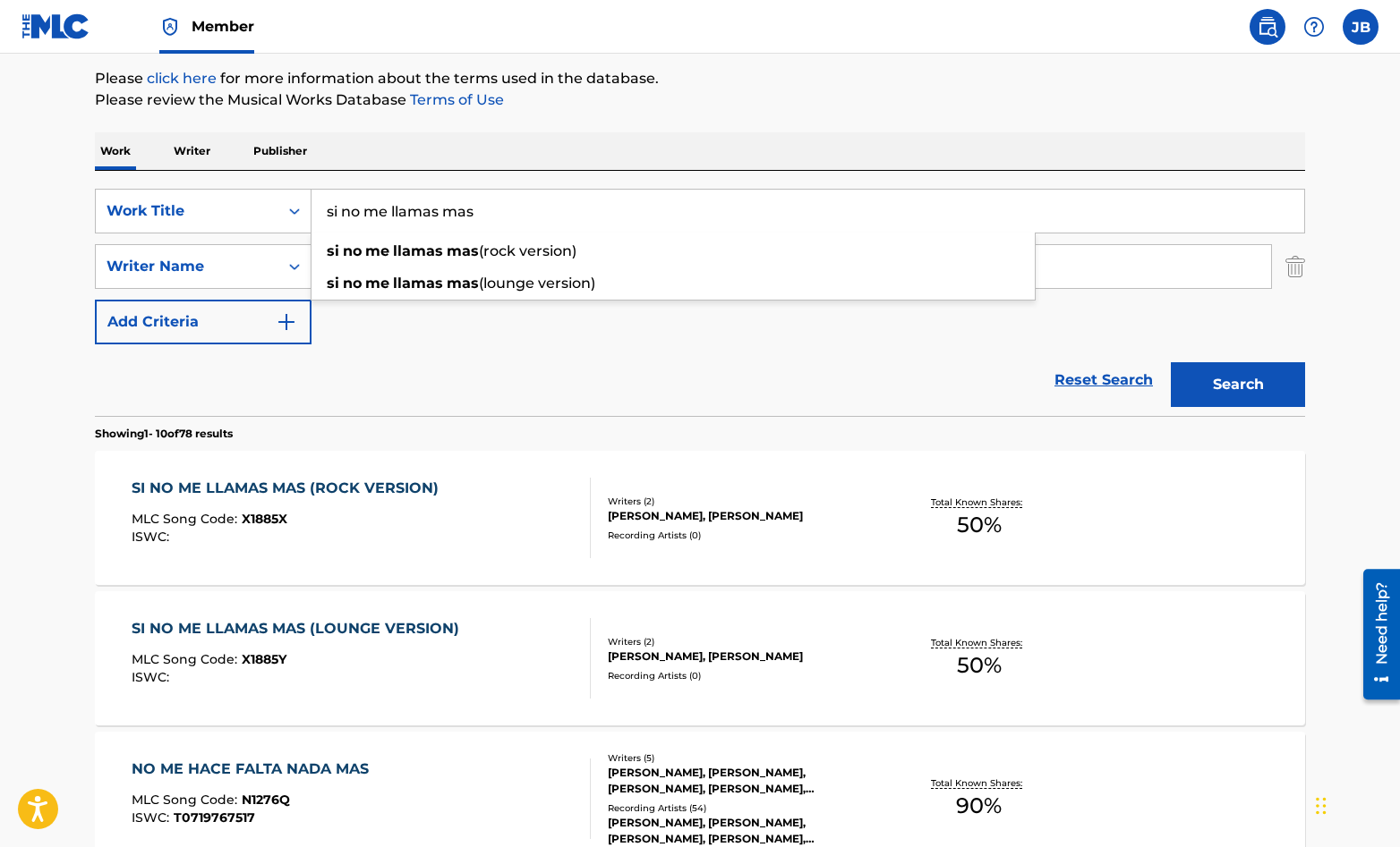
drag, startPoint x: 481, startPoint y: 215, endPoint x: 316, endPoint y: 215, distance: 165.0
click at [316, 215] on input "si no me llamas mas" at bounding box center [808, 211] width 993 height 43
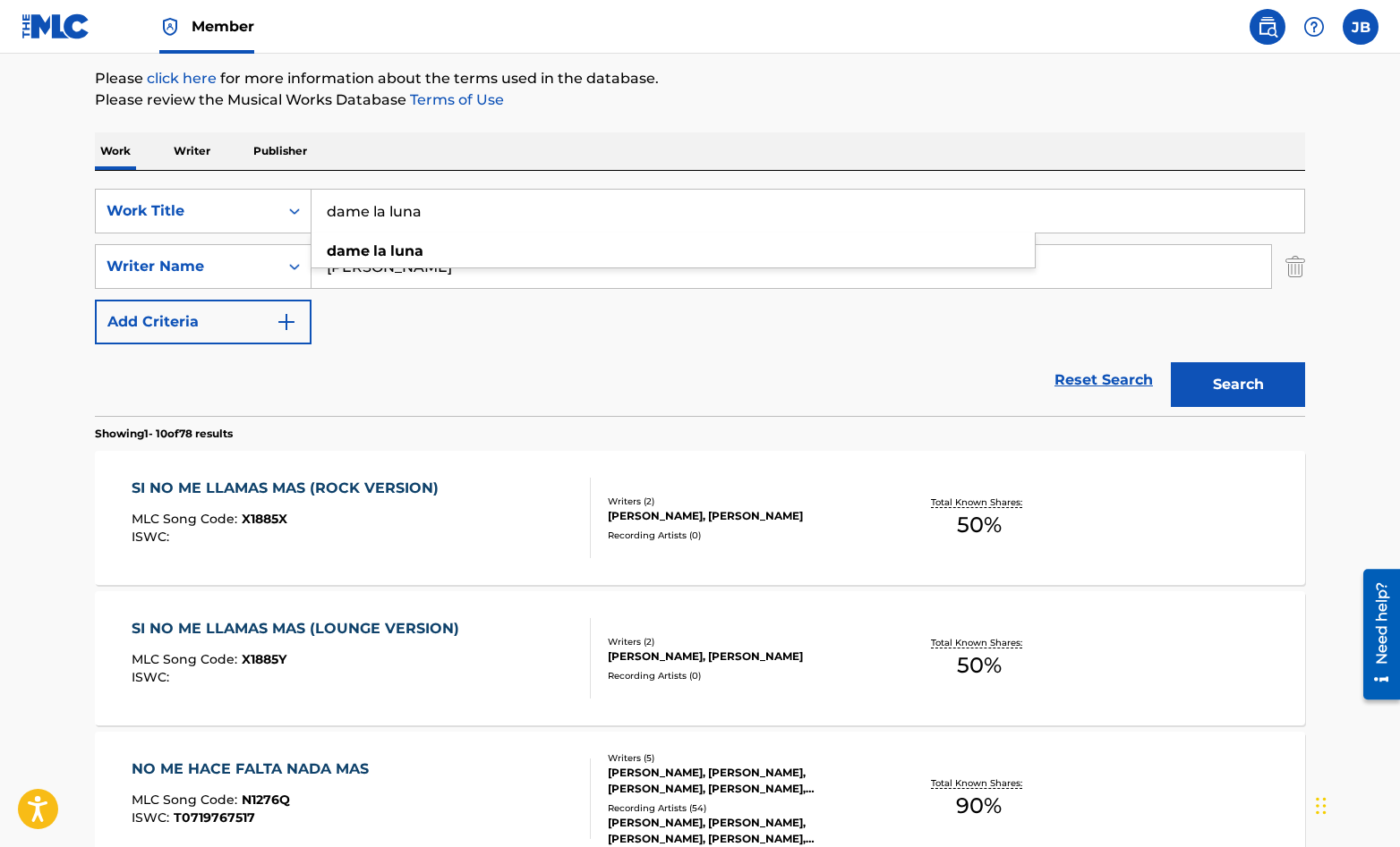
type input "dame la luna"
click at [1171, 362] on button "Search" at bounding box center [1238, 385] width 134 height 45
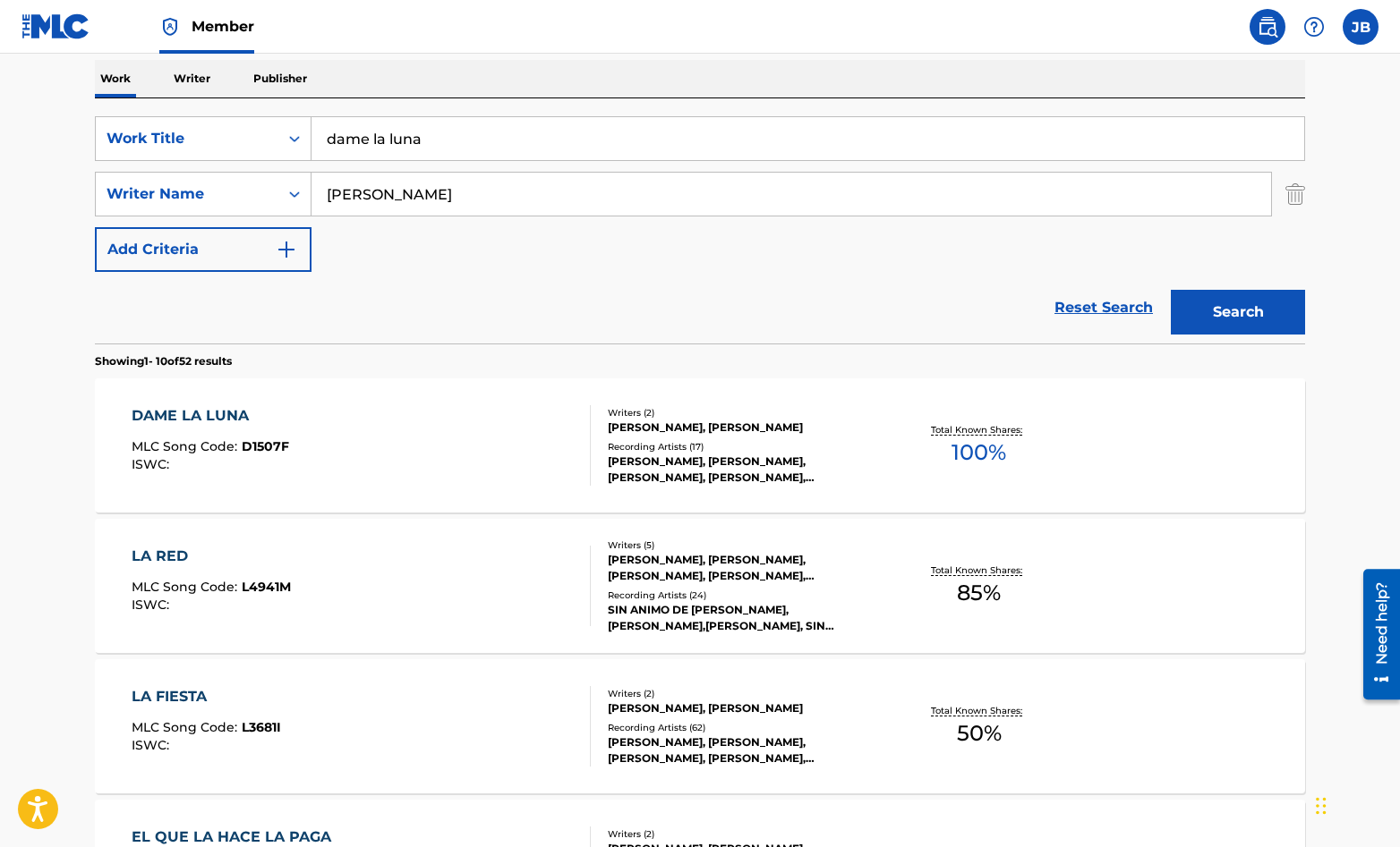
scroll to position [283, 0]
click at [454, 439] on div "DAME LA LUNA MLC Song Code : D1507F ISWC :" at bounding box center [361, 444] width 461 height 81
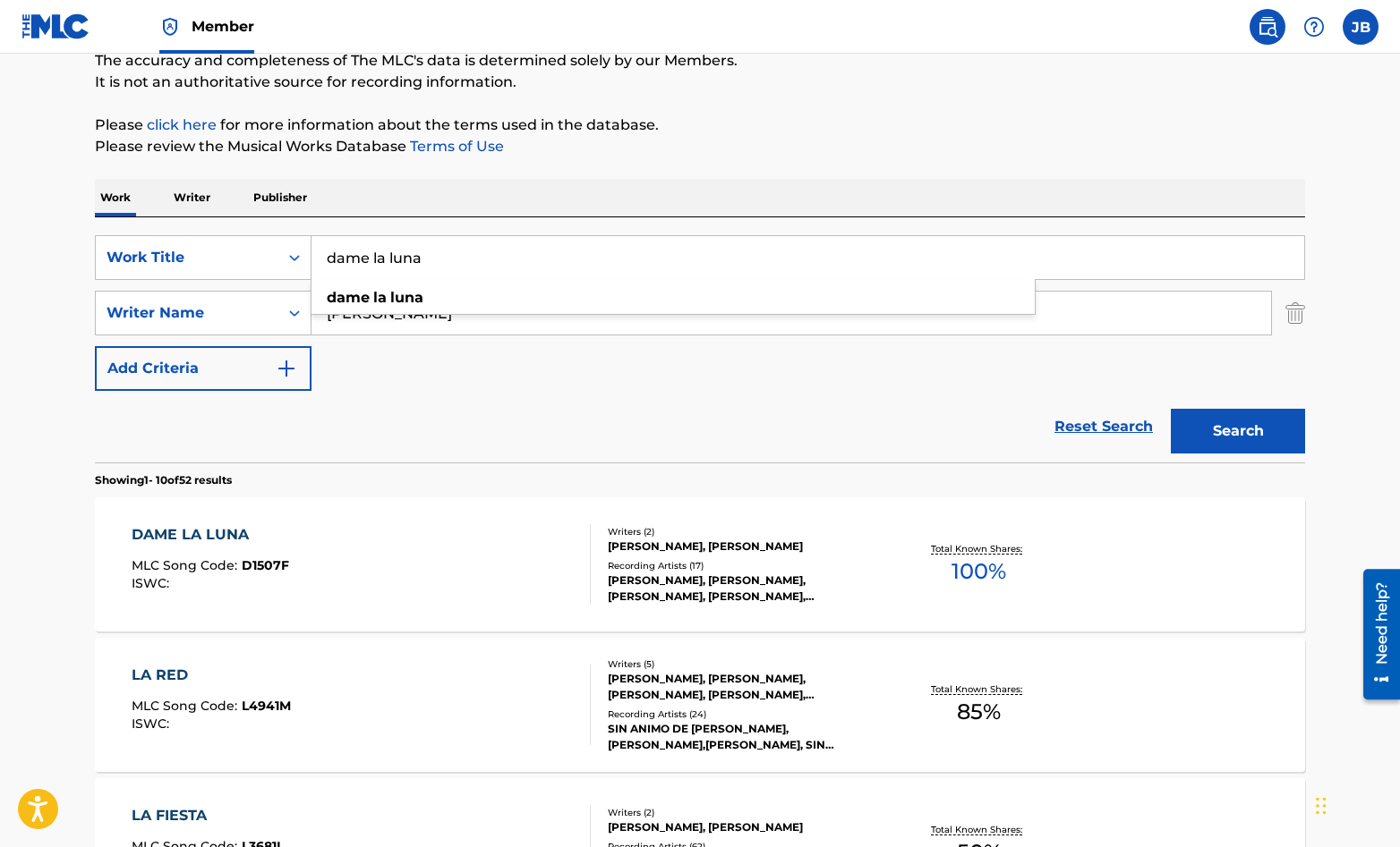
drag, startPoint x: 438, startPoint y: 261, endPoint x: 315, endPoint y: 263, distance: 123.0
click at [315, 263] on input "dame la luna" at bounding box center [808, 257] width 993 height 43
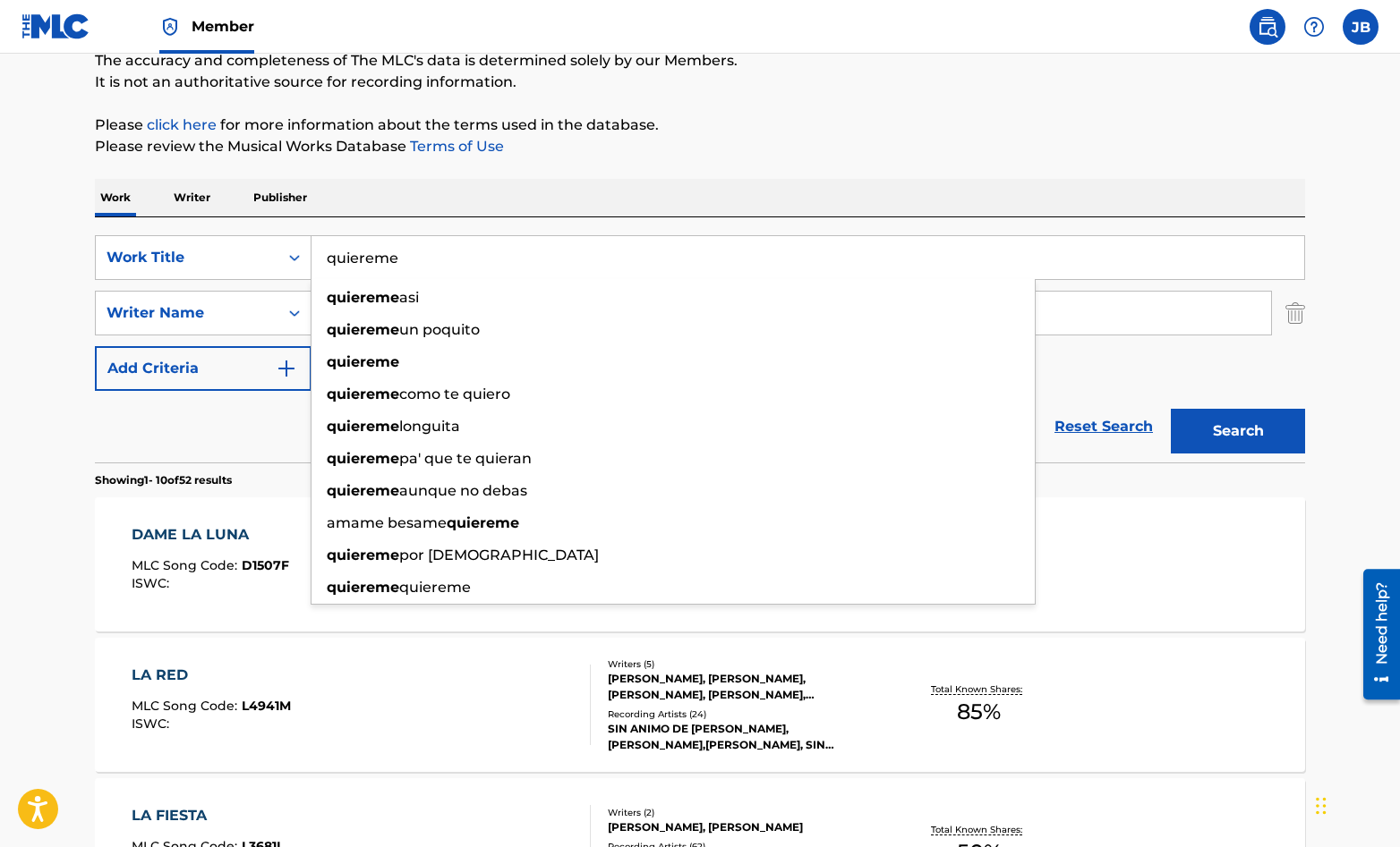
type input "quiereme"
click at [1178, 569] on div "DAME LA LUNA MLC Song Code : D1507F ISWC : Writers ( 2 ) [PERSON_NAME], [PERSON…" at bounding box center [700, 564] width 1211 height 134
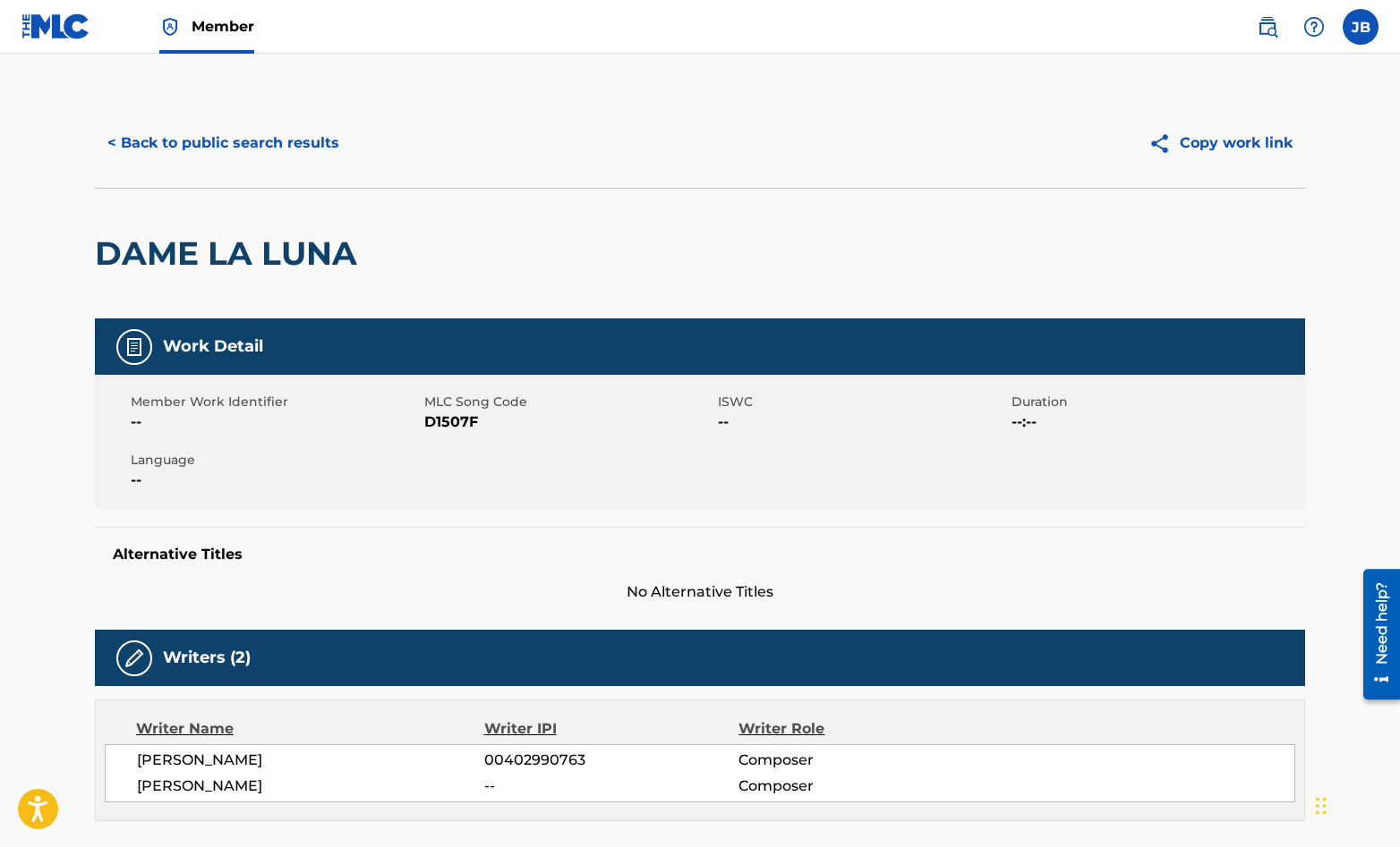
scroll to position [163, 0]
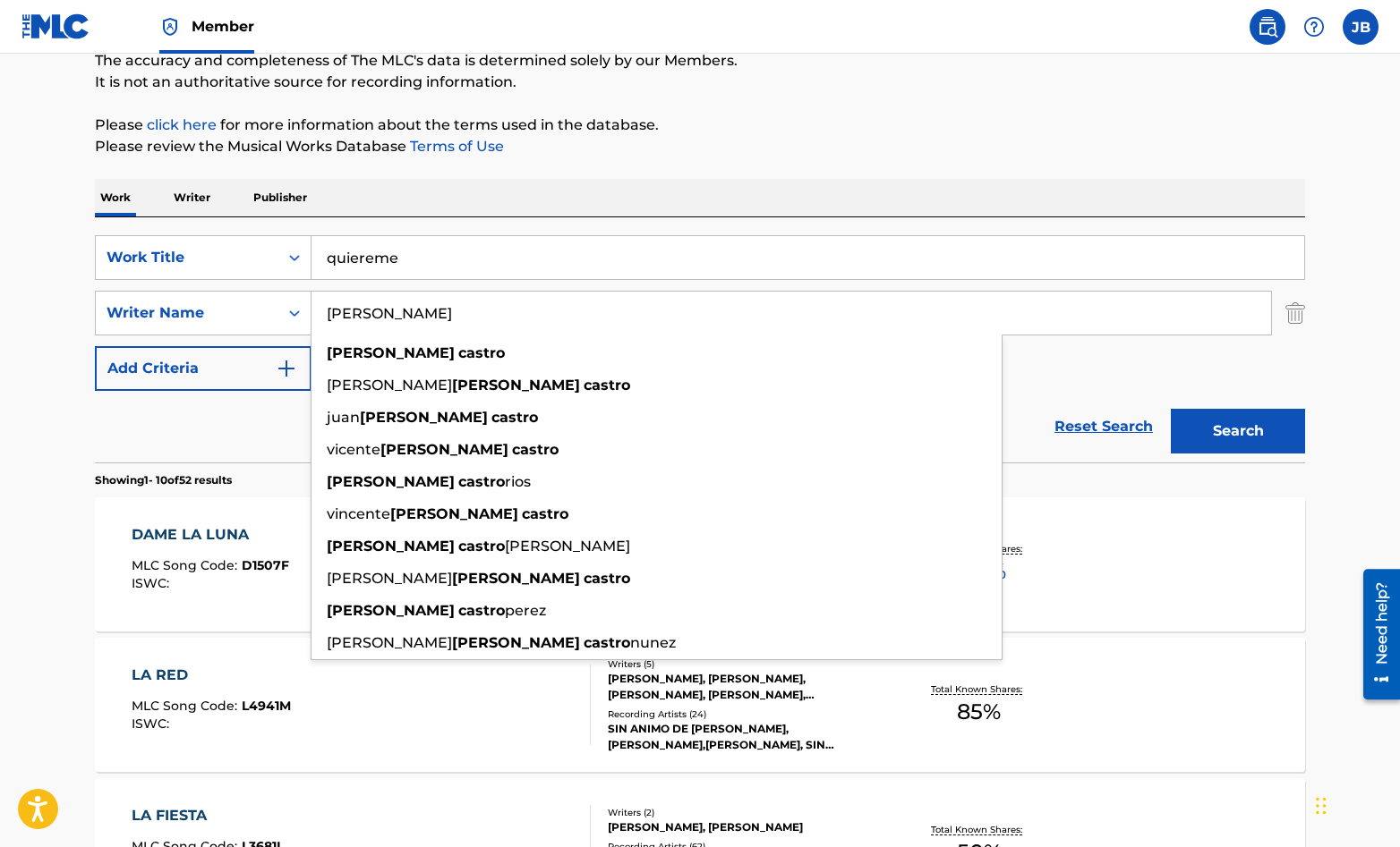
drag, startPoint x: 435, startPoint y: 318, endPoint x: 320, endPoint y: 315, distance: 115.0
click at [320, 315] on input "[PERSON_NAME]" at bounding box center [792, 313] width 960 height 43
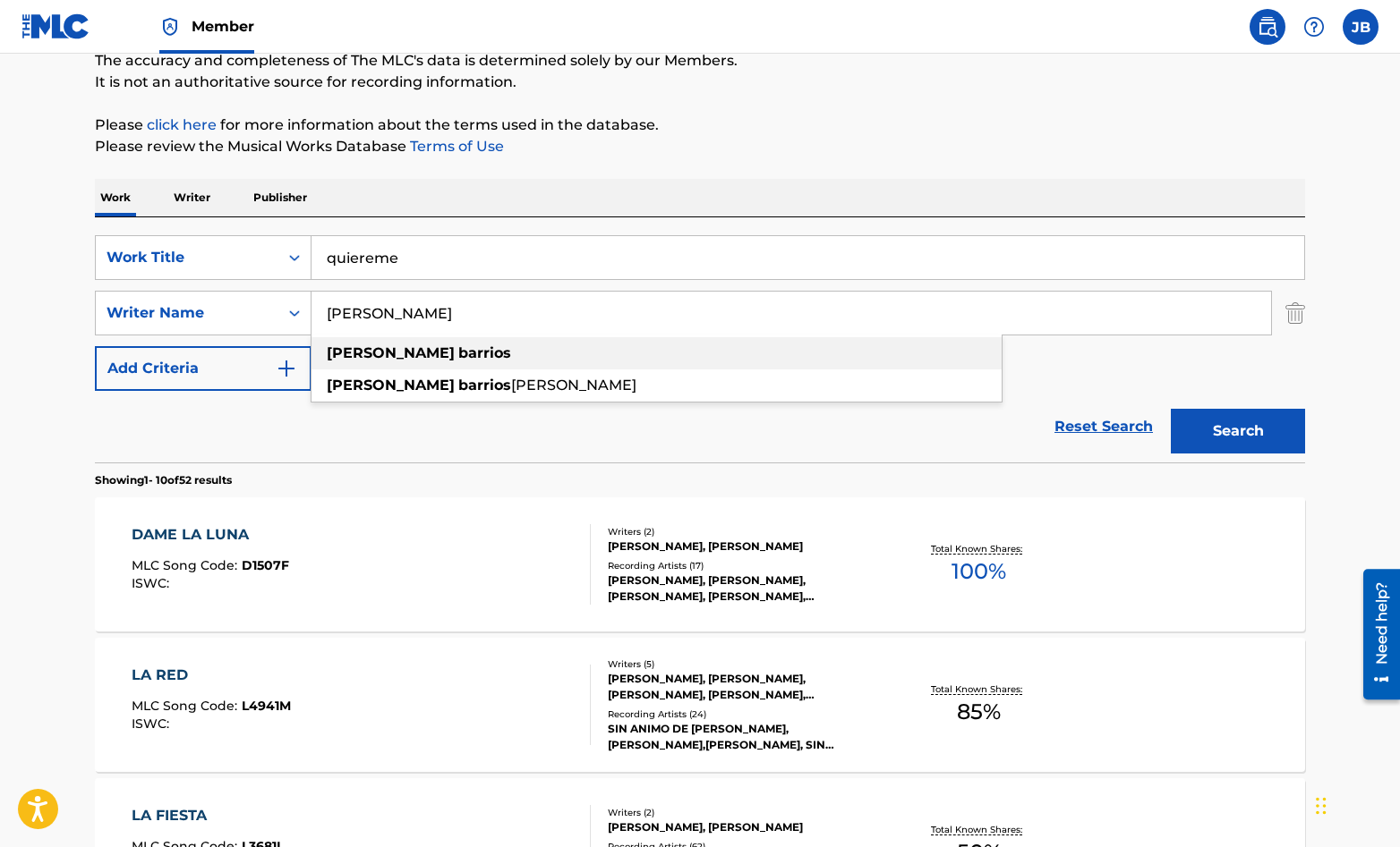
click at [459, 355] on strong "barrios" at bounding box center [485, 354] width 52 height 17
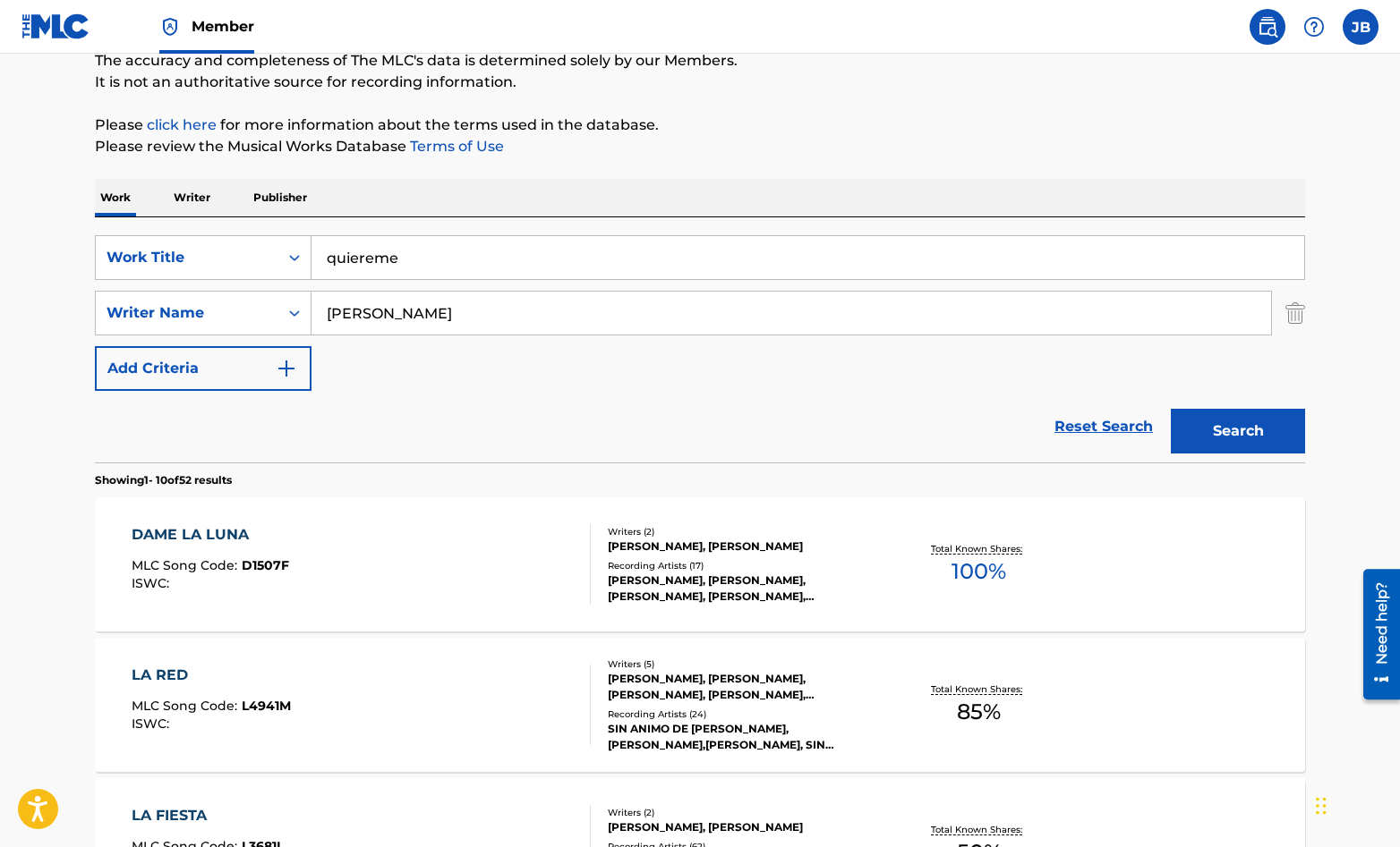
click at [456, 314] on input "[PERSON_NAME]" at bounding box center [792, 313] width 960 height 43
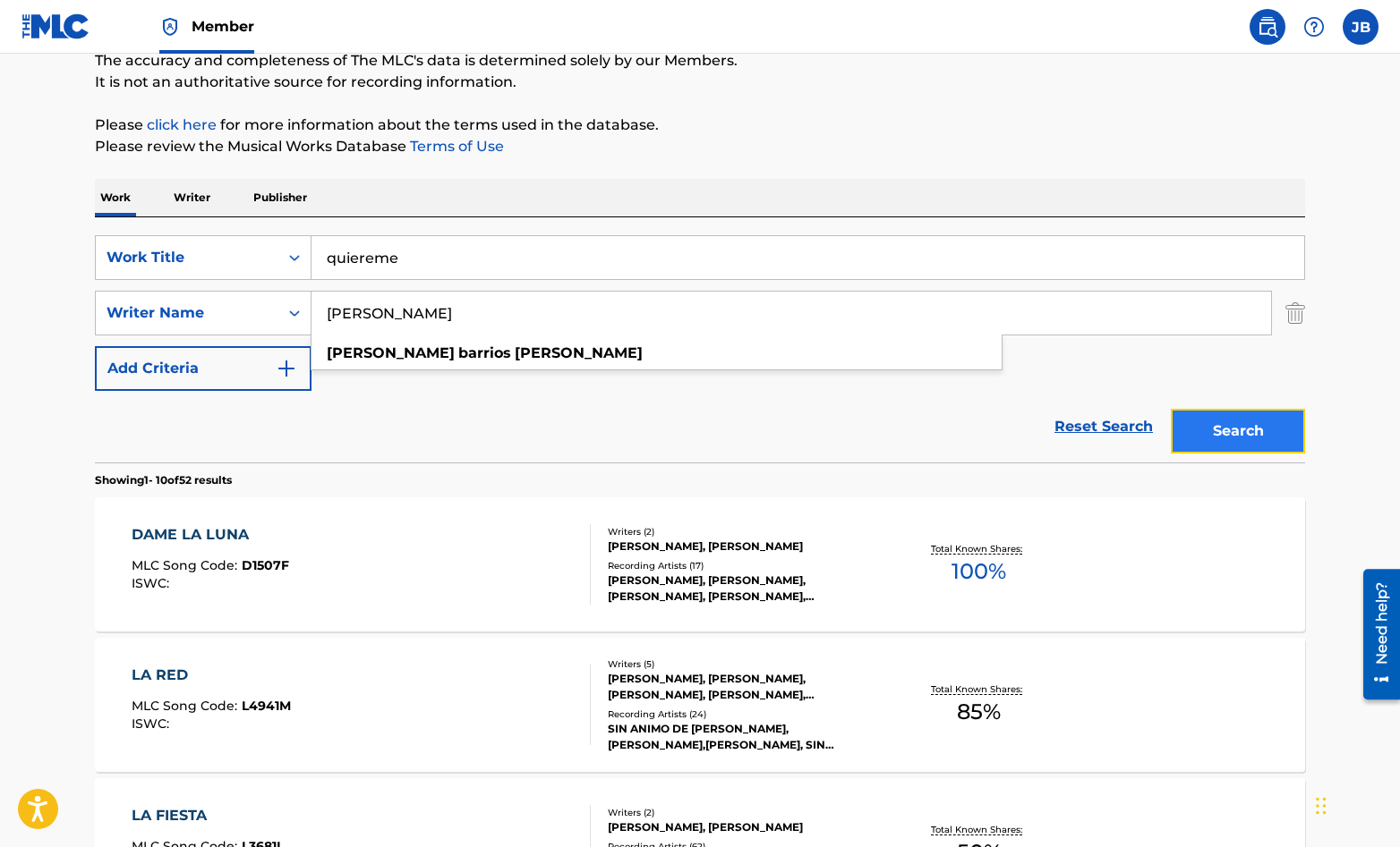
click at [1271, 431] on button "Search" at bounding box center [1238, 431] width 134 height 45
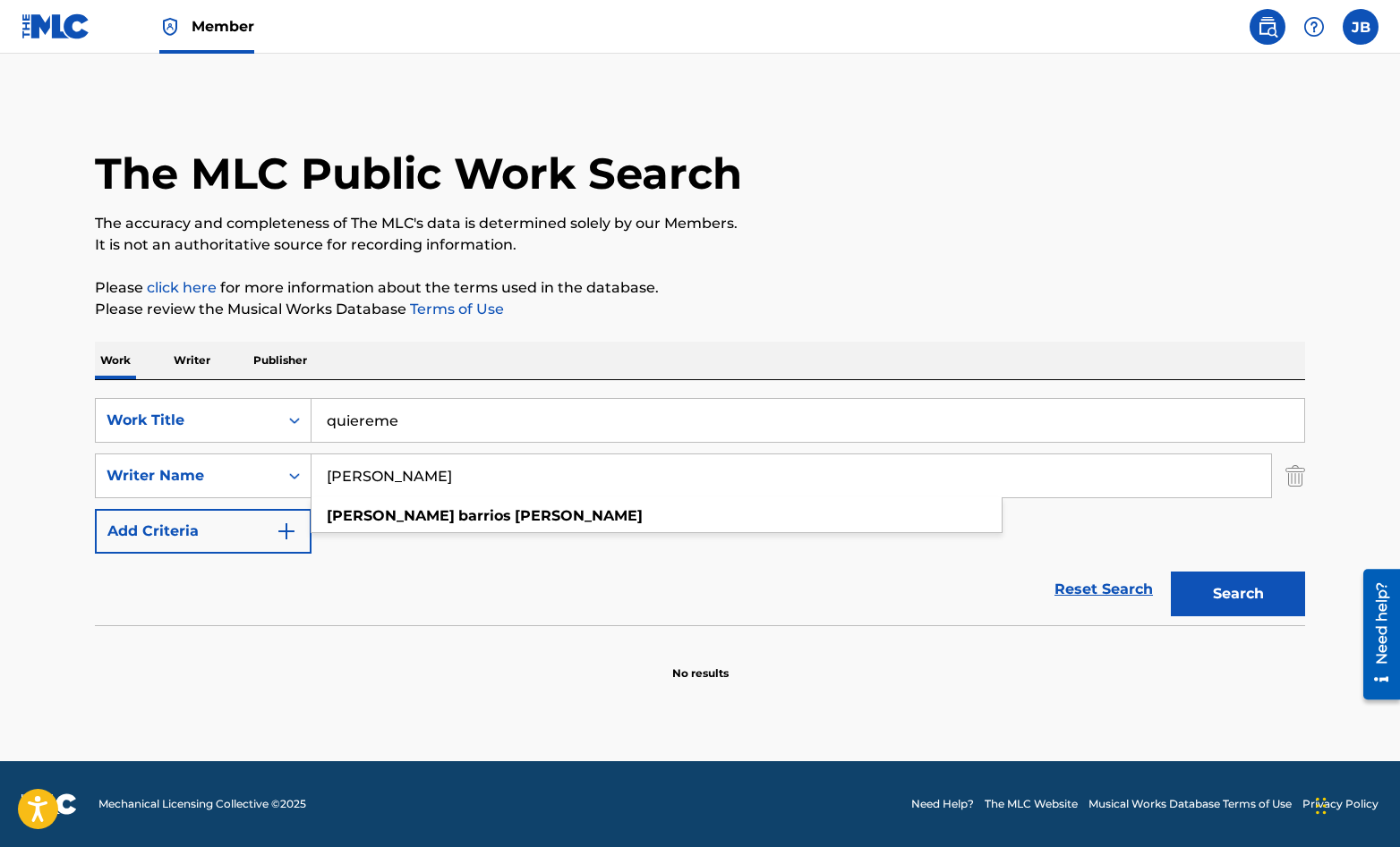
drag, startPoint x: 500, startPoint y: 478, endPoint x: 433, endPoint y: 481, distance: 67.1
click at [433, 481] on input "[PERSON_NAME]" at bounding box center [792, 476] width 960 height 43
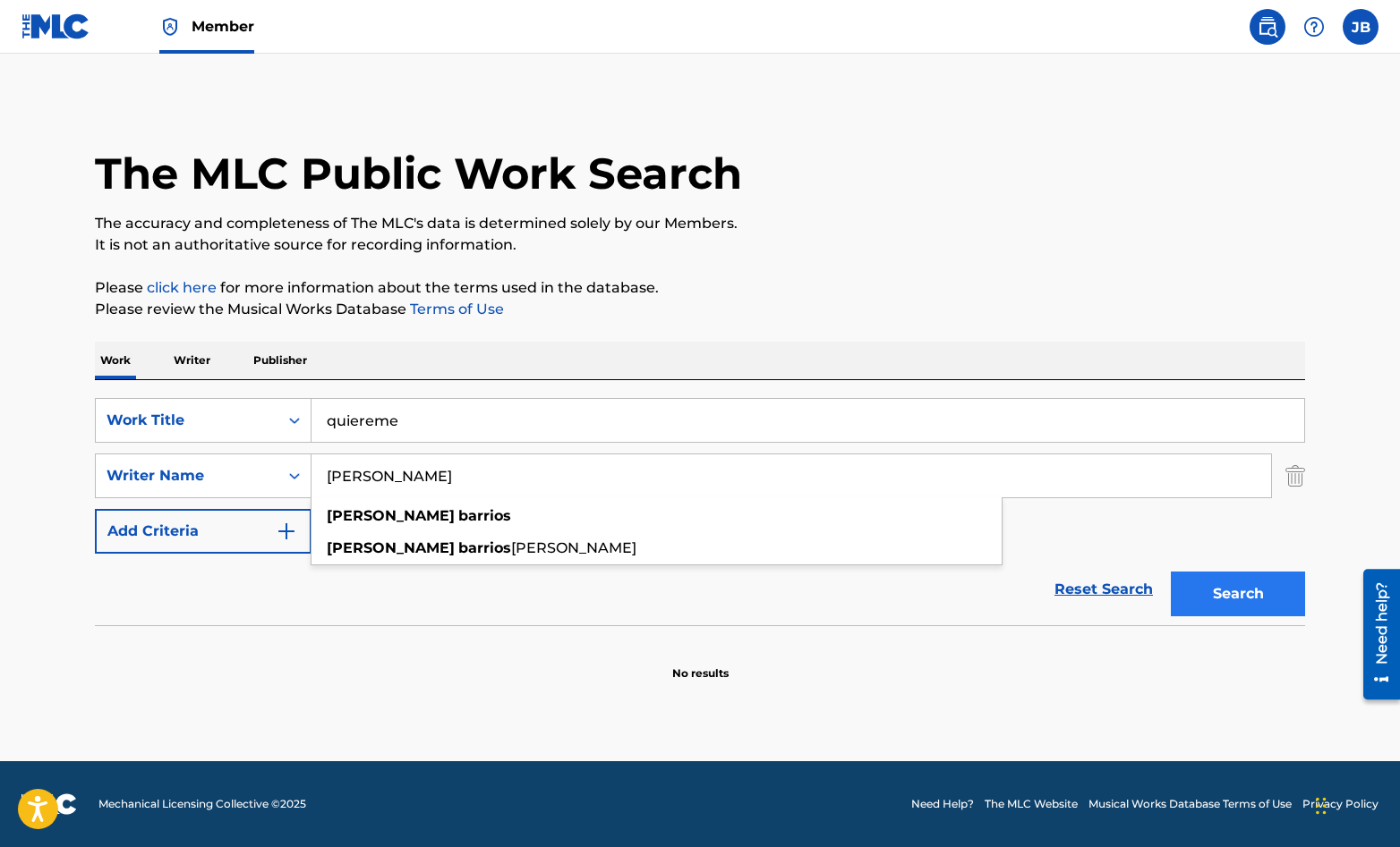
type input "[PERSON_NAME]"
click at [1224, 588] on button "Search" at bounding box center [1238, 594] width 134 height 45
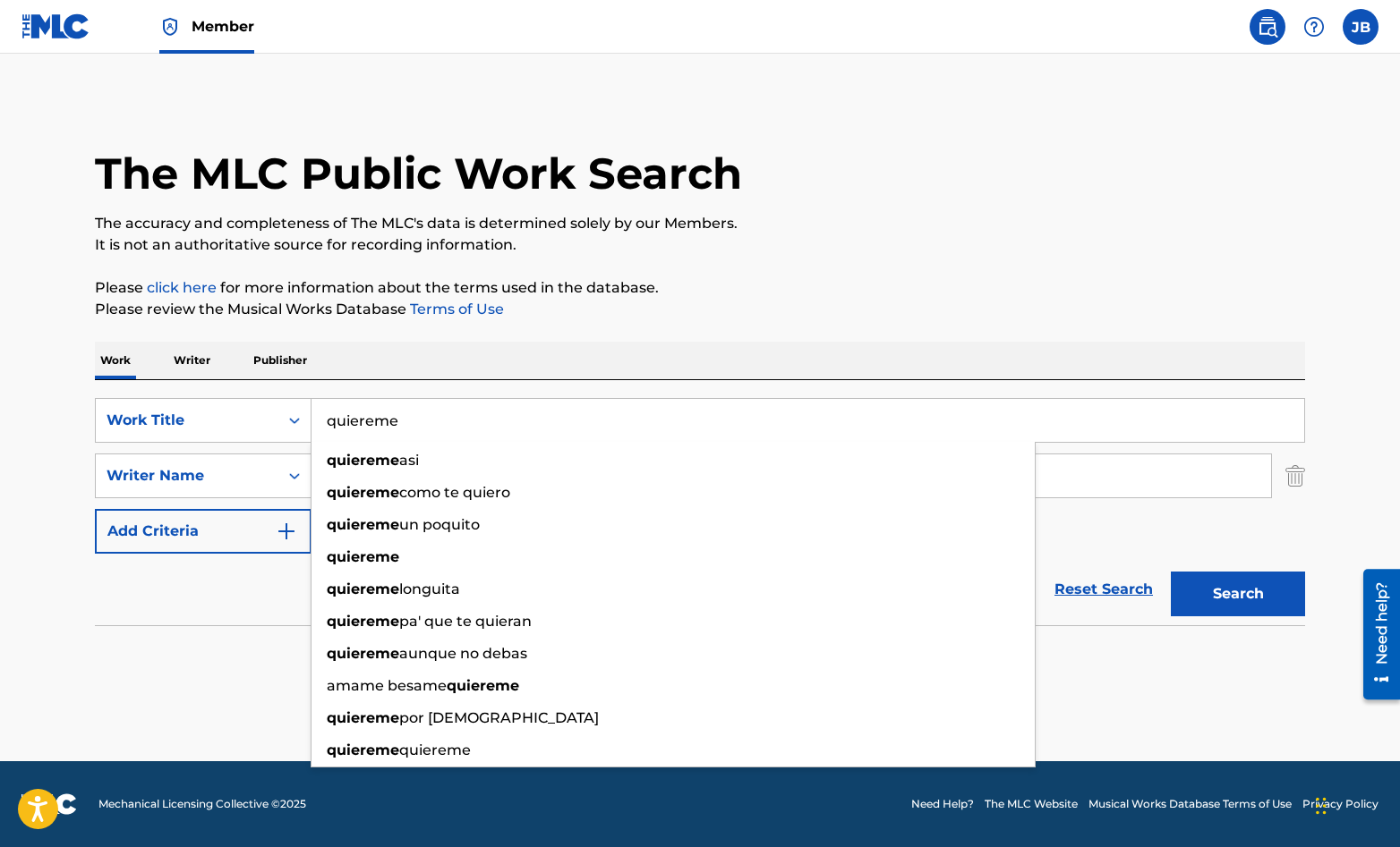
drag, startPoint x: 405, startPoint y: 424, endPoint x: 317, endPoint y: 424, distance: 88.0
click at [317, 424] on input "quiereme" at bounding box center [808, 421] width 993 height 43
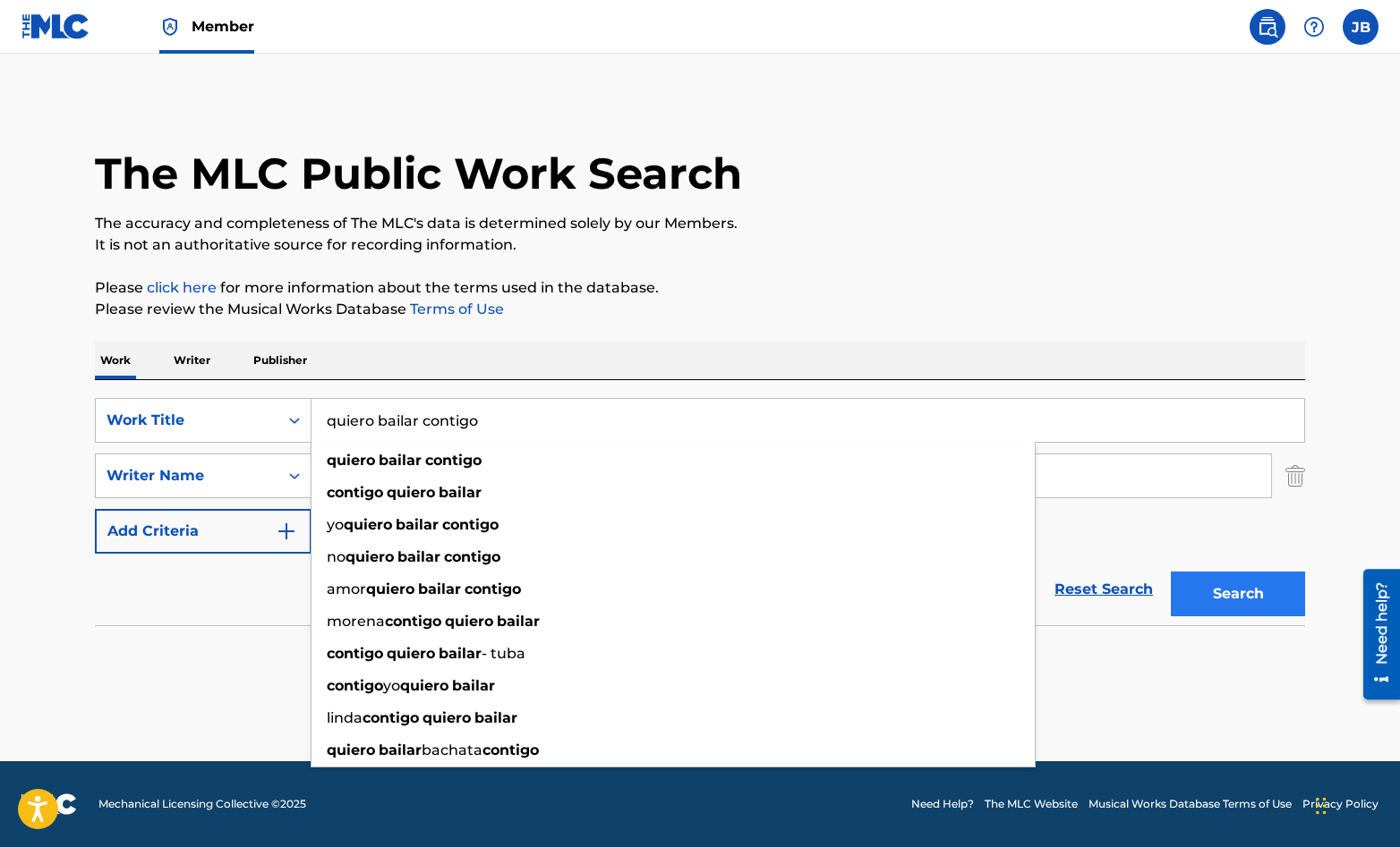
type input "quiero bailar contigo"
click at [1238, 592] on button "Search" at bounding box center [1238, 594] width 134 height 45
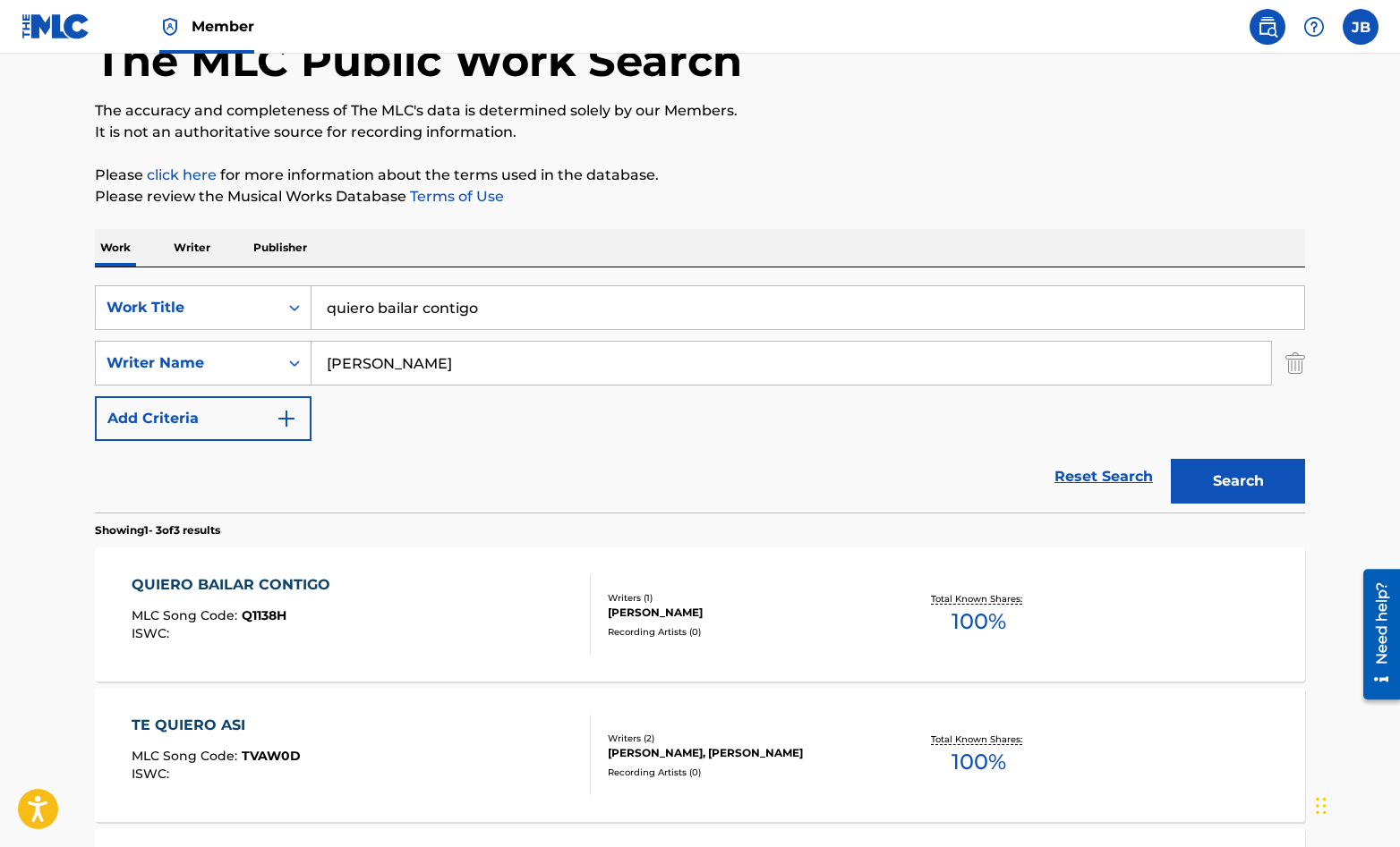
scroll to position [118, 0]
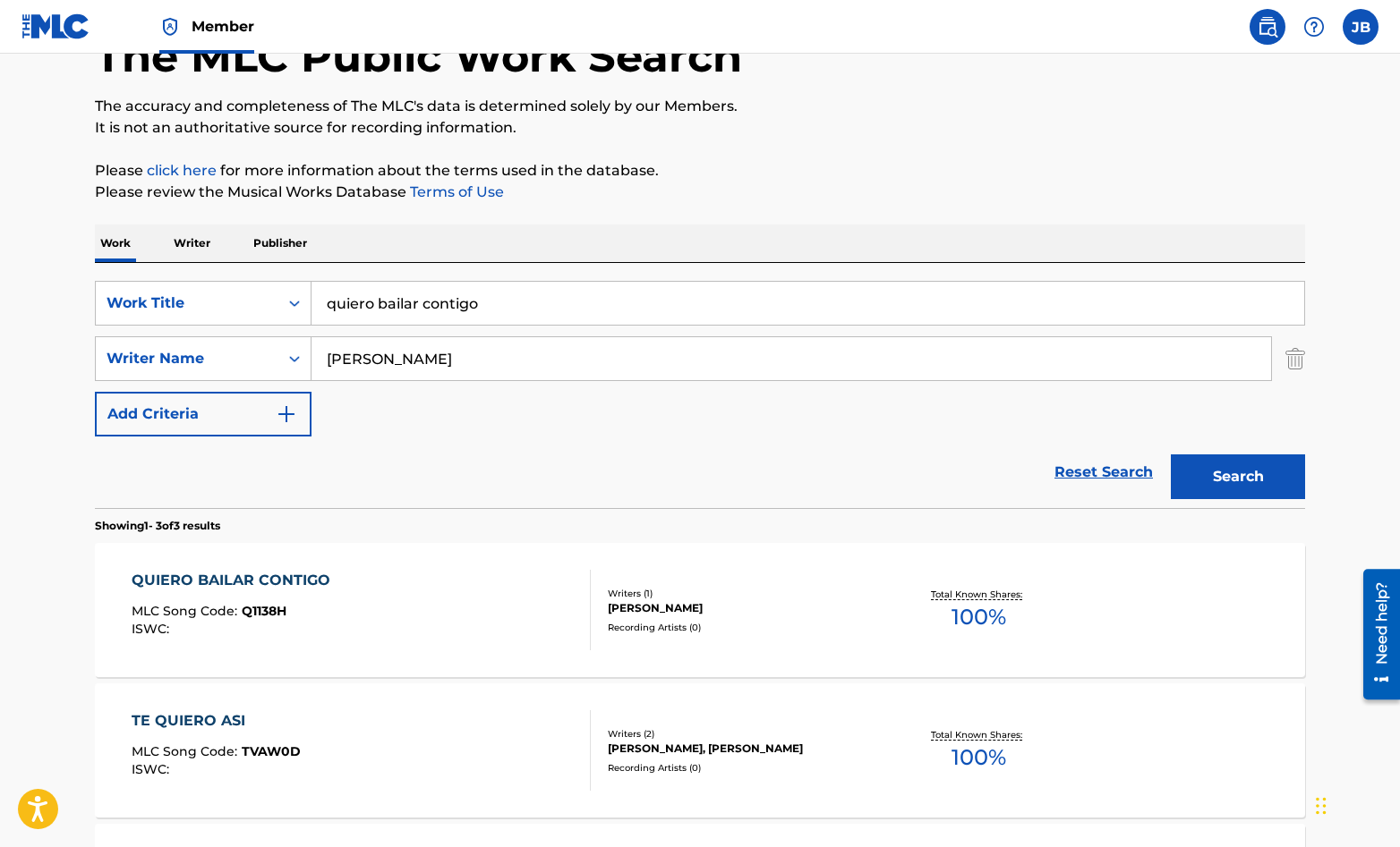
click at [506, 622] on div "QUIERO BAILAR CONTIGO MLC Song Code : Q1138H ISWC :" at bounding box center [361, 610] width 461 height 81
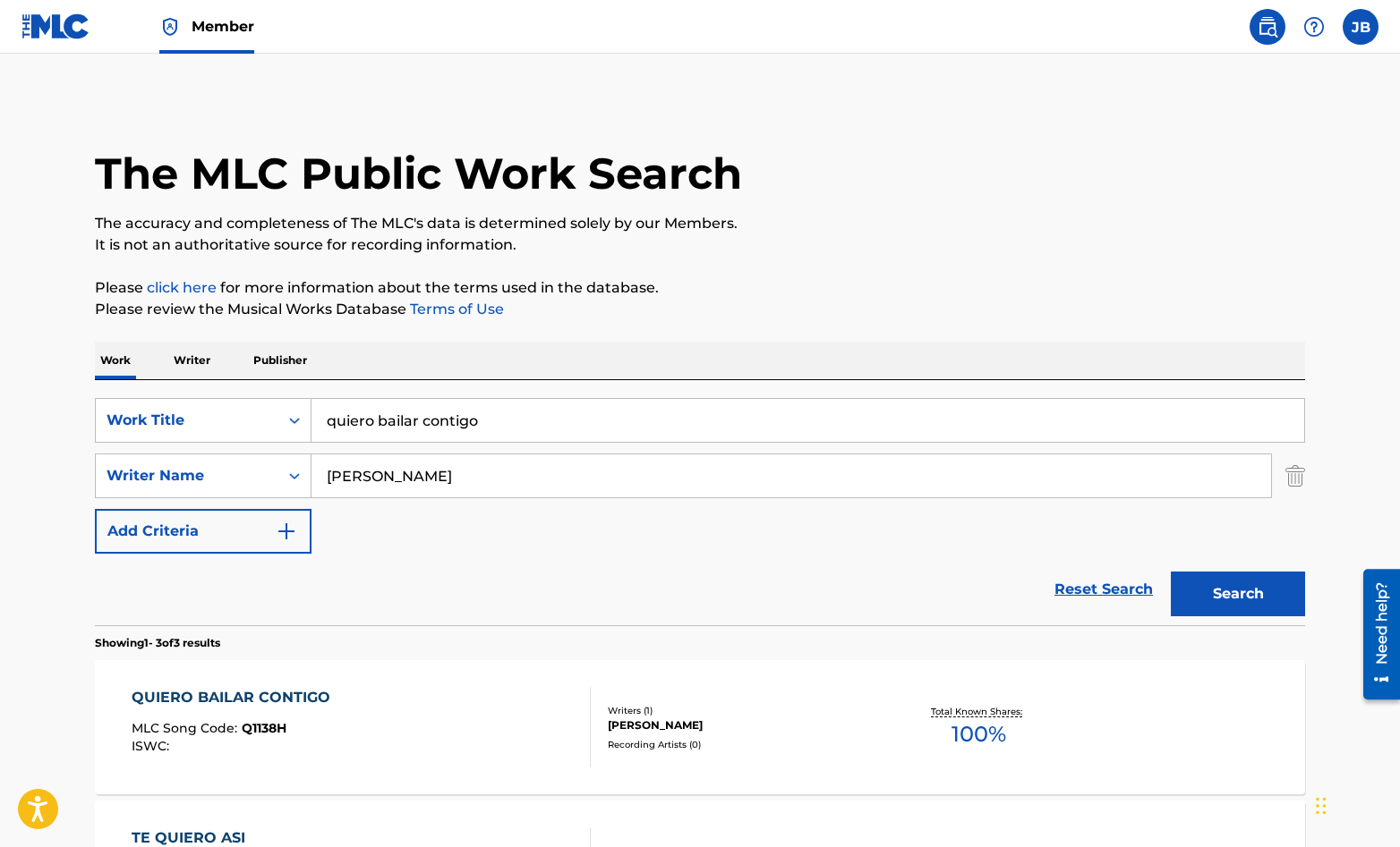
scroll to position [118, 0]
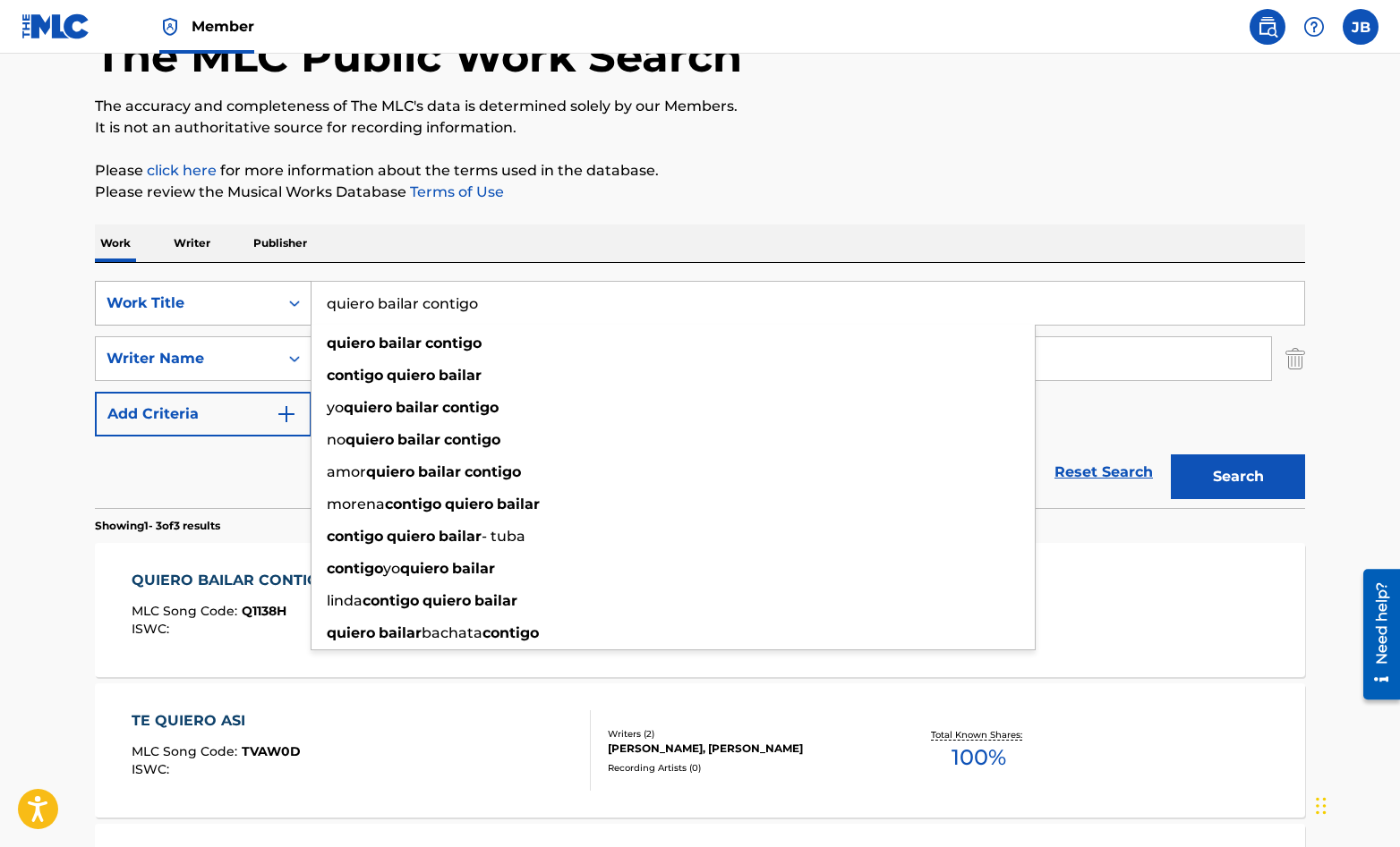
drag, startPoint x: 486, startPoint y: 307, endPoint x: 308, endPoint y: 303, distance: 178.0
click at [308, 303] on div "SearchWithCriteriaefb1981f-bc26-4704-af24-bf3548a081e7 Work Title quiero bailar…" at bounding box center [700, 303] width 1211 height 45
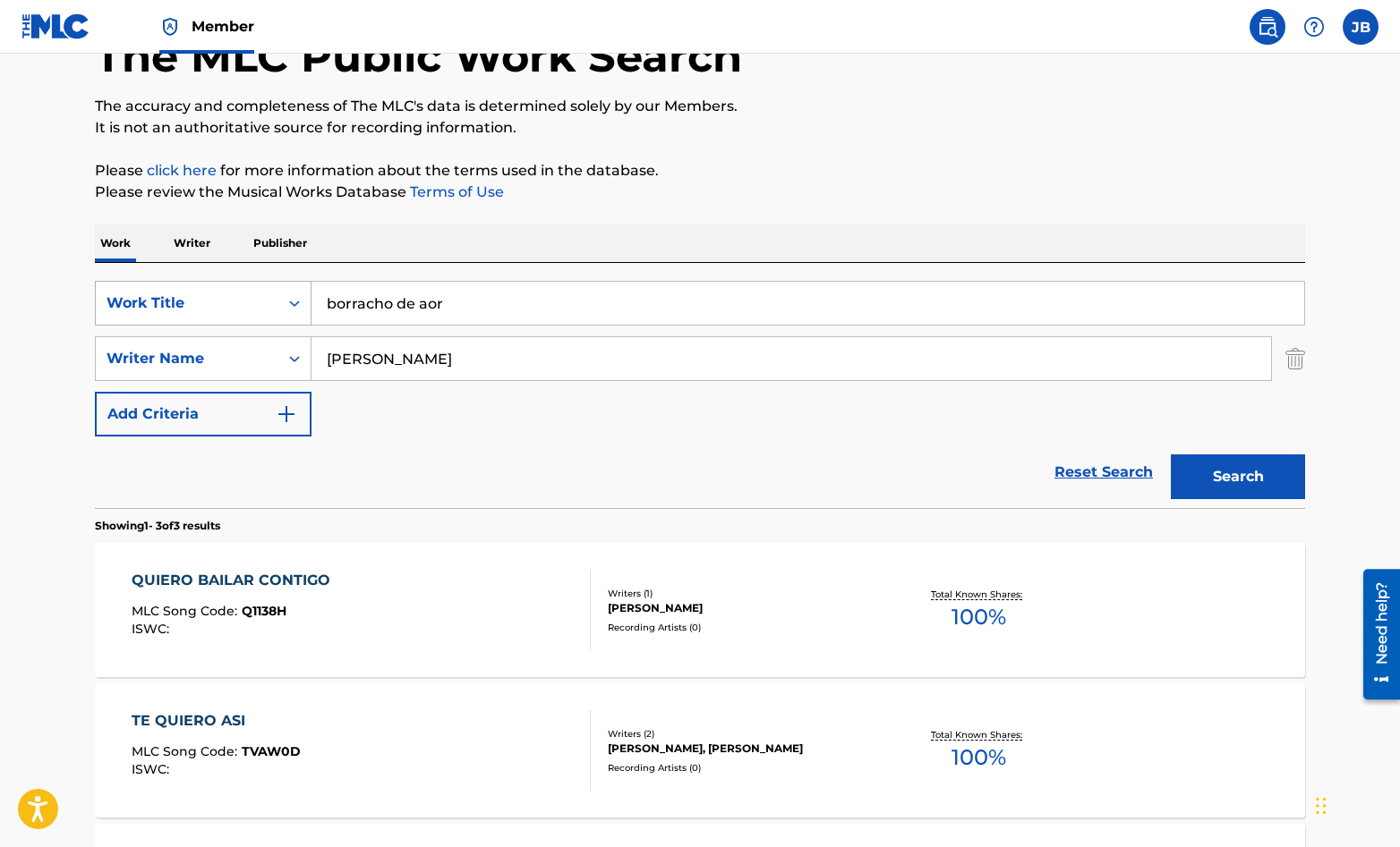
click at [1171, 455] on button "Search" at bounding box center [1238, 477] width 134 height 45
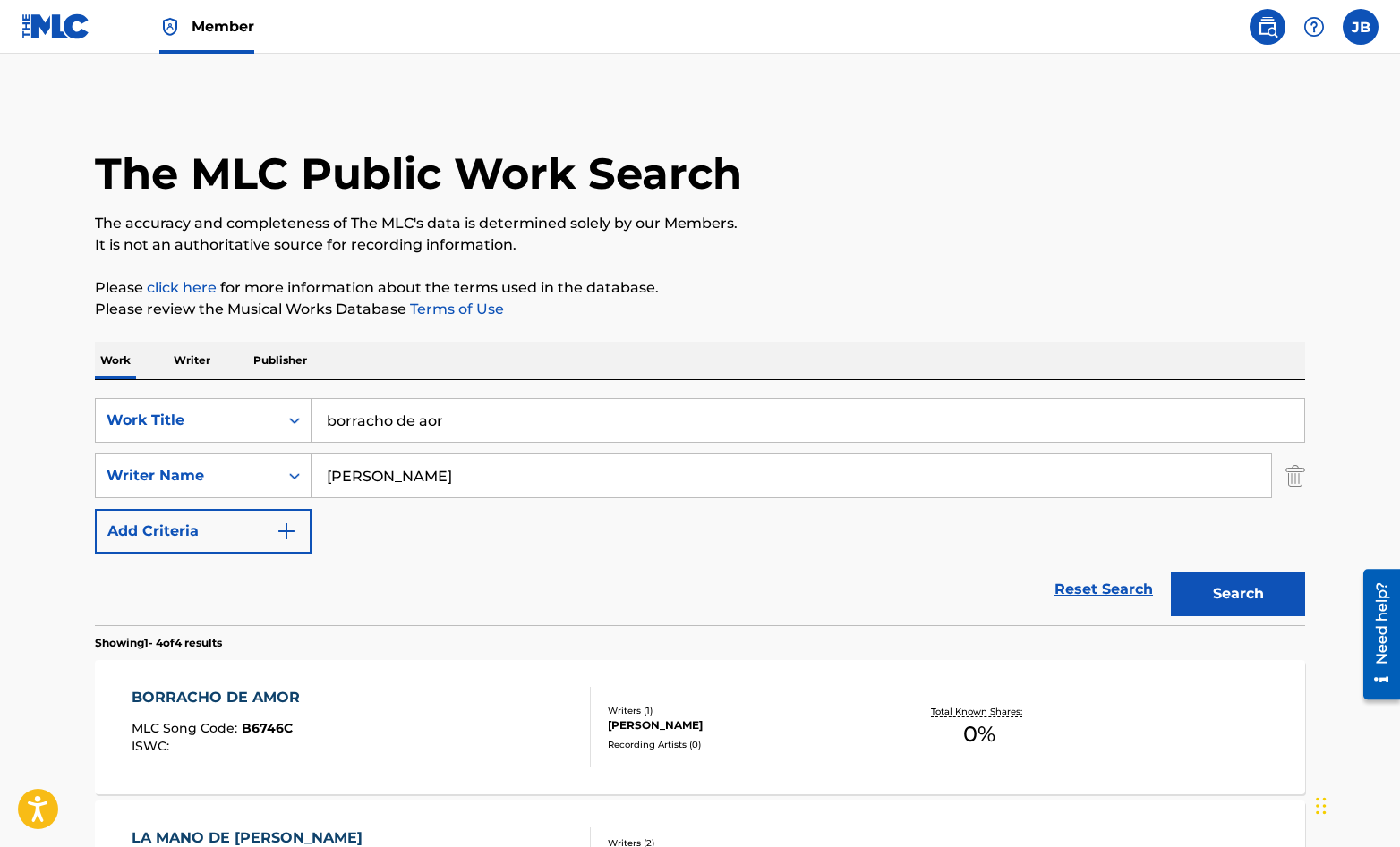
click at [425, 424] on input "borracho de aor" at bounding box center [808, 421] width 993 height 43
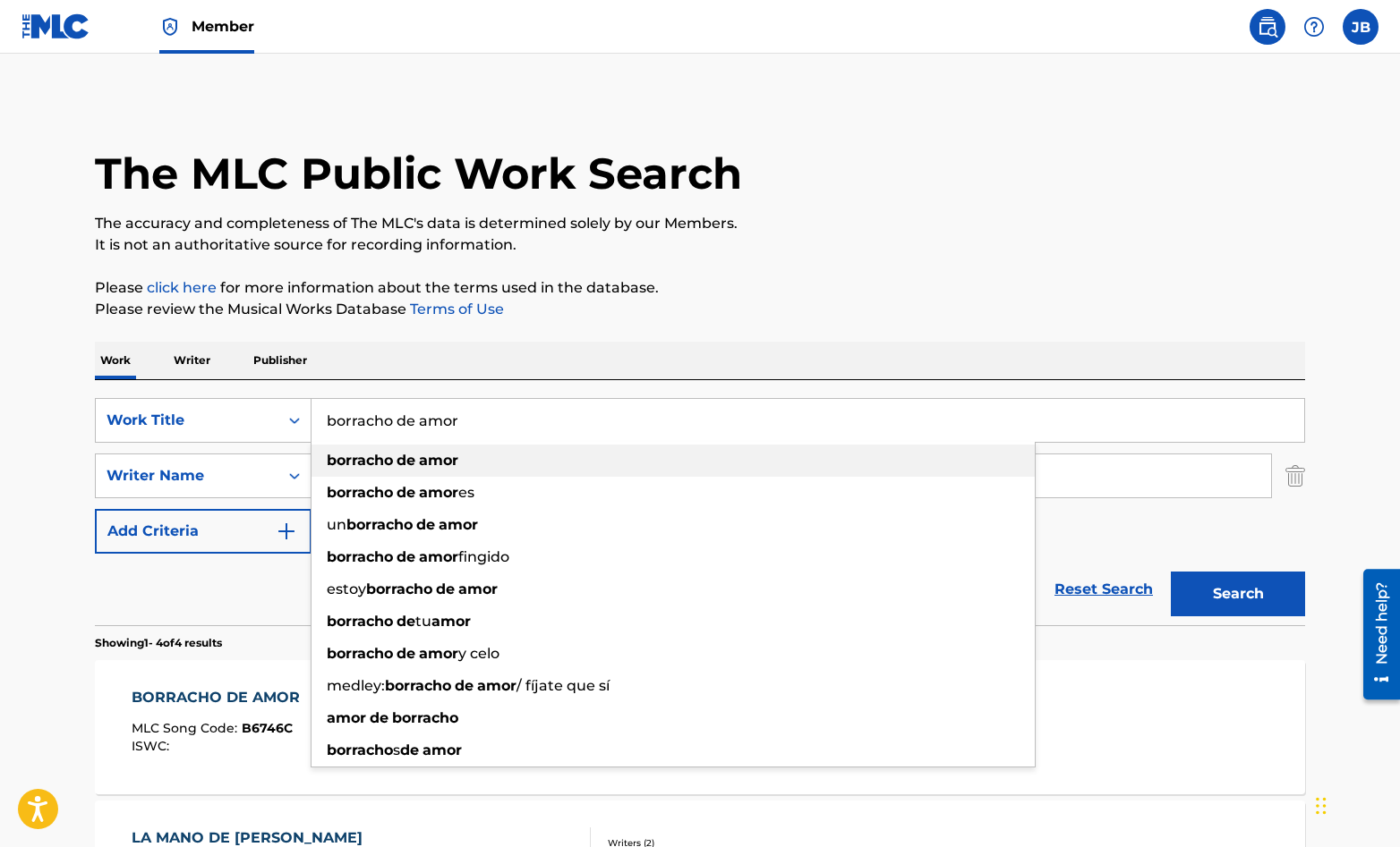
type input "borracho de amor"
click at [626, 451] on div "borracho de amor" at bounding box center [673, 460] width 723 height 32
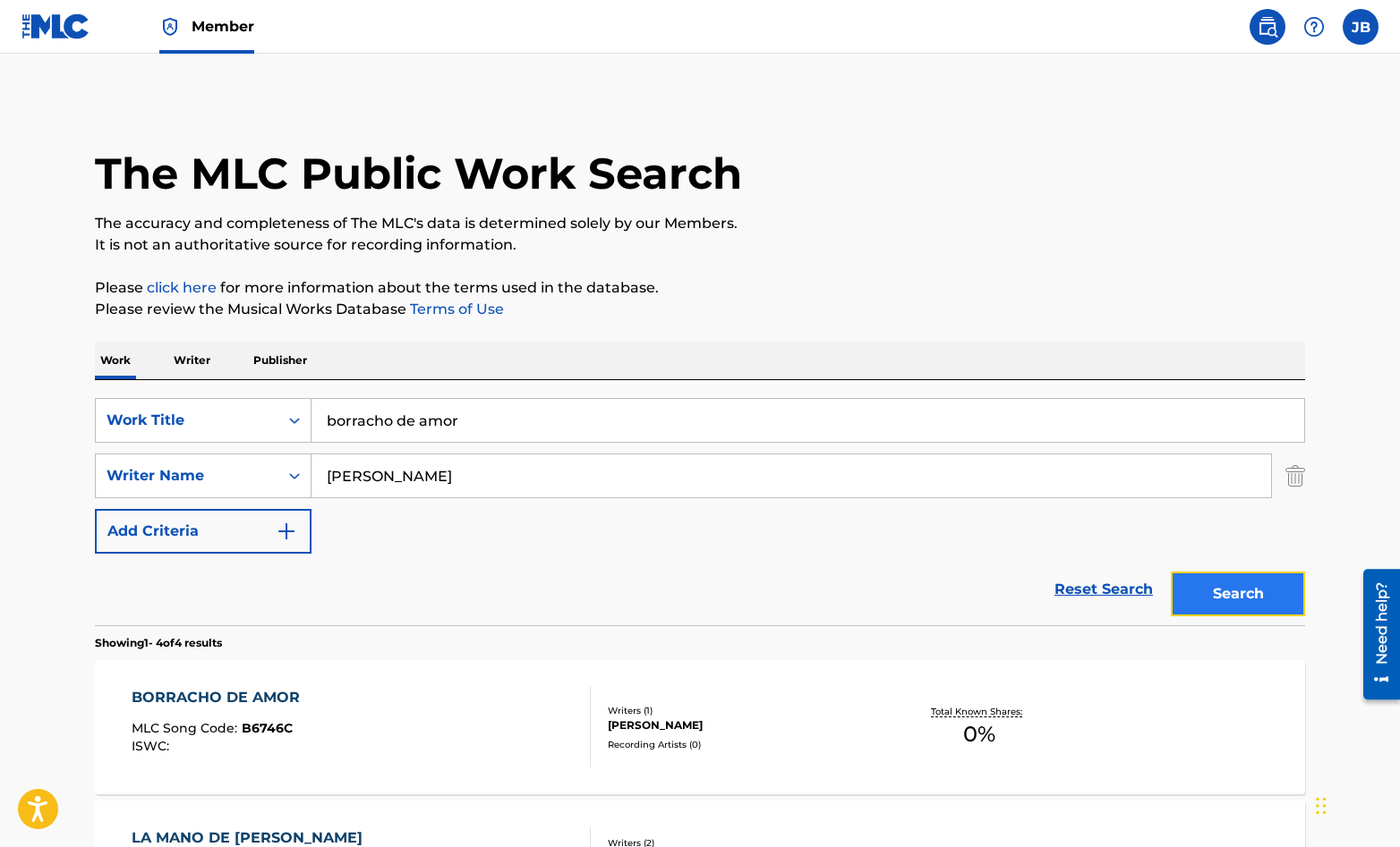
click at [1213, 597] on button "Search" at bounding box center [1238, 594] width 134 height 45
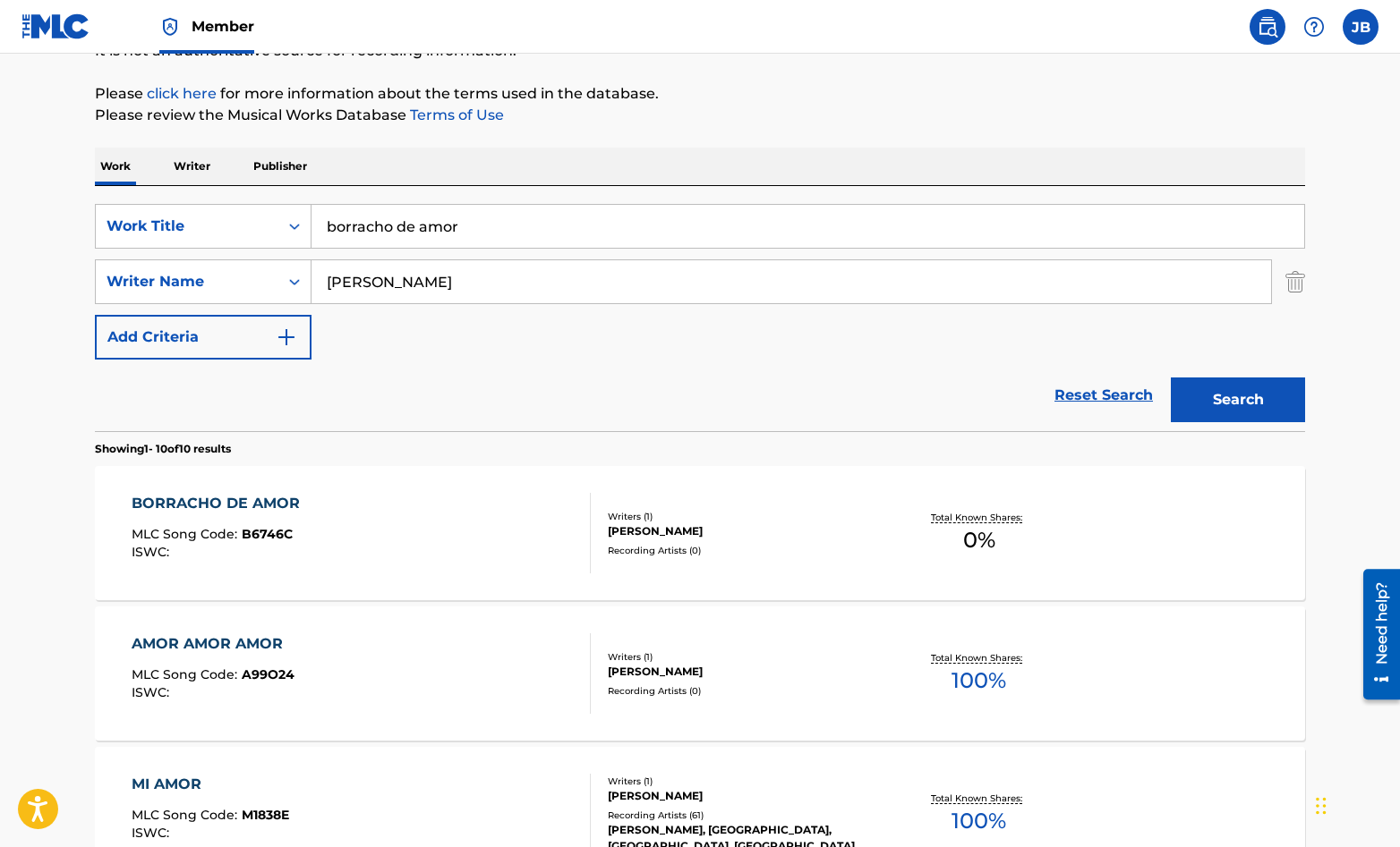
scroll to position [195, 0]
click at [529, 522] on div "BORRACHO DE AMOR MLC Song Code : B6746C ISWC :" at bounding box center [361, 532] width 461 height 81
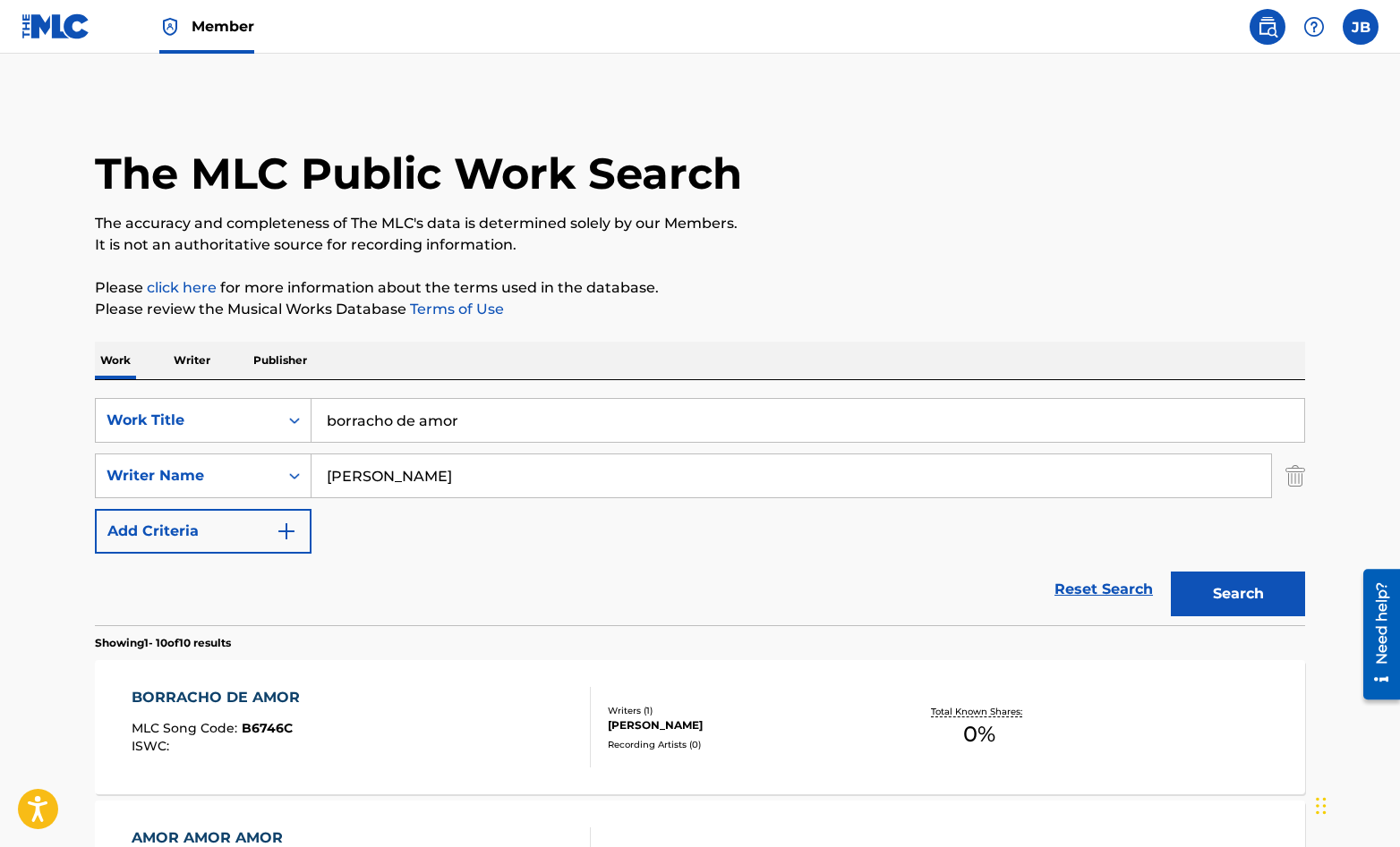
scroll to position [195, 0]
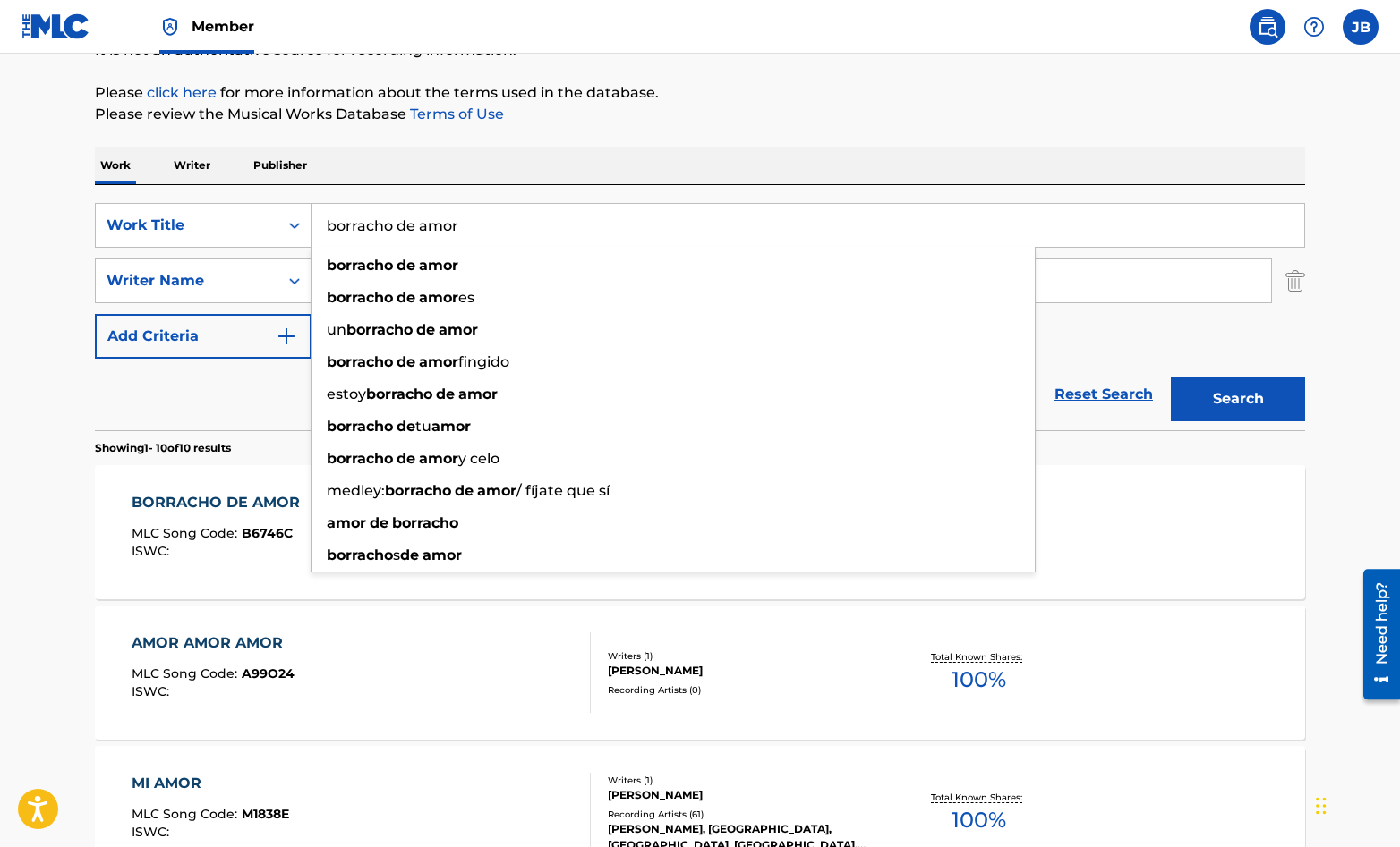
drag, startPoint x: 454, startPoint y: 227, endPoint x: 319, endPoint y: 222, distance: 135.1
click at [318, 222] on input "borracho de amor" at bounding box center [808, 225] width 993 height 43
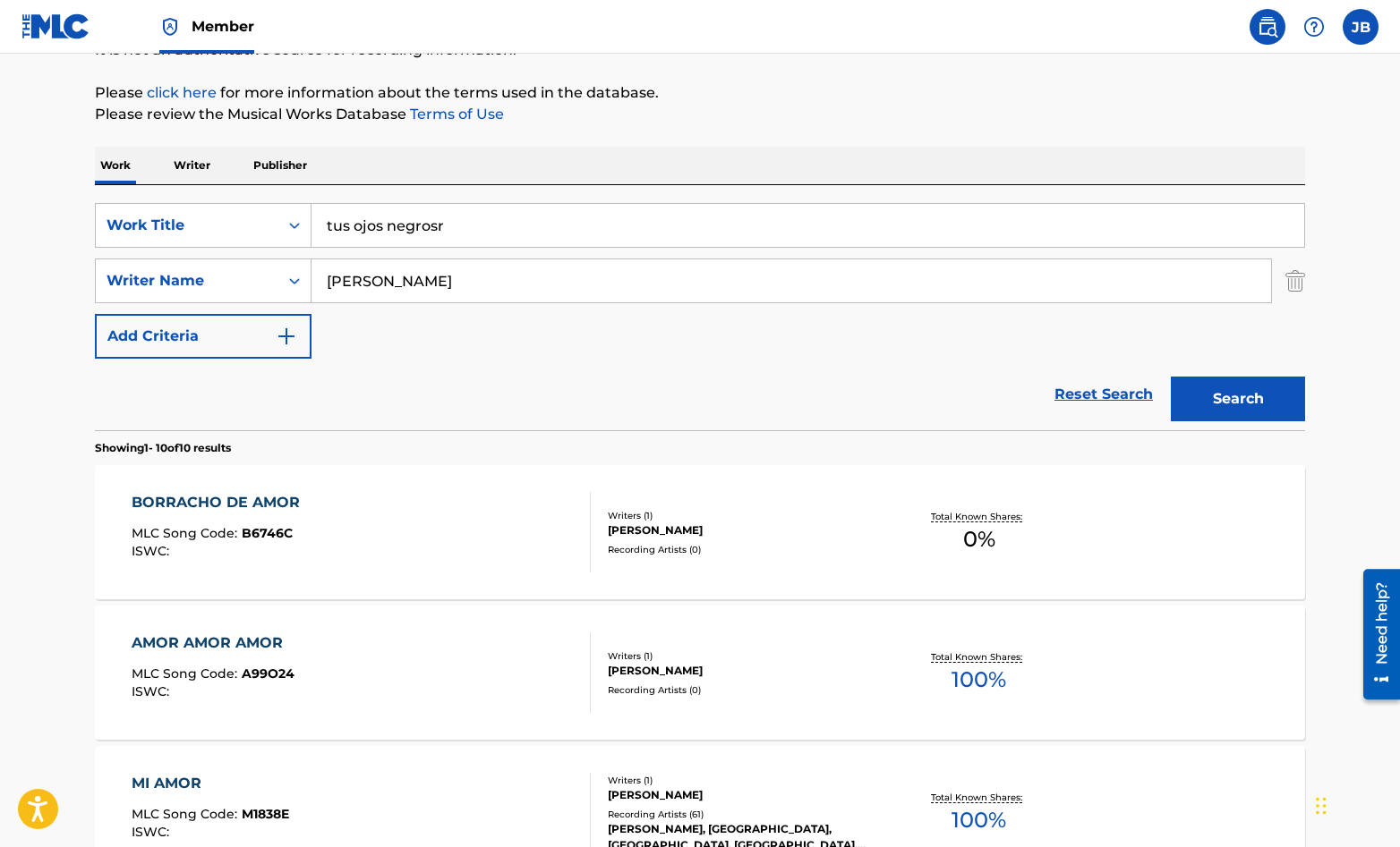
type input "tus ojos negrosr"
click at [1171, 377] on button "Search" at bounding box center [1238, 399] width 134 height 45
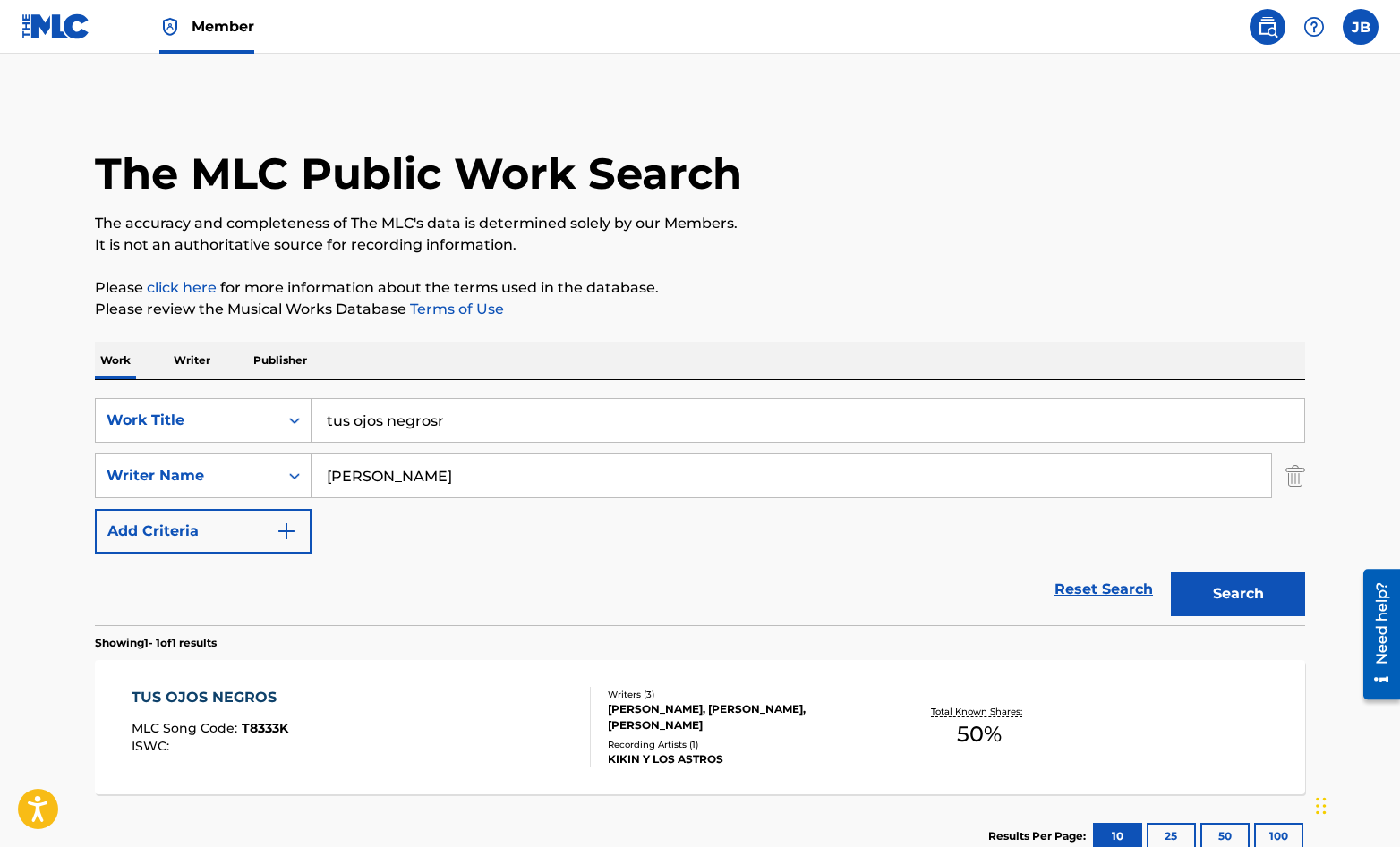
scroll to position [126, 0]
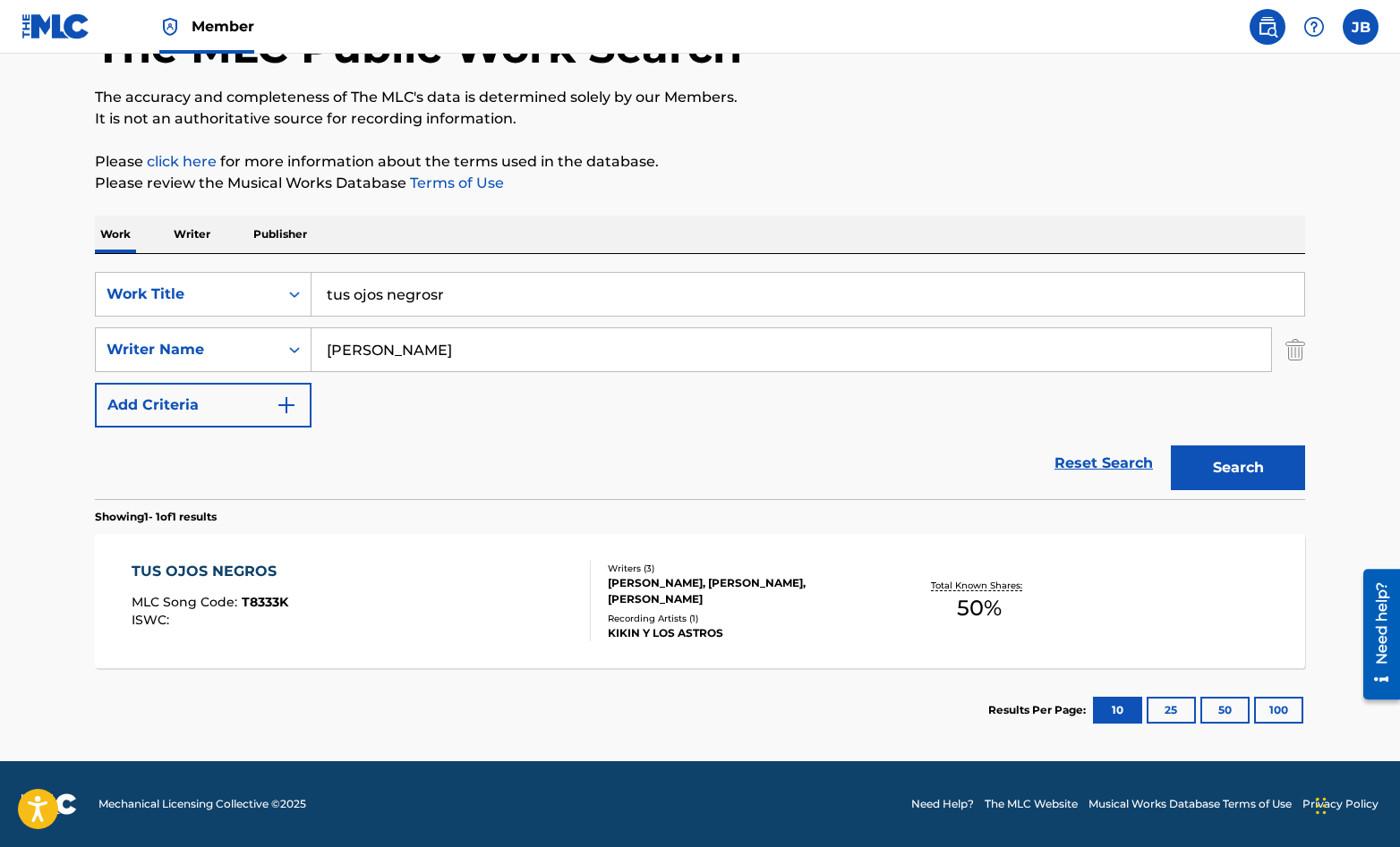
click at [468, 614] on div "TUS OJOS NEGROS MLC Song Code : T8333K ISWC :" at bounding box center [361, 601] width 461 height 81
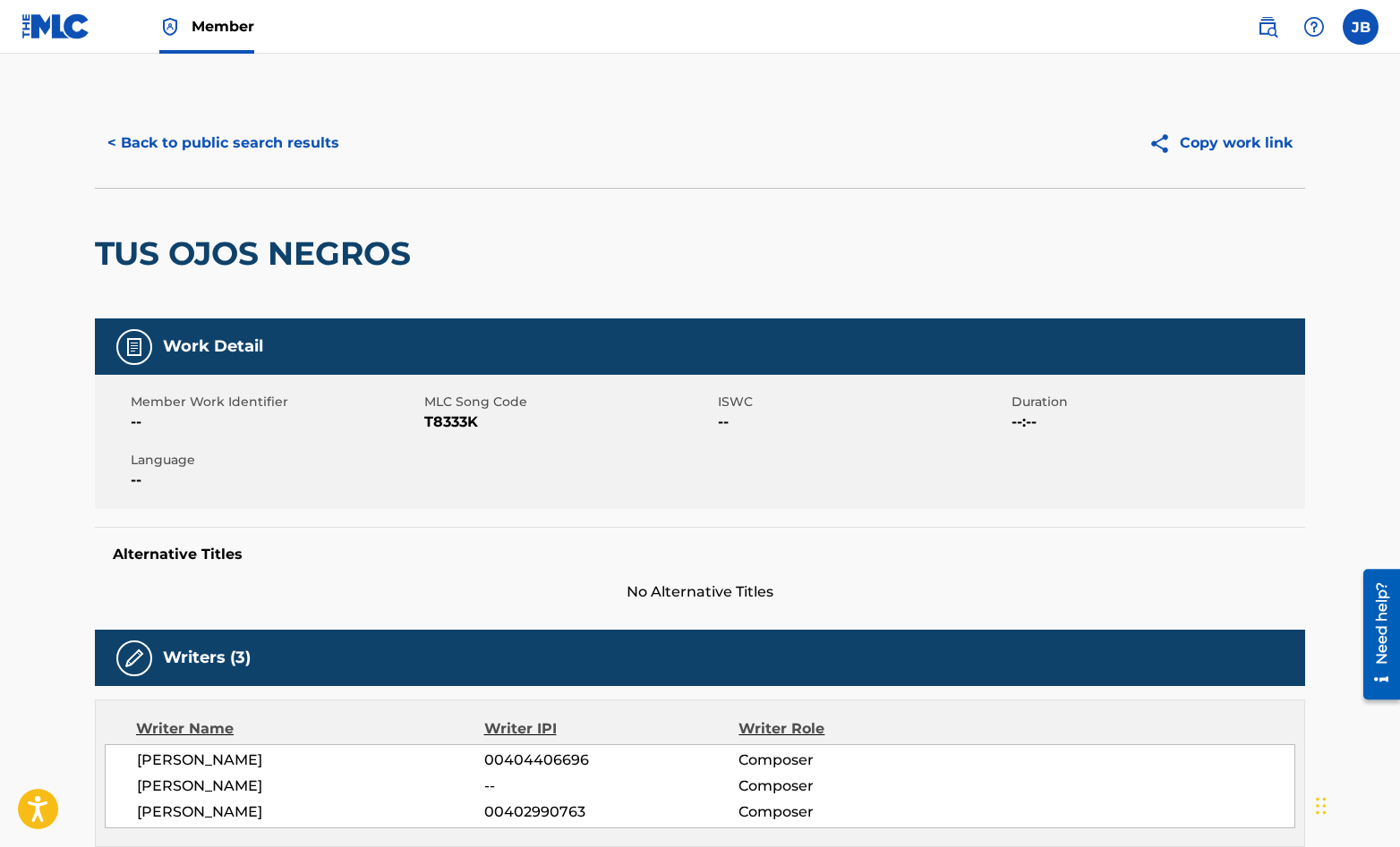
scroll to position [24, 0]
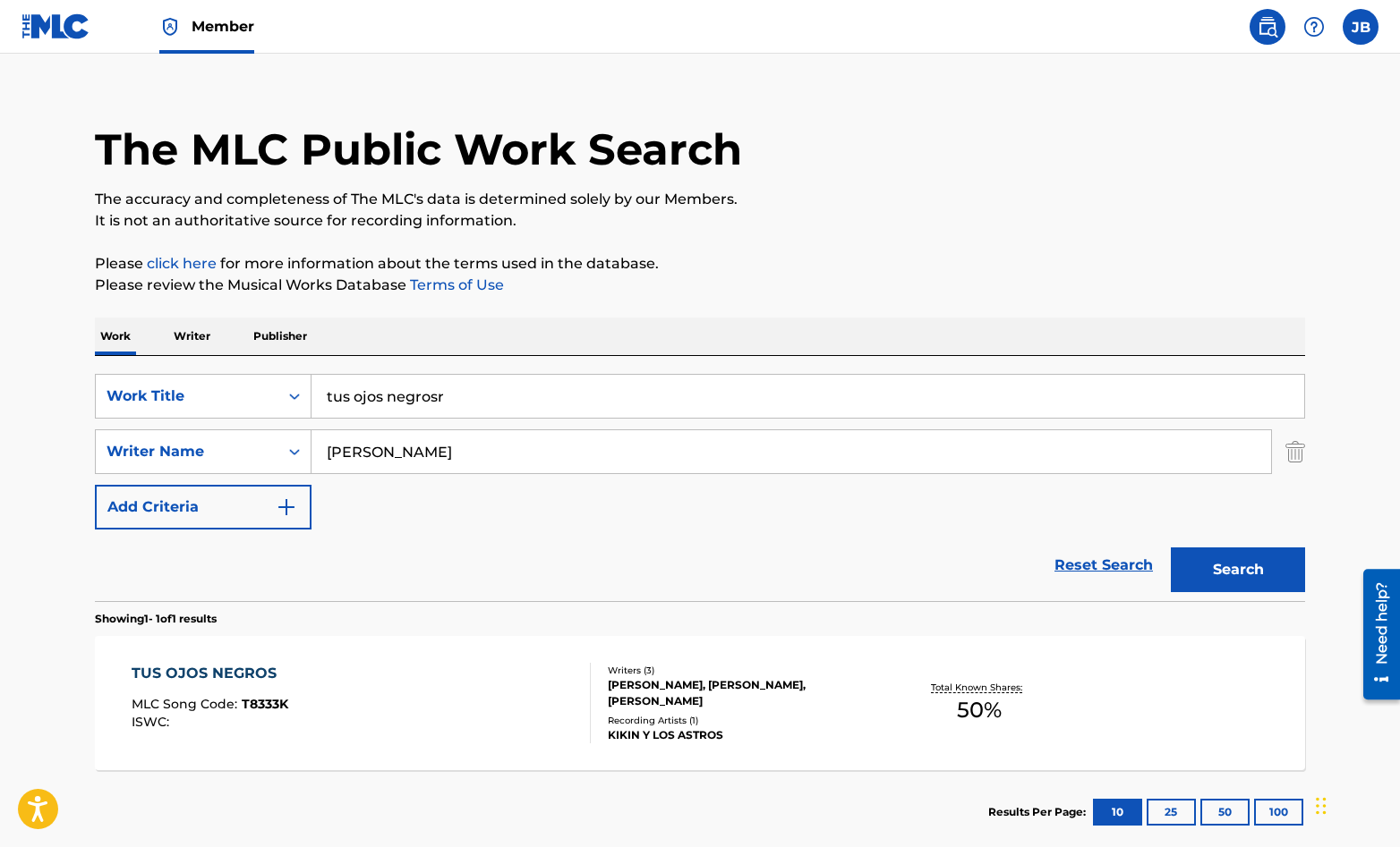
click at [529, 699] on div "TUS OJOS NEGROS MLC Song Code : T8333K ISWC :" at bounding box center [361, 703] width 461 height 81
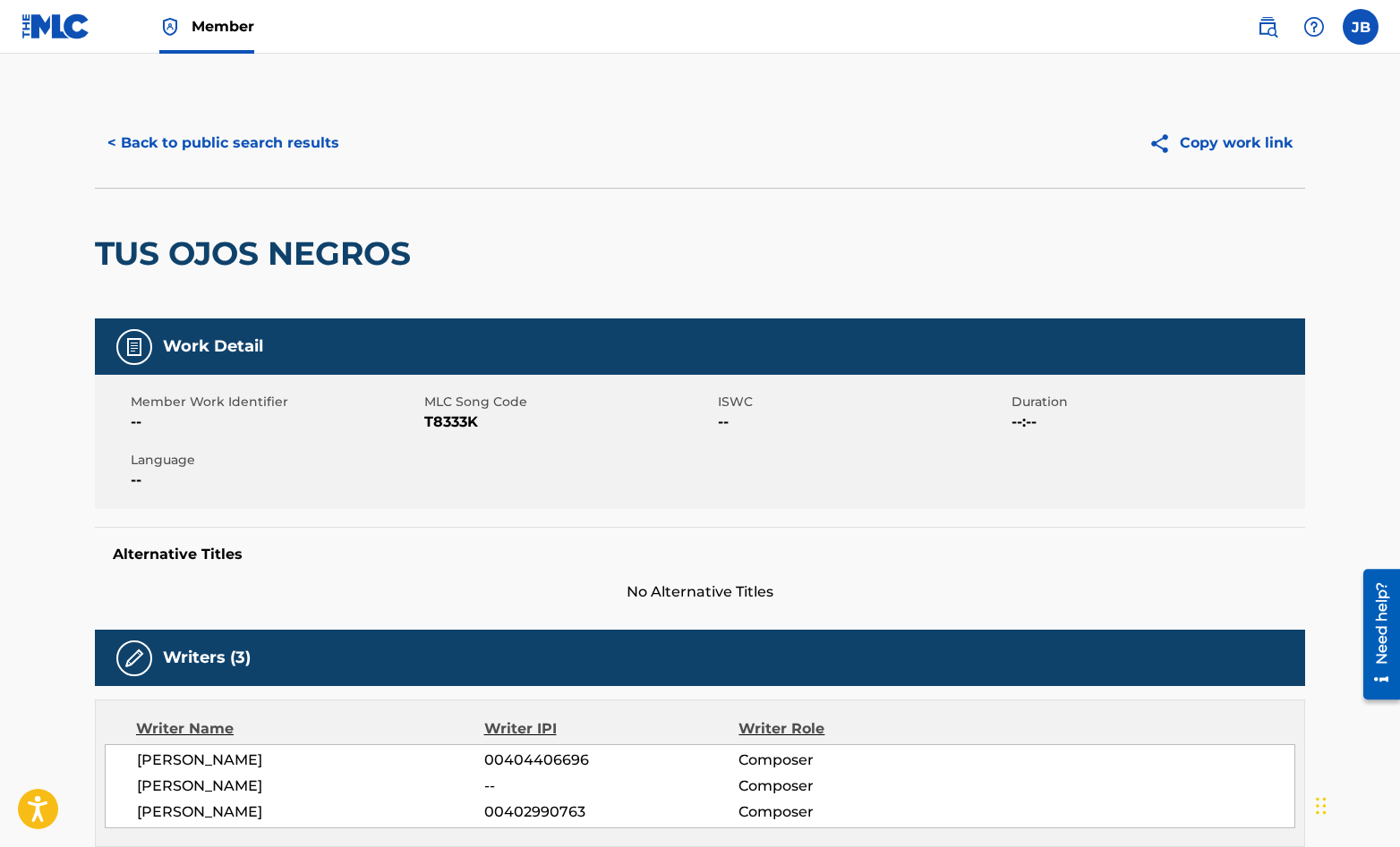
click at [570, 644] on div "Writers (3)" at bounding box center [700, 659] width 1211 height 56
click at [569, 647] on div "Writers (3)" at bounding box center [700, 659] width 1211 height 56
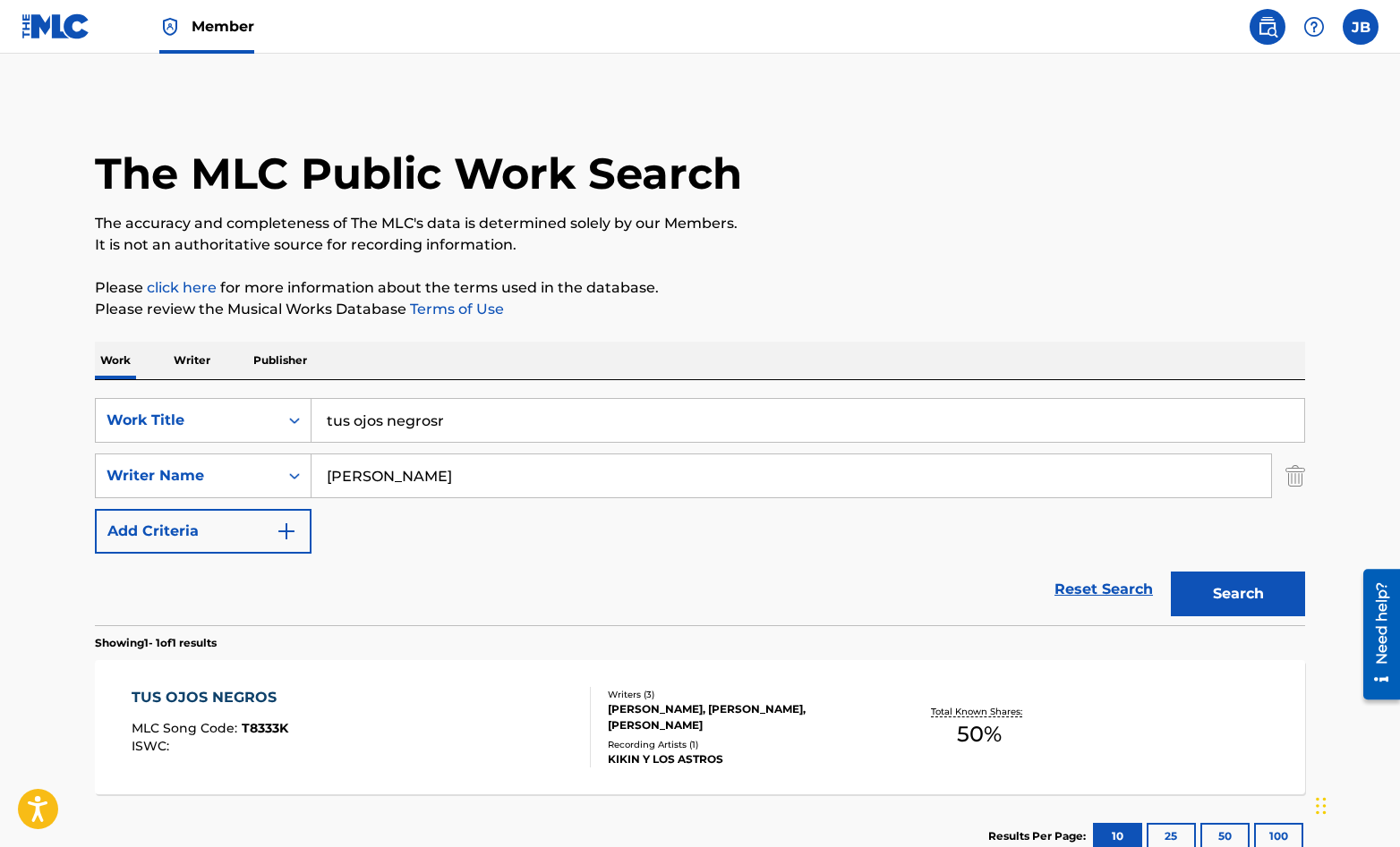
scroll to position [24, 0]
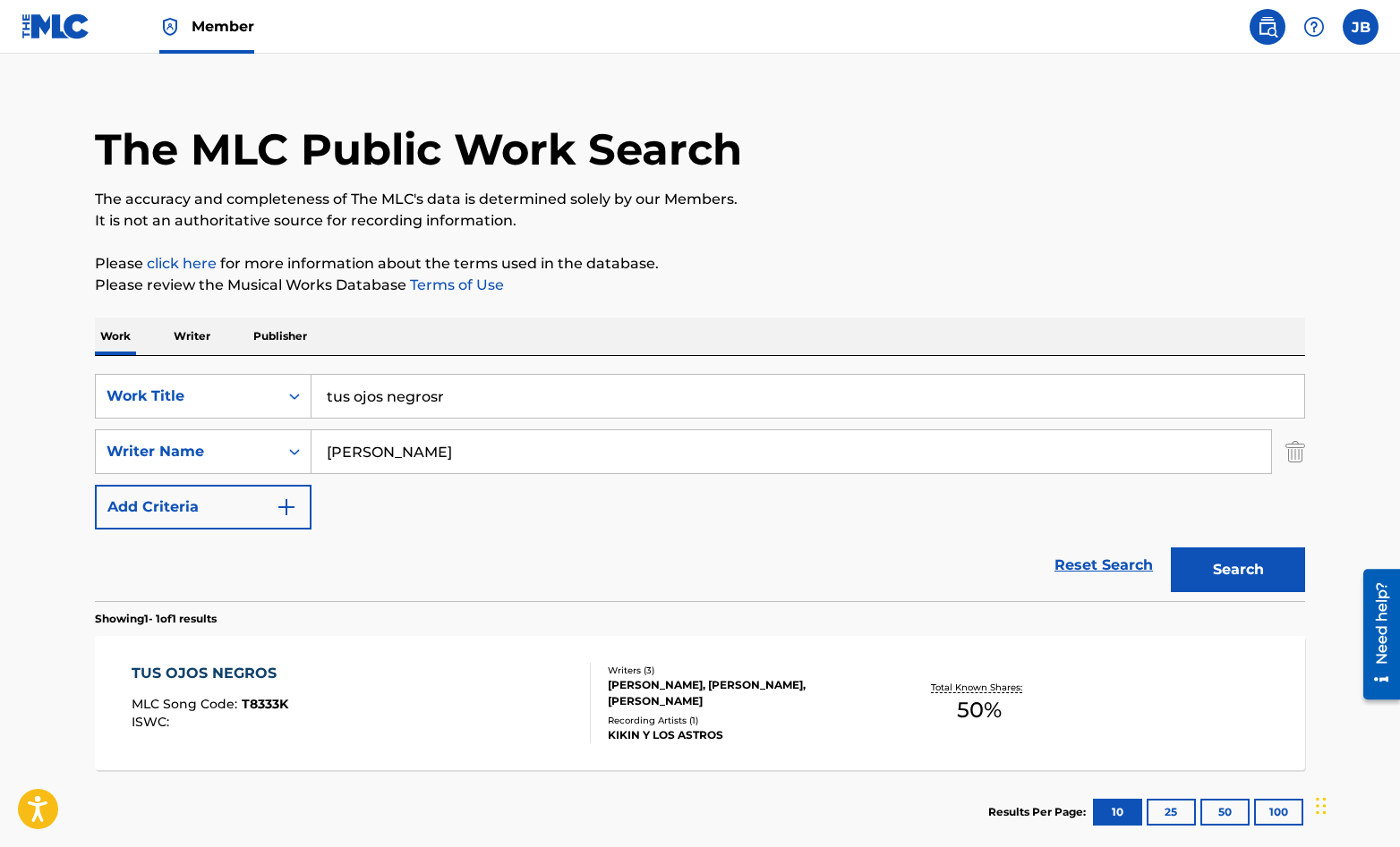
drag, startPoint x: 449, startPoint y: 397, endPoint x: 324, endPoint y: 396, distance: 125.0
click at [324, 396] on input "tus ojos negrosr" at bounding box center [808, 396] width 993 height 43
click at [445, 398] on input "tus ojos negrosr" at bounding box center [808, 396] width 993 height 43
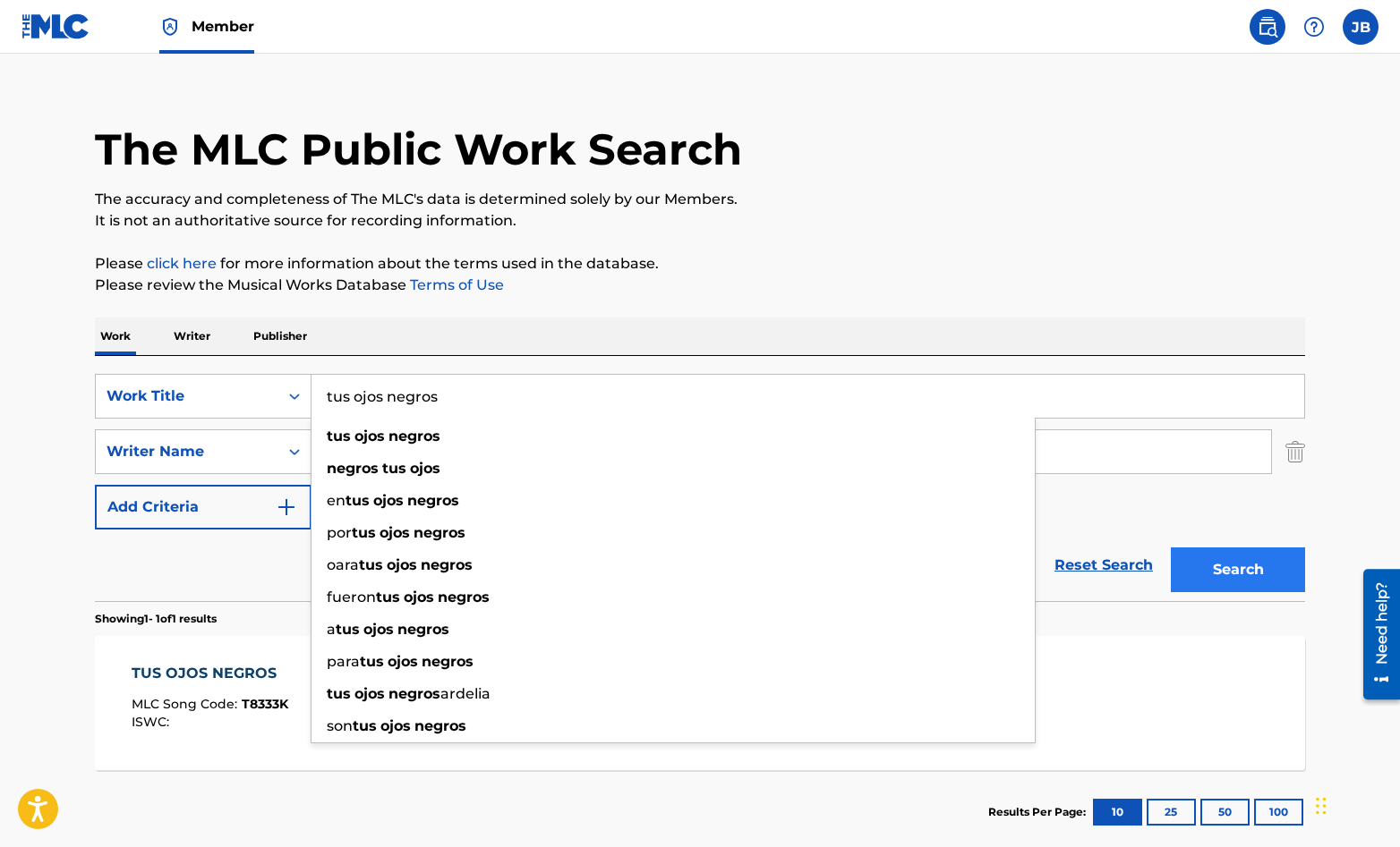
type input "tus ojos negros"
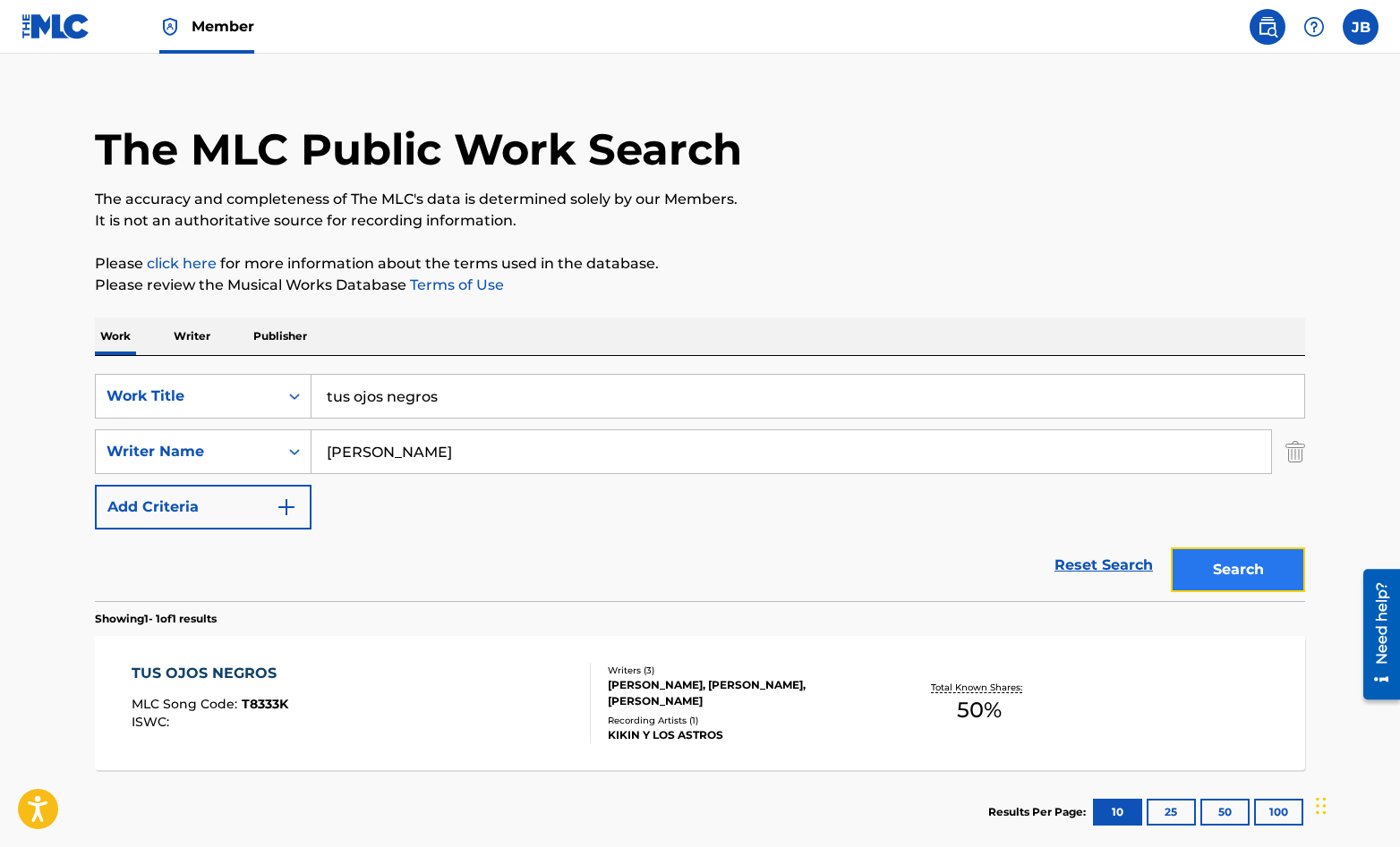
click at [1264, 574] on button "Search" at bounding box center [1238, 570] width 134 height 45
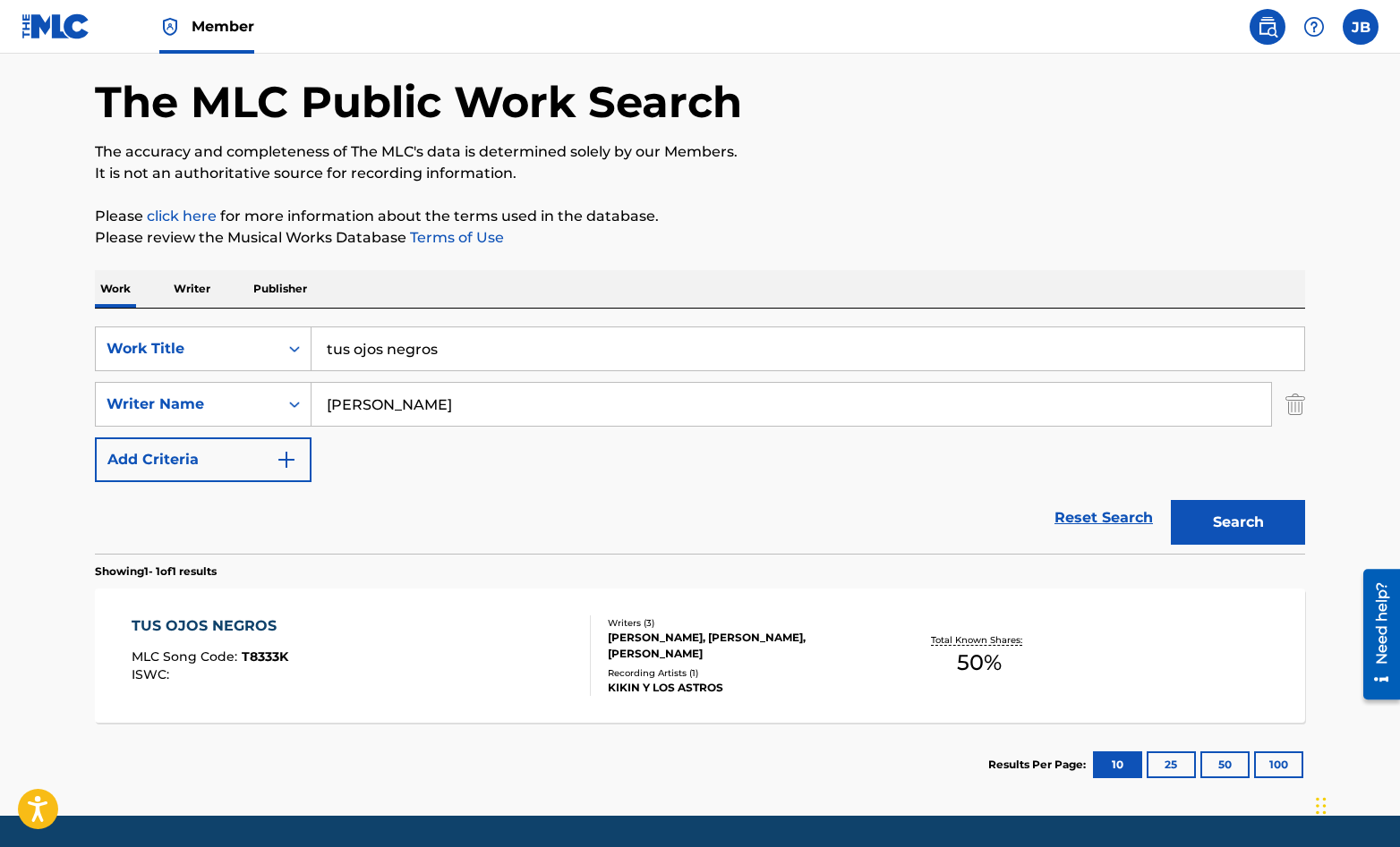
scroll to position [75, 0]
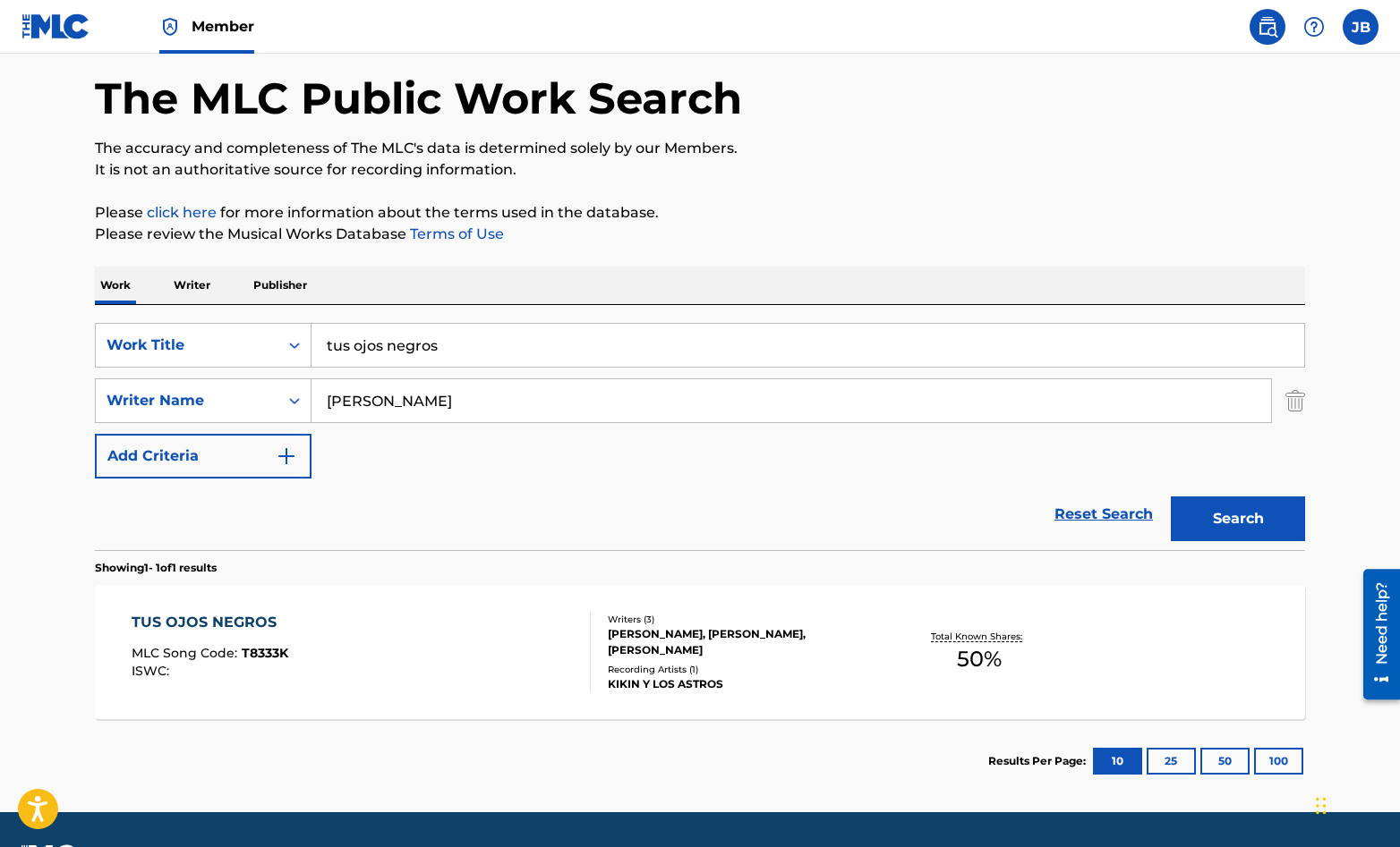
click at [484, 647] on div "TUS OJOS NEGROS MLC Song Code : T8333K ISWC :" at bounding box center [361, 652] width 461 height 81
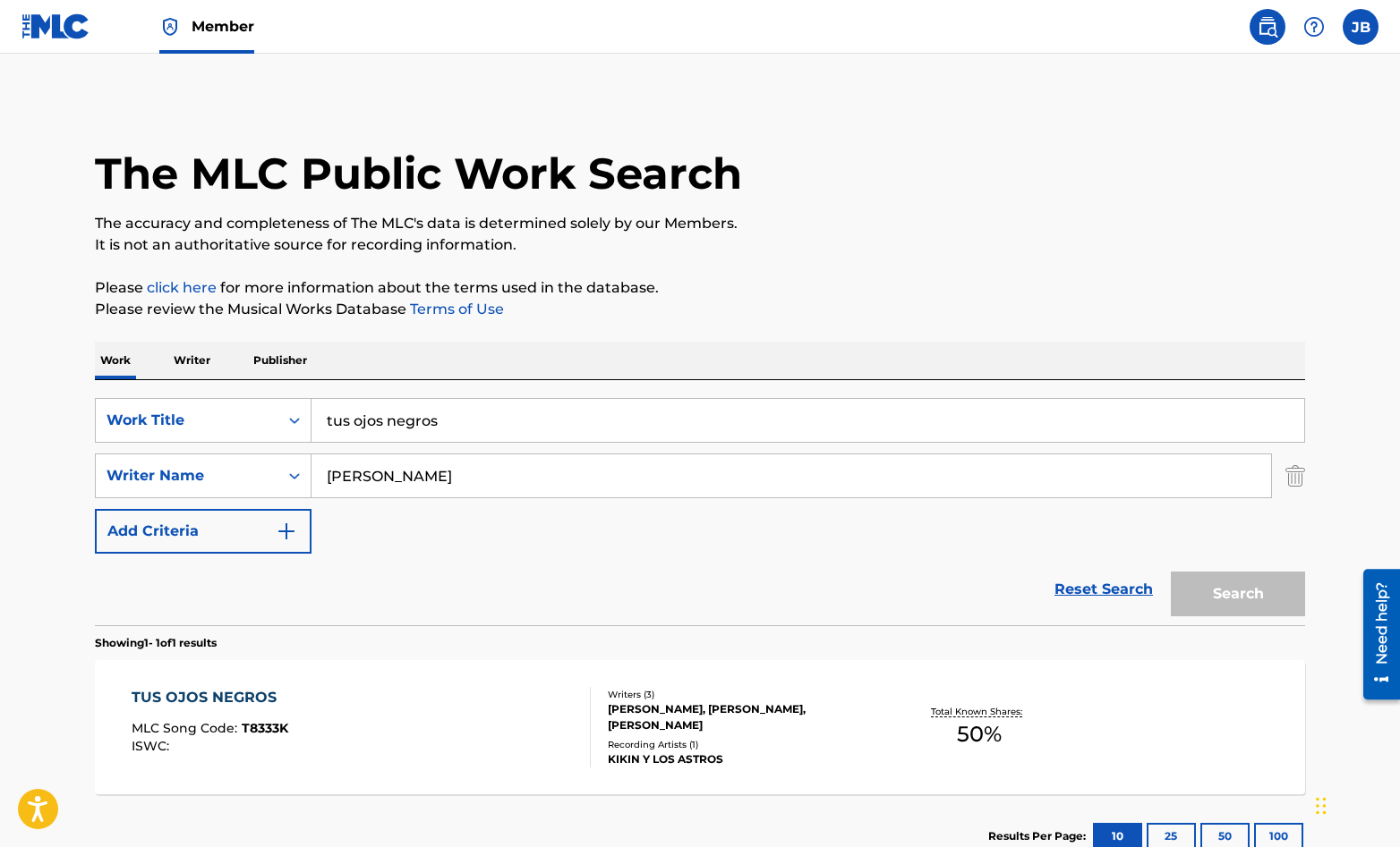
scroll to position [24, 0]
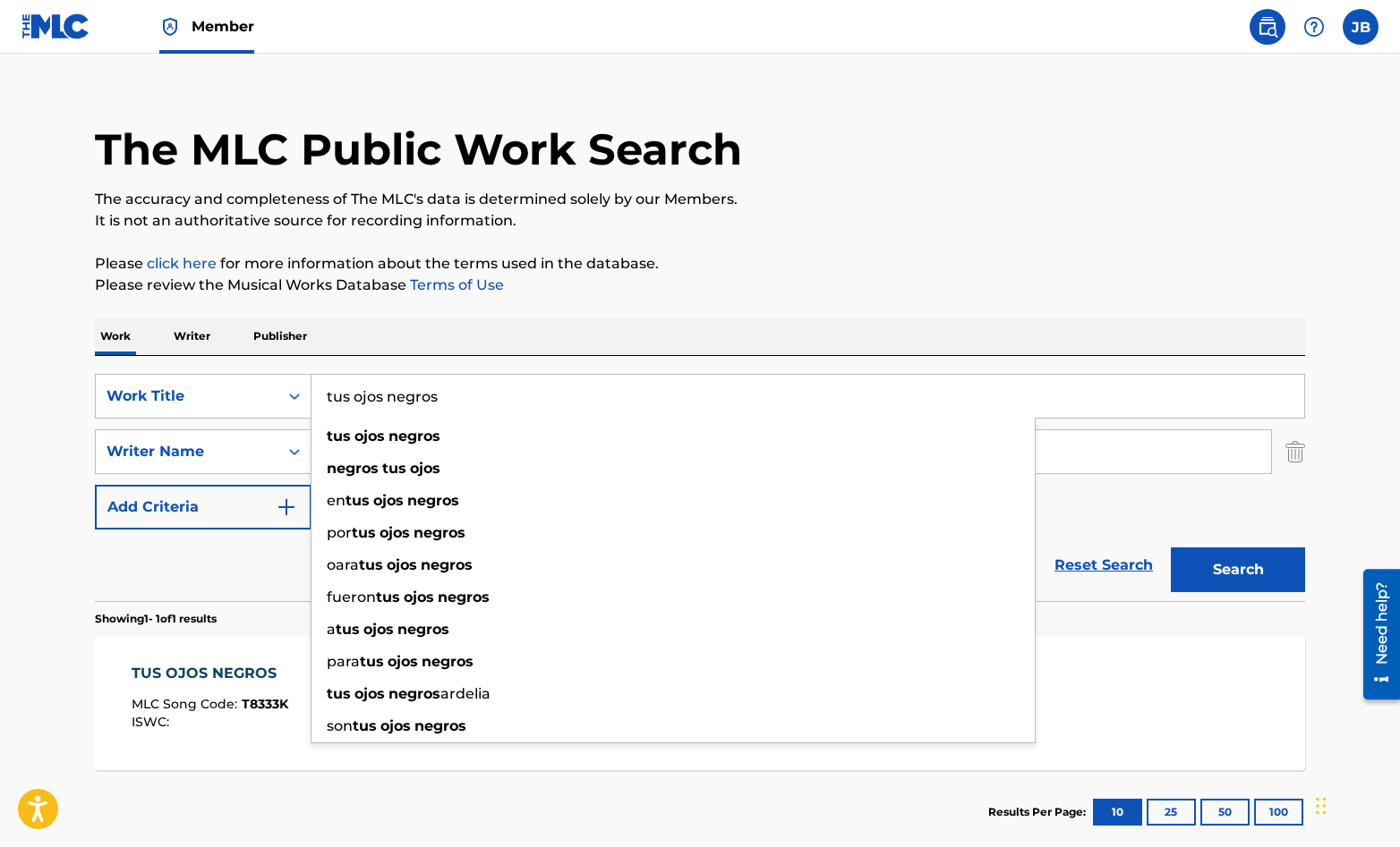
drag, startPoint x: 444, startPoint y: 396, endPoint x: 313, endPoint y: 394, distance: 131.0
click at [313, 394] on input "tus ojos negros" at bounding box center [808, 396] width 993 height 43
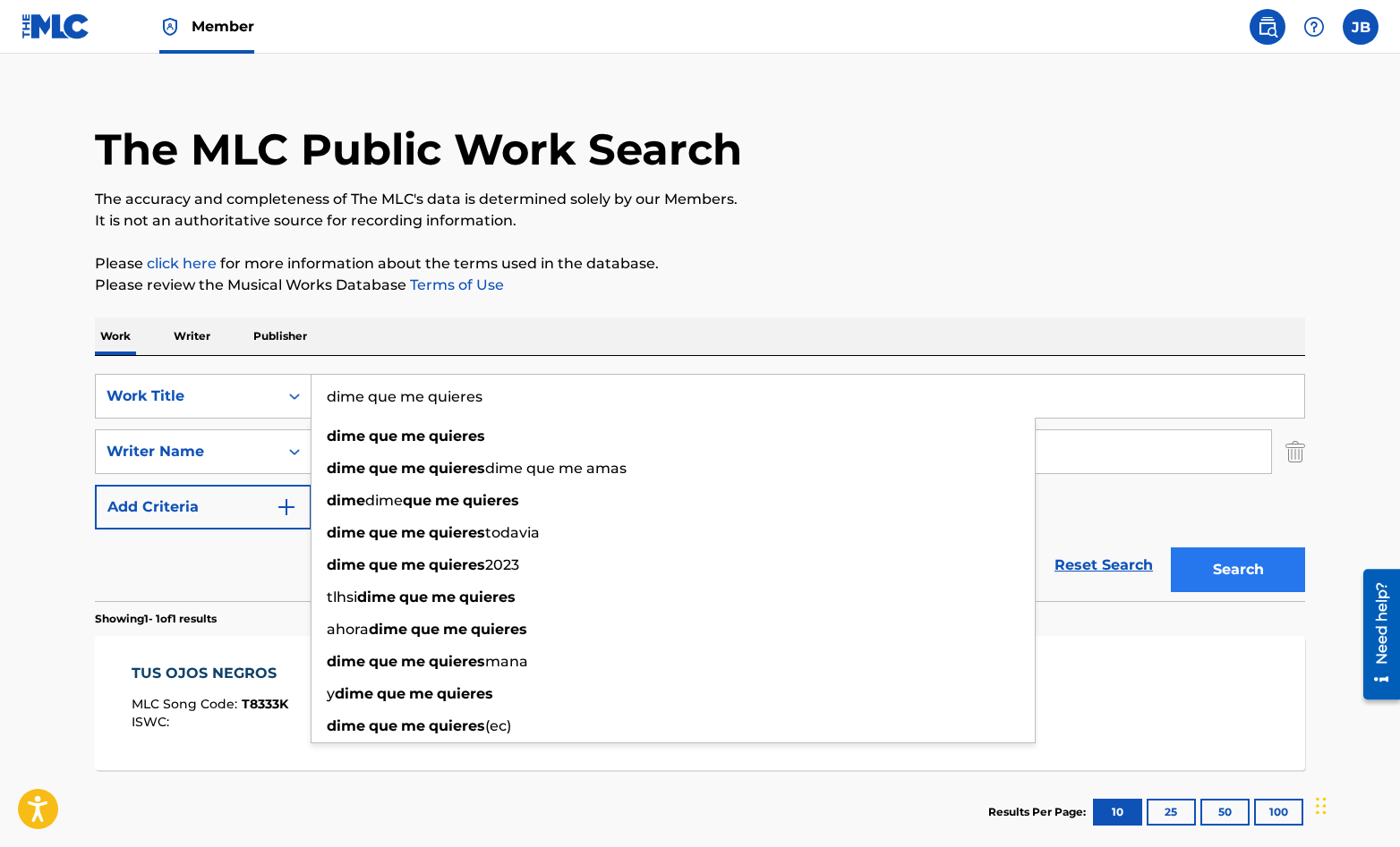
type input "dime que me quieres"
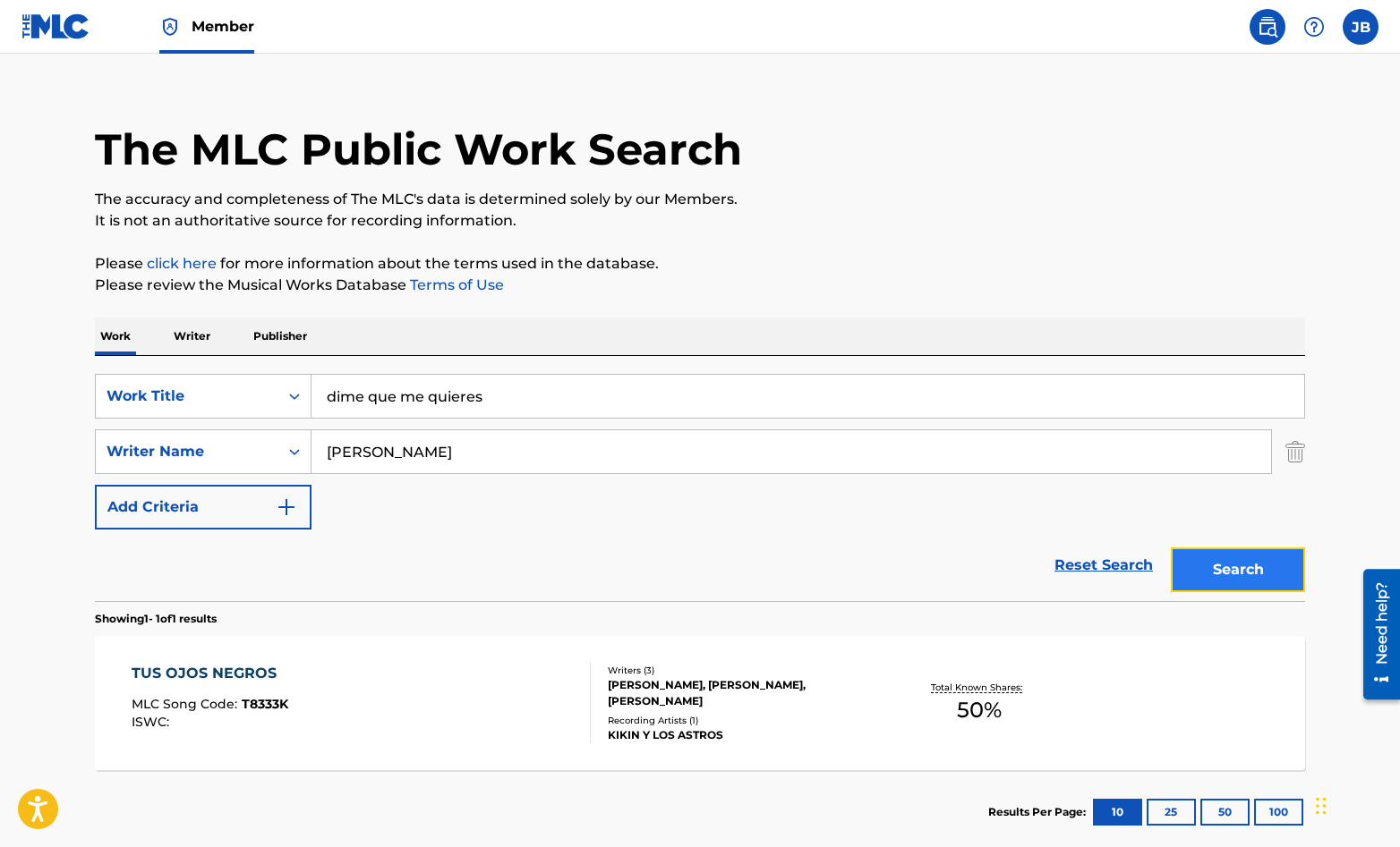
click at [1213, 563] on button "Search" at bounding box center [1238, 570] width 134 height 45
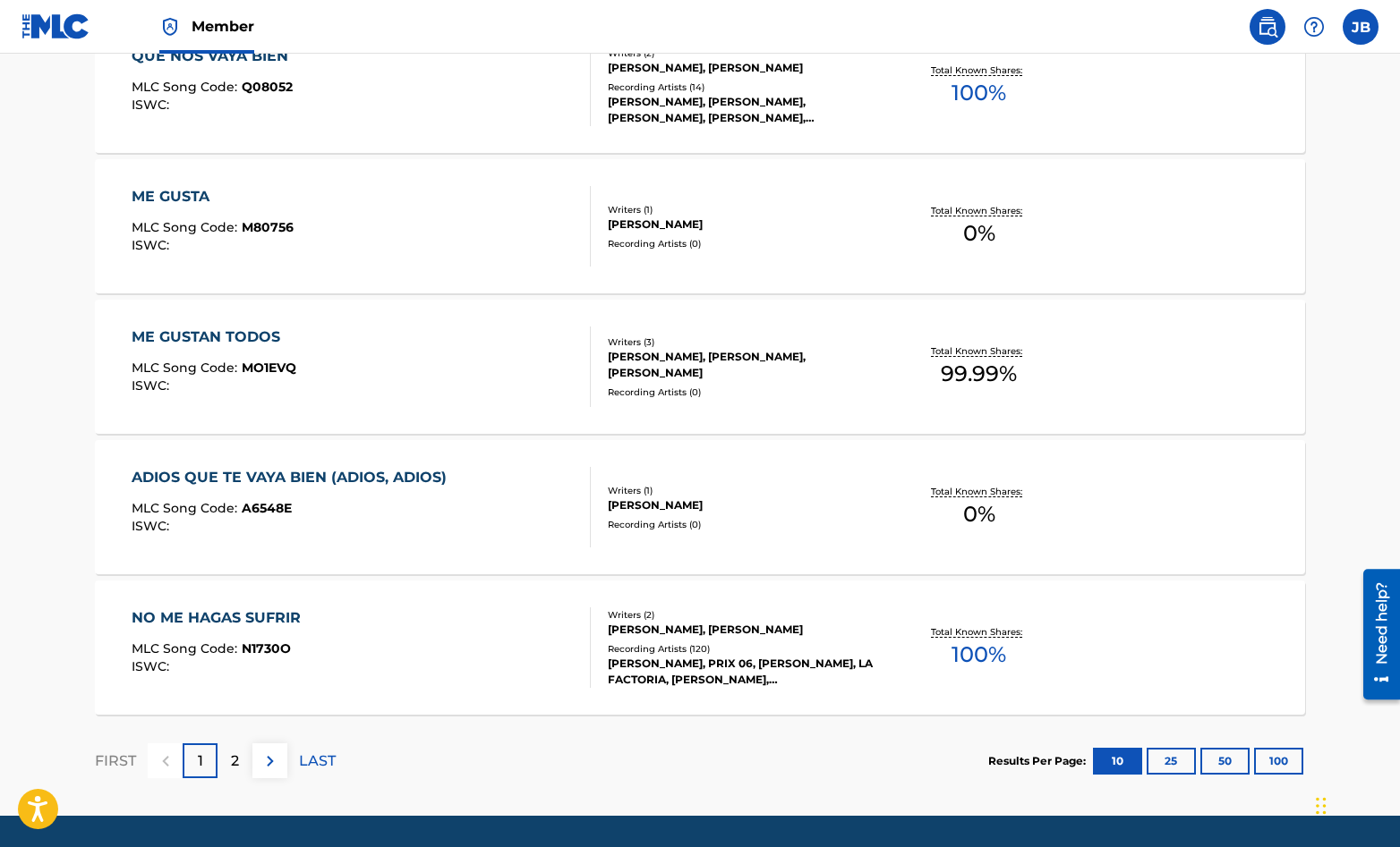
scroll to position [1399, 0]
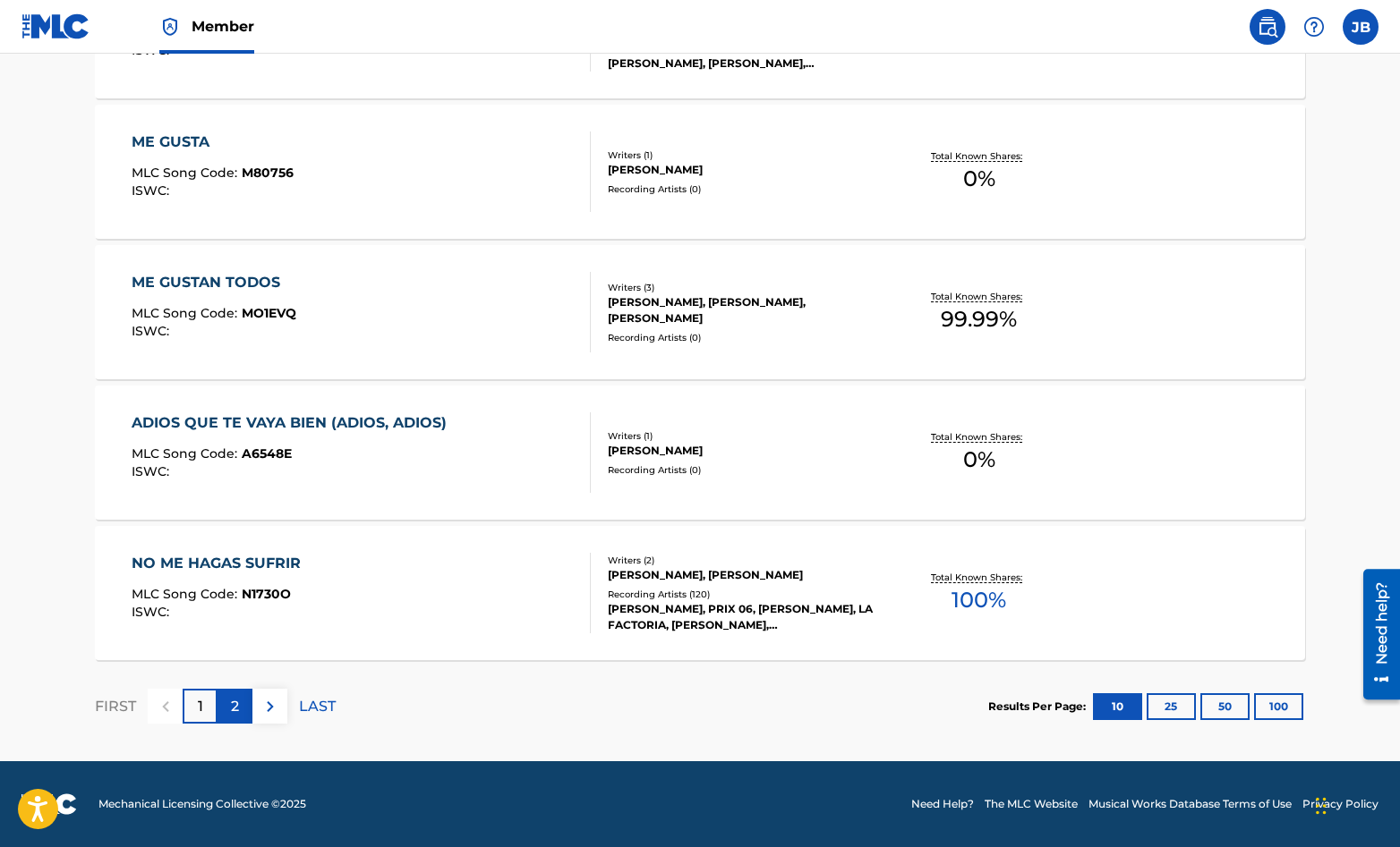
click at [231, 710] on p "2" at bounding box center [235, 707] width 8 height 21
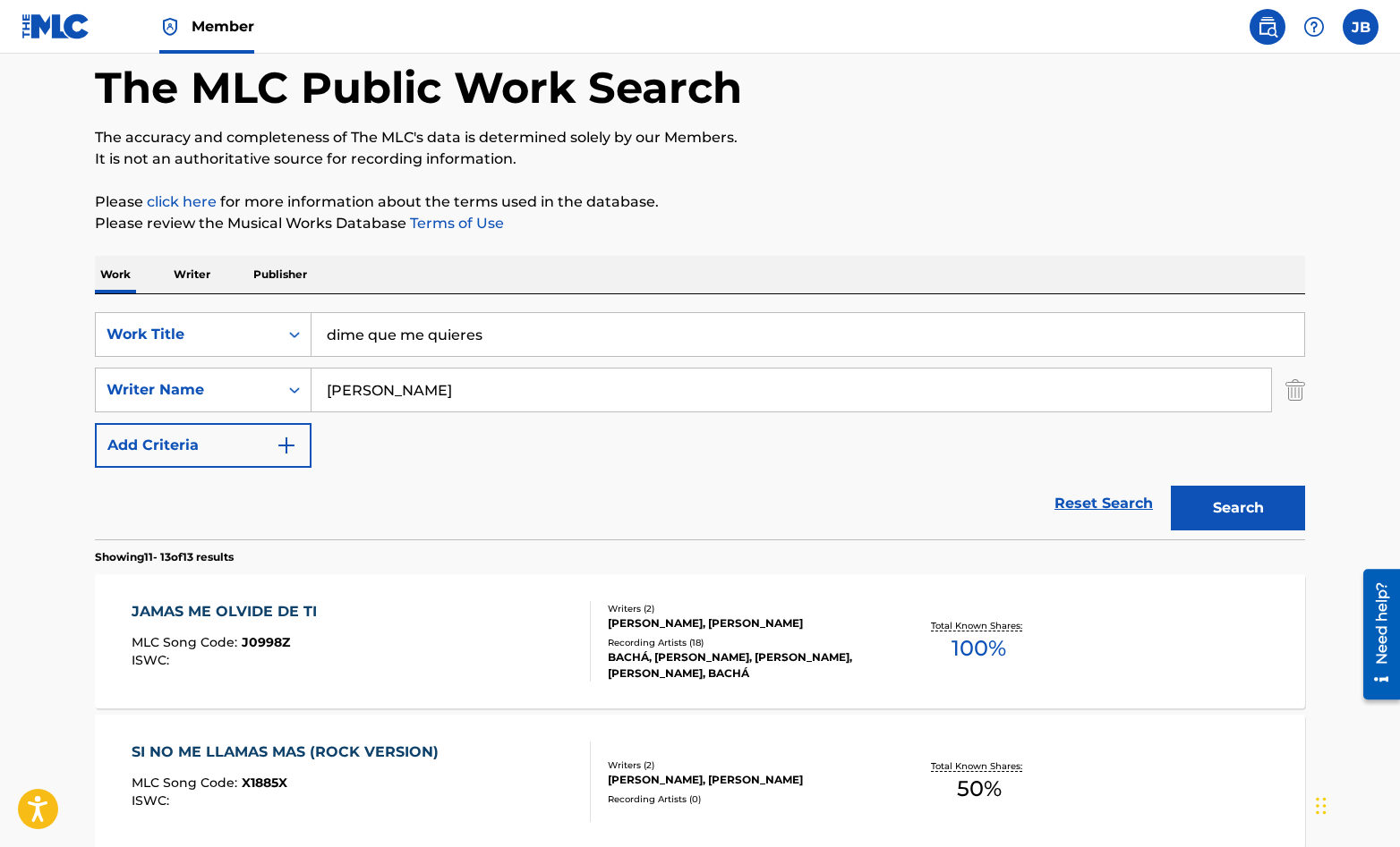
scroll to position [0, 0]
